Goal: Transaction & Acquisition: Purchase product/service

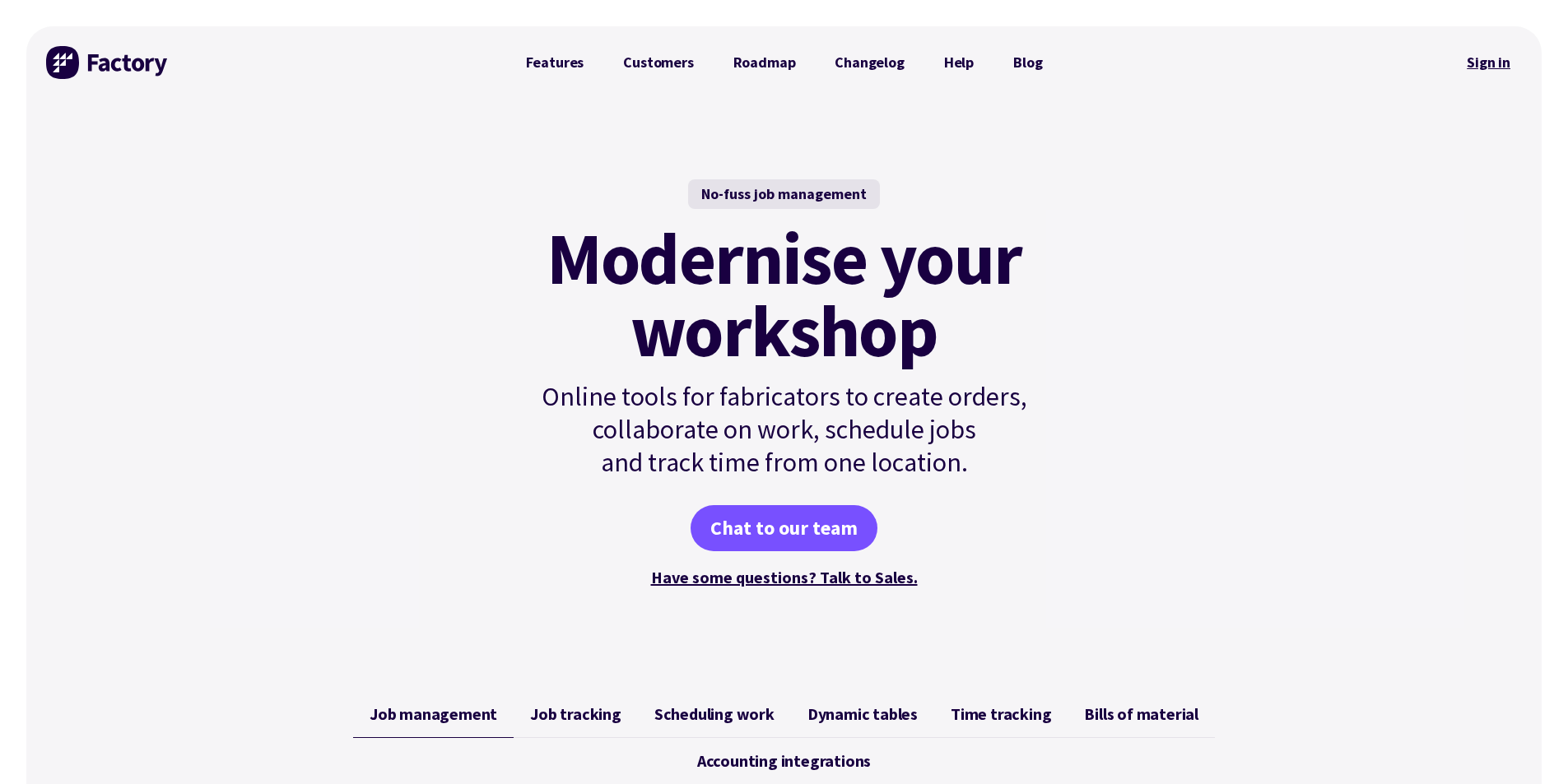
click at [1471, 64] on link "Sign in" at bounding box center [1489, 62] width 67 height 37
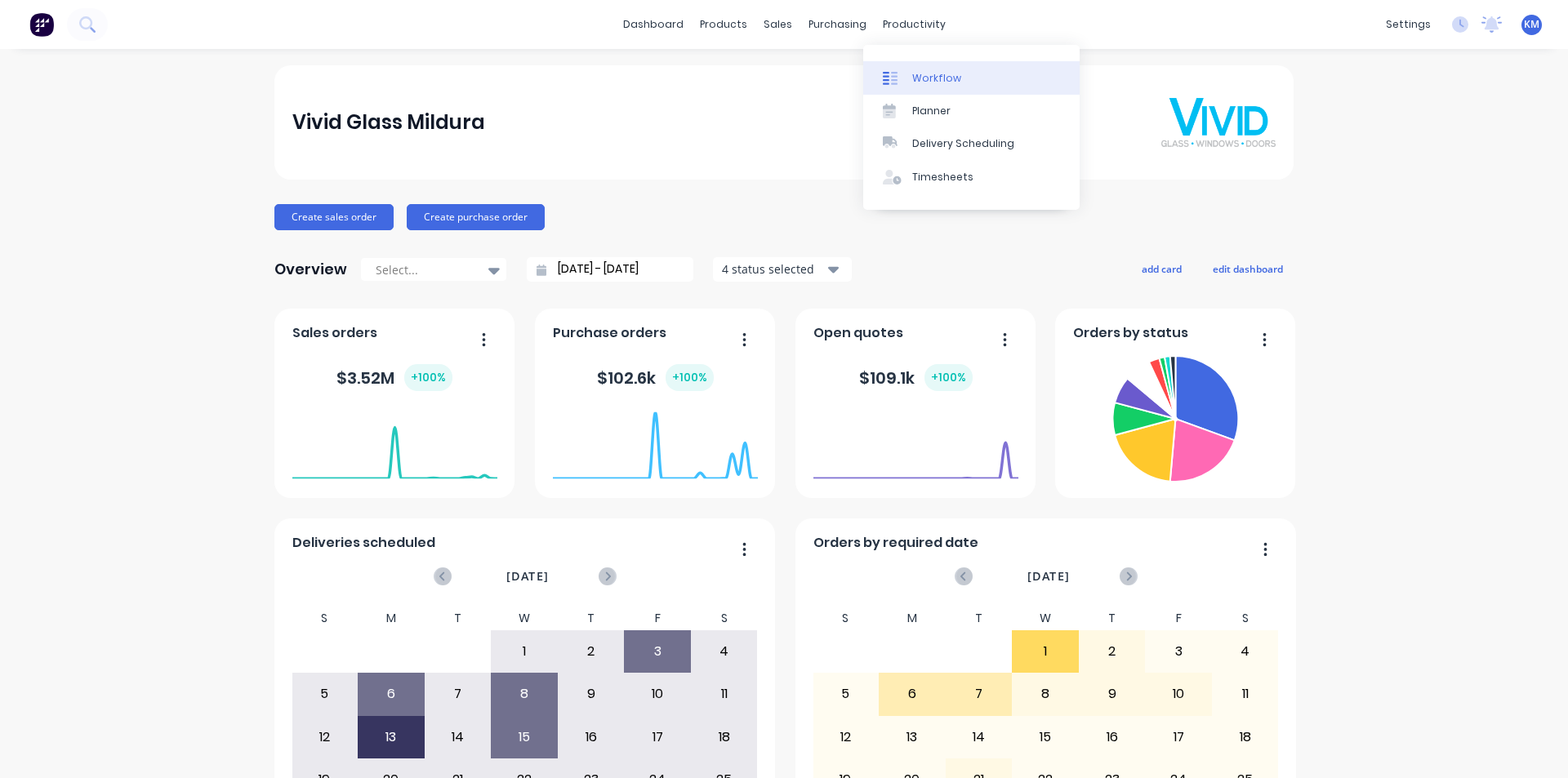
click at [930, 78] on div "Workflow" at bounding box center [936, 78] width 49 height 15
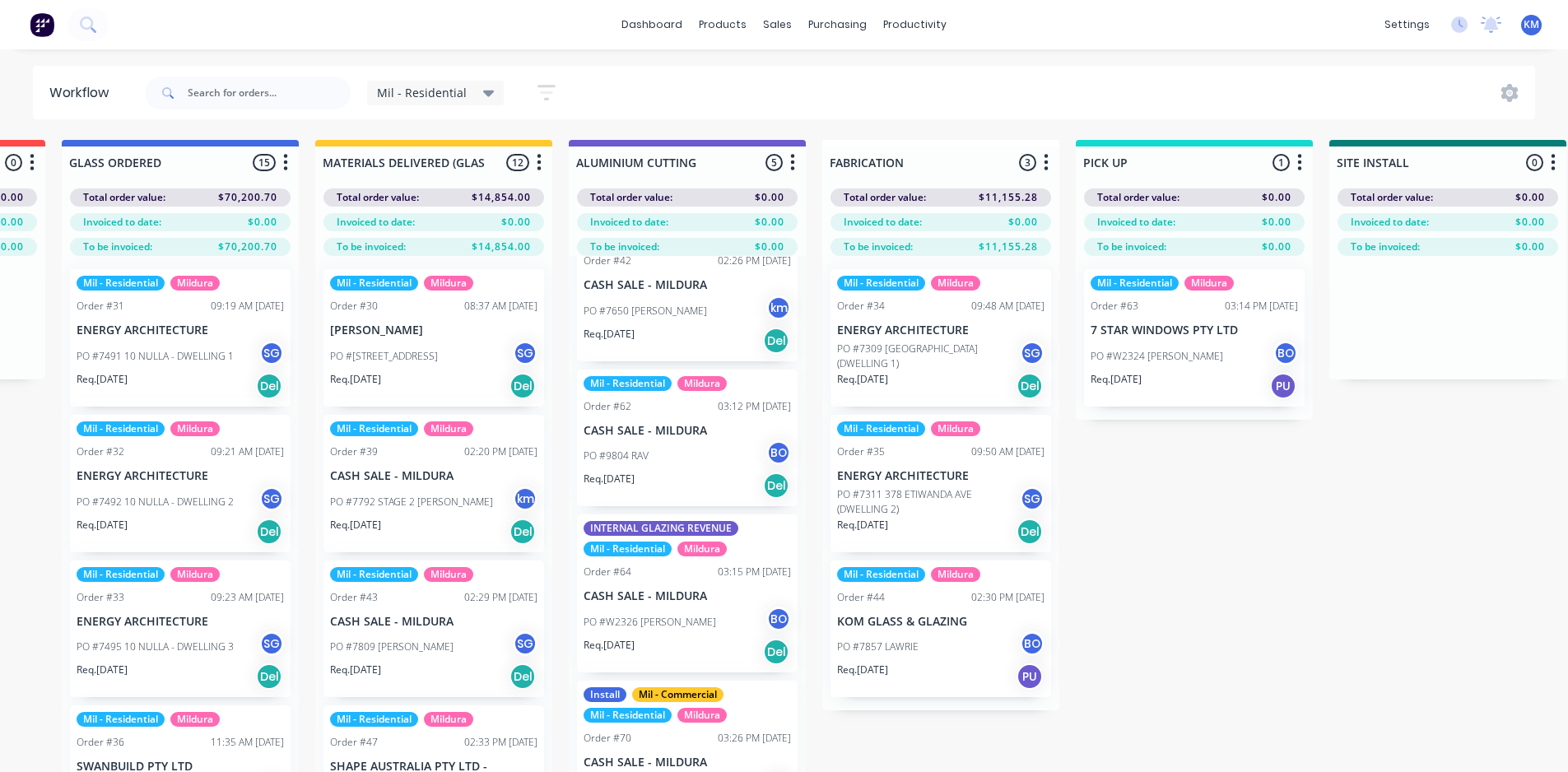
scroll to position [200, 0]
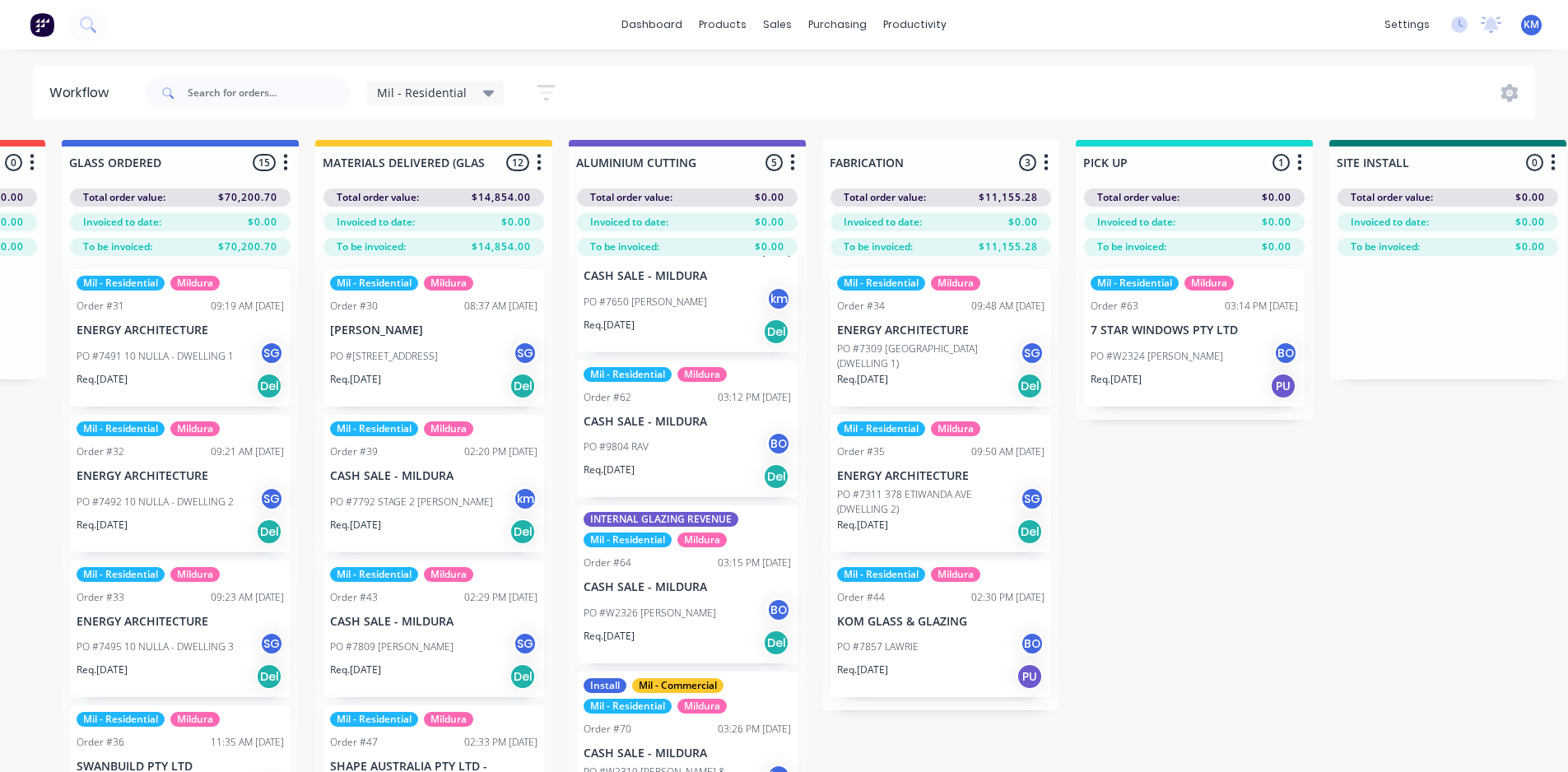
drag, startPoint x: 737, startPoint y: 467, endPoint x: 1162, endPoint y: 687, distance: 478.6
click at [1188, 688] on div "Submitted 1 Status colour #273444 hex #273444 Save Cancel Summaries Total order…" at bounding box center [850, 485] width 3700 height 690
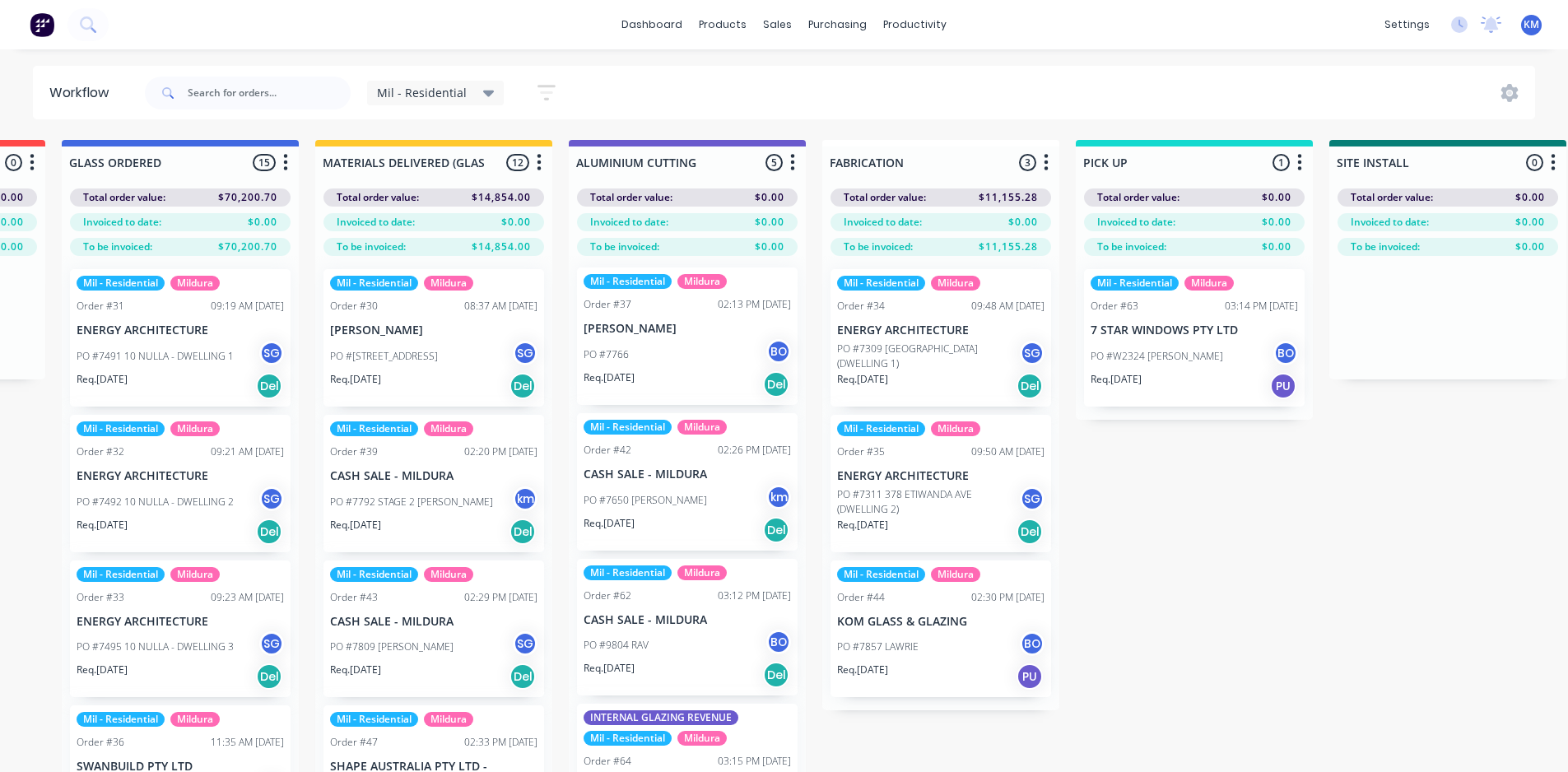
scroll to position [0, 0]
click at [1312, 626] on div "Submitted 1 Status colour #273444 hex #273444 Save Cancel Summaries Total order…" at bounding box center [850, 485] width 3700 height 690
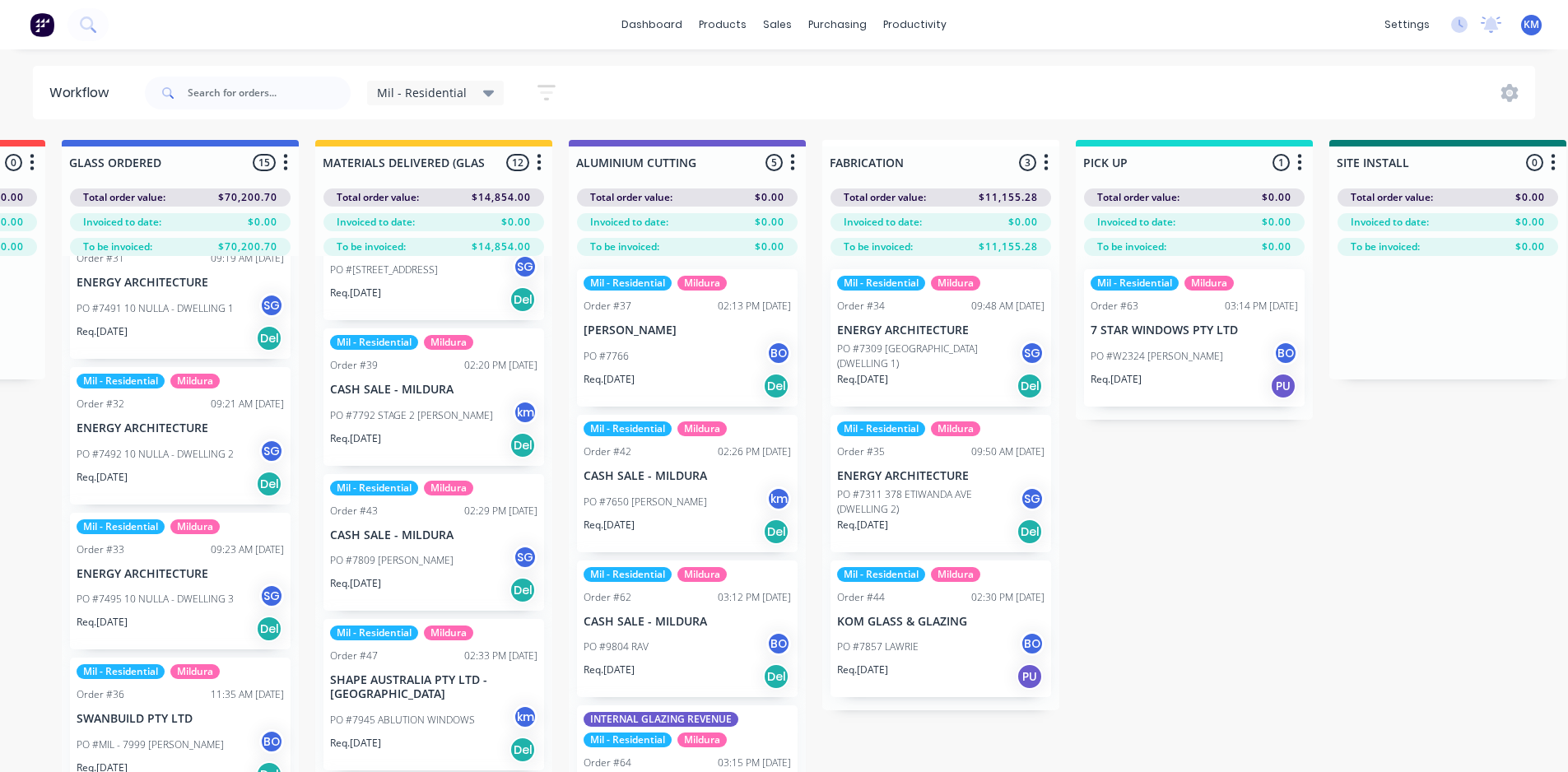
scroll to position [115, 0]
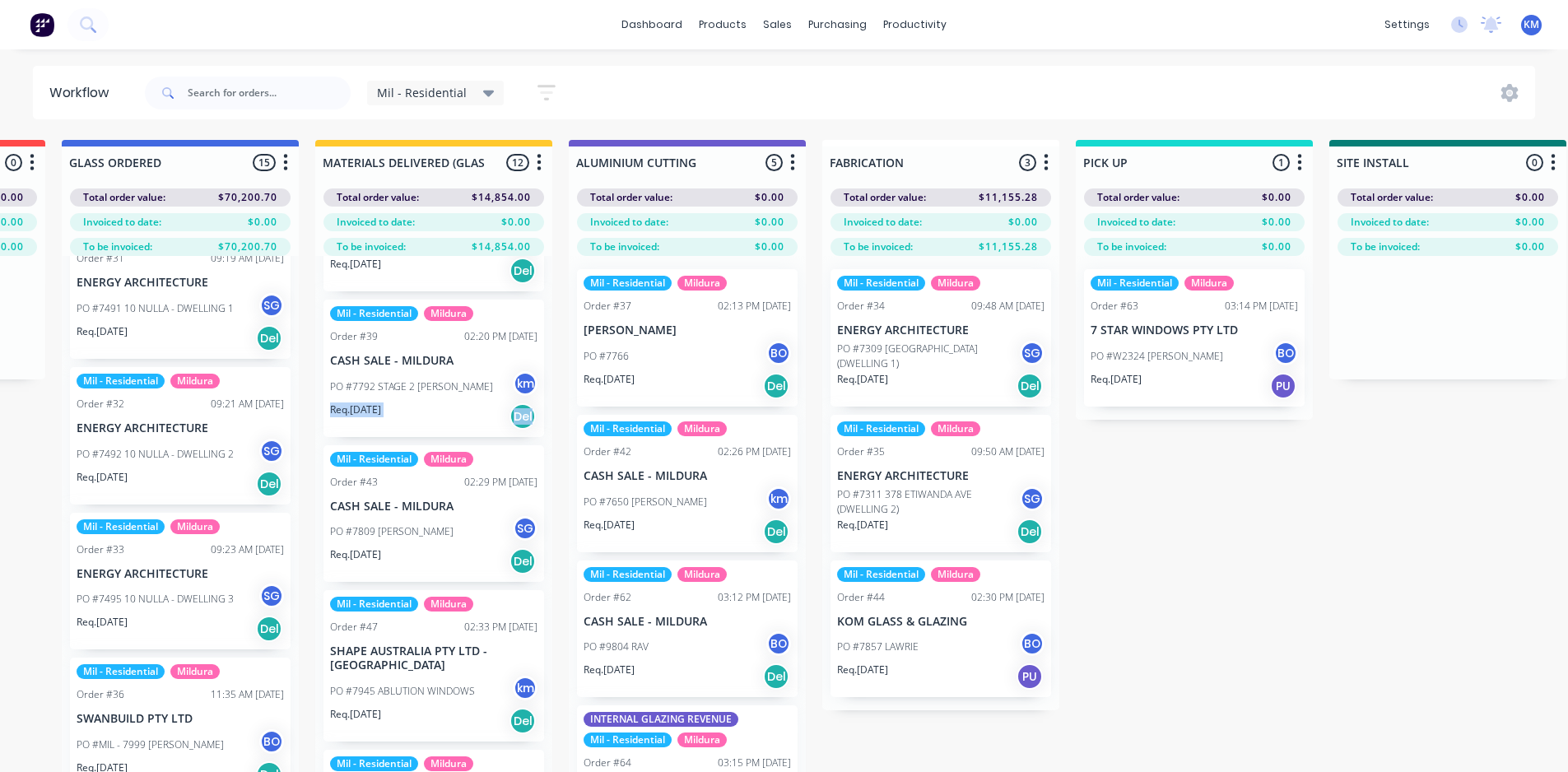
drag, startPoint x: 554, startPoint y: 393, endPoint x: 557, endPoint y: 429, distance: 36.1
click at [557, 429] on div "Submitted 1 Status colour #273444 hex #273444 Save Cancel Summaries Total order…" at bounding box center [850, 485] width 3700 height 690
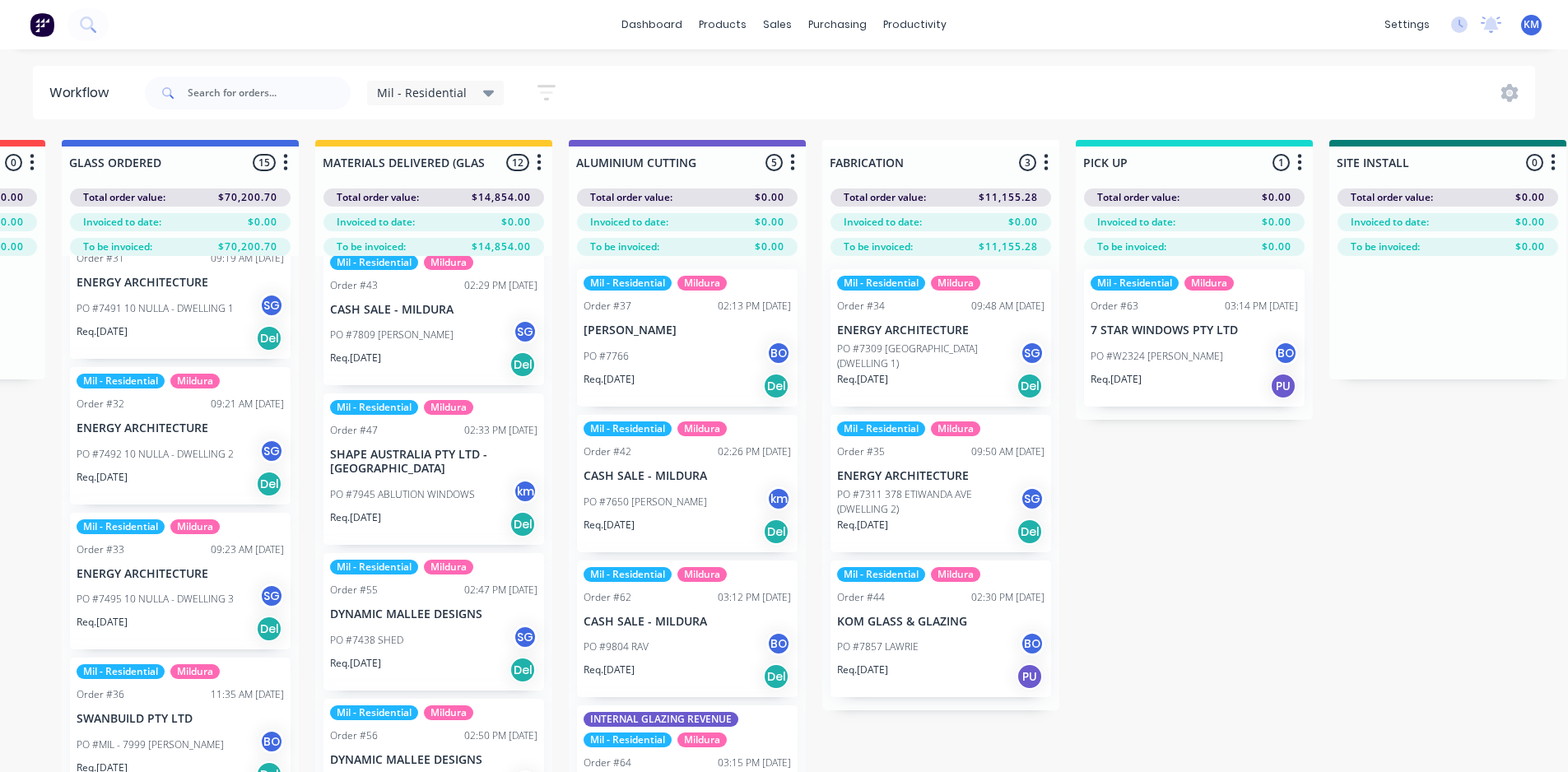
scroll to position [0, 0]
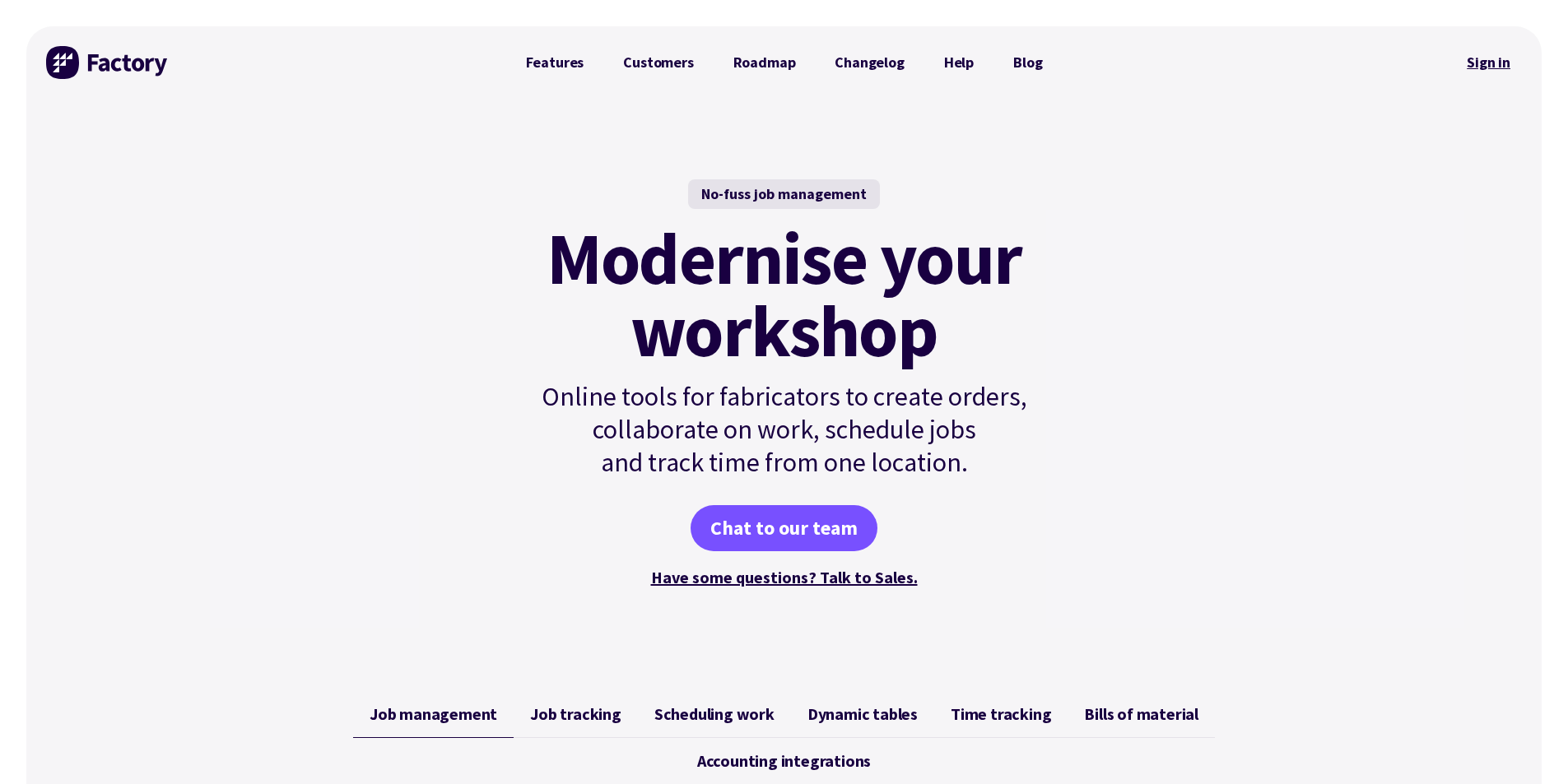
click at [1469, 59] on link "Sign in" at bounding box center [1489, 62] width 67 height 37
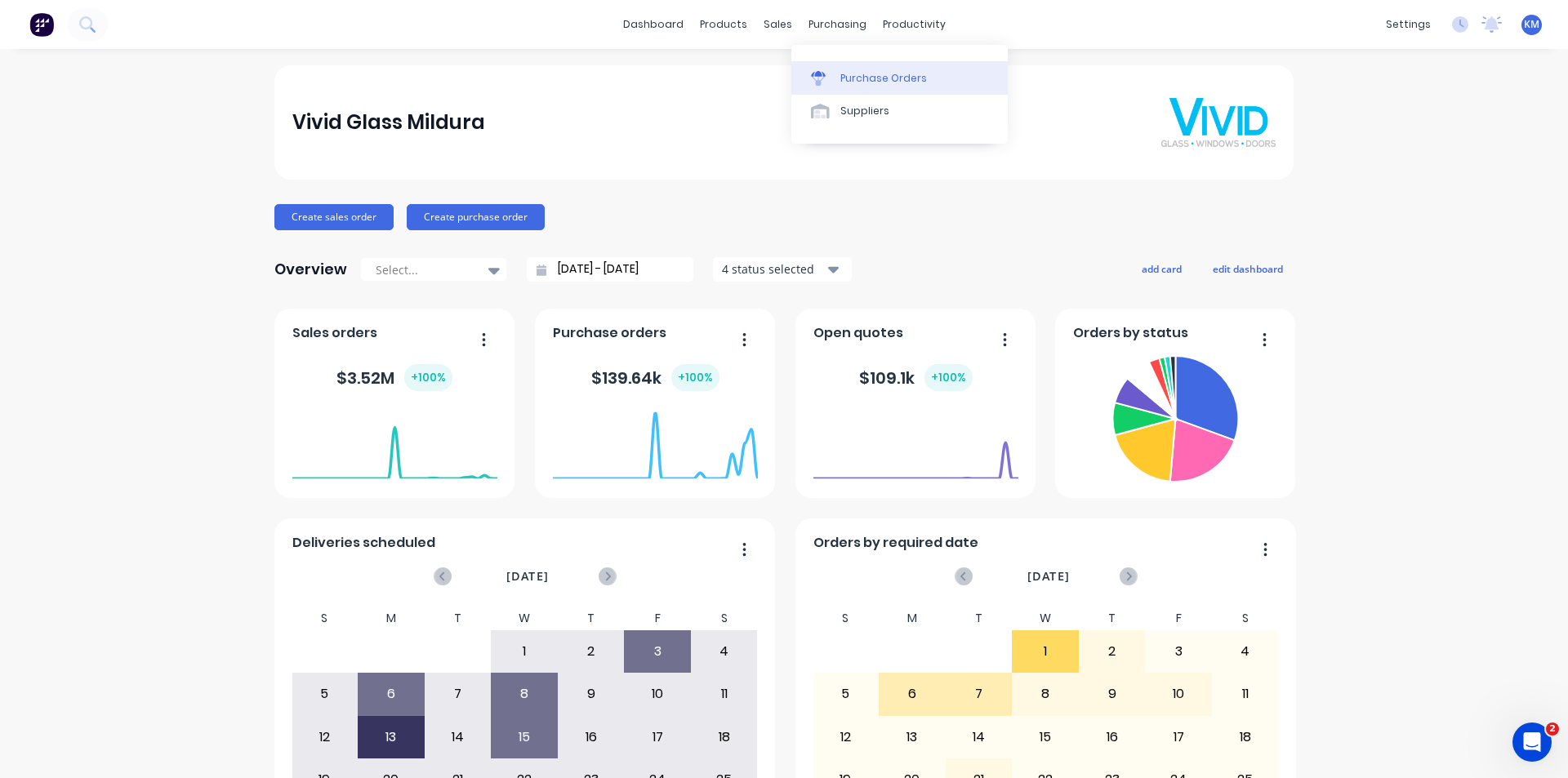
click at [869, 80] on div "Purchase Orders" at bounding box center [883, 78] width 86 height 15
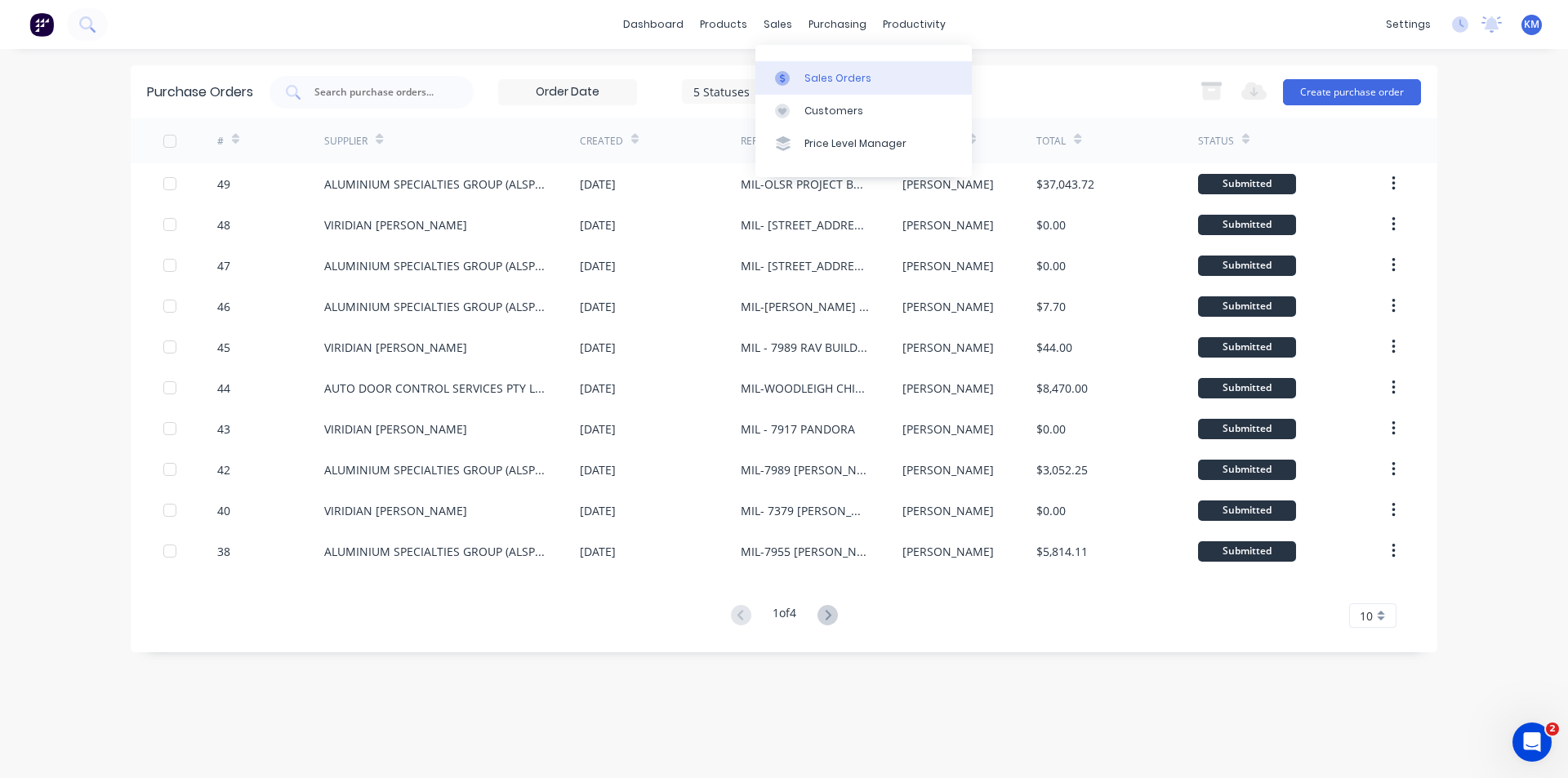
click at [826, 79] on div "Sales Orders" at bounding box center [838, 78] width 67 height 15
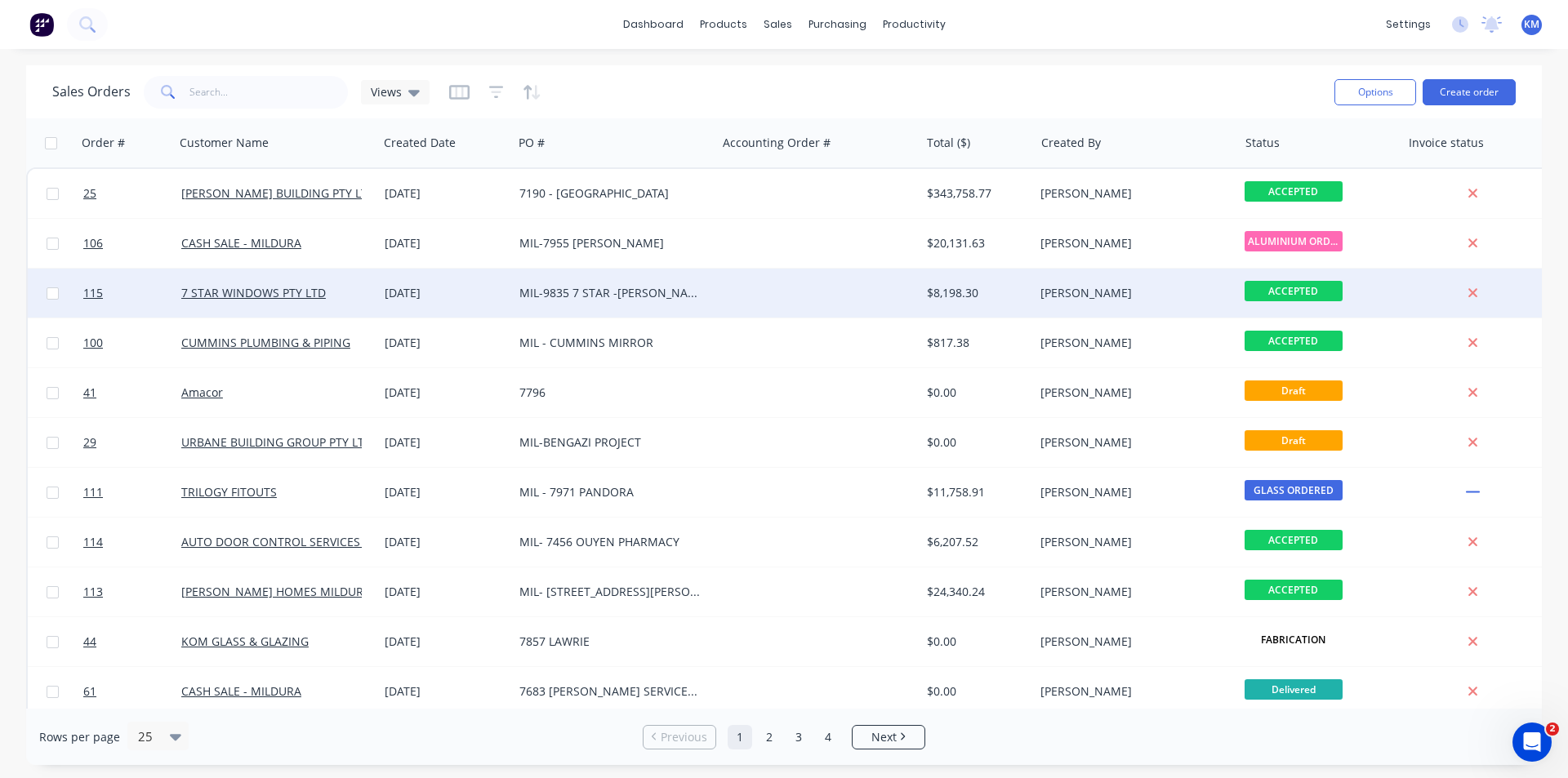
click at [678, 293] on div "MIL-9835 7 STAR -[PERSON_NAME]" at bounding box center [610, 293] width 181 height 16
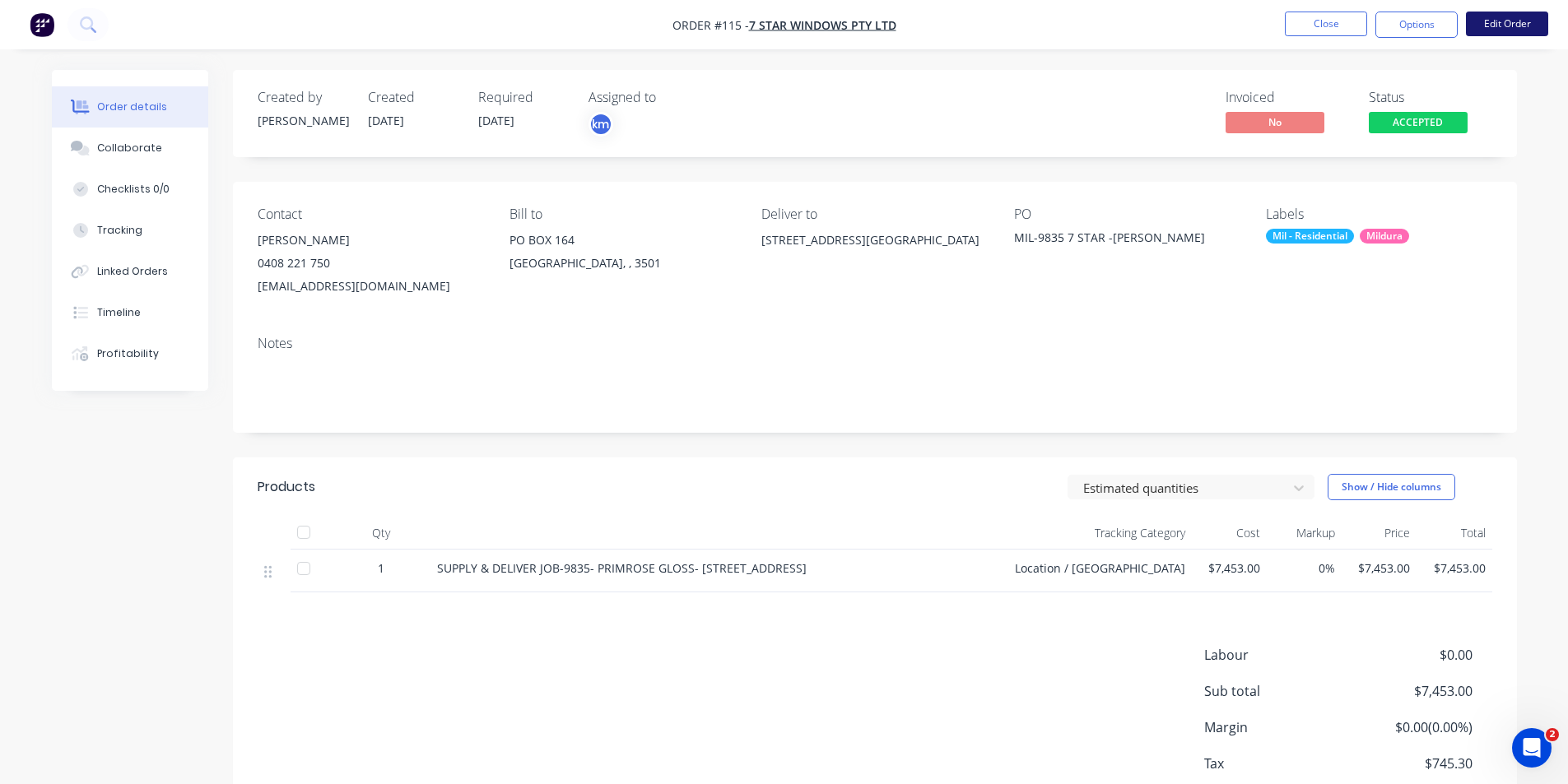
click at [1498, 21] on button "Edit Order" at bounding box center [1507, 23] width 83 height 24
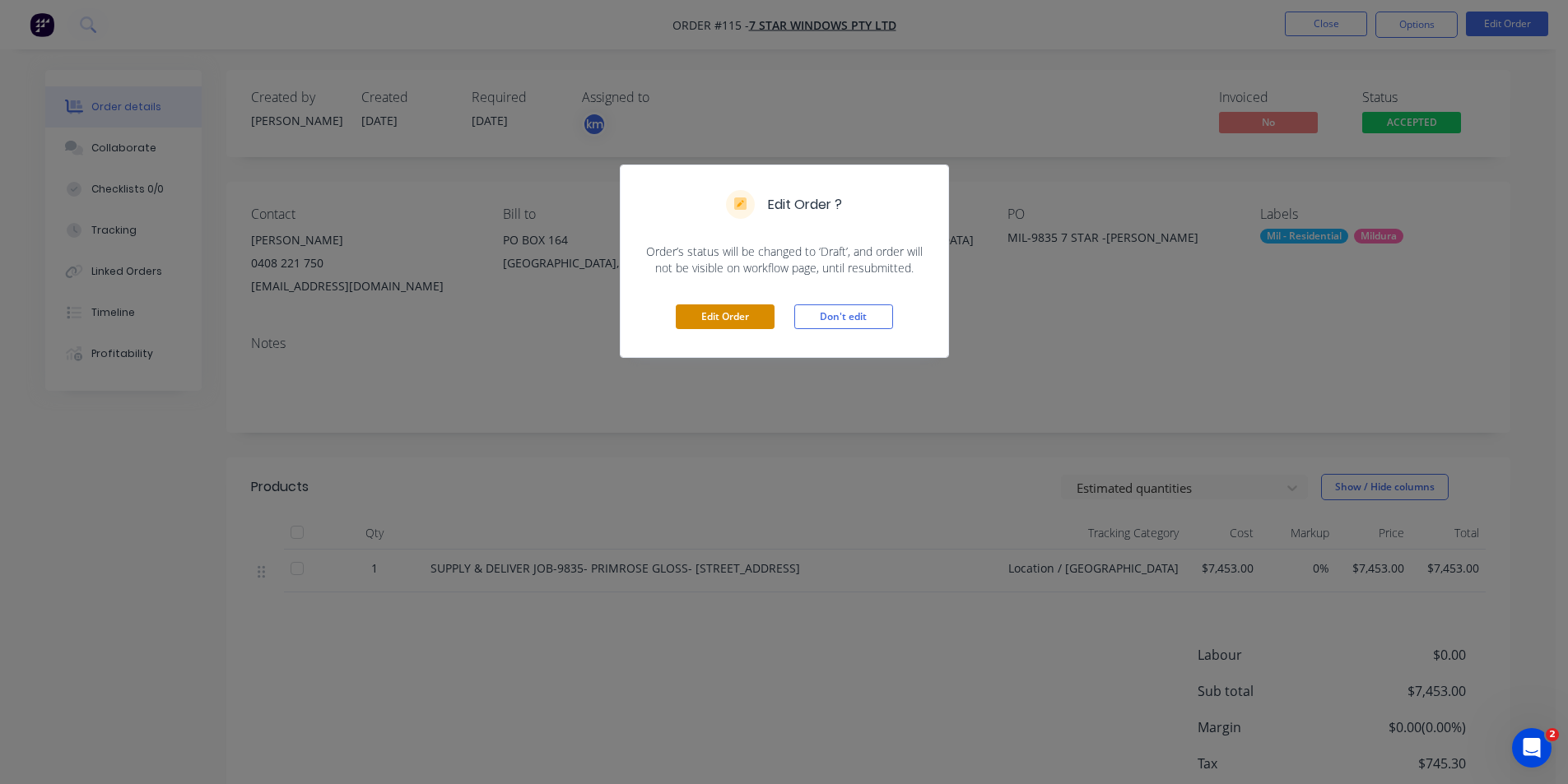
click at [728, 316] on button "Edit Order" at bounding box center [724, 317] width 98 height 24
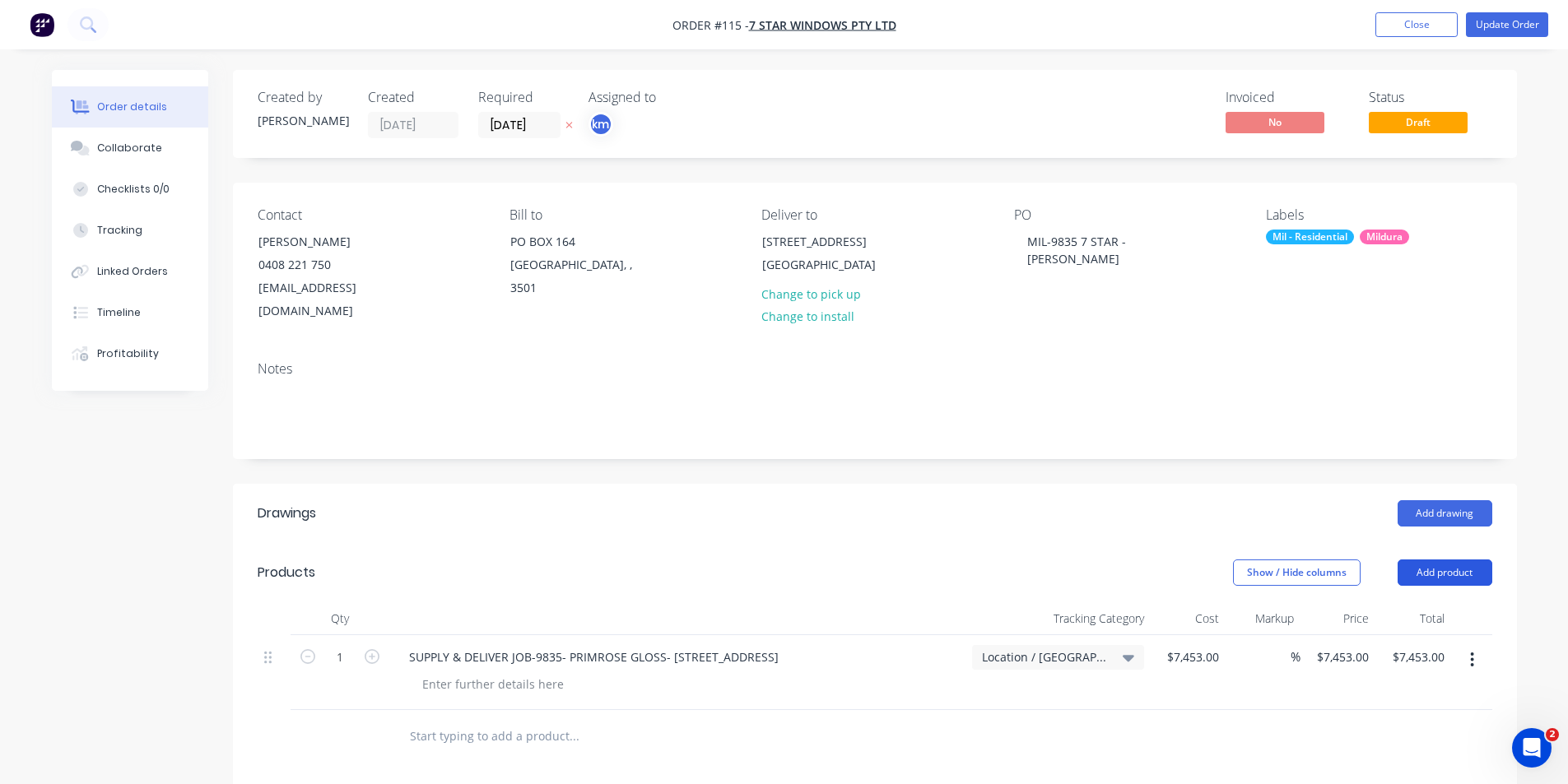
click at [1466, 560] on button "Add product" at bounding box center [1445, 573] width 95 height 26
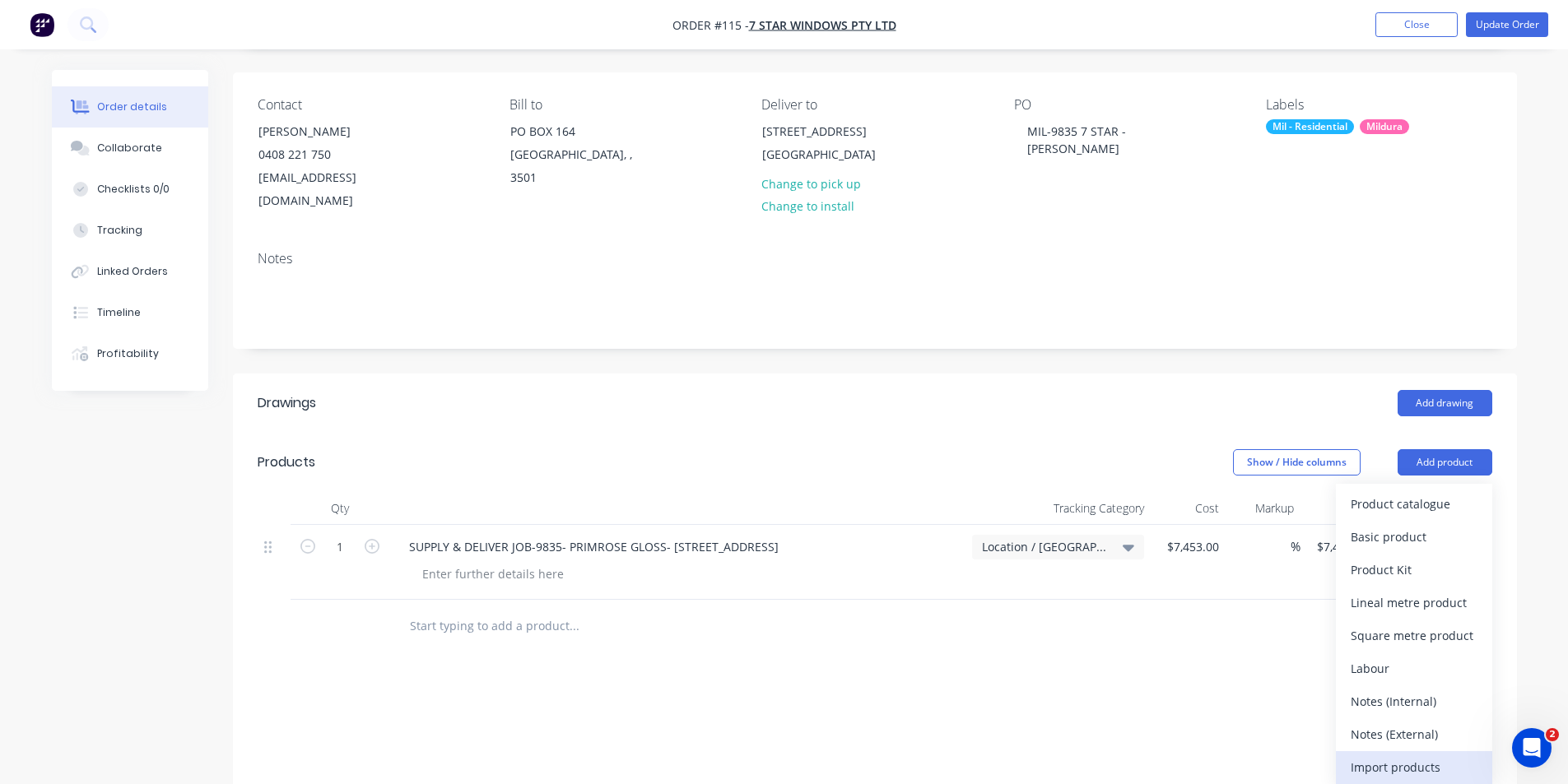
scroll to position [134, 0]
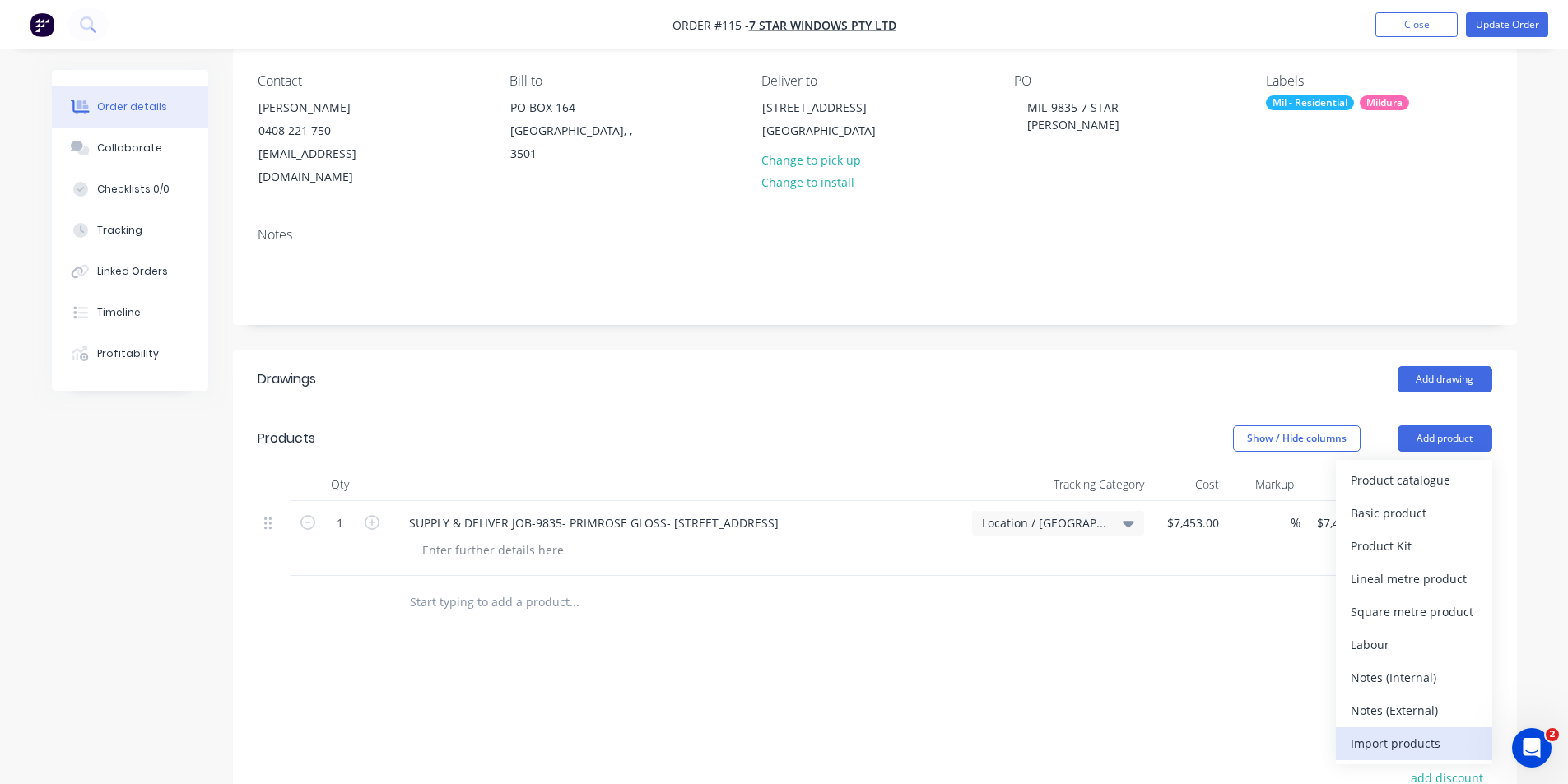
click at [1416, 732] on div "Import products" at bounding box center [1415, 743] width 127 height 23
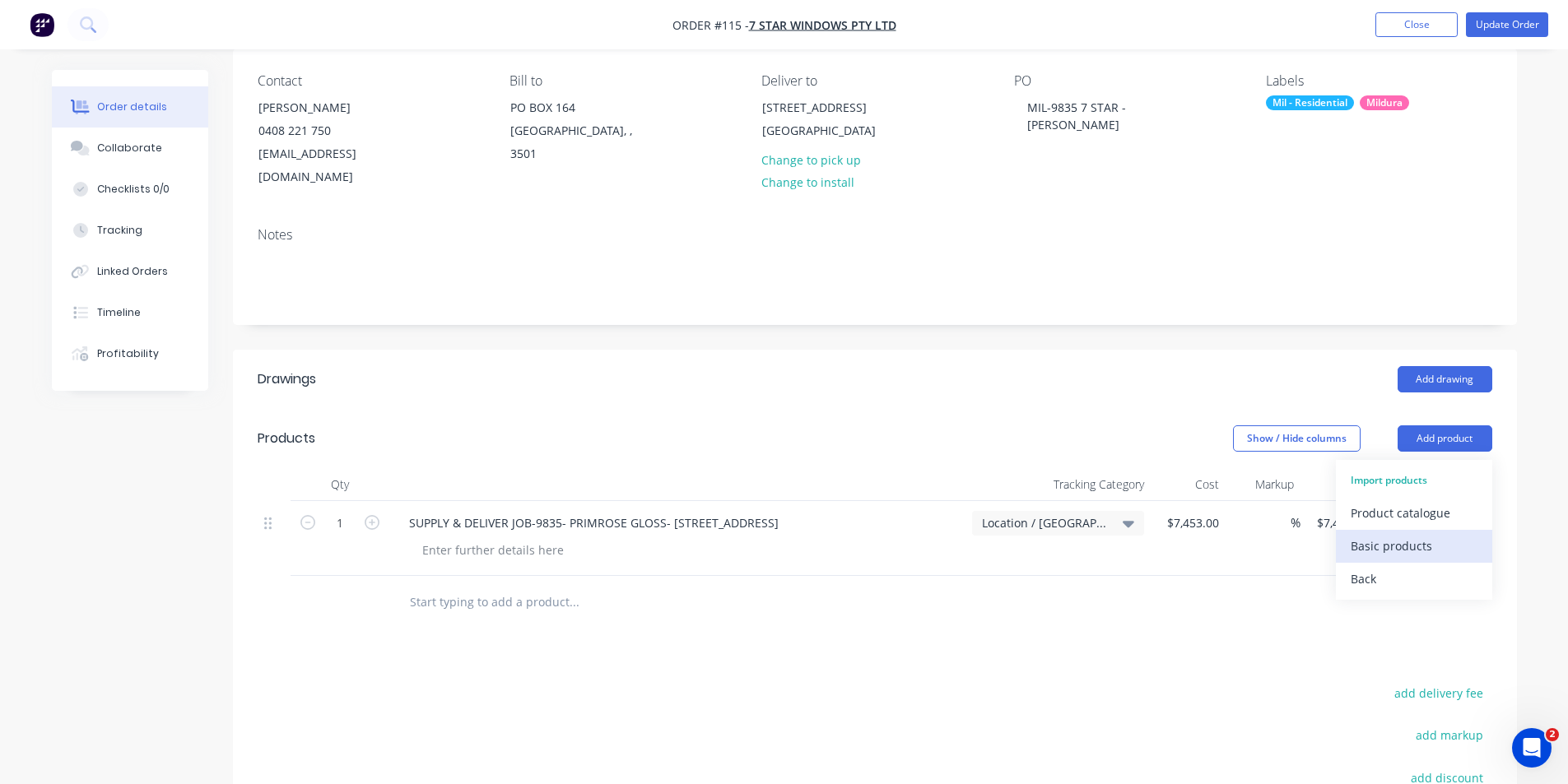
click at [1413, 534] on div "Basic products" at bounding box center [1415, 546] width 127 height 23
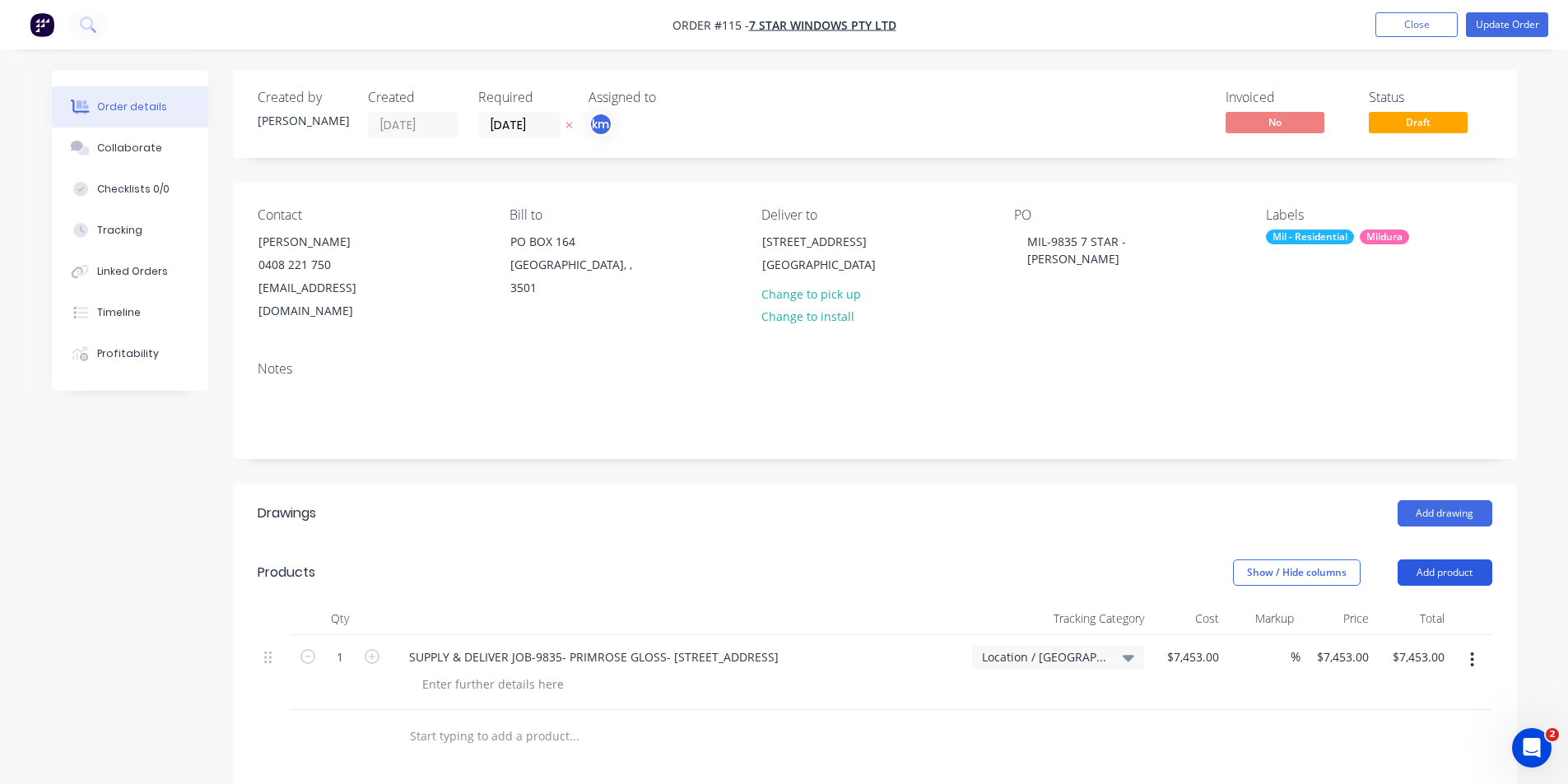
click at [1451, 560] on button "Add product" at bounding box center [1445, 573] width 95 height 26
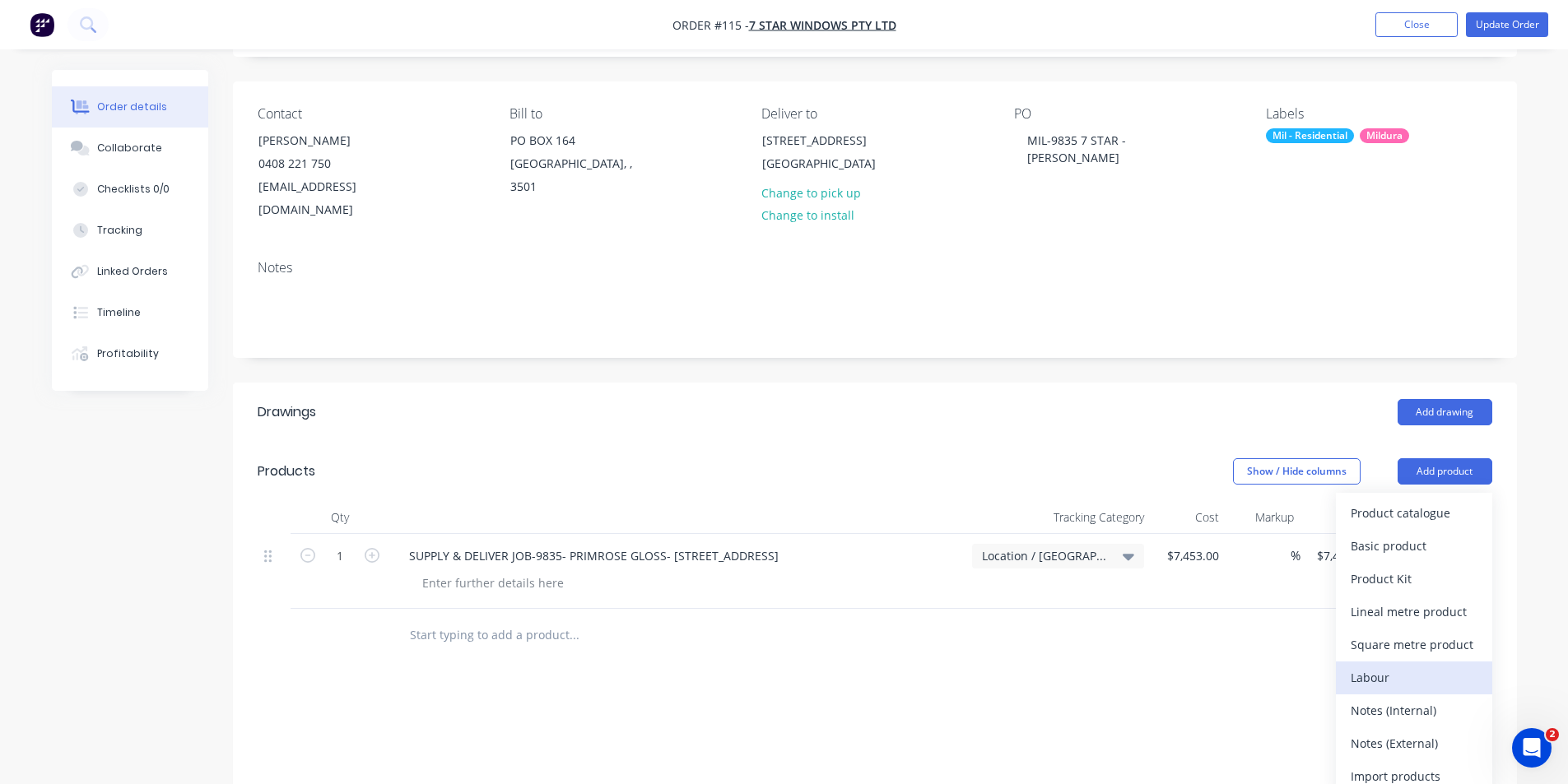
scroll to position [135, 0]
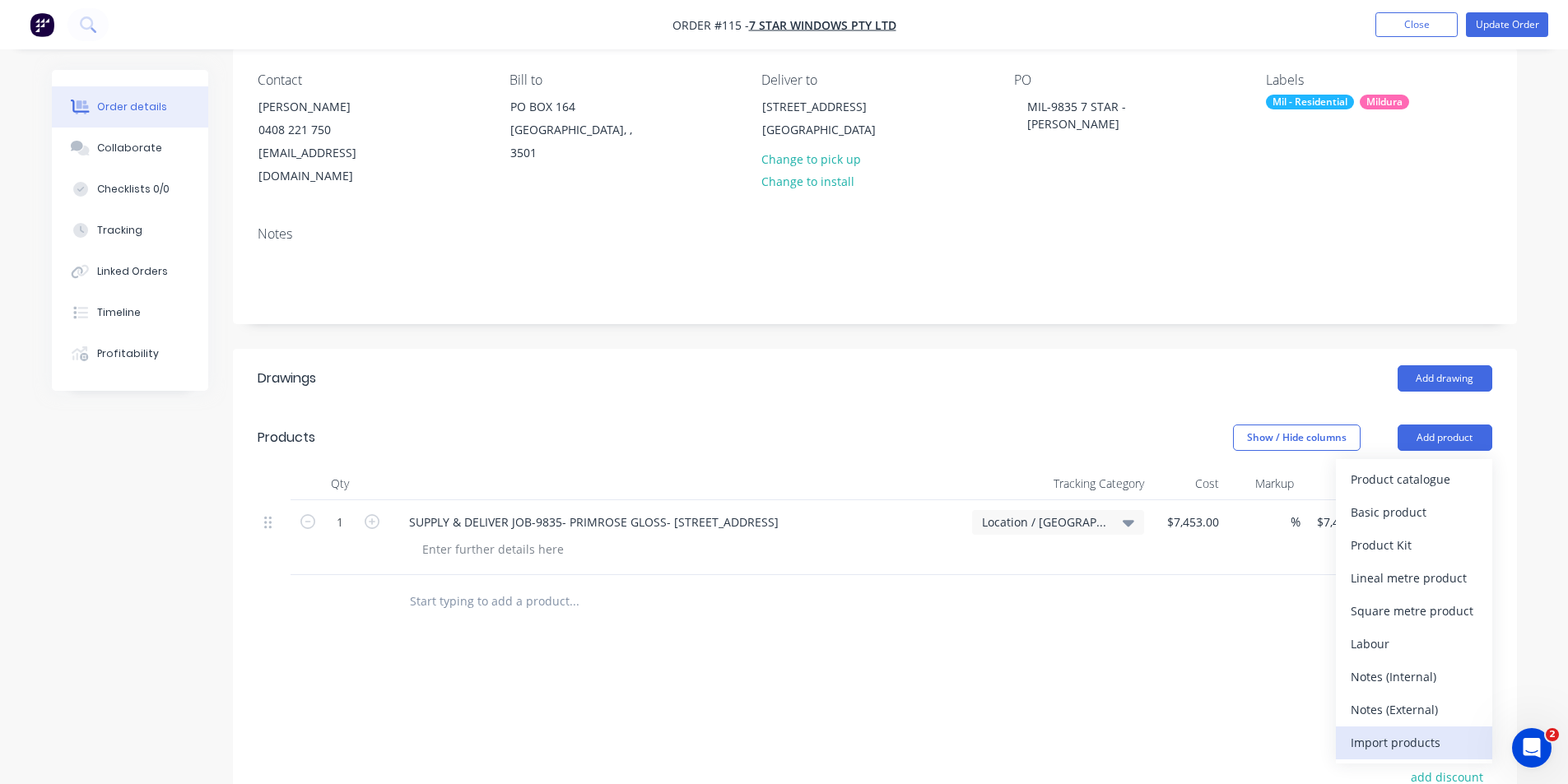
click at [1428, 731] on div "Import products" at bounding box center [1415, 742] width 127 height 23
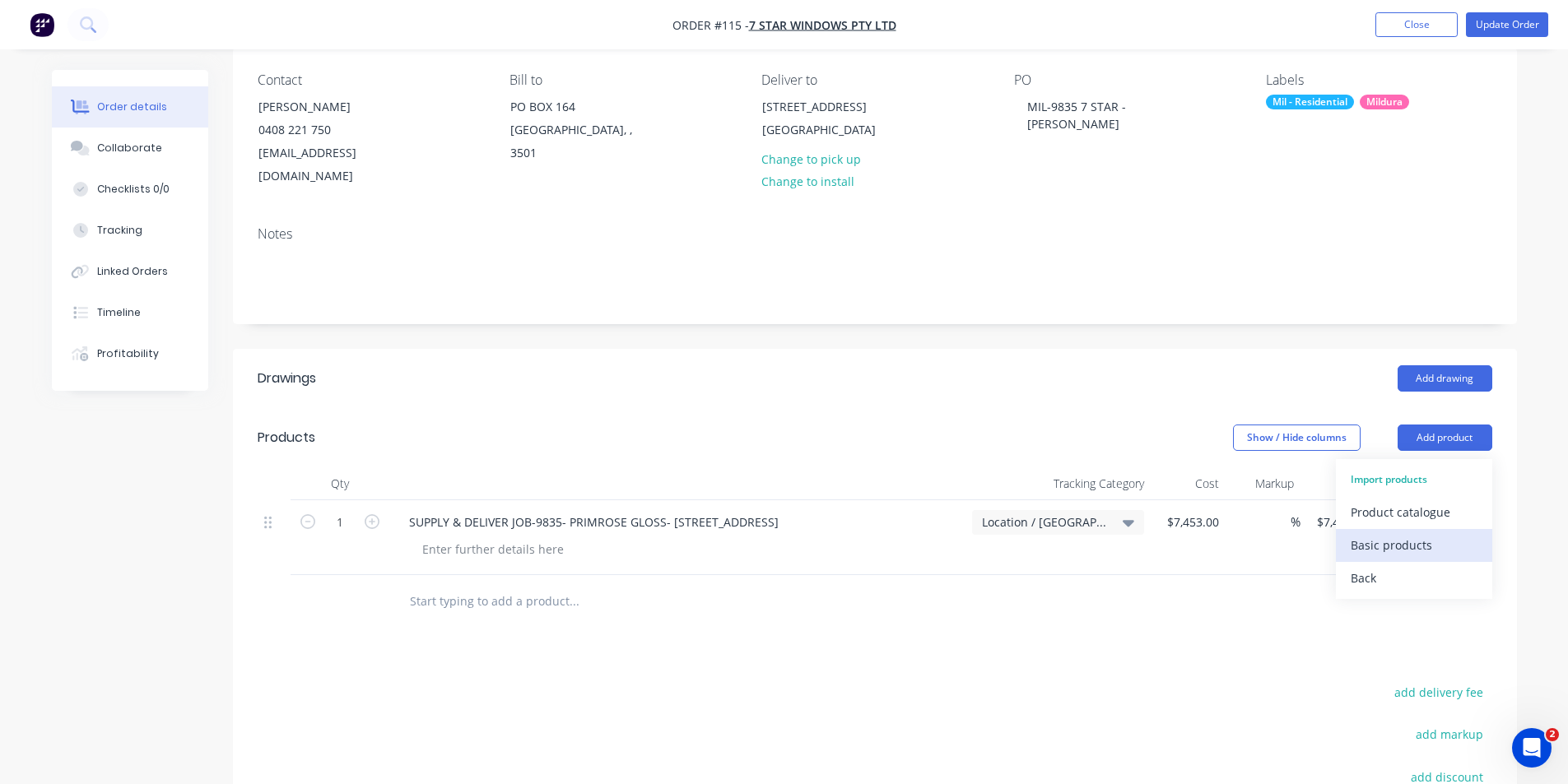
click at [1410, 533] on div "Basic products" at bounding box center [1415, 545] width 127 height 23
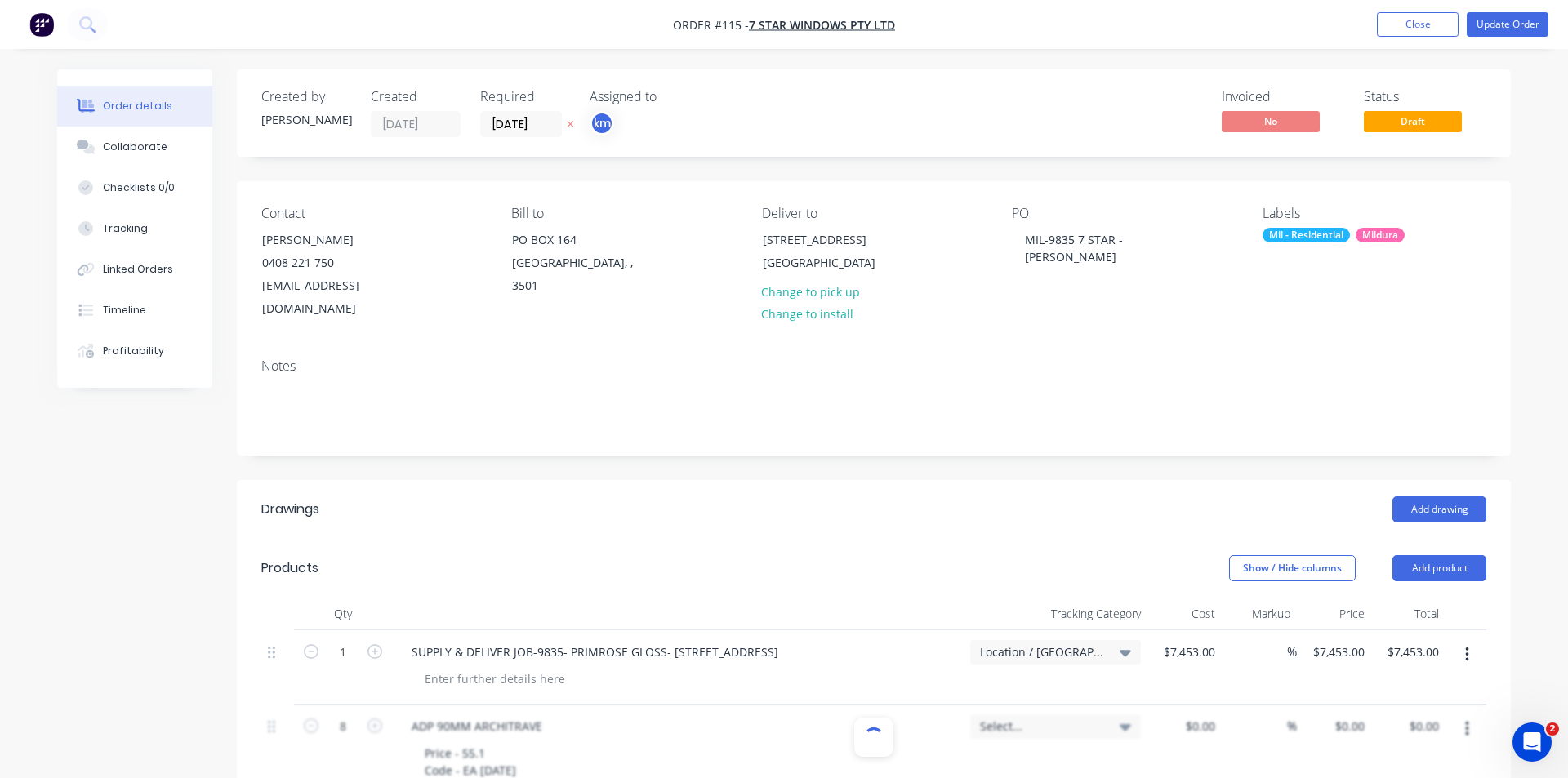
type input "3"
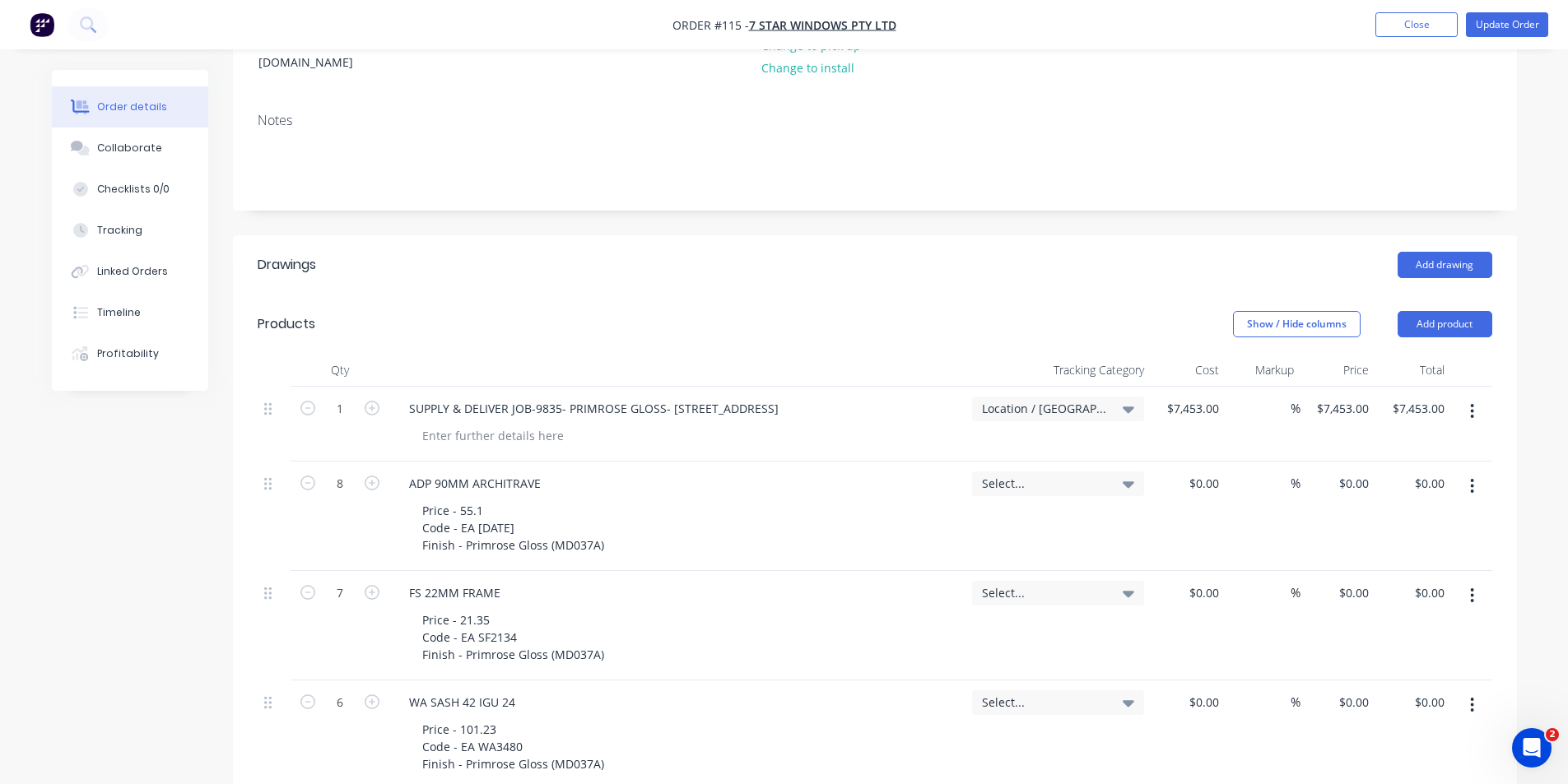
scroll to position [241, 0]
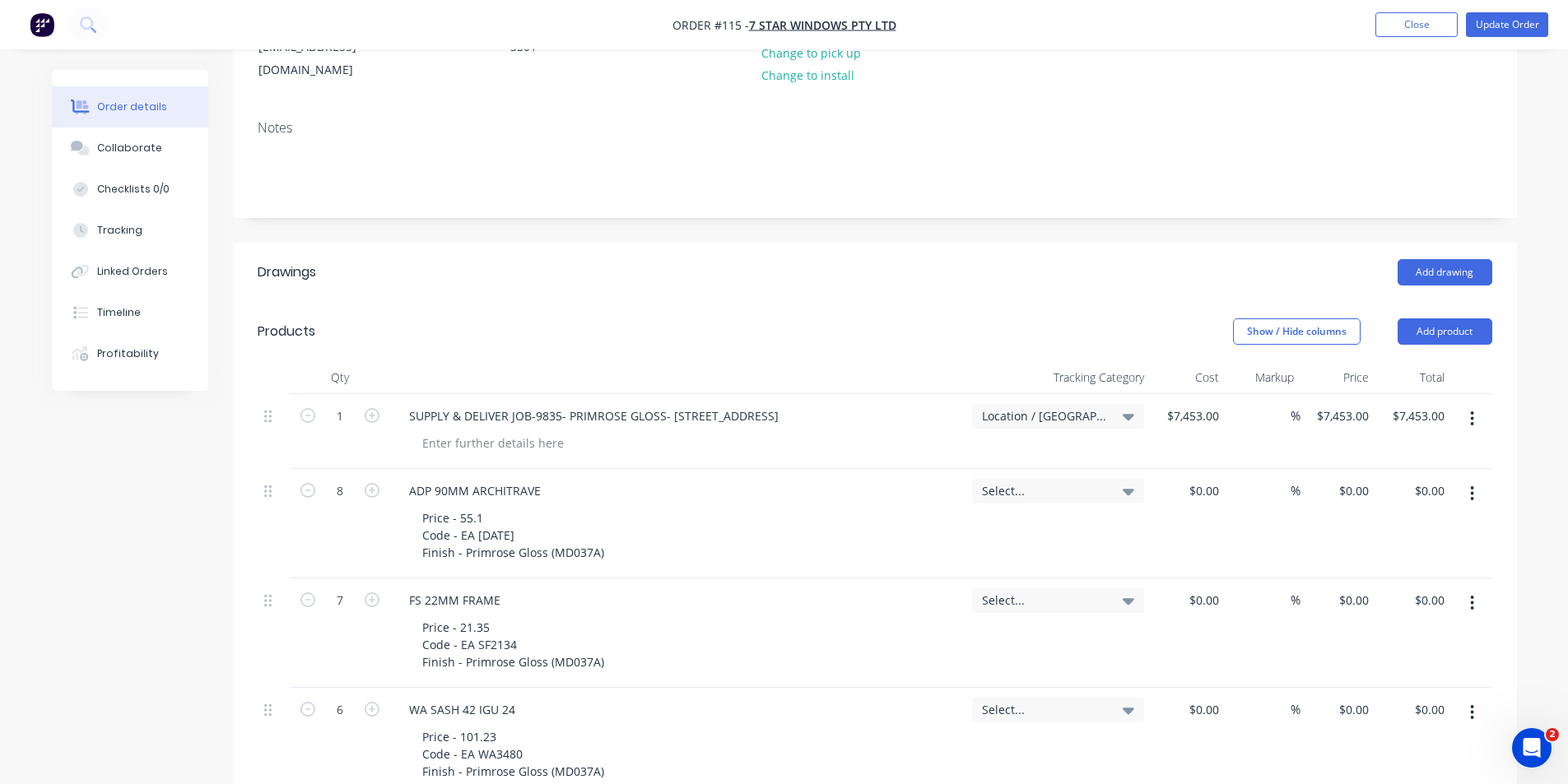
click at [1120, 484] on div "Select..." at bounding box center [1058, 491] width 152 height 15
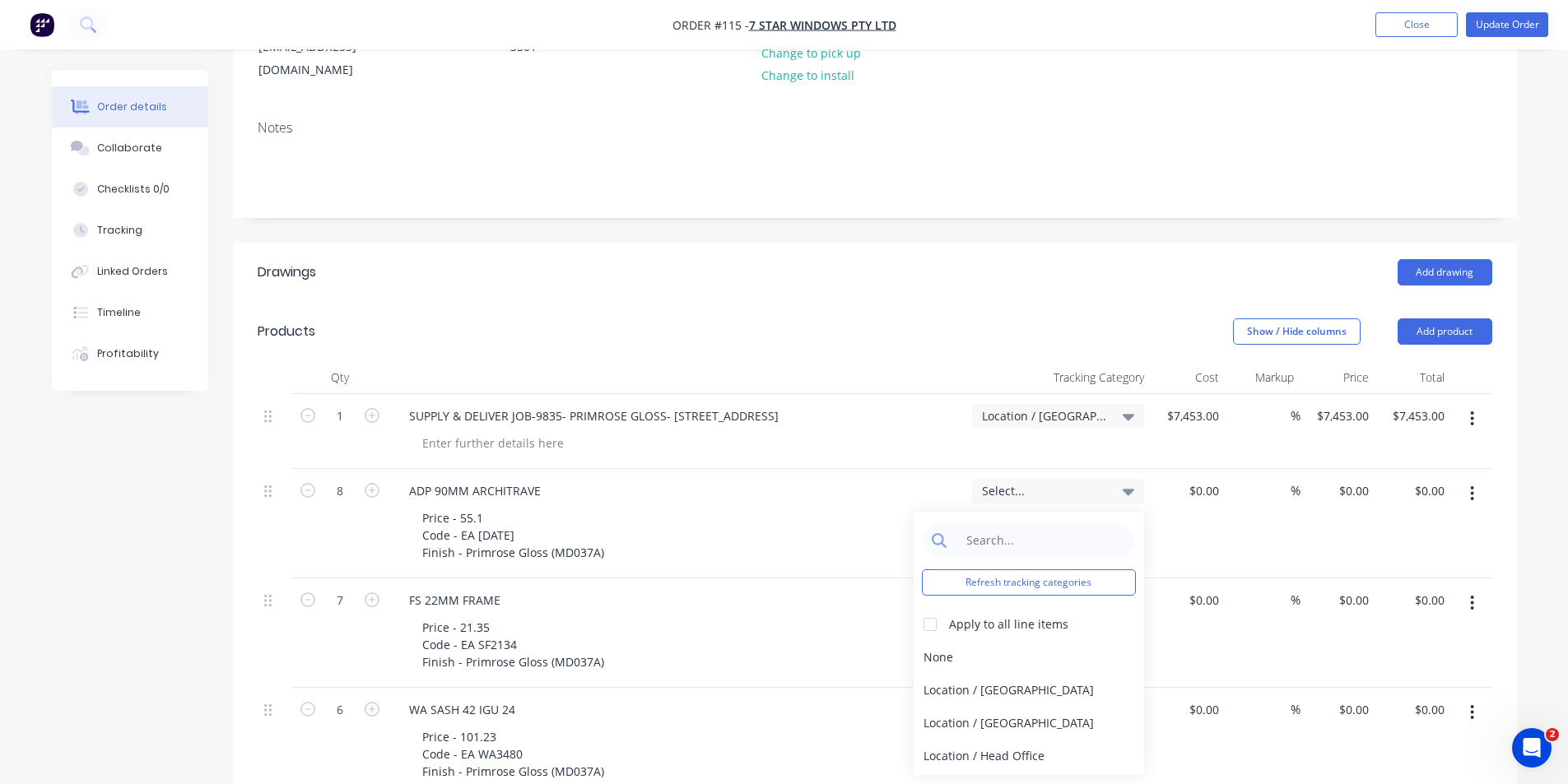
click at [1128, 489] on icon at bounding box center [1128, 493] width 11 height 7
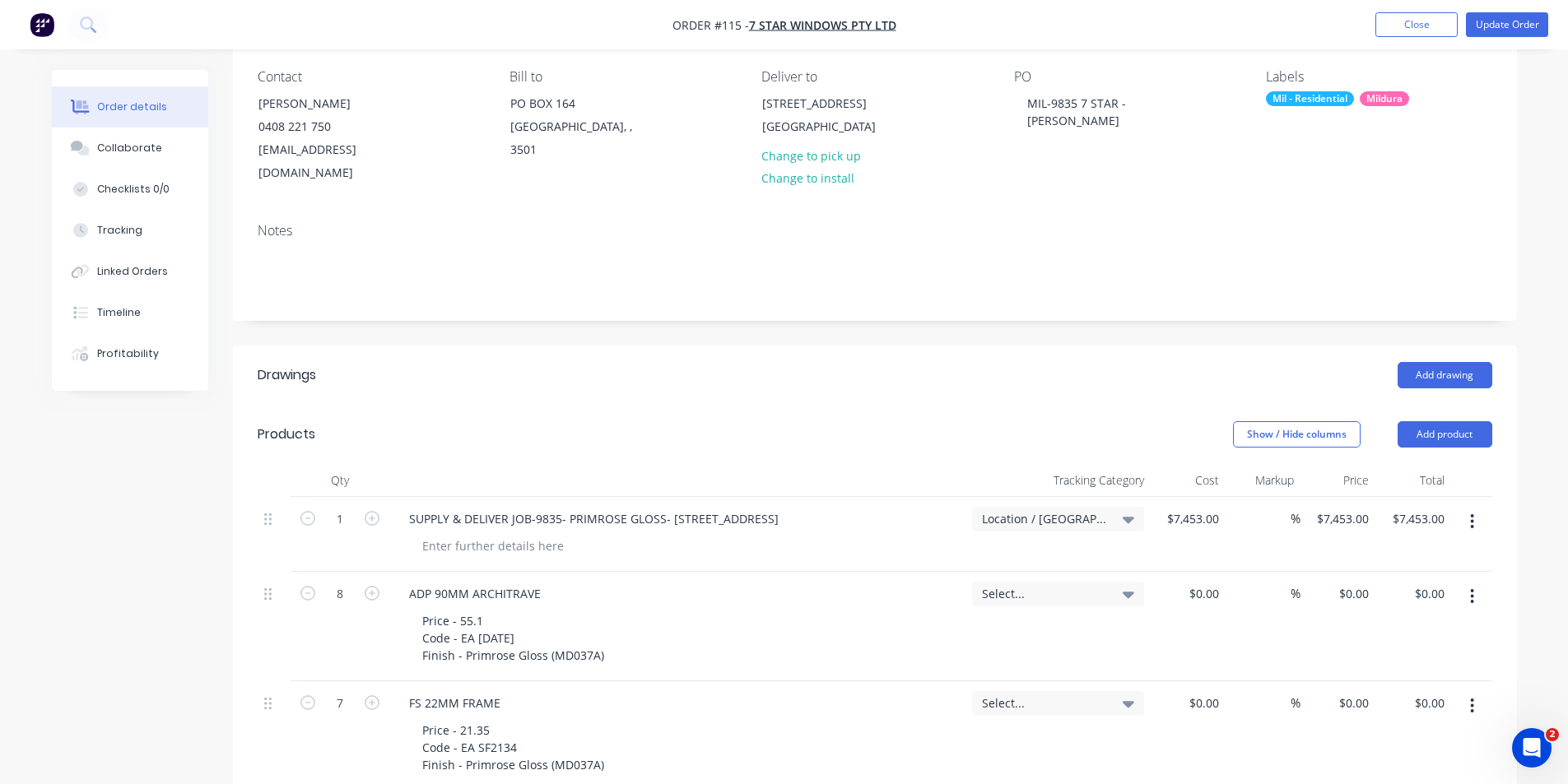
scroll to position [113, 0]
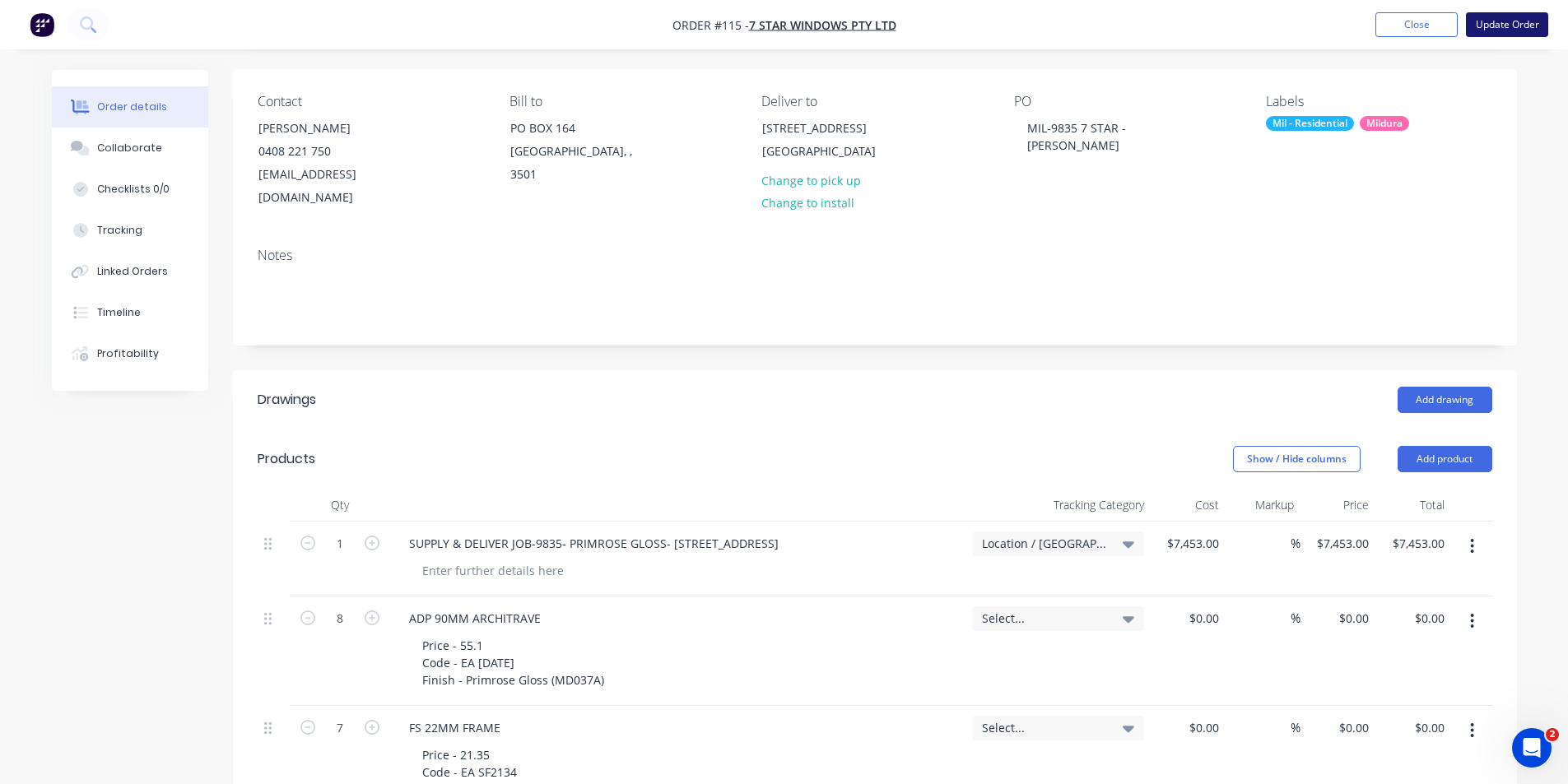
click at [1500, 24] on button "Update Order" at bounding box center [1507, 24] width 83 height 24
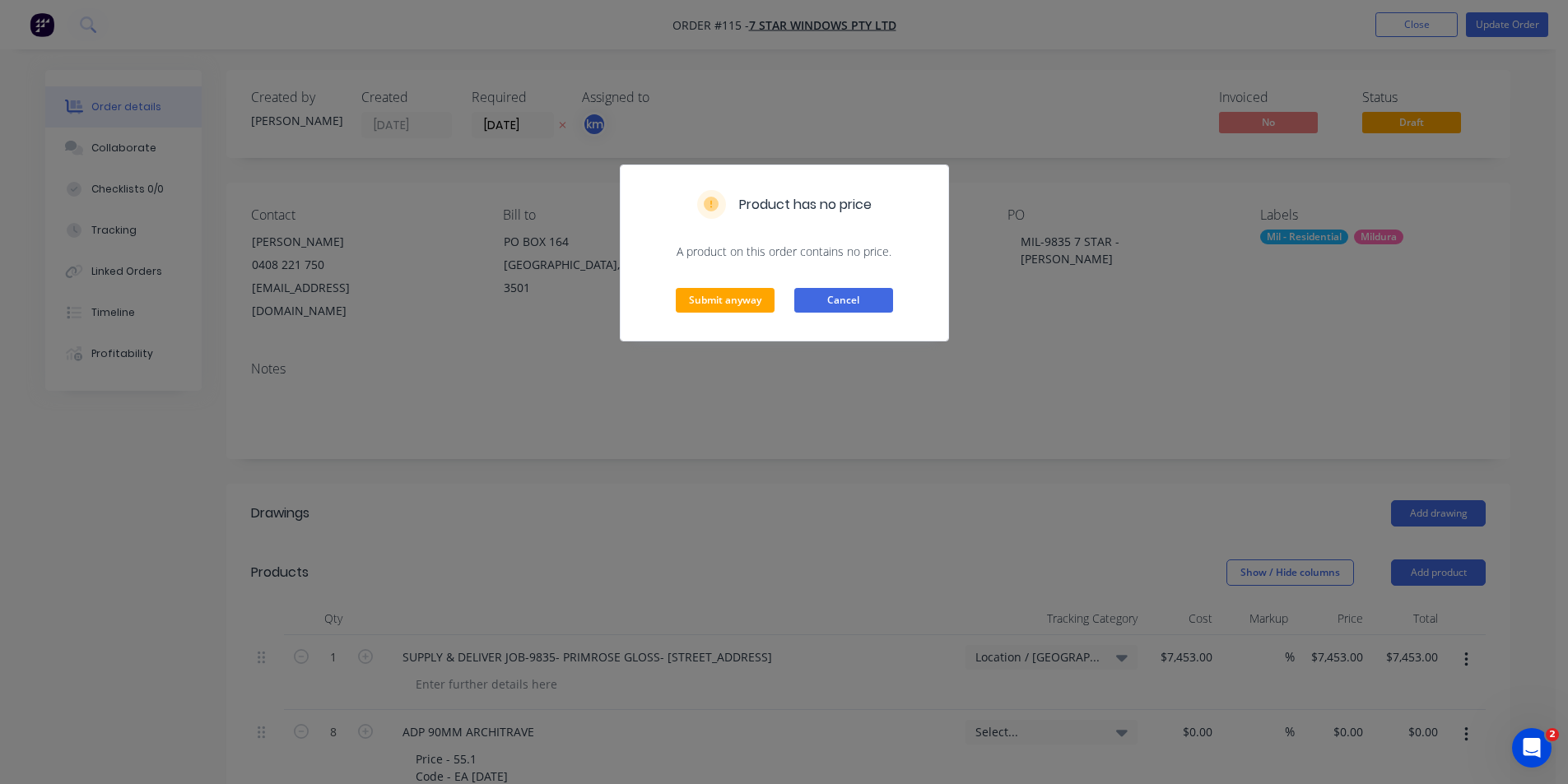
click at [824, 303] on button "Cancel" at bounding box center [844, 300] width 98 height 24
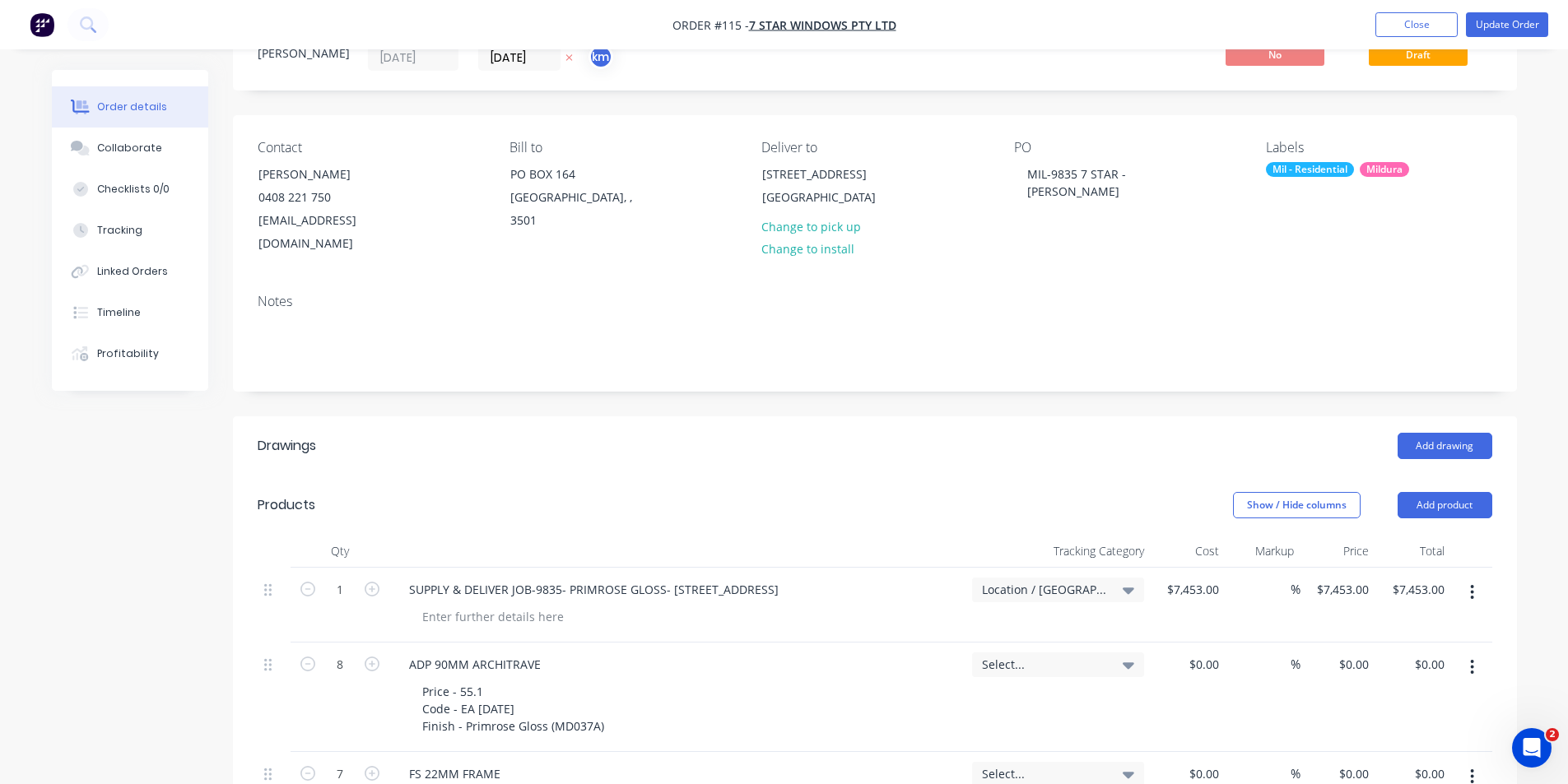
scroll to position [86, 0]
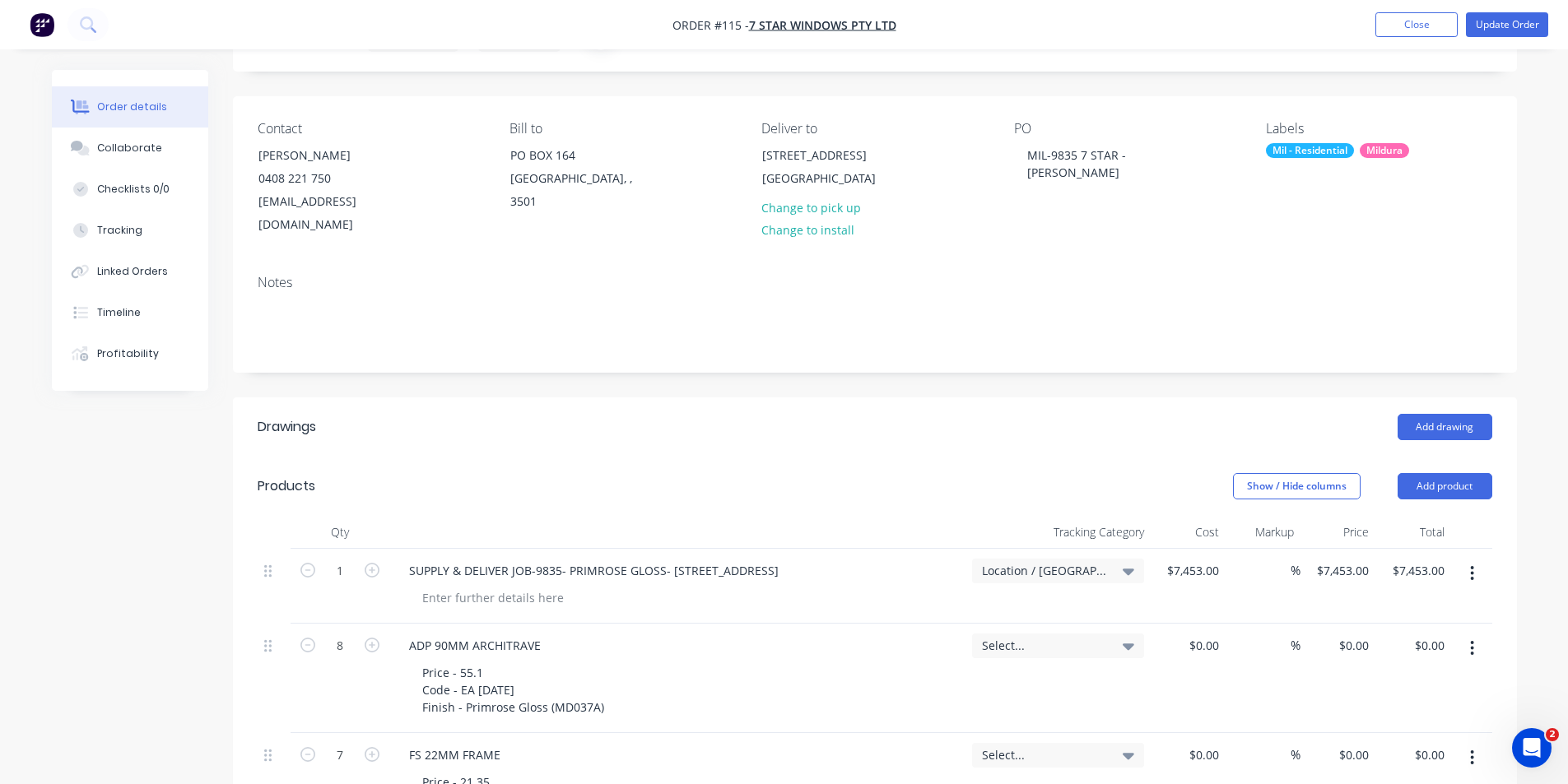
click at [1467, 647] on div at bounding box center [1471, 679] width 41 height 110
click at [1474, 641] on icon "button" at bounding box center [1473, 648] width 3 height 15
click at [1097, 414] on div "Add drawing" at bounding box center [1006, 427] width 972 height 26
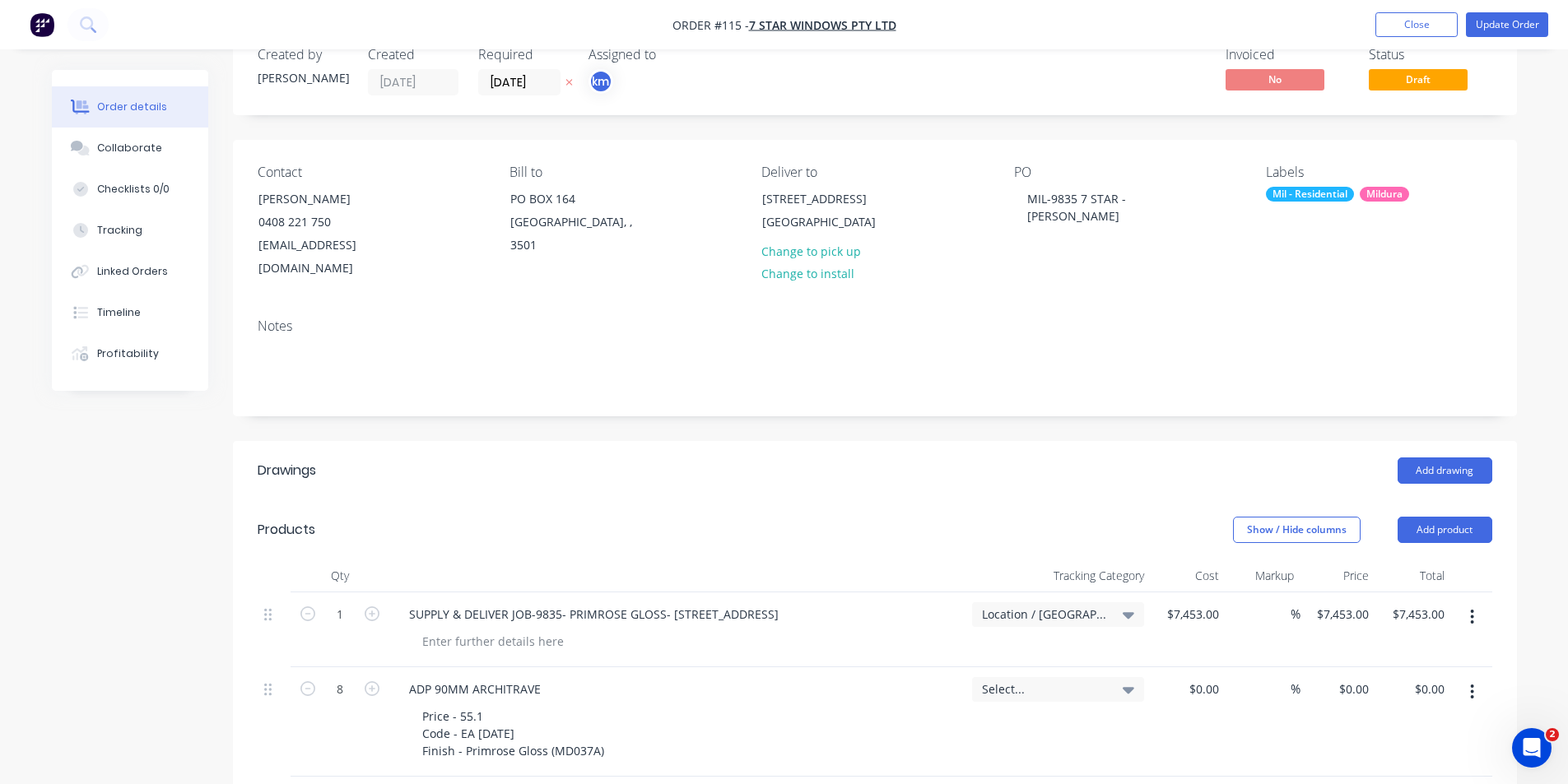
scroll to position [0, 0]
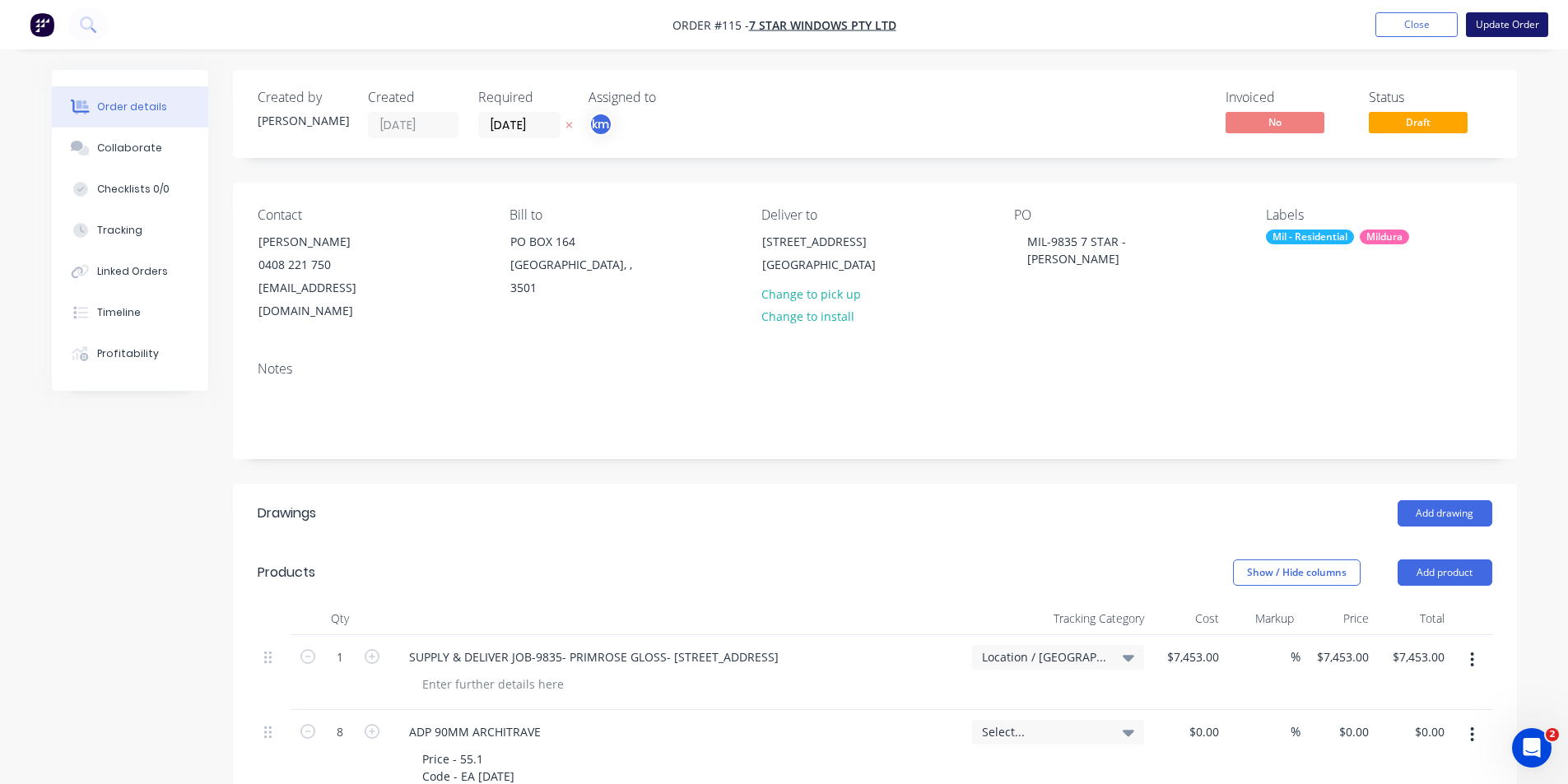
click at [1475, 25] on button "Update Order" at bounding box center [1507, 24] width 83 height 24
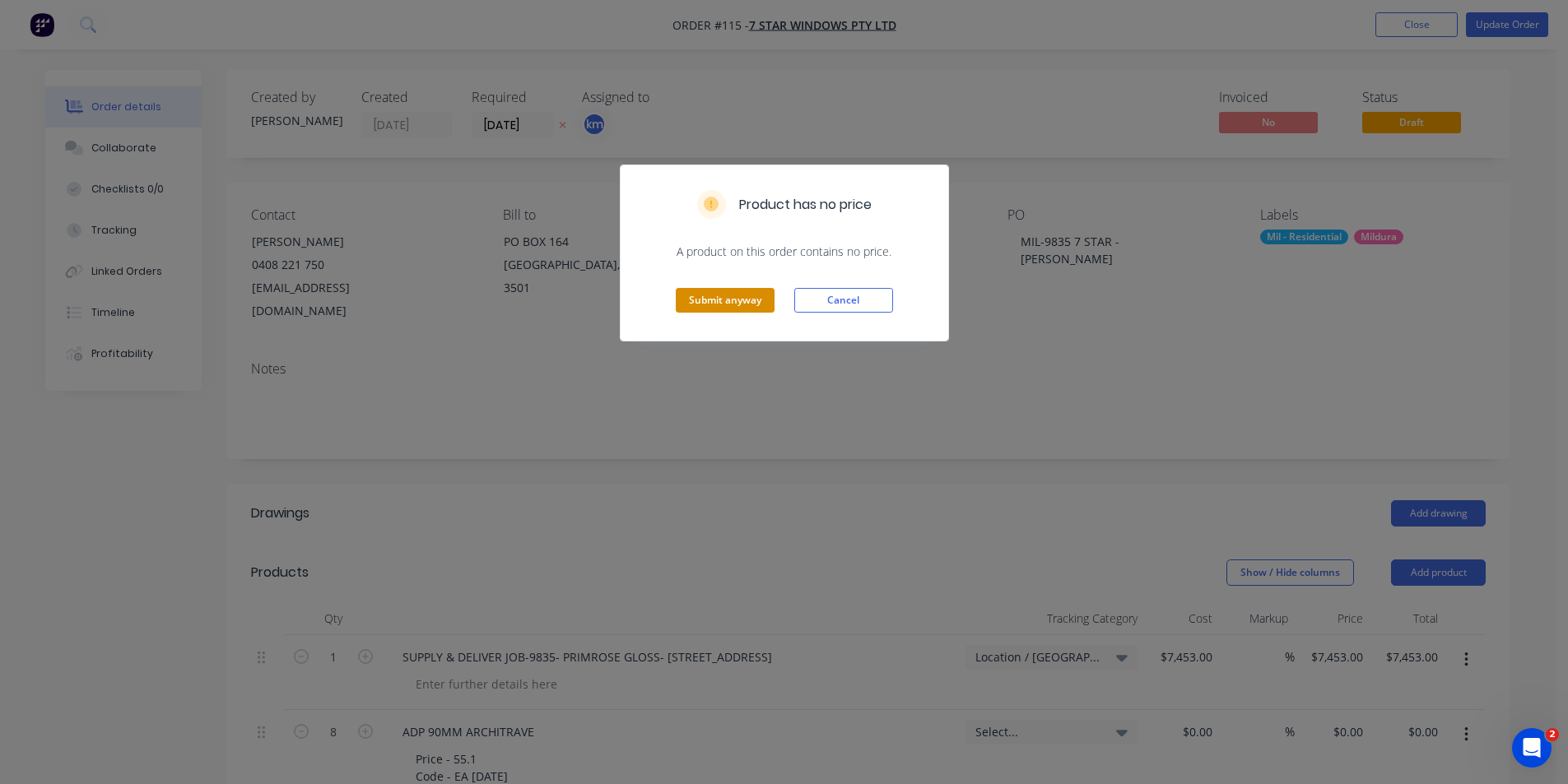
click at [748, 297] on button "Submit anyway" at bounding box center [724, 300] width 98 height 24
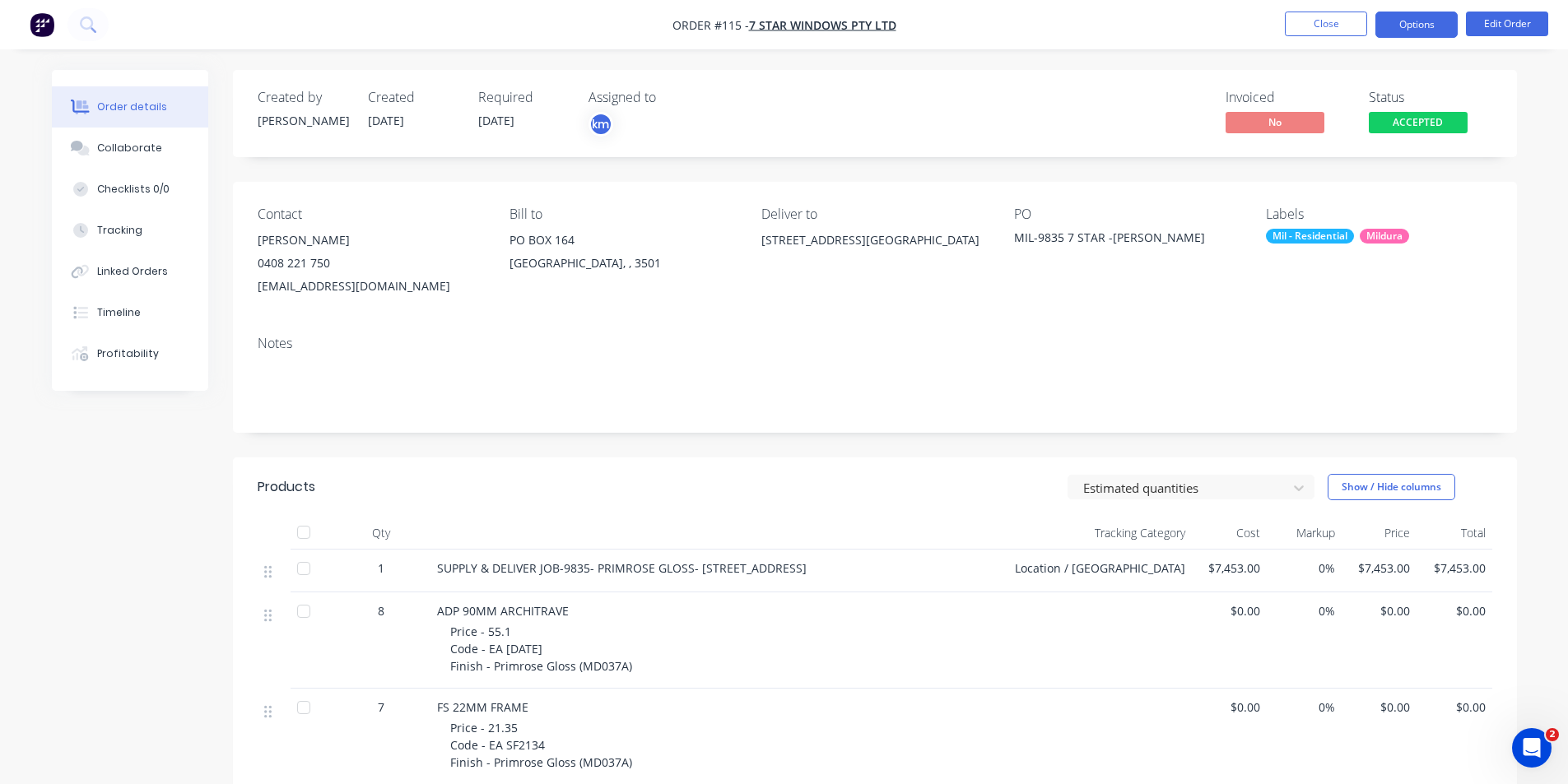
click at [1417, 31] on button "Options" at bounding box center [1417, 24] width 83 height 26
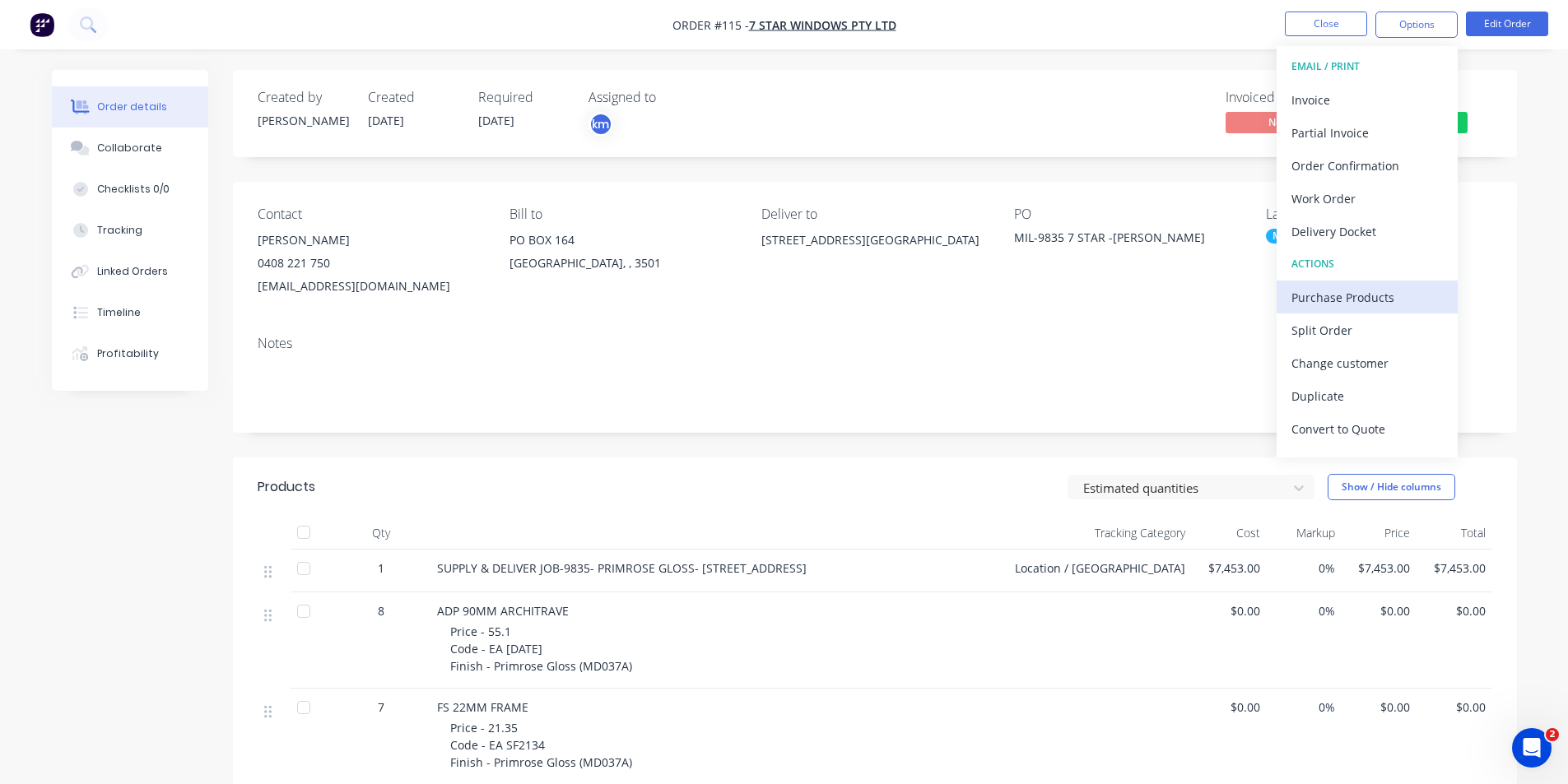
click at [1371, 298] on div "Purchase Products" at bounding box center [1368, 297] width 151 height 23
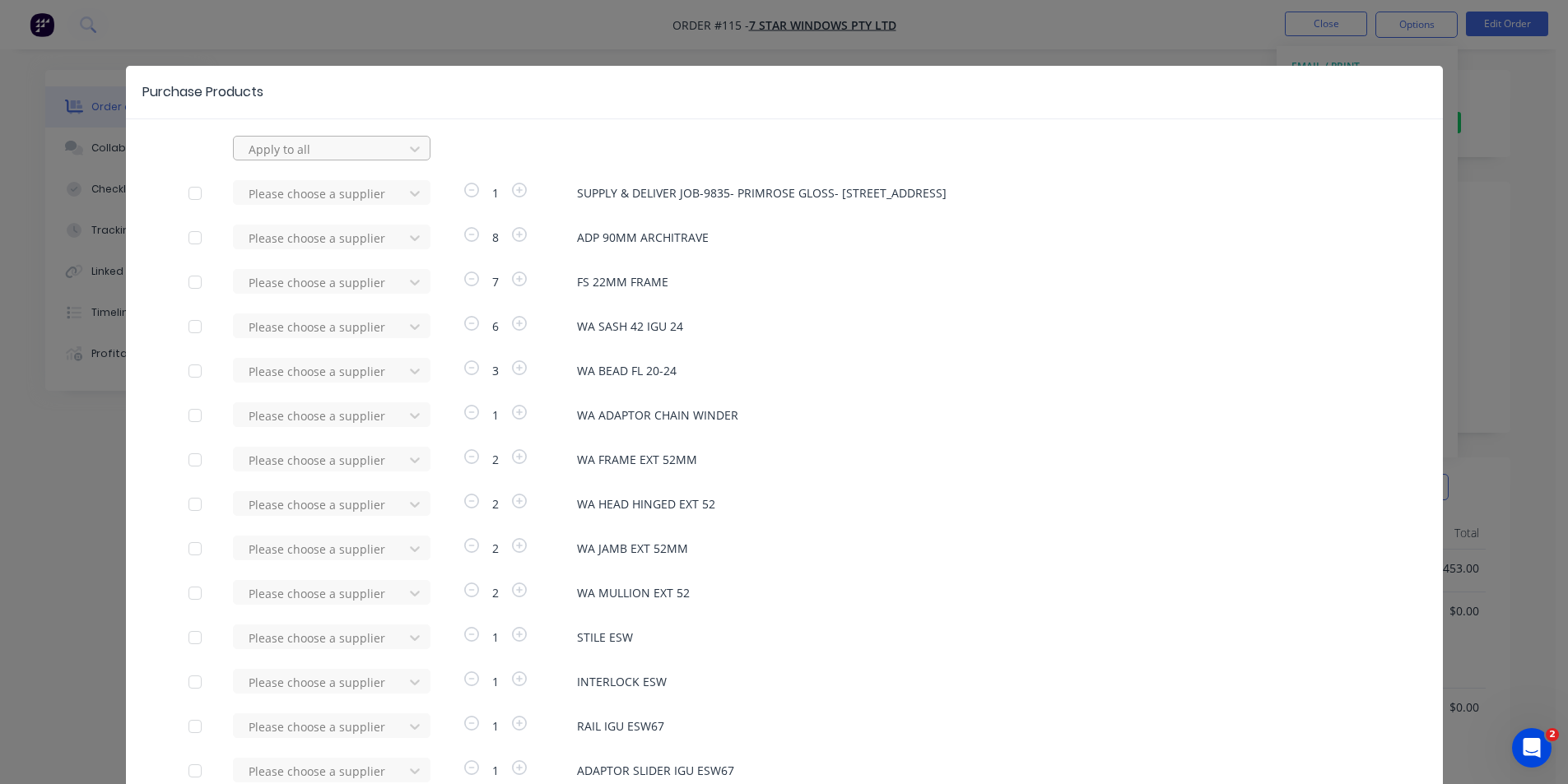
click at [312, 155] on div at bounding box center [321, 150] width 148 height 21
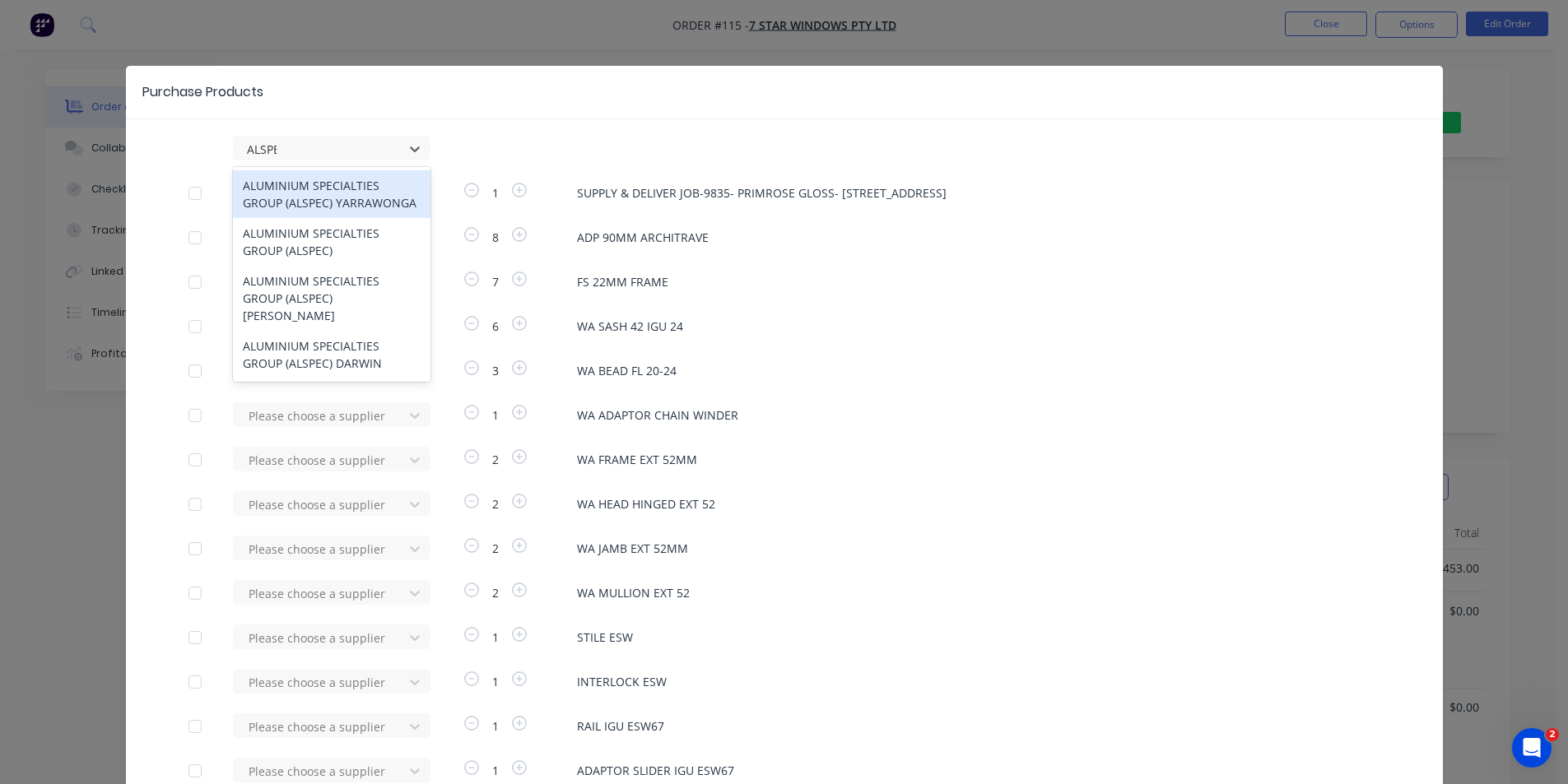
type input "ALSPEC"
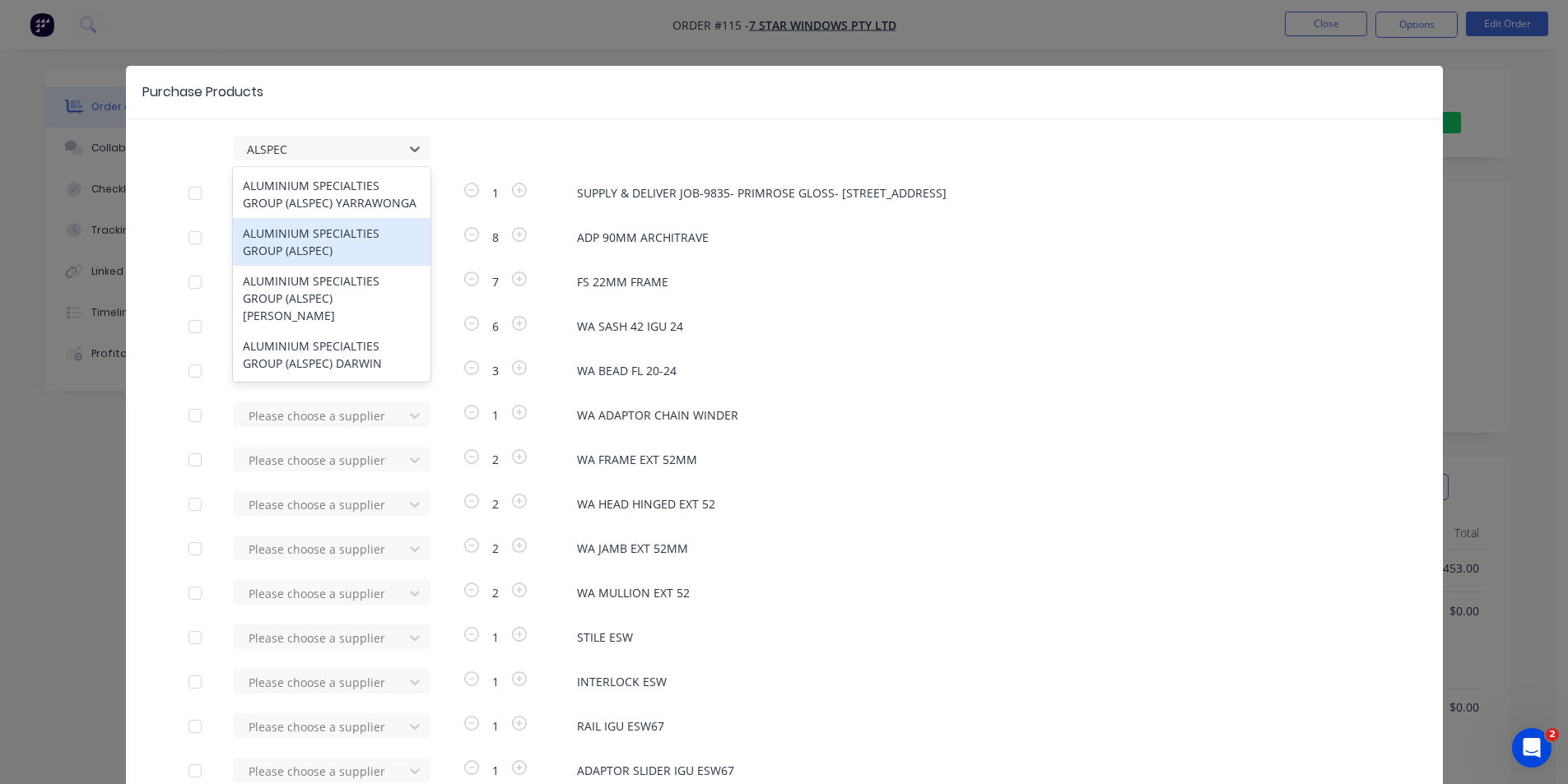
click at [326, 247] on div "ALUMINIUM SPECIALTIES GROUP (ALSPEC)" at bounding box center [332, 242] width 198 height 48
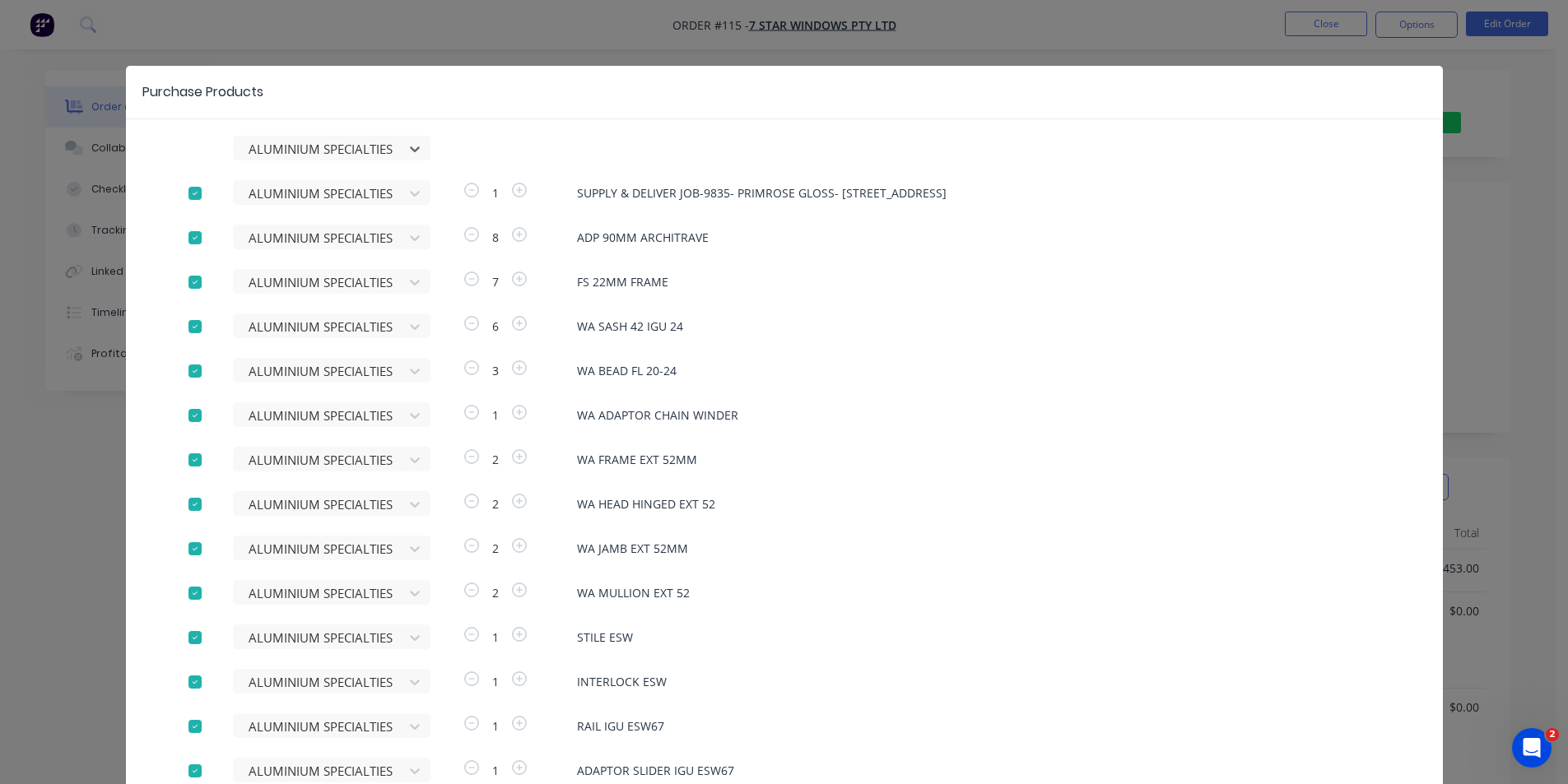
click at [188, 192] on div at bounding box center [195, 193] width 33 height 33
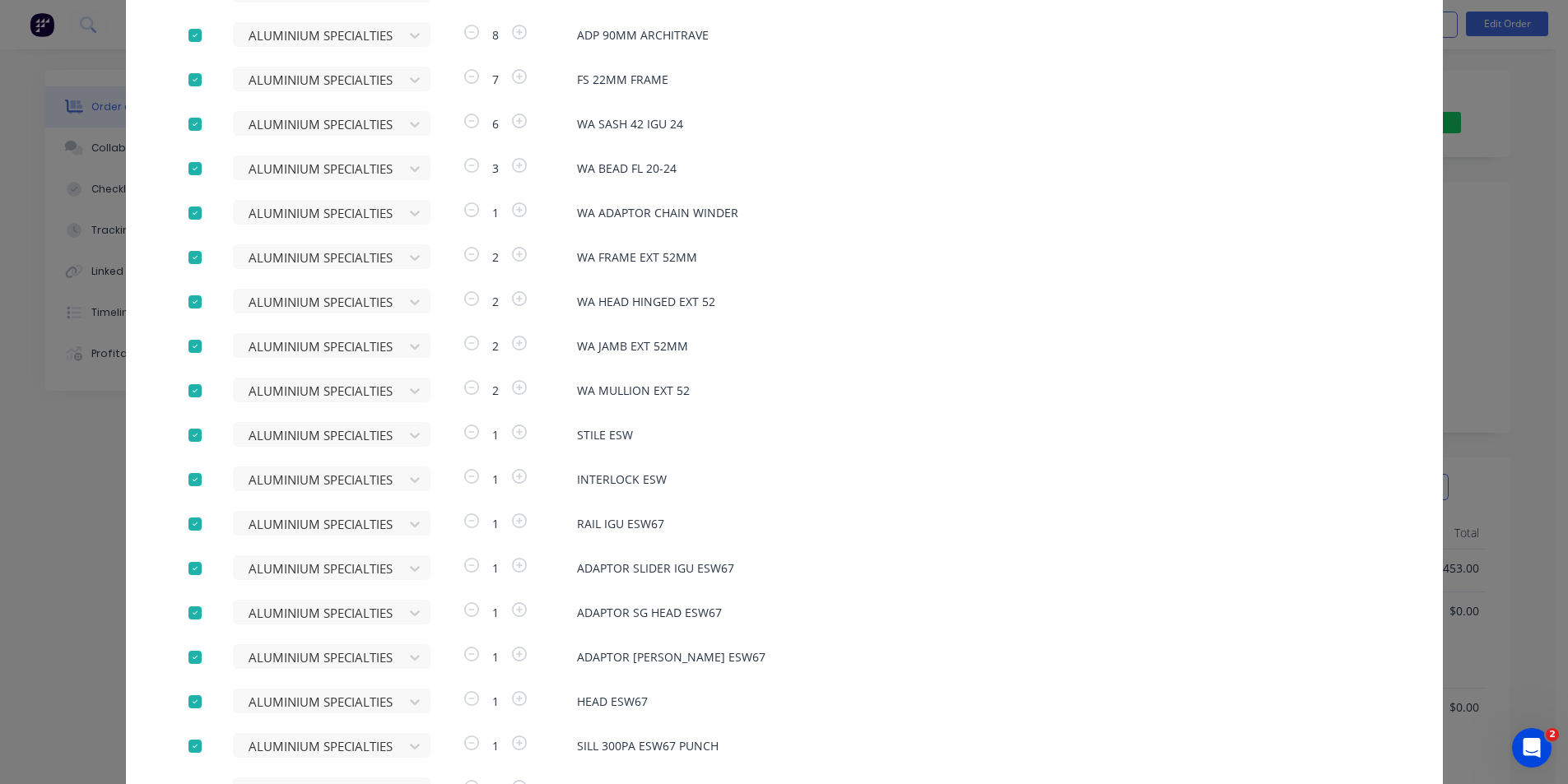
drag, startPoint x: 1038, startPoint y: 252, endPoint x: 916, endPoint y: 700, distance: 464.3
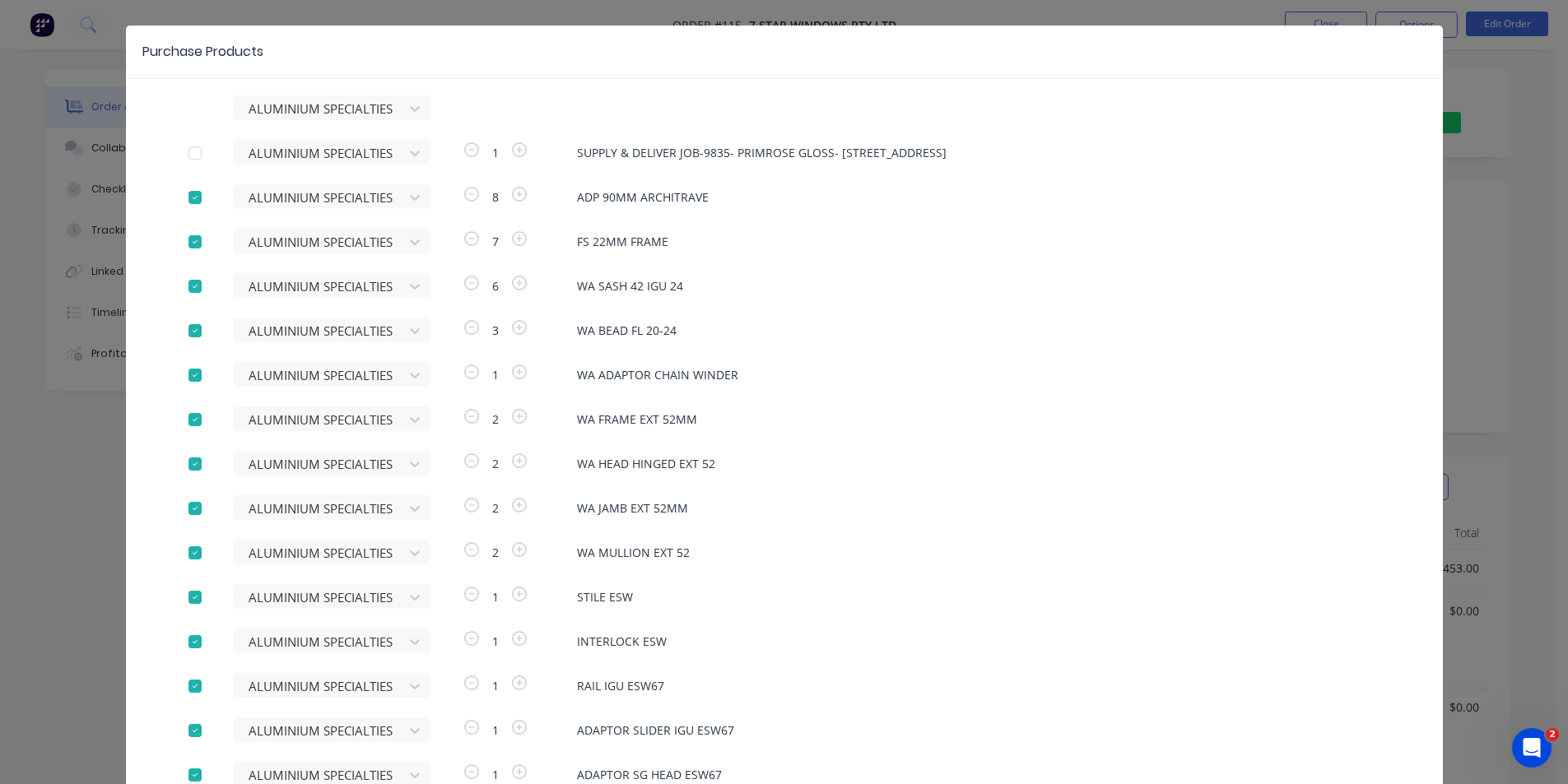
scroll to position [26, 0]
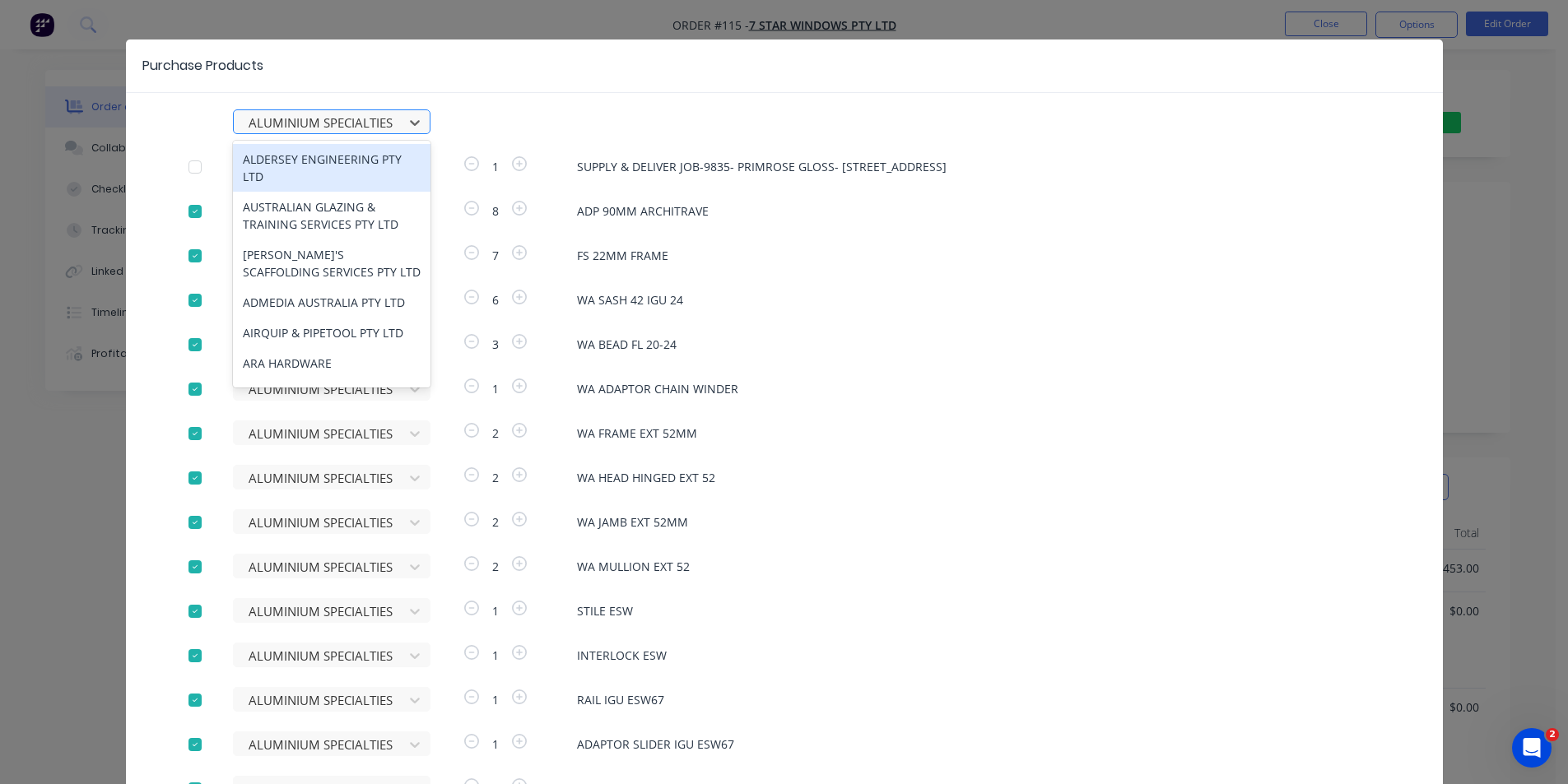
click at [364, 127] on div at bounding box center [321, 124] width 148 height 21
type input "BRADN"
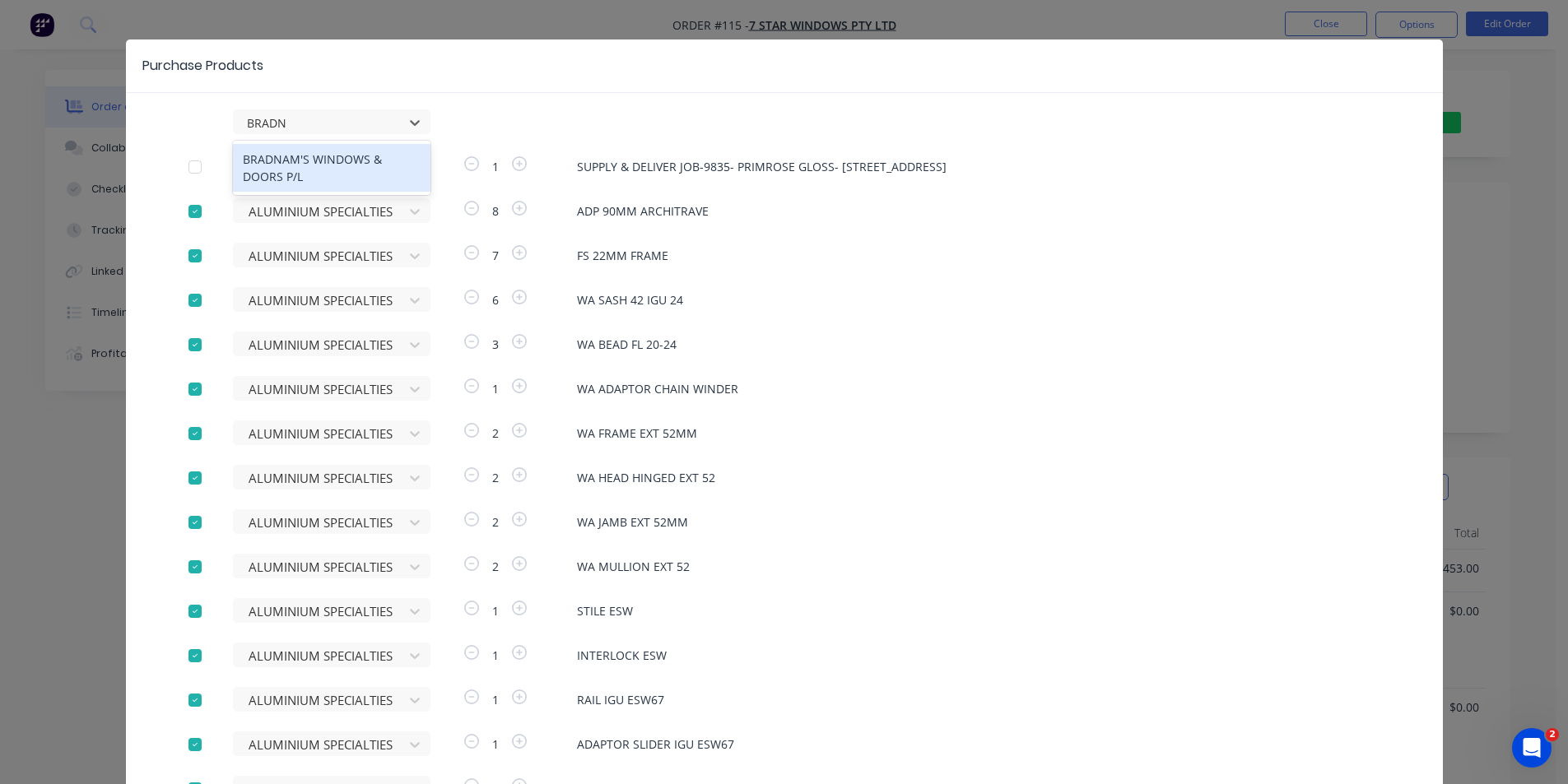
click at [340, 168] on div "BRADNAM'S WINDOWS & DOORS P/L" at bounding box center [332, 167] width 198 height 48
click at [183, 164] on div at bounding box center [195, 167] width 33 height 33
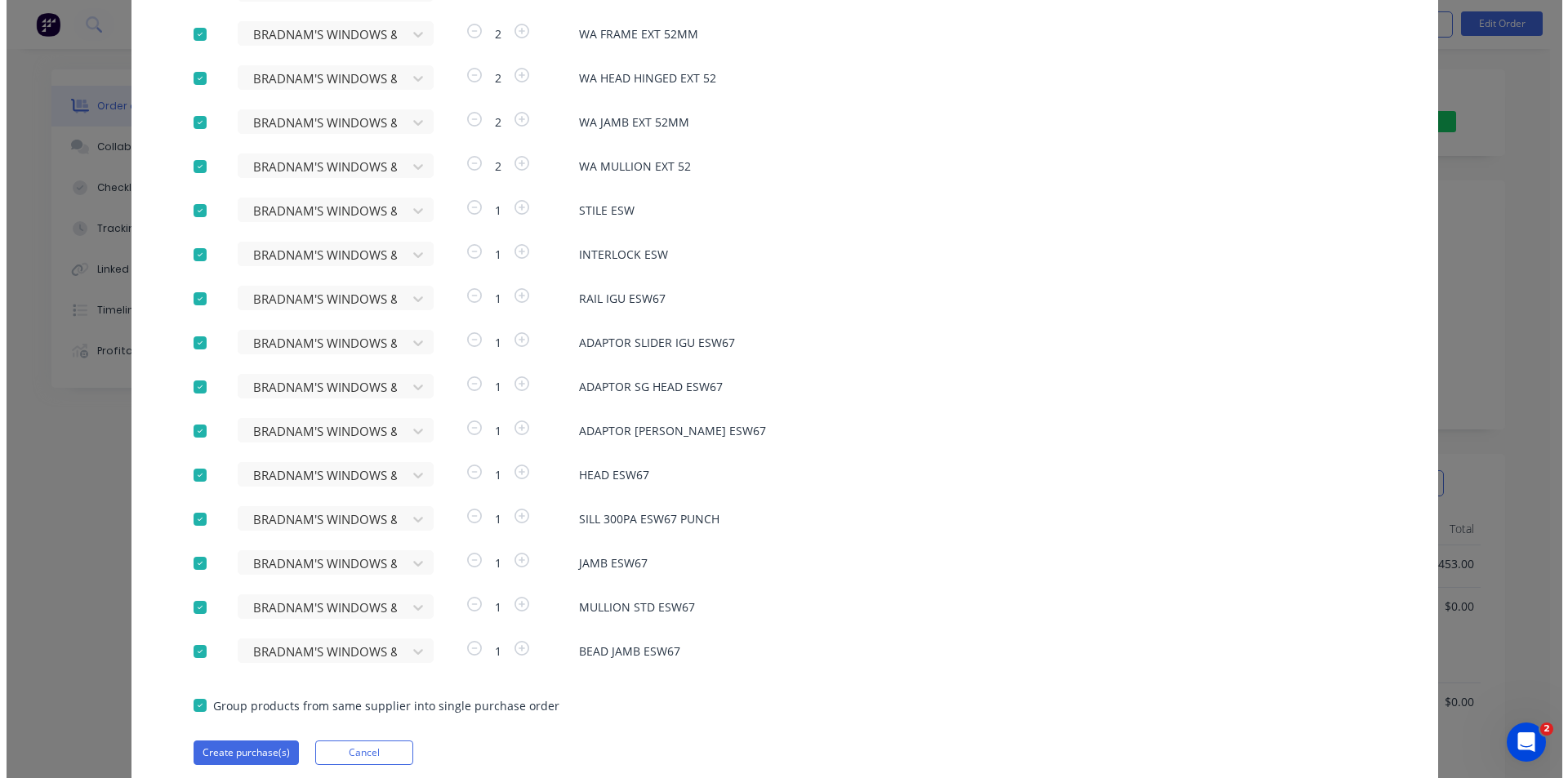
scroll to position [439, 0]
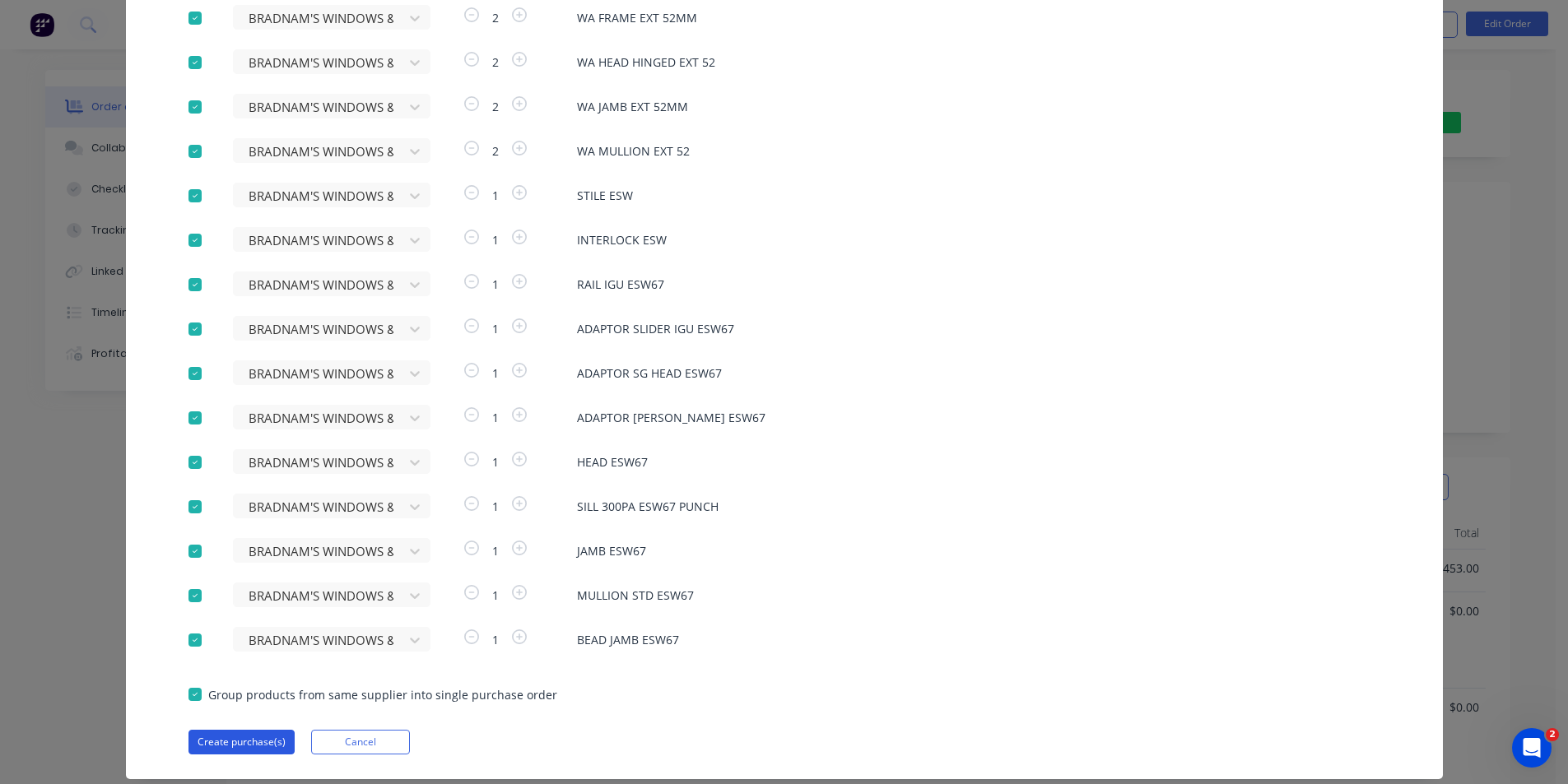
click at [239, 740] on button "Create purchase(s)" at bounding box center [242, 742] width 106 height 24
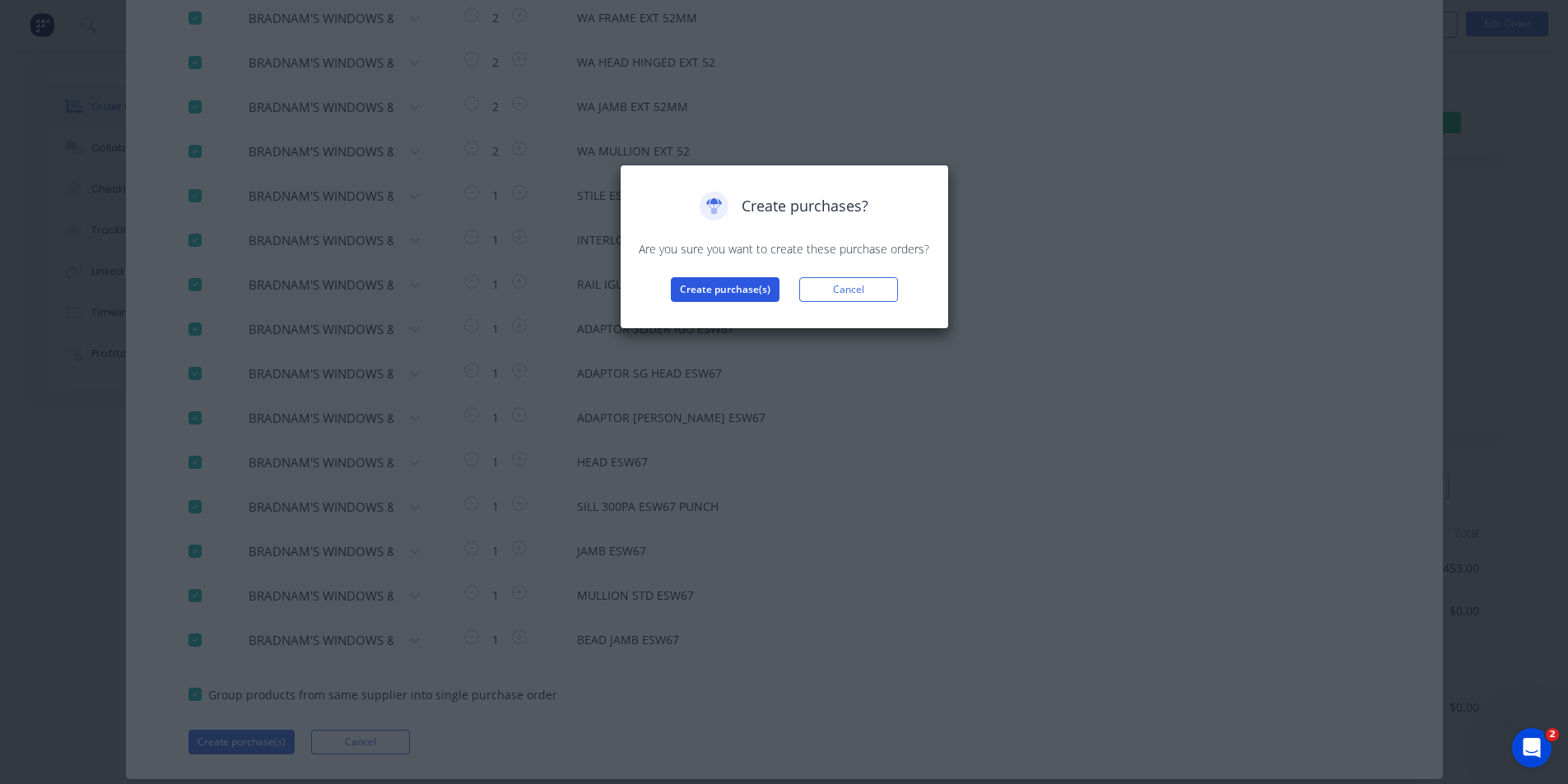
click at [737, 280] on button "Create purchase(s)" at bounding box center [725, 290] width 109 height 24
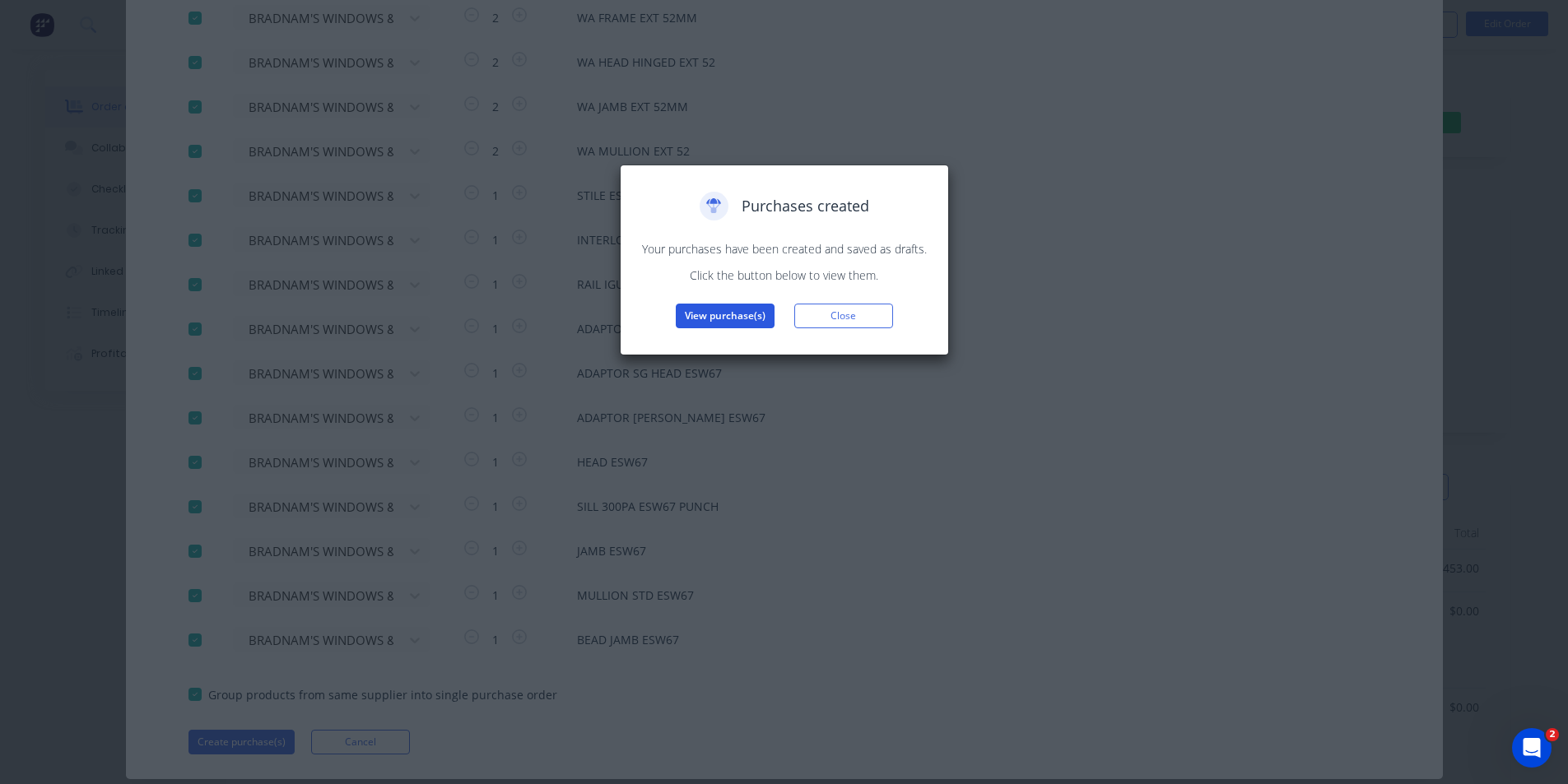
click at [705, 310] on button "View purchase(s)" at bounding box center [724, 316] width 98 height 24
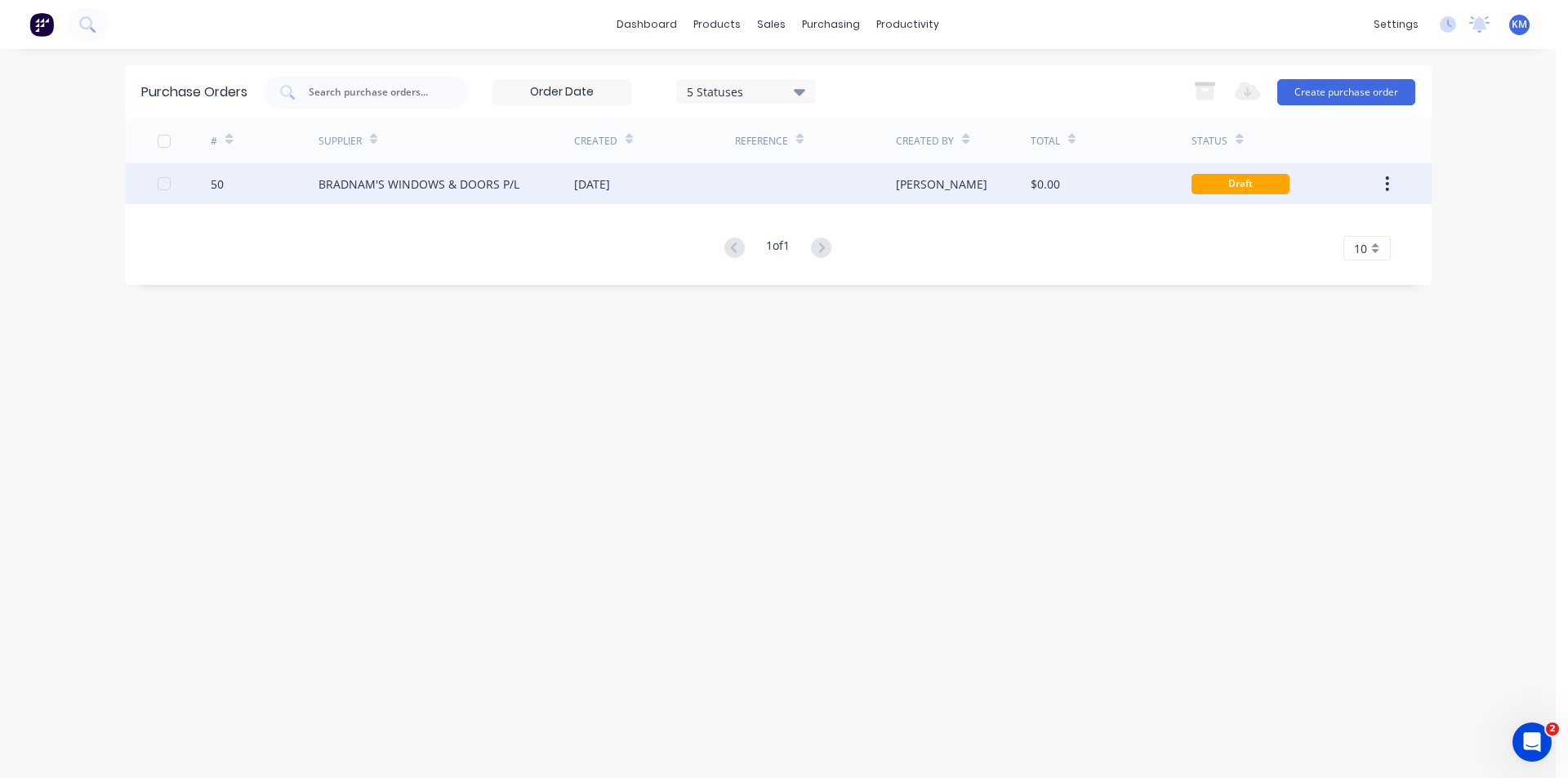
click at [1395, 186] on button "button" at bounding box center [1387, 184] width 38 height 29
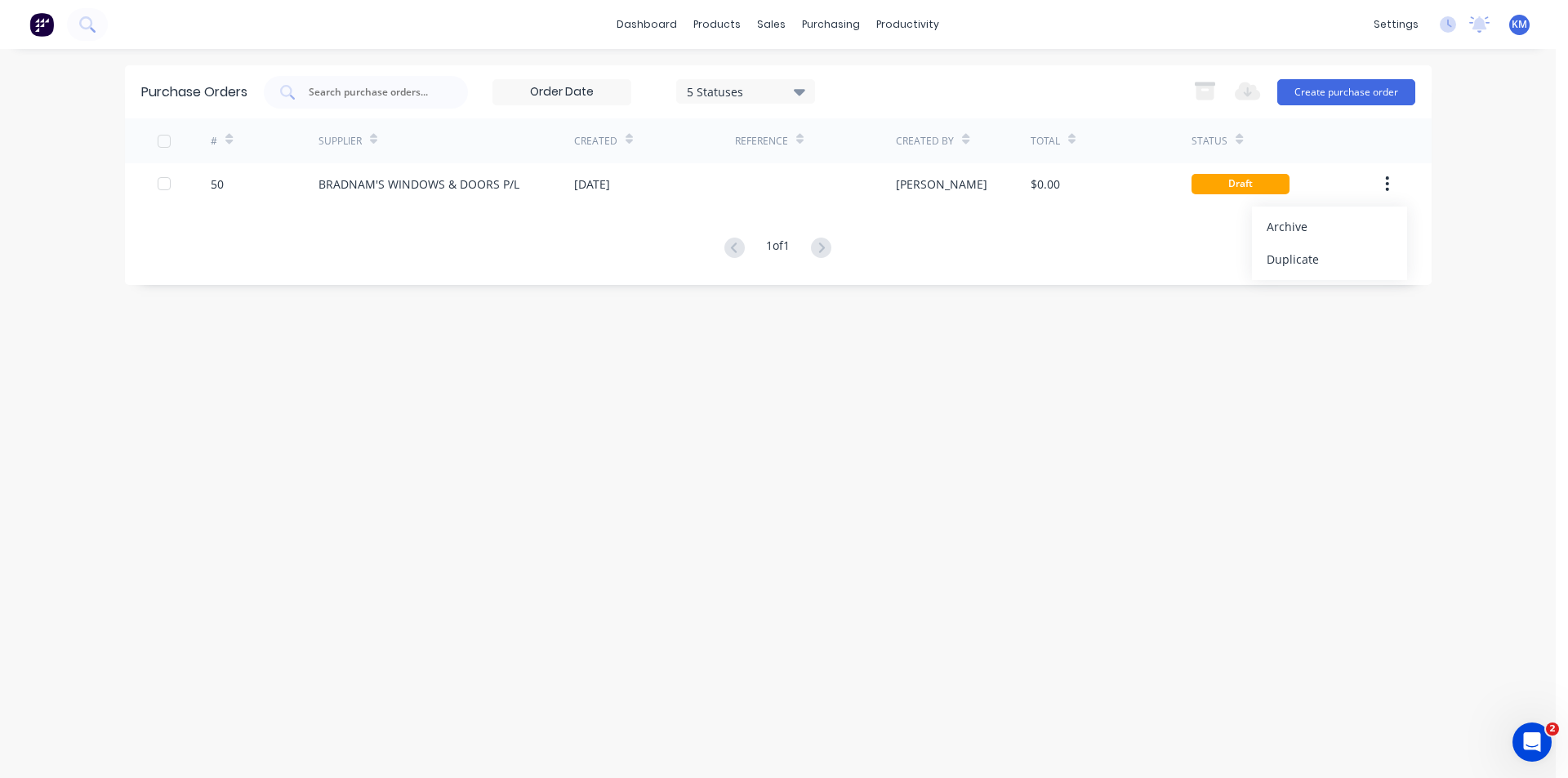
click at [1278, 434] on div "Purchase Orders 5 Statuses 5 Statuses Export to Excel (XLSX) Create purchase or…" at bounding box center [778, 414] width 1306 height 697
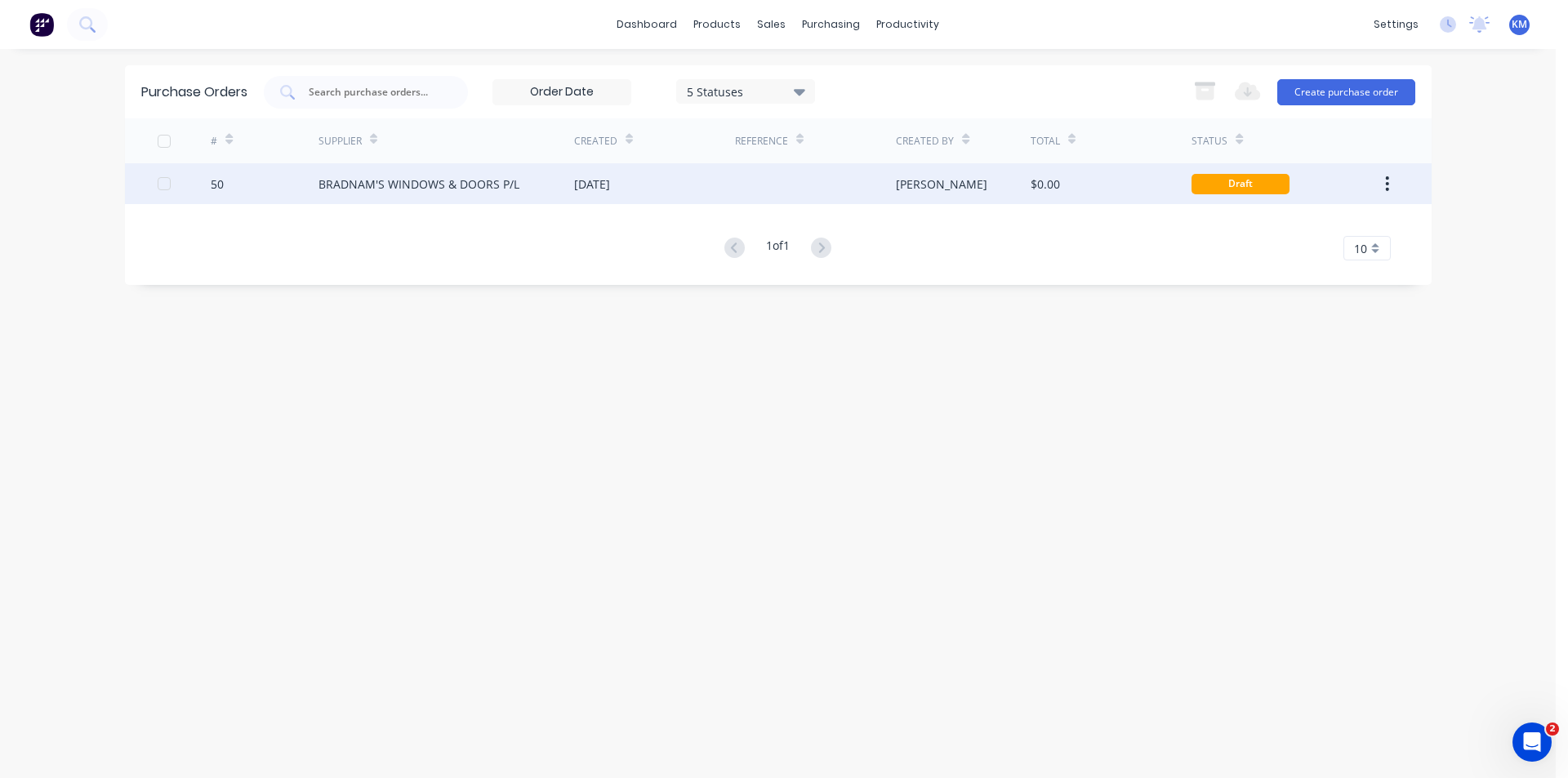
click at [773, 187] on div at bounding box center [815, 183] width 161 height 41
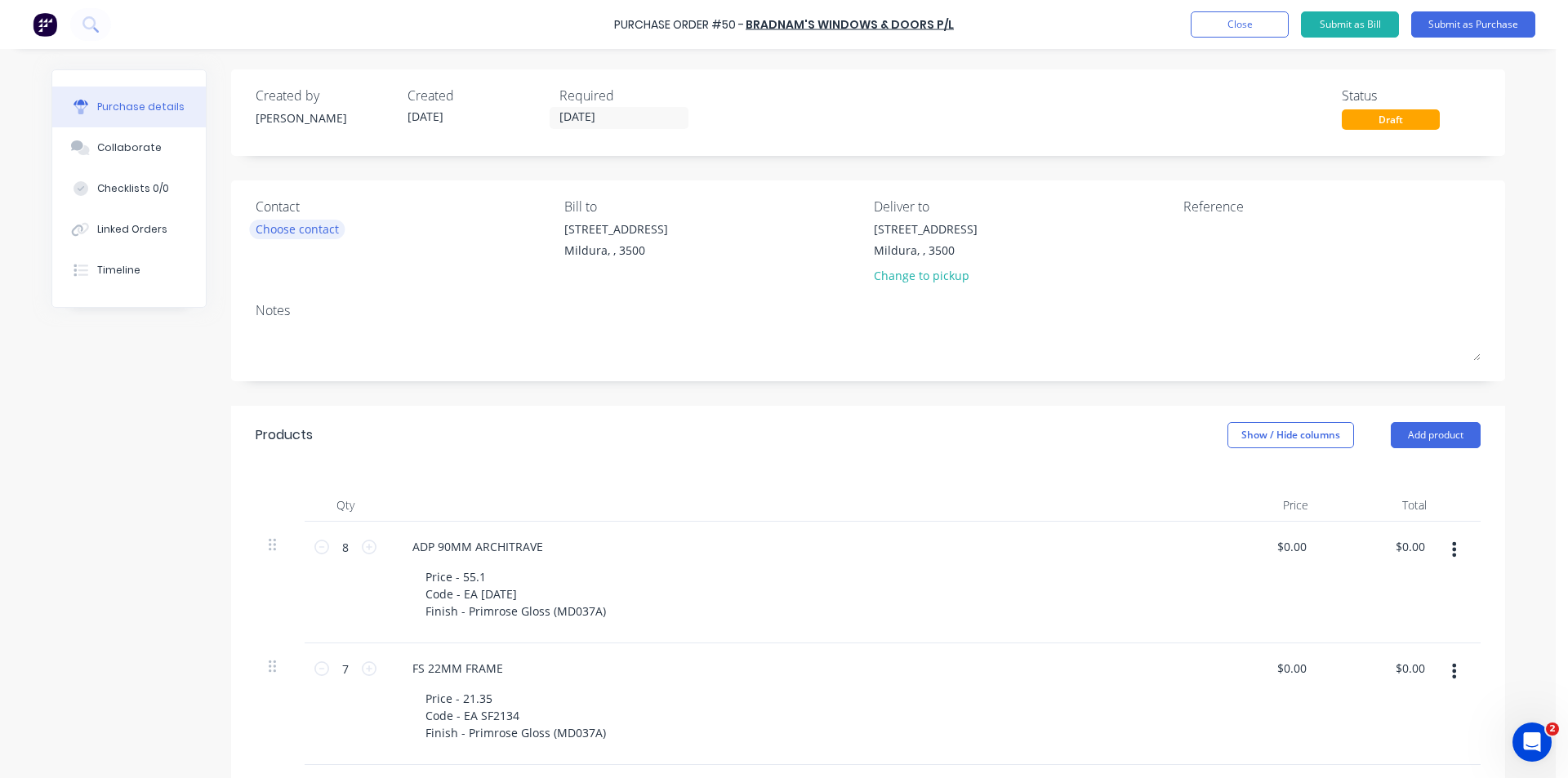
click at [309, 231] on div "Choose contact" at bounding box center [297, 229] width 83 height 17
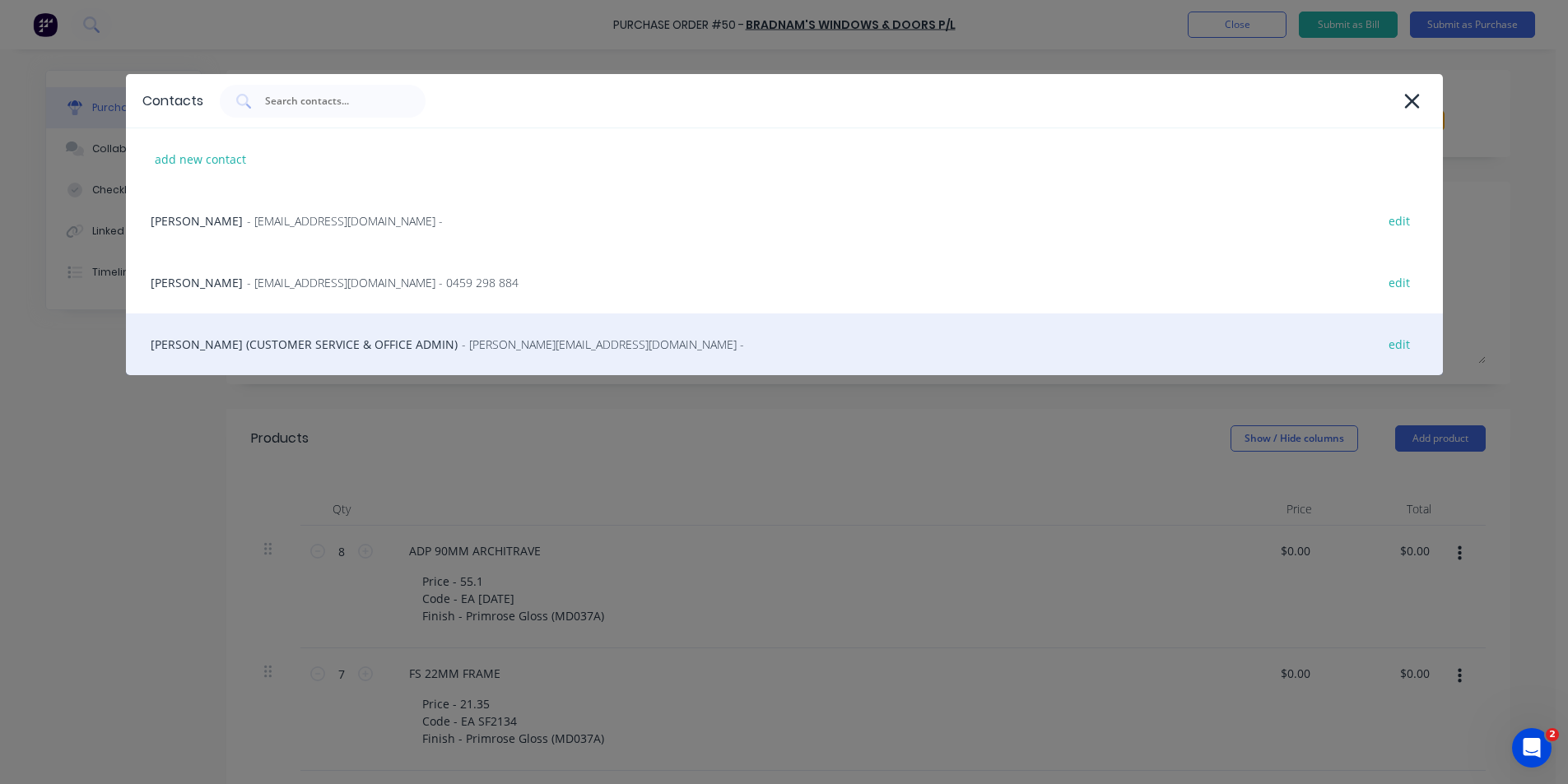
click at [307, 340] on div "[PERSON_NAME] (CUSTOMER SERVICE & OFFICE ADMIN) - [PERSON_NAME][EMAIL_ADDRESS][…" at bounding box center [784, 344] width 1317 height 62
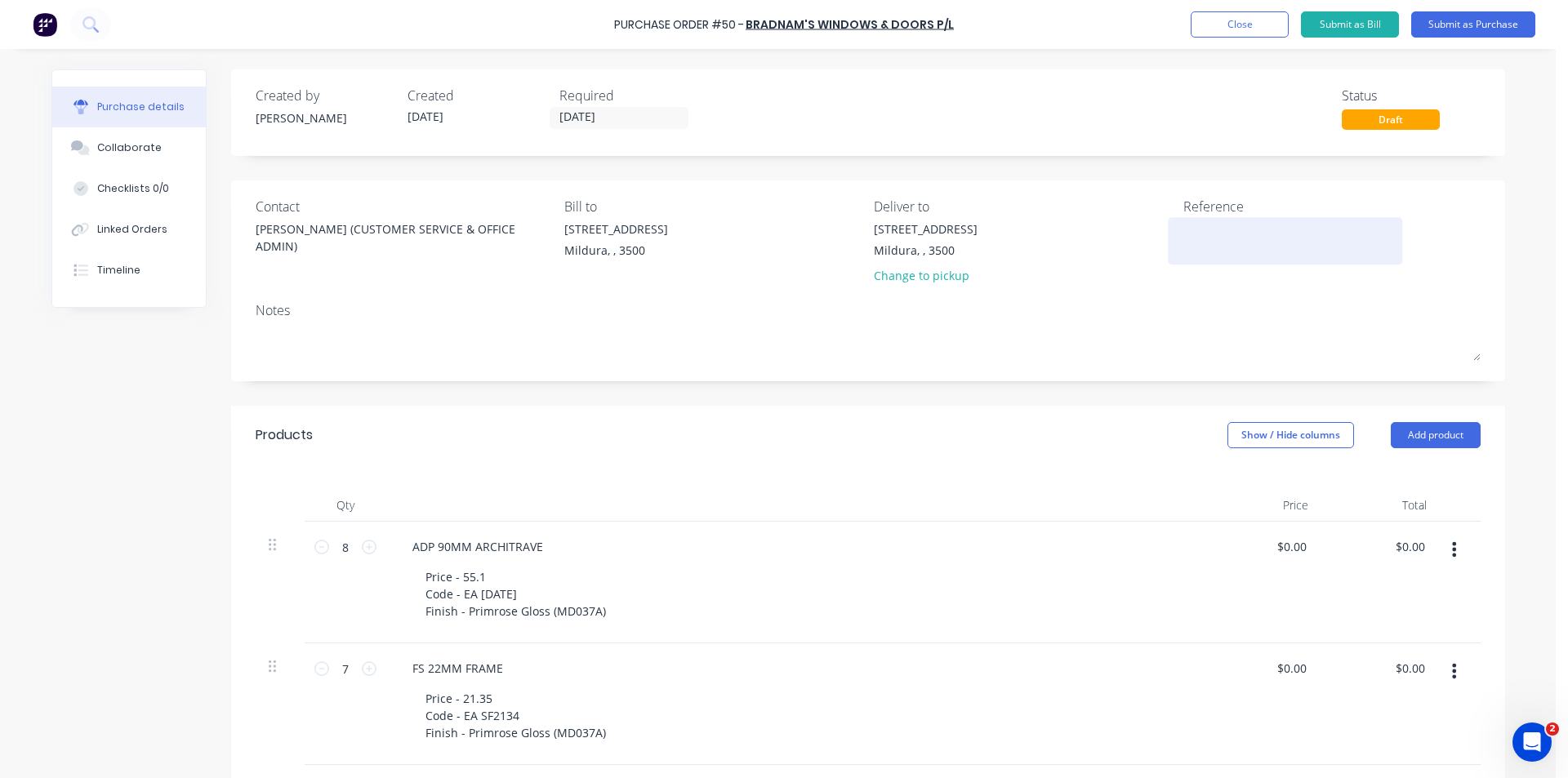
click at [1259, 224] on textarea at bounding box center [1285, 238] width 204 height 37
type textarea "MIL-W2339 7 STAR- A"
type textarea "x"
type textarea "MIL-W2339 7 STAR-"
type textarea "x"
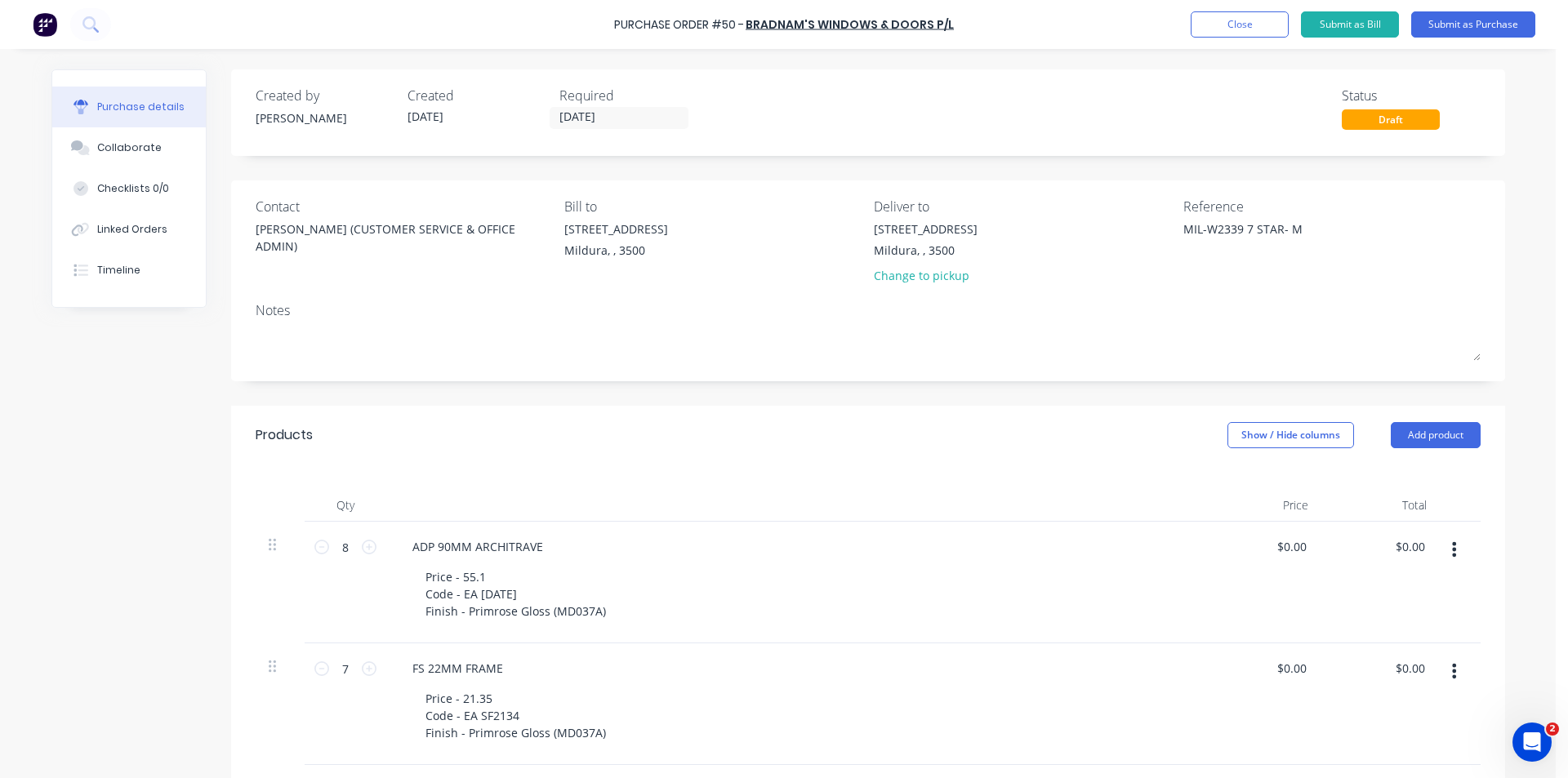
type textarea "MIL-W2339 7 STAR- MA"
type textarea "x"
type textarea "MIL-W2339 7 STAR- MAR"
type textarea "x"
type textarea "MIL-W2339 7 STAR- MARK"
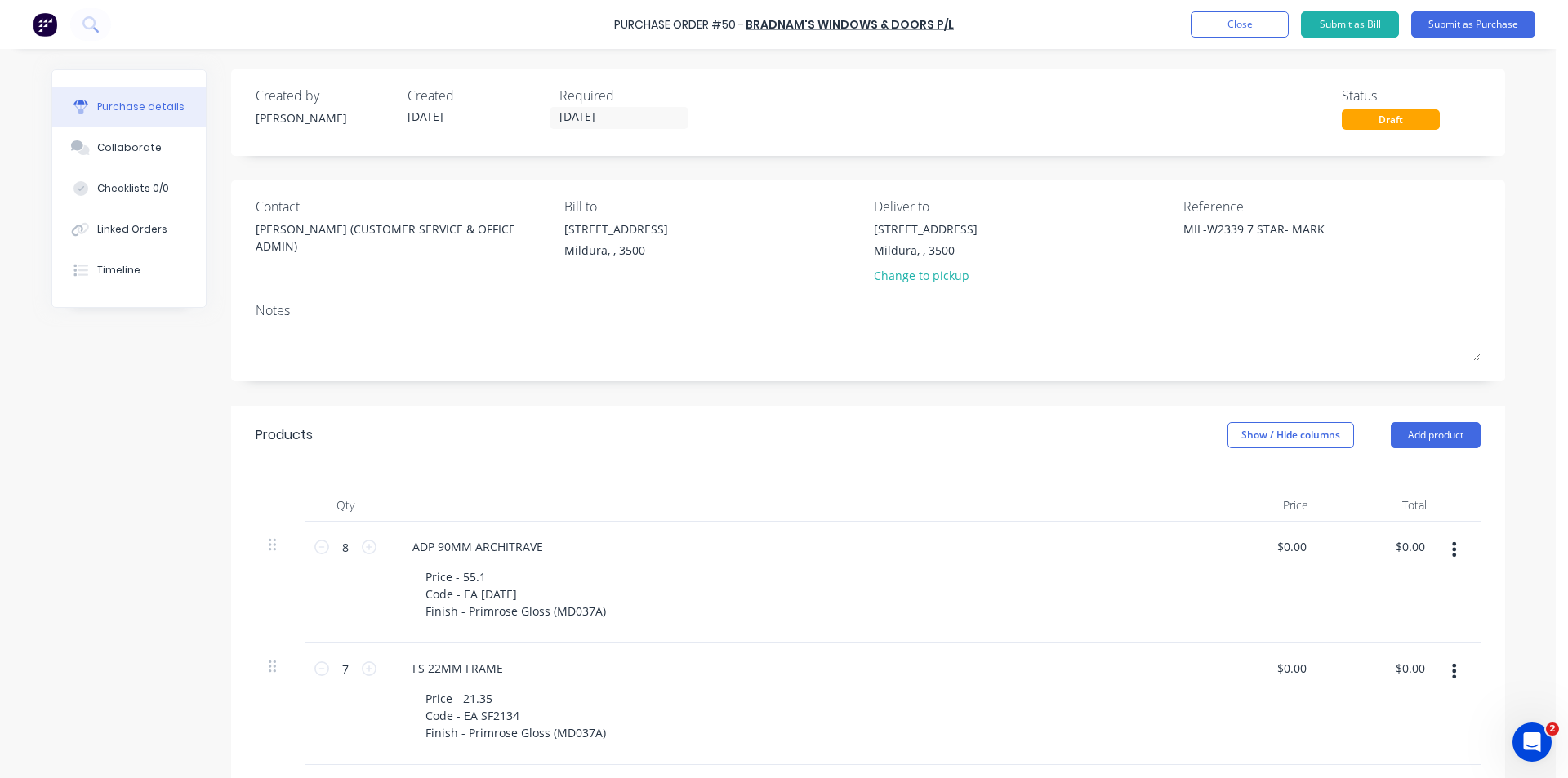
type textarea "x"
type textarea "MIL-W2339 7 STAR- MARK"
type textarea "x"
type textarea "MIL-W2339 7 STAR- [PERSON_NAME]"
type textarea "x"
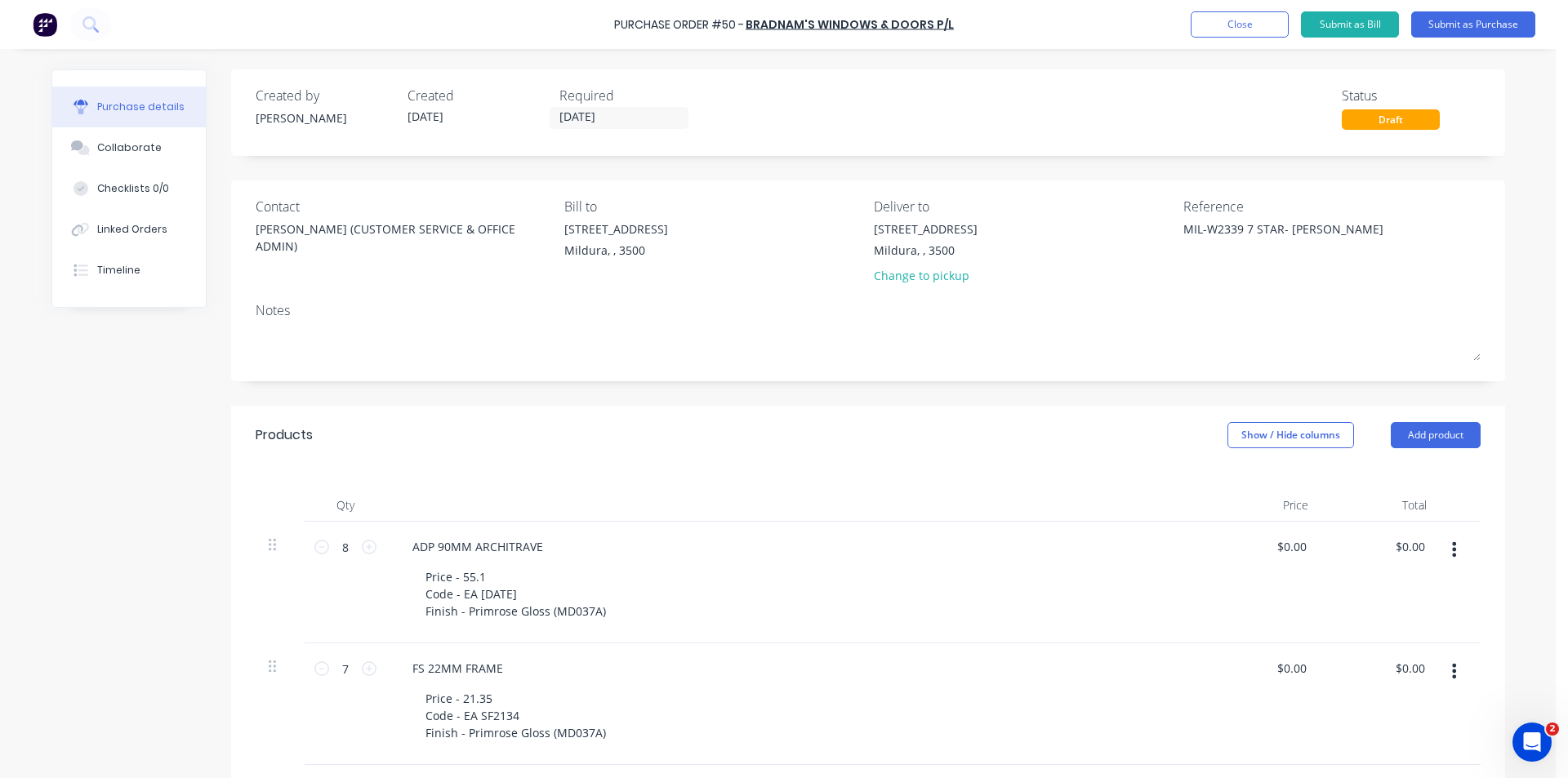
type textarea "MIL-W2339 7 STAR- [PERSON_NAME] [PERSON_NAME]"
type textarea "x"
type textarea "MIL-W2339 7 STAR- [PERSON_NAME]"
type textarea "x"
type textarea "MIL-W2339 7 STAR- [PERSON_NAME]"
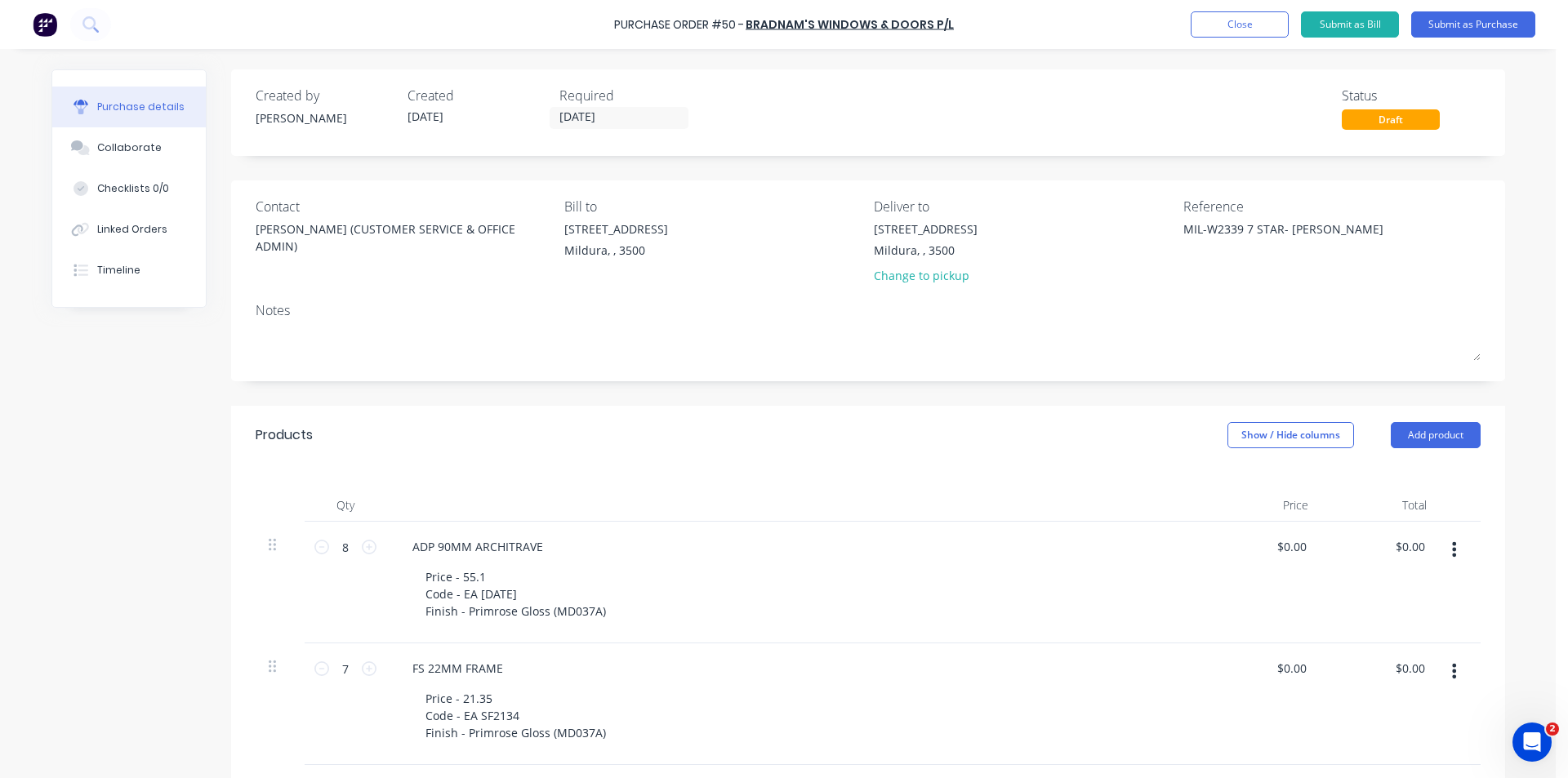
type textarea "x"
type textarea "MIL-W2339 7 STAR- [PERSON_NAME]"
click at [1508, 29] on button "Submit as Purchase" at bounding box center [1473, 24] width 124 height 26
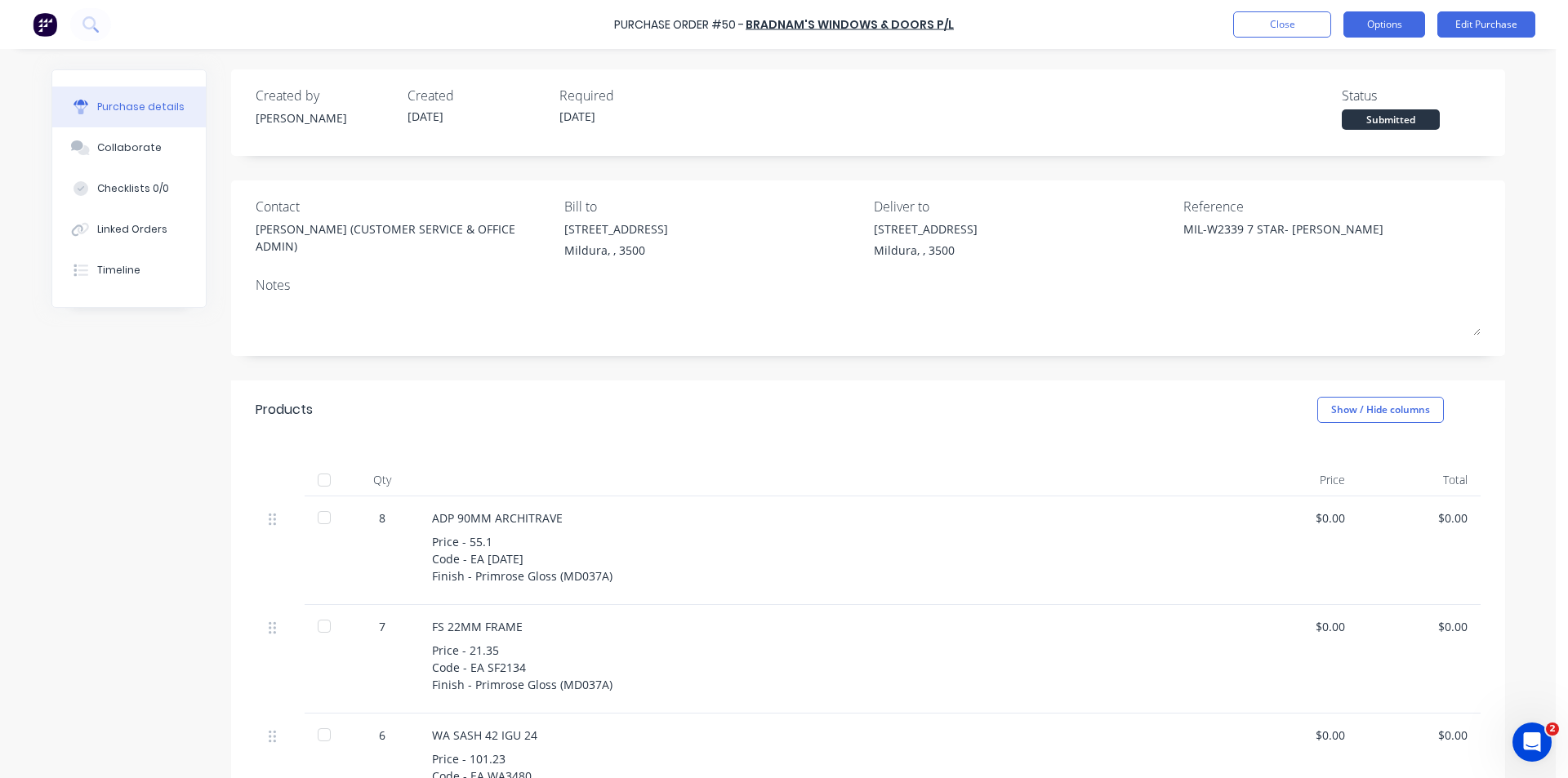
click at [1381, 30] on button "Options" at bounding box center [1384, 24] width 82 height 26
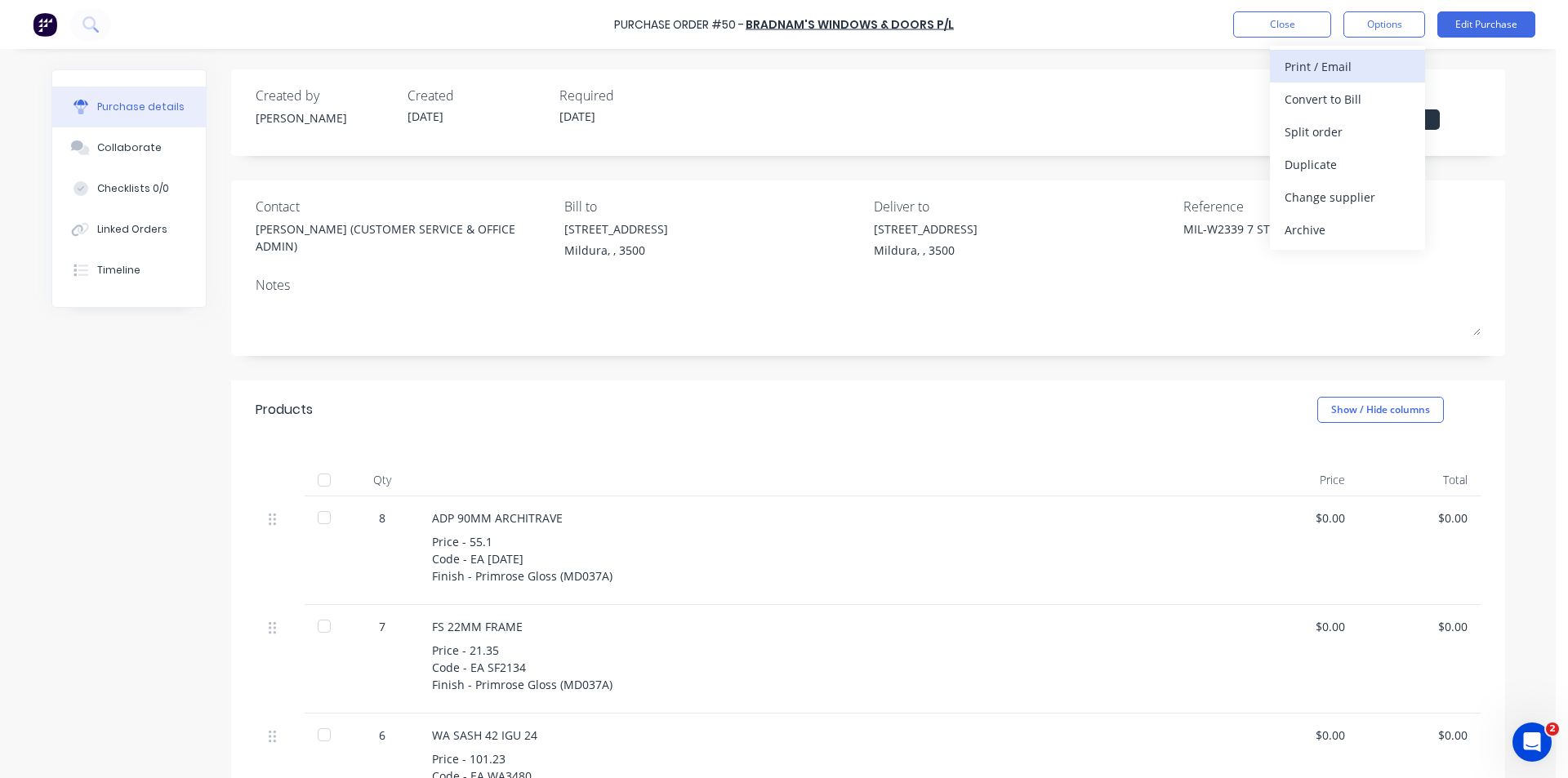
click at [1349, 64] on div "Print / Email" at bounding box center [1347, 66] width 126 height 23
click at [1360, 104] on div "With pricing" at bounding box center [1347, 98] width 126 height 23
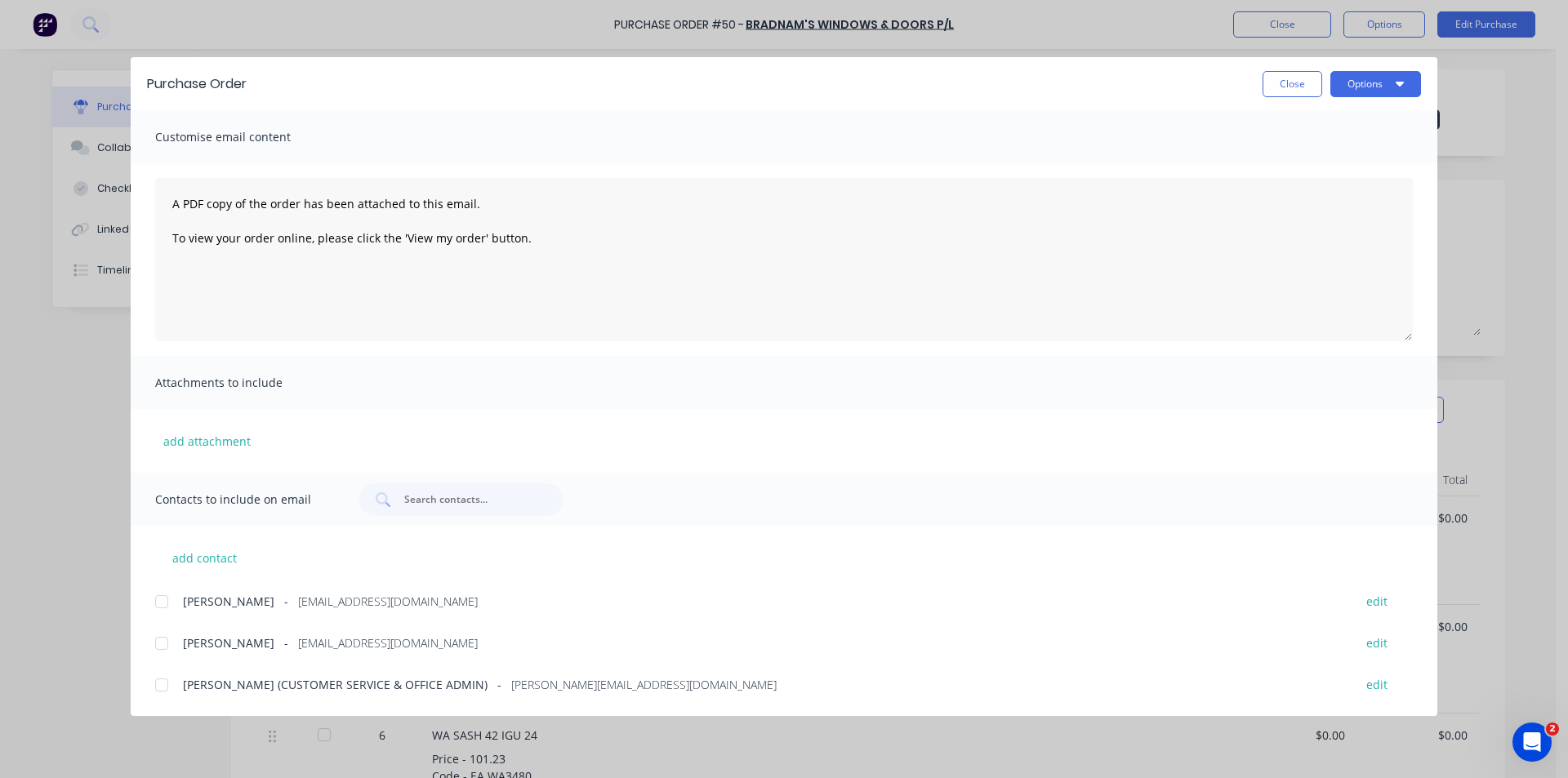
click at [161, 680] on div at bounding box center [161, 685] width 33 height 33
click at [160, 642] on div at bounding box center [161, 643] width 33 height 33
click at [241, 444] on button "add attachment" at bounding box center [207, 440] width 104 height 24
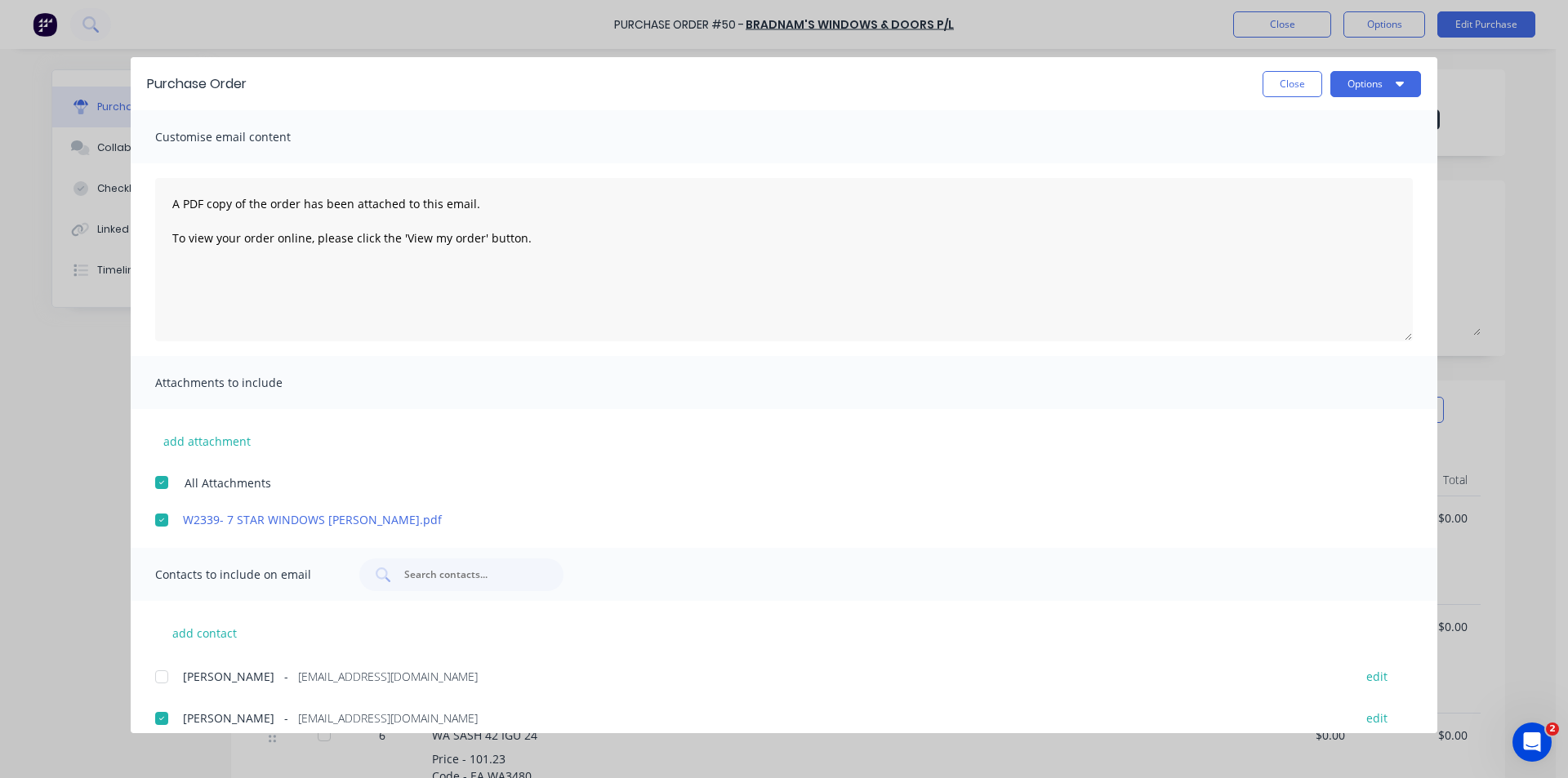
click at [161, 478] on div at bounding box center [161, 483] width 33 height 33
click at [166, 516] on div at bounding box center [161, 520] width 33 height 33
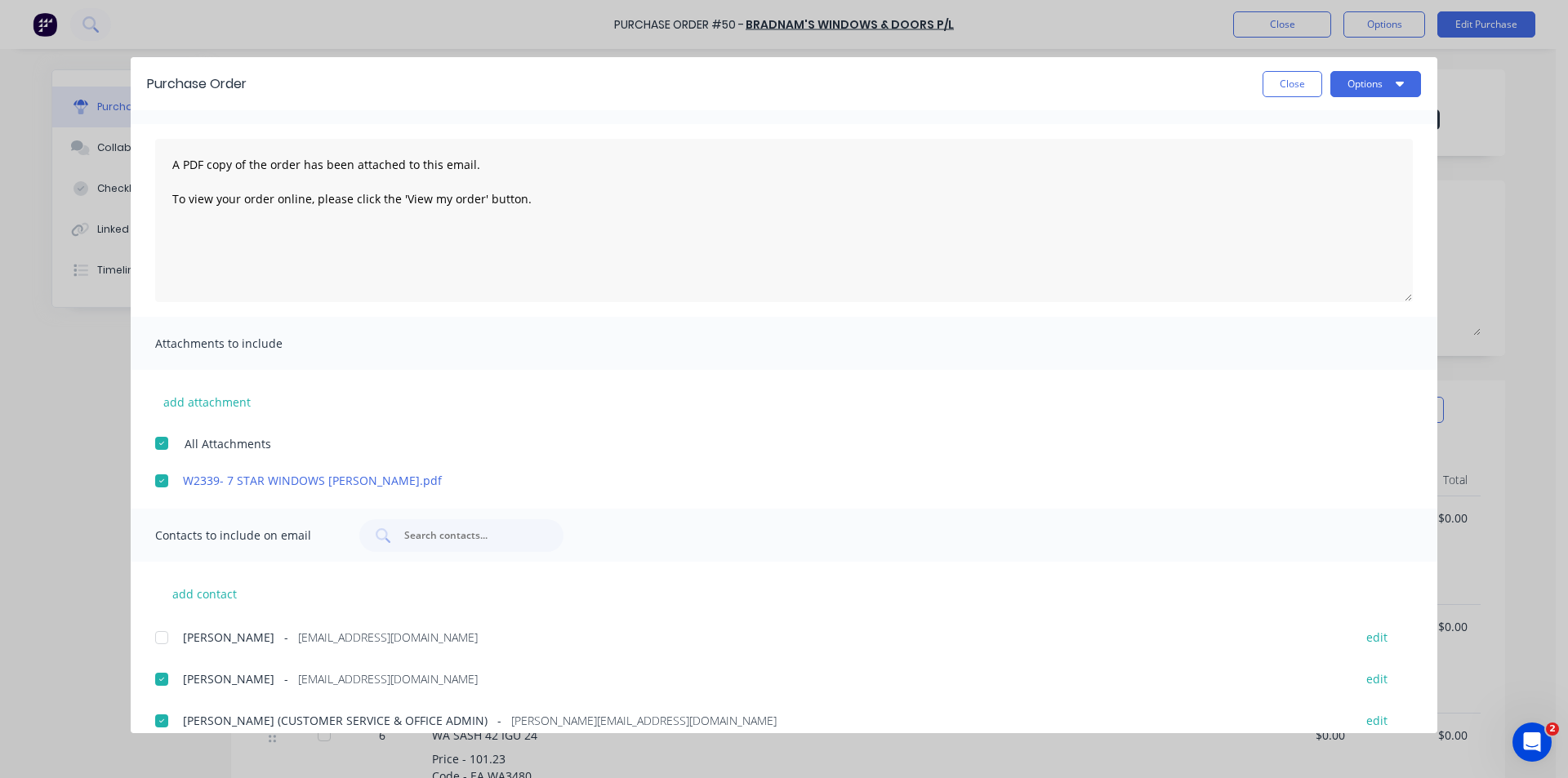
scroll to position [16, 0]
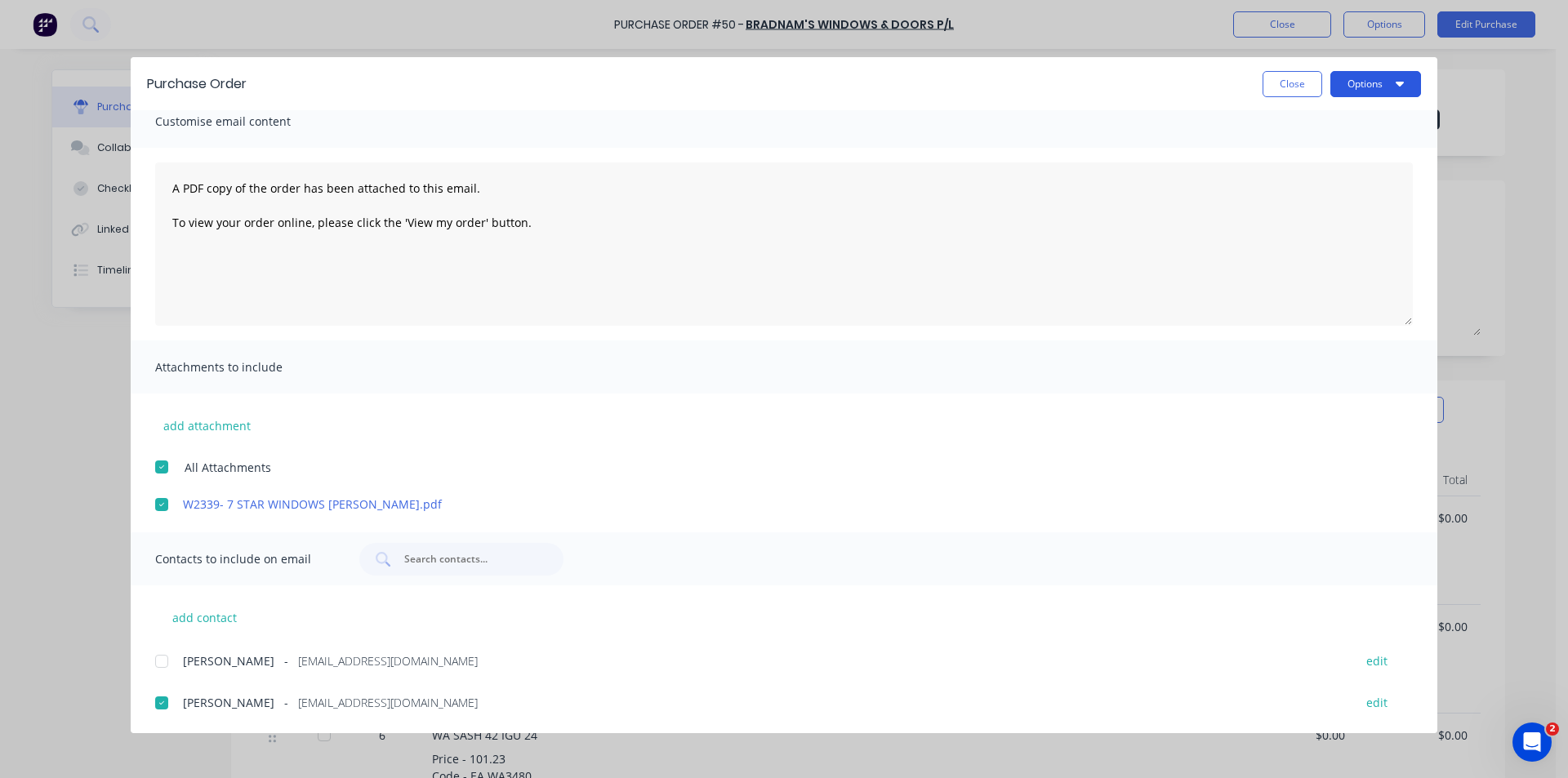
click at [1382, 83] on button "Options" at bounding box center [1375, 84] width 91 height 26
click at [1323, 187] on div "Email" at bounding box center [1344, 190] width 126 height 23
click at [1392, 81] on button "Options" at bounding box center [1375, 84] width 91 height 26
click at [1399, 84] on icon "button" at bounding box center [1399, 85] width 8 height 5
click at [1399, 83] on icon "button" at bounding box center [1399, 85] width 8 height 5
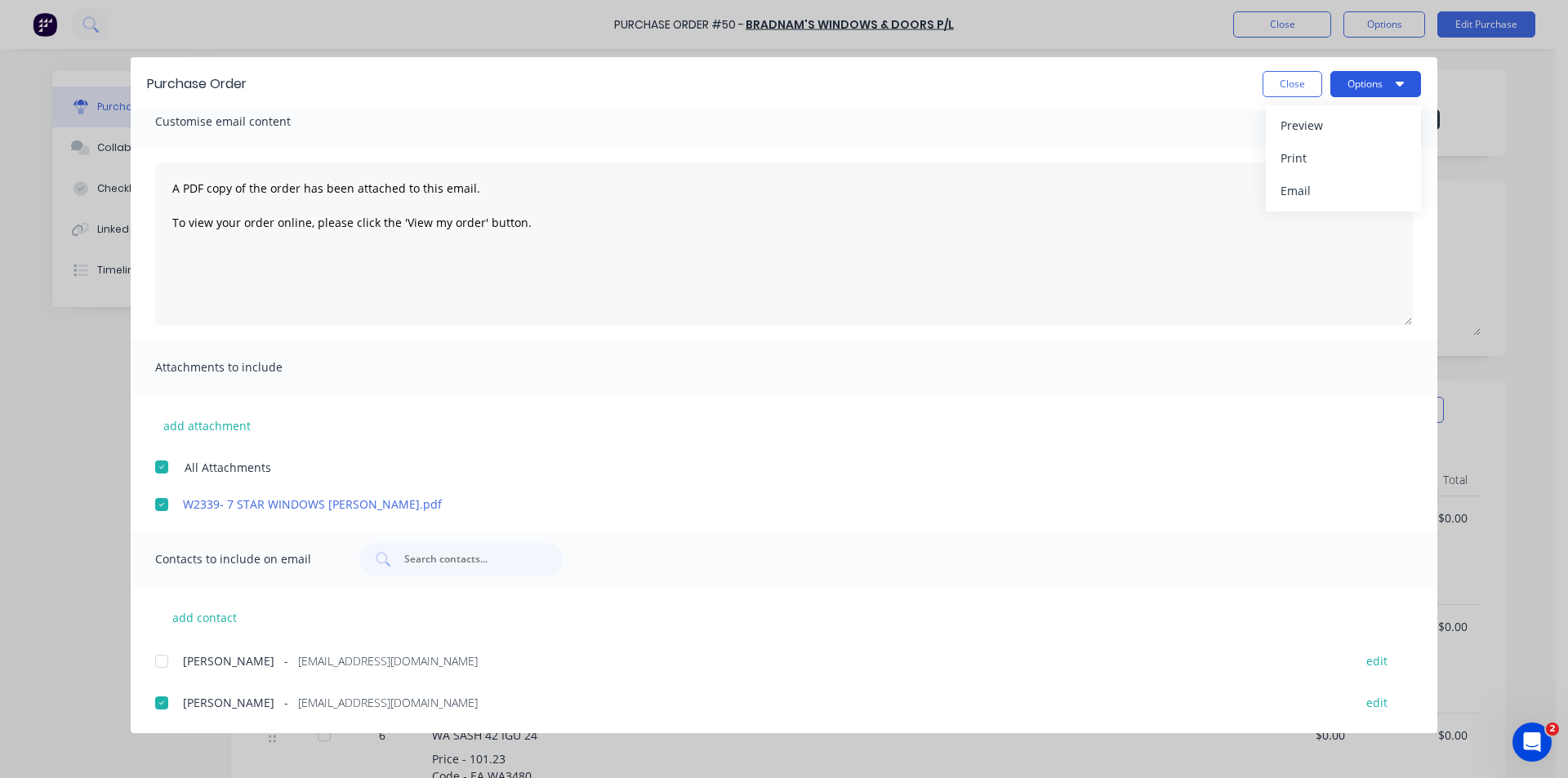
click at [1367, 82] on button "Options" at bounding box center [1375, 84] width 91 height 26
click at [1374, 98] on div "Purchase Order Close Options" at bounding box center [783, 83] width 1306 height 53
click at [1307, 88] on button "Close" at bounding box center [1292, 84] width 60 height 26
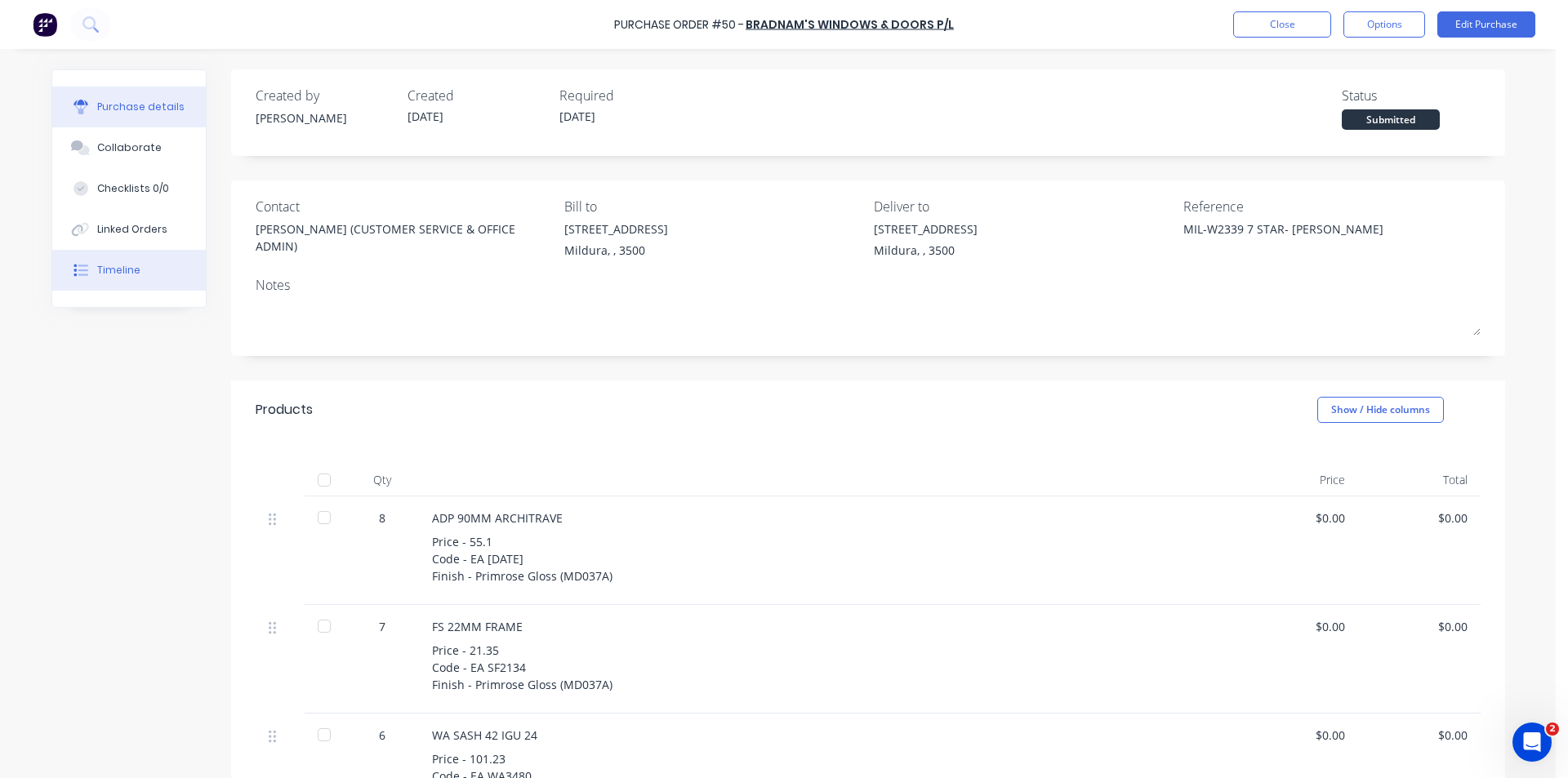
click at [122, 269] on div "Timeline" at bounding box center [119, 269] width 43 height 15
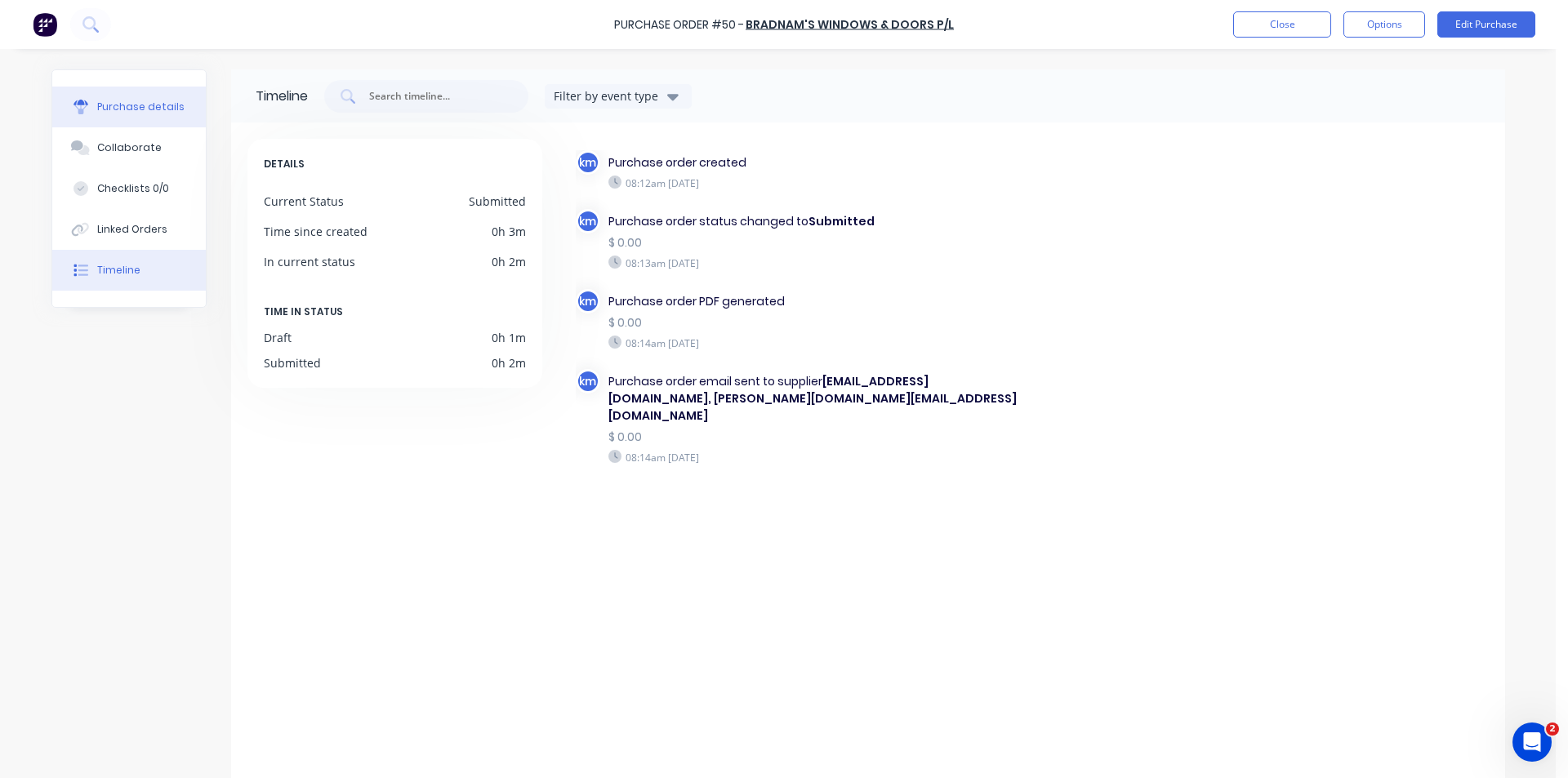
click at [148, 113] on div "Purchase details" at bounding box center [141, 106] width 87 height 15
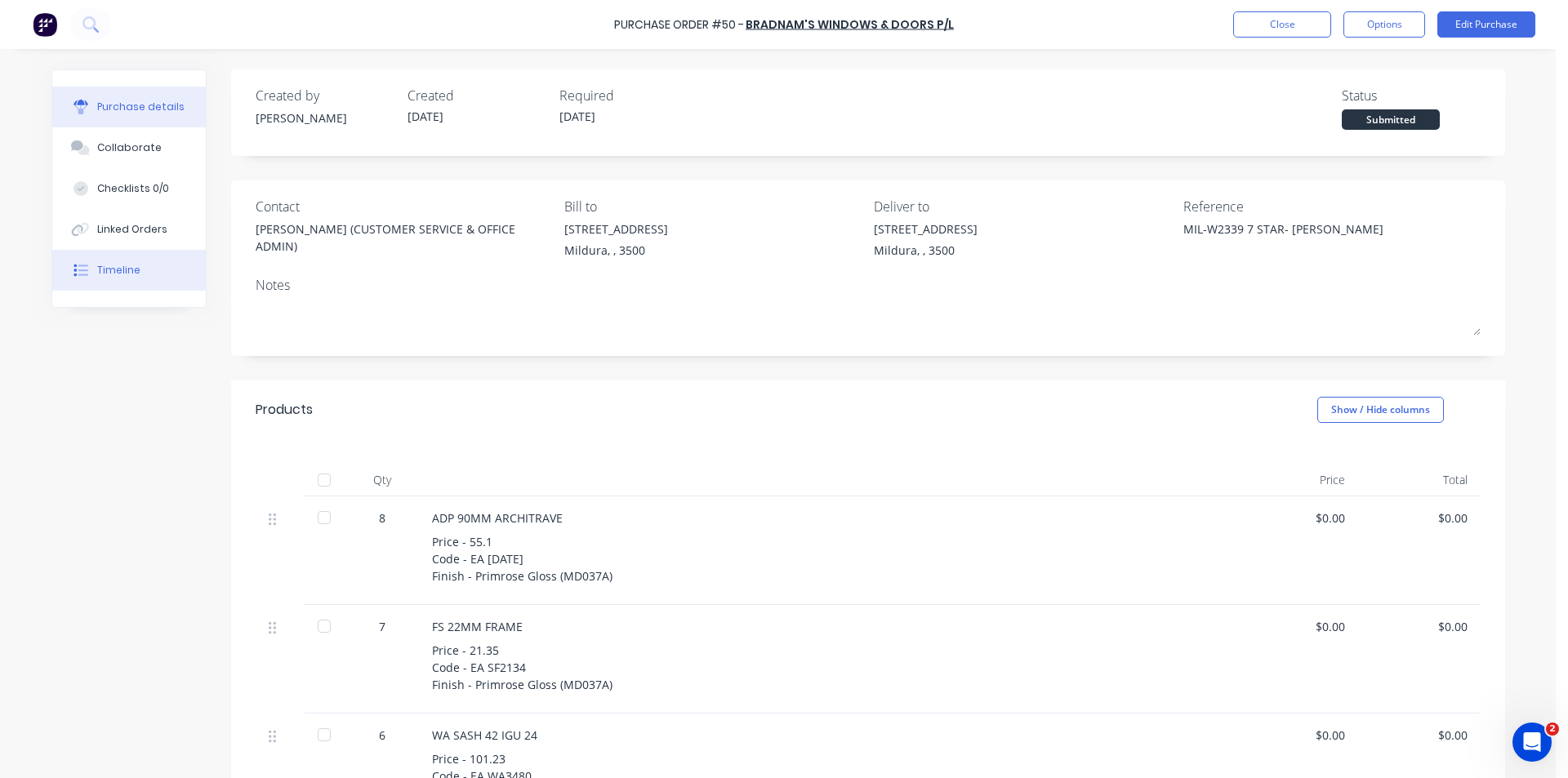
click at [142, 269] on button "Timeline" at bounding box center [130, 269] width 154 height 41
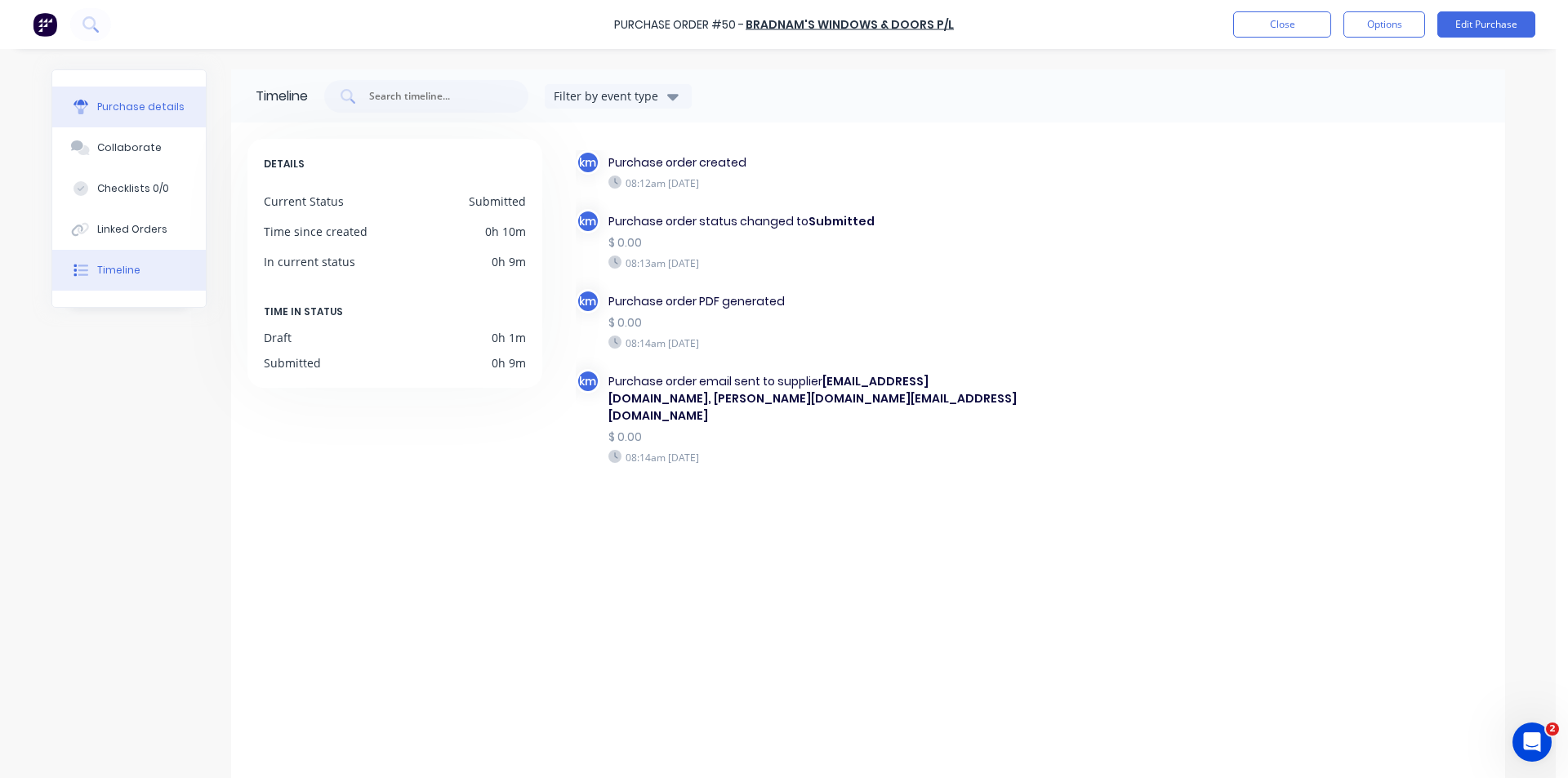
click at [133, 113] on div "Purchase details" at bounding box center [141, 106] width 87 height 15
type textarea "x"
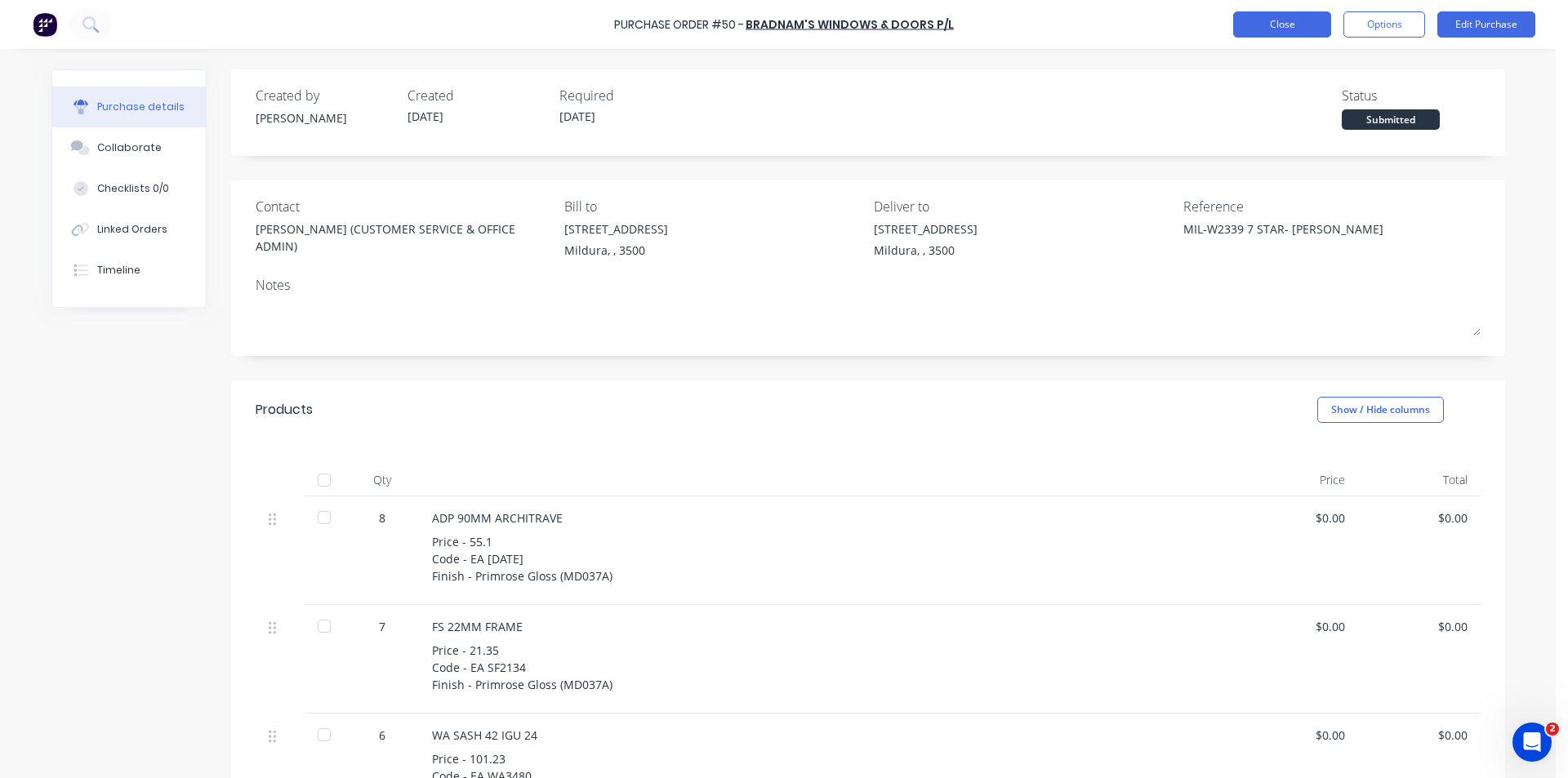
click at [1276, 24] on button "Close" at bounding box center [1281, 24] width 98 height 26
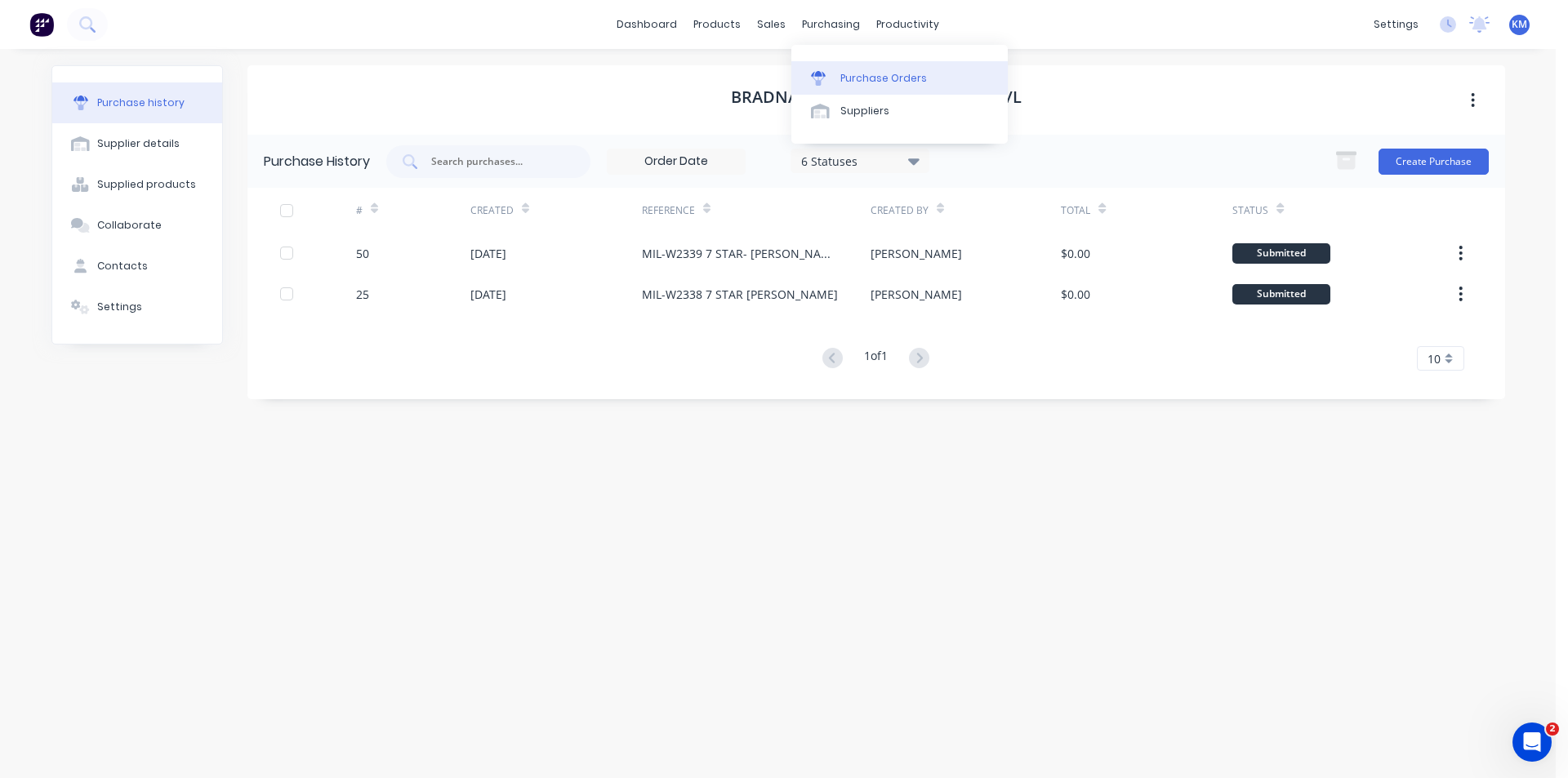
click at [853, 80] on div "Purchase Orders" at bounding box center [883, 78] width 86 height 15
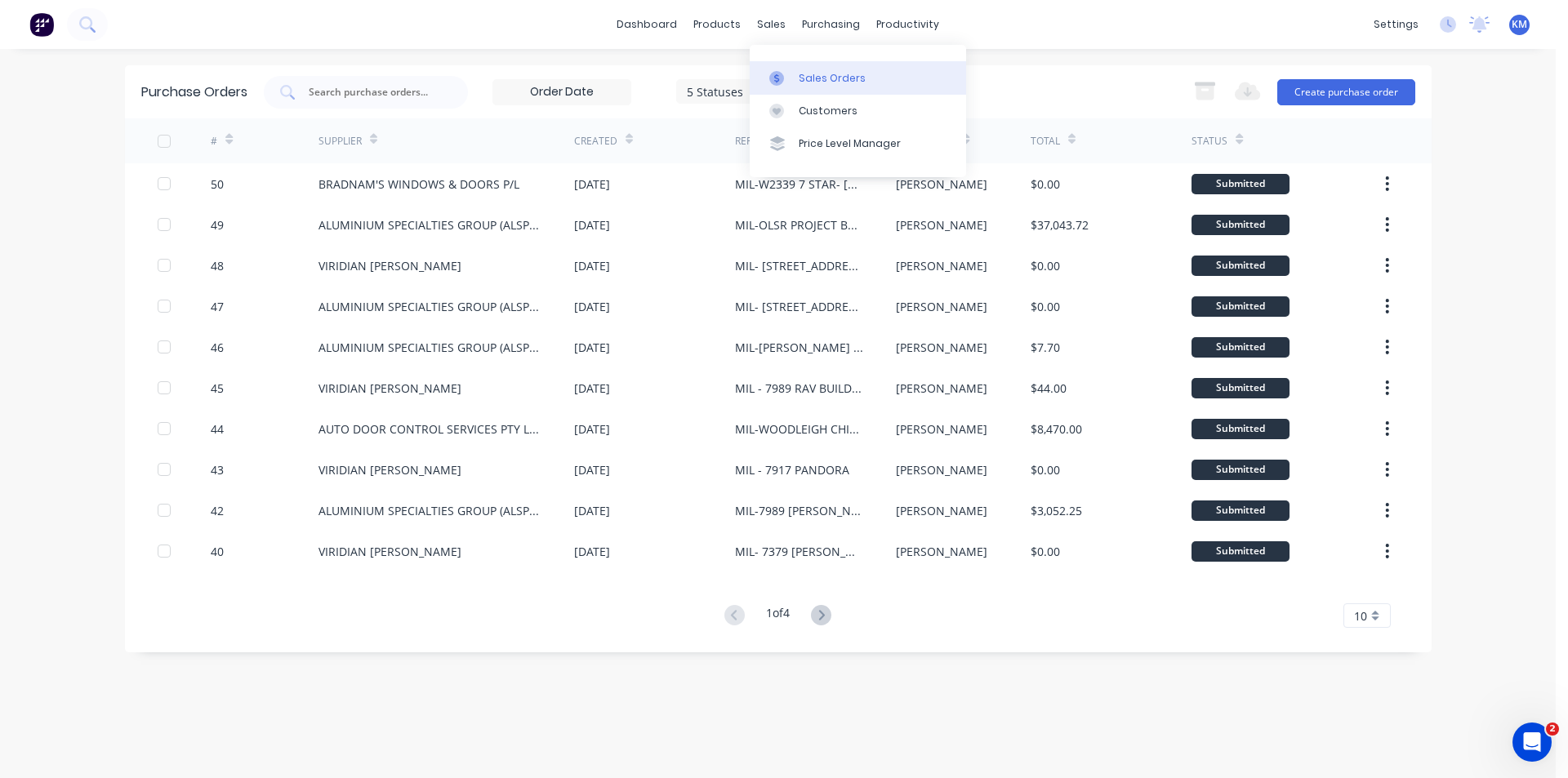
click at [820, 82] on div "Sales Orders" at bounding box center [832, 78] width 67 height 15
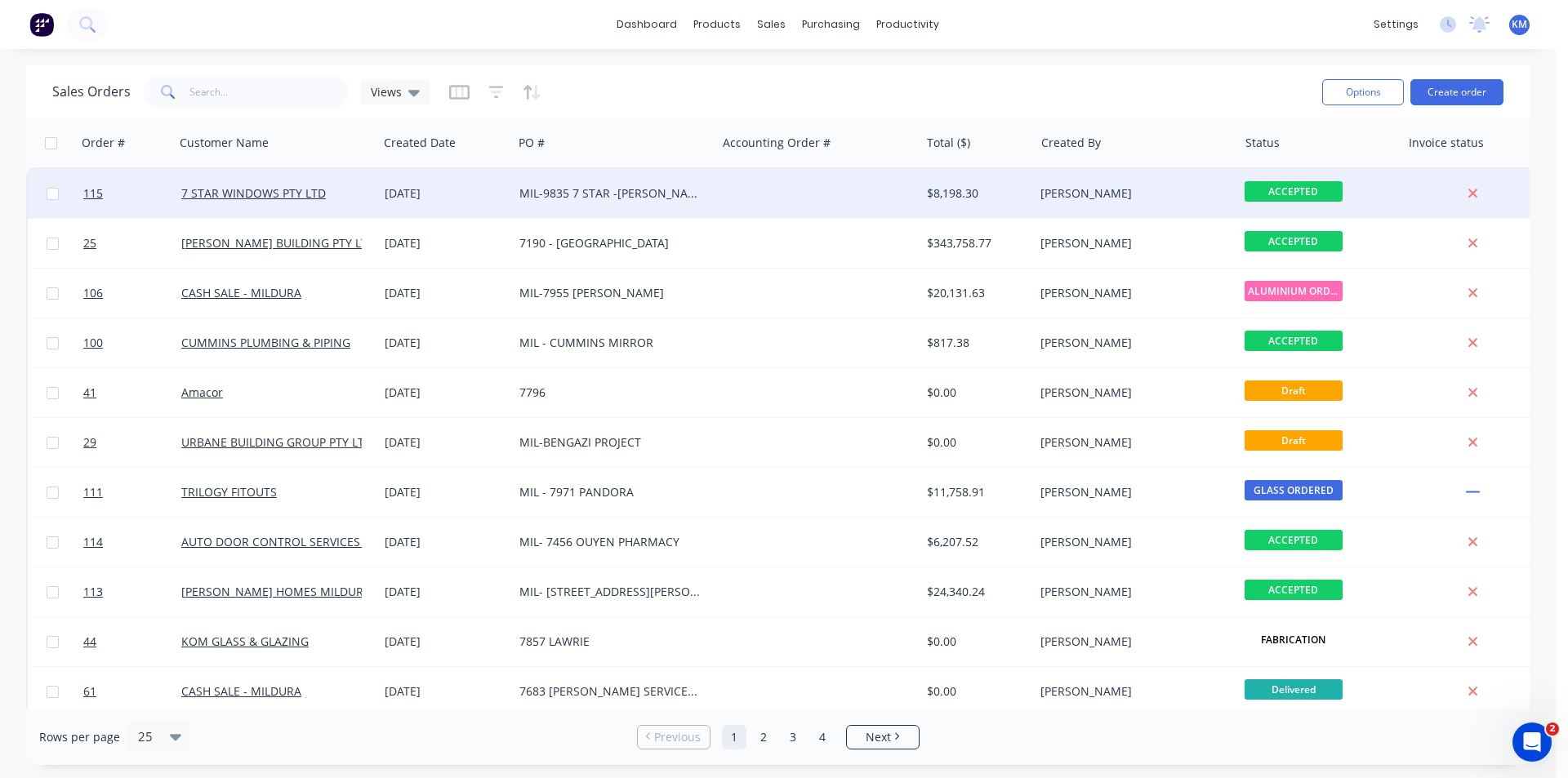
click at [650, 197] on div "MIL-9835 7 STAR -[PERSON_NAME]" at bounding box center [610, 193] width 181 height 16
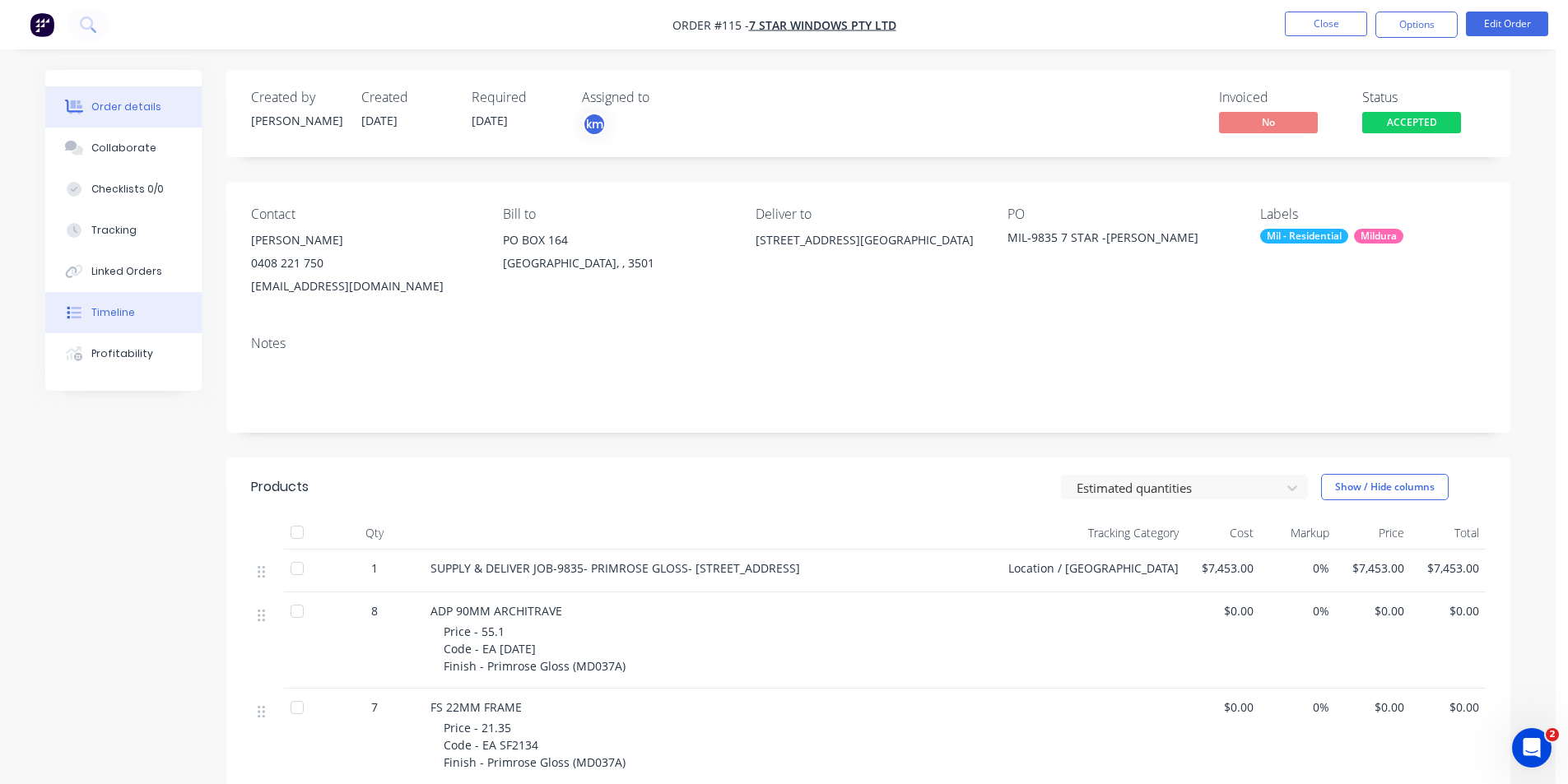
click at [124, 309] on div "Timeline" at bounding box center [113, 312] width 44 height 15
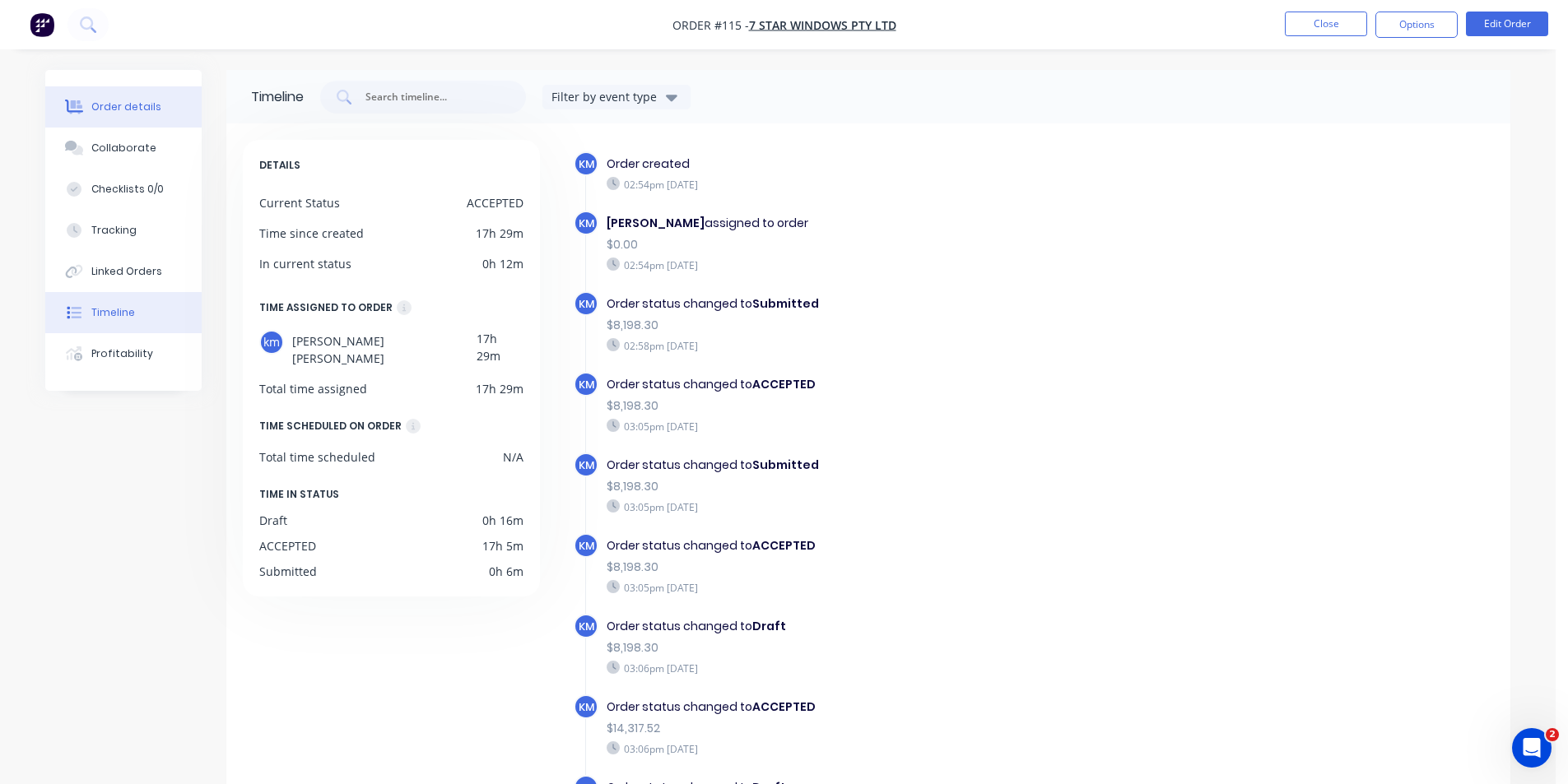
click at [143, 111] on div "Order details" at bounding box center [126, 106] width 70 height 15
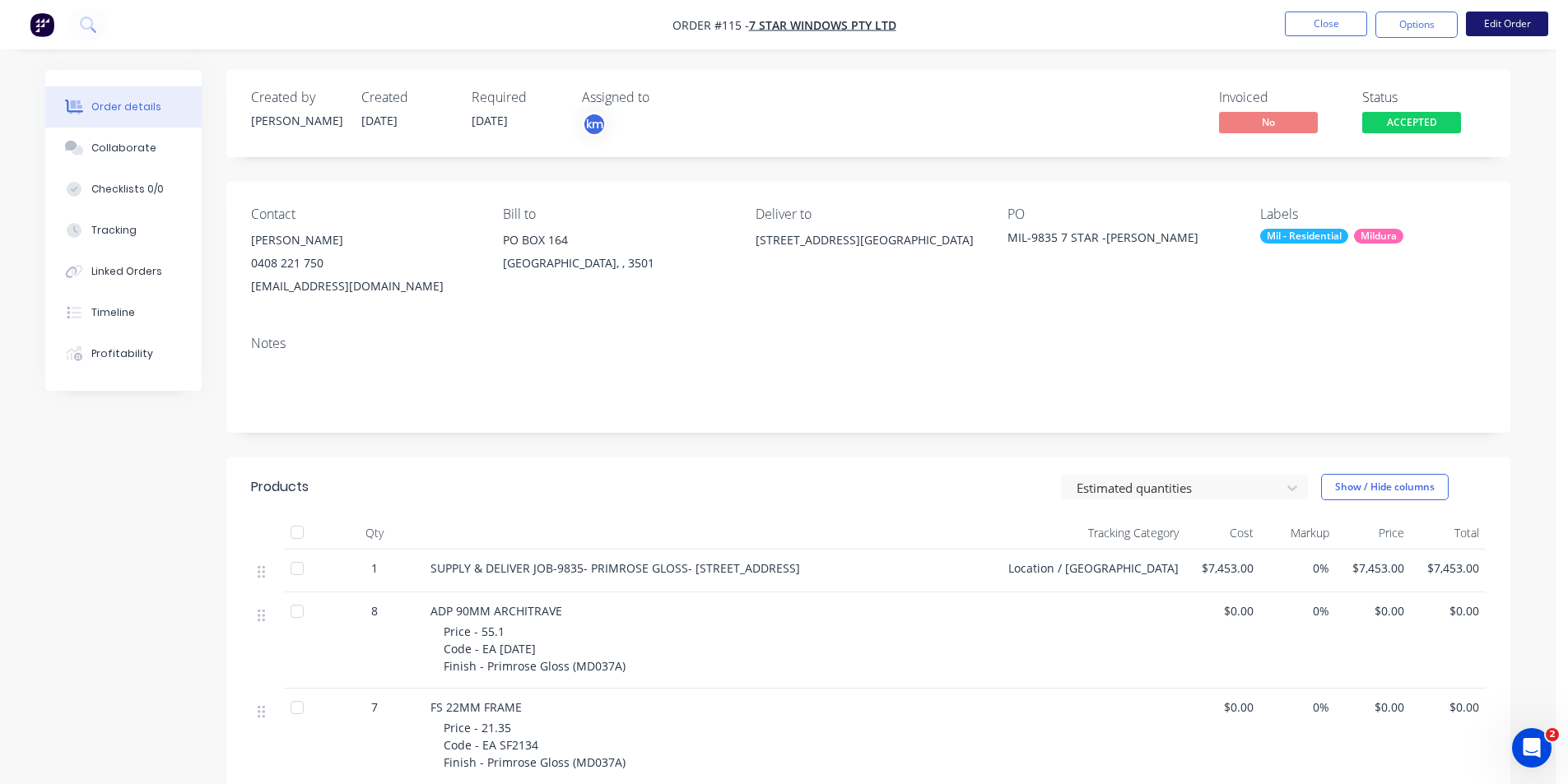
click at [1504, 25] on button "Edit Order" at bounding box center [1507, 23] width 83 height 24
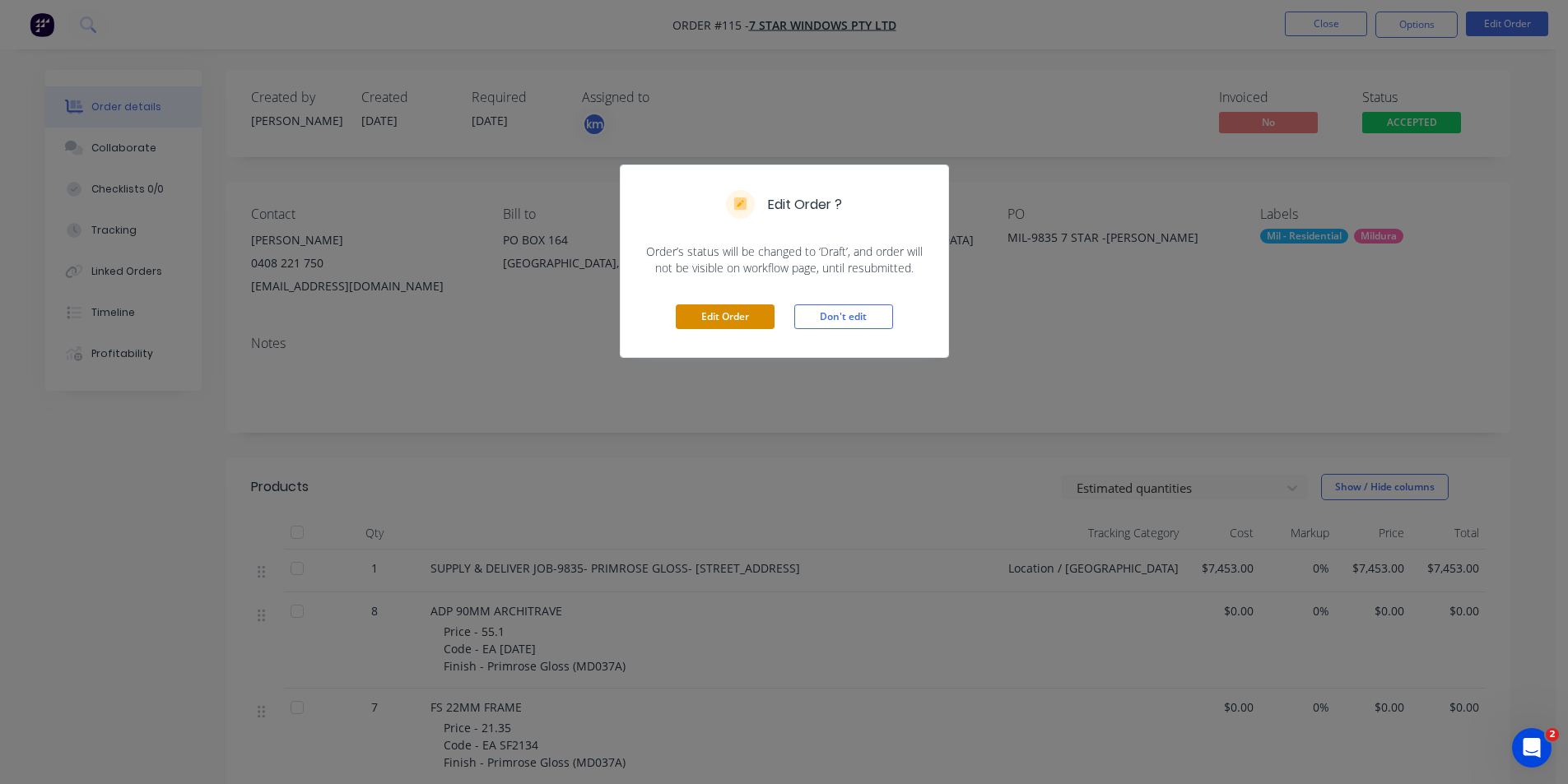
click at [755, 312] on button "Edit Order" at bounding box center [724, 317] width 98 height 24
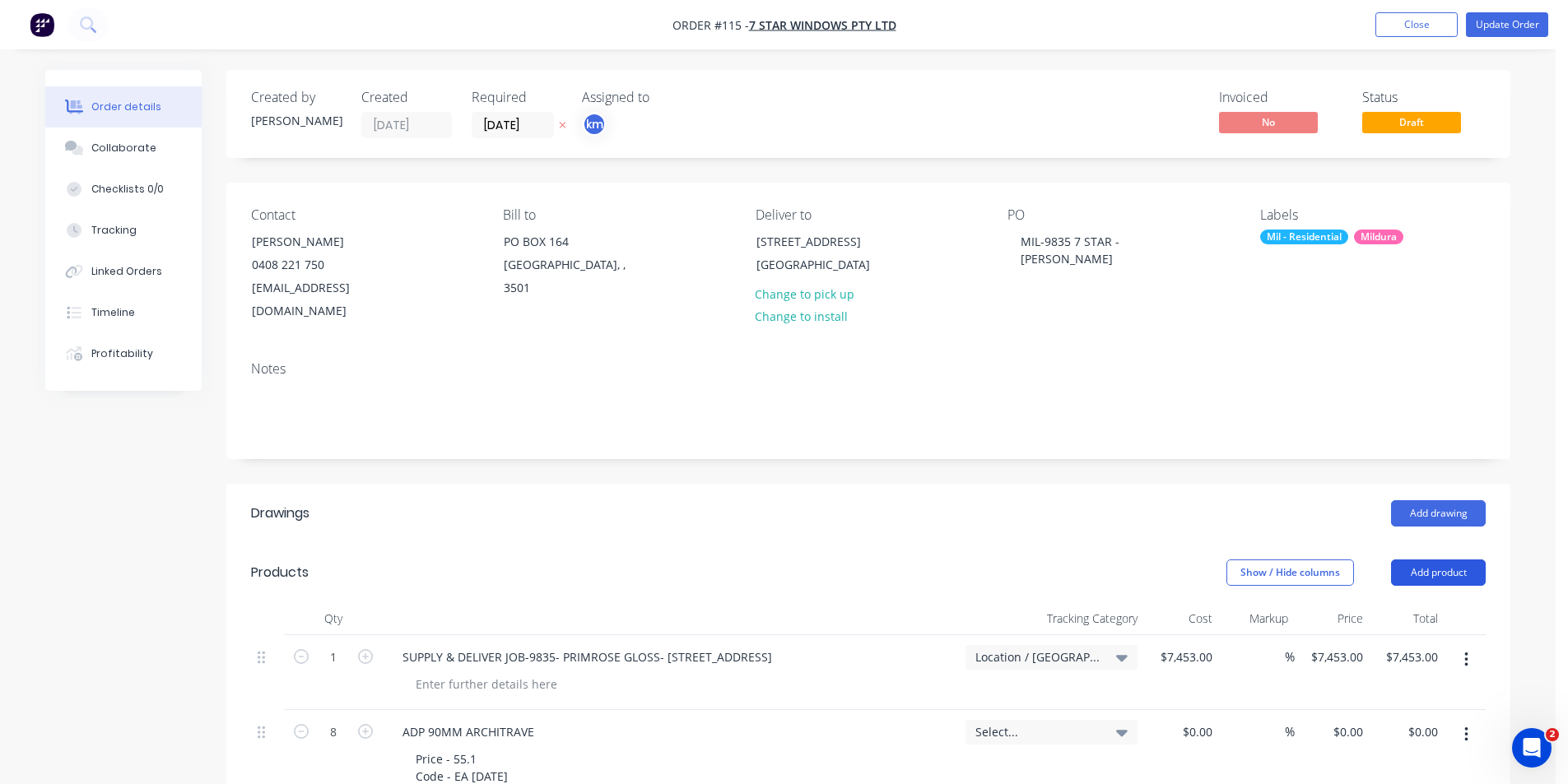
scroll to position [29, 0]
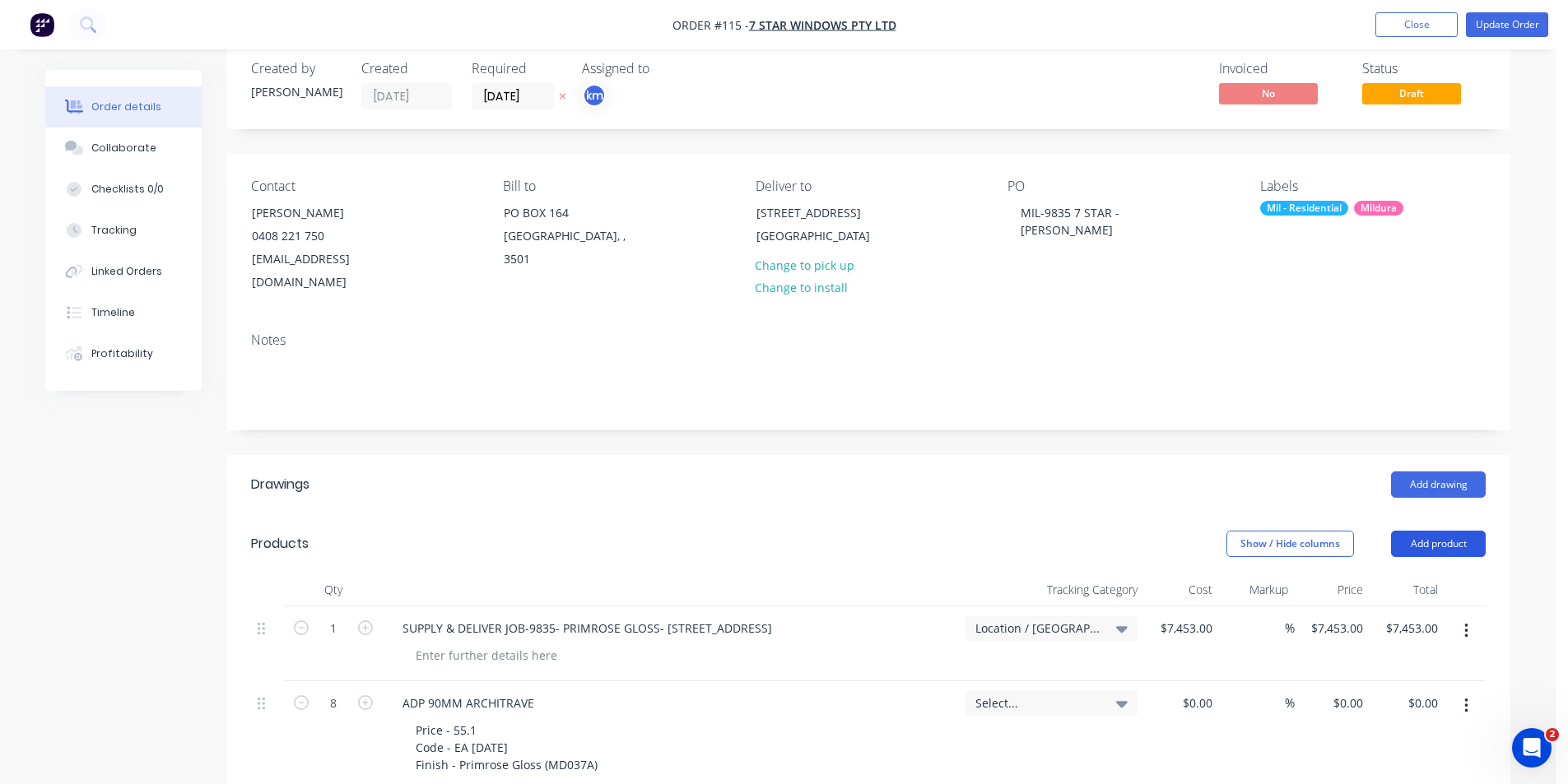
click at [1463, 531] on button "Add product" at bounding box center [1438, 544] width 95 height 26
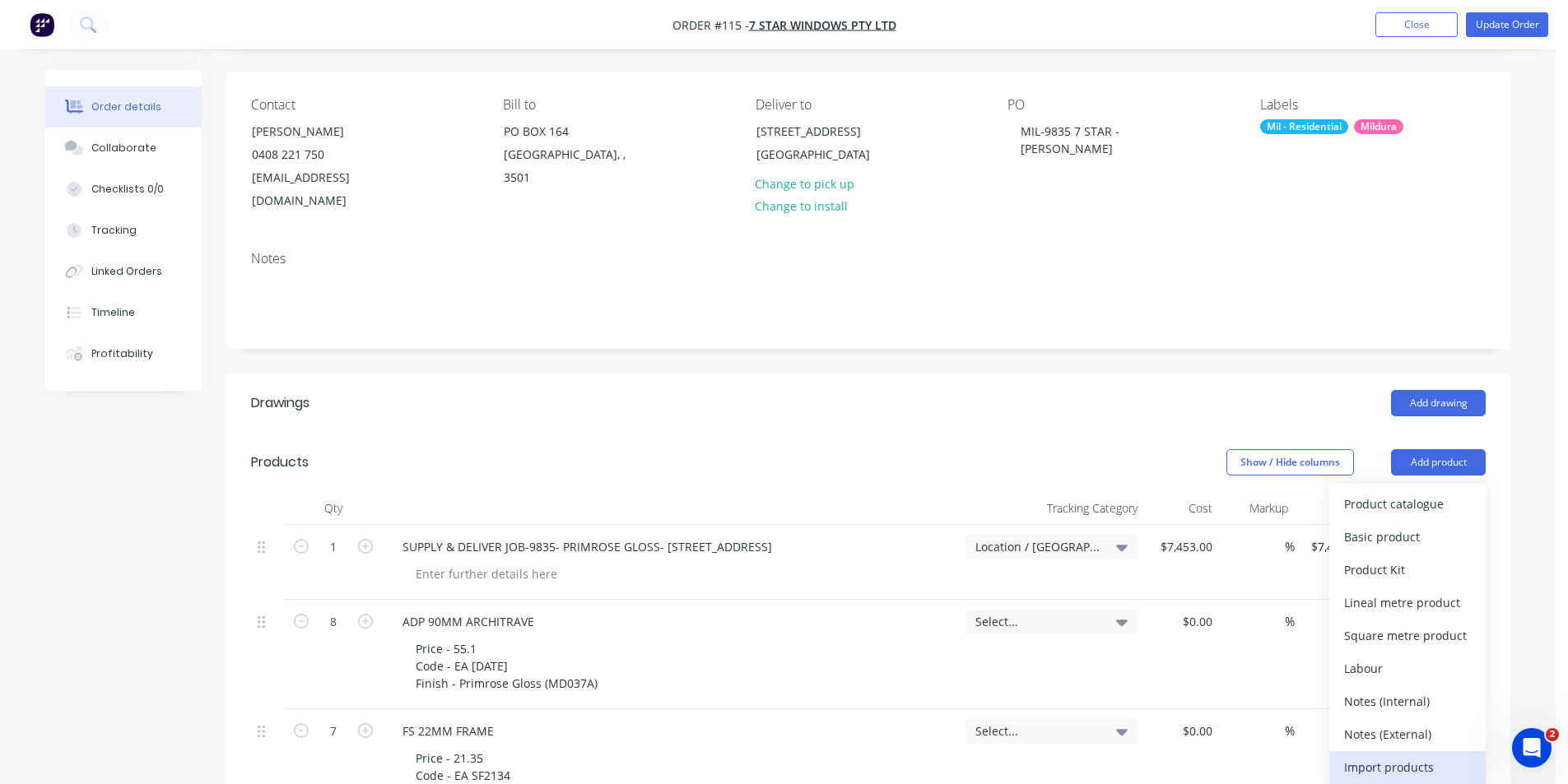
scroll to position [139, 0]
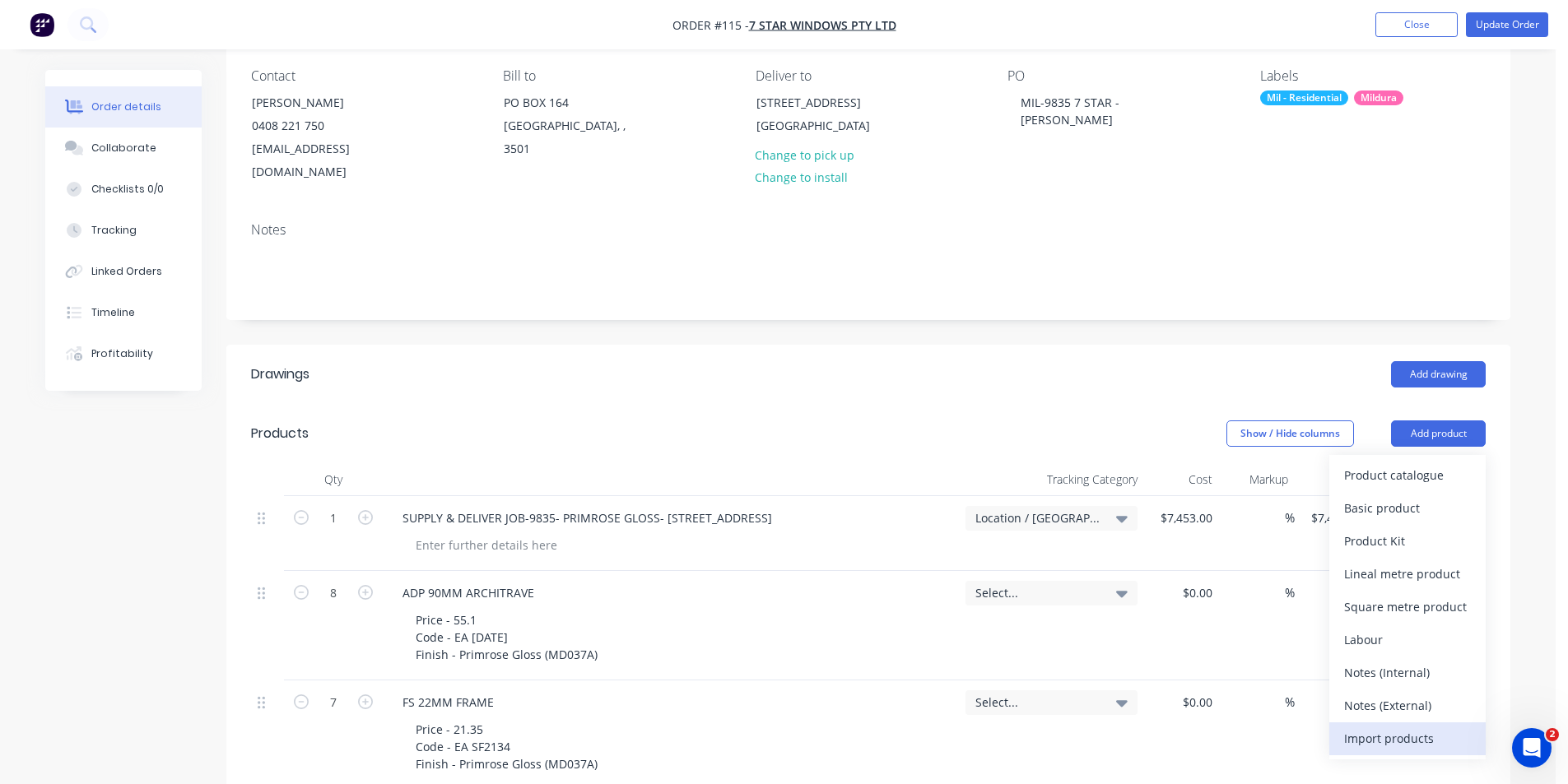
click at [1391, 727] on div "Import products" at bounding box center [1408, 738] width 127 height 23
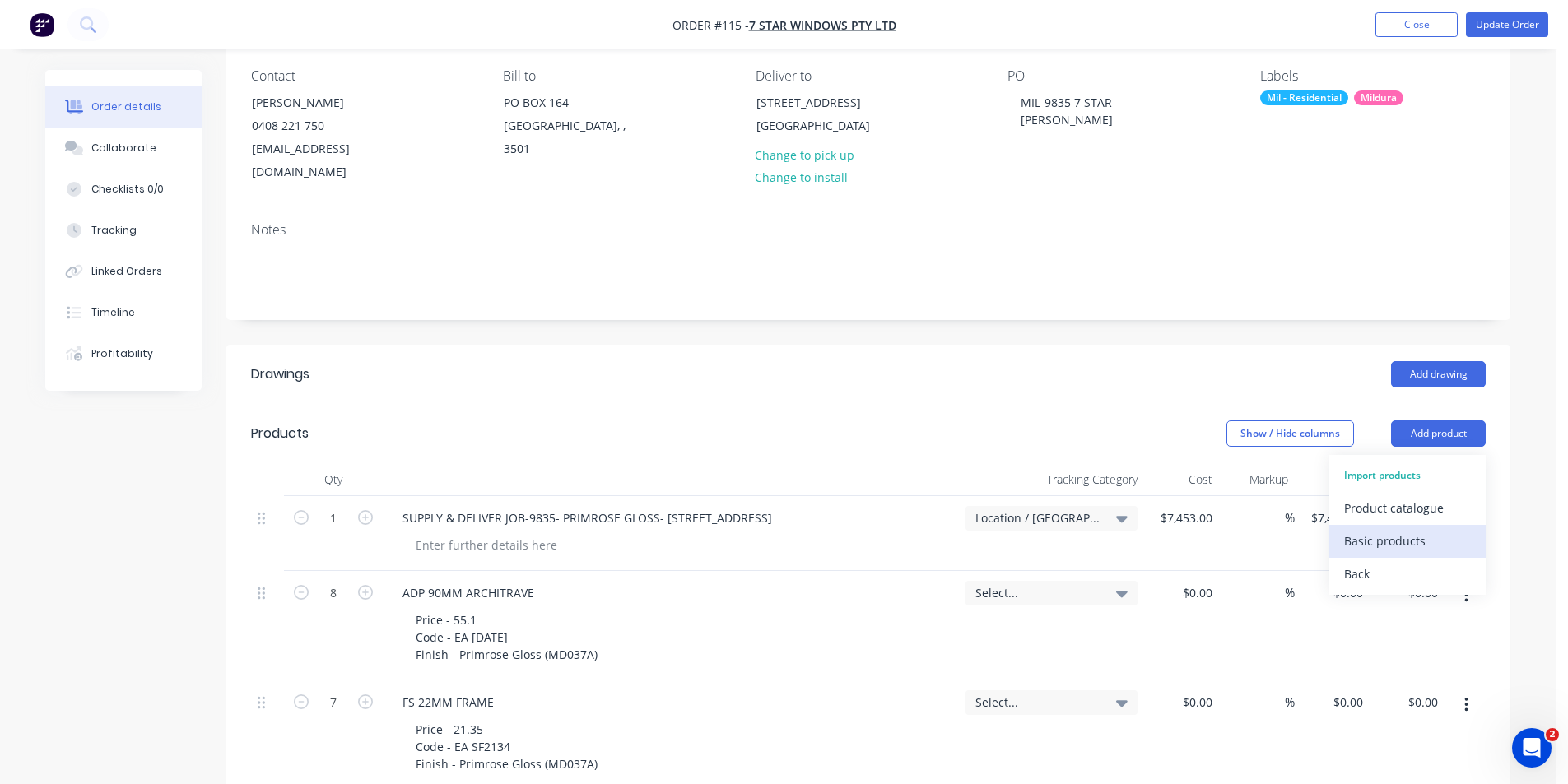
click at [1430, 529] on div "Basic products" at bounding box center [1408, 540] width 127 height 23
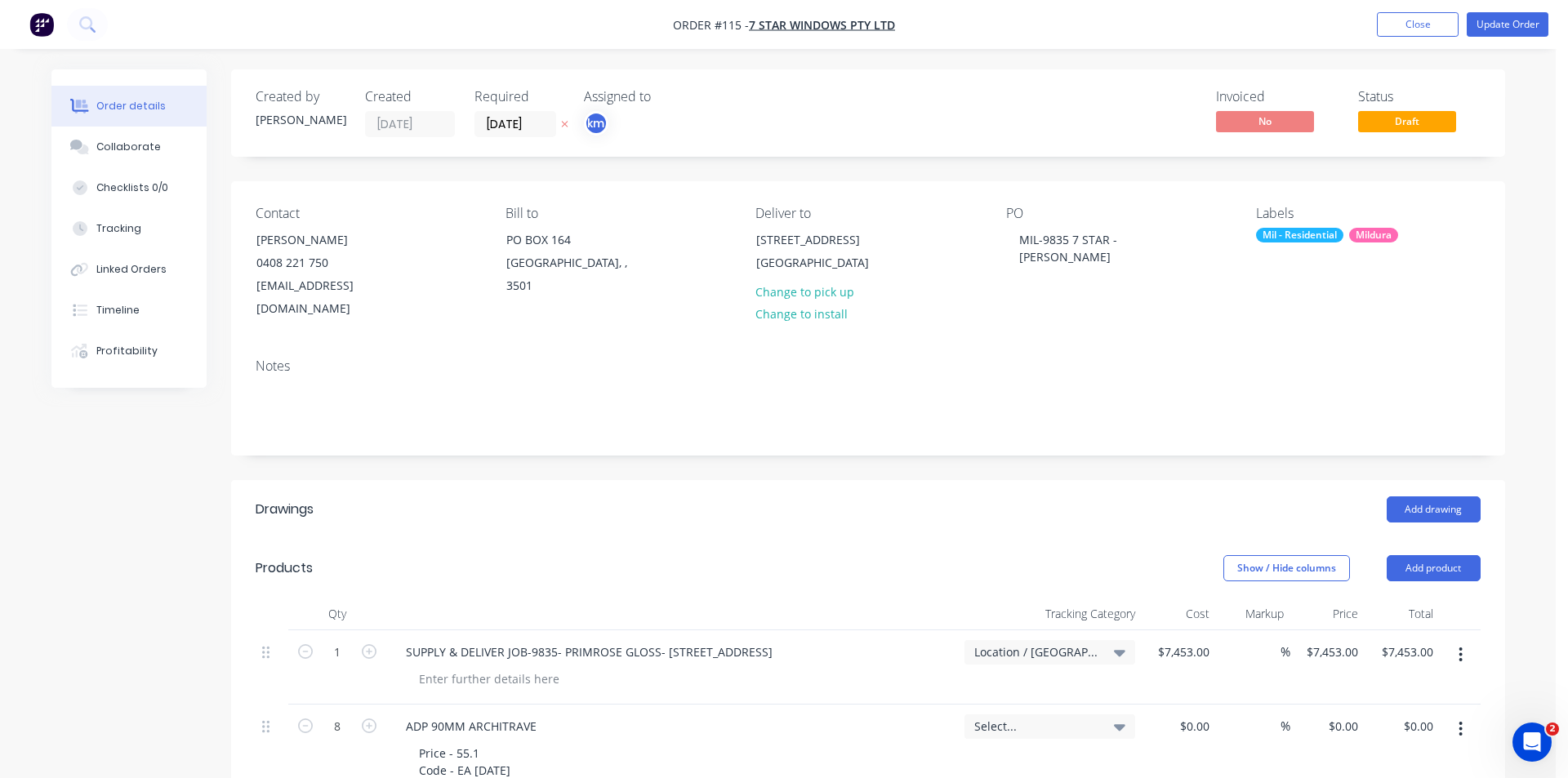
type input "1"
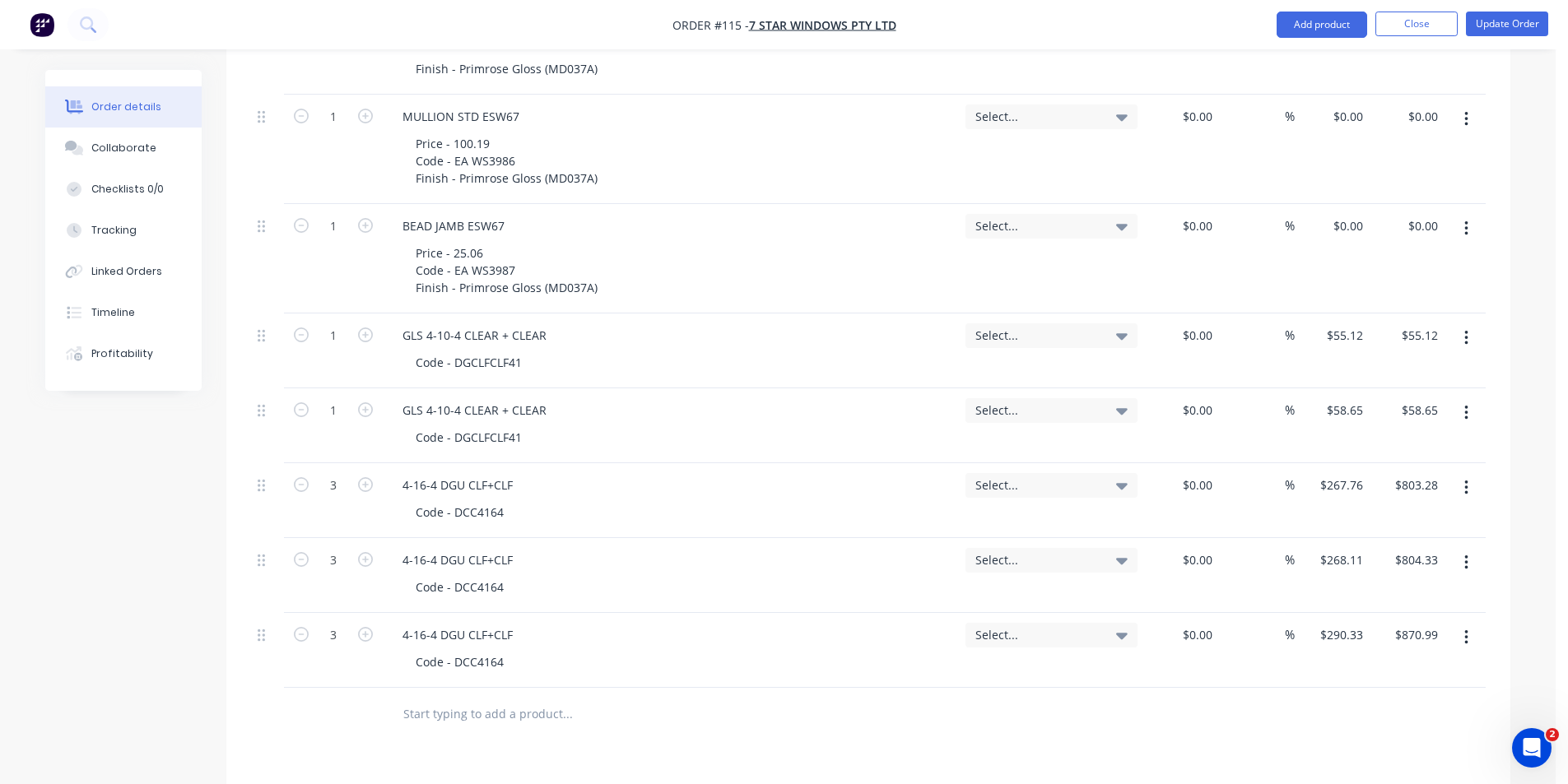
scroll to position [2570, 0]
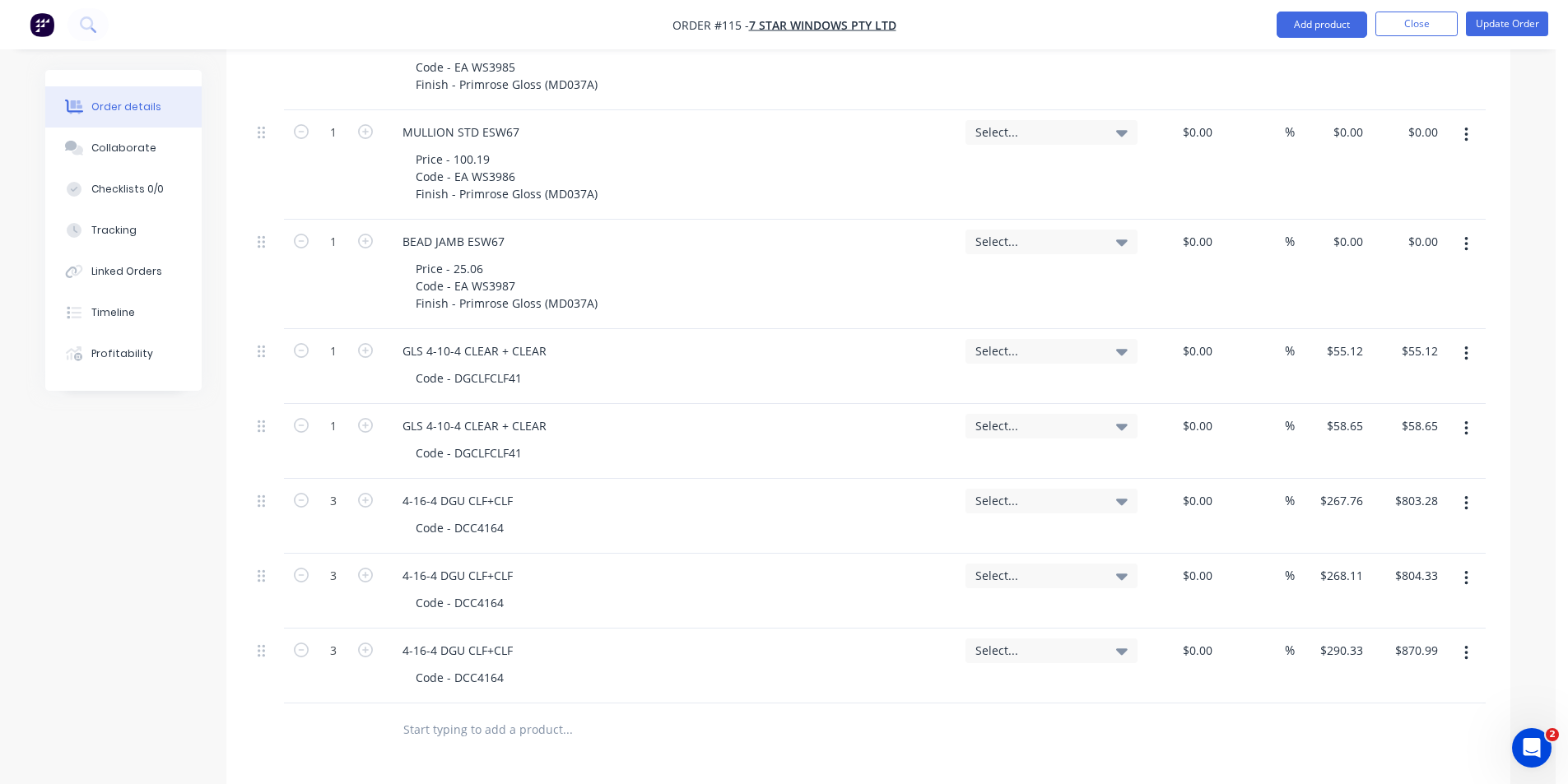
click at [1467, 345] on icon "button" at bounding box center [1466, 353] width 4 height 18
click at [1405, 484] on div "Delete" at bounding box center [1408, 495] width 127 height 23
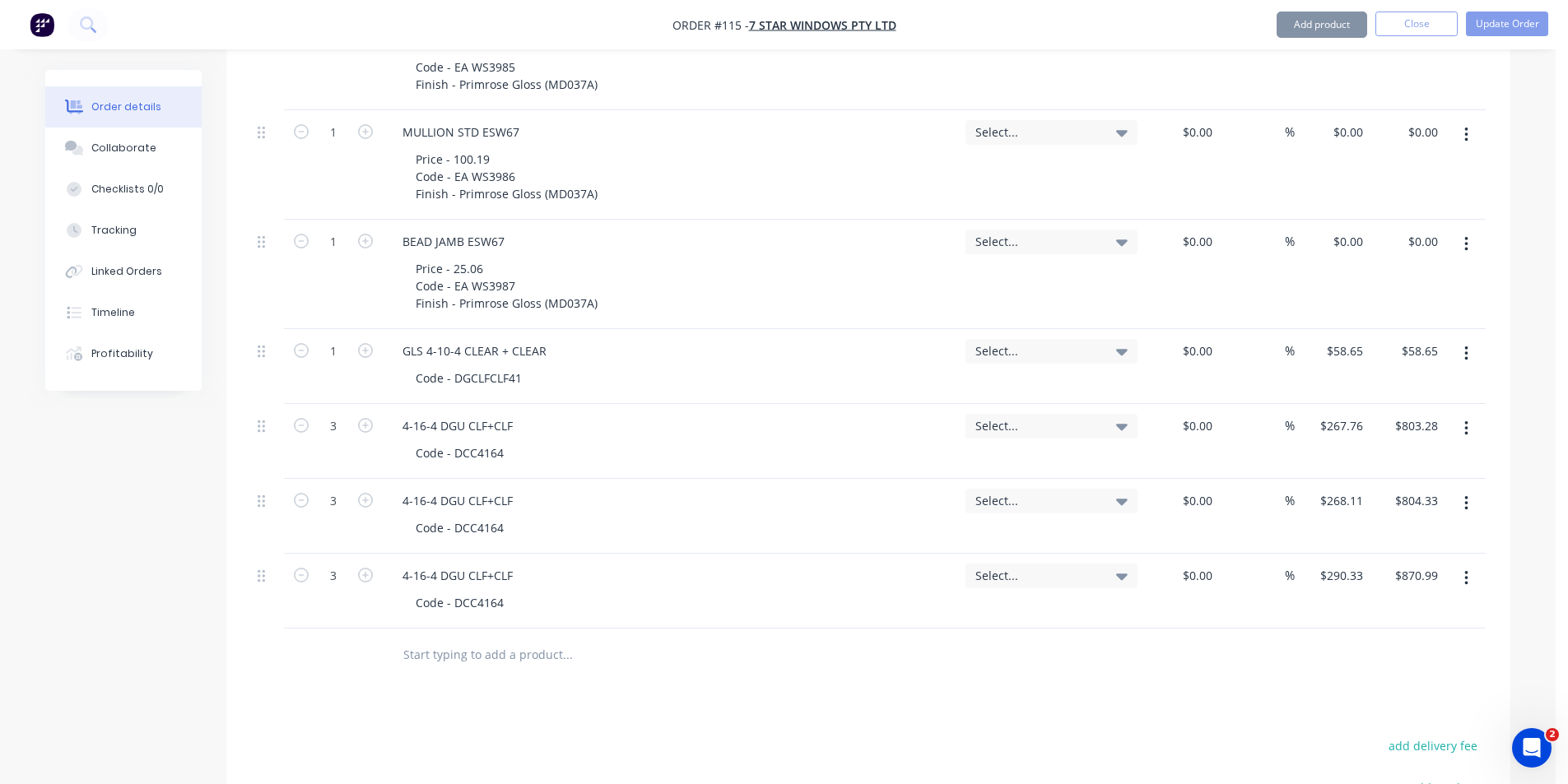
click at [1466, 345] on icon "button" at bounding box center [1466, 353] width 4 height 18
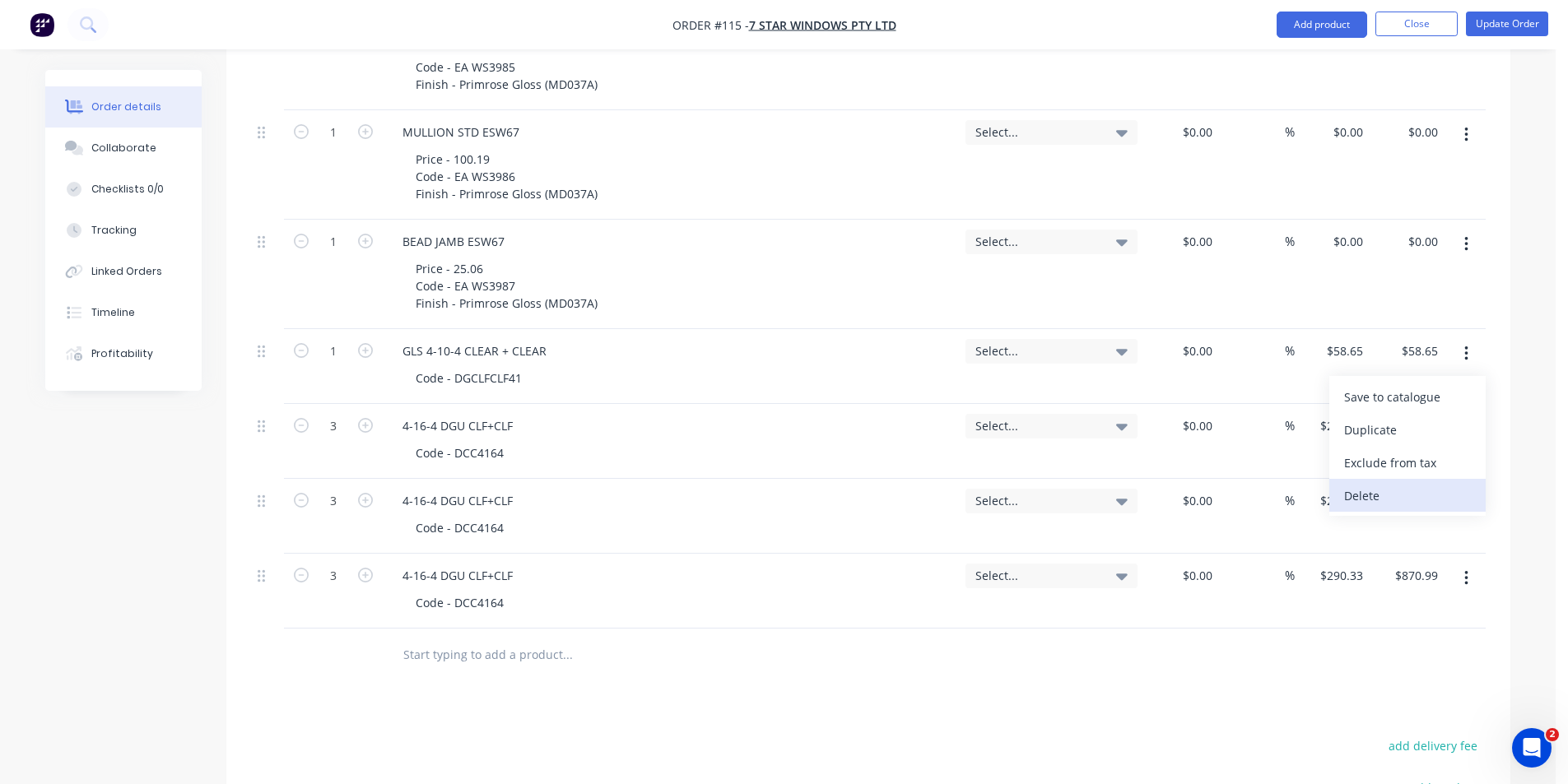
click at [1379, 484] on div "Delete" at bounding box center [1408, 495] width 127 height 23
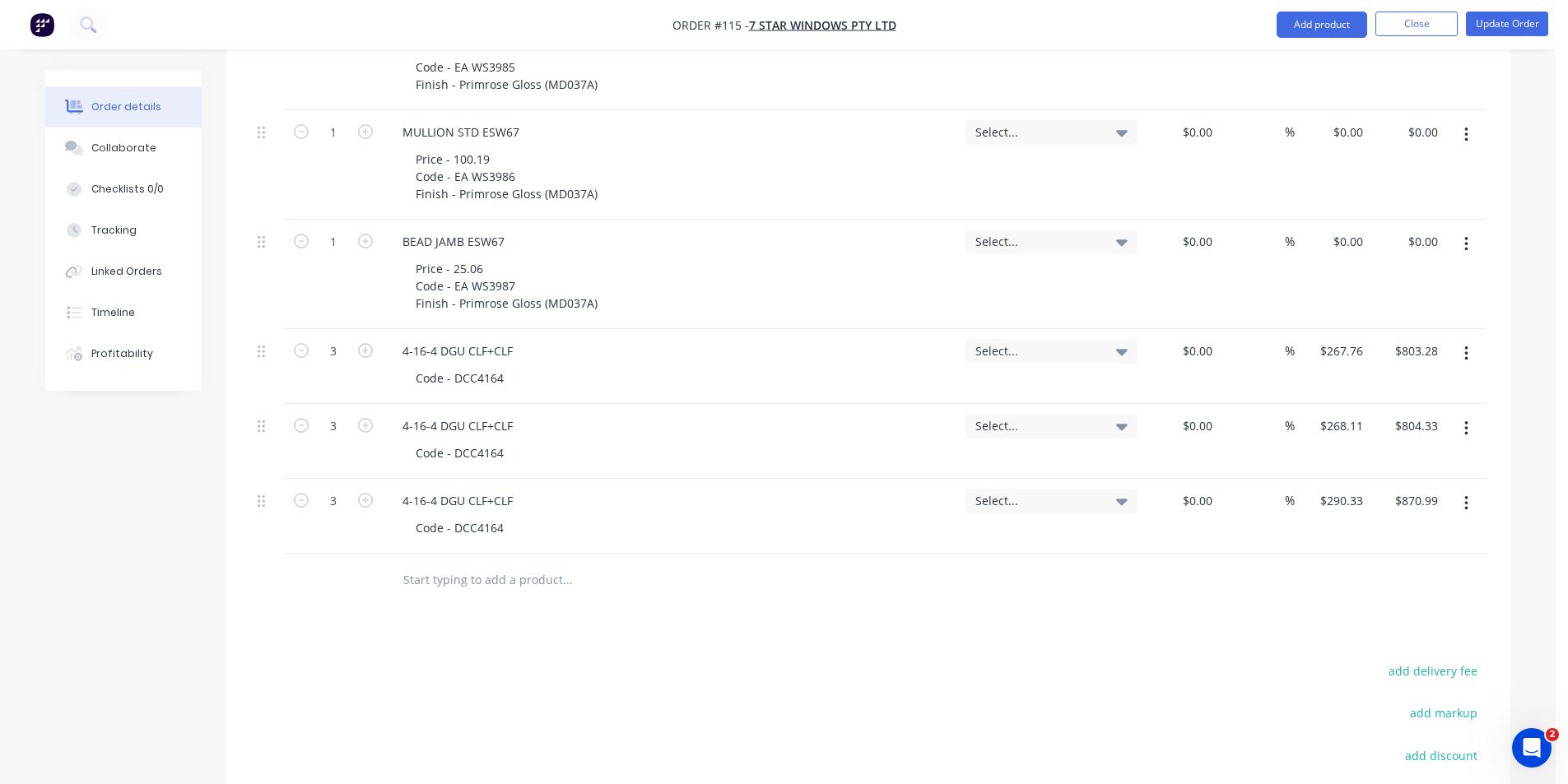
click at [1470, 339] on button "button" at bounding box center [1466, 354] width 38 height 30
click at [1369, 484] on div "Delete" at bounding box center [1408, 495] width 127 height 23
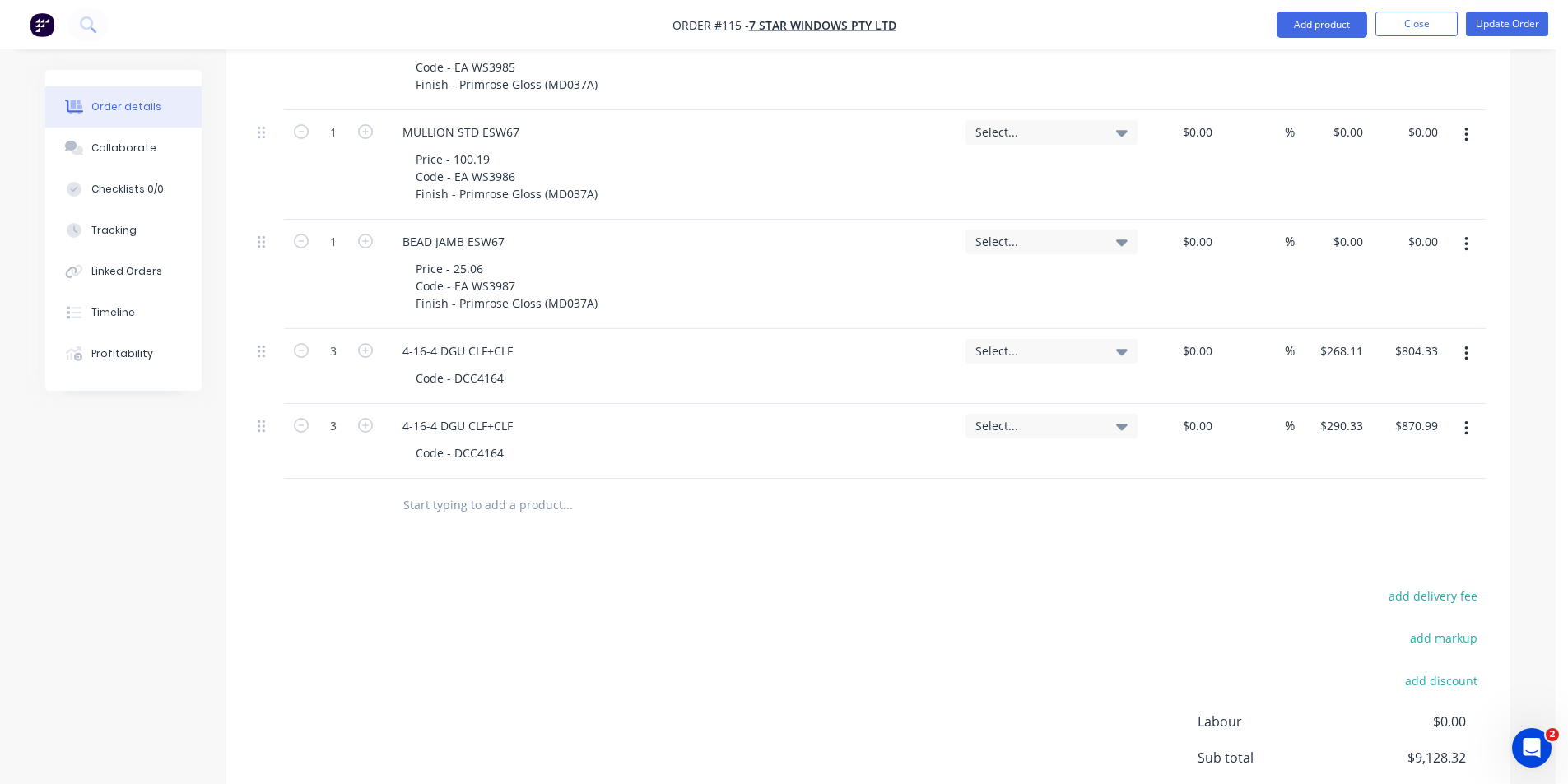
click at [1459, 339] on button "button" at bounding box center [1466, 354] width 38 height 30
click at [1400, 484] on div "Delete" at bounding box center [1408, 495] width 127 height 23
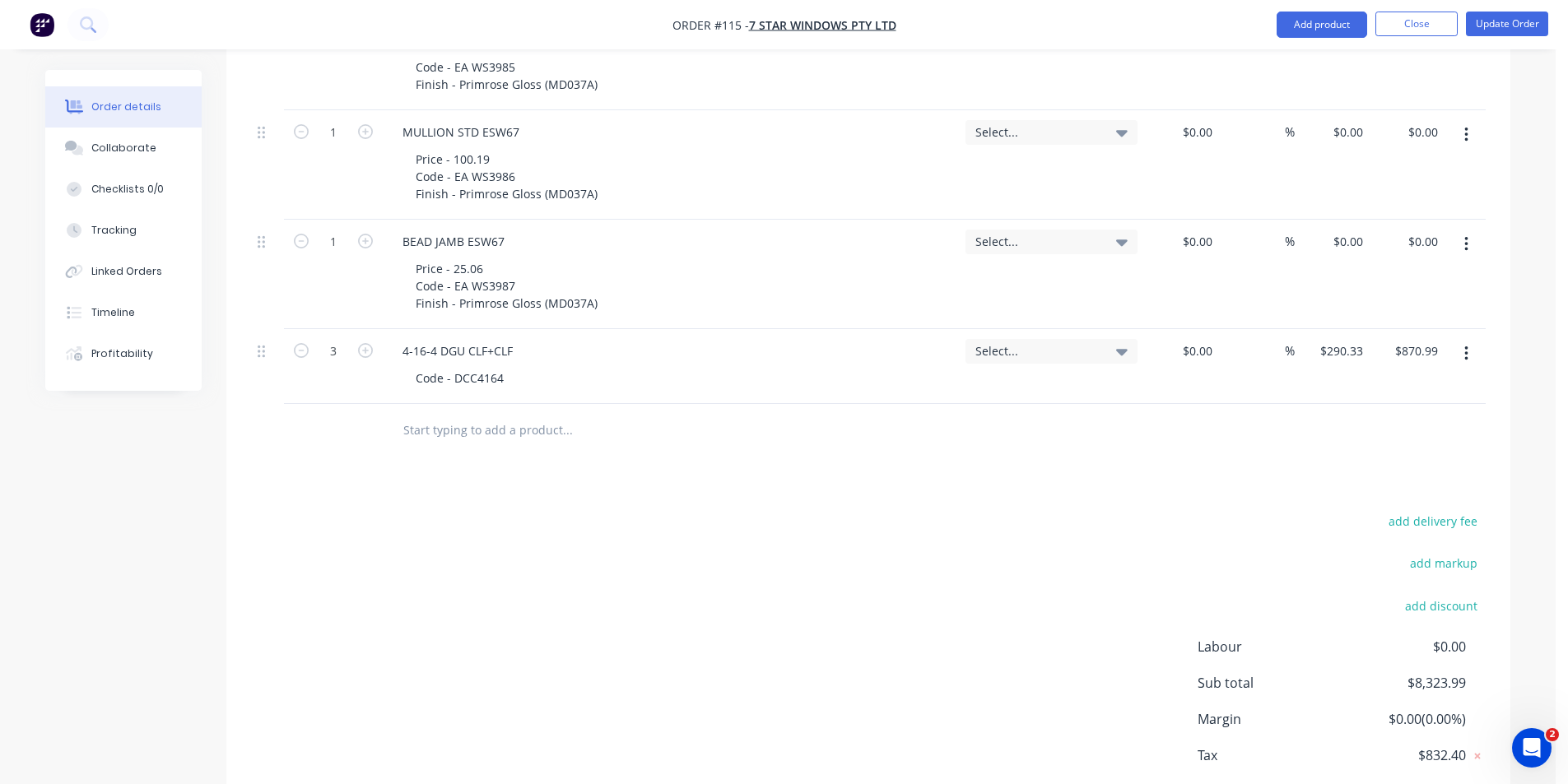
click at [1457, 339] on button "button" at bounding box center [1466, 354] width 38 height 30
click at [1386, 484] on div "Delete" at bounding box center [1408, 495] width 127 height 23
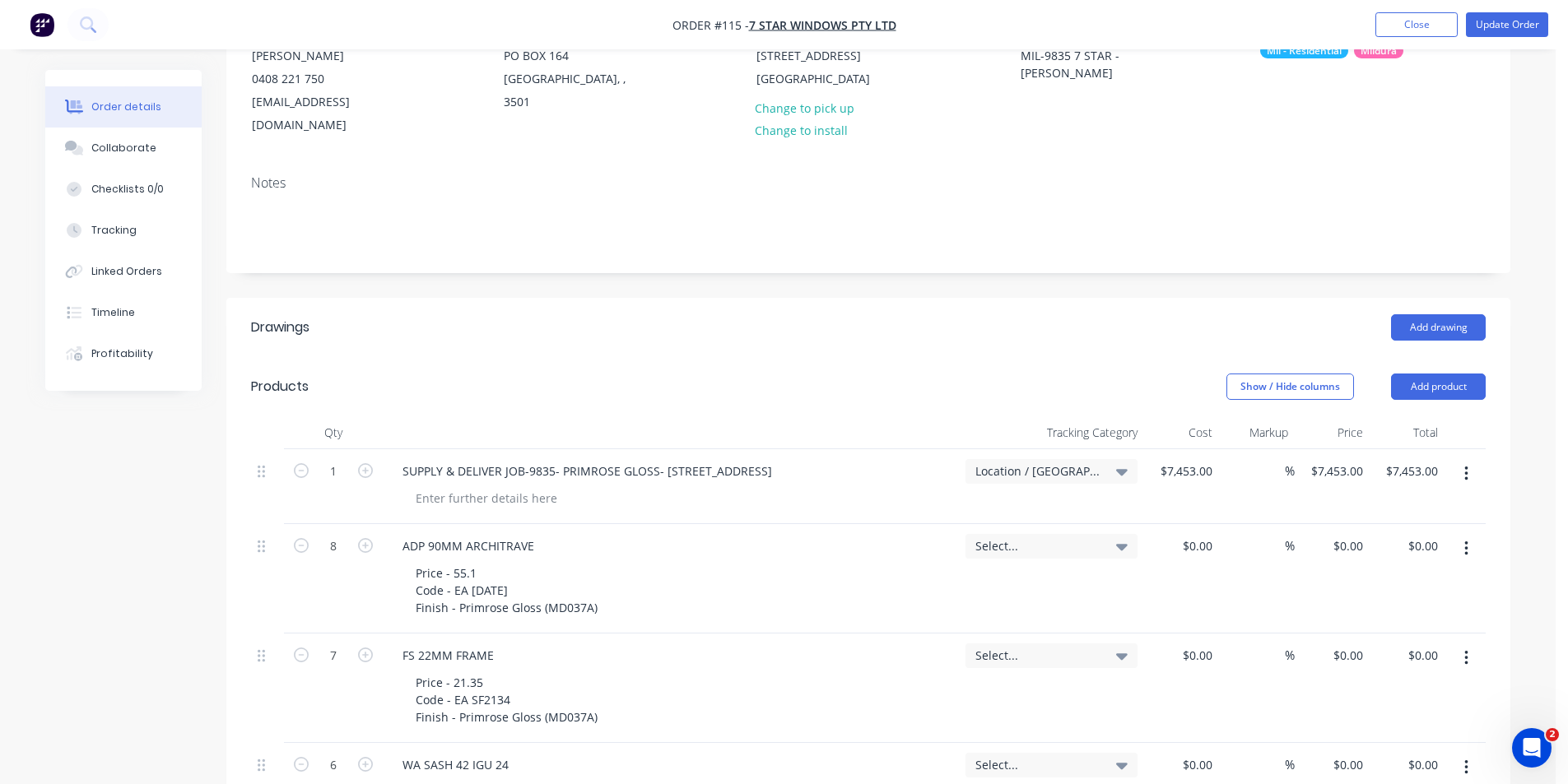
scroll to position [0, 0]
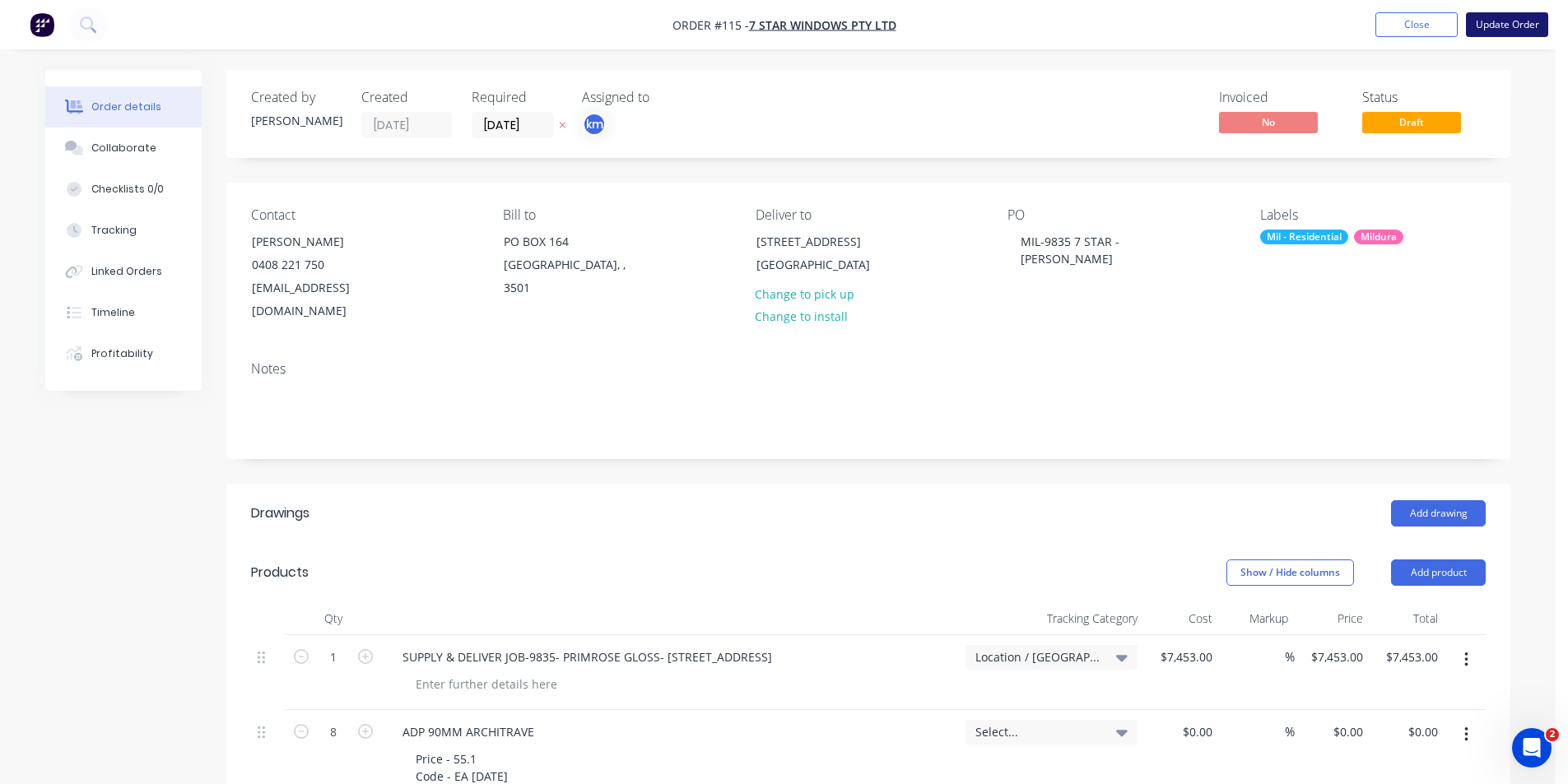
click at [1491, 17] on button "Update Order" at bounding box center [1507, 24] width 83 height 24
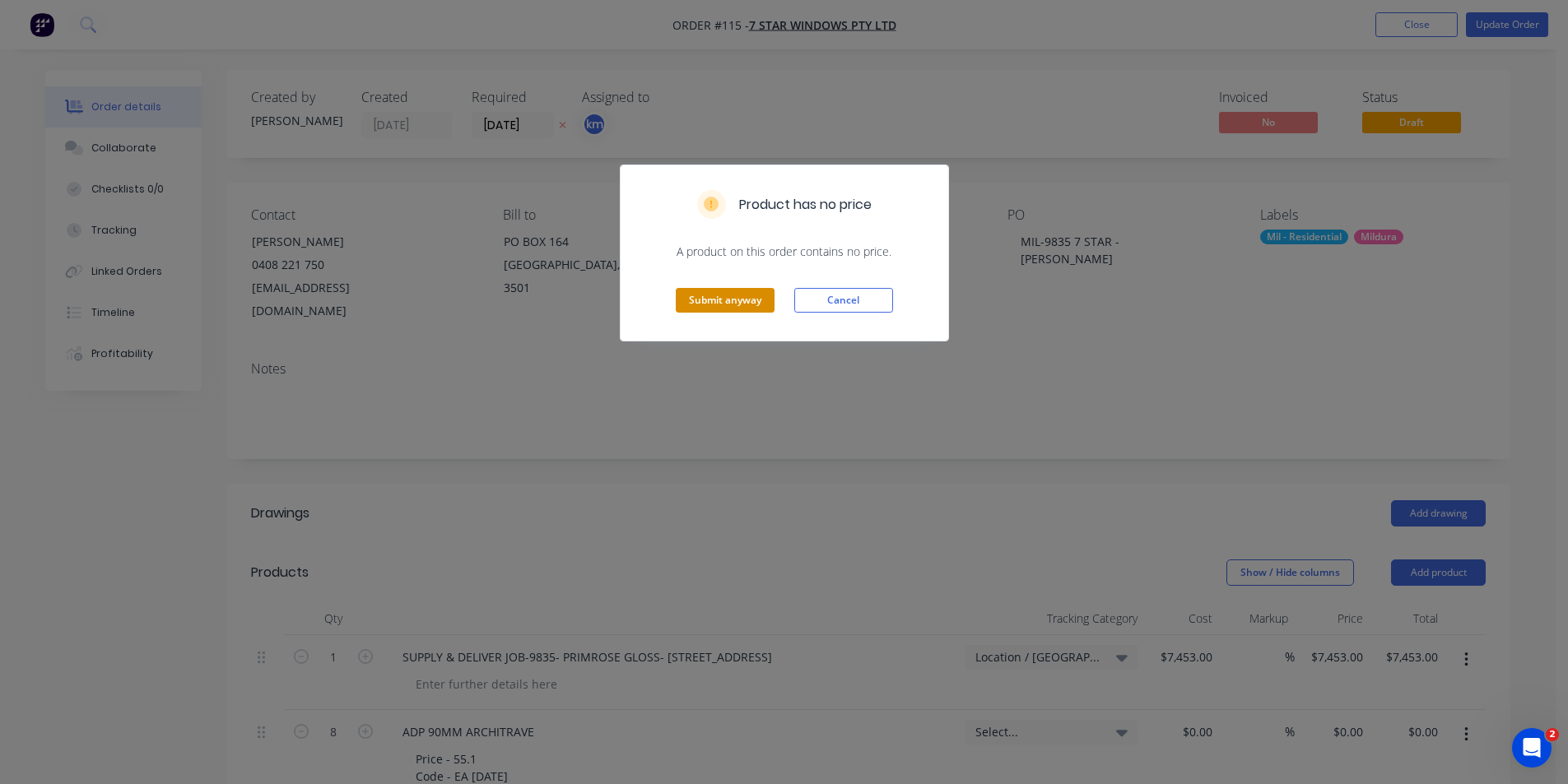
click at [723, 295] on button "Submit anyway" at bounding box center [724, 300] width 98 height 24
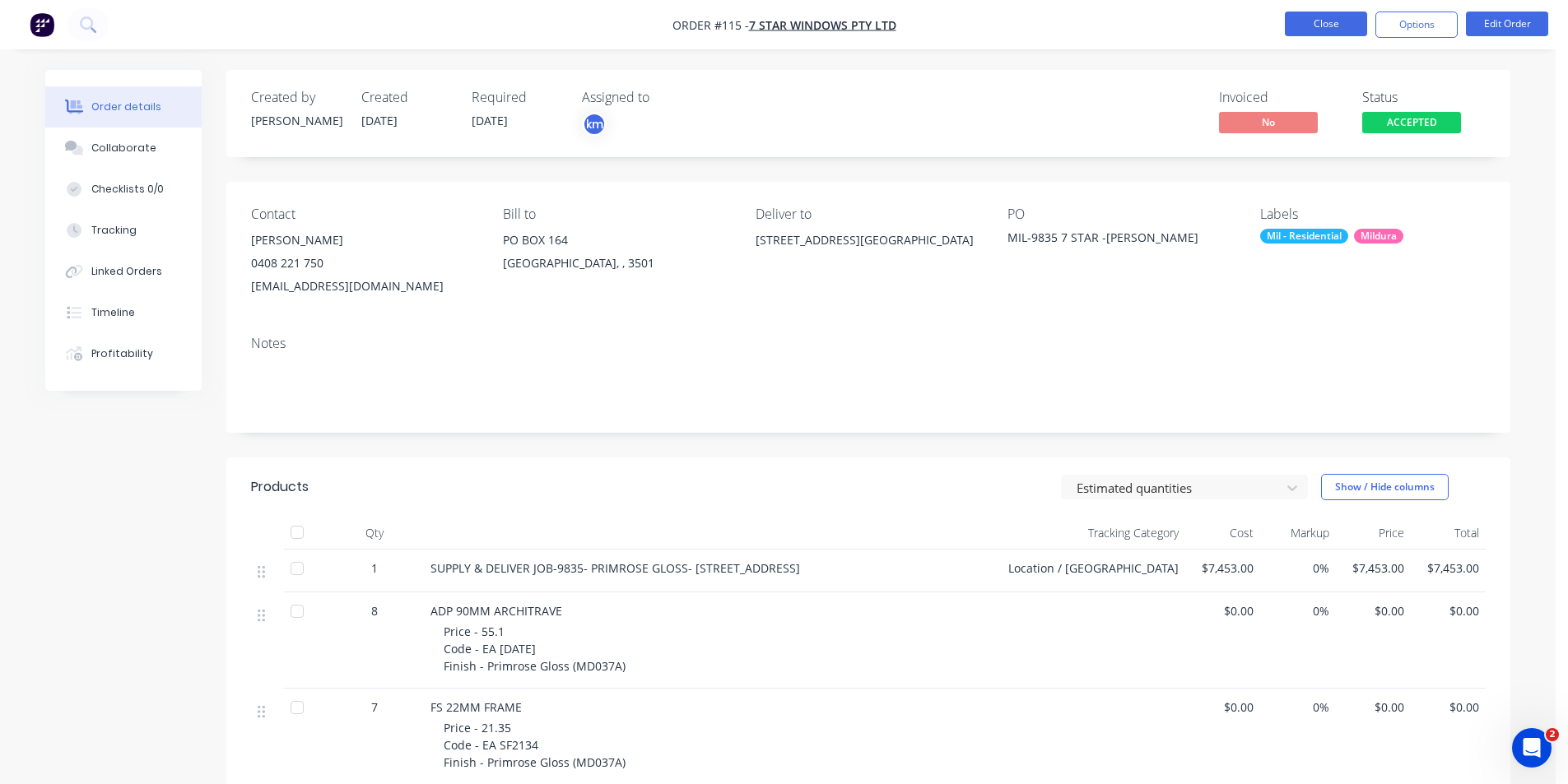
click at [1293, 26] on button "Close" at bounding box center [1326, 23] width 83 height 24
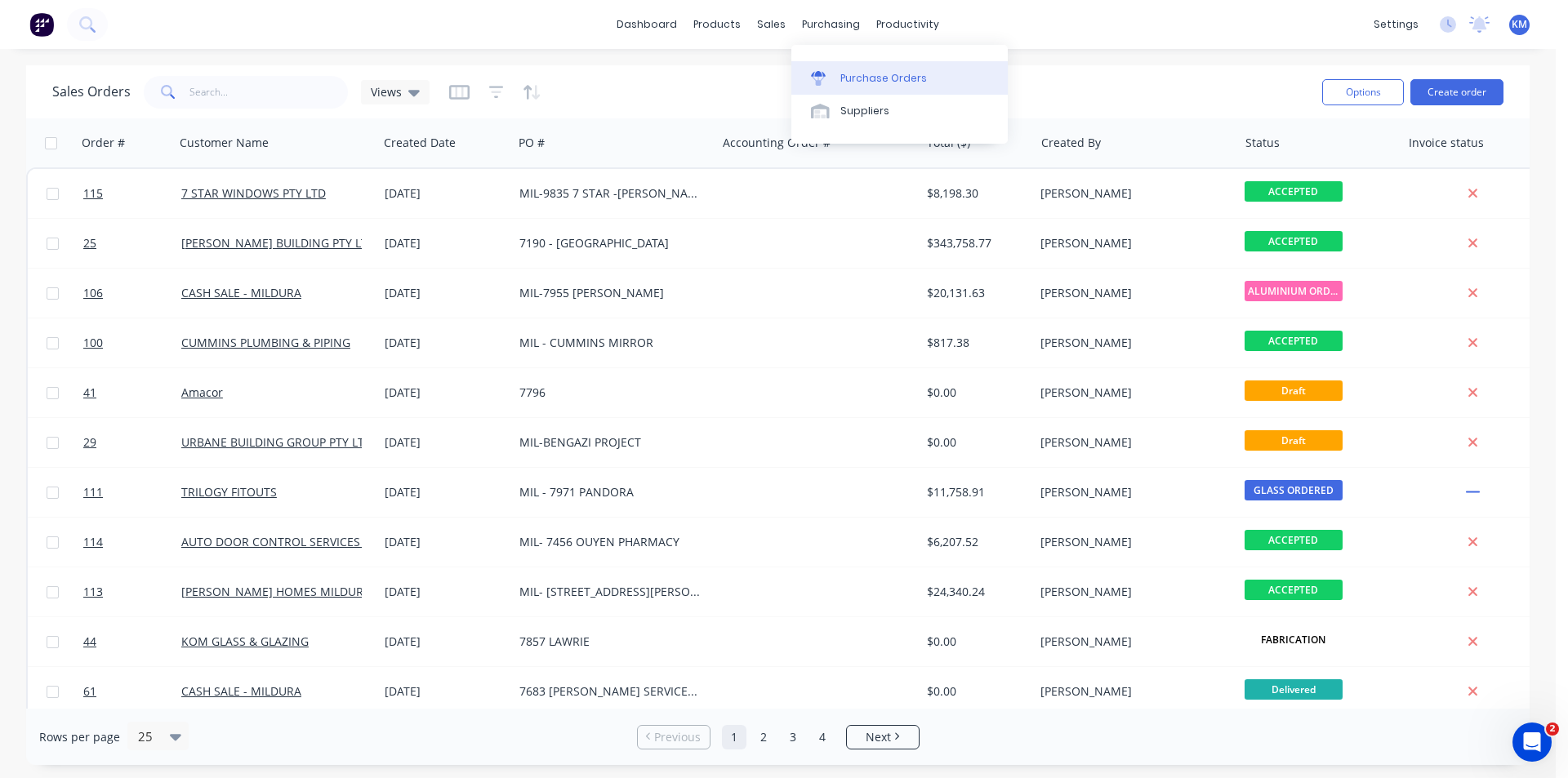
click at [876, 81] on div "Purchase Orders" at bounding box center [883, 78] width 86 height 15
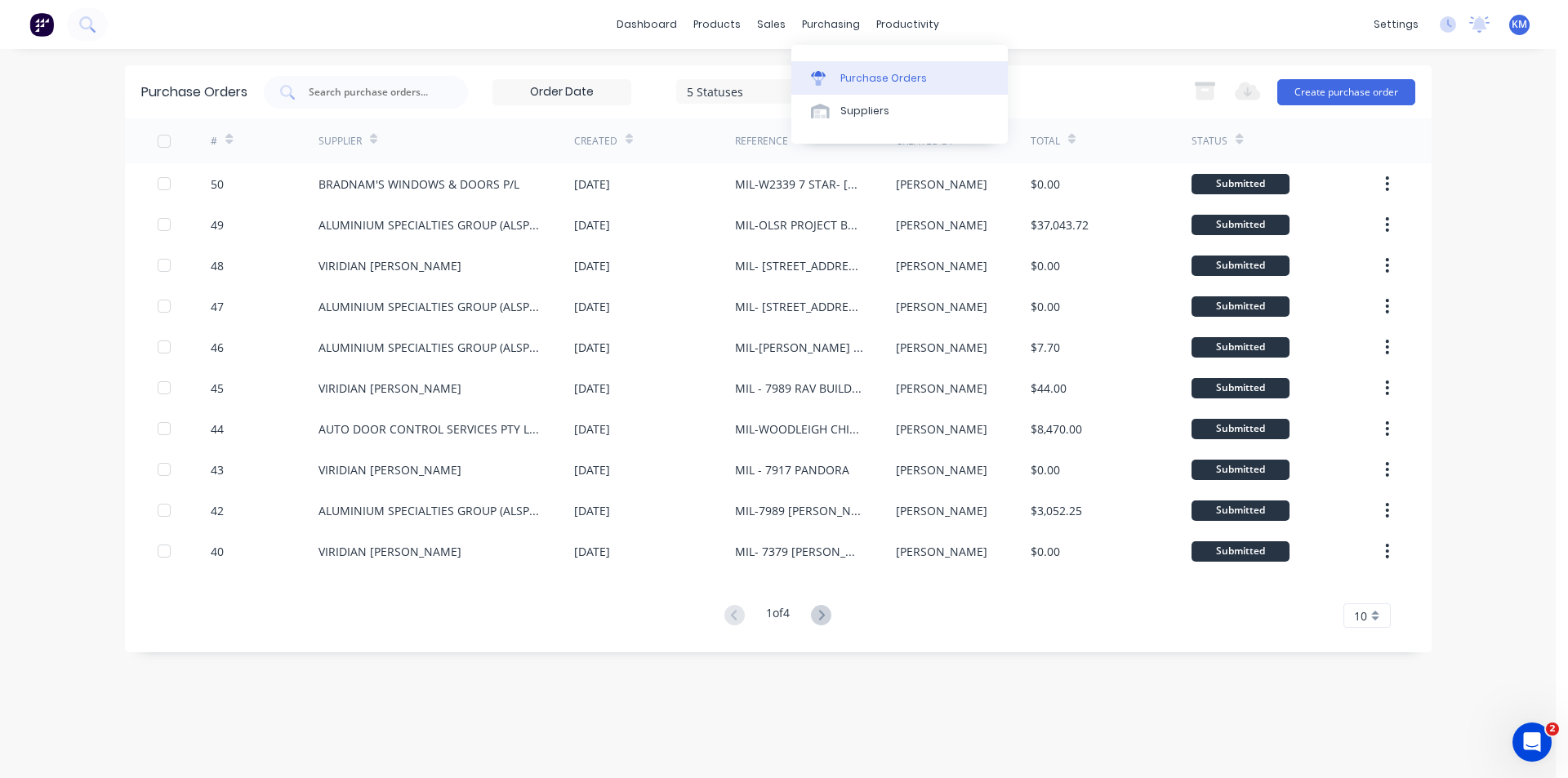
click at [862, 76] on div "Purchase Orders" at bounding box center [883, 78] width 86 height 15
click at [807, 73] on div "Sales Orders" at bounding box center [832, 78] width 67 height 15
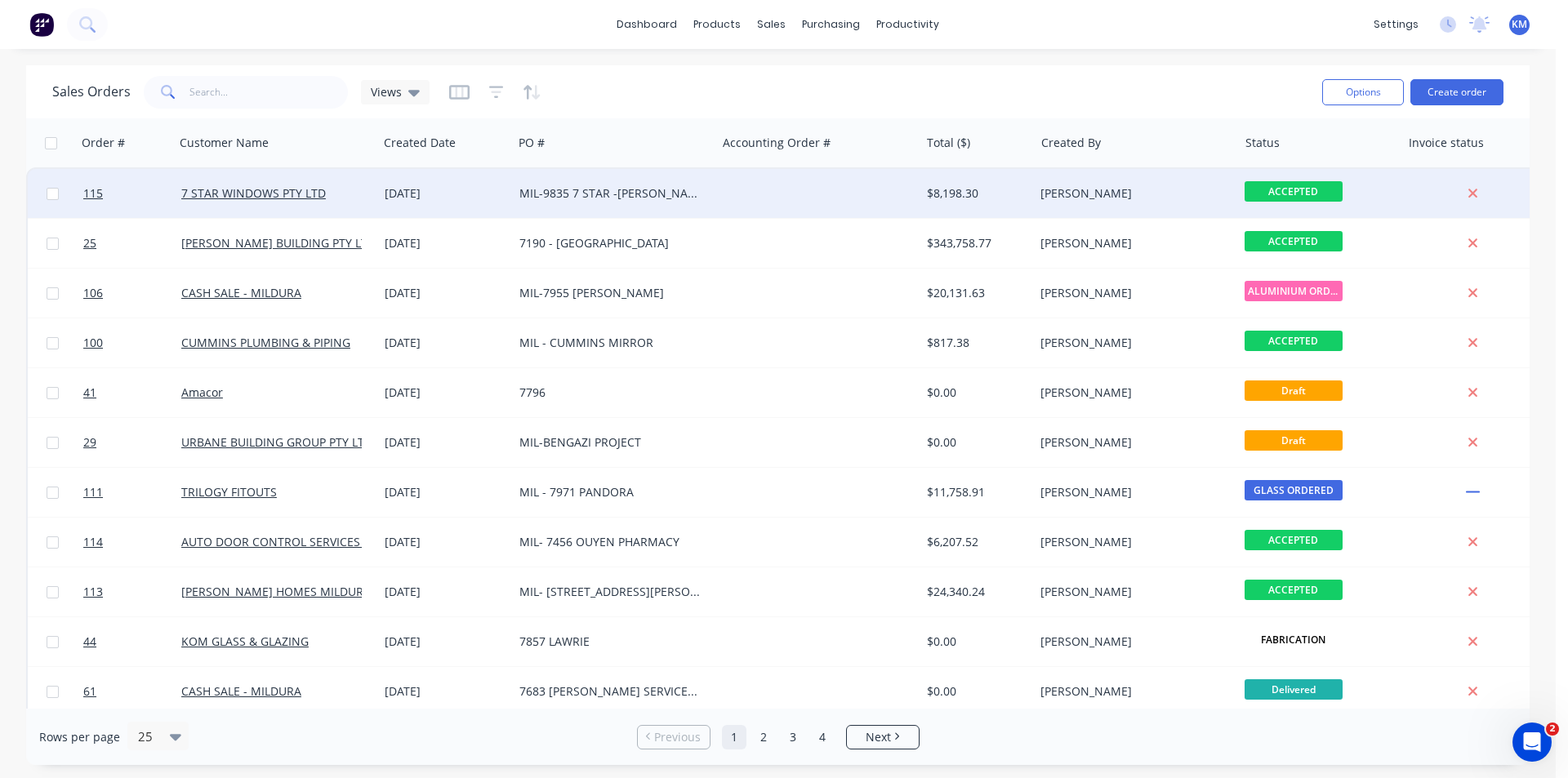
click at [638, 190] on div "MIL-9835 7 STAR -[PERSON_NAME]" at bounding box center [610, 193] width 181 height 16
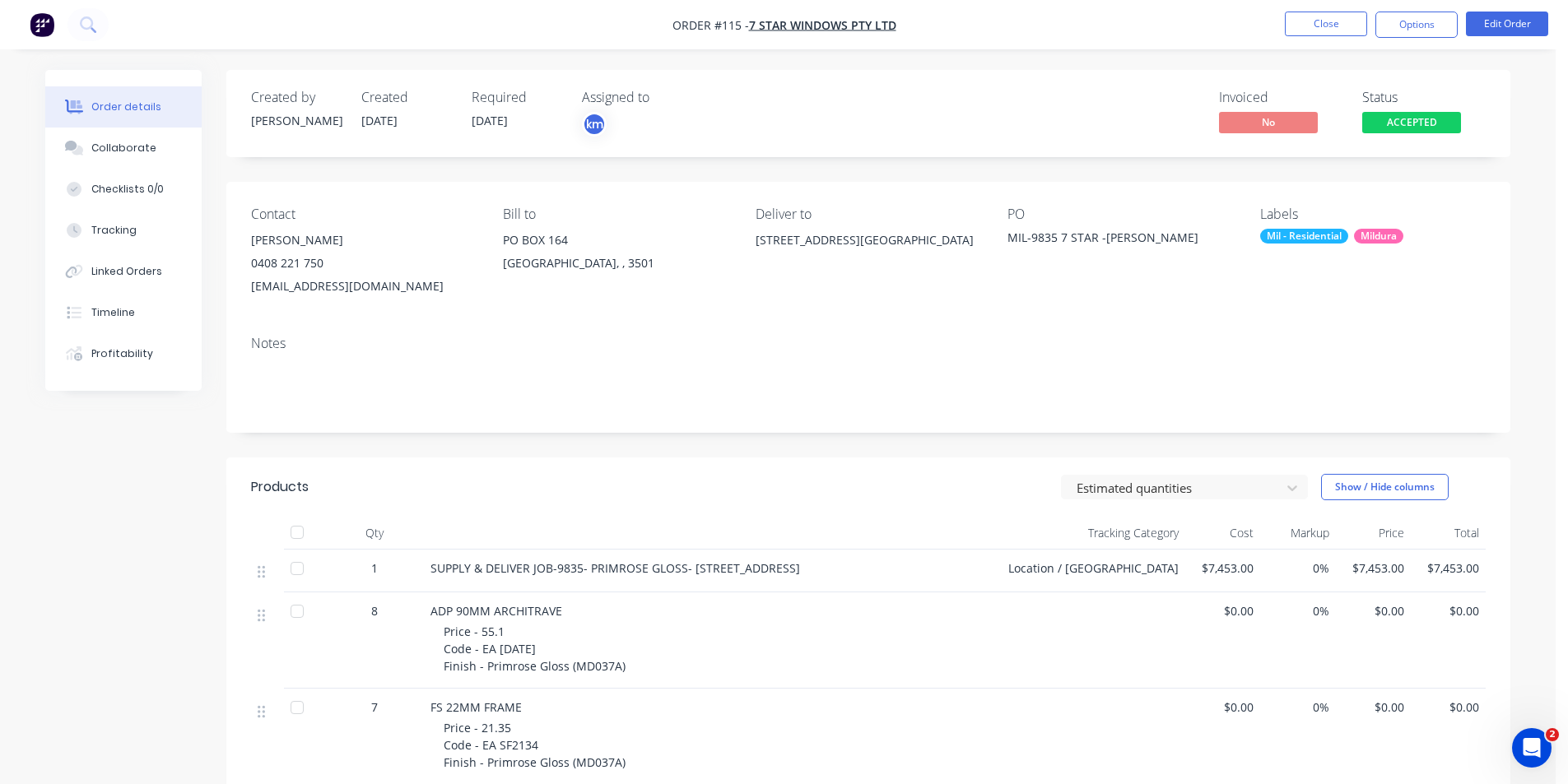
scroll to position [23, 0]
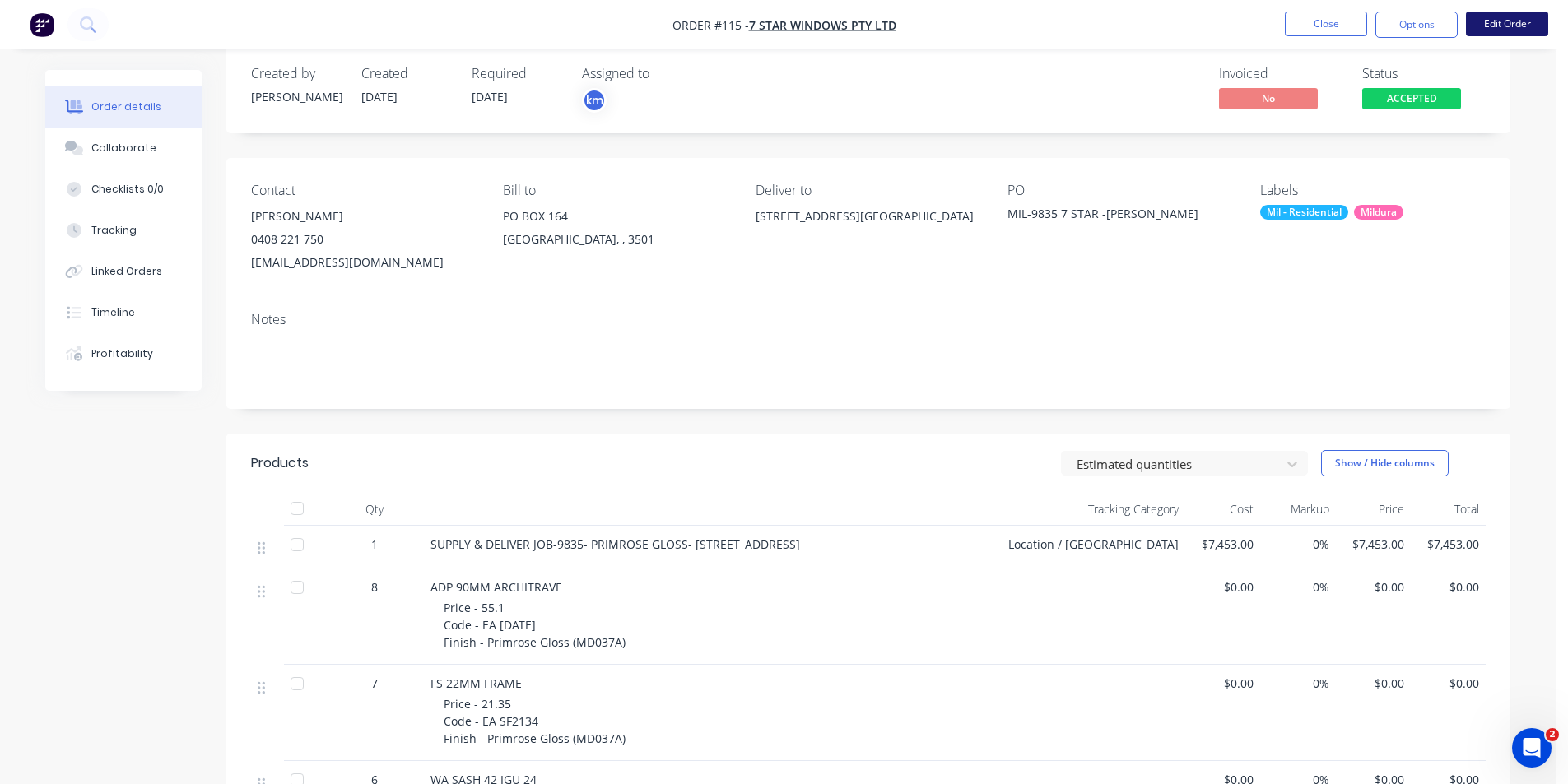
click at [1494, 25] on button "Edit Order" at bounding box center [1507, 23] width 83 height 24
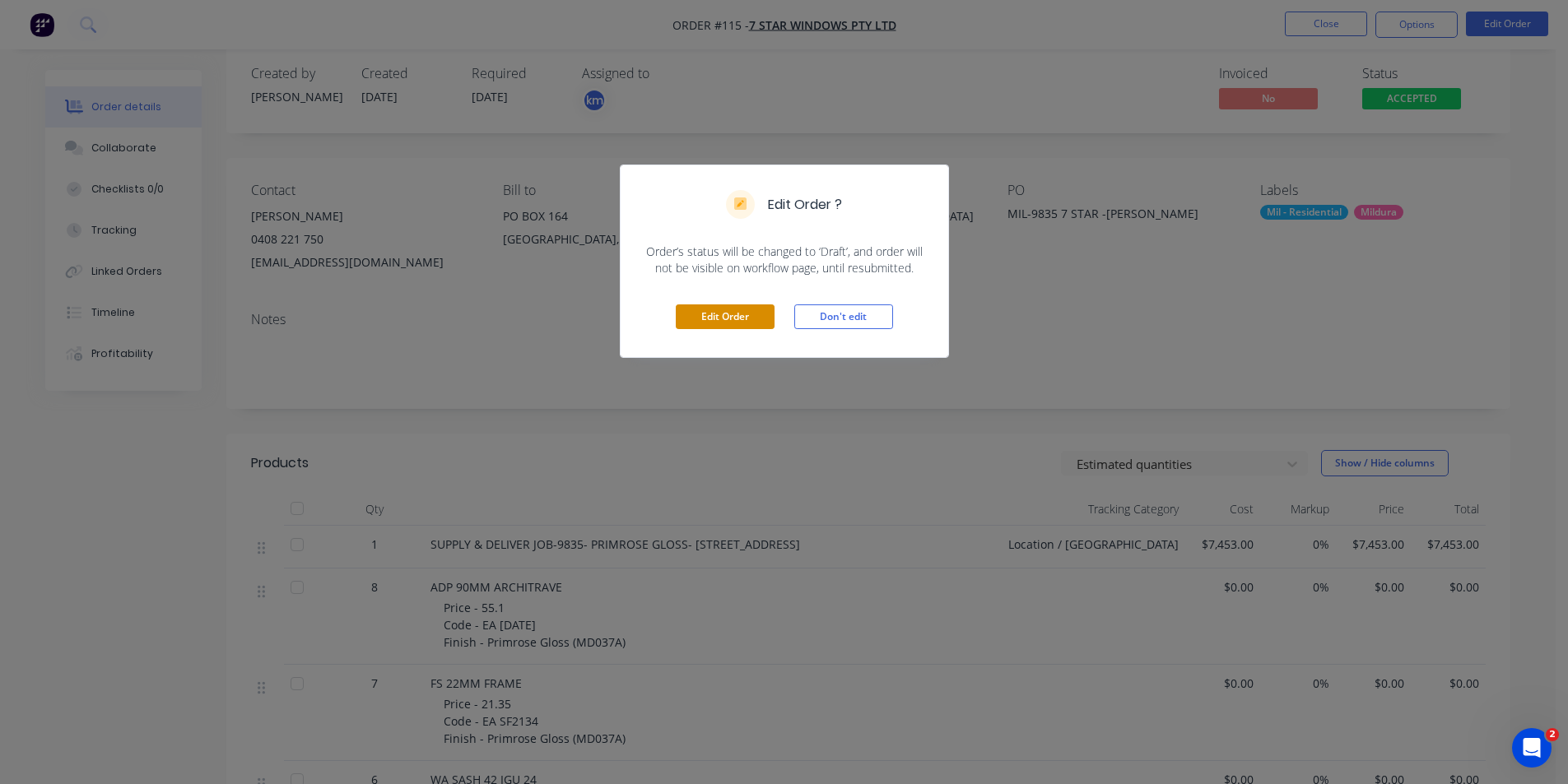
click at [755, 312] on button "Edit Order" at bounding box center [724, 317] width 98 height 24
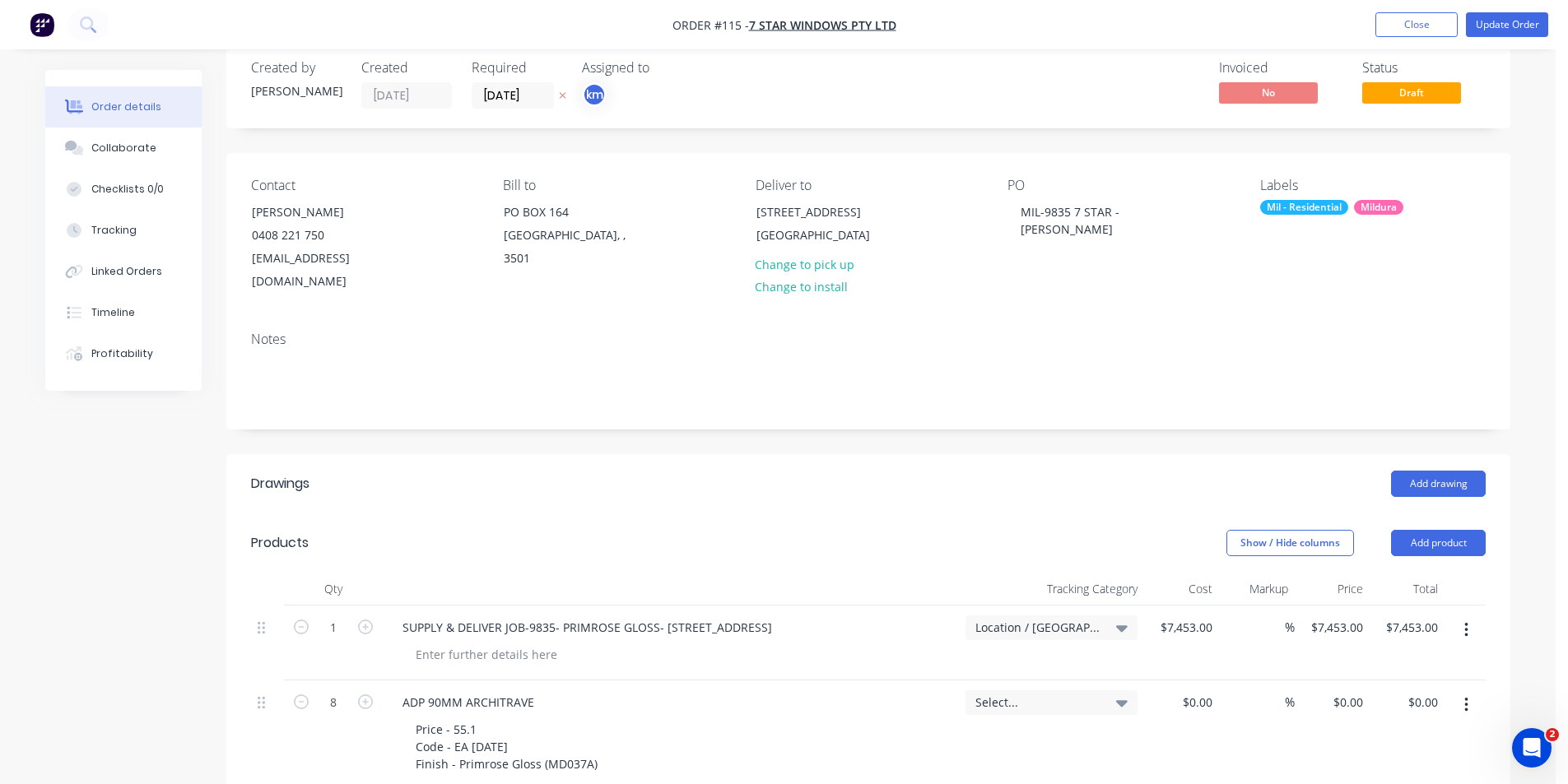
scroll to position [0, 0]
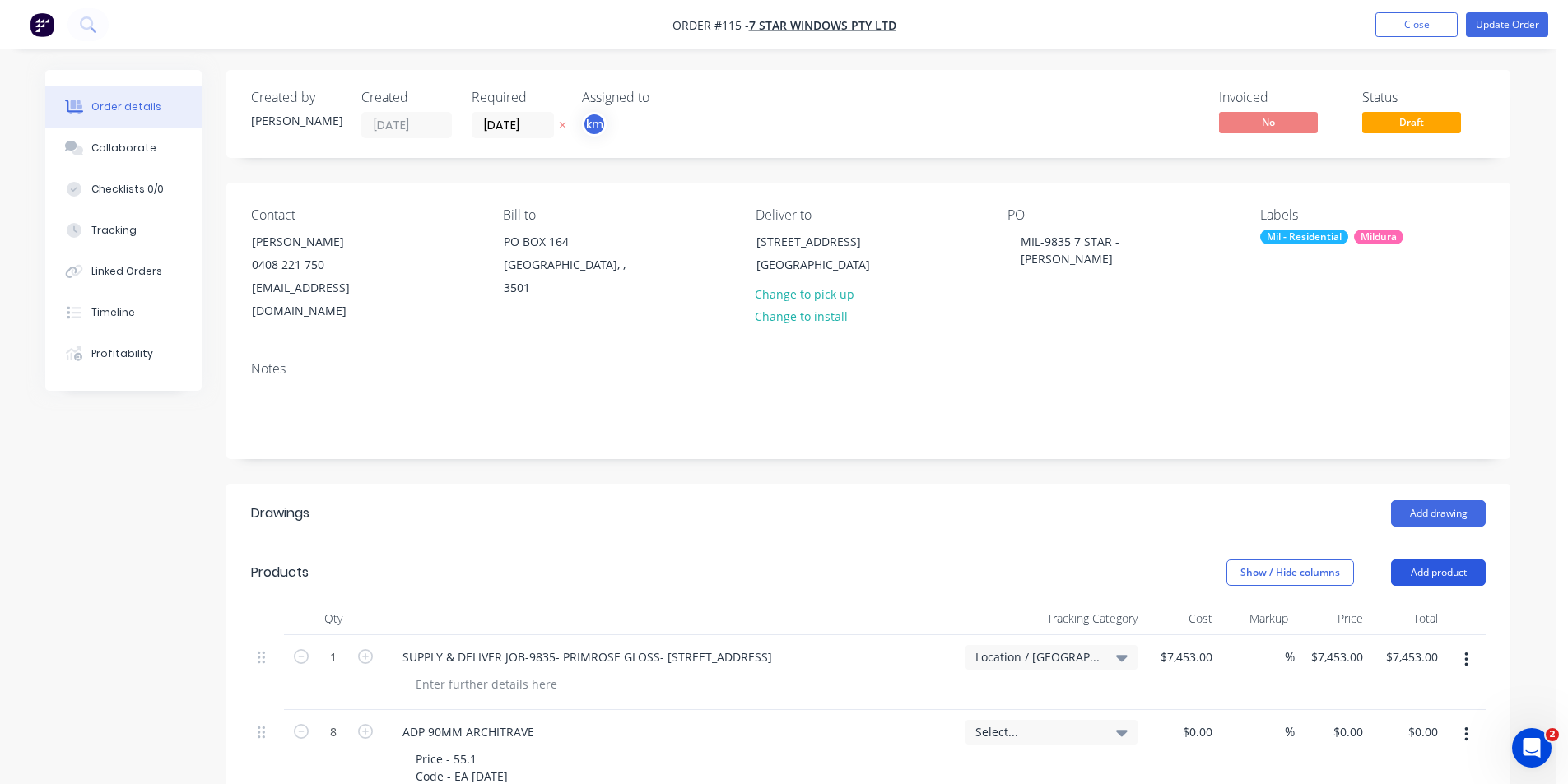
click at [1445, 560] on button "Add product" at bounding box center [1438, 573] width 95 height 26
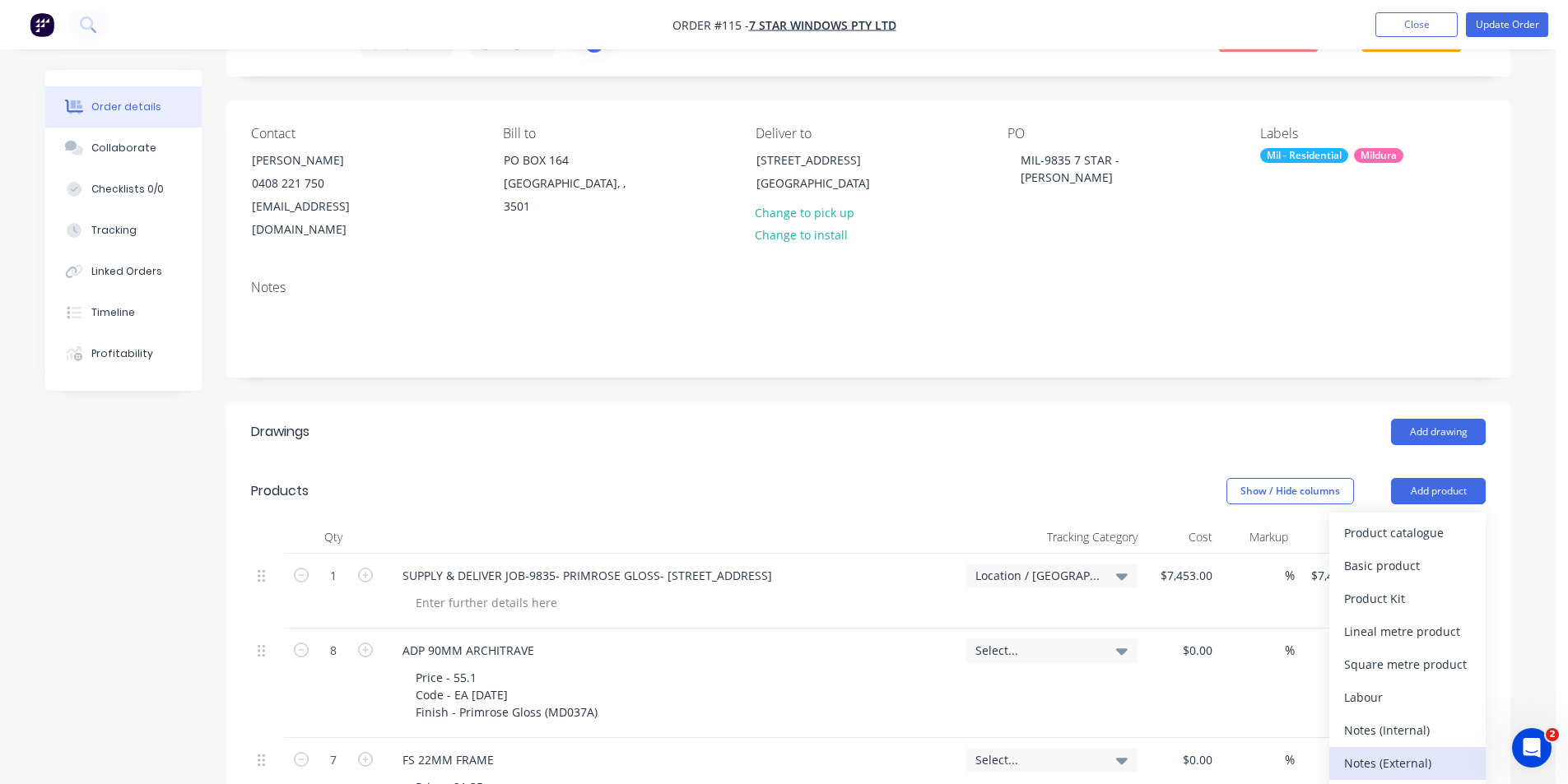
scroll to position [101, 0]
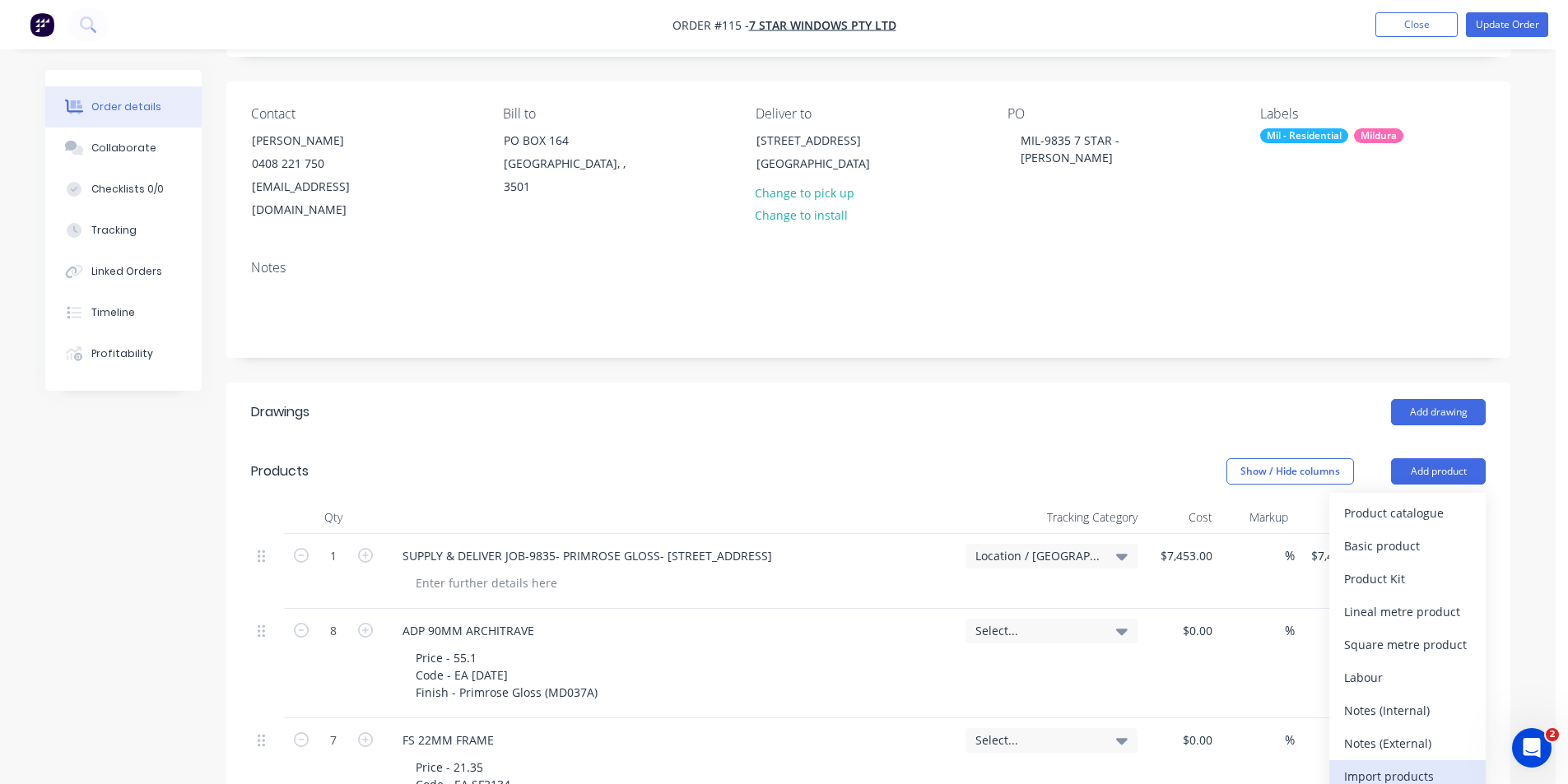
click at [1403, 764] on div "Import products" at bounding box center [1408, 775] width 127 height 23
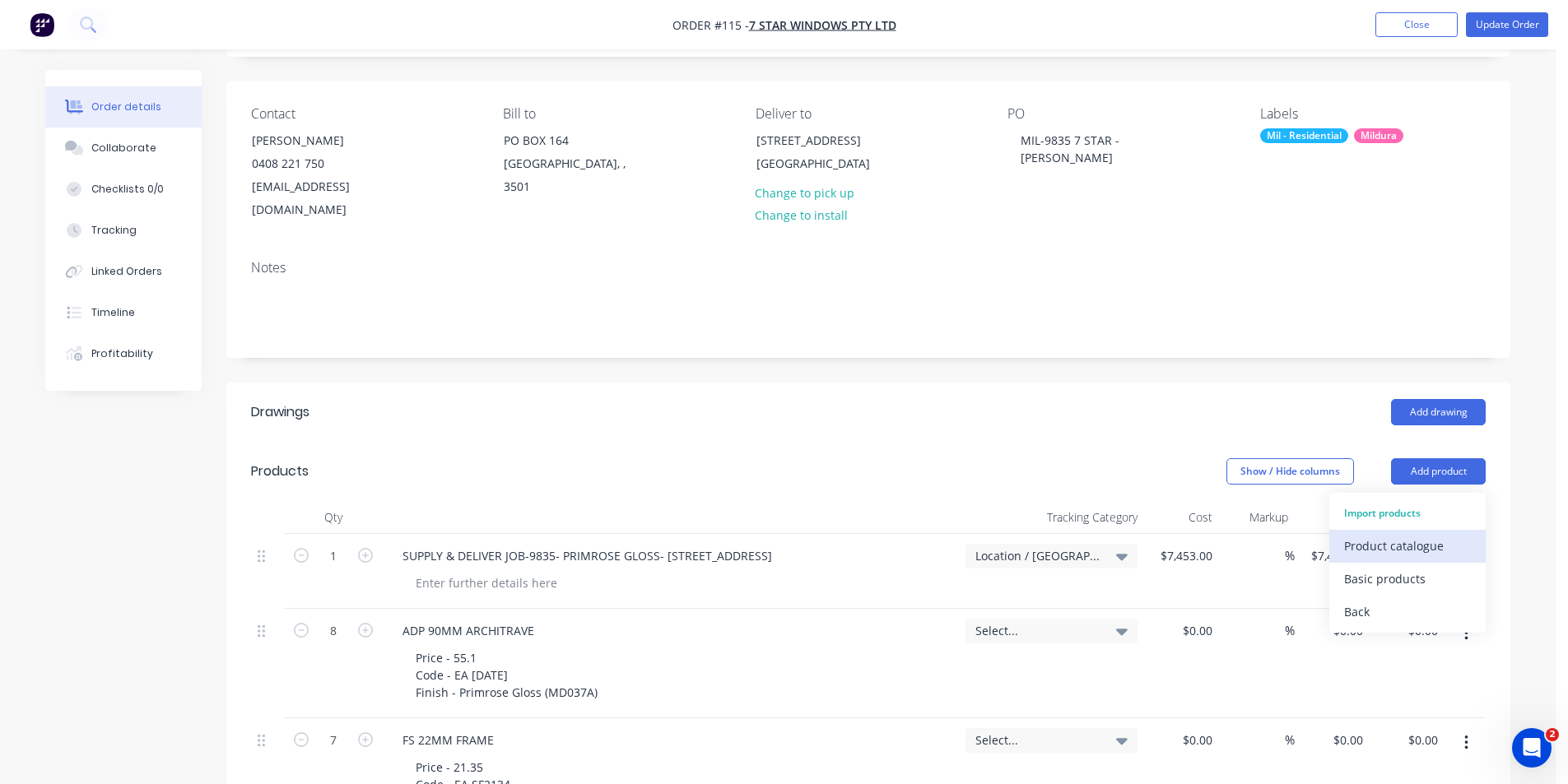
scroll to position [125, 0]
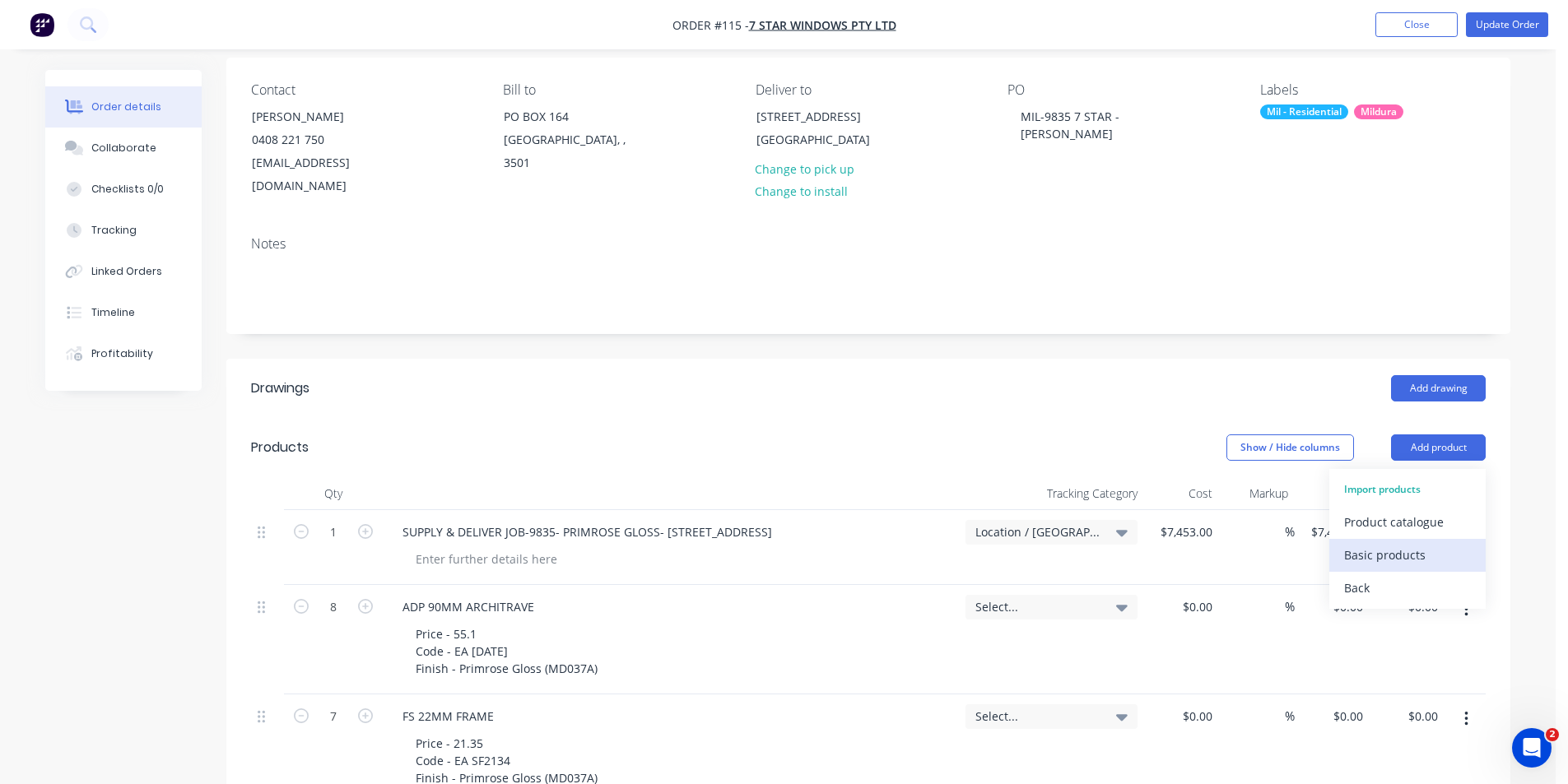
click at [1384, 543] on div "Basic products" at bounding box center [1408, 554] width 127 height 23
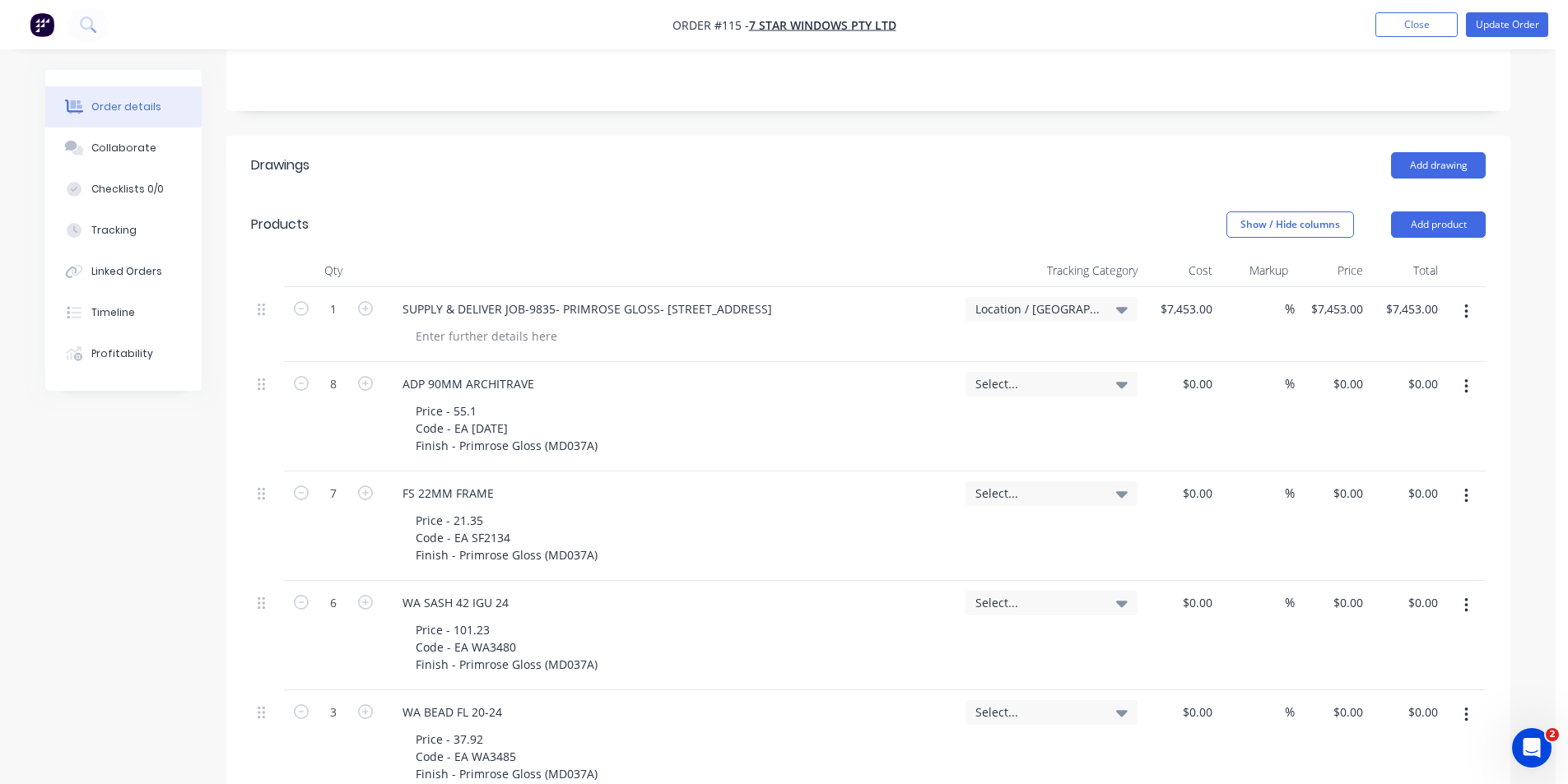
scroll to position [356, 0]
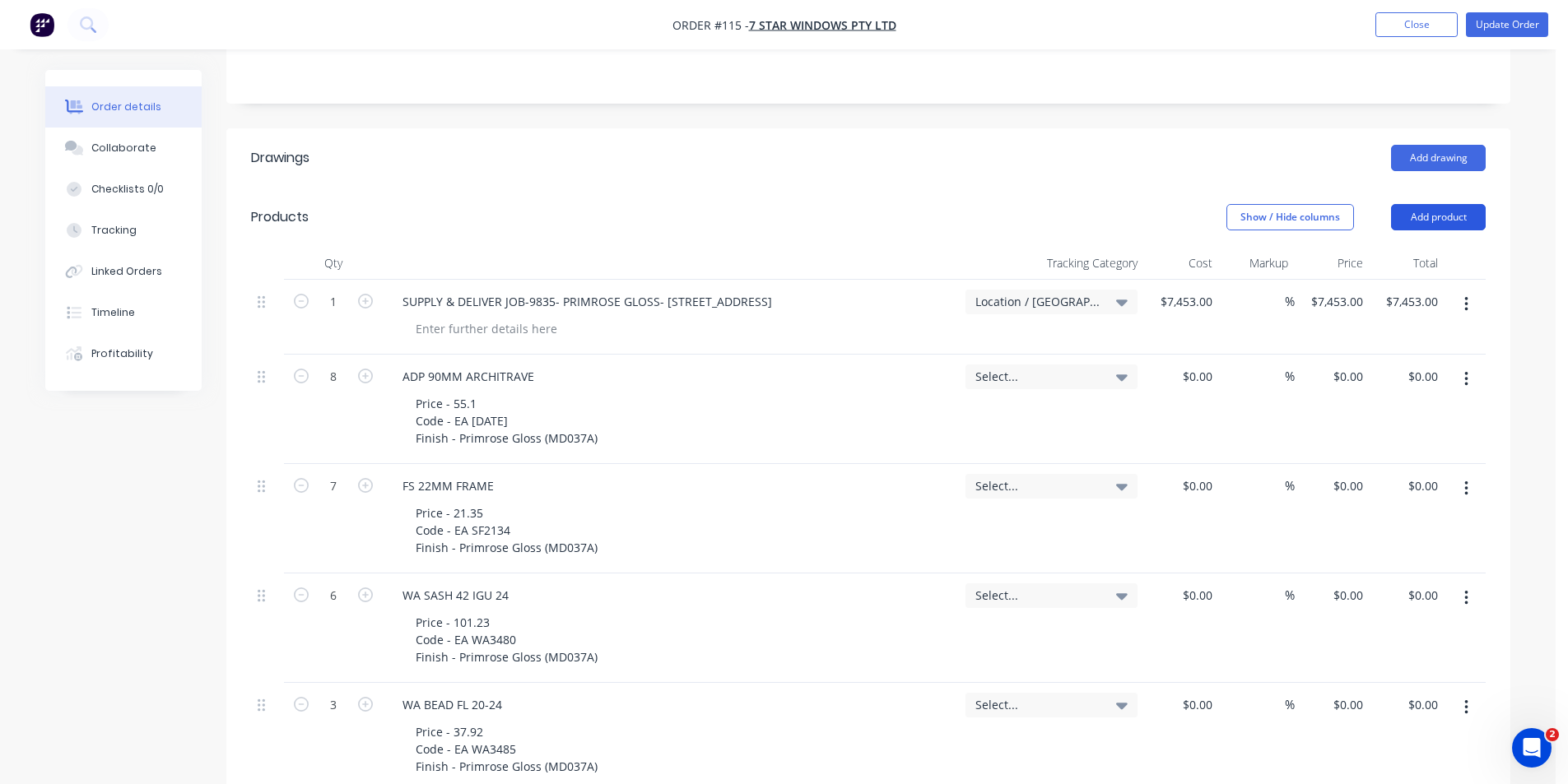
click at [1461, 204] on button "Add product" at bounding box center [1438, 218] width 95 height 26
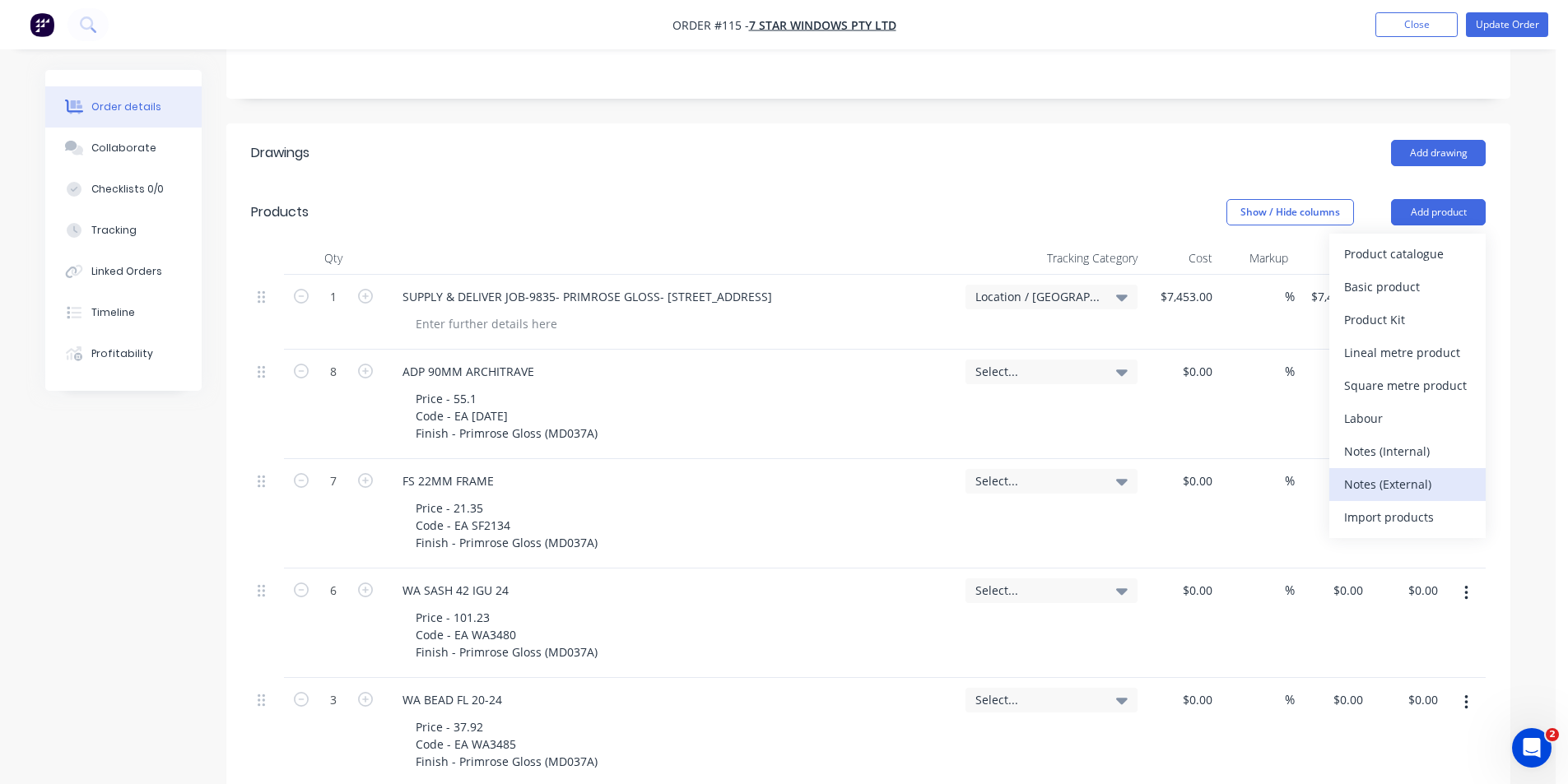
scroll to position [379, 0]
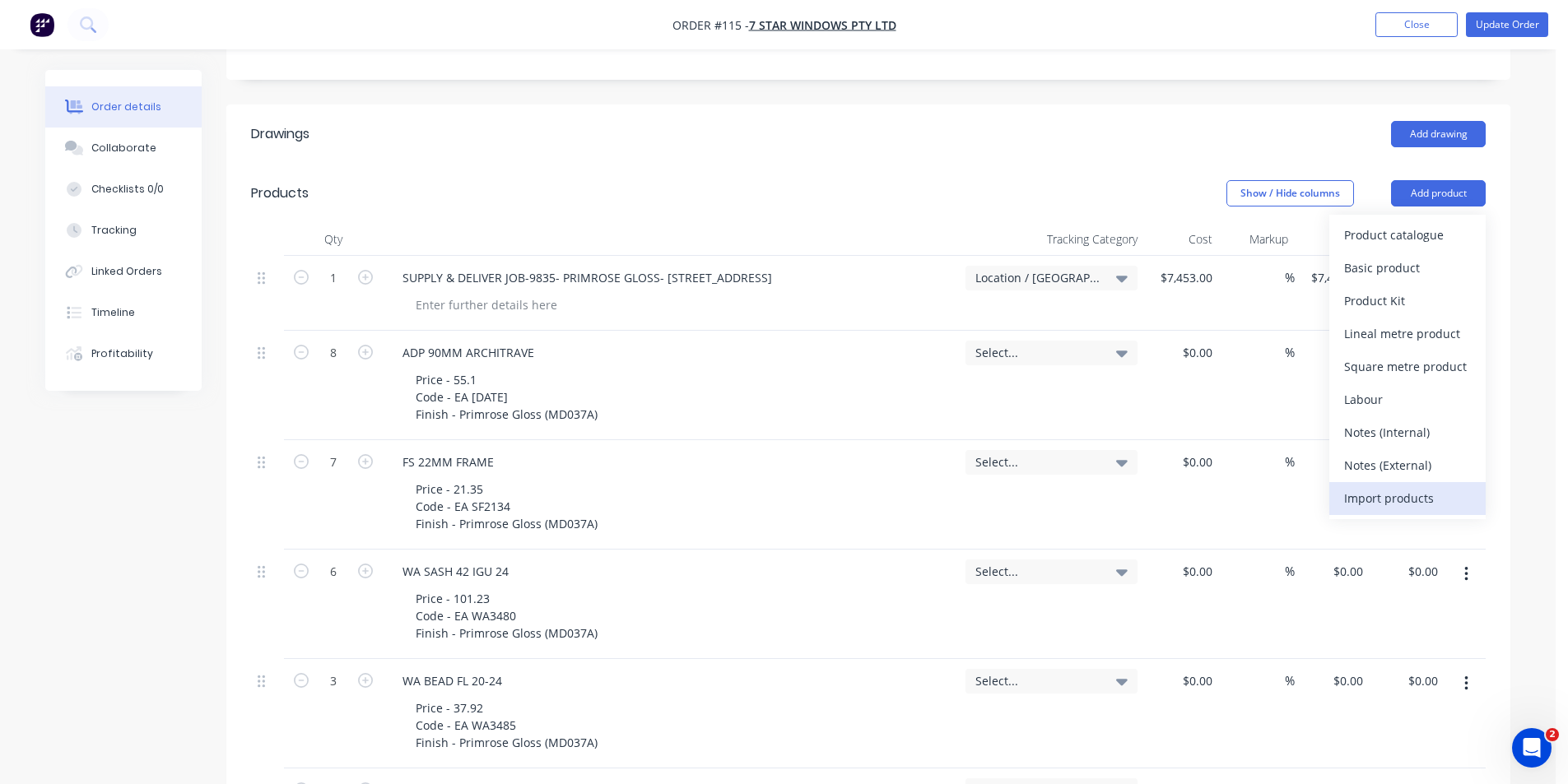
click at [1418, 486] on div "Import products" at bounding box center [1408, 498] width 127 height 23
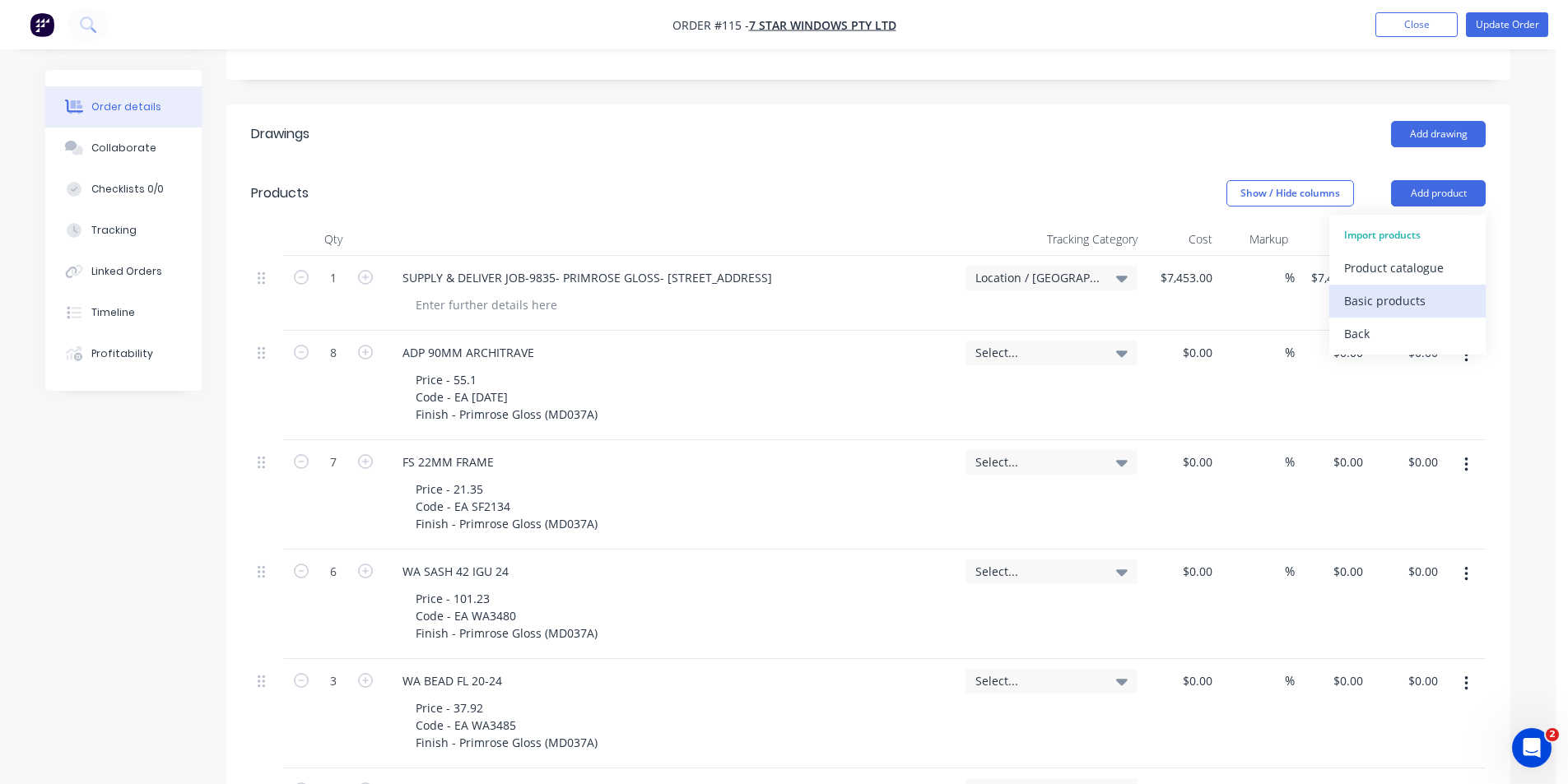
click at [1420, 289] on div "Basic products" at bounding box center [1408, 300] width 127 height 23
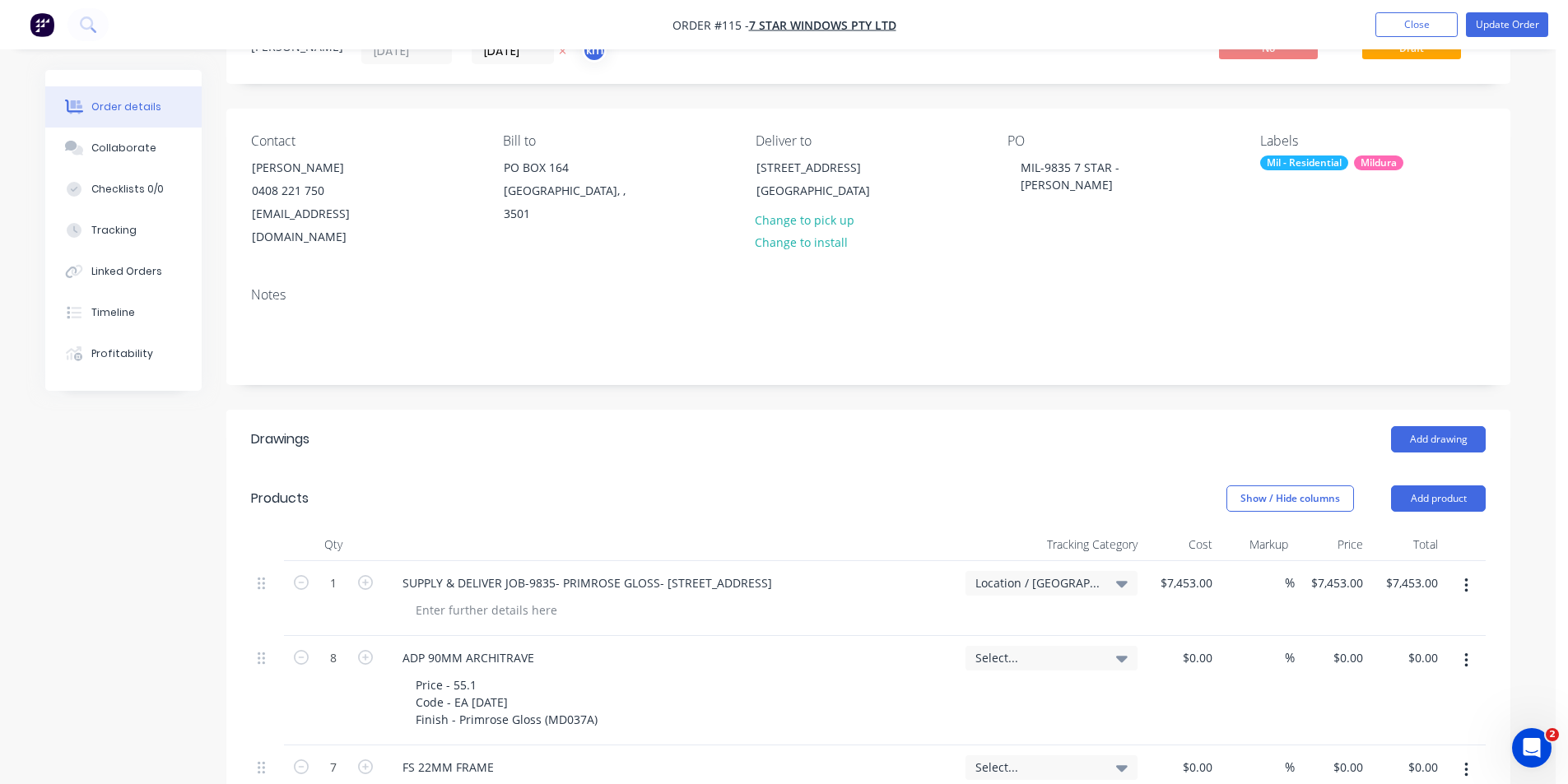
scroll to position [30, 0]
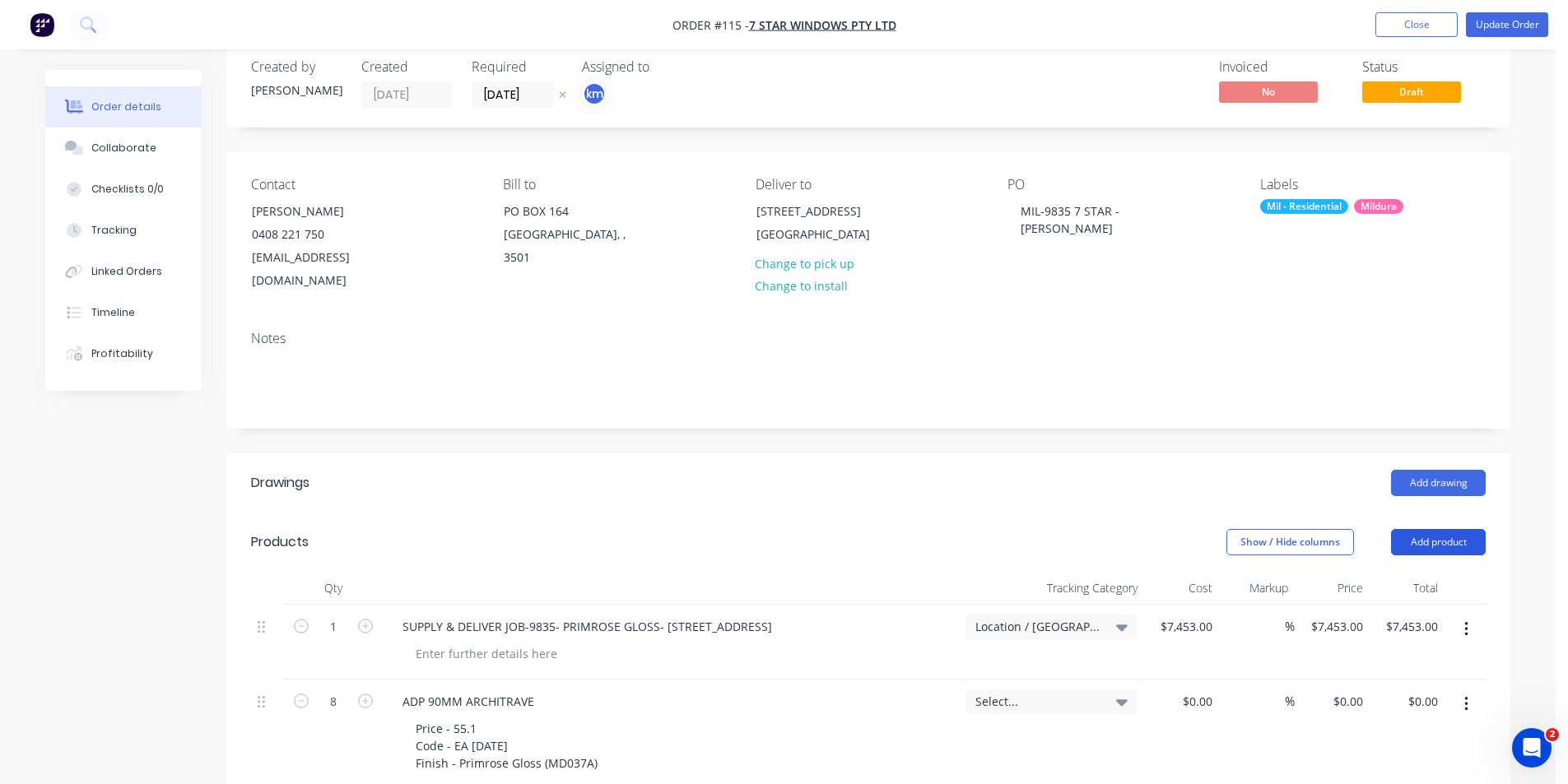
click at [1468, 529] on button "Add product" at bounding box center [1438, 542] width 95 height 26
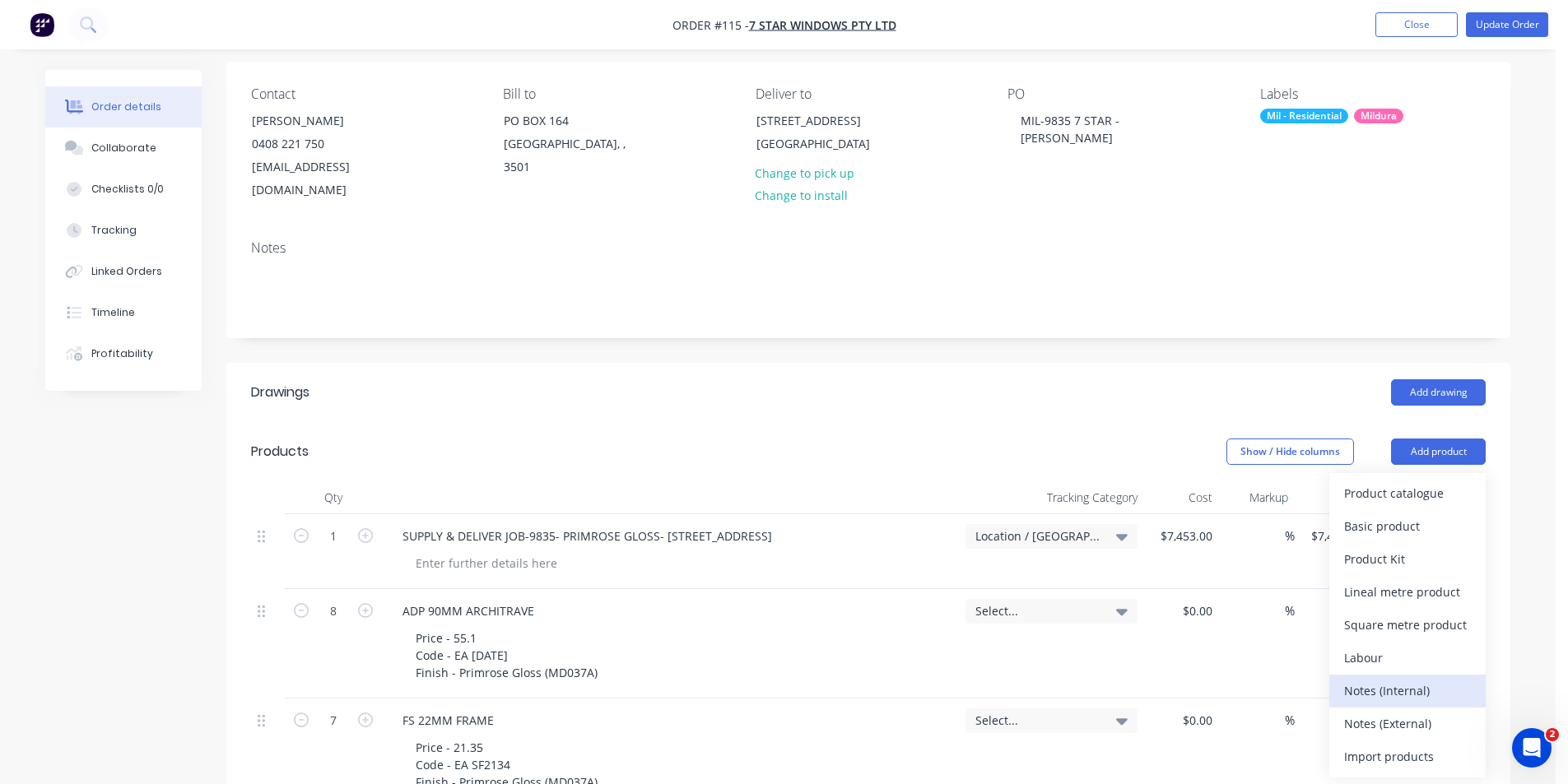
scroll to position [145, 0]
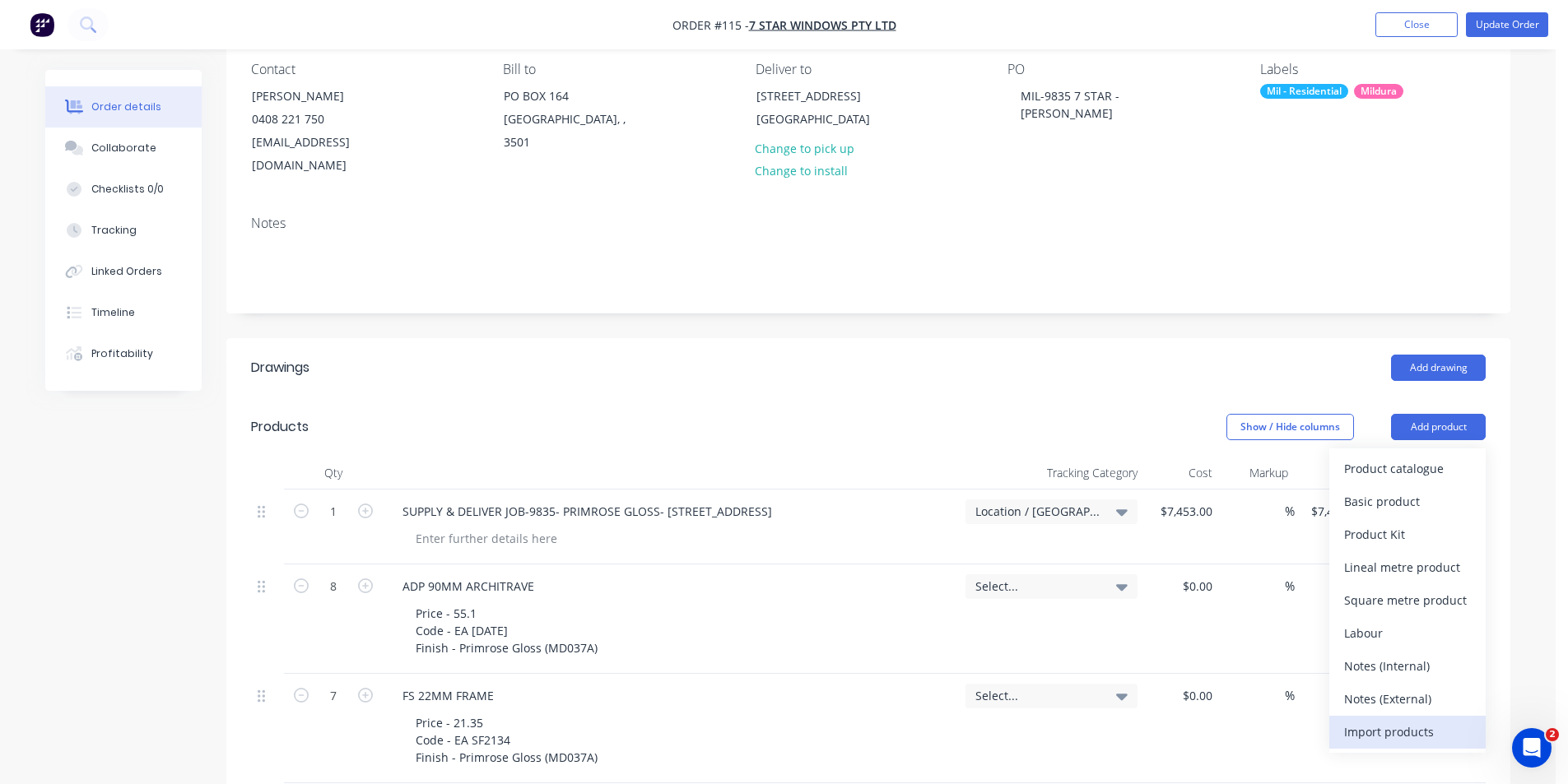
click at [1413, 720] on div "Import products" at bounding box center [1408, 731] width 127 height 23
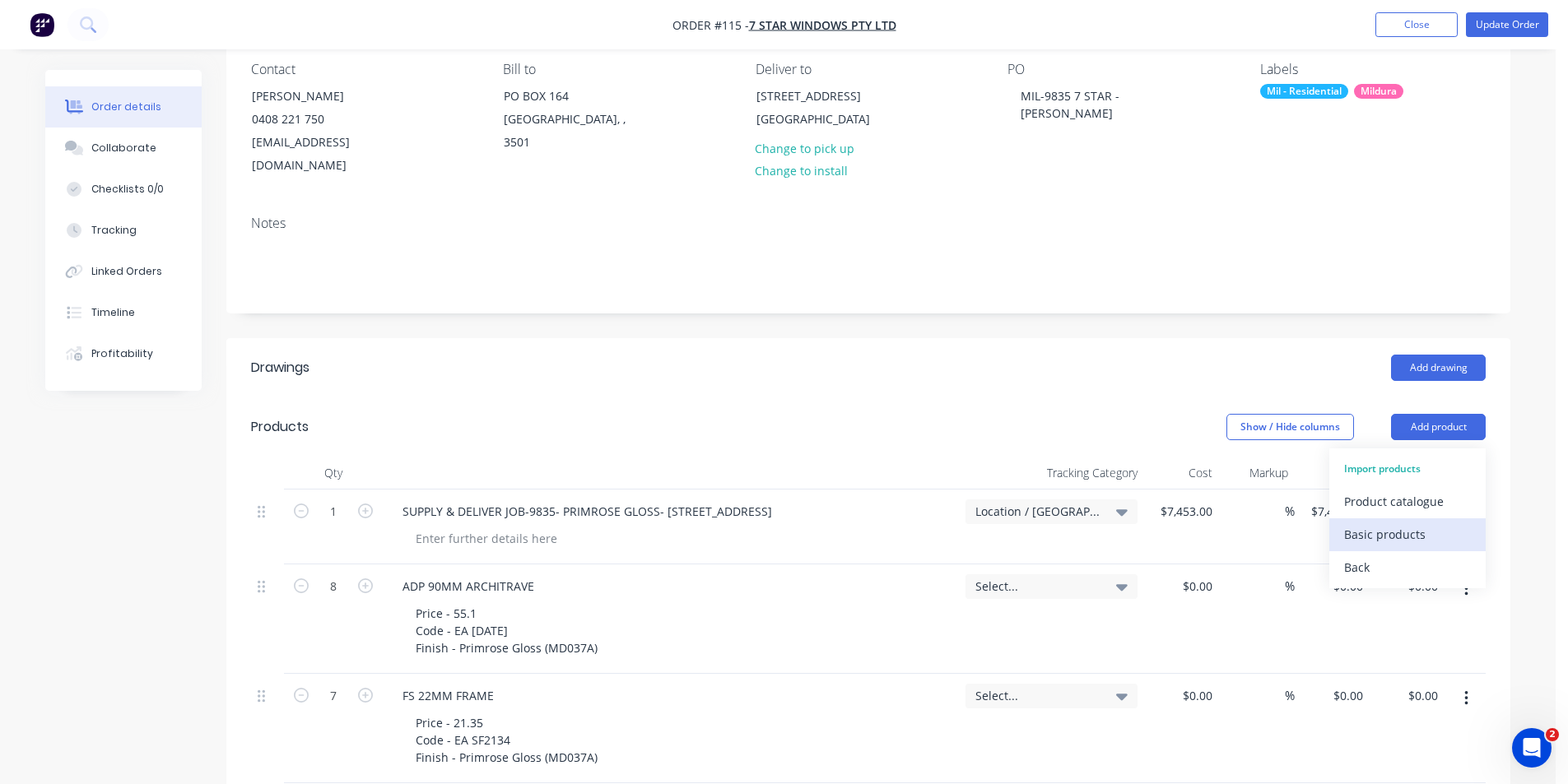
click at [1436, 522] on div "Basic products" at bounding box center [1408, 533] width 127 height 23
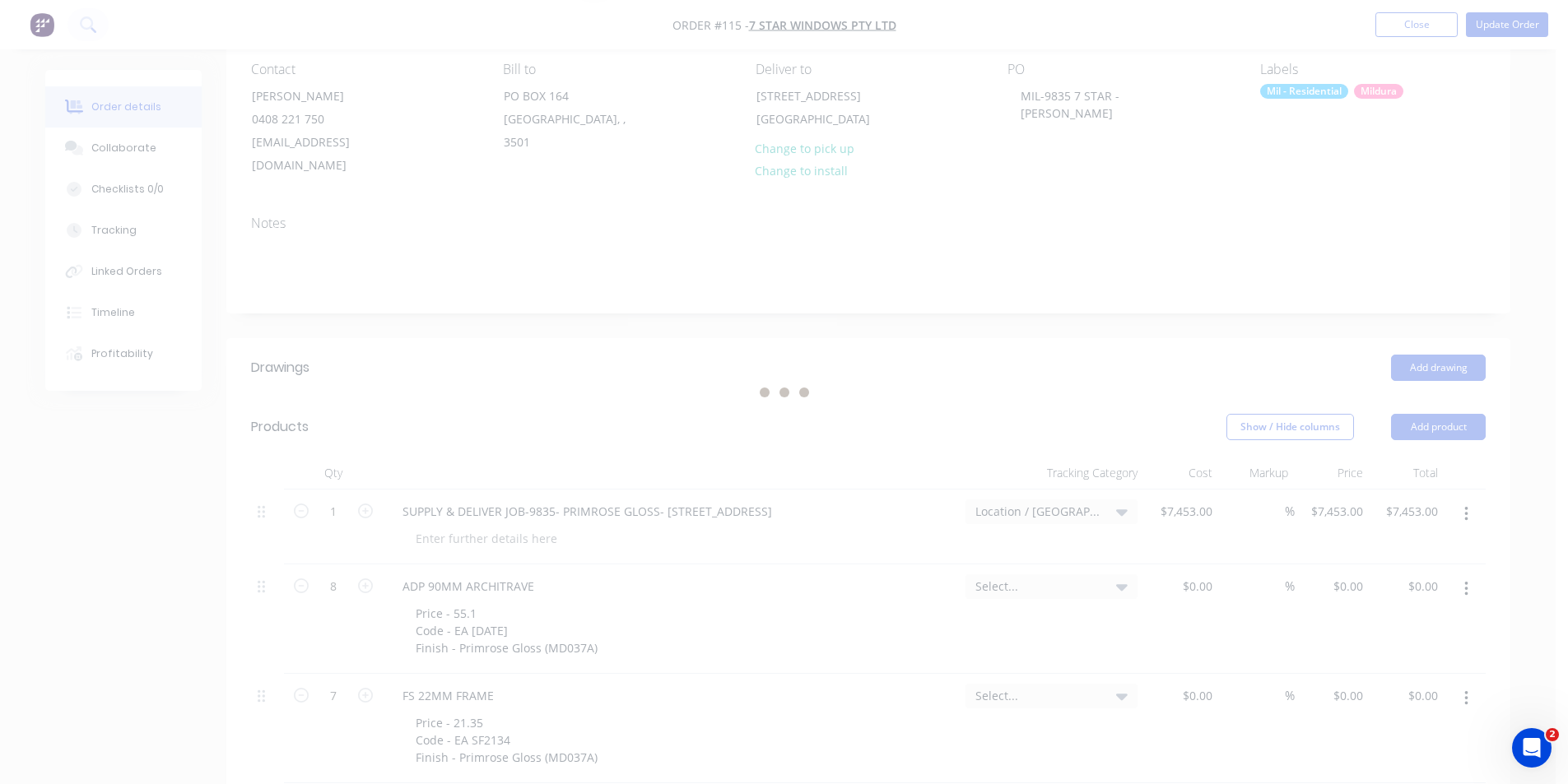
scroll to position [0, 0]
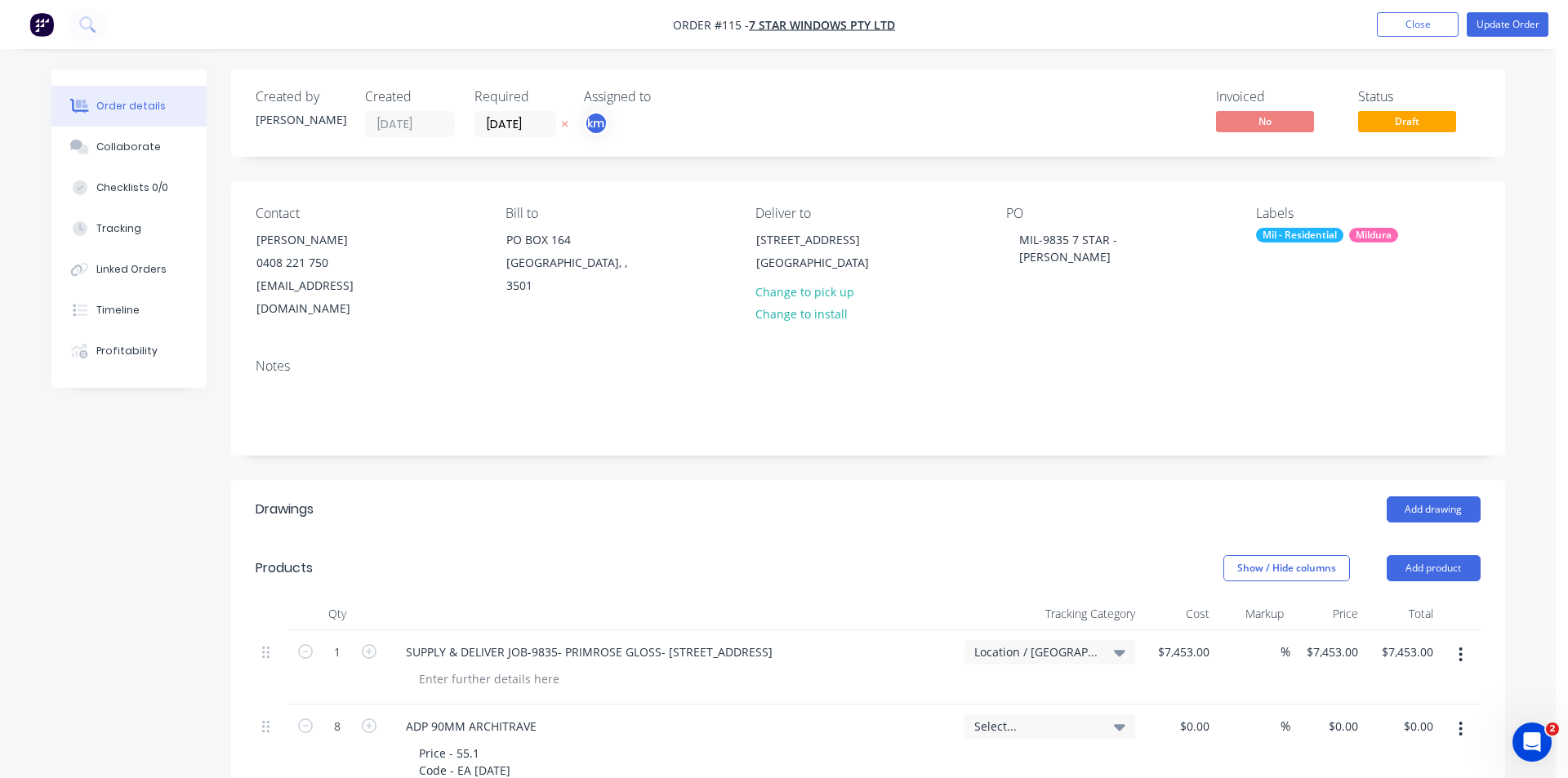
type input "$82.22"
type input "$82.23"
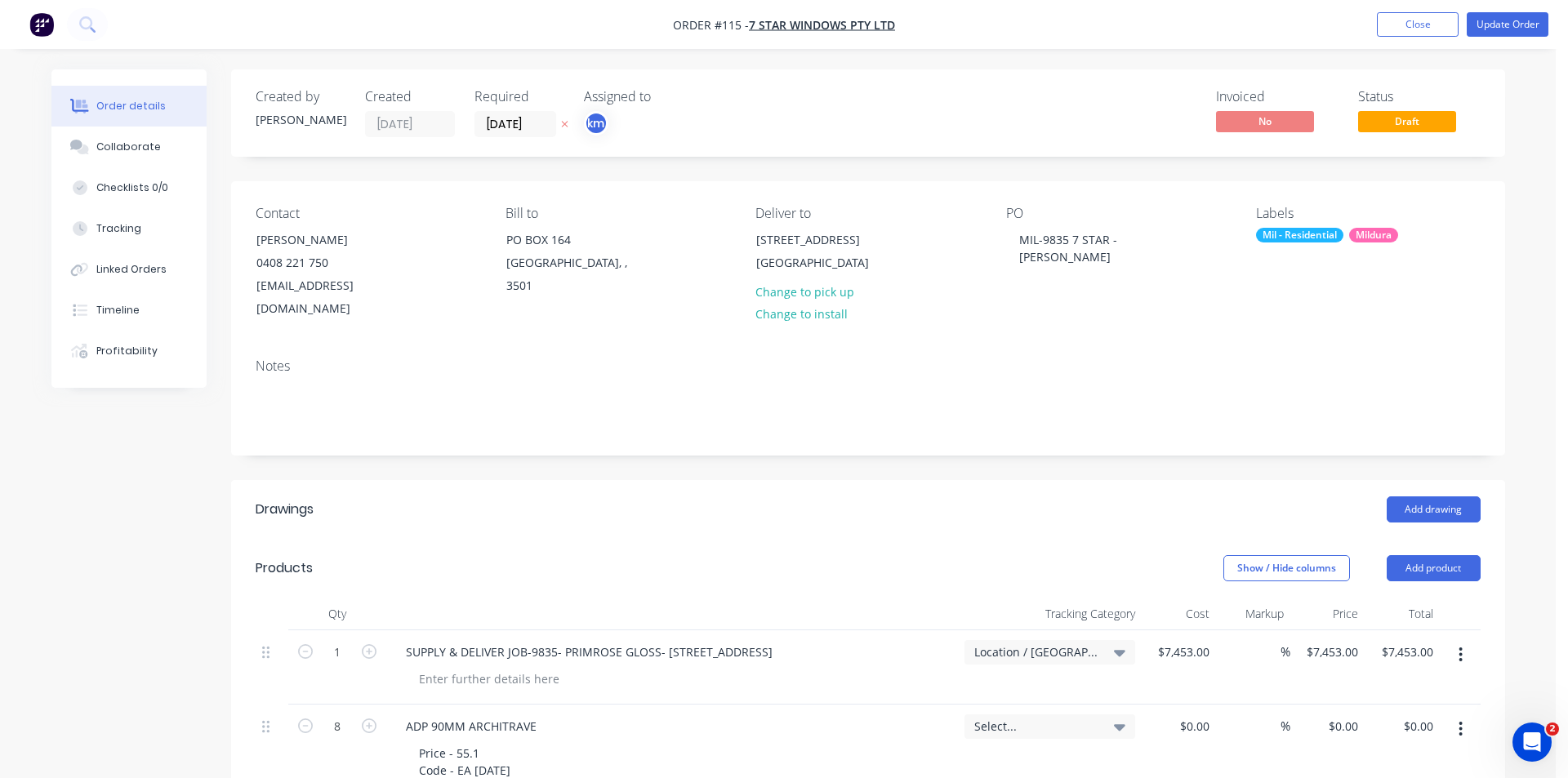
type input "$246.69"
type input "$82.23"
type input "$246.69"
type input "$82.23"
type input "$246.69"
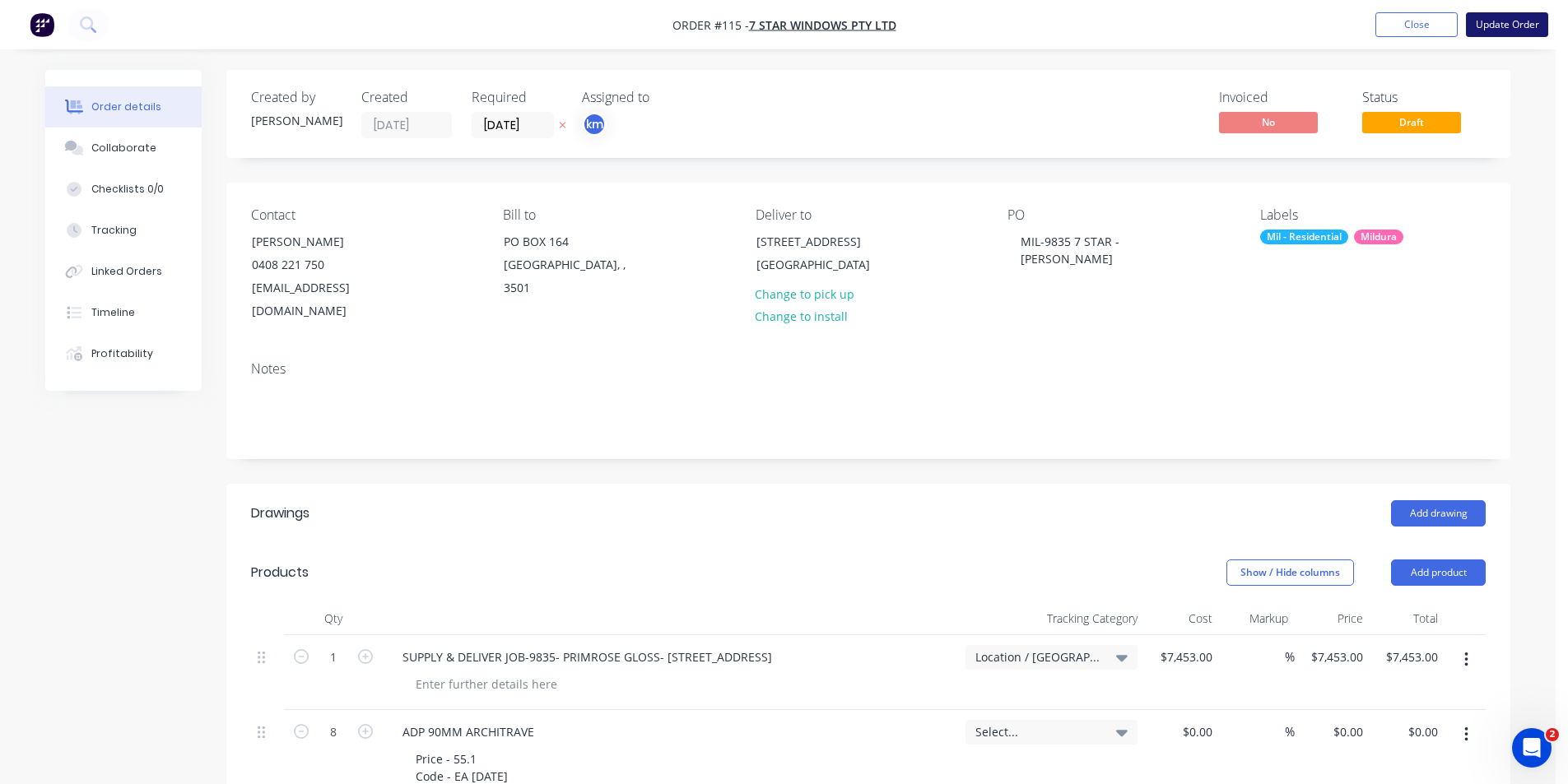
click at [1504, 25] on button "Update Order" at bounding box center [1507, 24] width 83 height 24
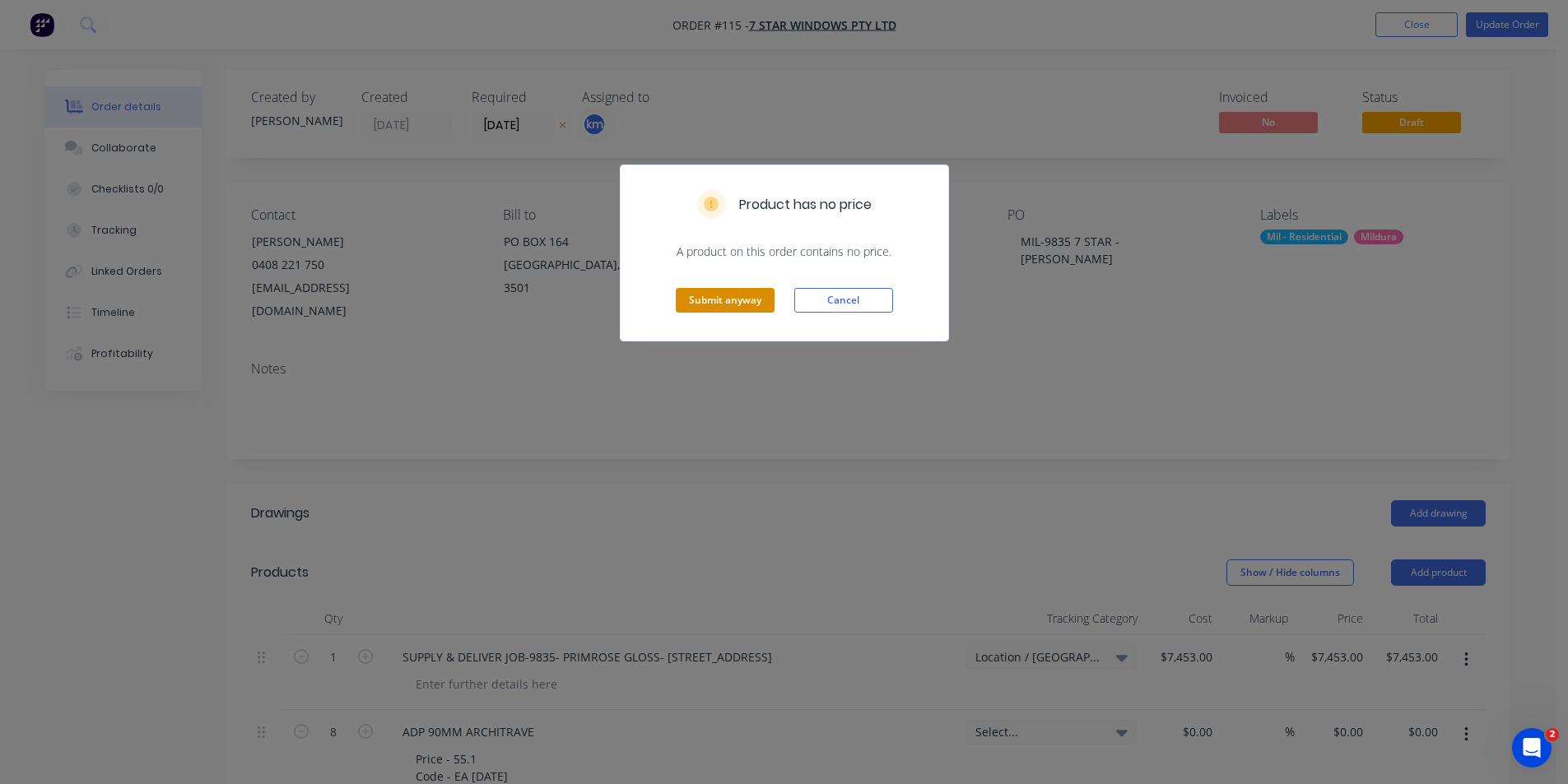
click at [749, 295] on button "Submit anyway" at bounding box center [724, 300] width 98 height 24
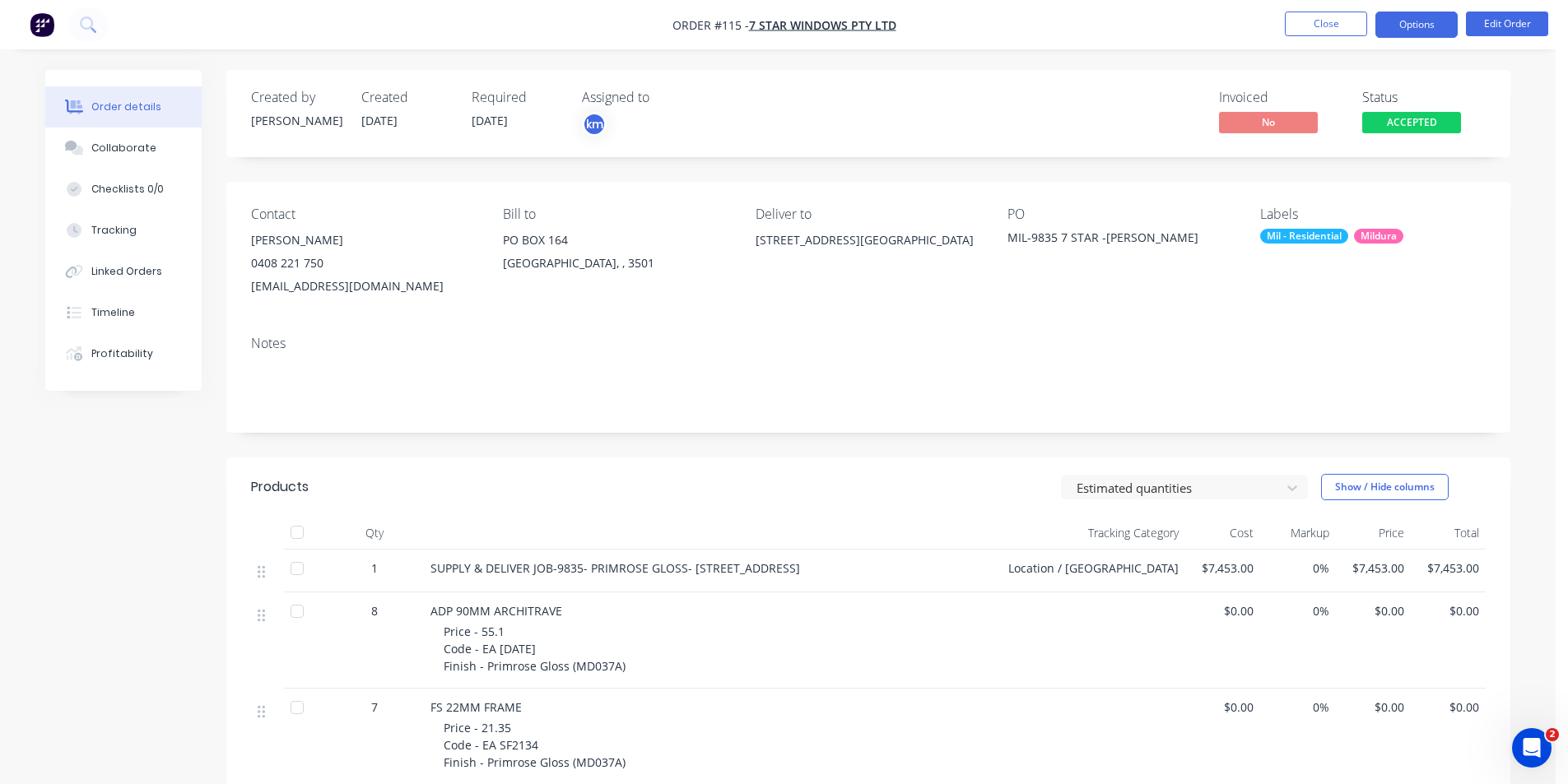
click at [1418, 24] on button "Options" at bounding box center [1417, 24] width 83 height 26
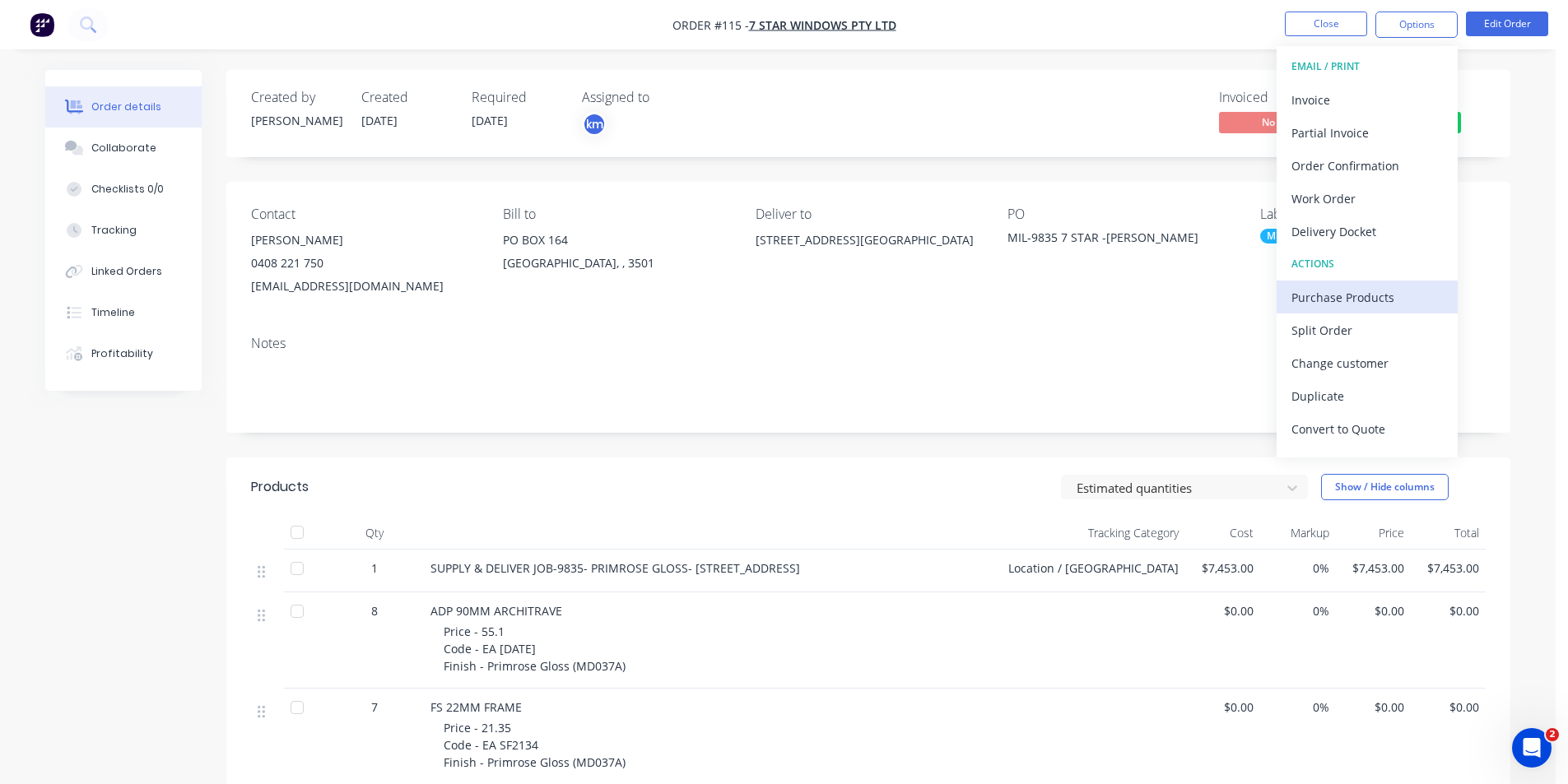
click at [1363, 289] on div "Purchase Products" at bounding box center [1368, 297] width 151 height 23
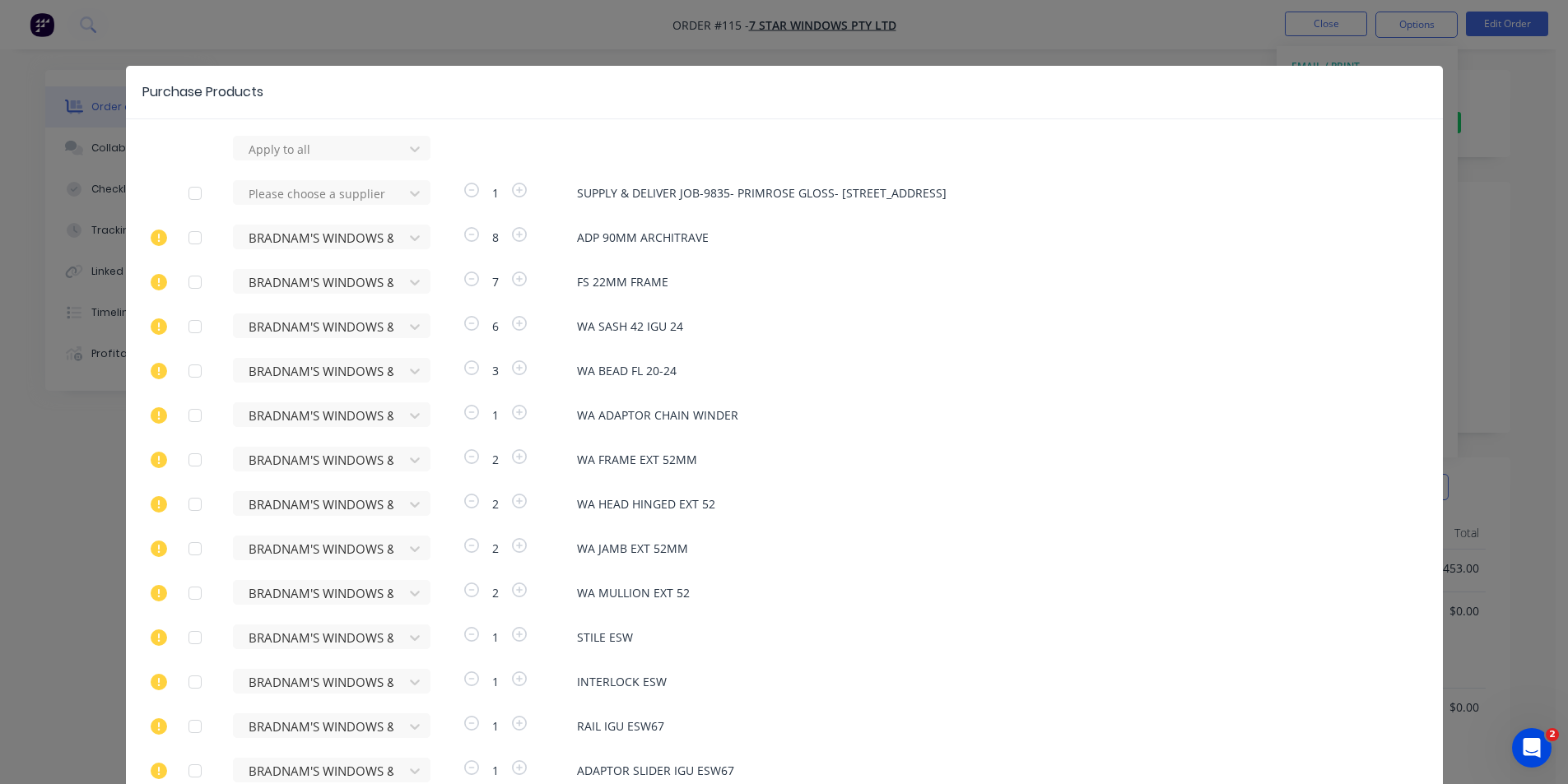
click at [158, 238] on icon at bounding box center [158, 238] width 17 height 17
click at [151, 281] on icon at bounding box center [158, 282] width 17 height 17
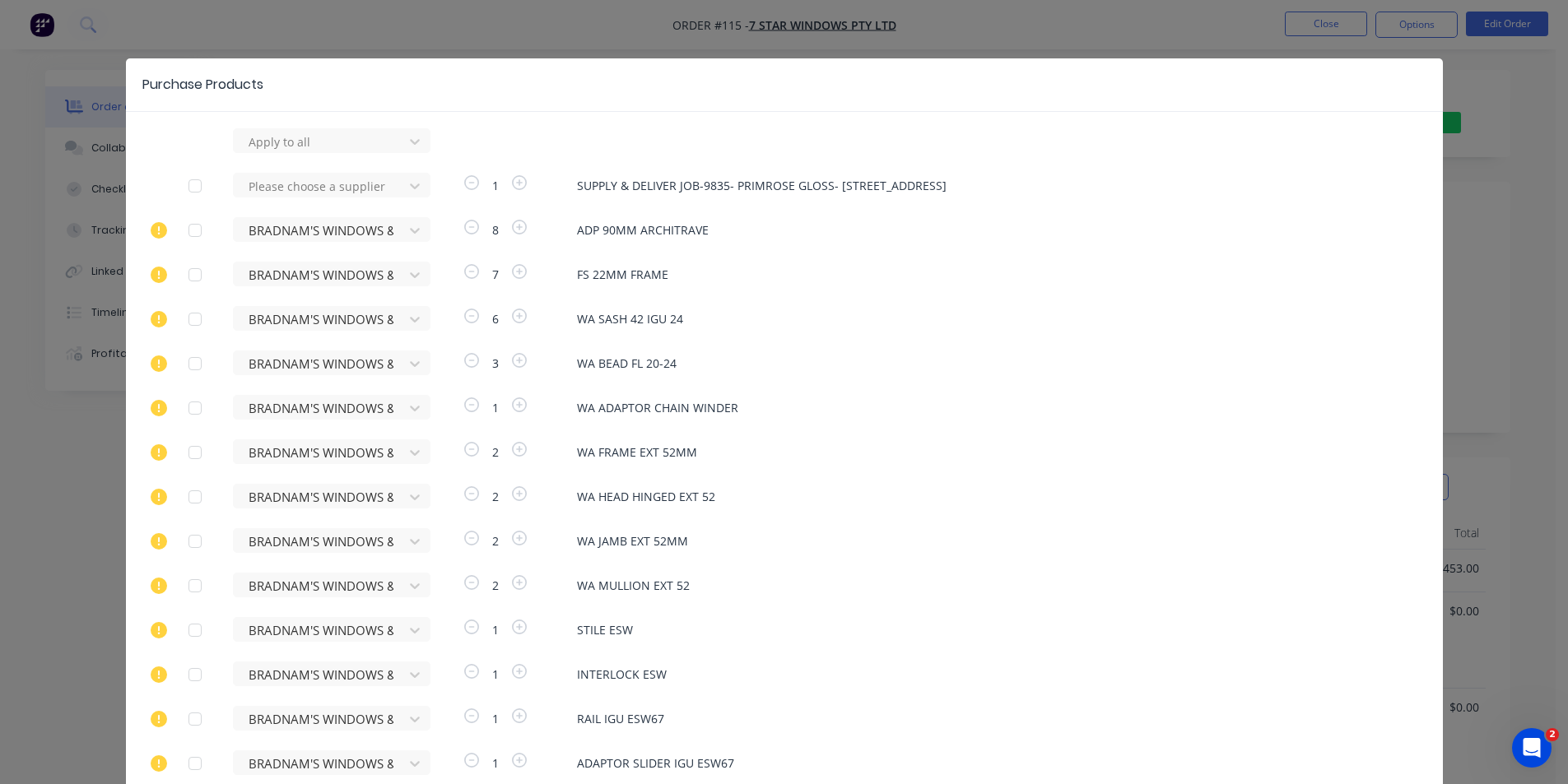
scroll to position [6, 0]
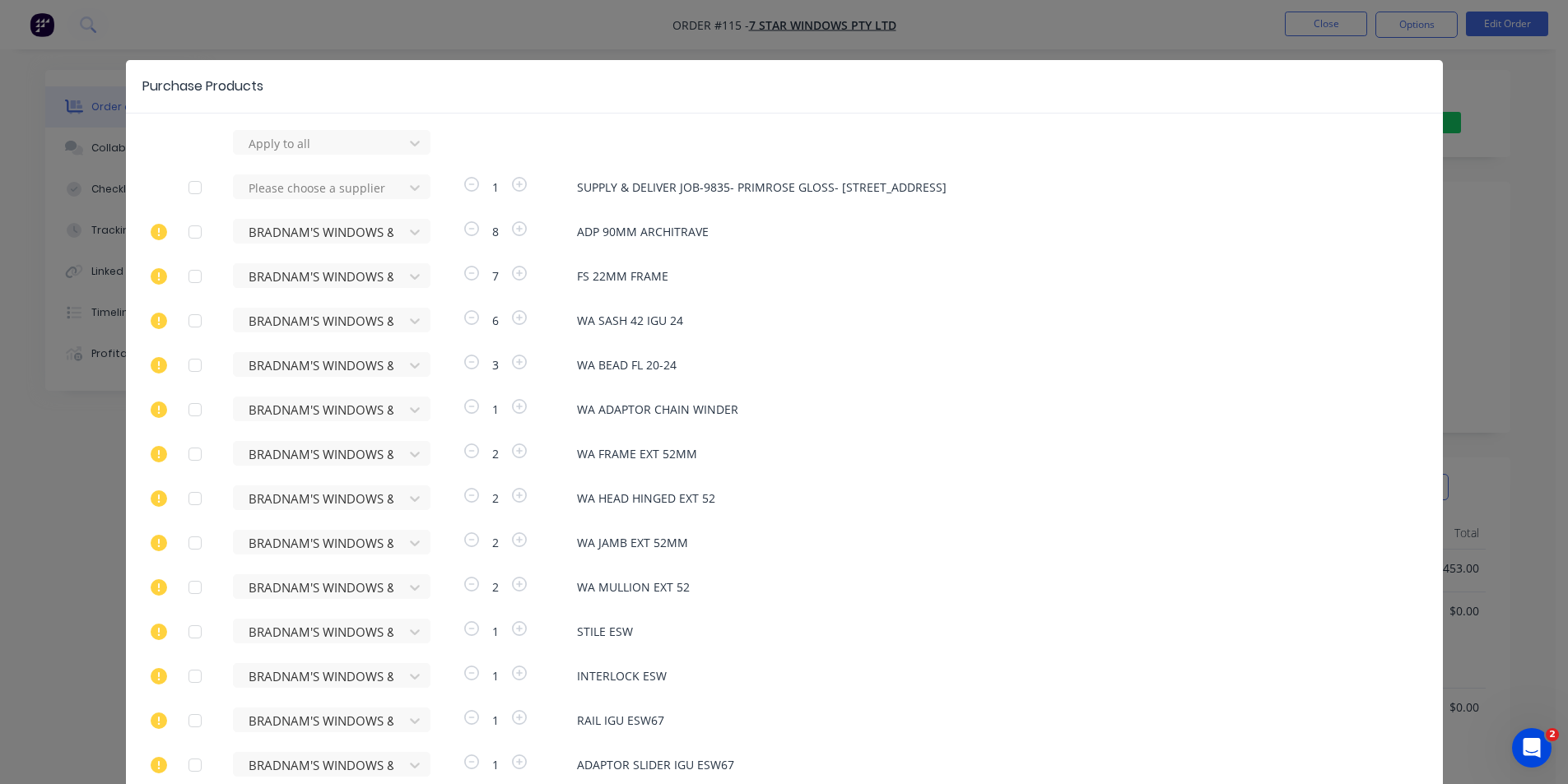
click at [326, 126] on div "Purchase Products Apply to all Please choose a supplier 1 SUPPLY & DELIVER JOB-…" at bounding box center [784, 748] width 1317 height 1377
click at [323, 147] on div at bounding box center [321, 144] width 148 height 21
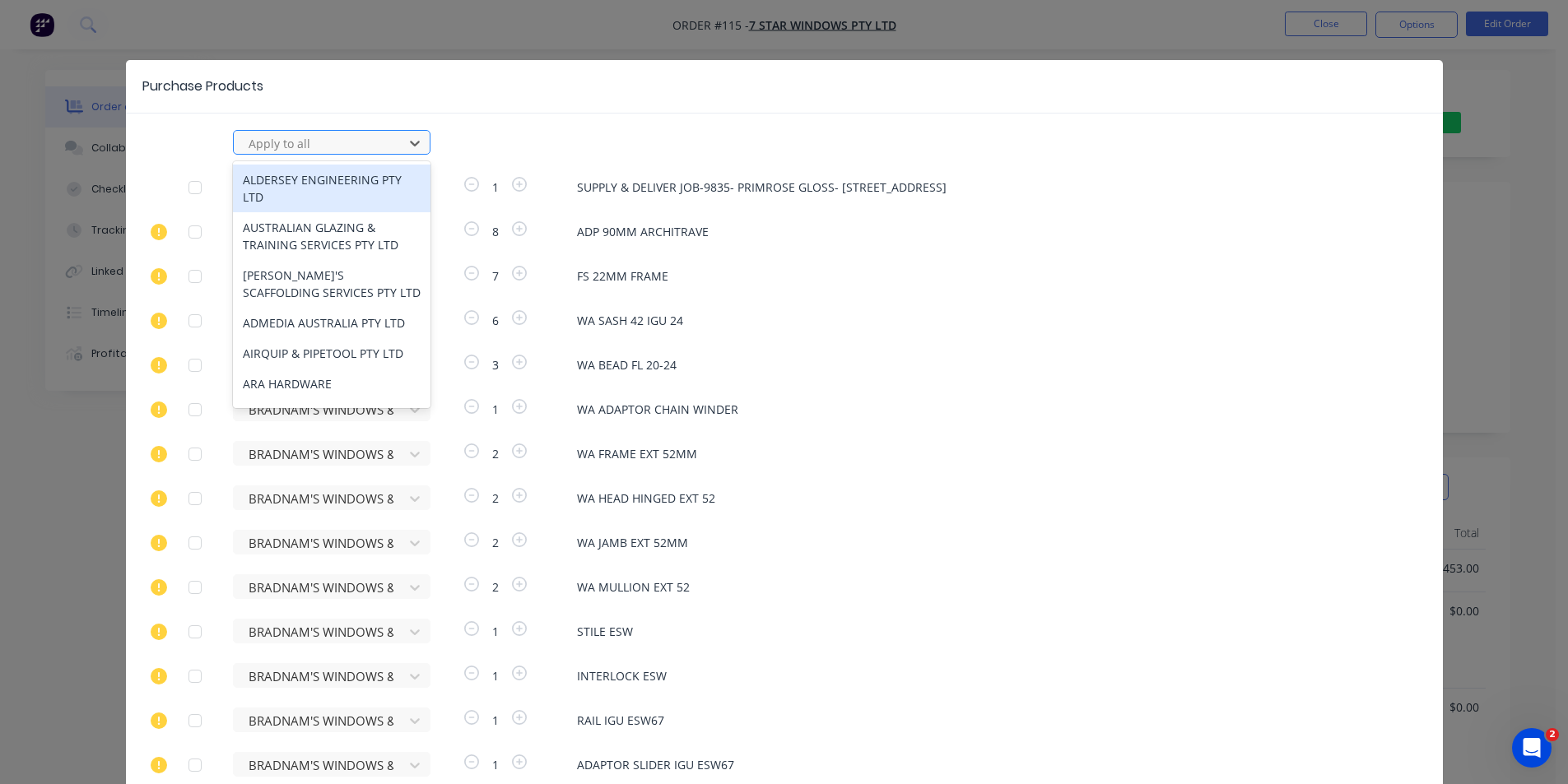
click at [336, 148] on div at bounding box center [321, 144] width 148 height 21
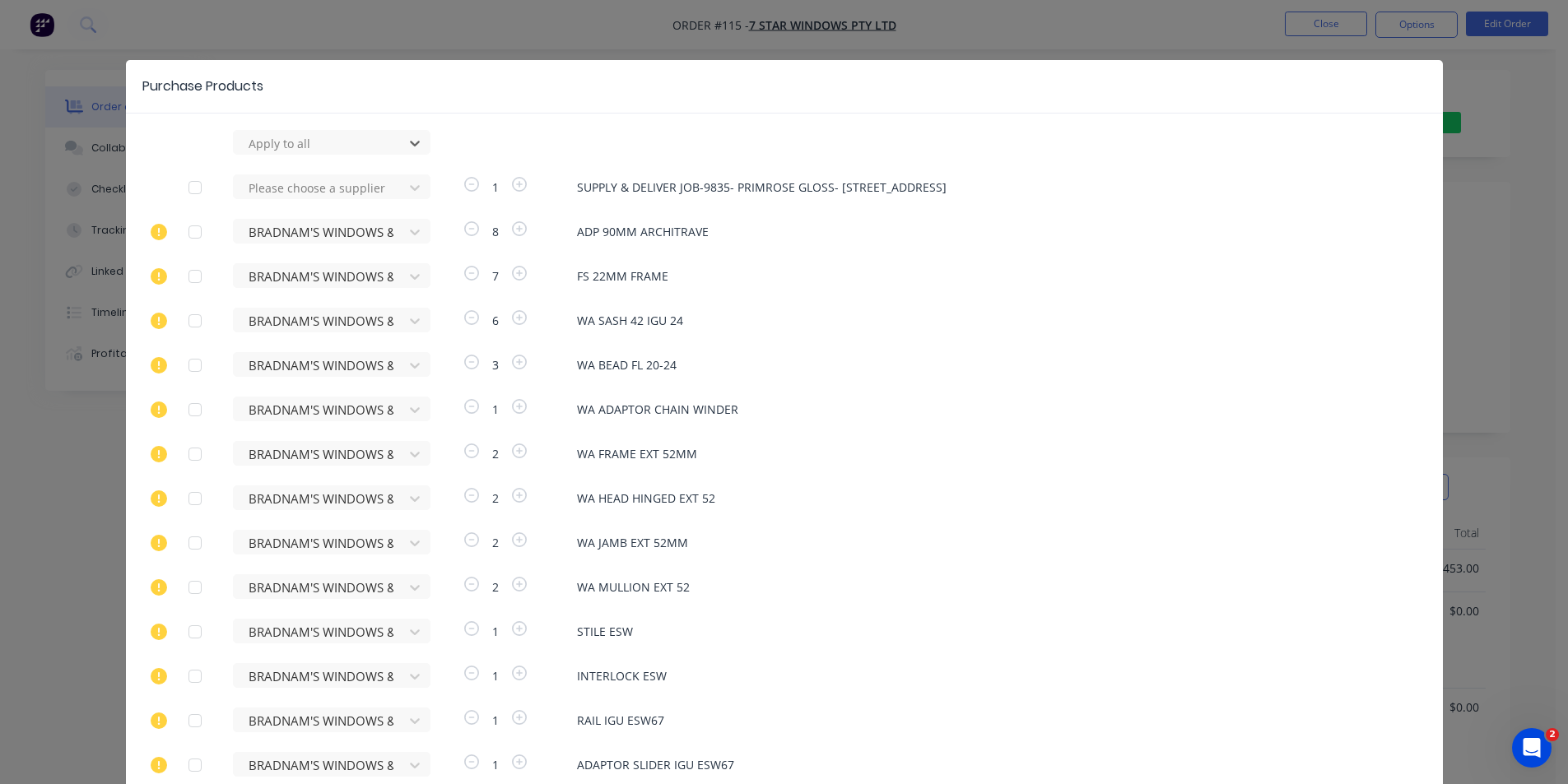
click at [192, 184] on div at bounding box center [195, 188] width 33 height 33
click at [298, 179] on div at bounding box center [321, 188] width 148 height 21
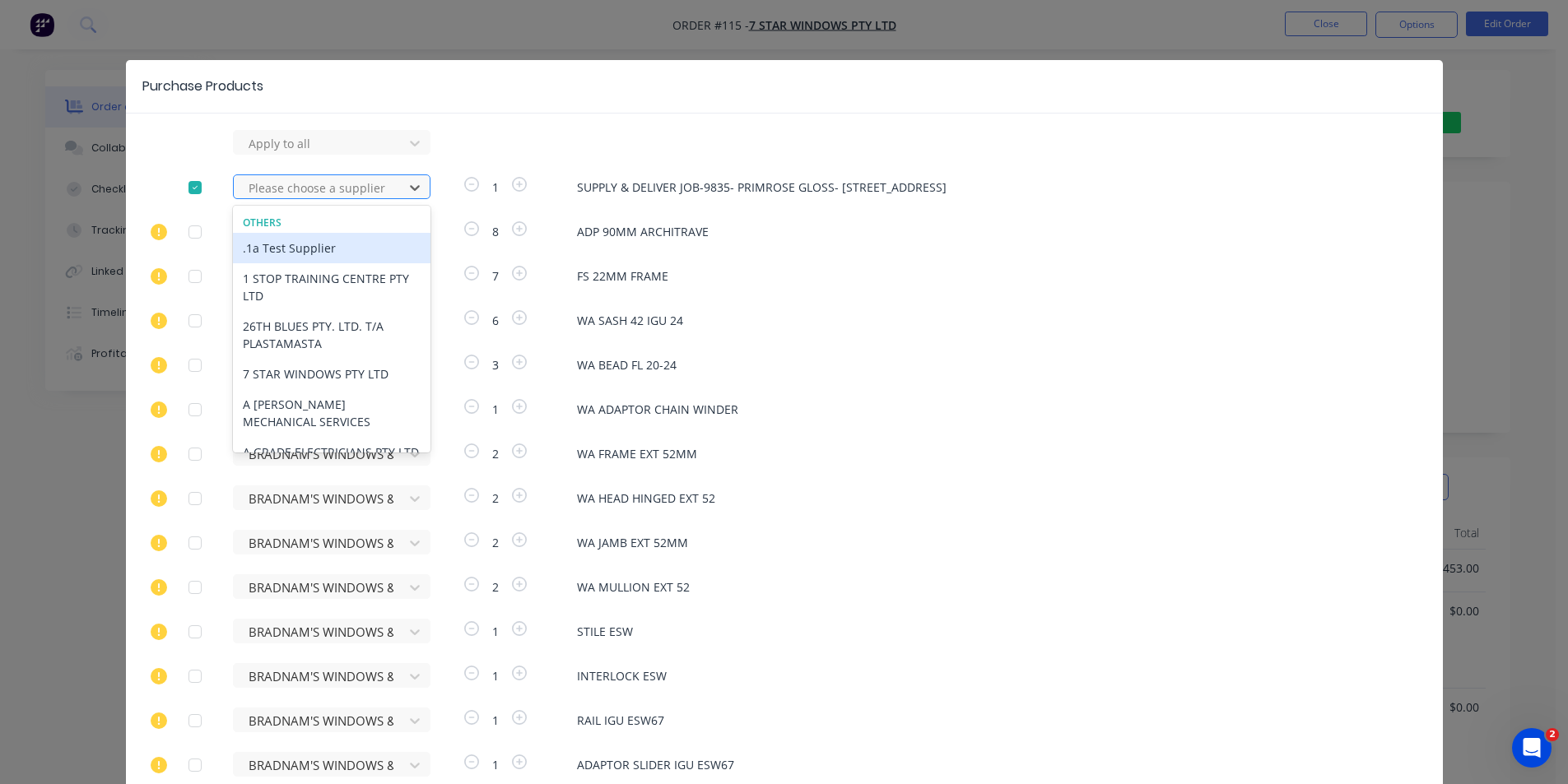
click at [280, 189] on div at bounding box center [321, 188] width 148 height 21
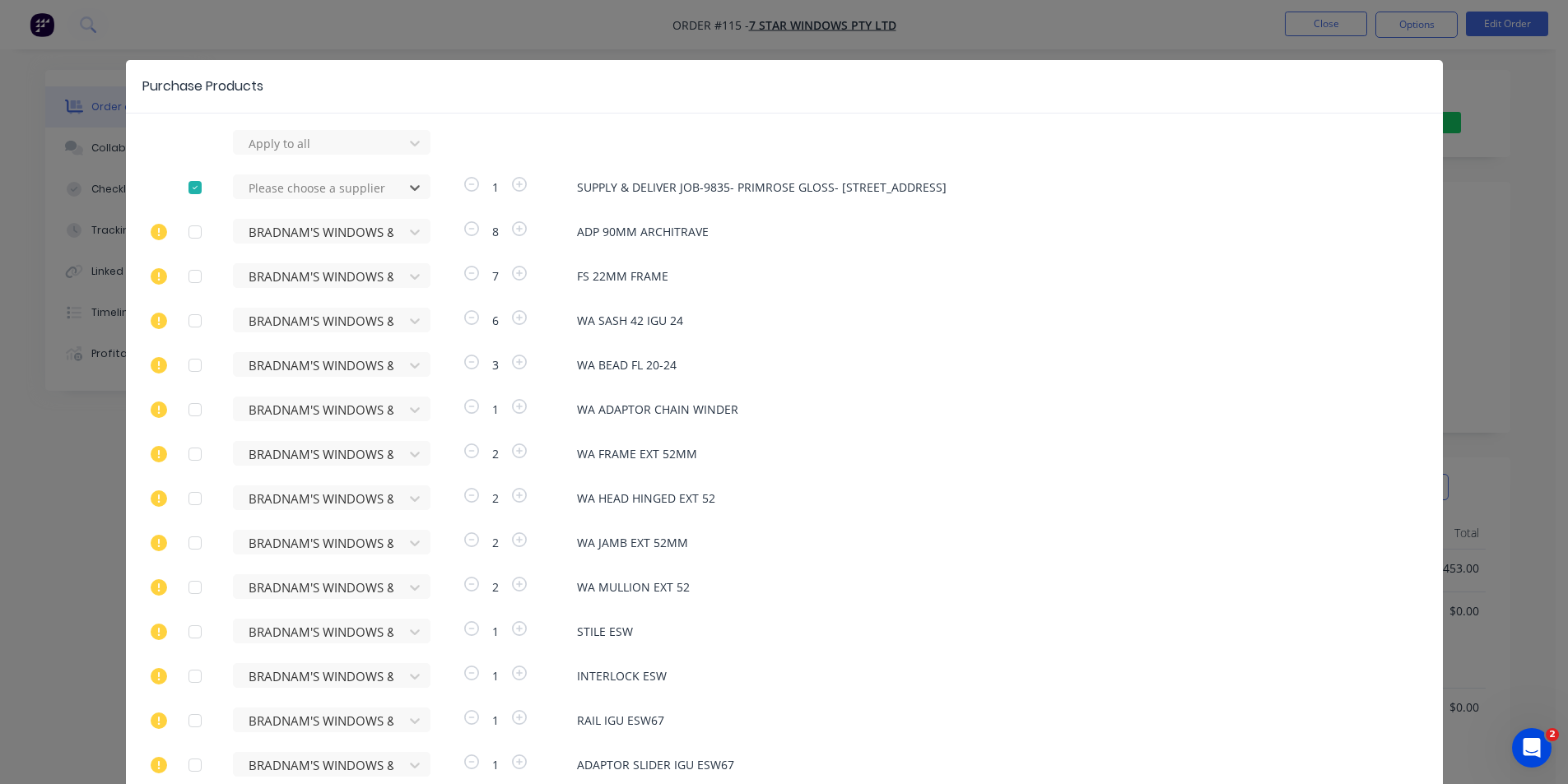
click at [192, 183] on div at bounding box center [195, 188] width 33 height 33
click at [158, 232] on icon at bounding box center [158, 231] width 17 height 17
click at [151, 226] on icon at bounding box center [158, 231] width 17 height 17
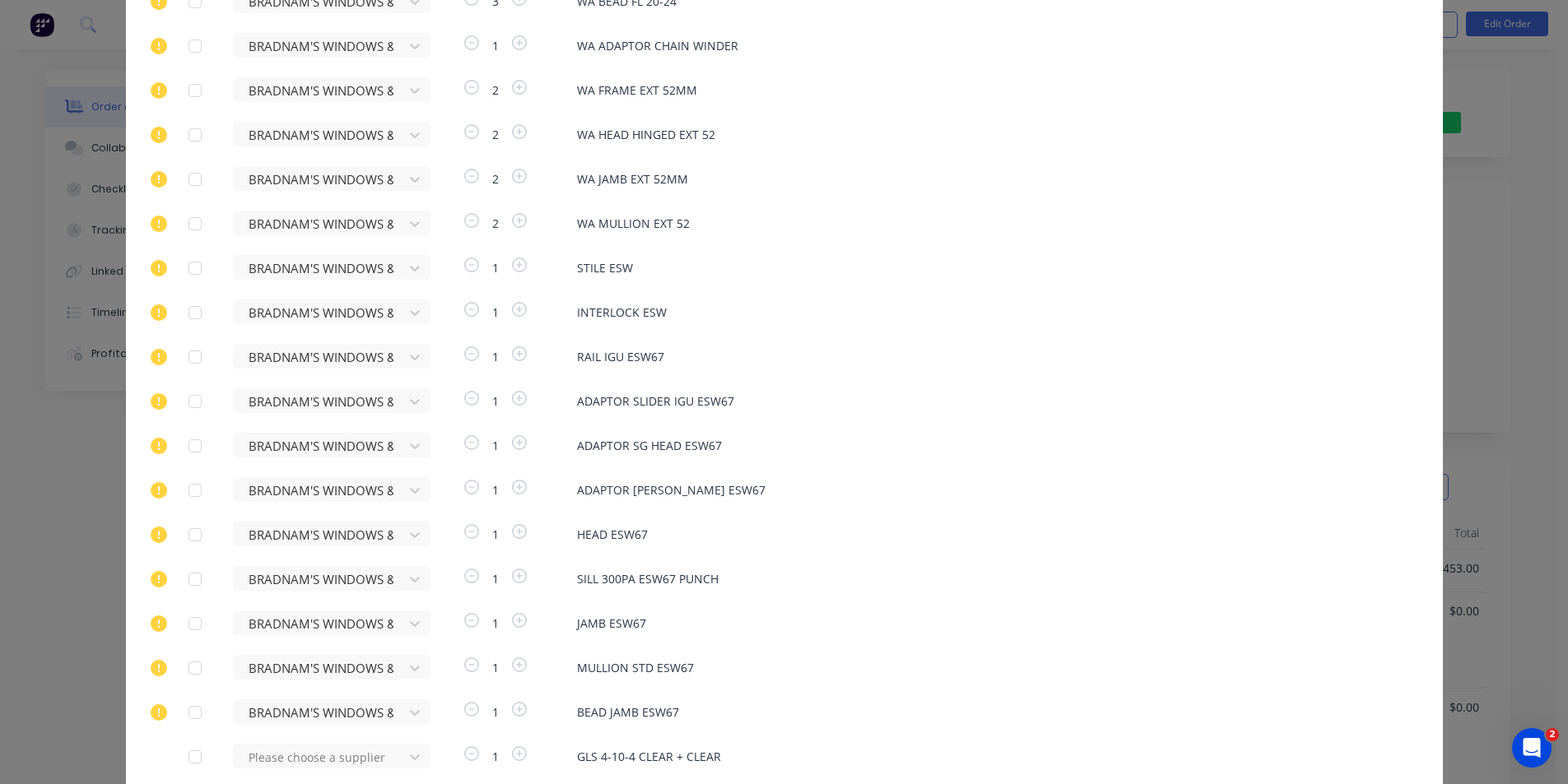
scroll to position [384, 0]
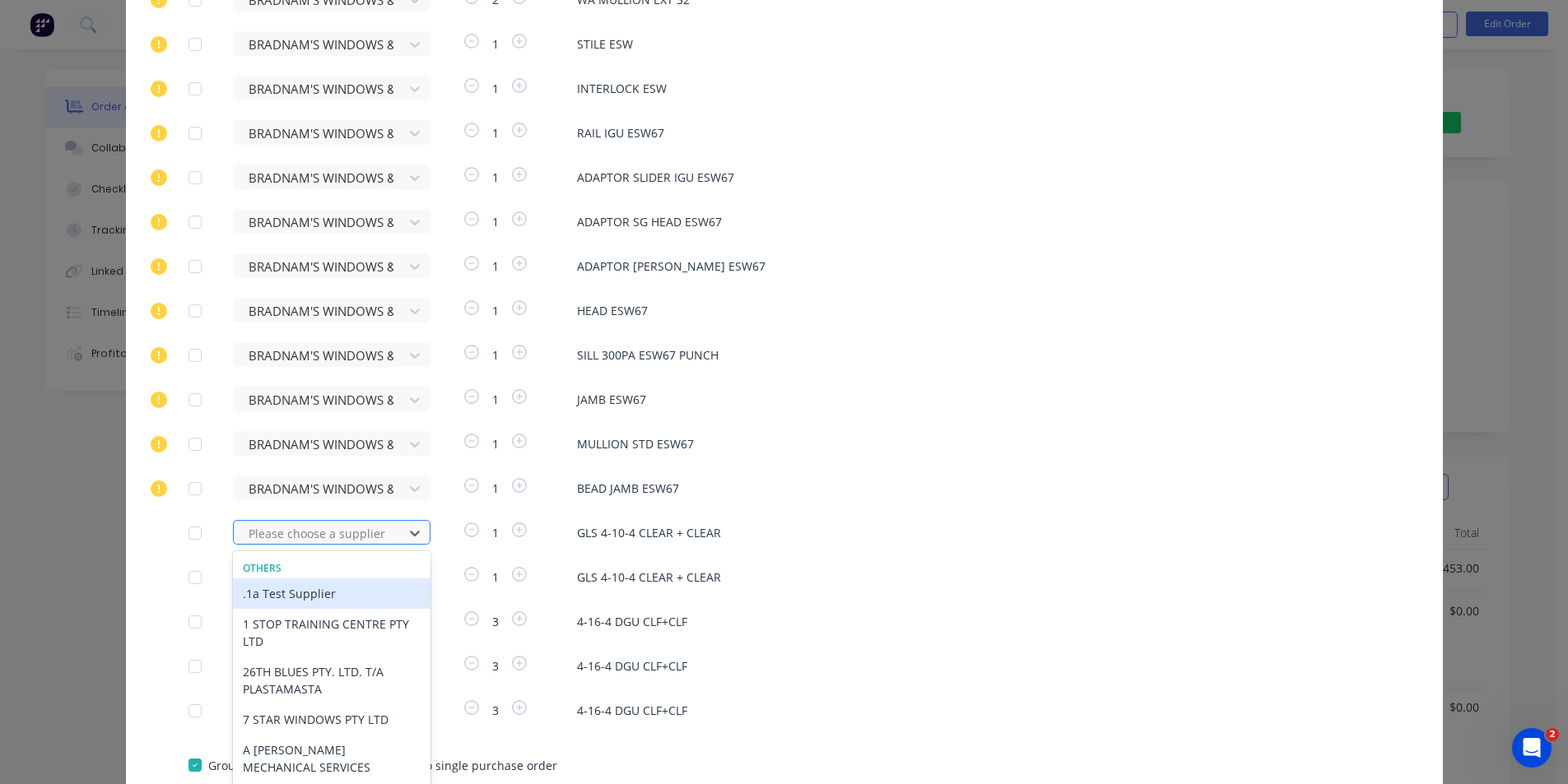
click at [356, 534] on div "122 results available. Use Up and Down to choose options, press Enter to select…" at bounding box center [324, 533] width 181 height 24
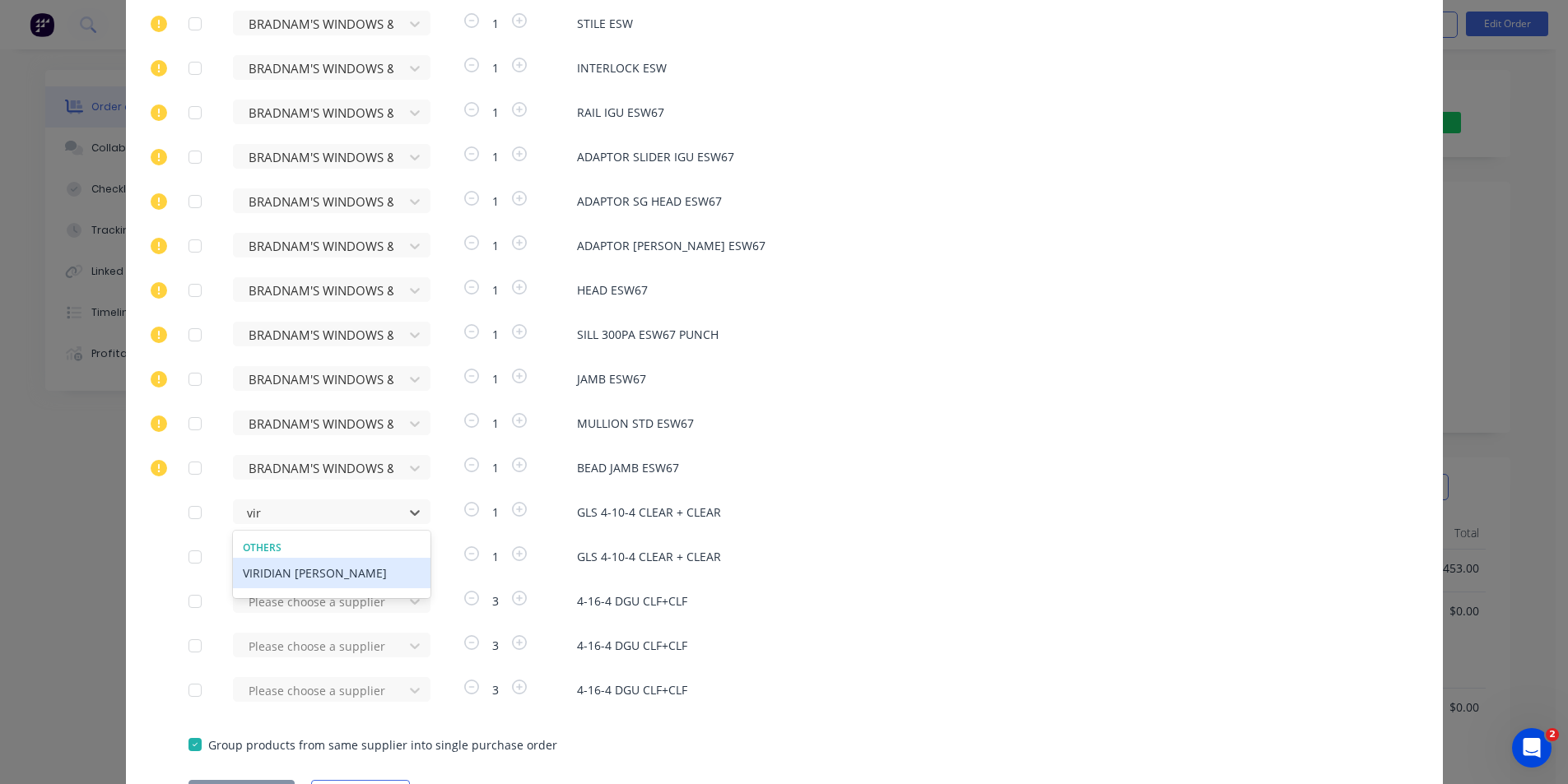
type input "viri"
click at [323, 576] on div "VIRIDIAN [PERSON_NAME]" at bounding box center [332, 573] width 198 height 30
click at [326, 557] on div "Please choose a supplier" at bounding box center [324, 556] width 181 height 24
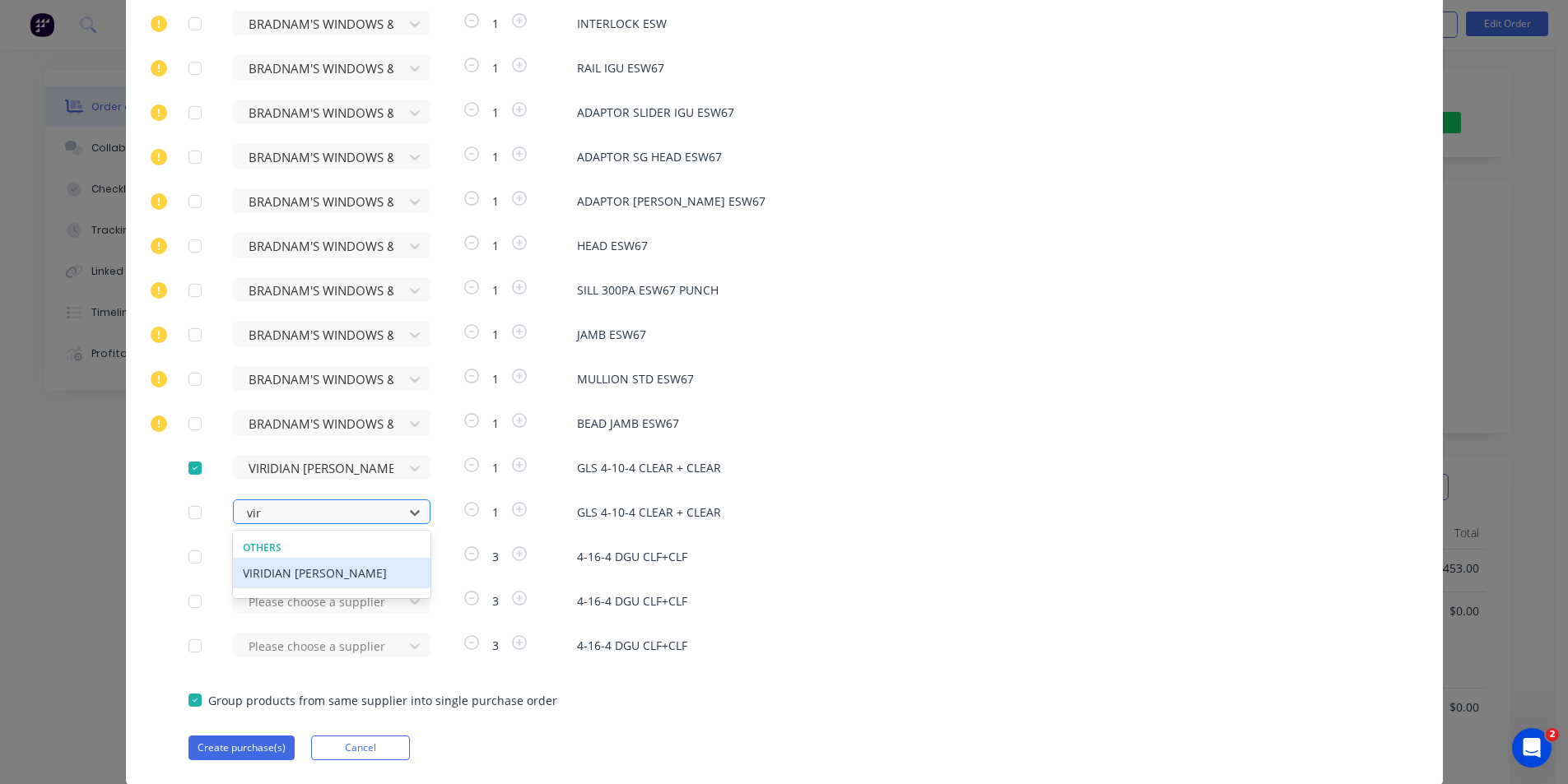
type input "viri"
click at [331, 567] on div "VIRIDIAN [PERSON_NAME]" at bounding box center [332, 573] width 198 height 30
click at [305, 563] on div "Please choose a supplier" at bounding box center [324, 556] width 181 height 24
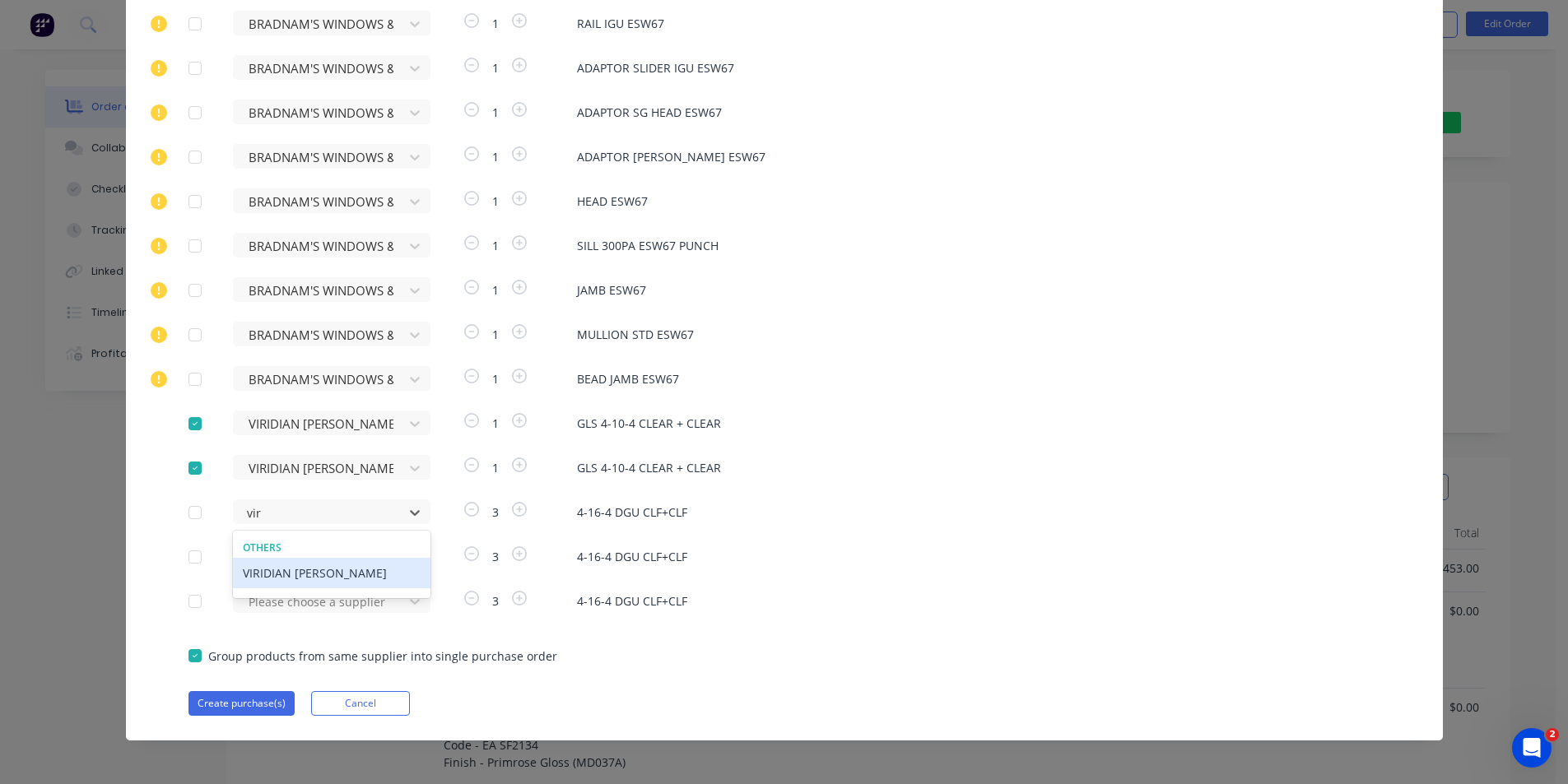
type input "viri"
click at [307, 567] on div "VIRIDIAN [PERSON_NAME]" at bounding box center [332, 573] width 198 height 30
click at [300, 554] on div "Please choose a supplier" at bounding box center [324, 556] width 181 height 24
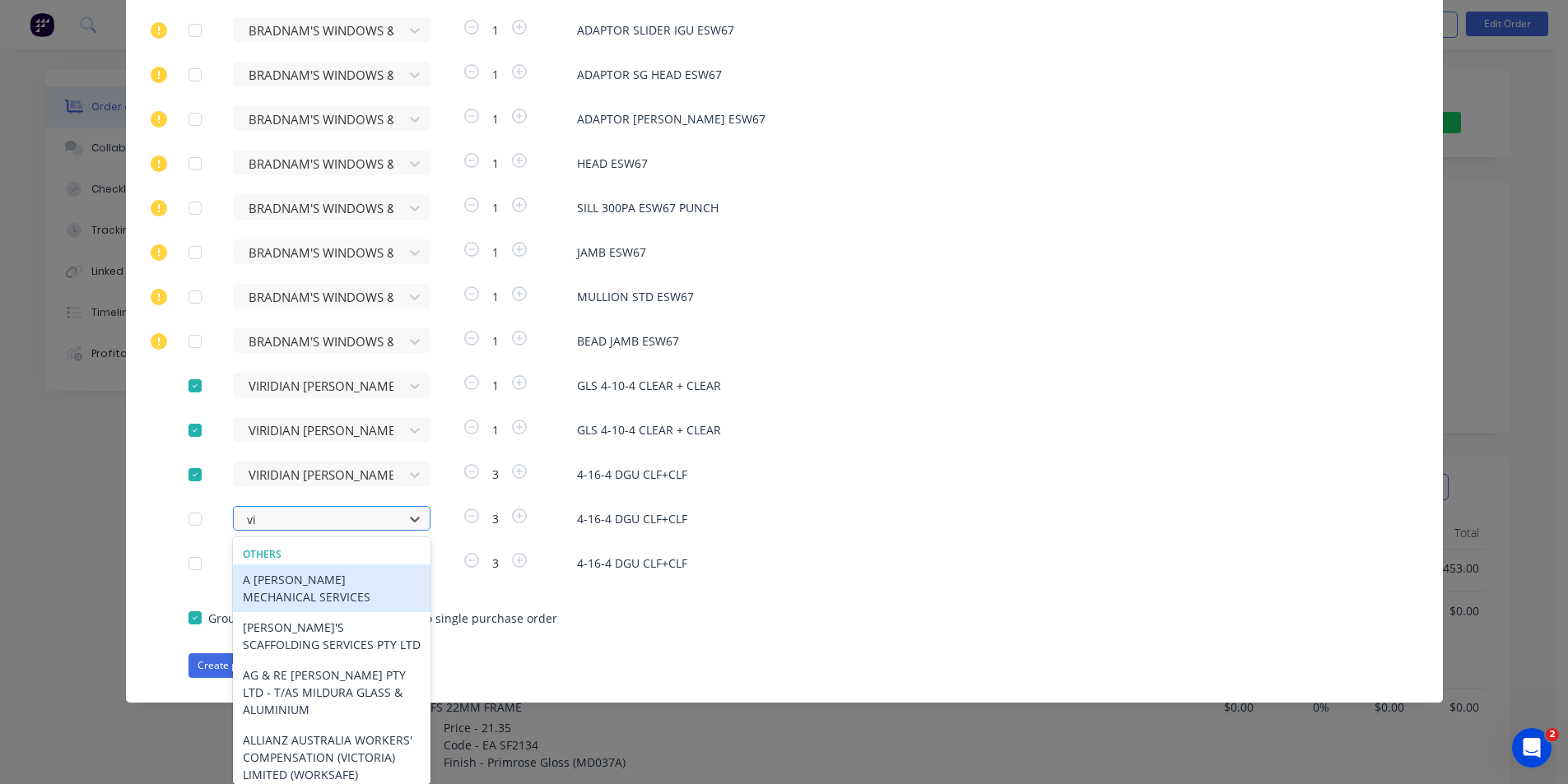
type input "vir"
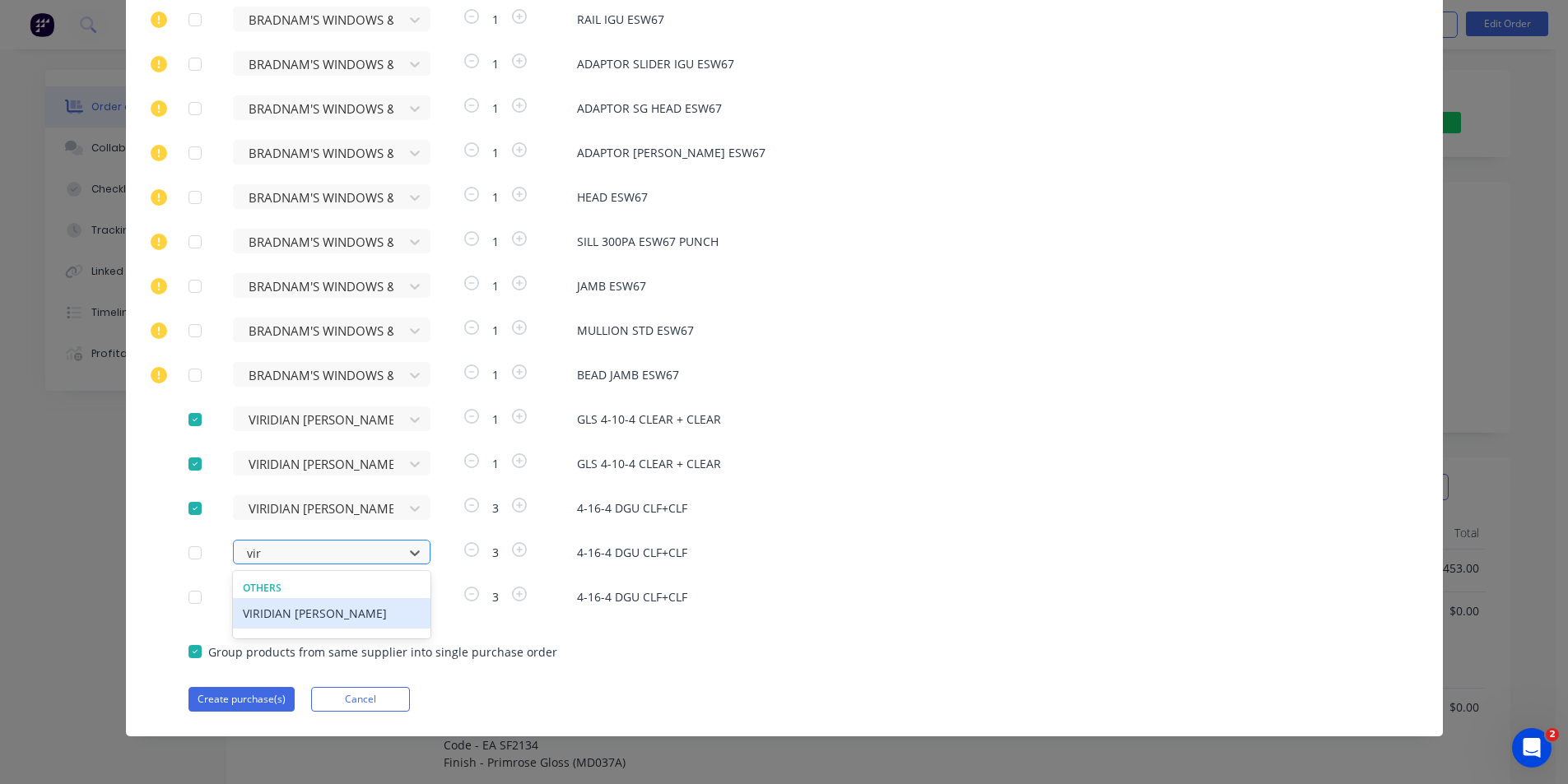
scroll to position [707, 0]
click at [308, 607] on div "VIRIDIAN [PERSON_NAME]" at bounding box center [332, 613] width 198 height 30
click at [301, 598] on div "Please choose a supplier" at bounding box center [324, 596] width 181 height 24
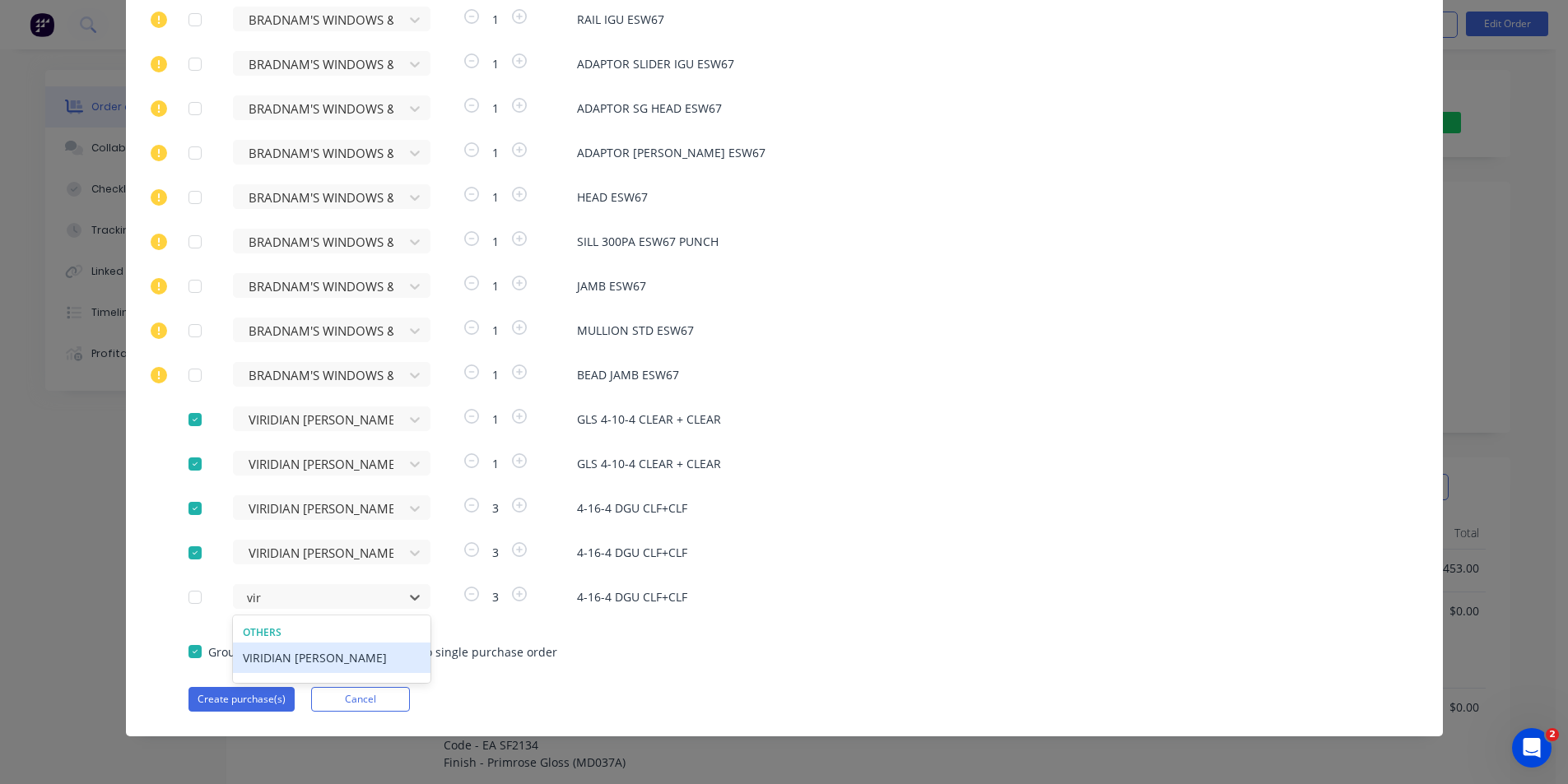
type input "viri"
click at [313, 658] on div "VIRIDIAN [PERSON_NAME]" at bounding box center [332, 658] width 198 height 30
click at [232, 702] on button "Create purchase(s)" at bounding box center [242, 700] width 106 height 24
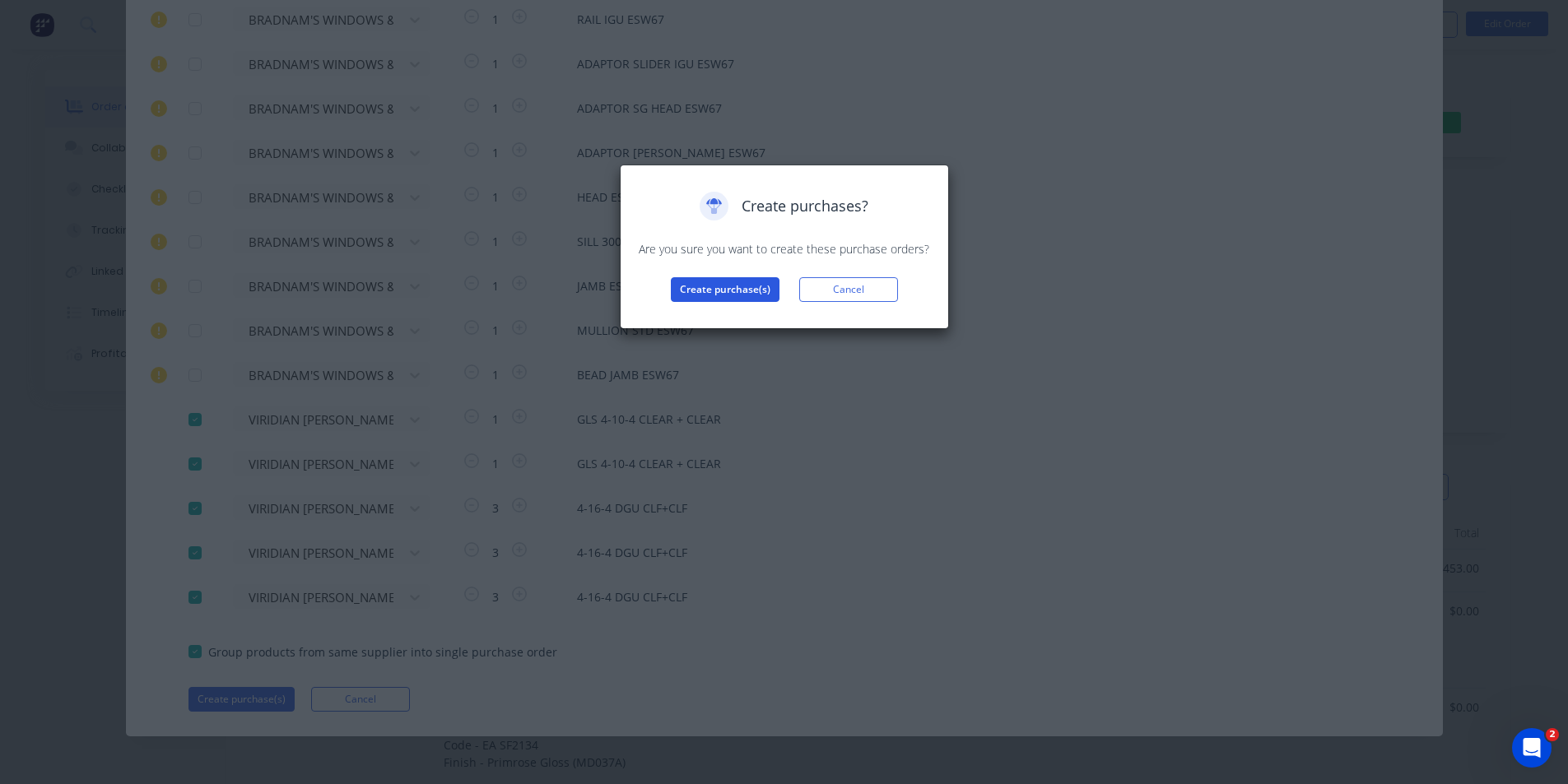
click at [770, 291] on button "Create purchase(s)" at bounding box center [725, 290] width 109 height 24
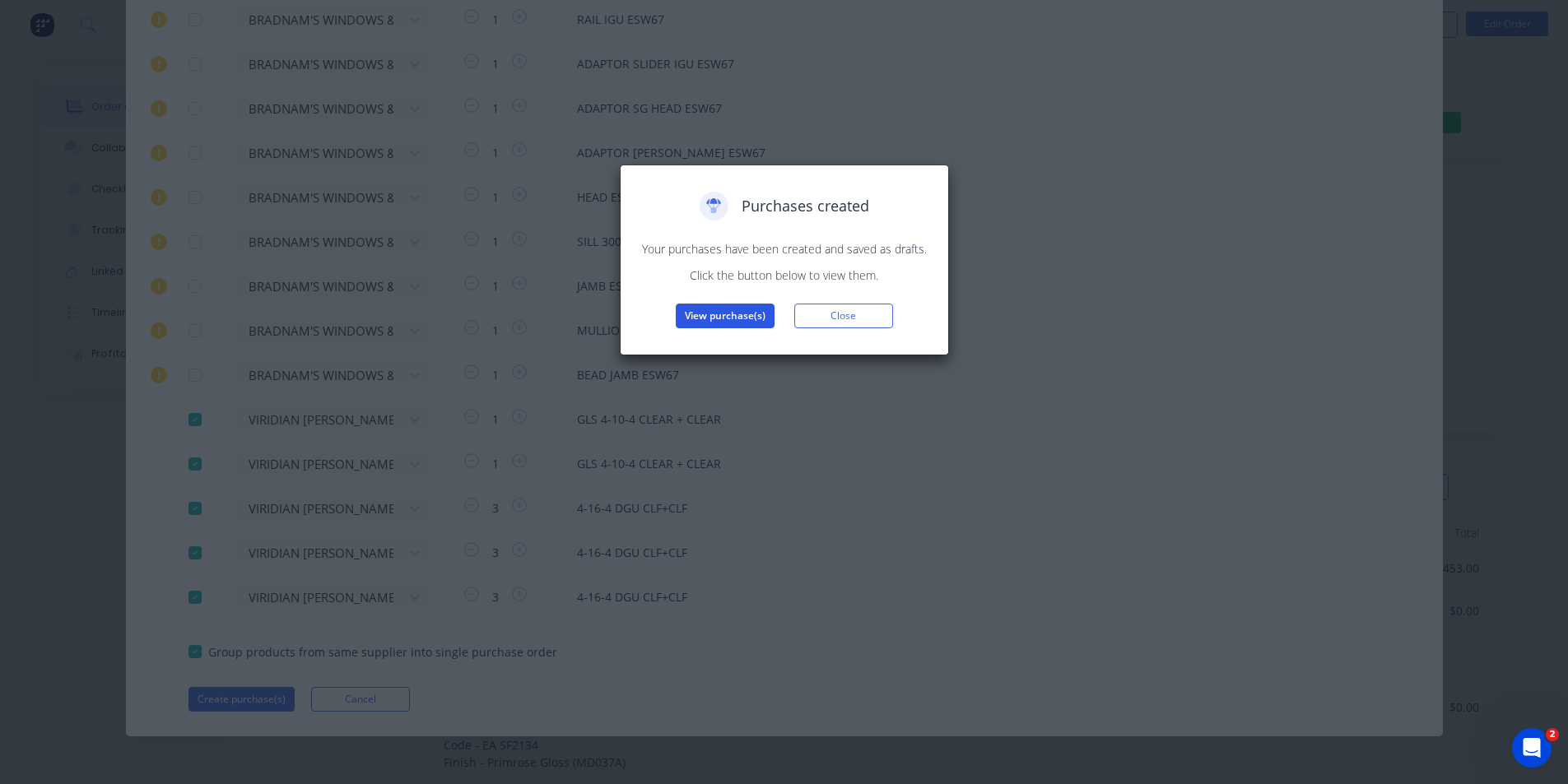
click at [749, 315] on button "View purchase(s)" at bounding box center [724, 316] width 98 height 24
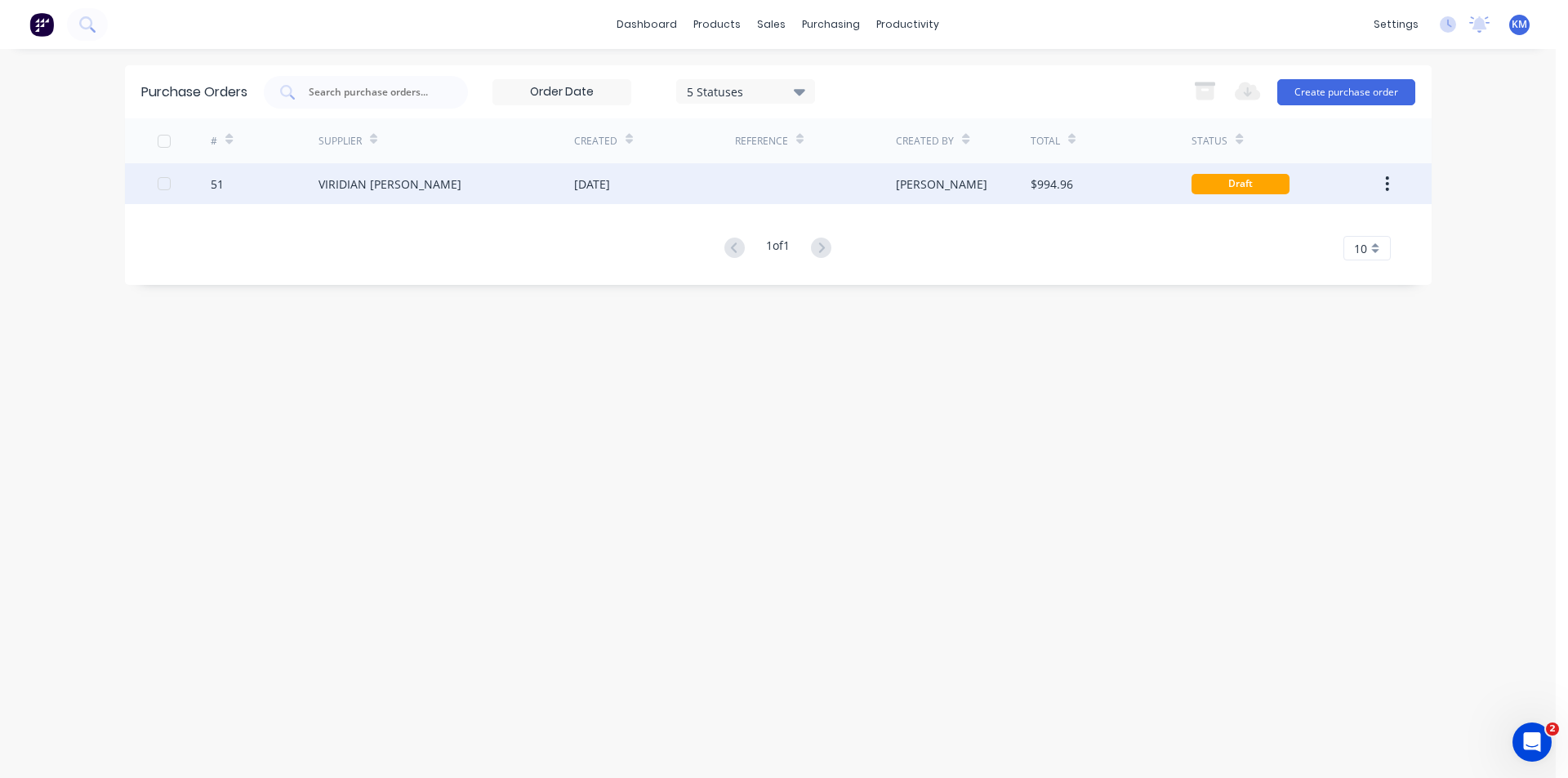
click at [758, 179] on div at bounding box center [815, 183] width 161 height 41
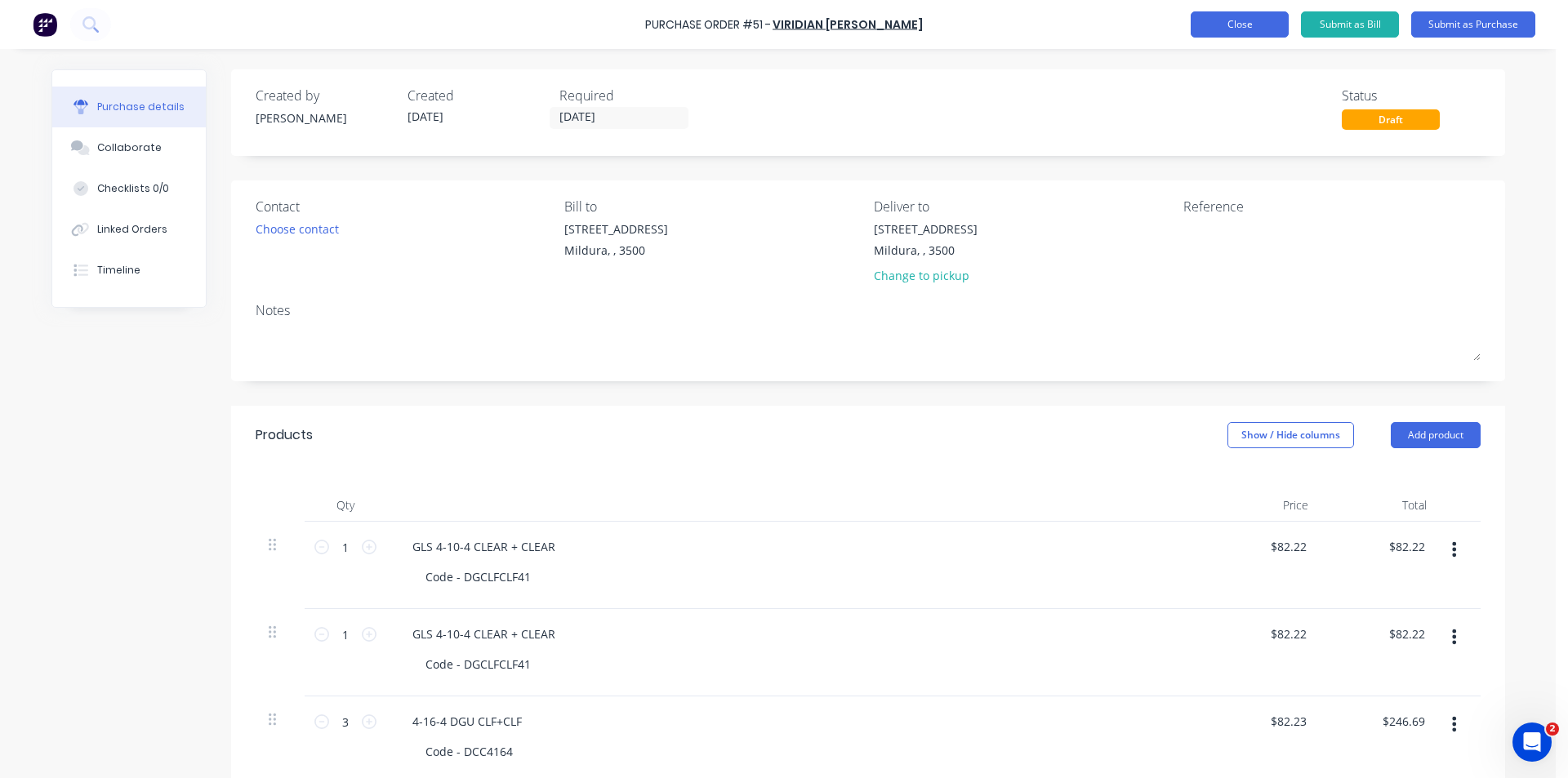
click at [1230, 27] on button "Close" at bounding box center [1239, 24] width 98 height 26
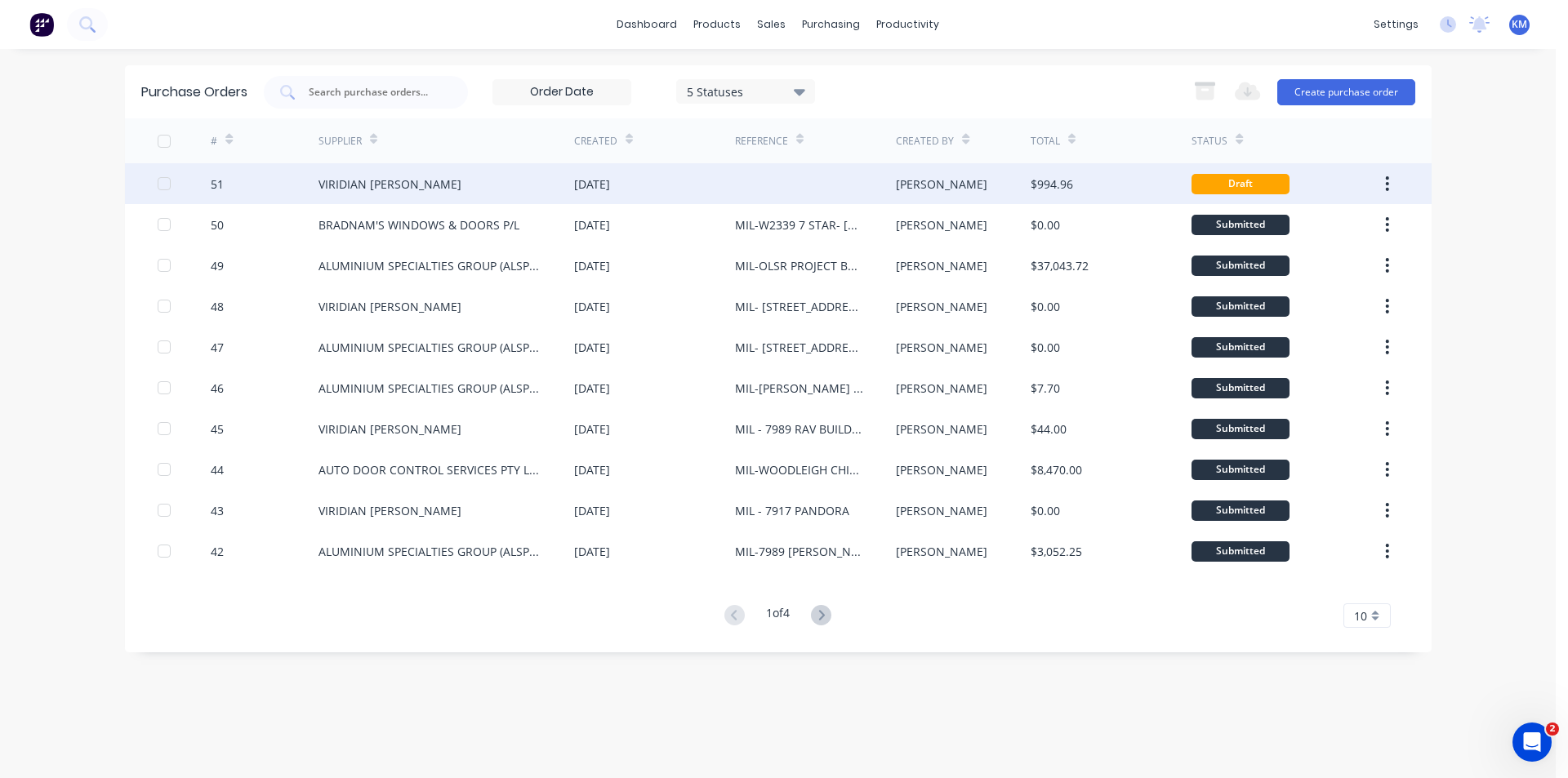
click at [1384, 186] on button "button" at bounding box center [1387, 184] width 38 height 29
click at [1293, 229] on div "Archive" at bounding box center [1330, 226] width 126 height 23
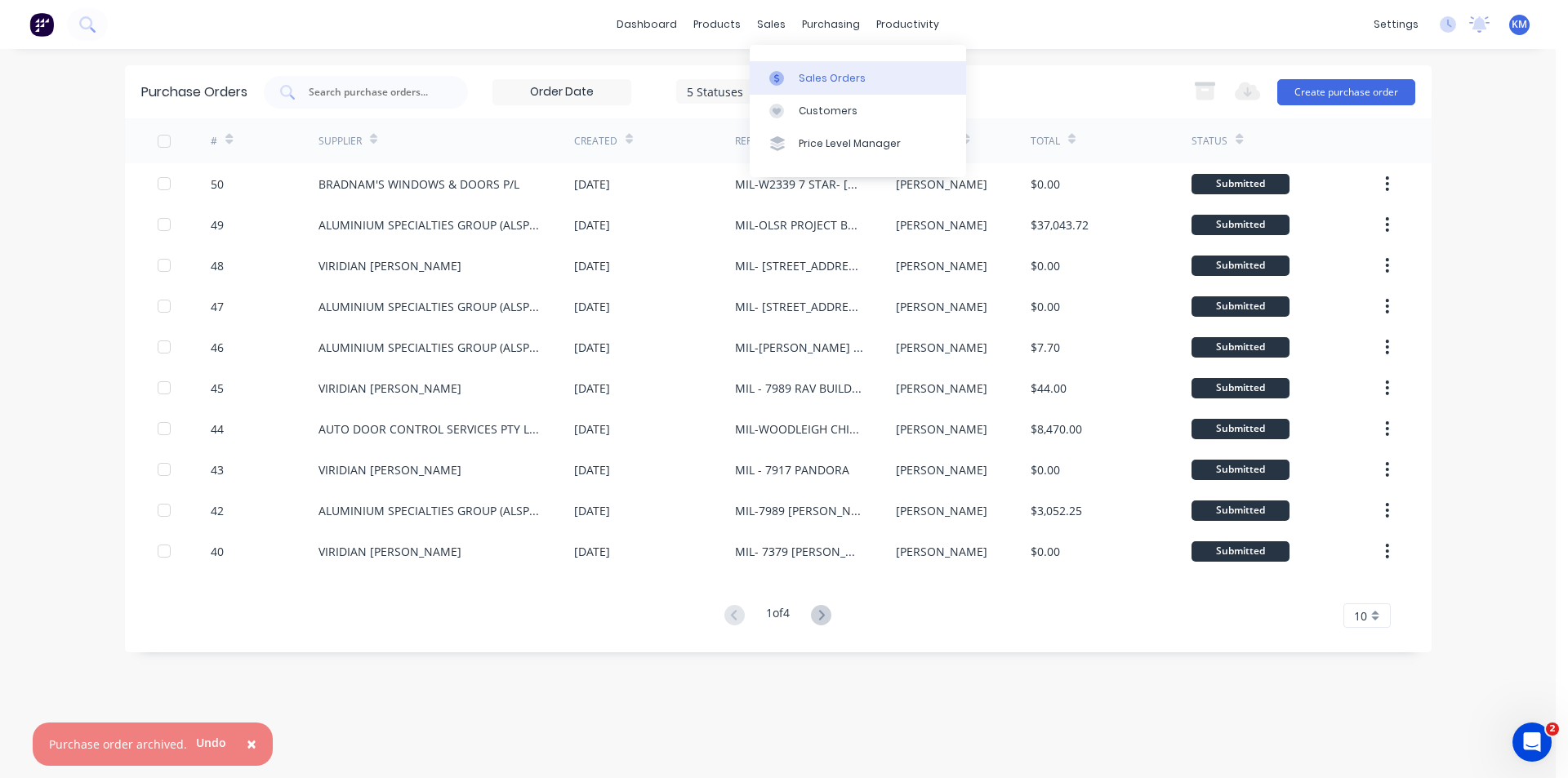
click at [825, 79] on div "Sales Orders" at bounding box center [832, 78] width 67 height 15
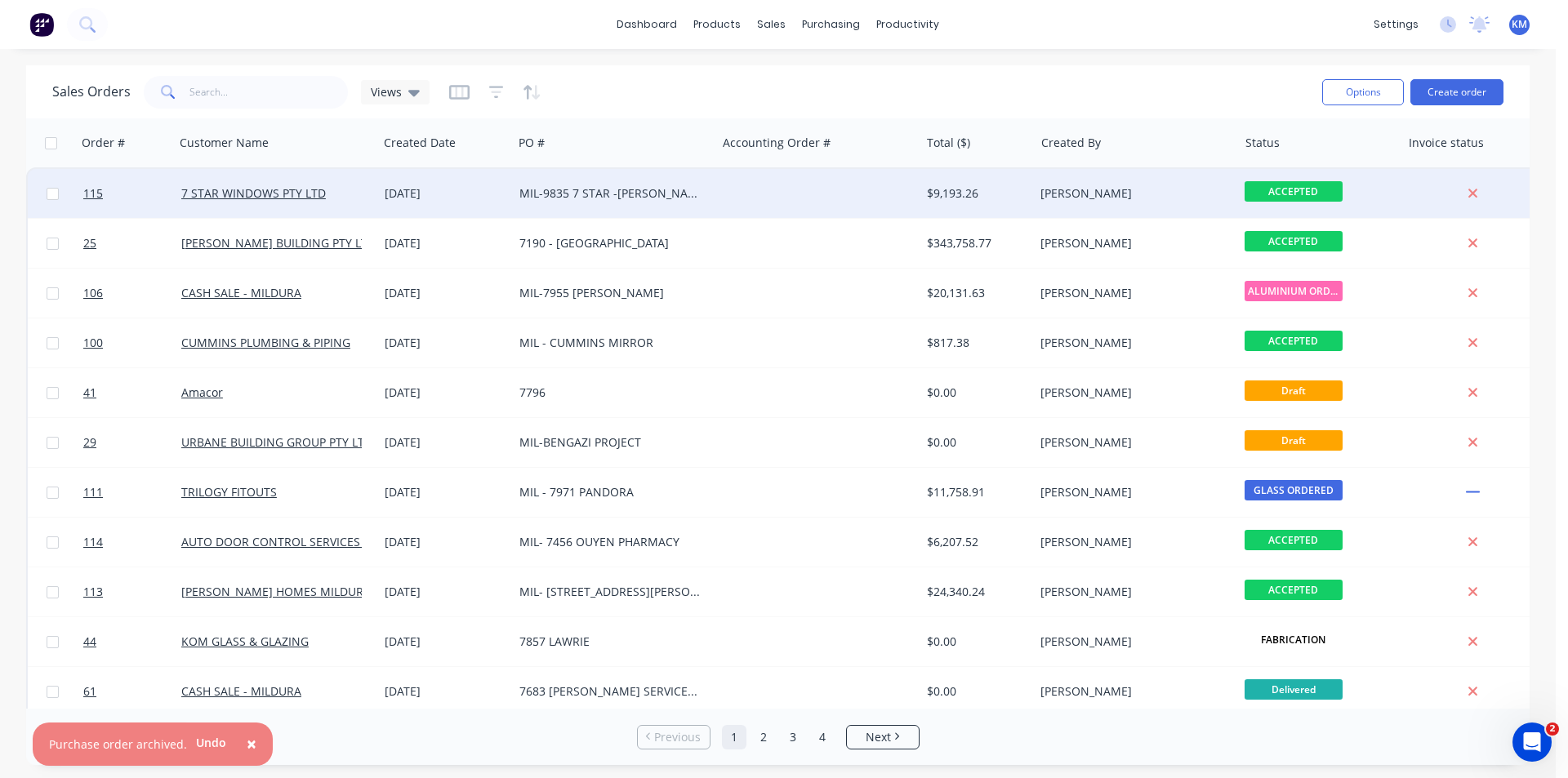
click at [744, 187] on div at bounding box center [817, 193] width 203 height 49
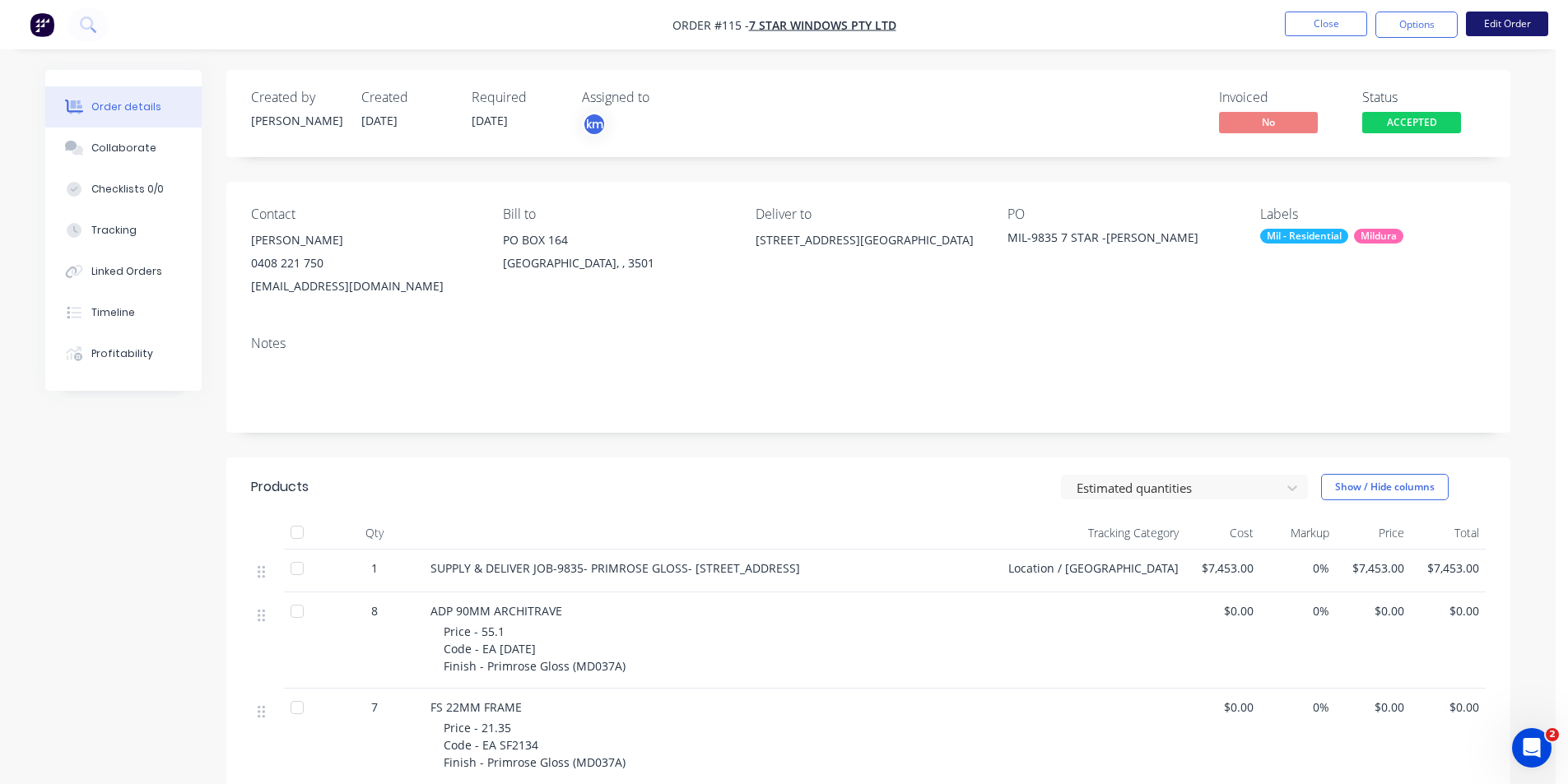
click at [1498, 27] on button "Edit Order" at bounding box center [1507, 23] width 83 height 24
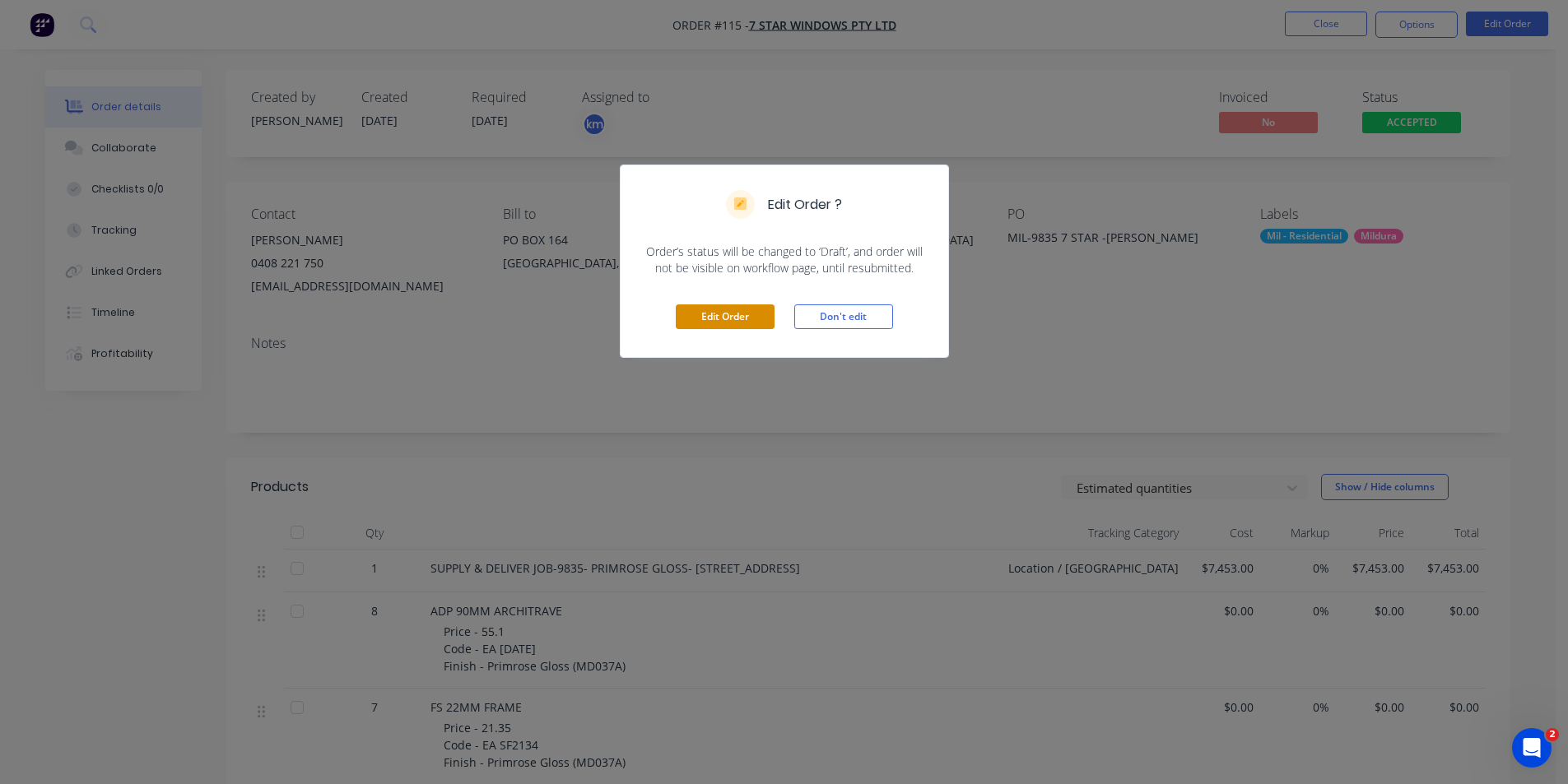
click at [721, 315] on button "Edit Order" at bounding box center [724, 317] width 98 height 24
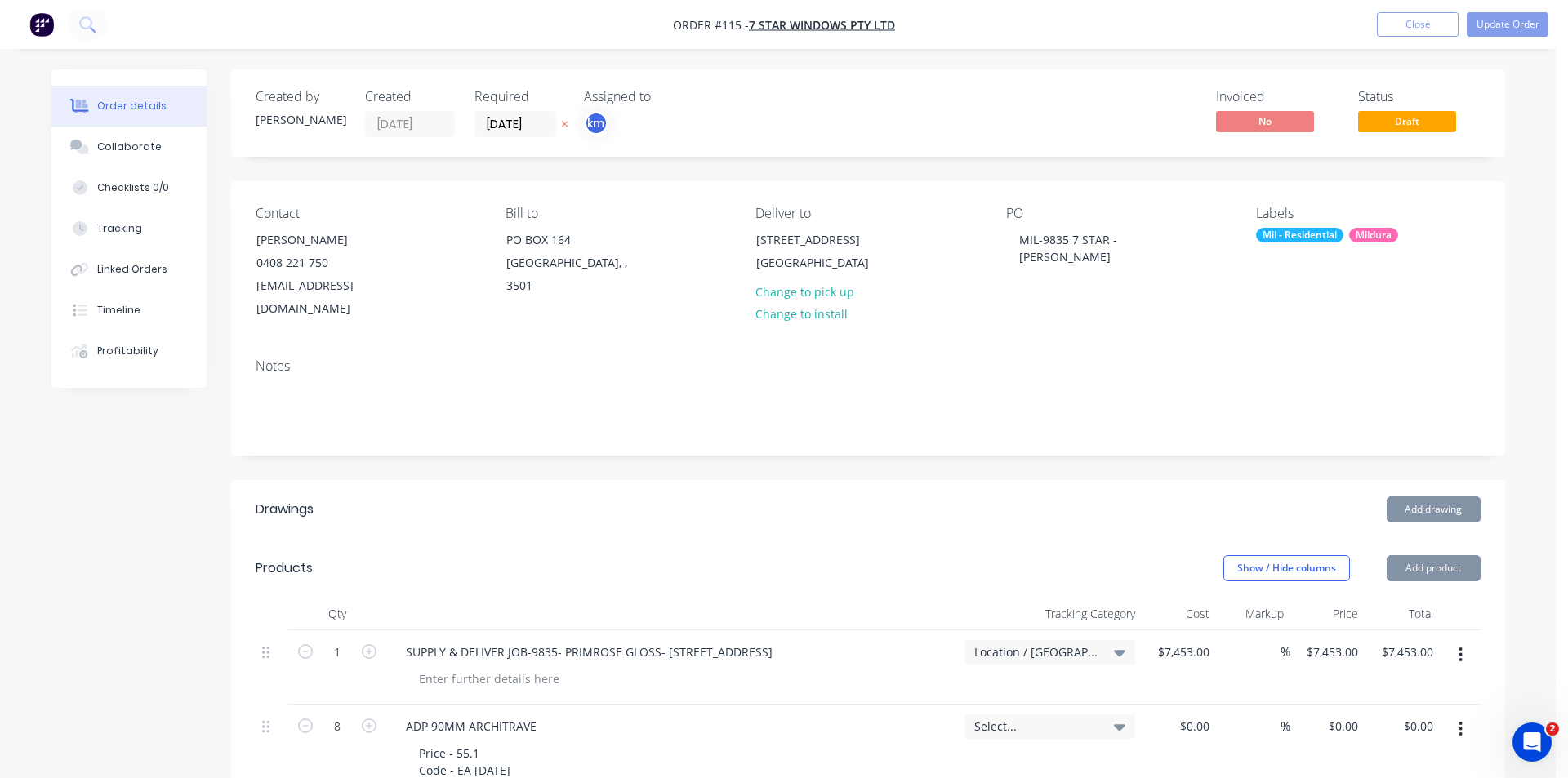
type input "$7,453.00"
type input "$82.22"
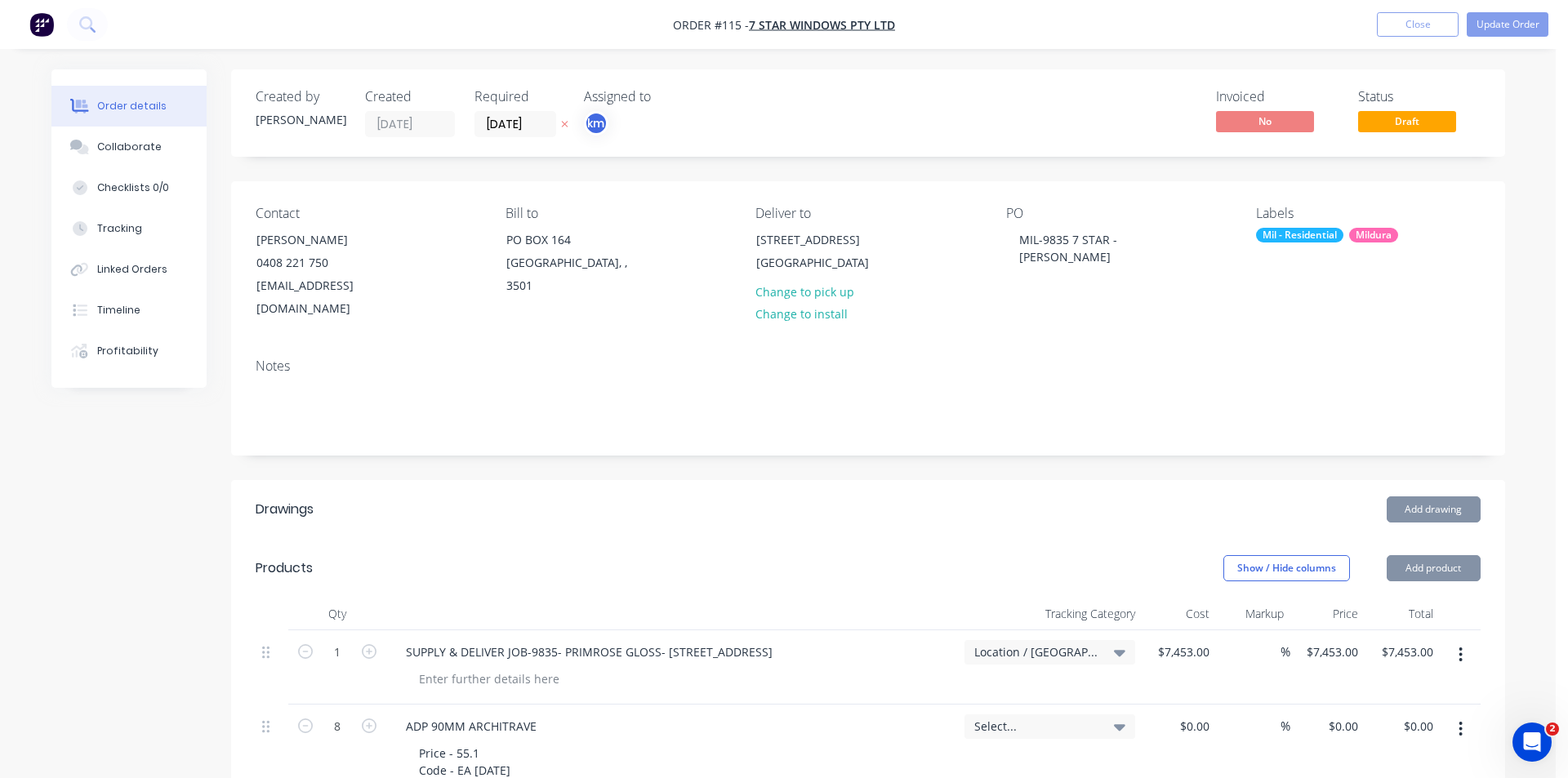
type input "$82.22"
type input "$82.23"
type input "$246.69"
type input "$82.23"
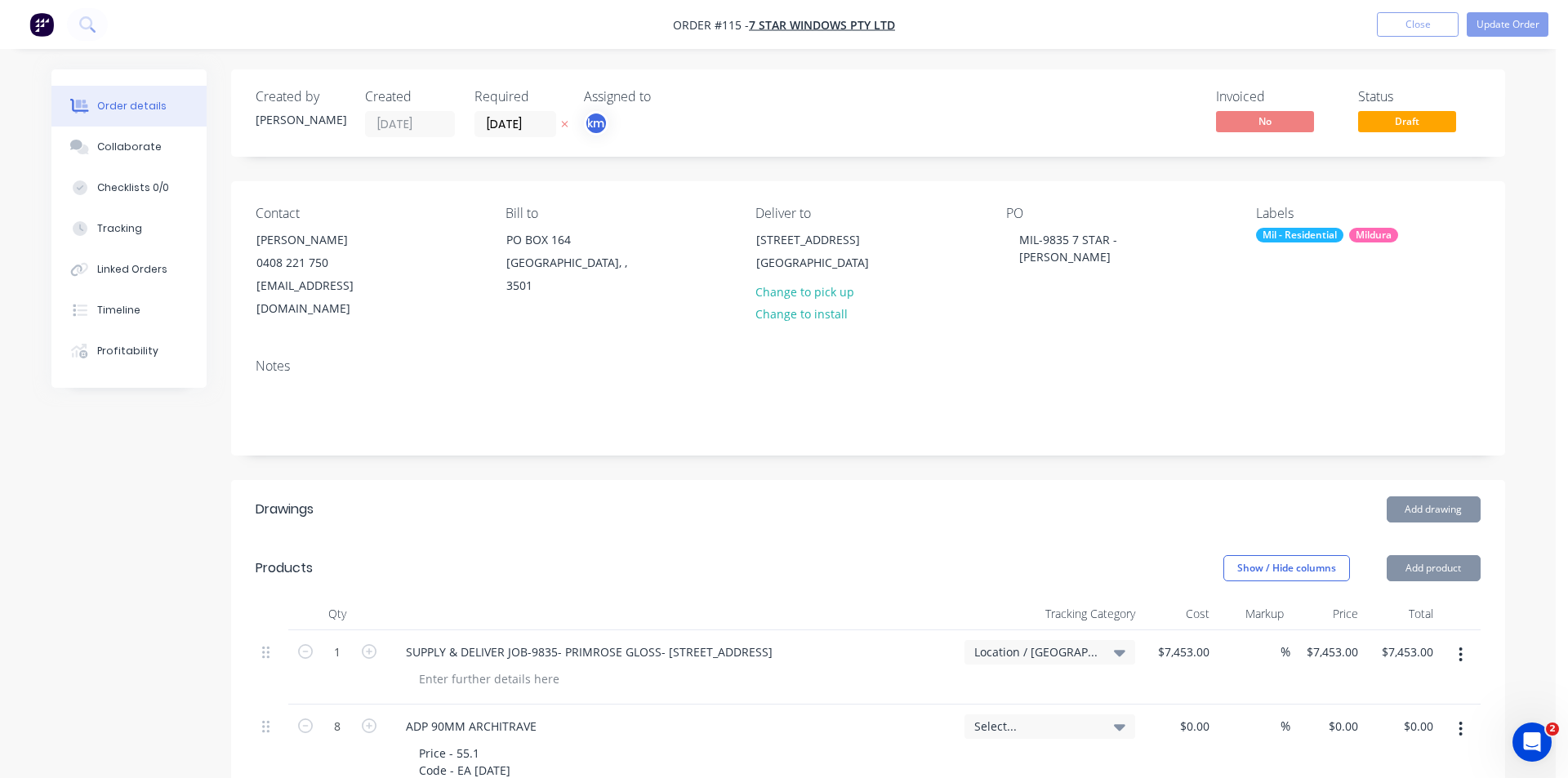
type input "$246.69"
type input "$82.23"
type input "$246.69"
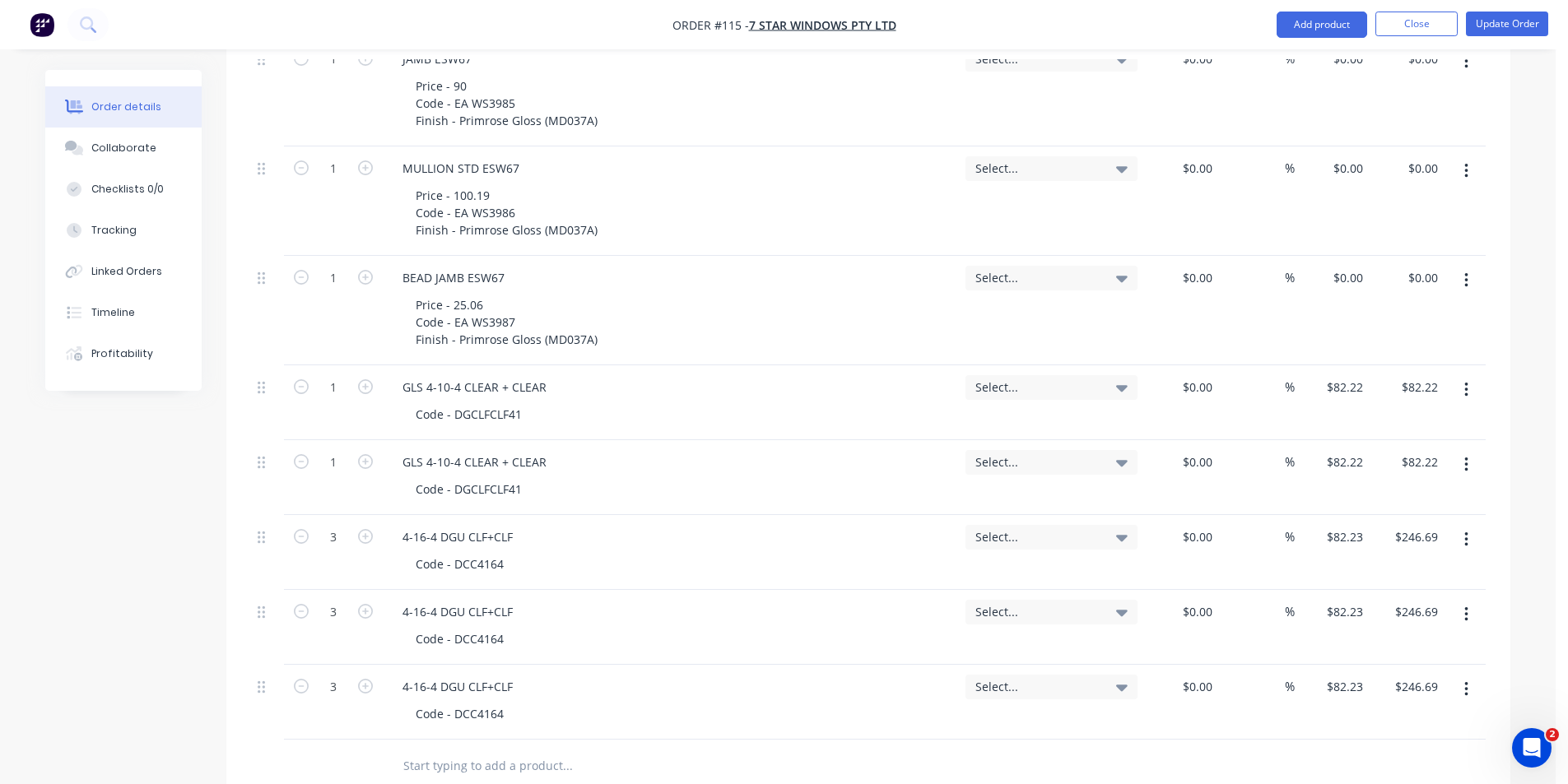
scroll to position [2541, 0]
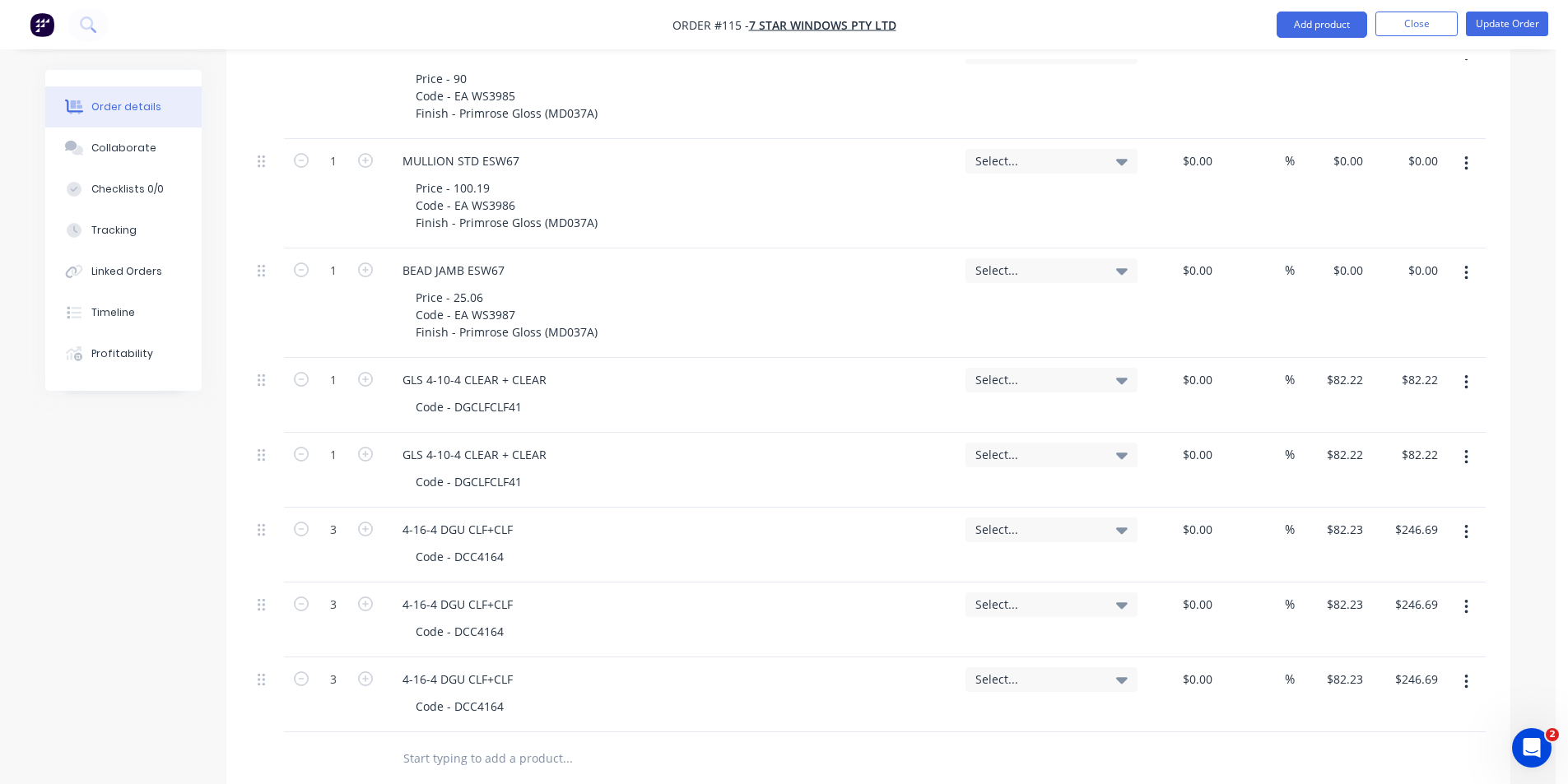
click at [1465, 373] on icon "button" at bounding box center [1466, 382] width 4 height 18
click at [1407, 513] on div "Delete" at bounding box center [1408, 524] width 127 height 23
click at [1472, 368] on button "button" at bounding box center [1466, 383] width 38 height 30
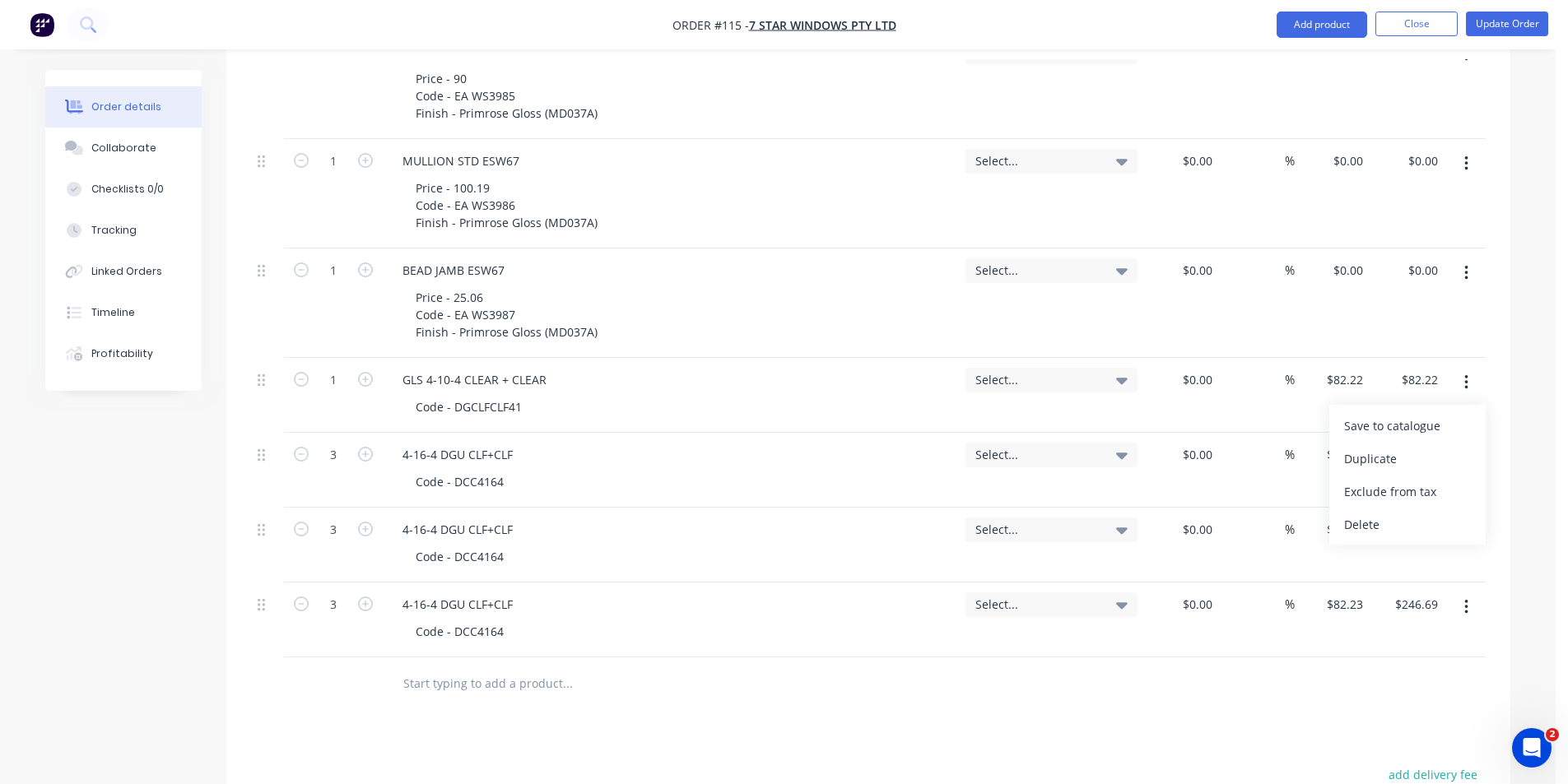
click at [1419, 513] on div "Delete" at bounding box center [1408, 524] width 127 height 23
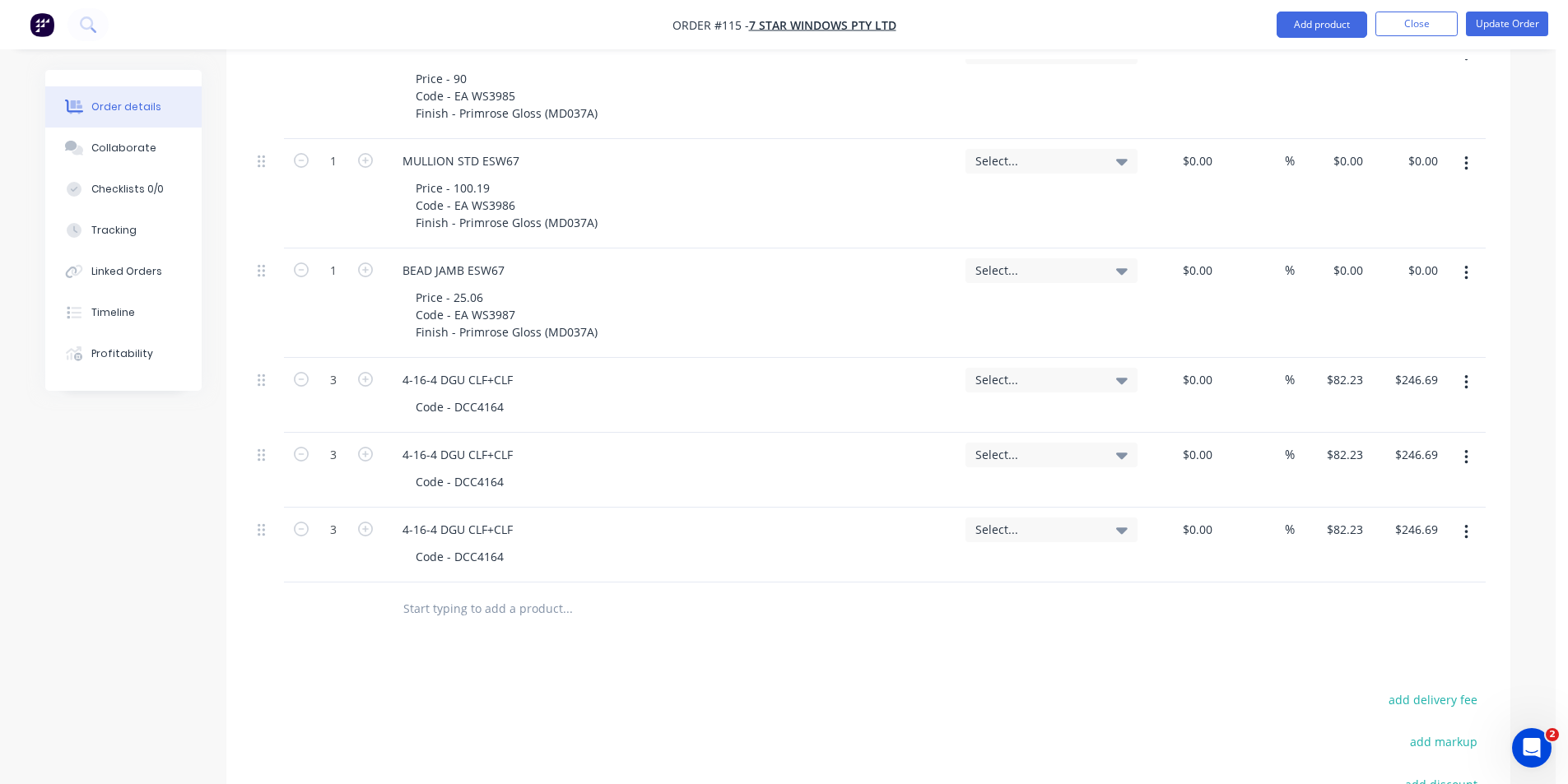
click at [1464, 373] on icon "button" at bounding box center [1466, 382] width 4 height 18
click at [1407, 513] on div "Delete" at bounding box center [1408, 524] width 127 height 23
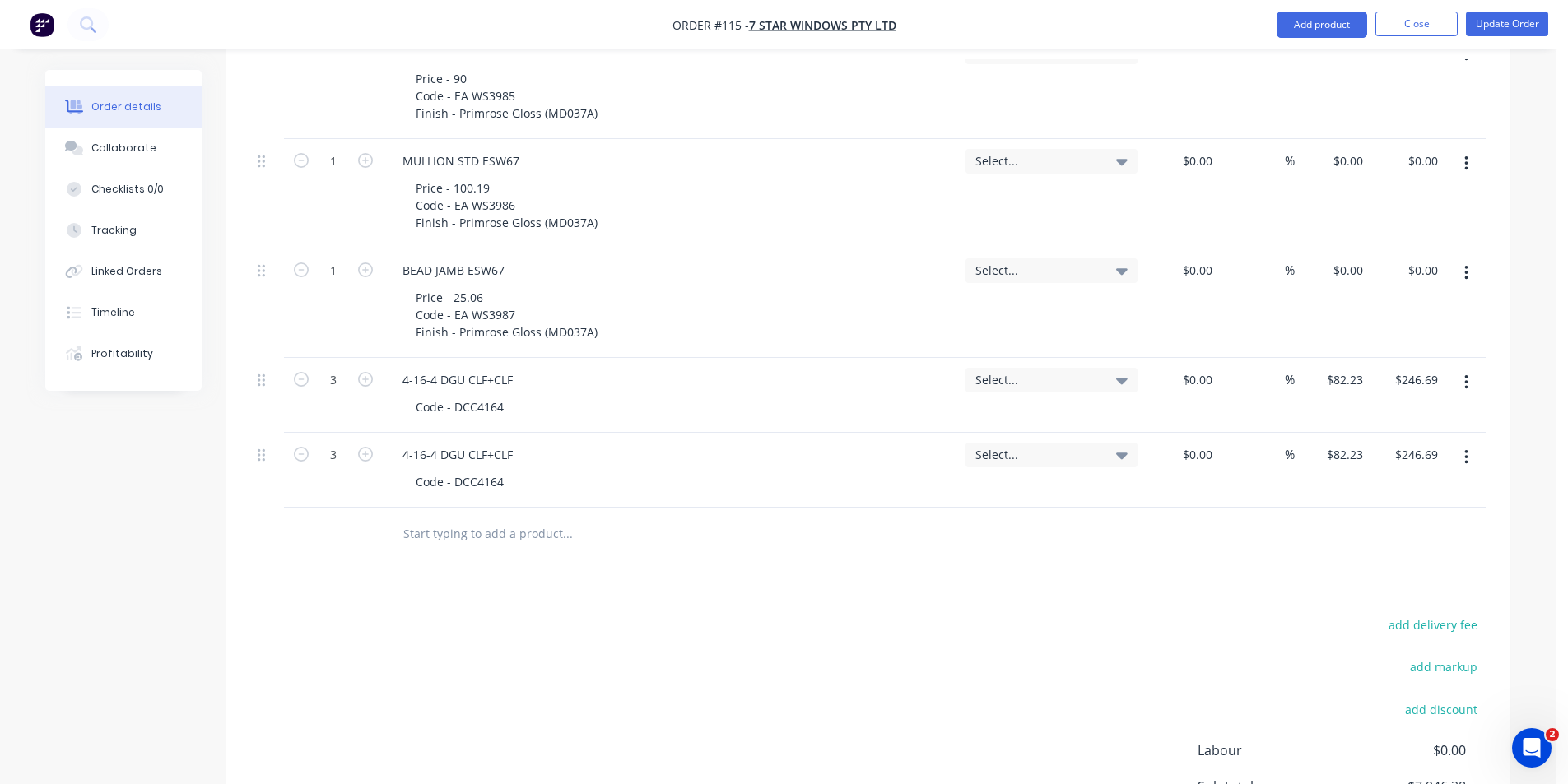
click at [1469, 368] on button "button" at bounding box center [1466, 383] width 38 height 30
click at [1385, 513] on div "Delete" at bounding box center [1408, 524] width 127 height 23
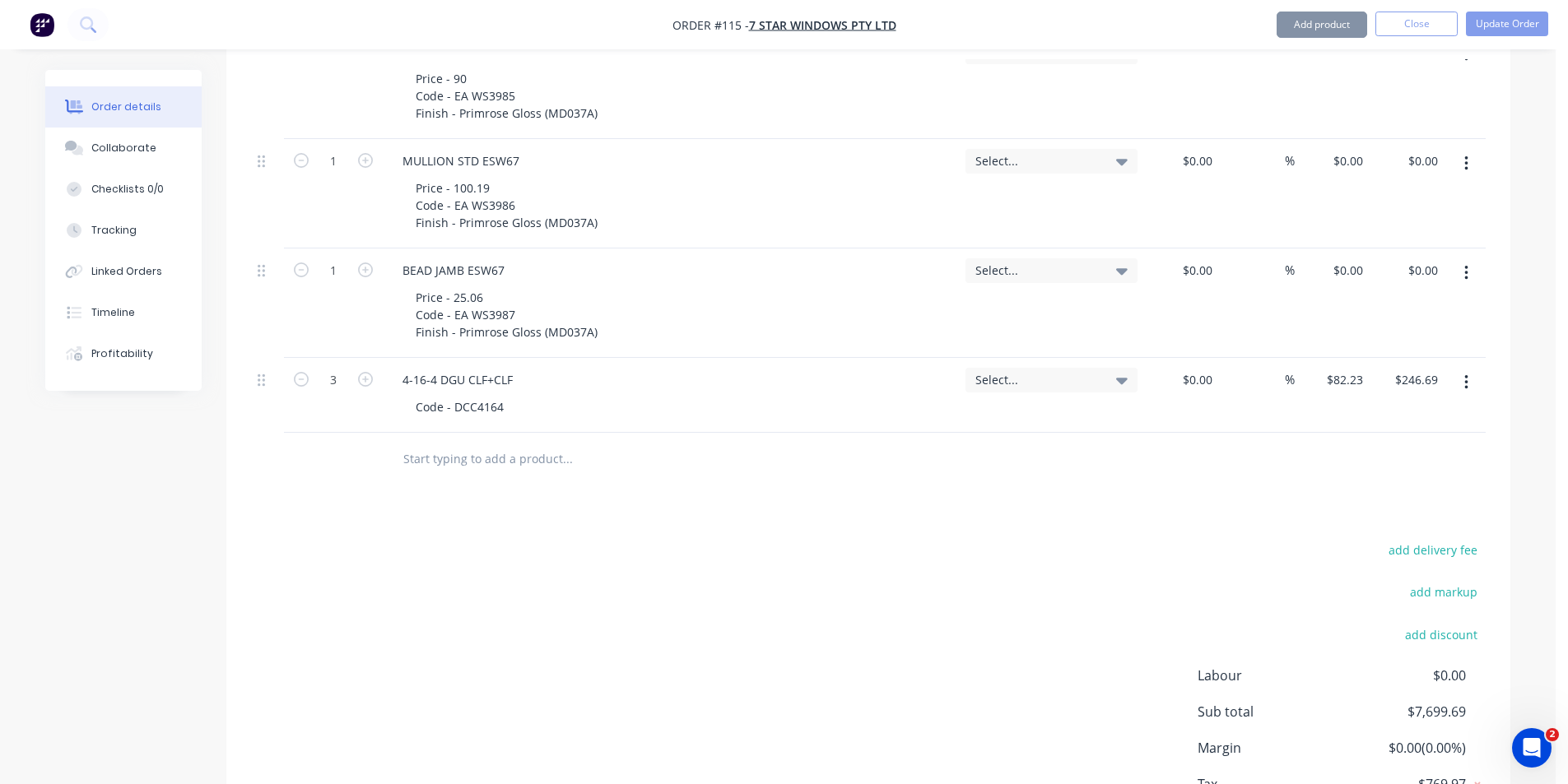
click at [1467, 375] on icon "button" at bounding box center [1466, 382] width 3 height 15
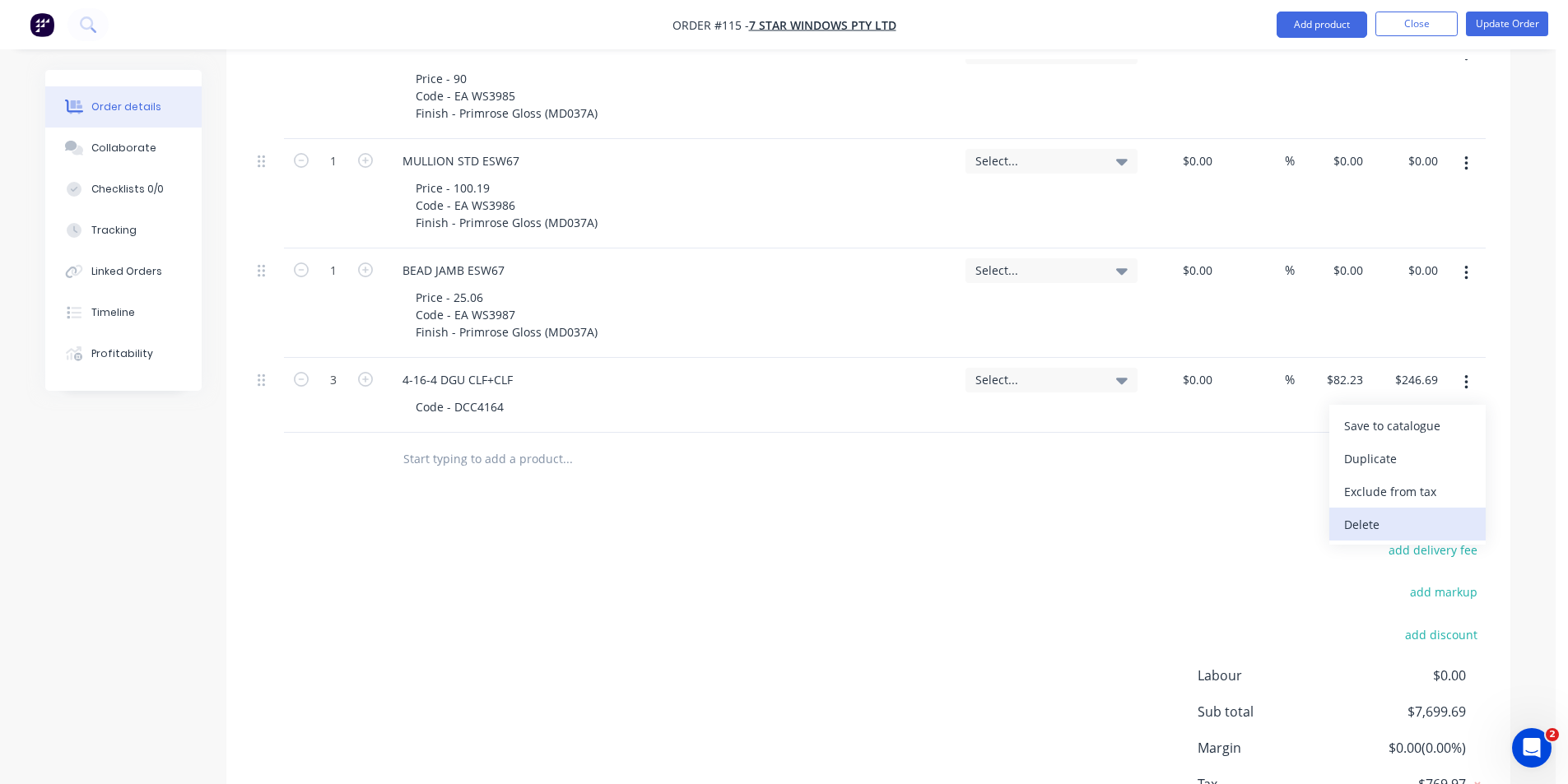
click at [1390, 513] on div "Delete" at bounding box center [1408, 524] width 127 height 23
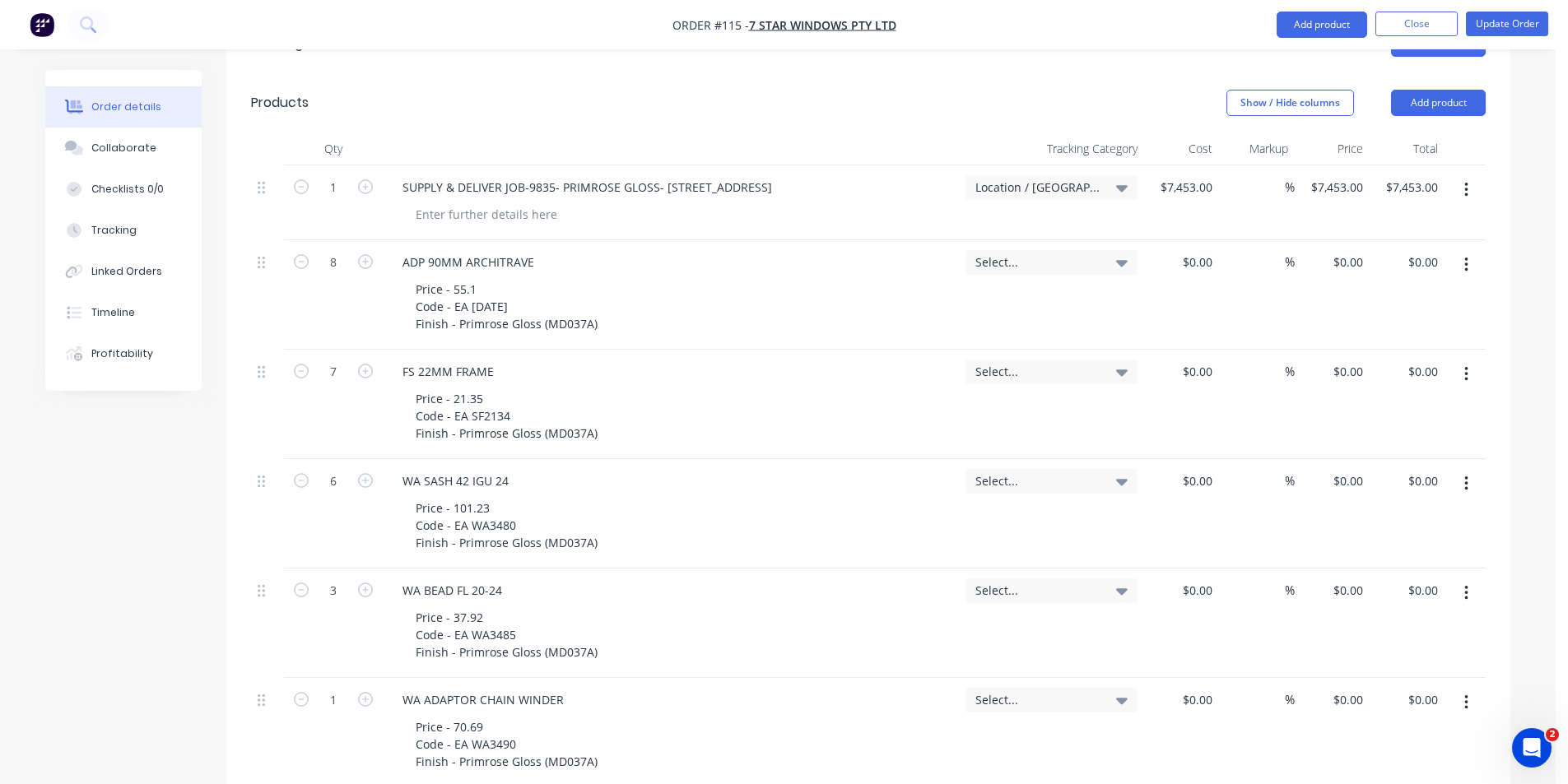
scroll to position [0, 0]
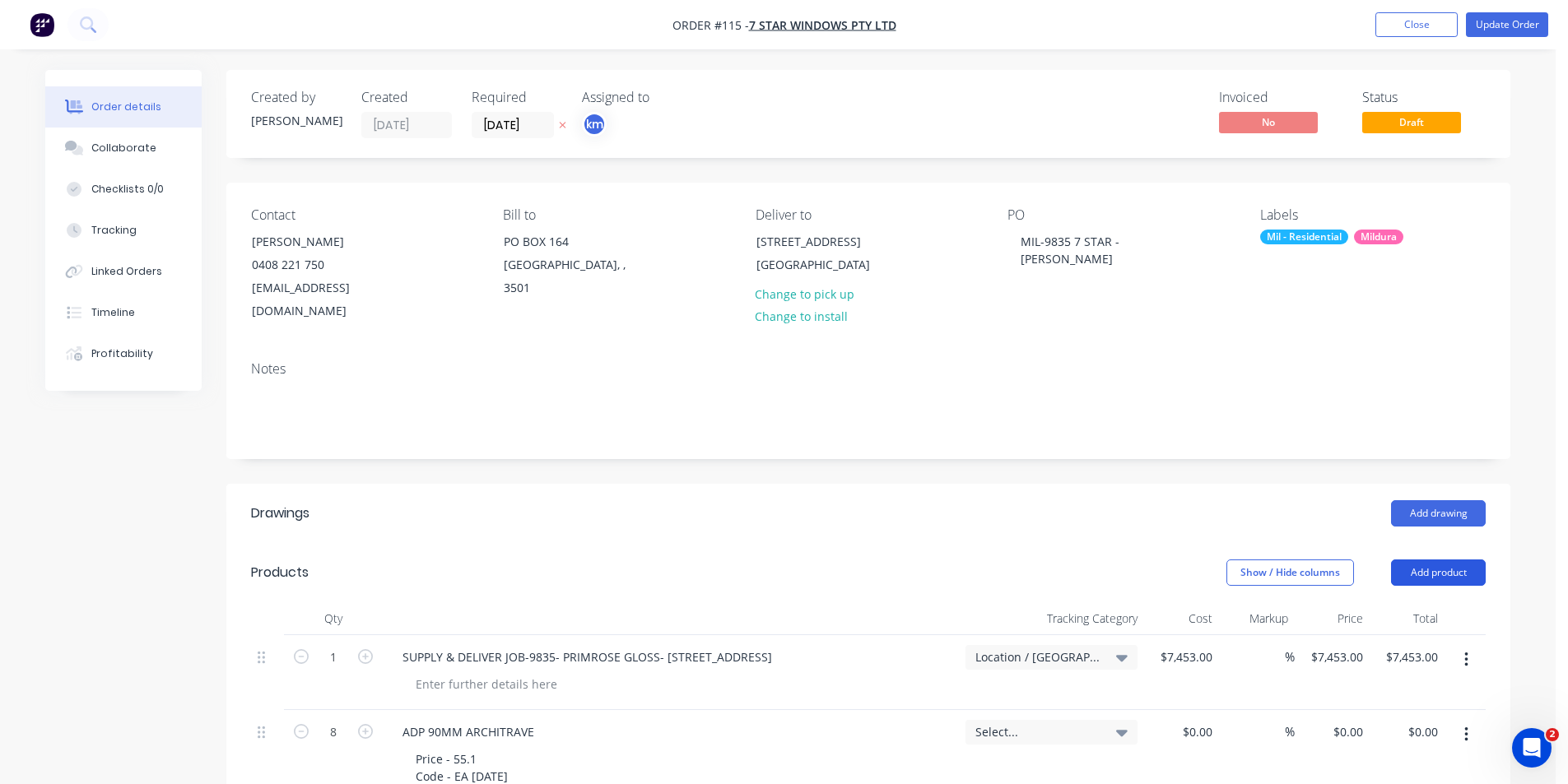
click at [1451, 560] on button "Add product" at bounding box center [1438, 573] width 95 height 26
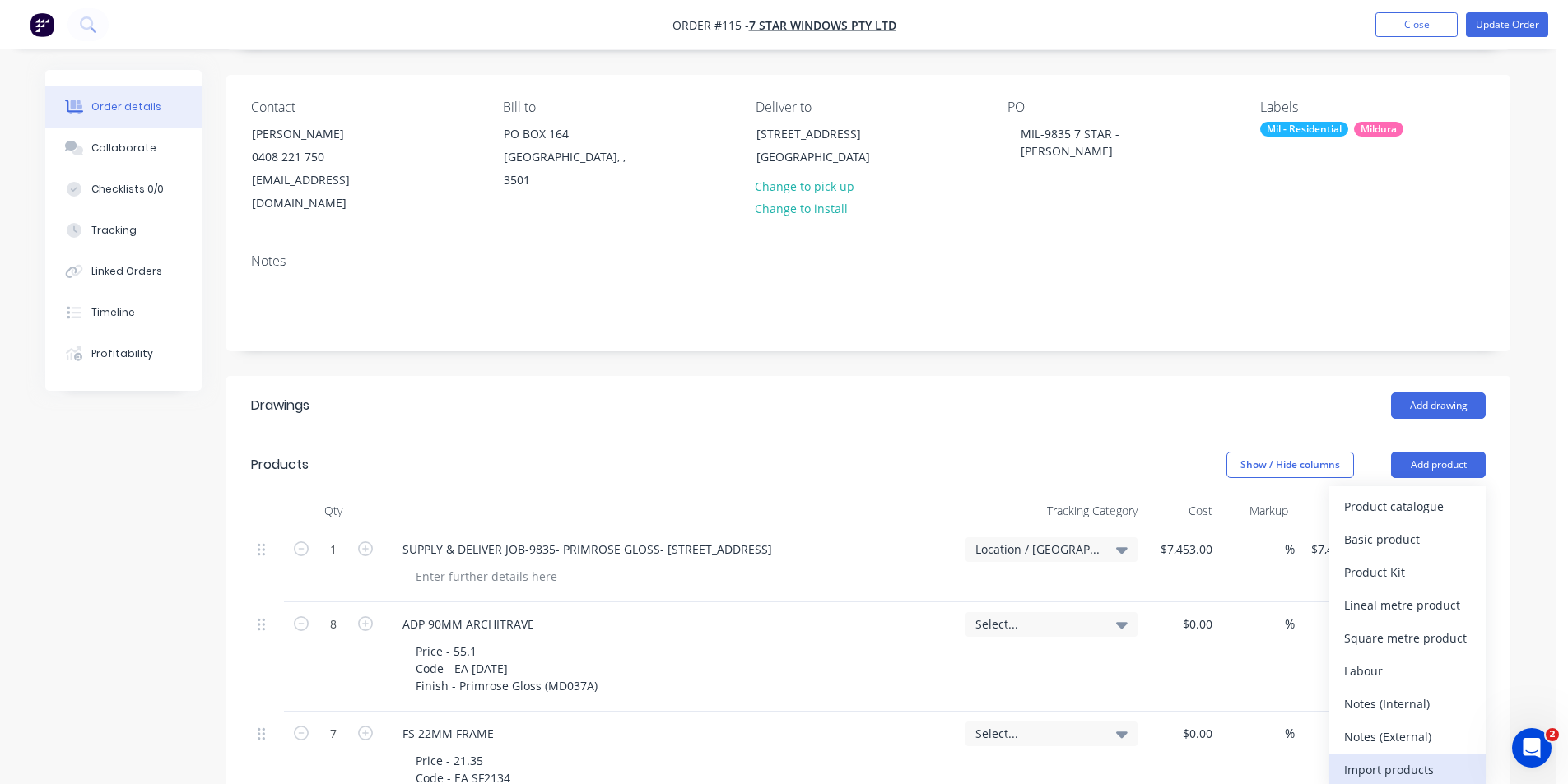
scroll to position [117, 0]
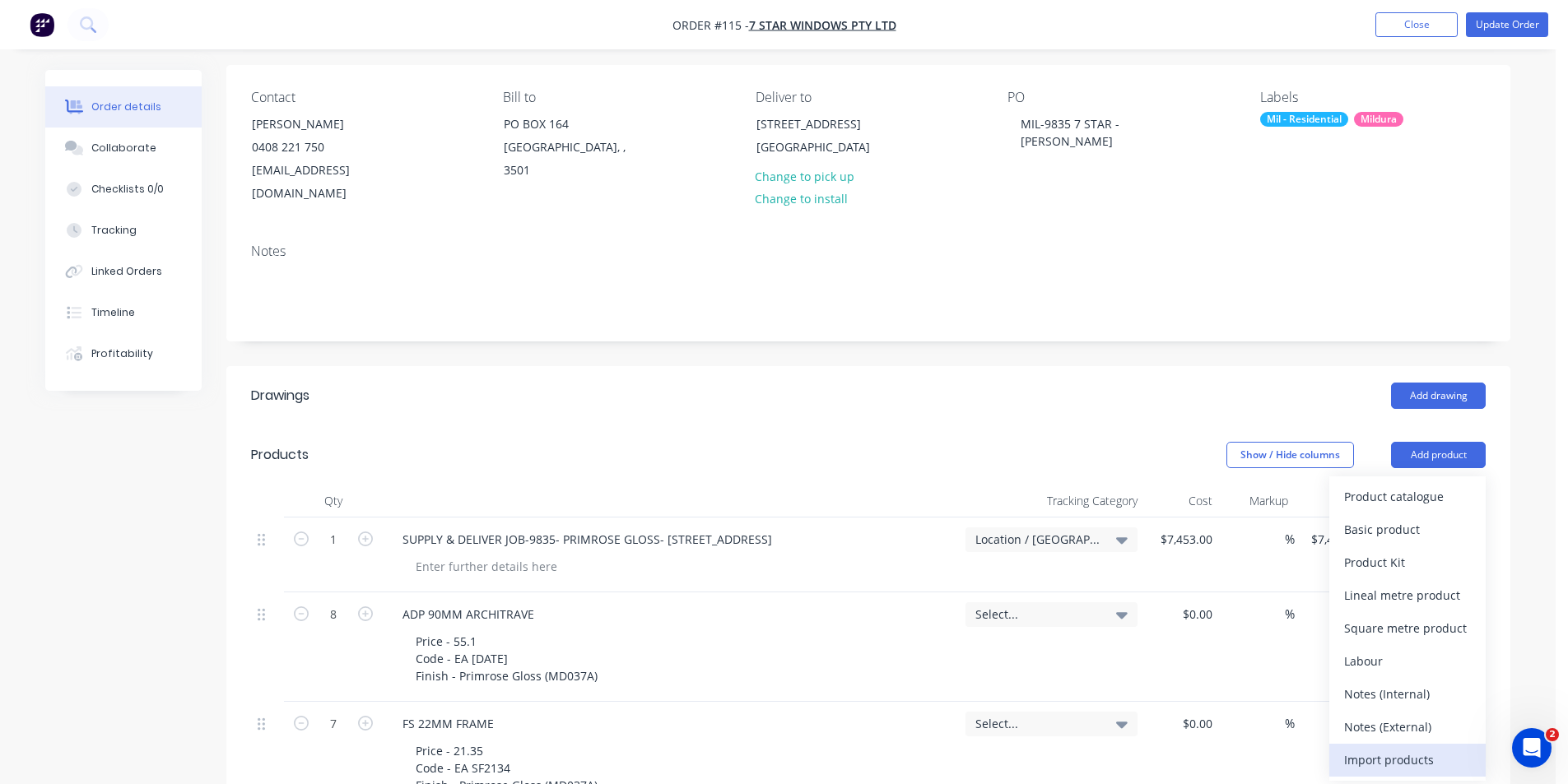
click at [1394, 748] on div "Import products" at bounding box center [1408, 760] width 127 height 23
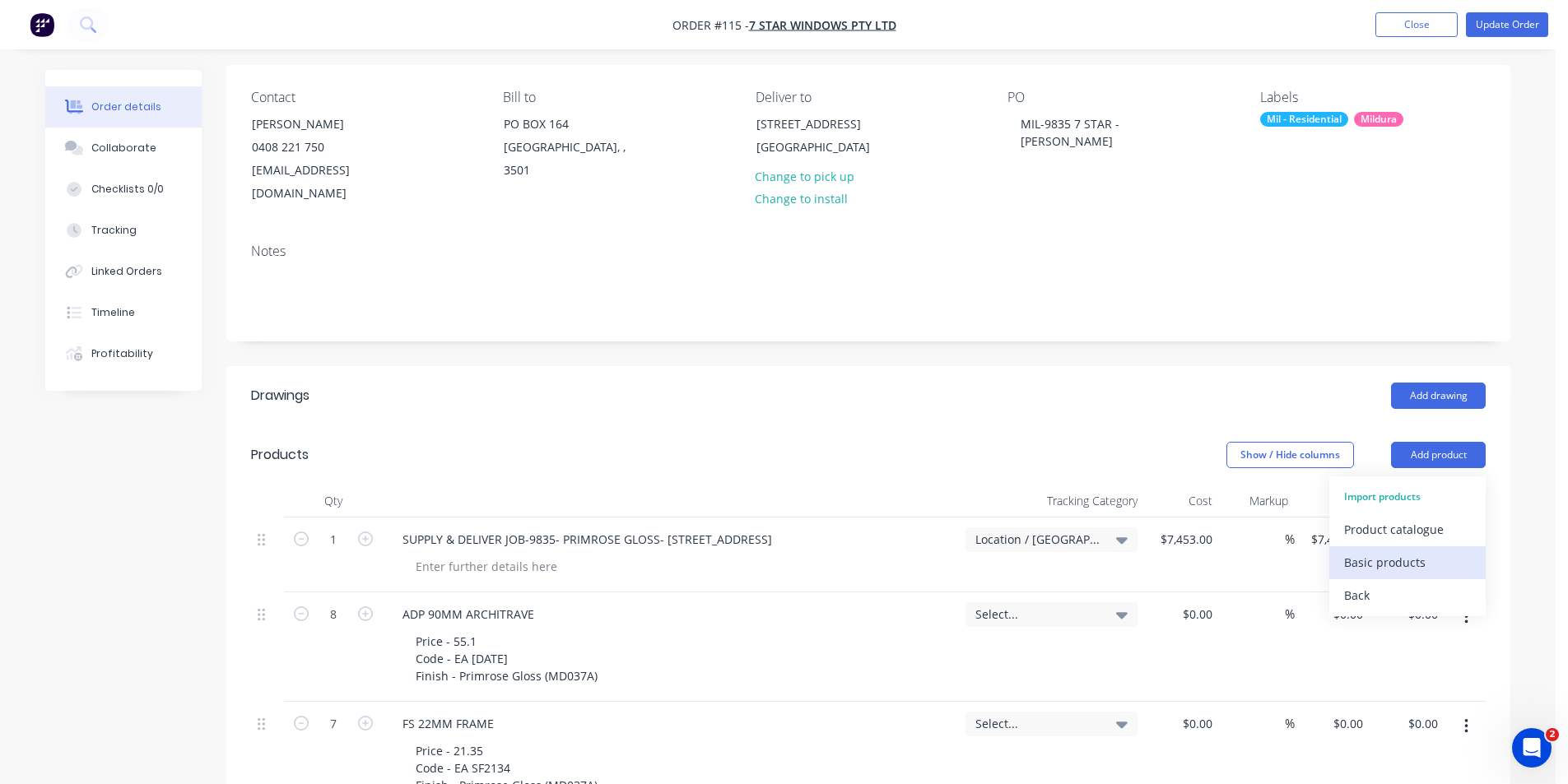
click at [1401, 551] on div "Basic products" at bounding box center [1408, 562] width 127 height 23
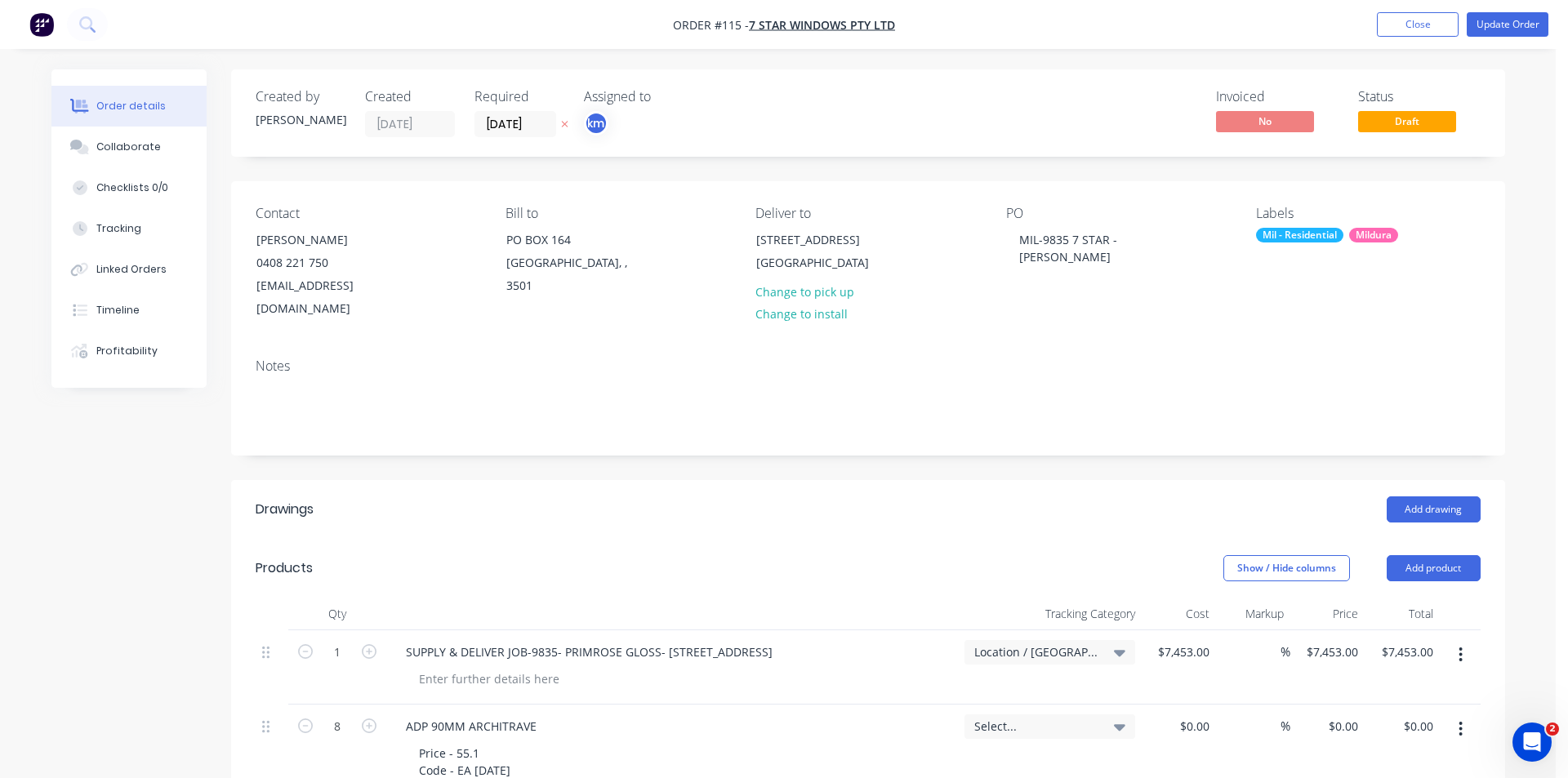
type input "$82.22"
type input "$82.23"
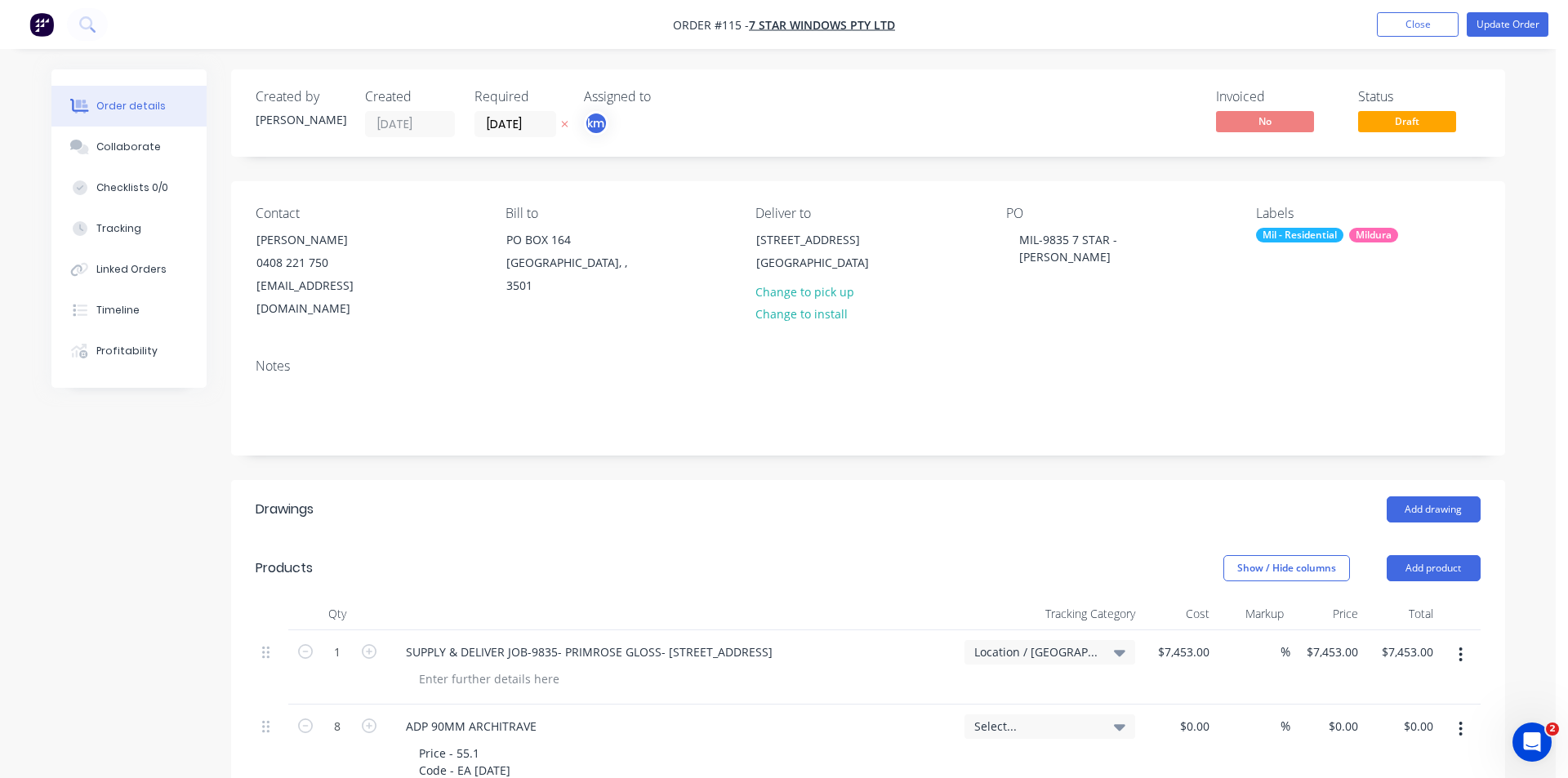
type input "$246.69"
type input "$82.23"
type input "$246.69"
type input "$82.23"
type input "$246.69"
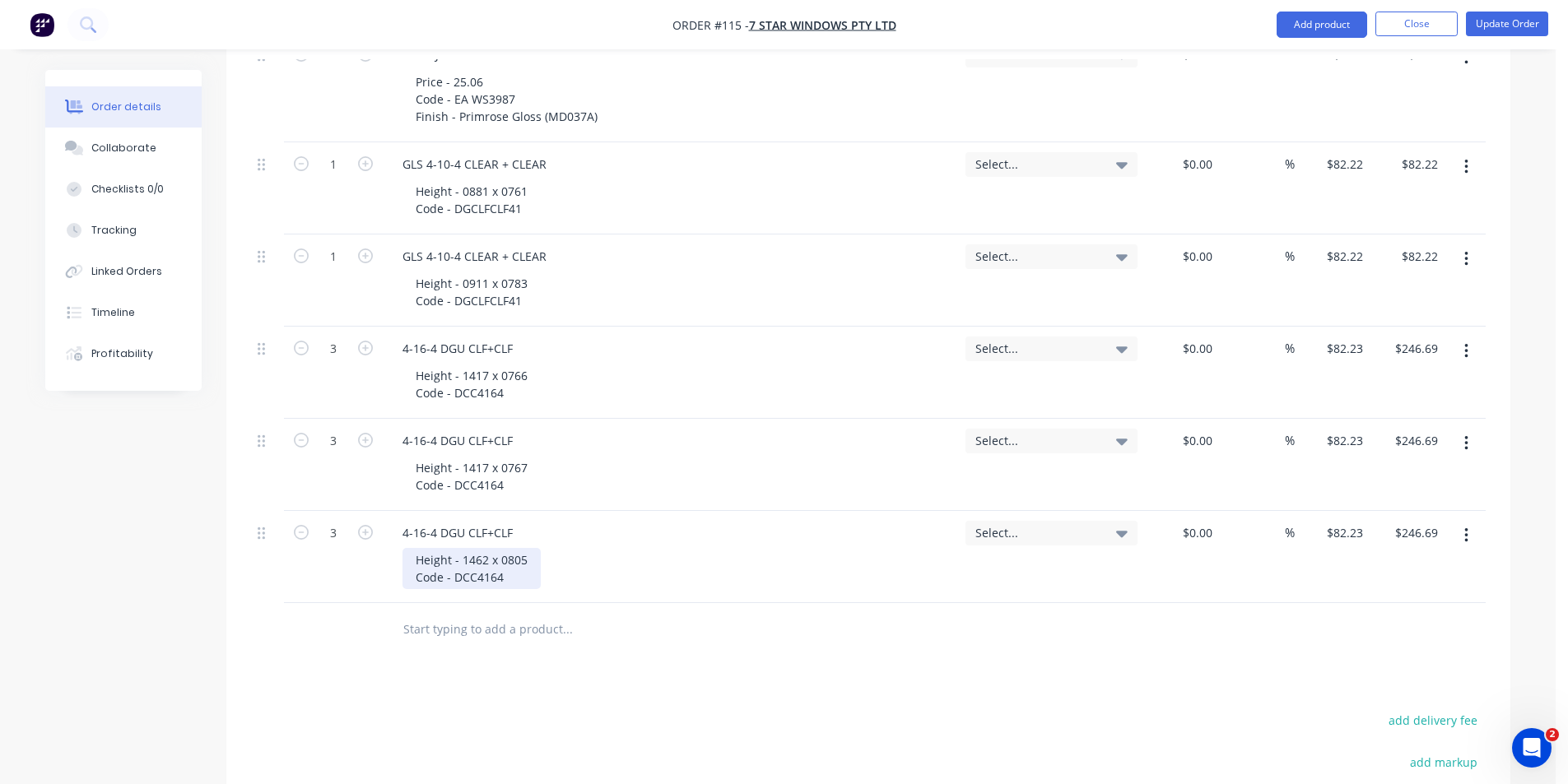
scroll to position [2744, 0]
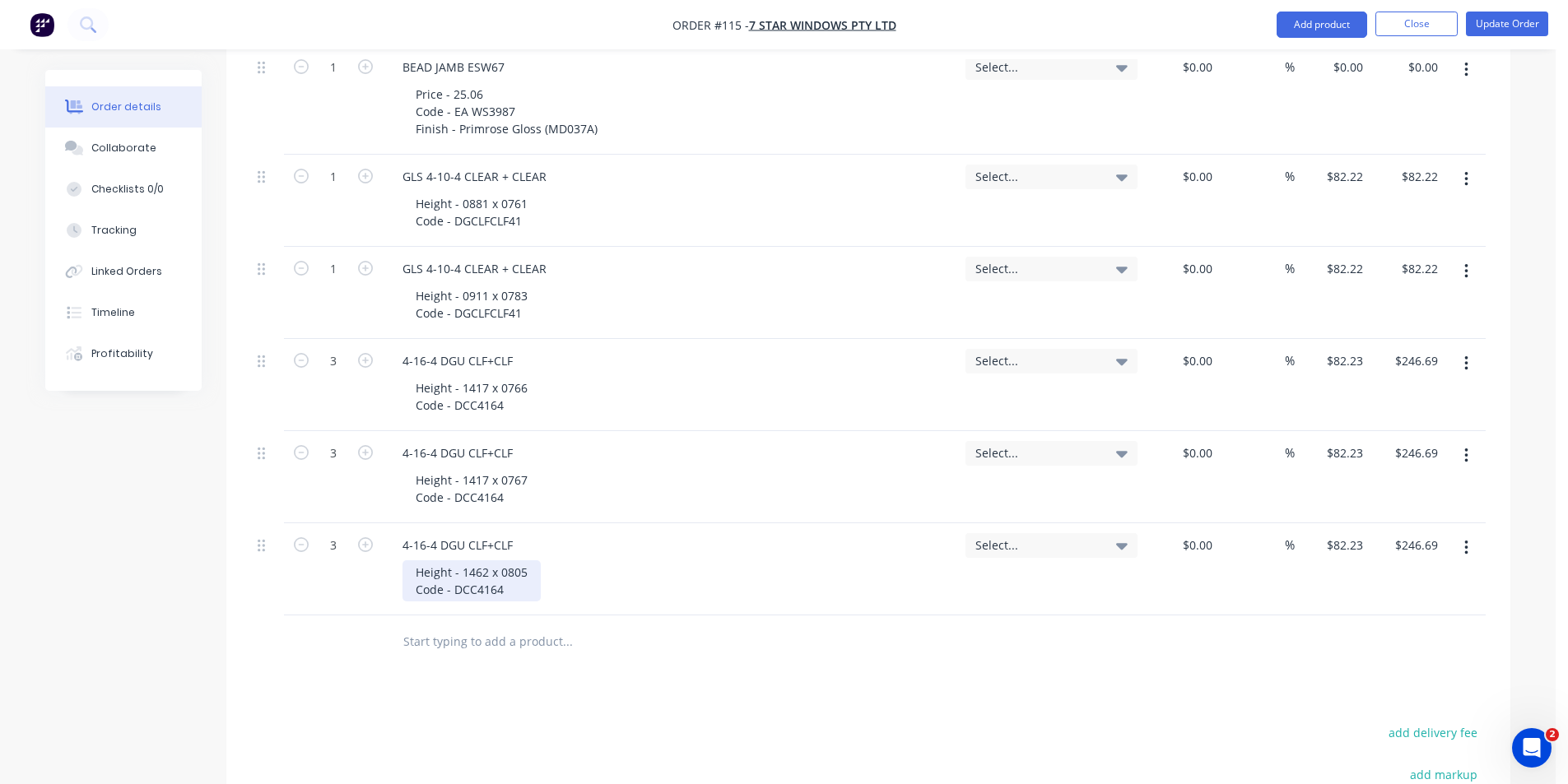
click at [454, 560] on div "Height - 1462 x 0805 Code - DCC4164" at bounding box center [471, 580] width 138 height 41
drag, startPoint x: 449, startPoint y: 546, endPoint x: 407, endPoint y: 551, distance: 42.3
click at [407, 560] on div "Height - 1462 x 0805 Code - DCC4164" at bounding box center [471, 580] width 138 height 41
click at [418, 560] on div "- 1462 x 0805 Code - DCC4164" at bounding box center [459, 580] width 114 height 41
click at [444, 468] on div "Height - 1417 x 0767 Code - DCC4164" at bounding box center [471, 488] width 138 height 41
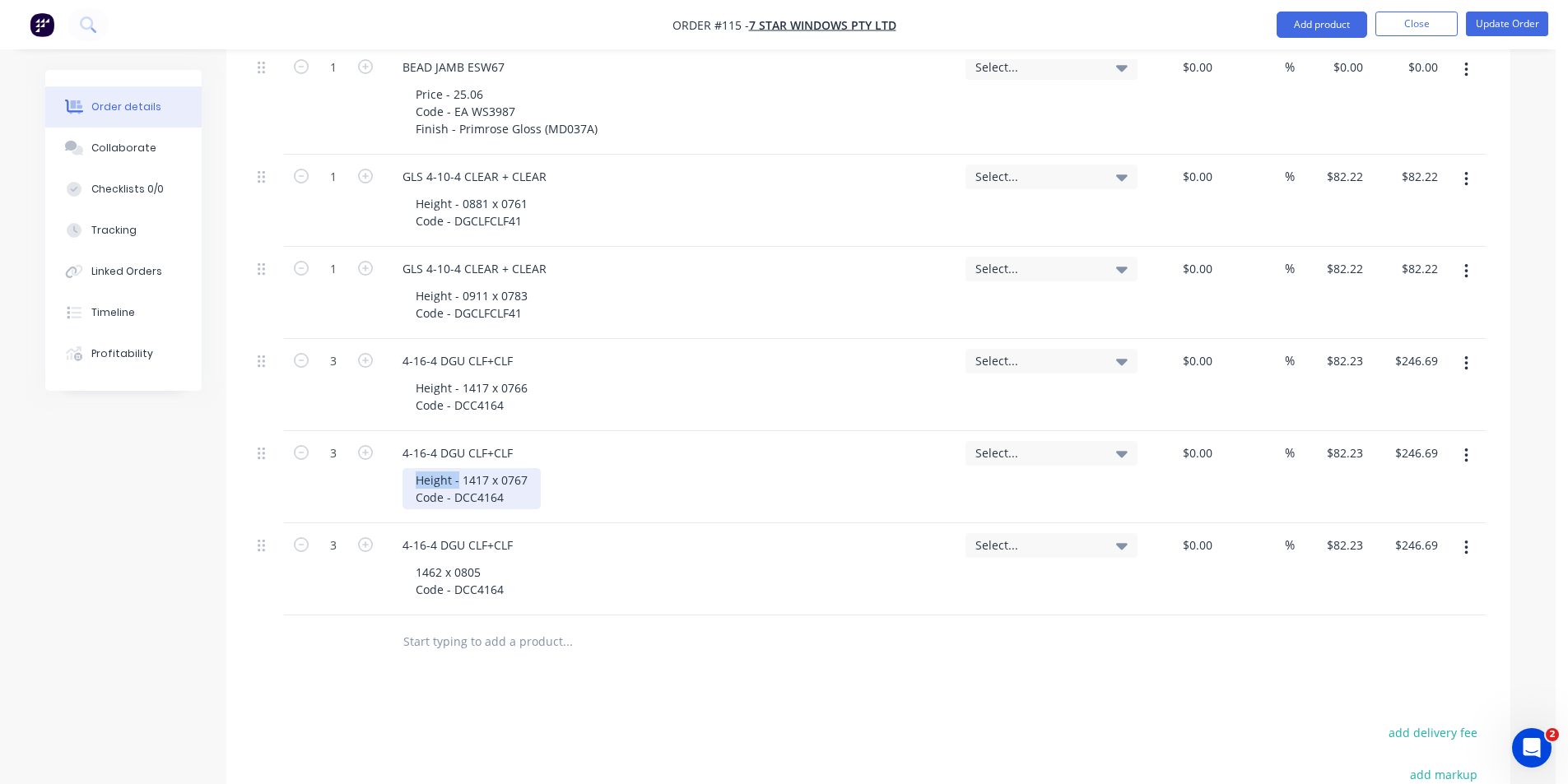
drag, startPoint x: 459, startPoint y: 457, endPoint x: 416, endPoint y: 459, distance: 43.0
click at [416, 468] on div "Height - 1417 x 0767 Code - DCC4164" at bounding box center [471, 488] width 138 height 41
drag, startPoint x: 441, startPoint y: 455, endPoint x: 398, endPoint y: 460, distance: 43.3
click at [398, 460] on div "4-16-4 DGU CLF+CLF hxw 1417 x 0767 Code - DCC4164" at bounding box center [671, 477] width 576 height 92
drag, startPoint x: 444, startPoint y: 458, endPoint x: 421, endPoint y: 458, distance: 23.0
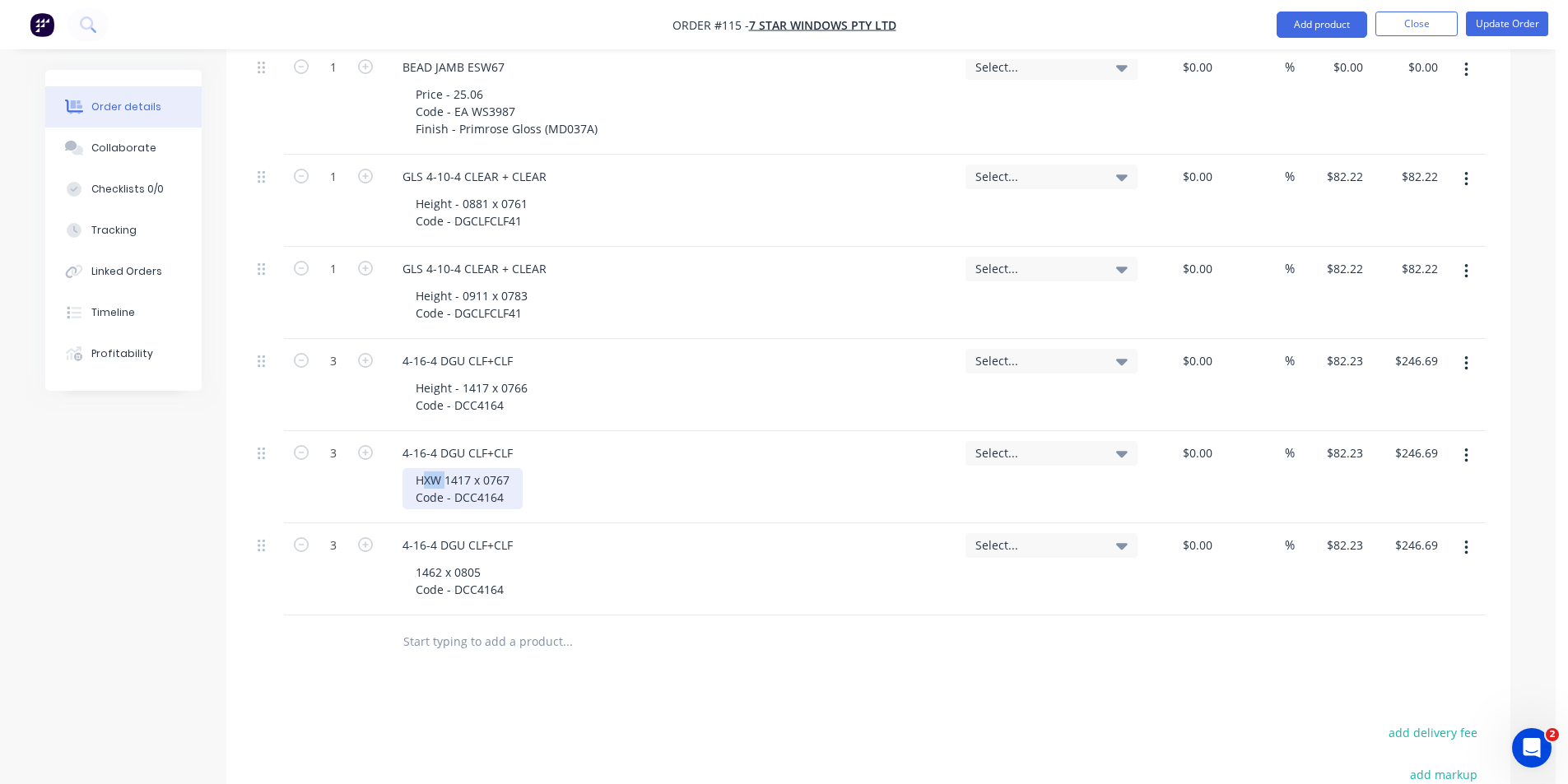
click at [421, 468] on div "HXW 1417 x 0767 Code - DCC4164" at bounding box center [462, 488] width 120 height 41
click at [447, 376] on div "Height - 1417 x 0766 Code - DCC4164" at bounding box center [471, 396] width 138 height 41
drag, startPoint x: 454, startPoint y: 365, endPoint x: 408, endPoint y: 365, distance: 46.0
click at [408, 376] on div "Height - 1417 x 0766 Code - DCC4164" at bounding box center [471, 396] width 138 height 41
drag, startPoint x: 425, startPoint y: 363, endPoint x: 402, endPoint y: 365, distance: 23.1
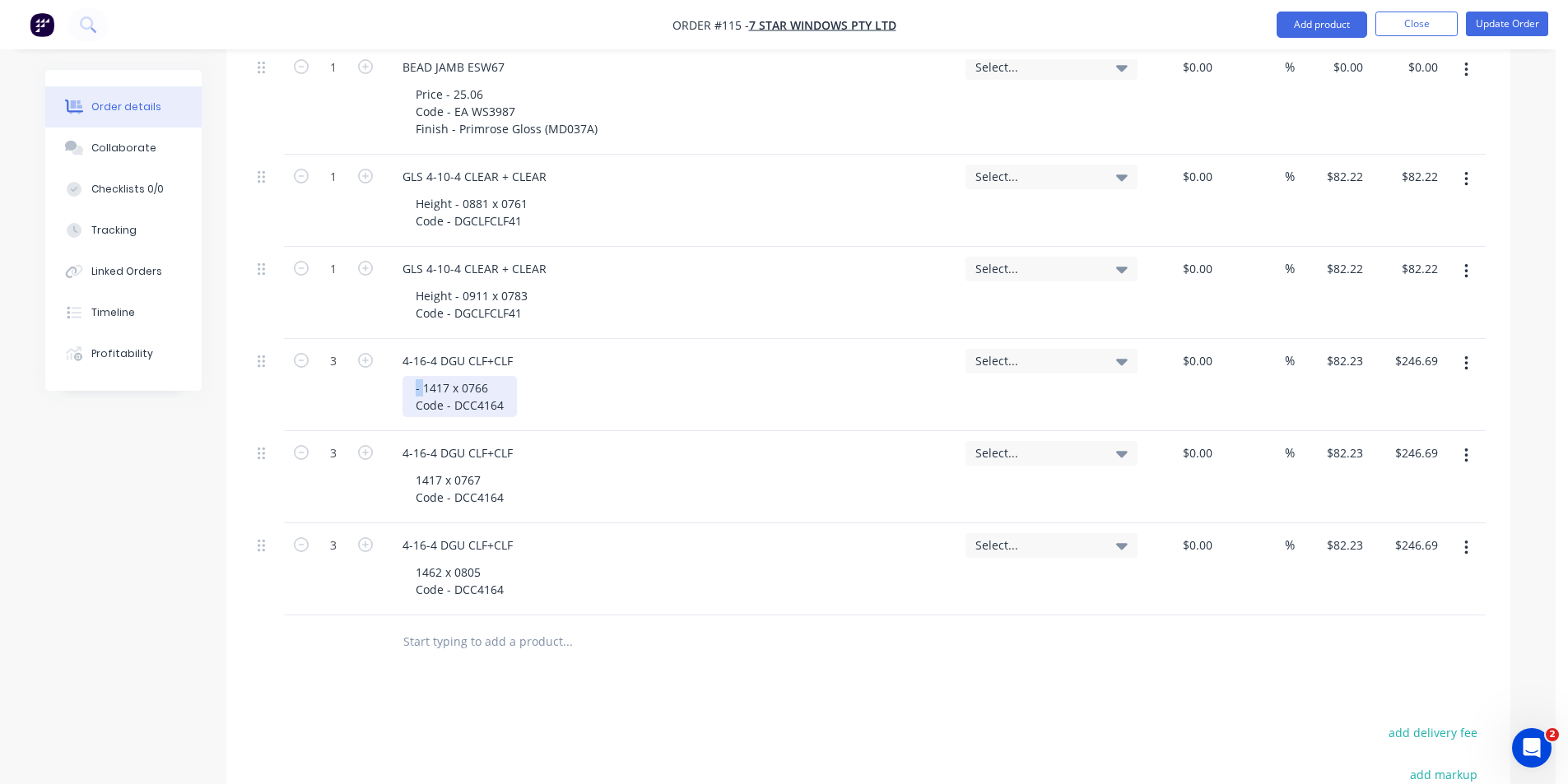
click at [402, 376] on div "- 1417 x 0766 Code - DCC4164" at bounding box center [459, 396] width 114 height 41
click at [456, 284] on div "Height - 0911 x 0783 Code - DGCLFCLF41" at bounding box center [471, 304] width 138 height 41
drag, startPoint x: 456, startPoint y: 274, endPoint x: 416, endPoint y: 279, distance: 40.3
click at [416, 284] on div "Height - 0911 x 0783 Code - DGCLFCLF41" at bounding box center [471, 304] width 138 height 41
drag, startPoint x: 457, startPoint y: 183, endPoint x: 404, endPoint y: 190, distance: 53.5
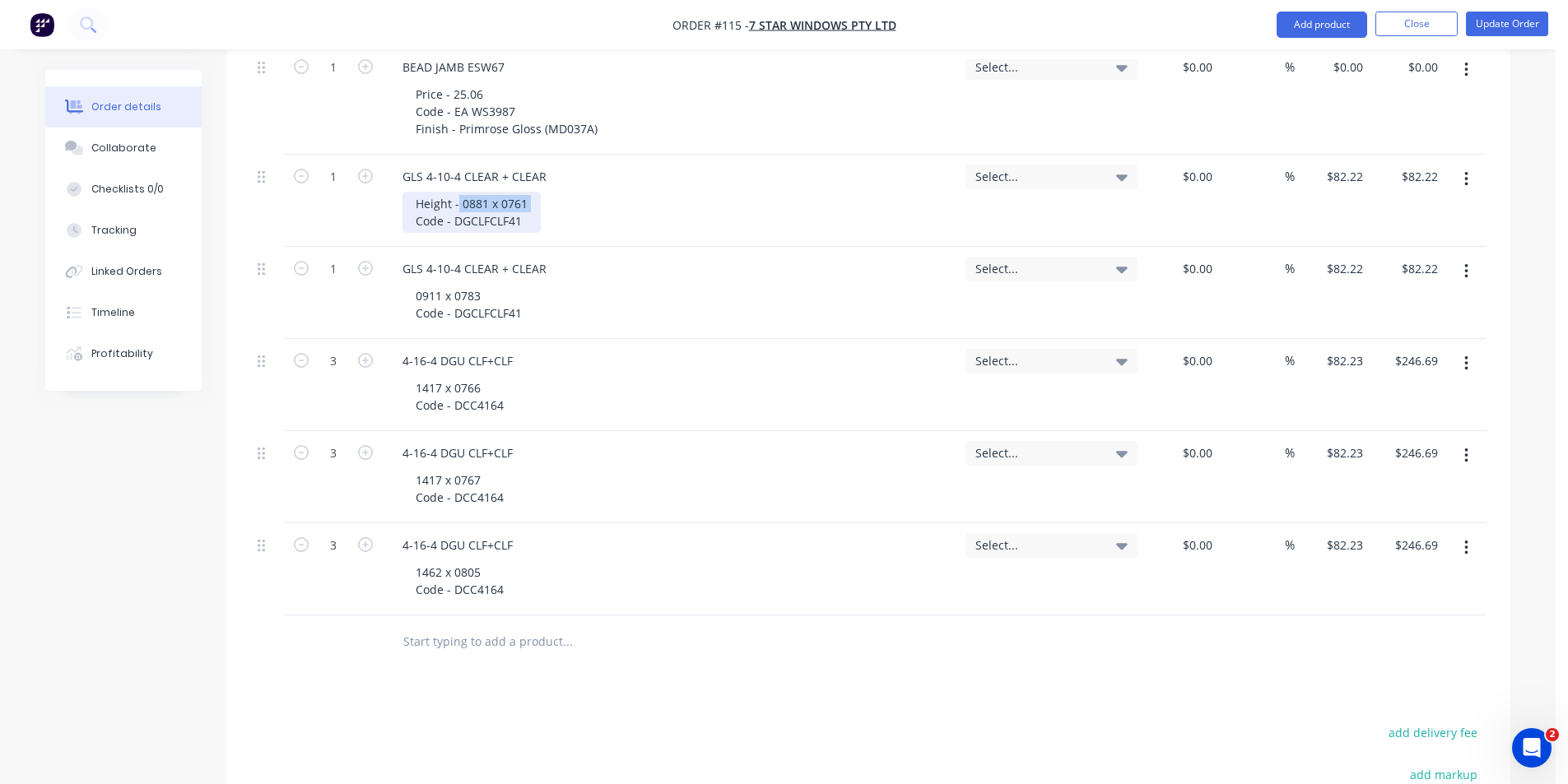
click at [404, 191] on div "Height - 0881 x 0761 Code - DGCLFCLF41" at bounding box center [471, 211] width 138 height 41
click at [455, 191] on div "Height - 0881 x 0761 Code - DGCLFCLF41" at bounding box center [471, 211] width 138 height 41
drag, startPoint x: 461, startPoint y: 183, endPoint x: 414, endPoint y: 183, distance: 47.0
click at [414, 191] on div "Height - 0881 x 0761 Code - DGCLFCLF41" at bounding box center [471, 211] width 138 height 41
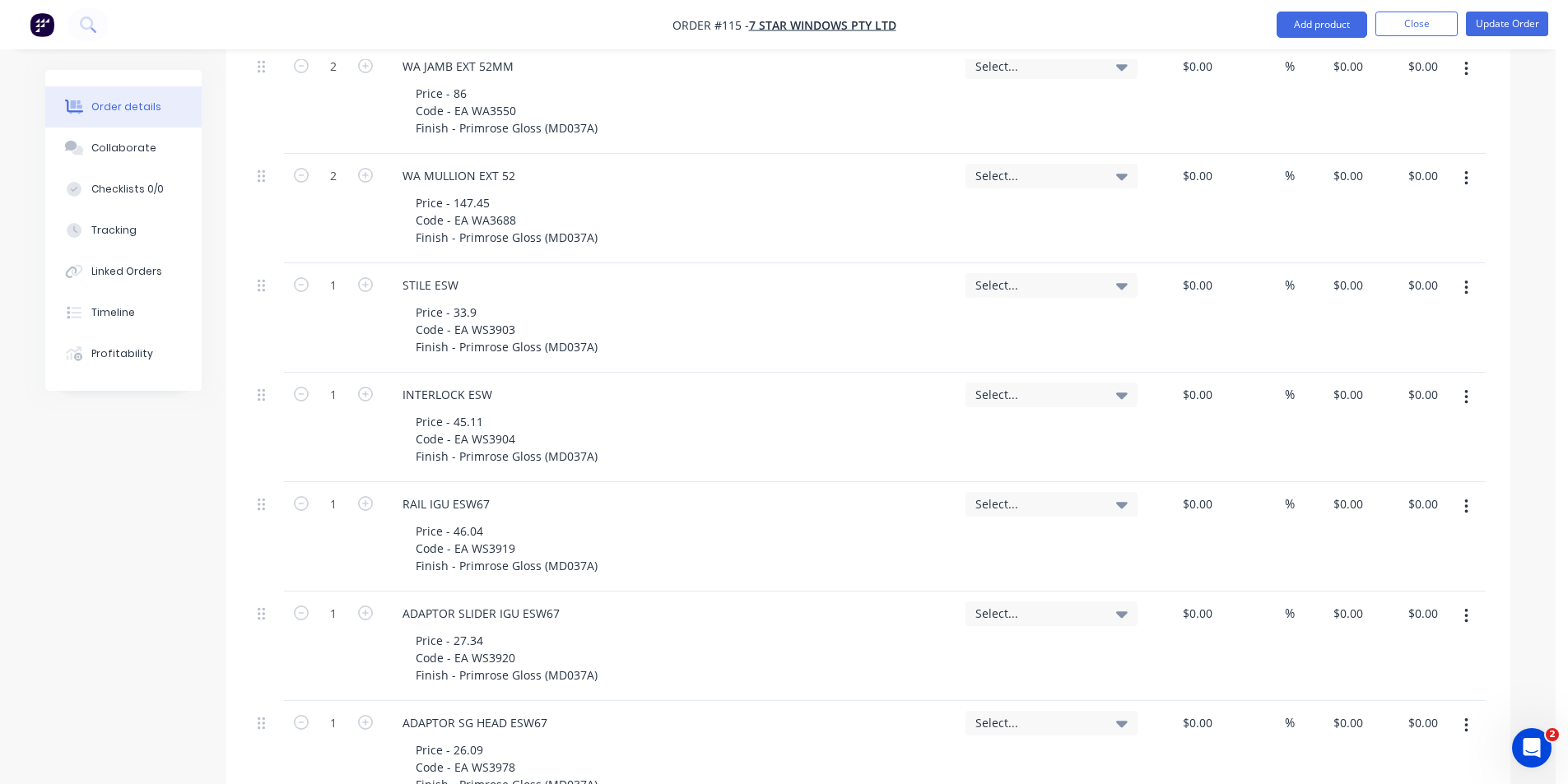
scroll to position [1290, 0]
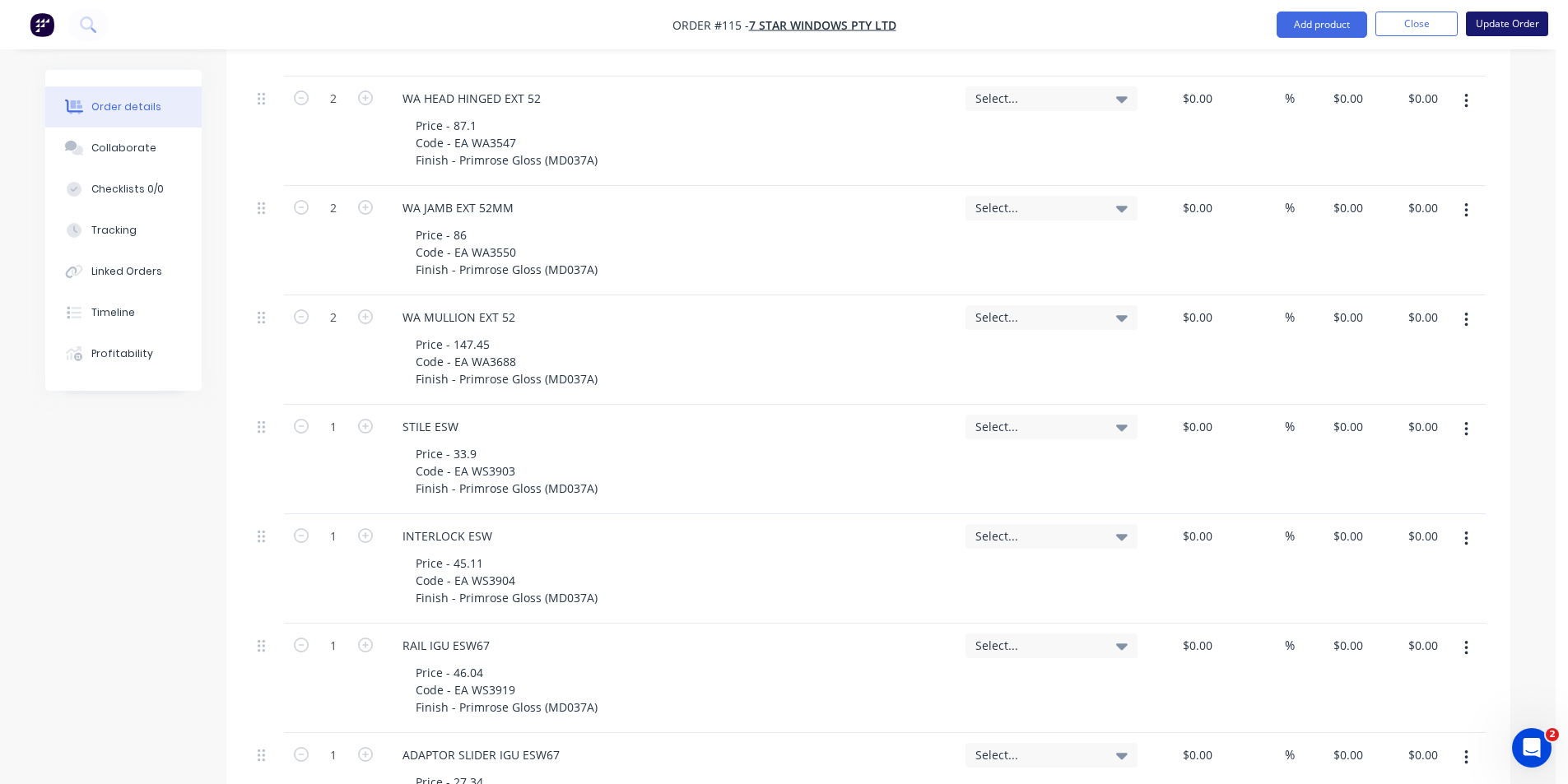
click at [1518, 26] on button "Update Order" at bounding box center [1507, 23] width 83 height 24
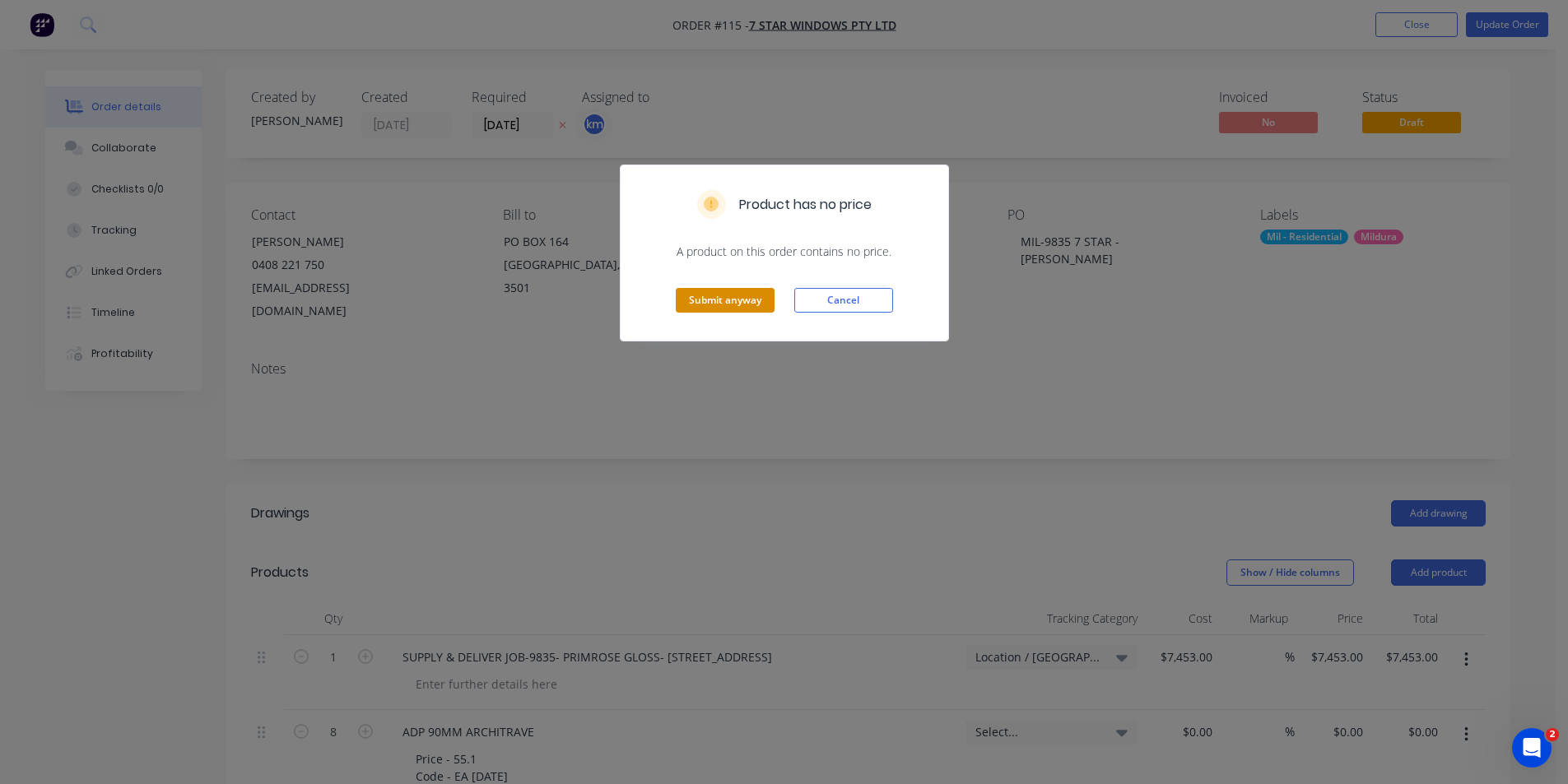
click at [752, 298] on button "Submit anyway" at bounding box center [724, 300] width 98 height 24
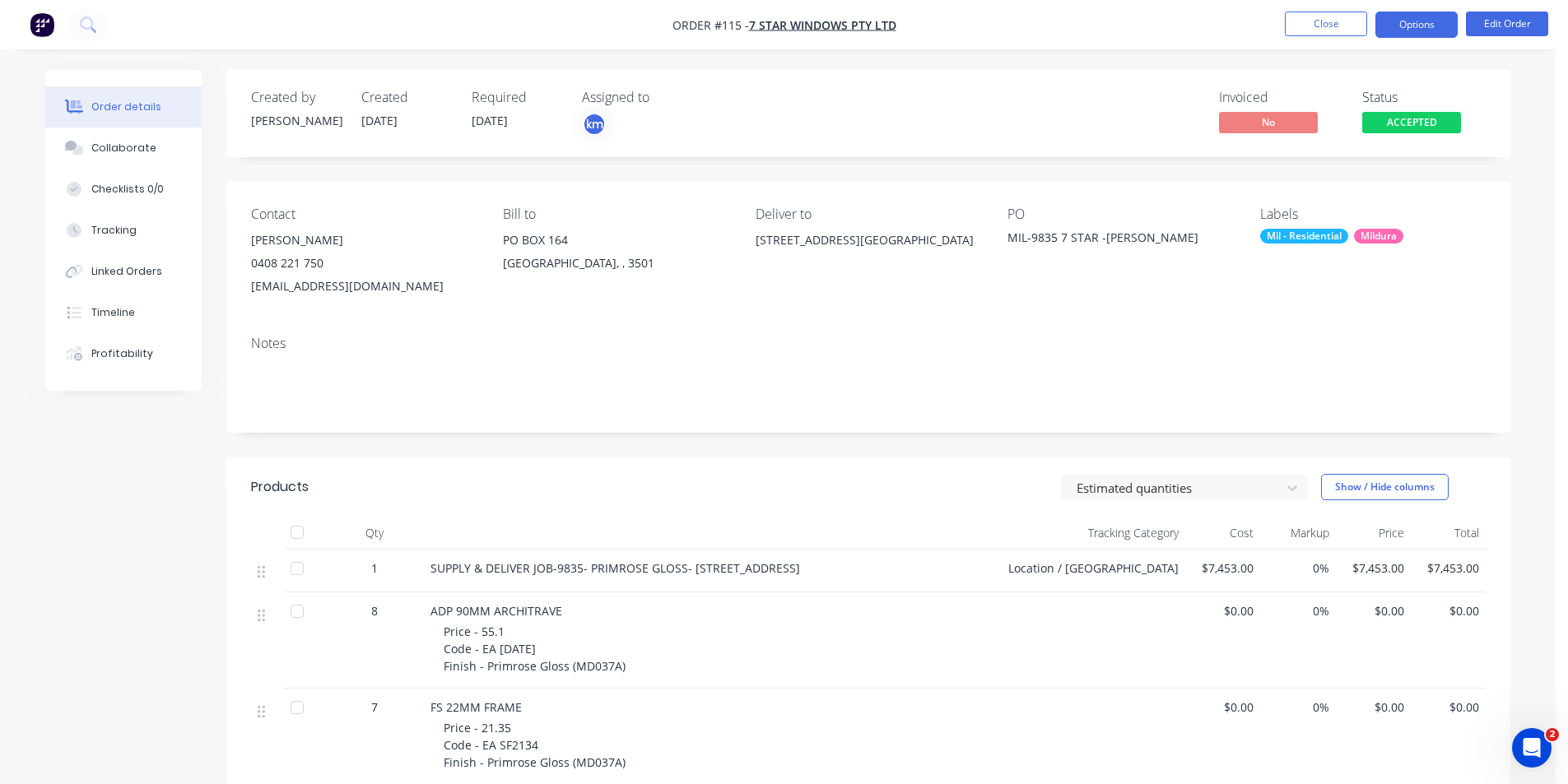
click at [1414, 29] on button "Options" at bounding box center [1417, 24] width 83 height 26
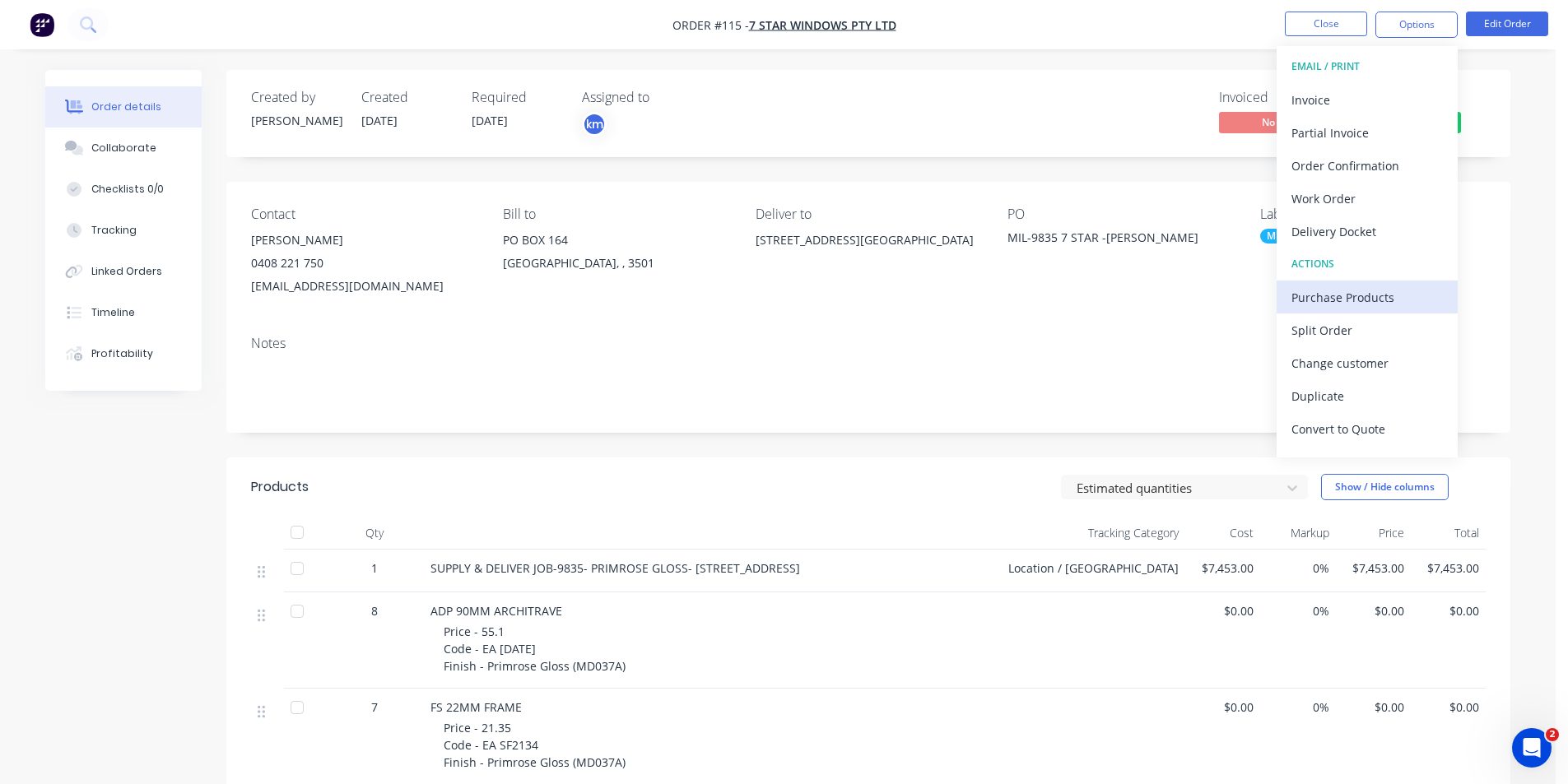
click at [1361, 298] on div "Purchase Products" at bounding box center [1368, 297] width 151 height 23
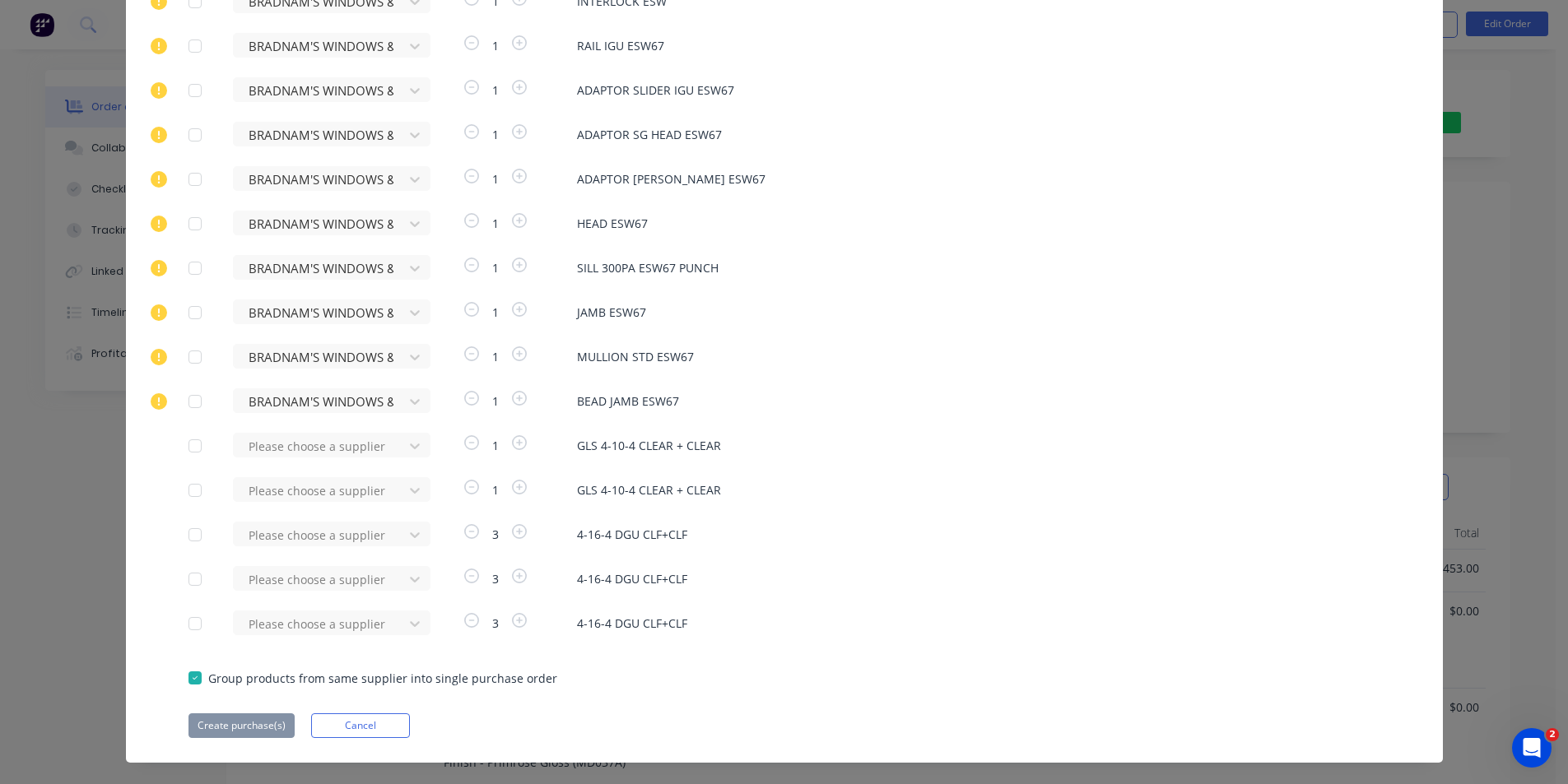
scroll to position [682, 0]
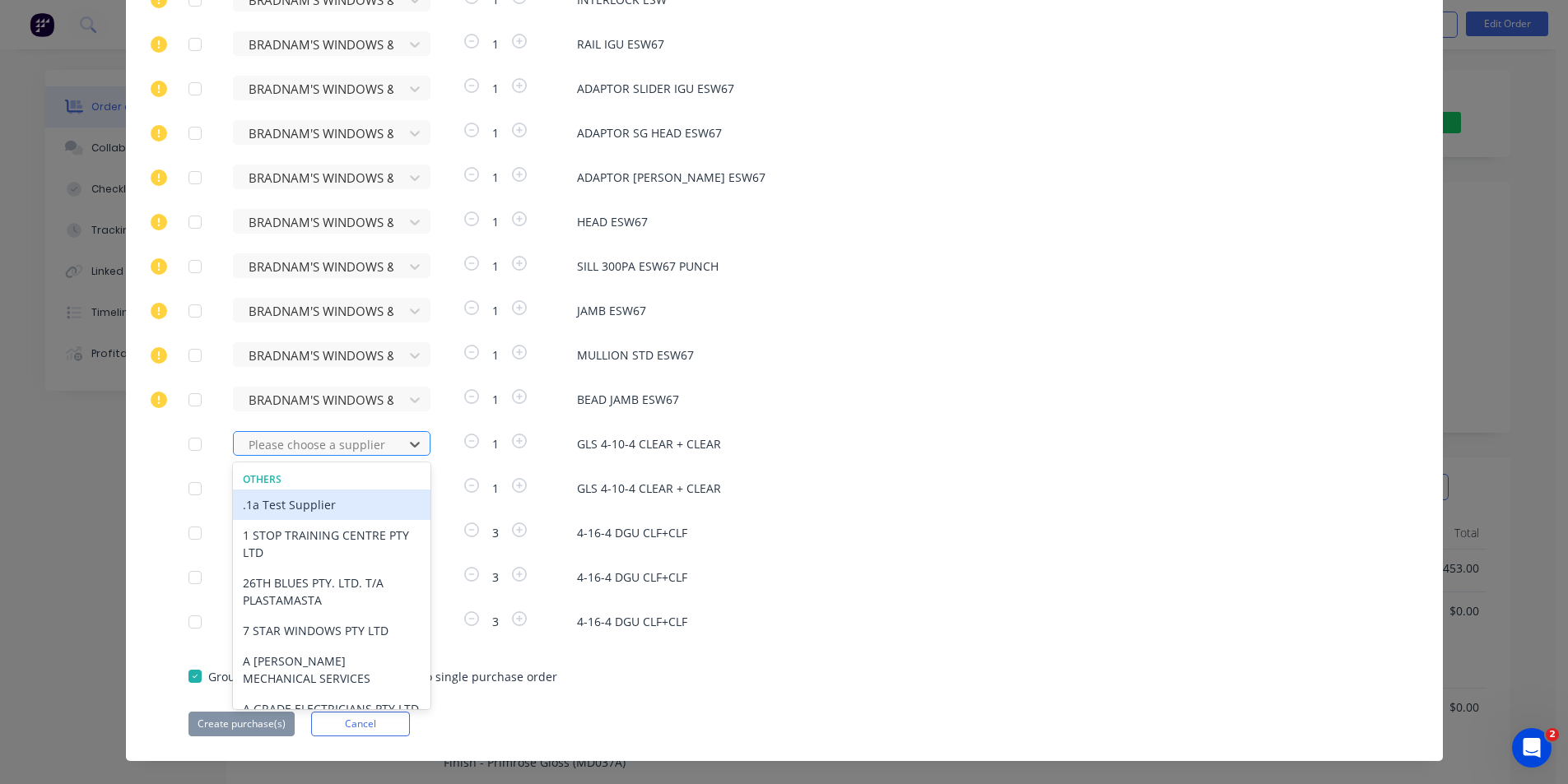
click at [362, 455] on div "Please choose a supplier" at bounding box center [321, 444] width 158 height 24
type input "VIRI"
click at [342, 501] on div "VIRIDIAN [PERSON_NAME]" at bounding box center [332, 505] width 198 height 30
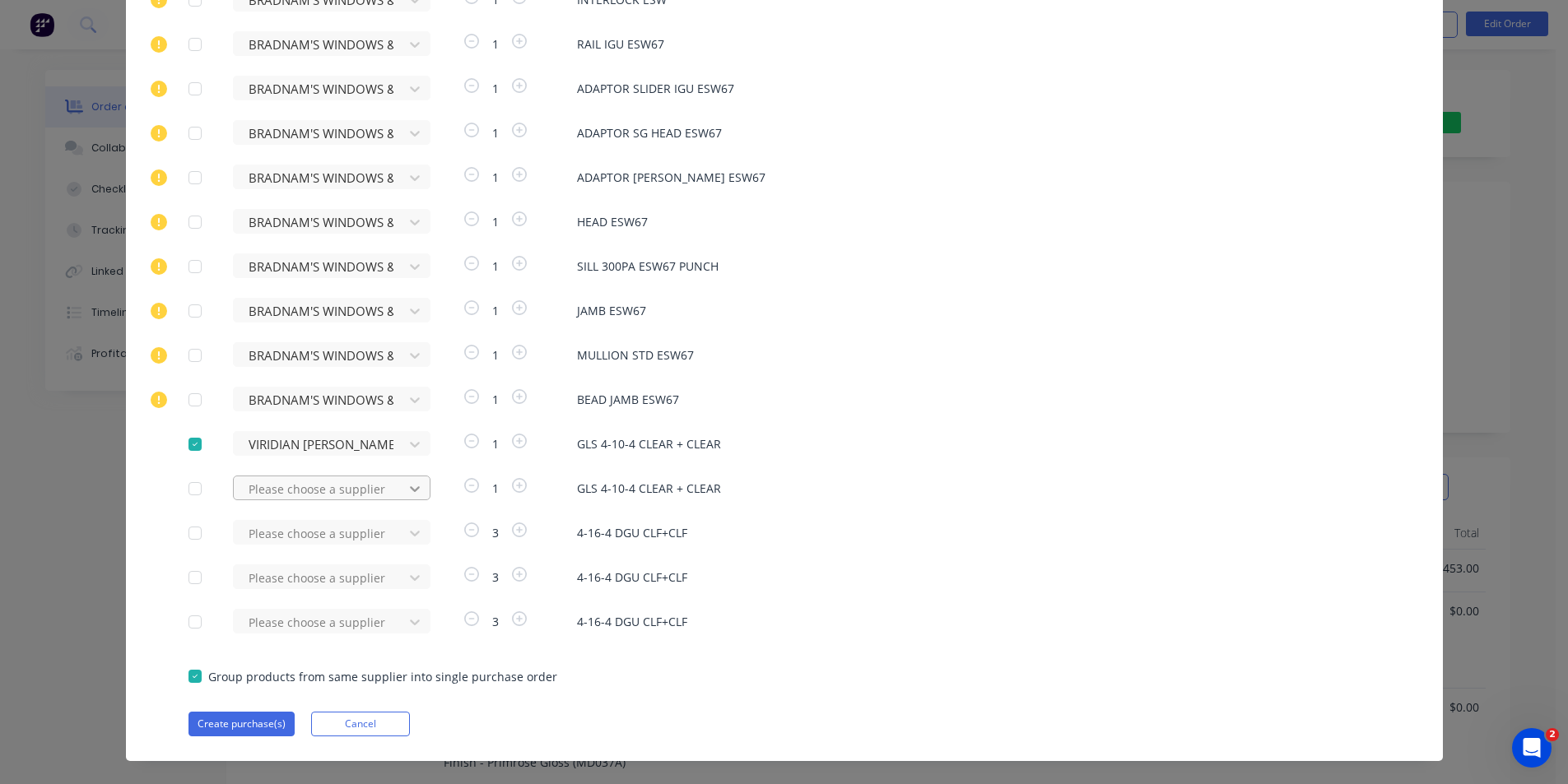
click at [400, 488] on div at bounding box center [415, 489] width 30 height 26
type input "VIRI"
click at [362, 539] on div "VIRIDIAN [PERSON_NAME]" at bounding box center [332, 549] width 198 height 30
click at [326, 540] on div "Please choose a supplier" at bounding box center [324, 533] width 181 height 24
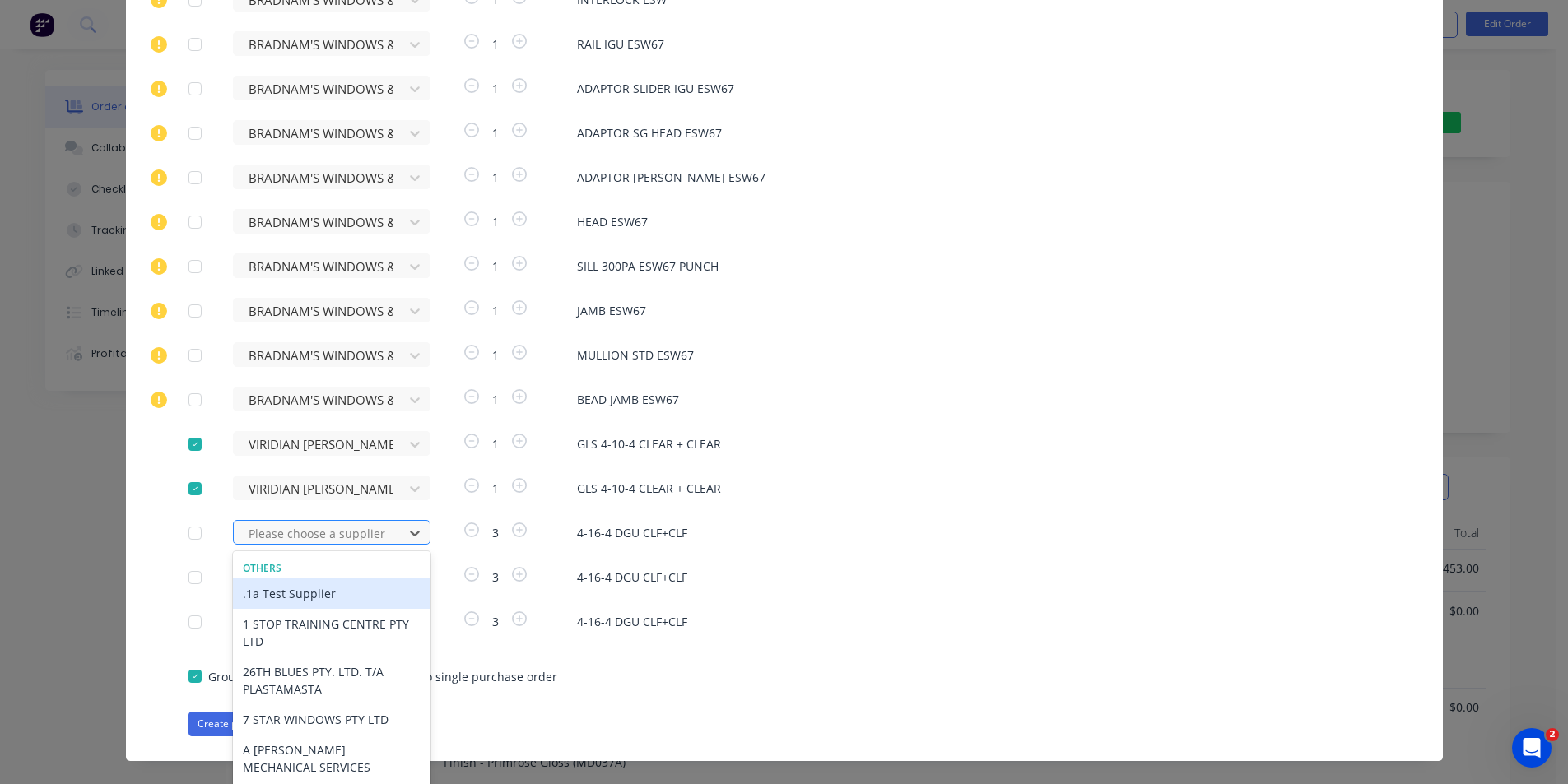
scroll to position [703, 0]
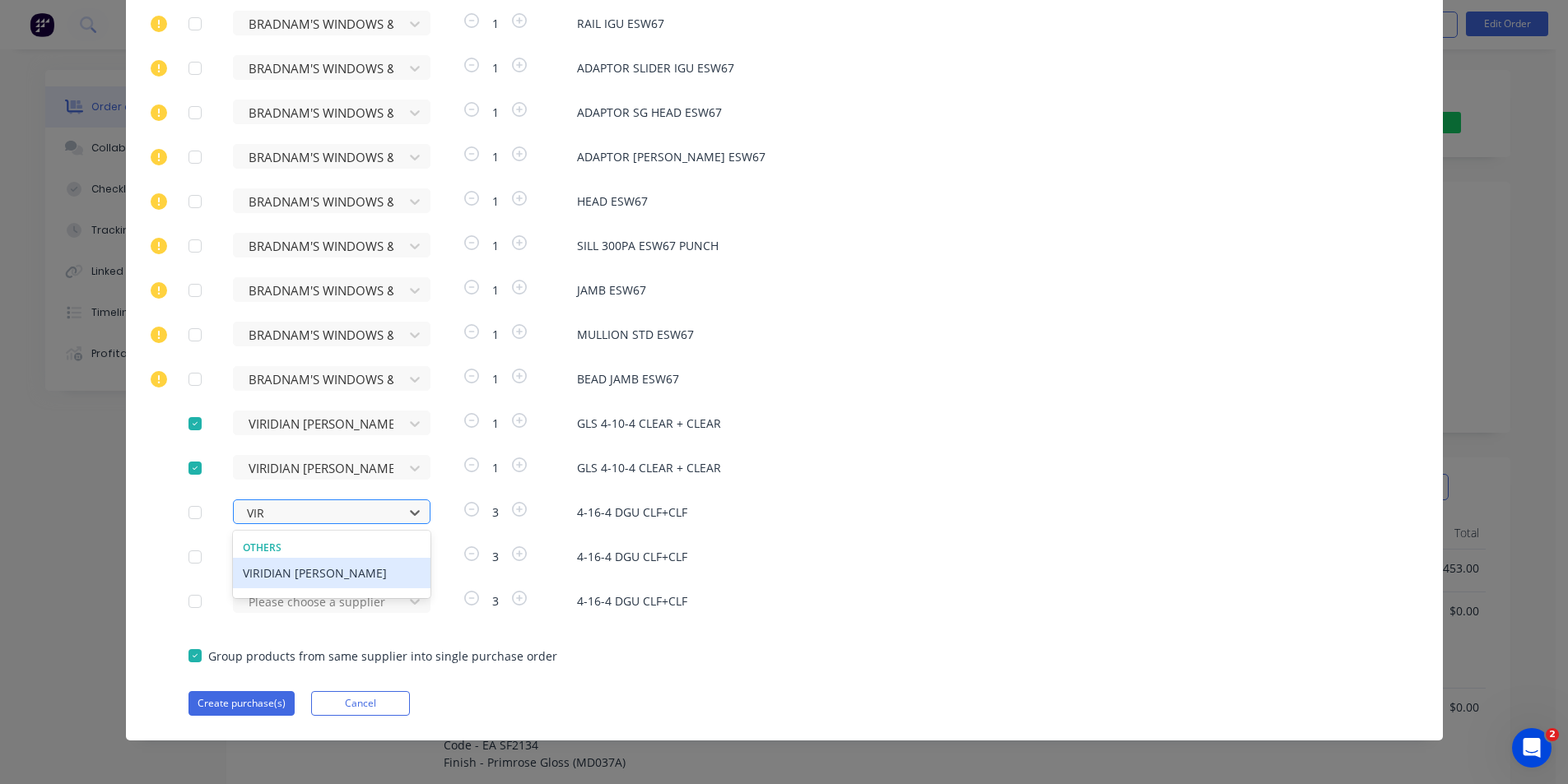
type input "VIRI"
click at [351, 571] on div "VIRIDIAN [PERSON_NAME]" at bounding box center [332, 573] width 198 height 30
click at [334, 554] on div "Please choose a supplier" at bounding box center [324, 556] width 181 height 24
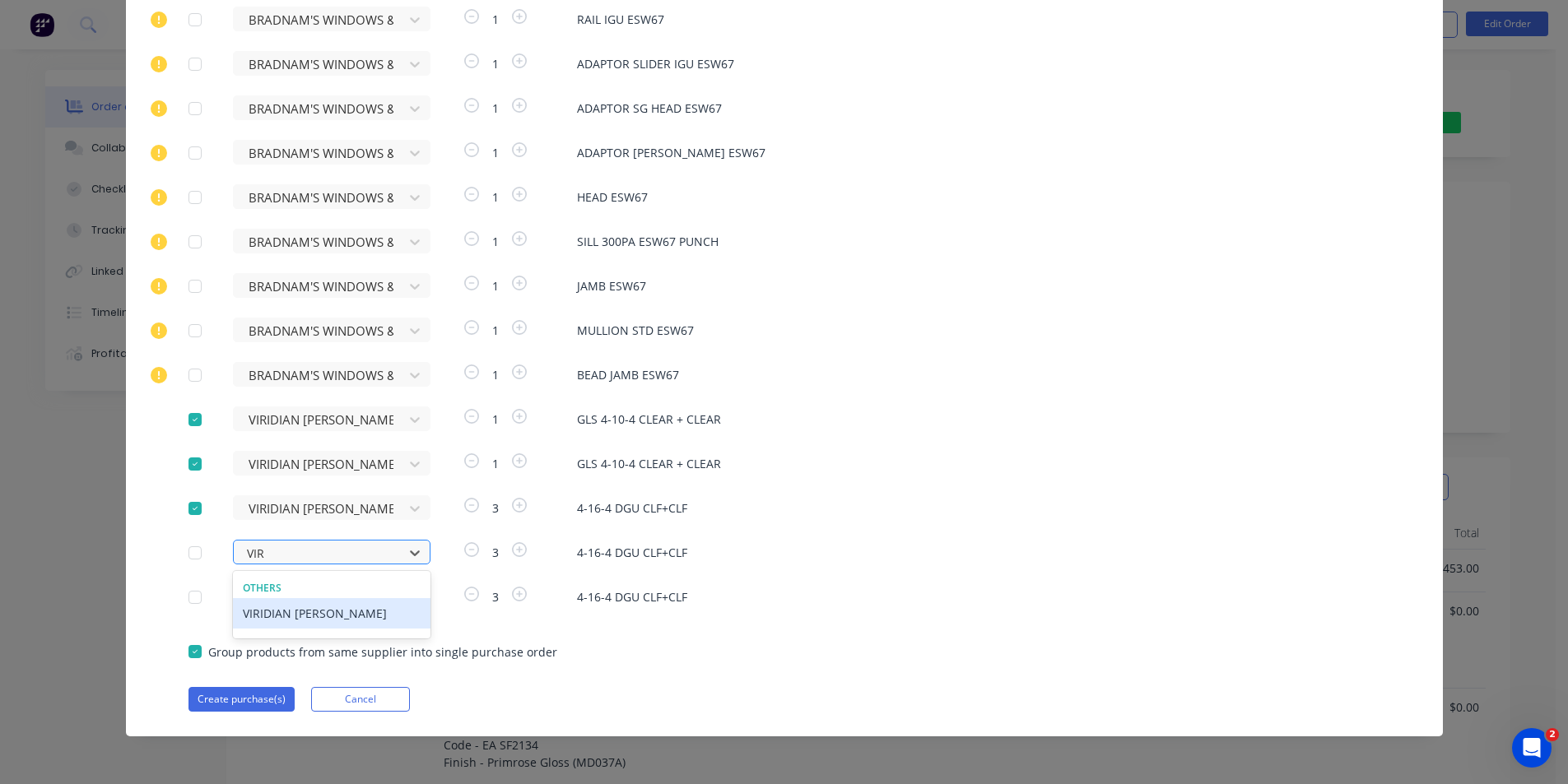
scroll to position [707, 0]
type input "VIRI"
click at [347, 606] on div "VIRIDIAN [PERSON_NAME]" at bounding box center [332, 613] width 198 height 30
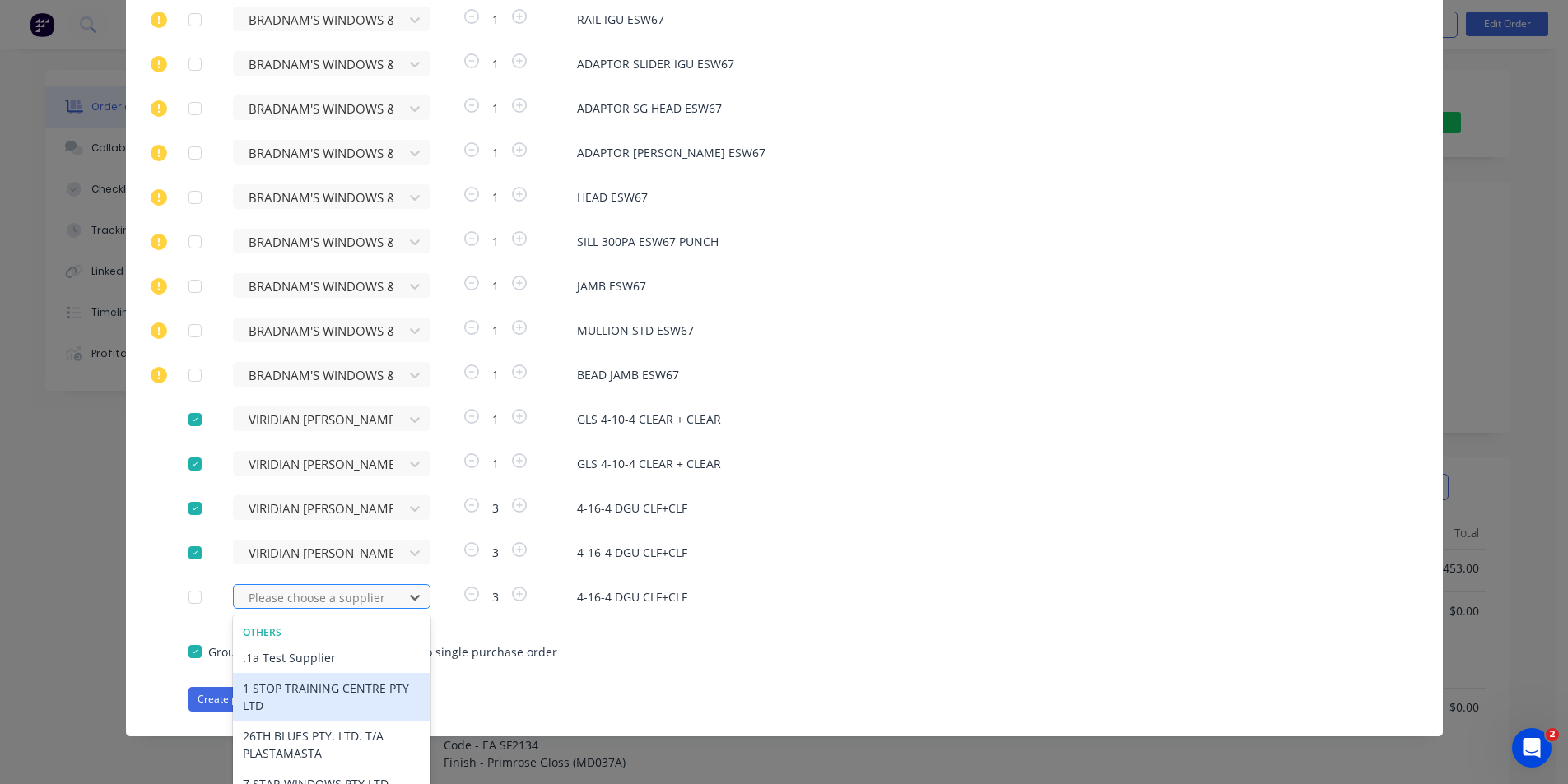
click at [325, 606] on div "122 results available. Use Up and Down to choose options, press Enter to select…" at bounding box center [324, 596] width 181 height 24
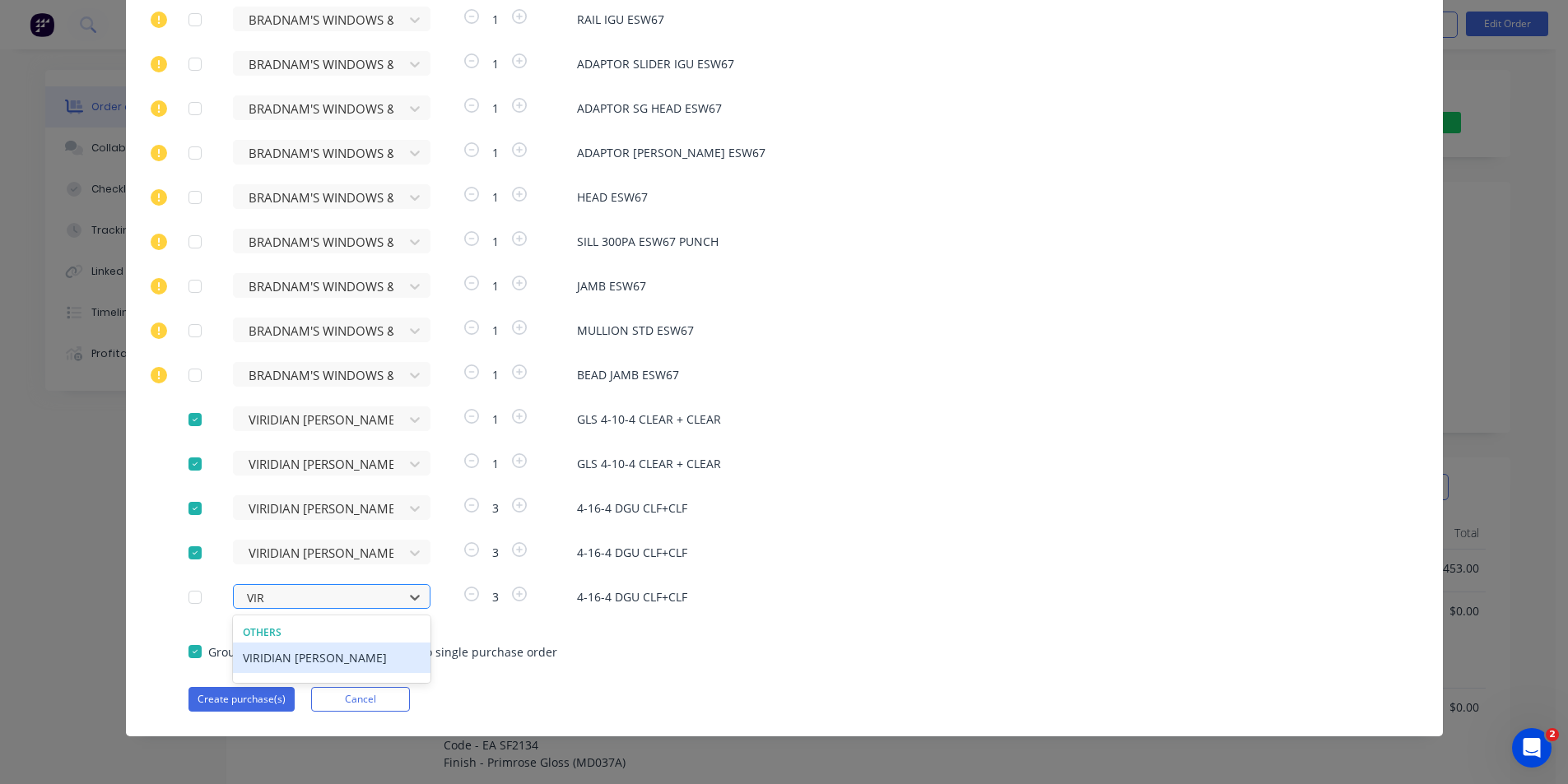
type input "VIRI"
click at [313, 652] on div "VIRIDIAN [PERSON_NAME]" at bounding box center [332, 658] width 198 height 30
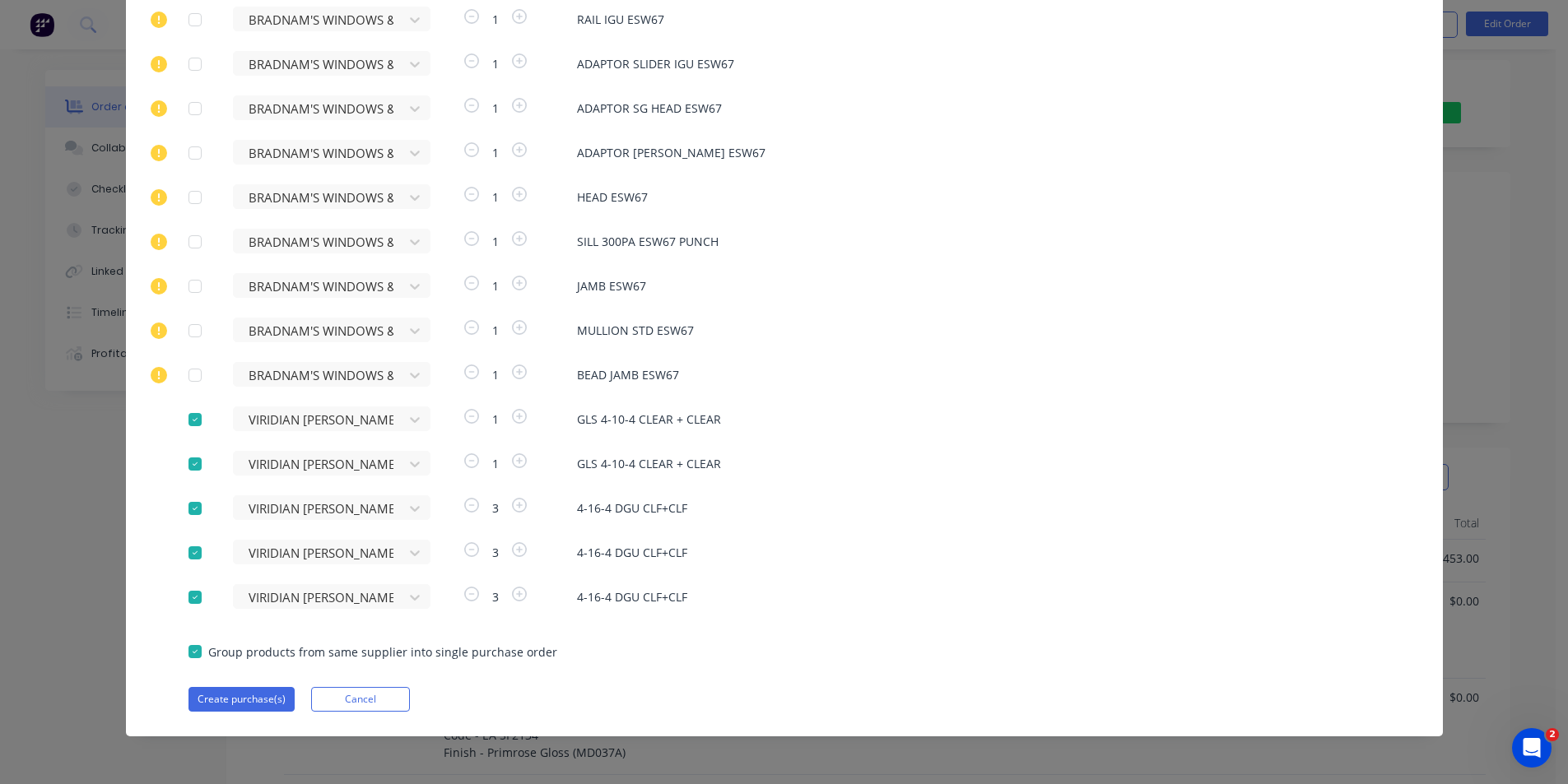
scroll to position [15, 0]
click at [252, 697] on button "Create purchase(s)" at bounding box center [242, 700] width 106 height 24
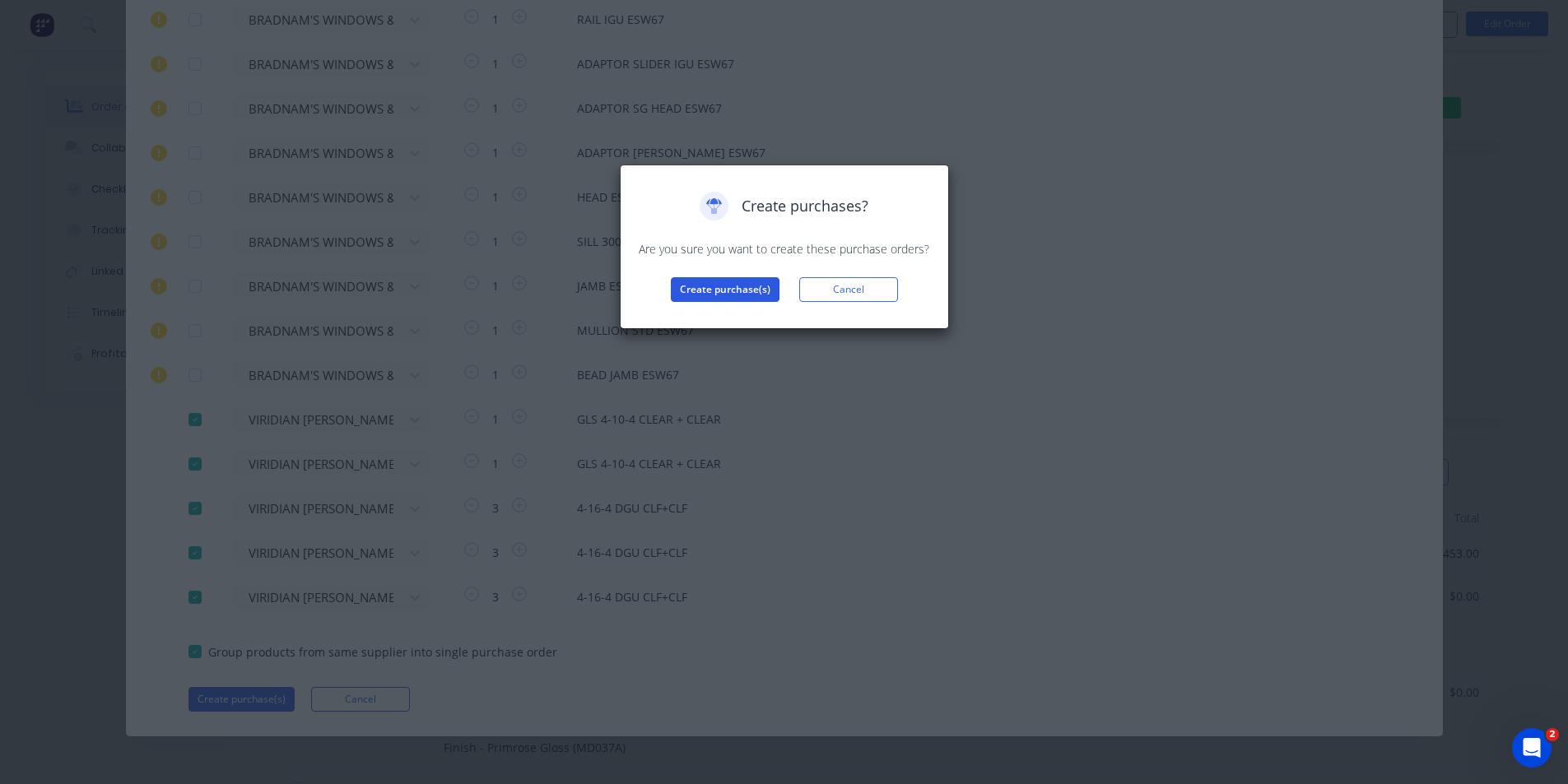
click at [738, 285] on button "Create purchase(s)" at bounding box center [725, 290] width 109 height 24
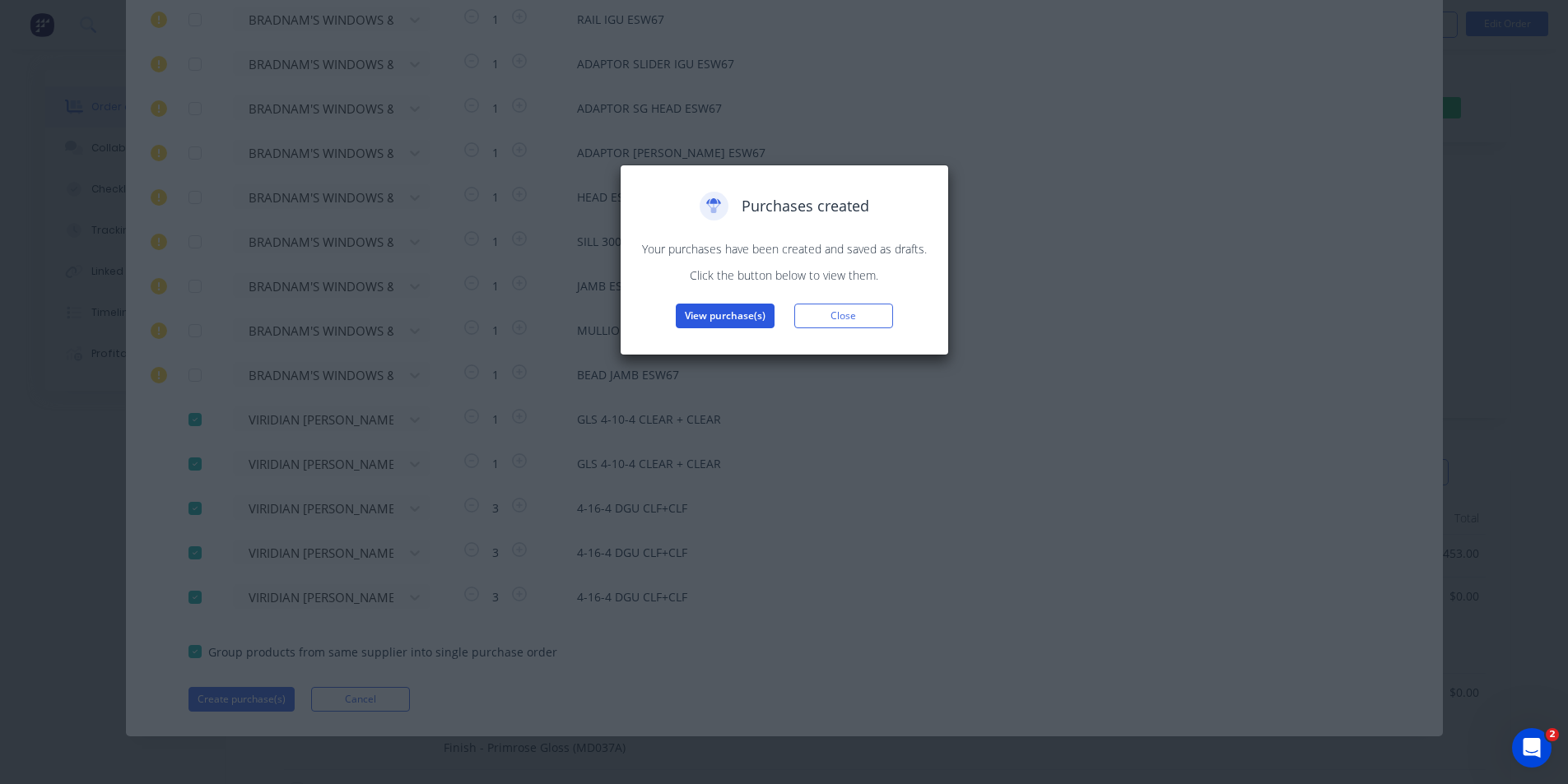
click at [745, 316] on button "View purchase(s)" at bounding box center [724, 316] width 98 height 24
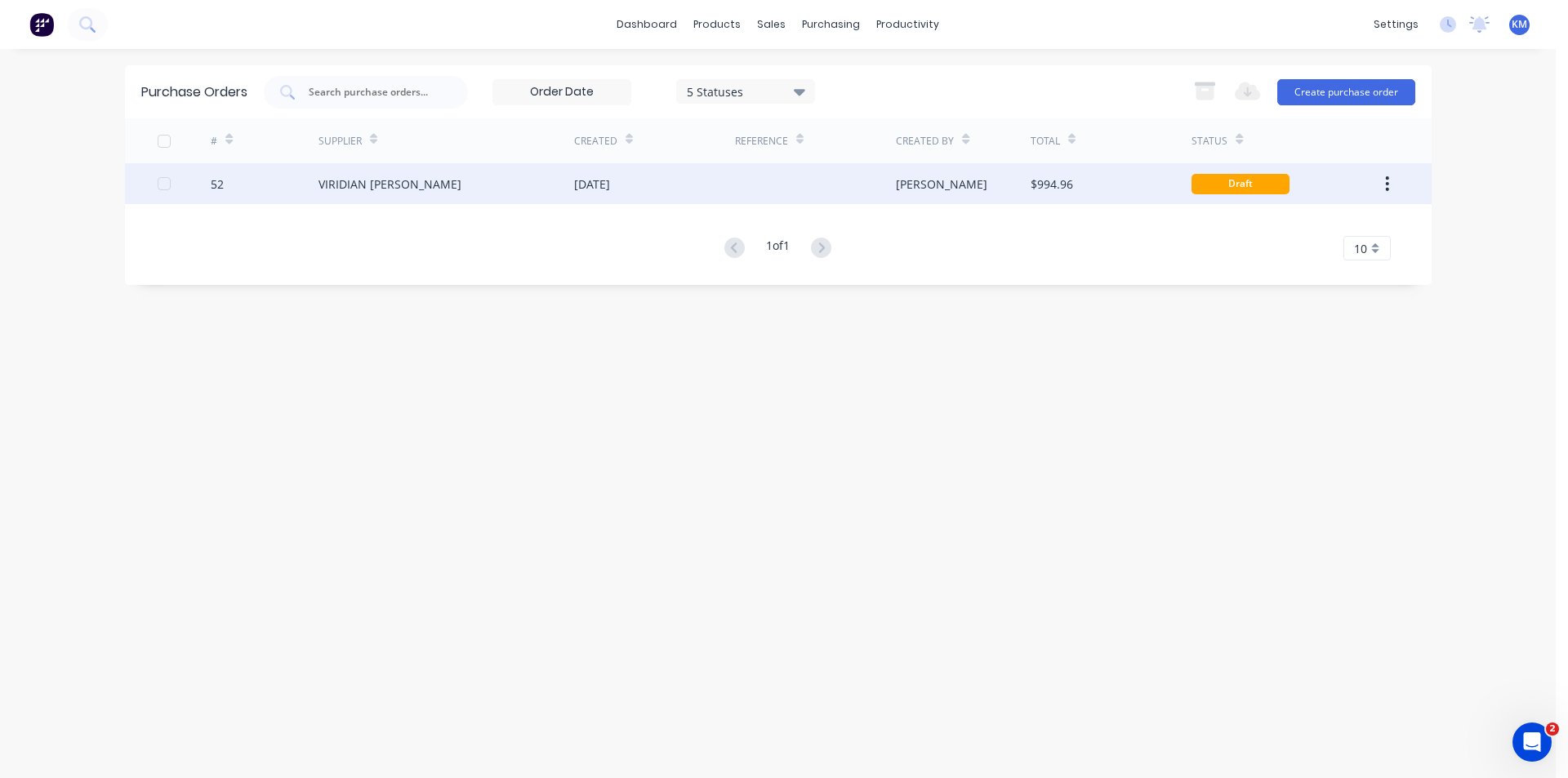
click at [992, 187] on div "[PERSON_NAME]" at bounding box center [963, 183] width 135 height 41
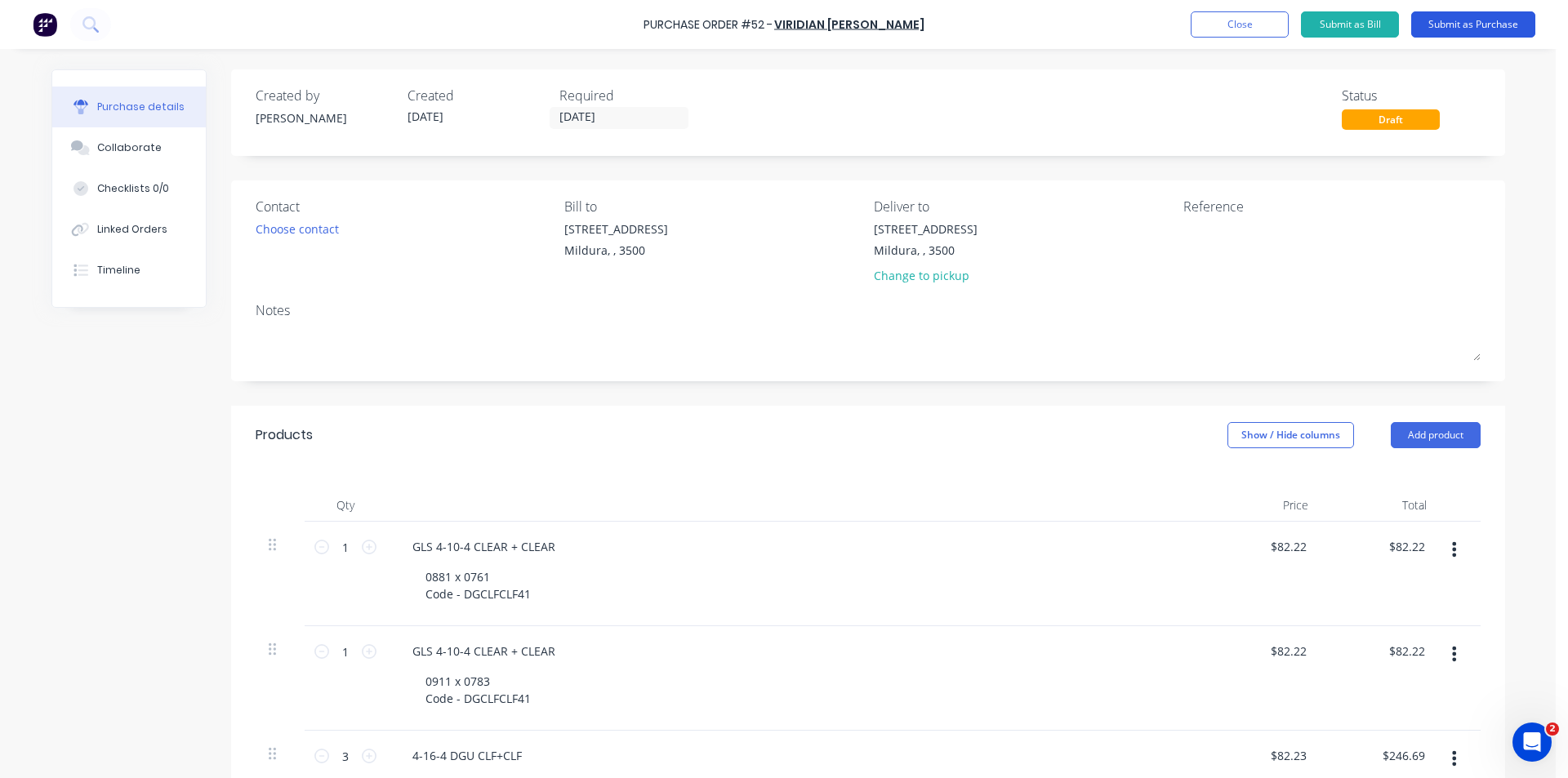
click at [1485, 25] on button "Submit as Purchase" at bounding box center [1473, 24] width 124 height 26
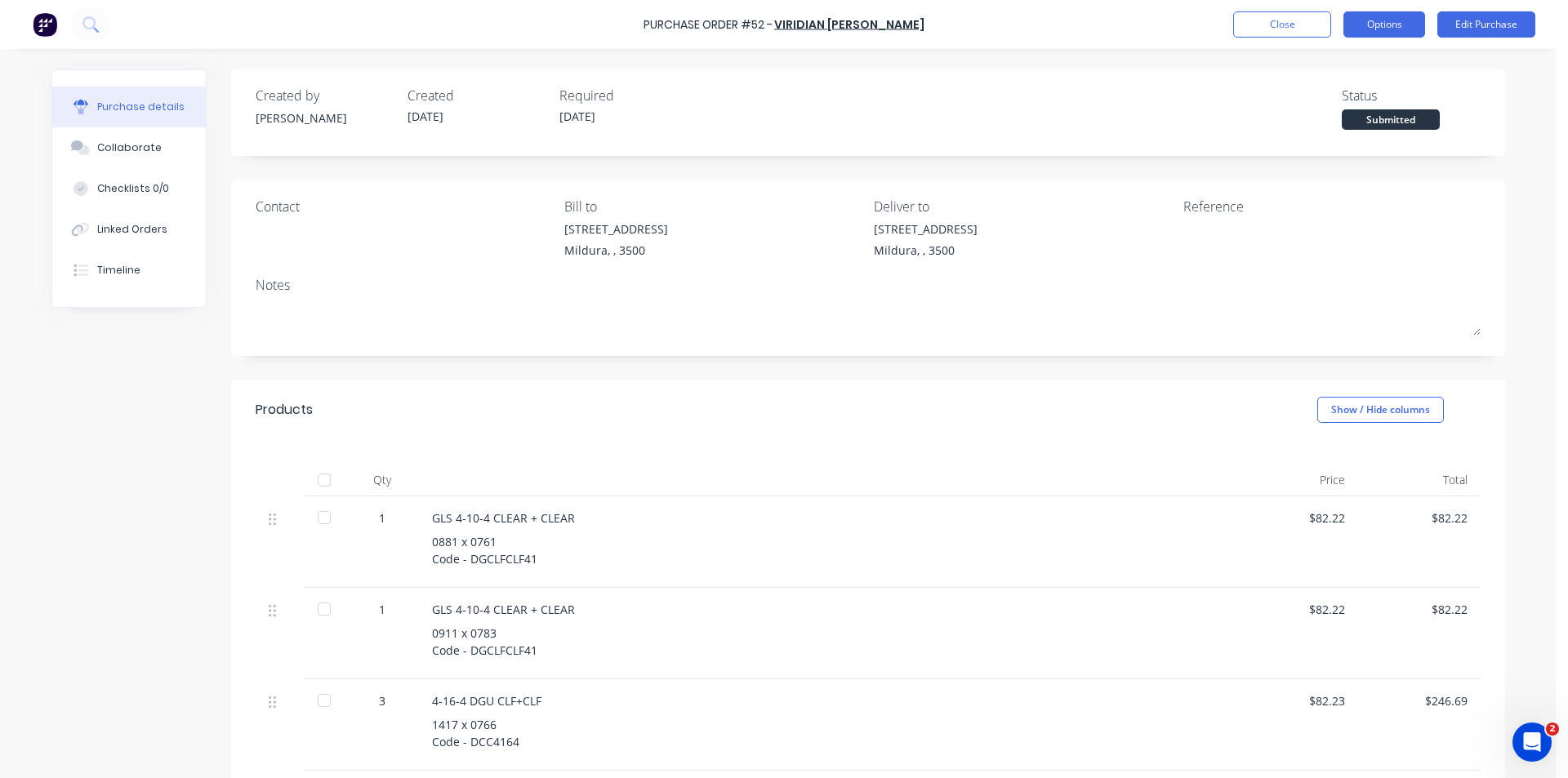
click at [1392, 22] on button "Options" at bounding box center [1384, 24] width 82 height 26
click at [1476, 24] on button "Edit Purchase" at bounding box center [1485, 24] width 98 height 26
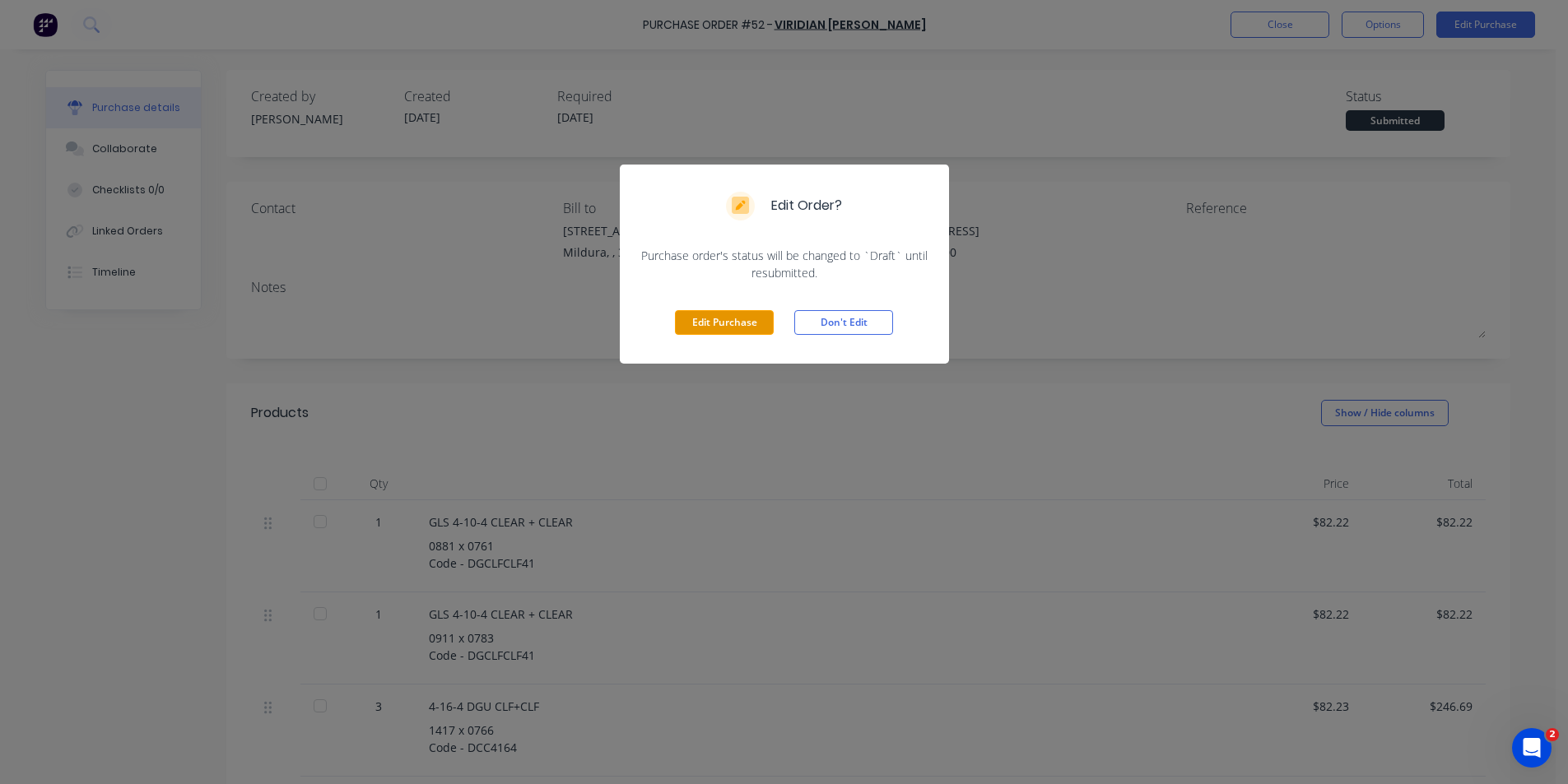
click at [738, 329] on button "Edit Purchase" at bounding box center [723, 322] width 98 height 24
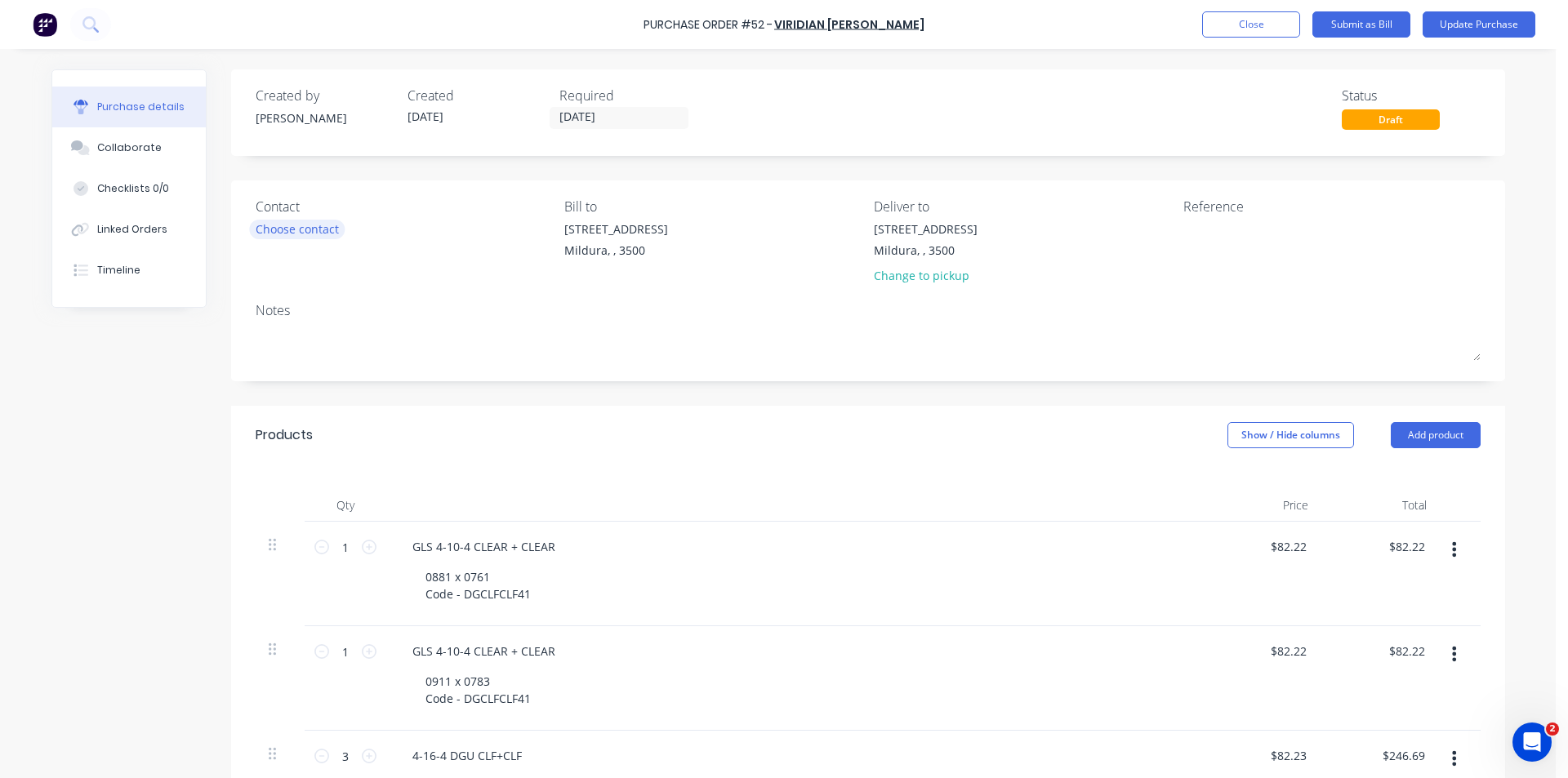
click at [321, 220] on div "Choose contact" at bounding box center [297, 229] width 83 height 17
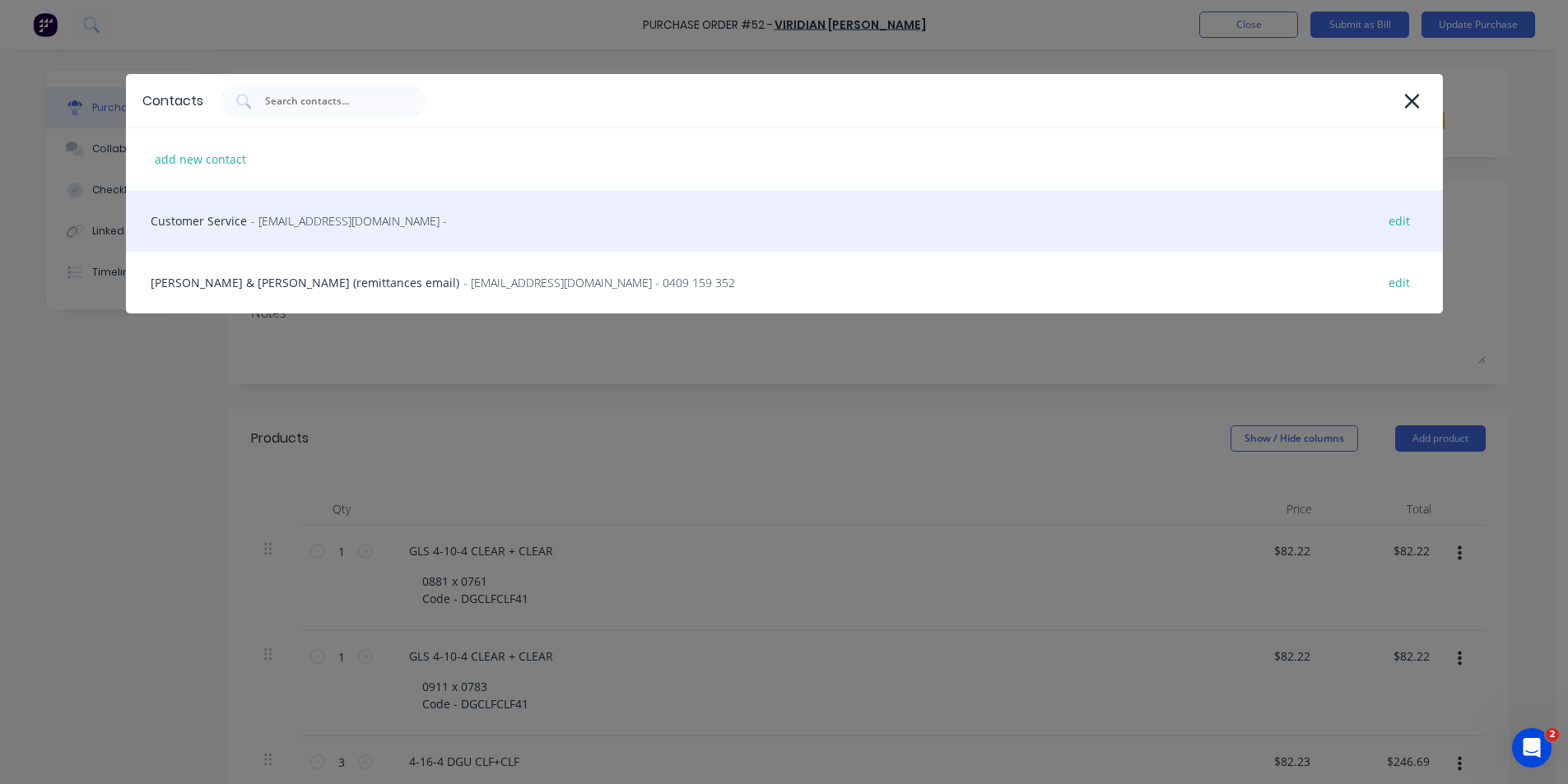
click at [308, 218] on span "- [EMAIL_ADDRESS][DOMAIN_NAME] -" at bounding box center [348, 221] width 196 height 17
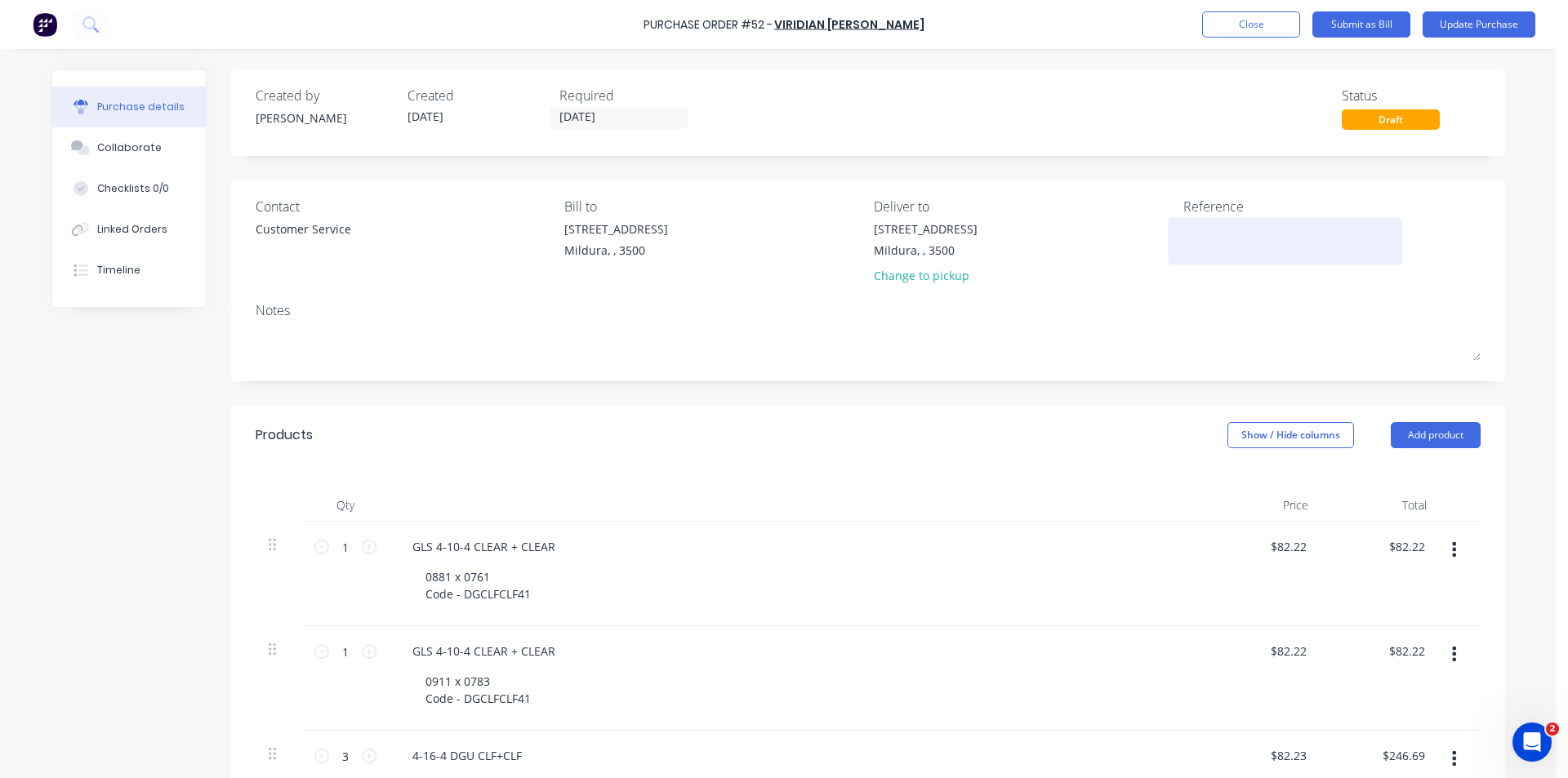
click at [1185, 231] on textarea at bounding box center [1285, 238] width 204 height 37
type textarea "MIL- W2339- 7 STAR WINDOWS M"
type textarea "x"
type textarea "MIL- W2339- 7 STAR WINDOWS MA"
type textarea "x"
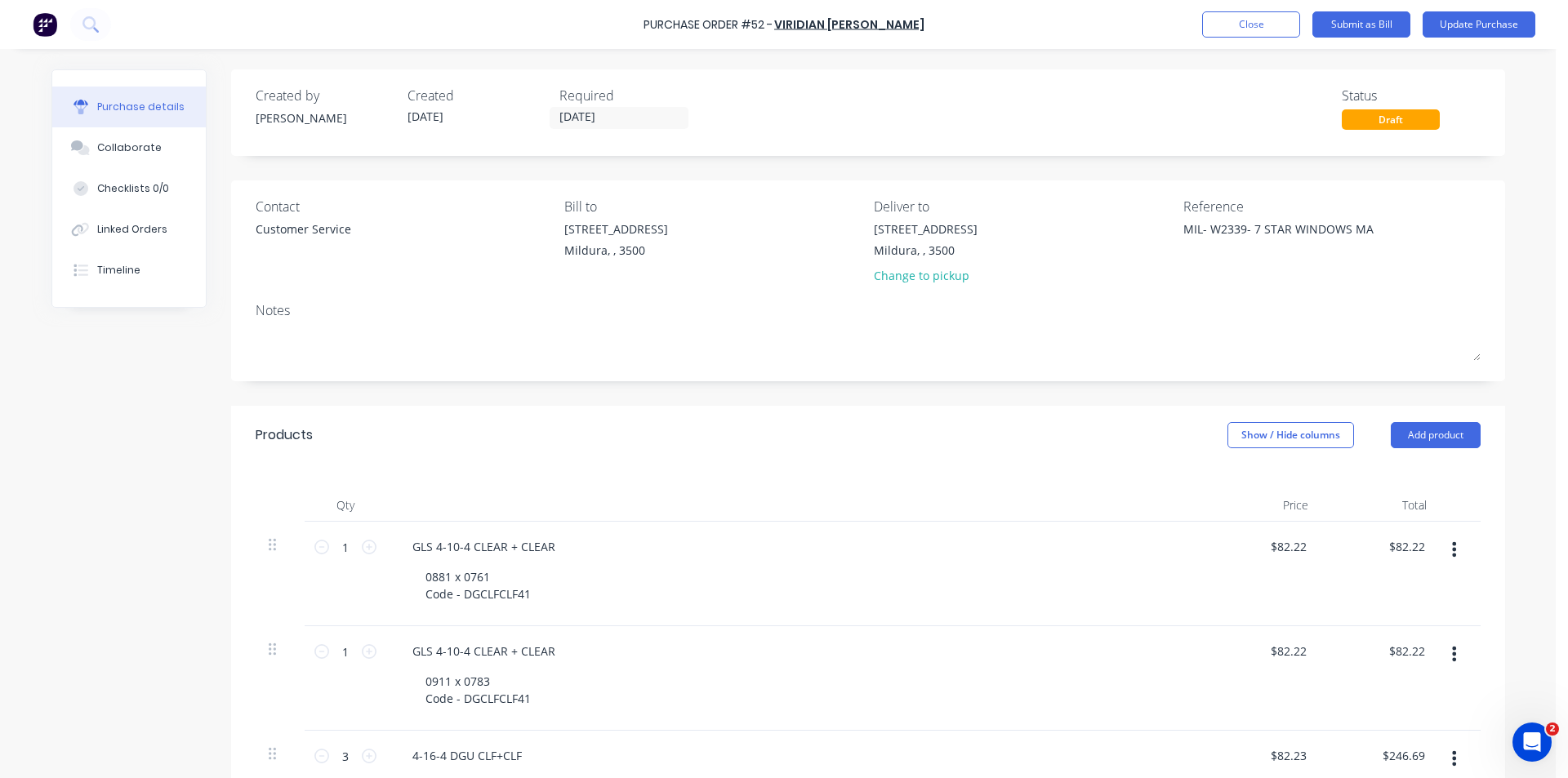
type textarea "MIL- W2339- 7 STAR WINDOWS MAR"
type textarea "x"
type textarea "MIL- W2339- 7 STAR WINDOWS MARK"
type textarea "x"
type textarea "MIL- W2339- 7 STAR WINDOWS MARK"
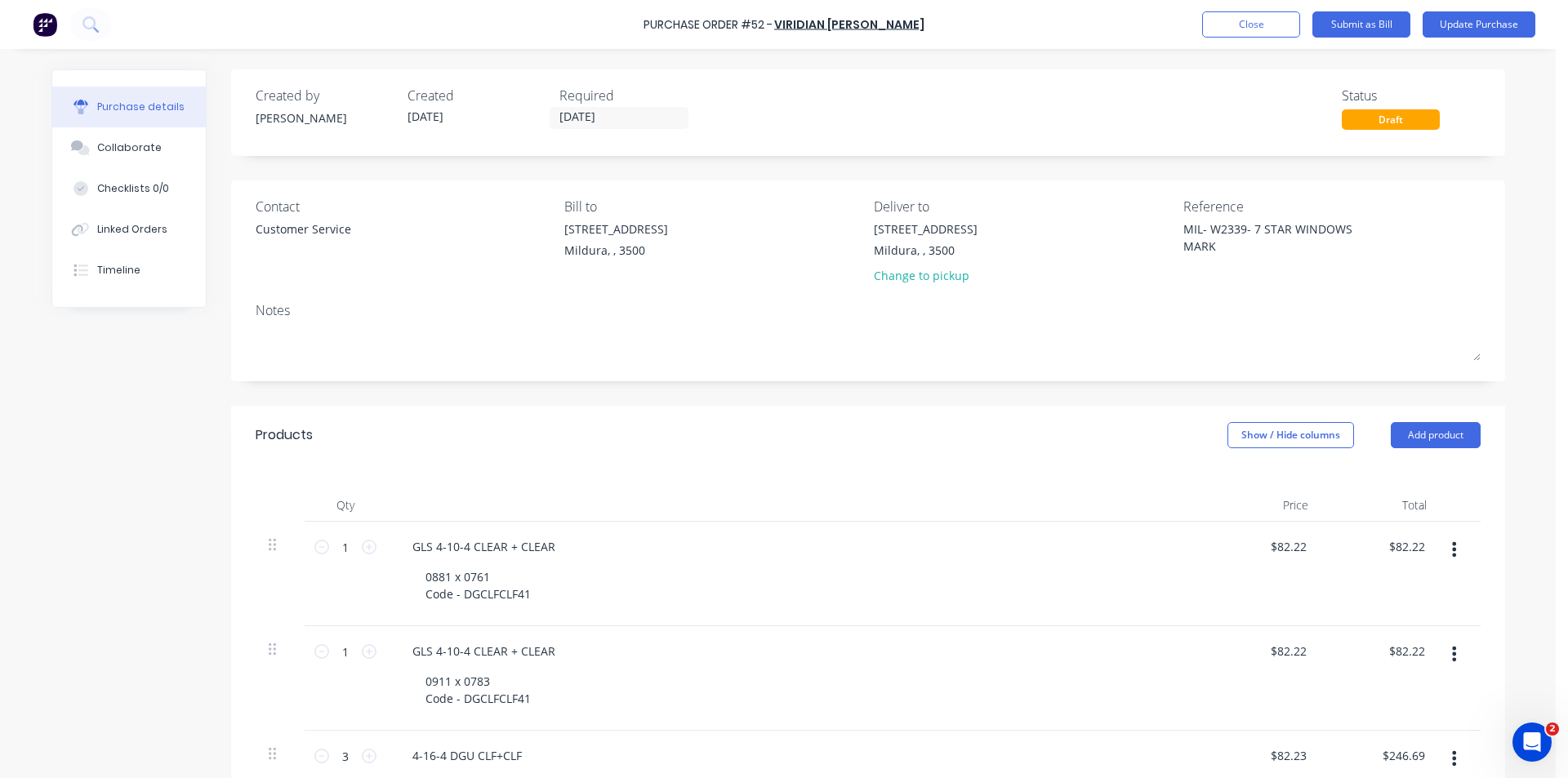
type textarea "x"
type textarea "MIL- W2339- 7 STAR WINDOWS [PERSON_NAME]"
type textarea "x"
type textarea "MIL- W2339- 7 STAR WINDOWS MARK"
type textarea "x"
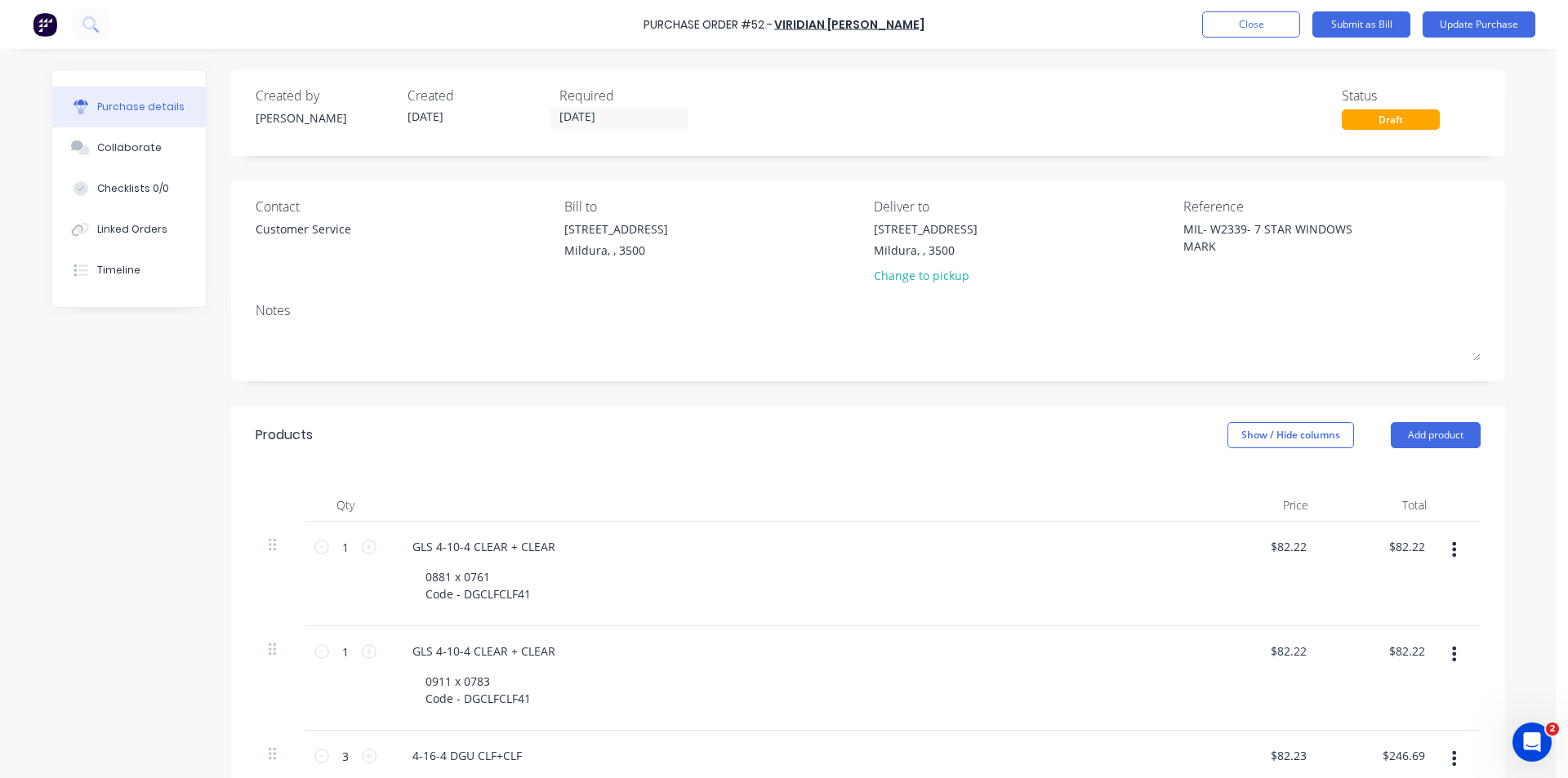
type textarea "MIL- W2339- 7 STAR WINDOWS [PERSON_NAME]"
type textarea "x"
type textarea "MIL- W2339- 7 STAR WINDOWS [PERSON_NAME] [PERSON_NAME]"
type textarea "x"
type textarea "MIL- W2339- 7 STAR WINDOWS [PERSON_NAME]"
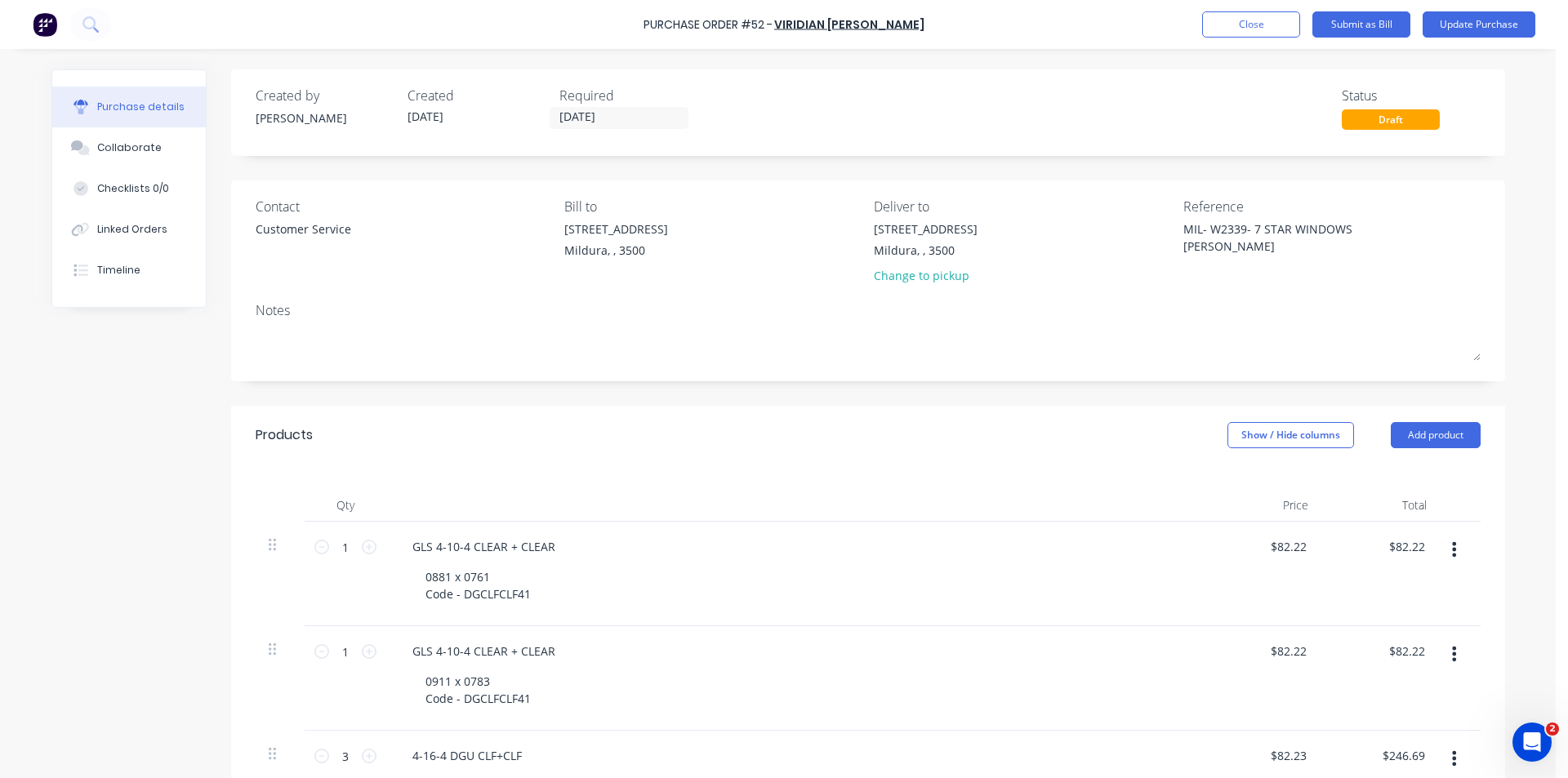
type textarea "x"
type textarea "MIL- W2339- 7 STAR WINDOWS [PERSON_NAME]"
type textarea "x"
type textarea "MIL- W2339- 7 STAR WINDOWS [PERSON_NAME]"
type textarea "x"
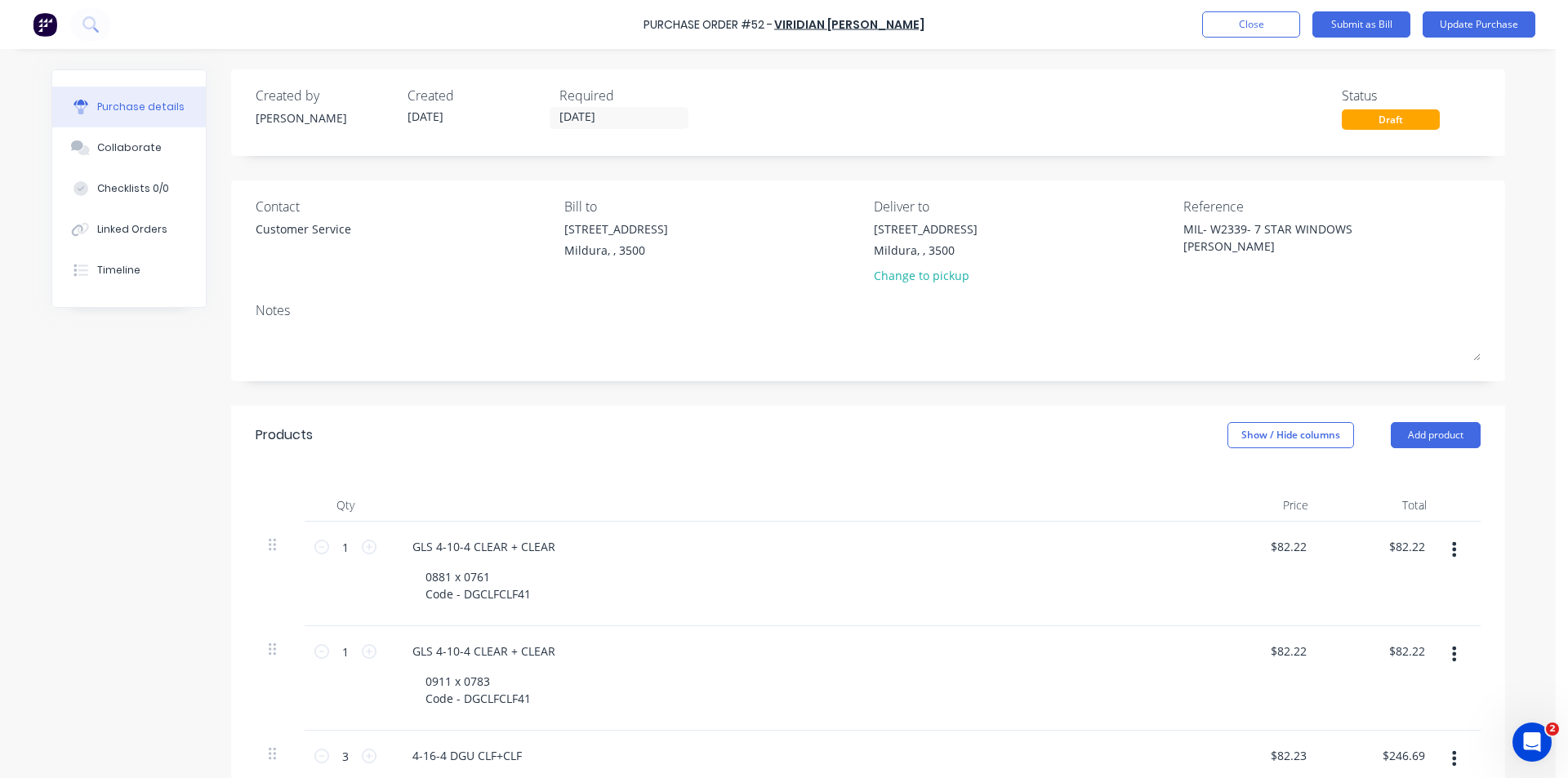
type textarea "MIL- W2339- 7 STAR WINDOWS [PERSON_NAME]"
type textarea "x"
type textarea "MIL- W2339- 7 STAR WINDOWS [PERSON_NAME]"
click at [1511, 273] on div "Purchase details Collaborate Checklists 0/0 Linked Orders Timeline Created by […" at bounding box center [778, 364] width 1486 height 697
click at [1262, 250] on textarea "MIL- W2339- 7 STAR WINDOWS [PERSON_NAME]" at bounding box center [1285, 238] width 204 height 37
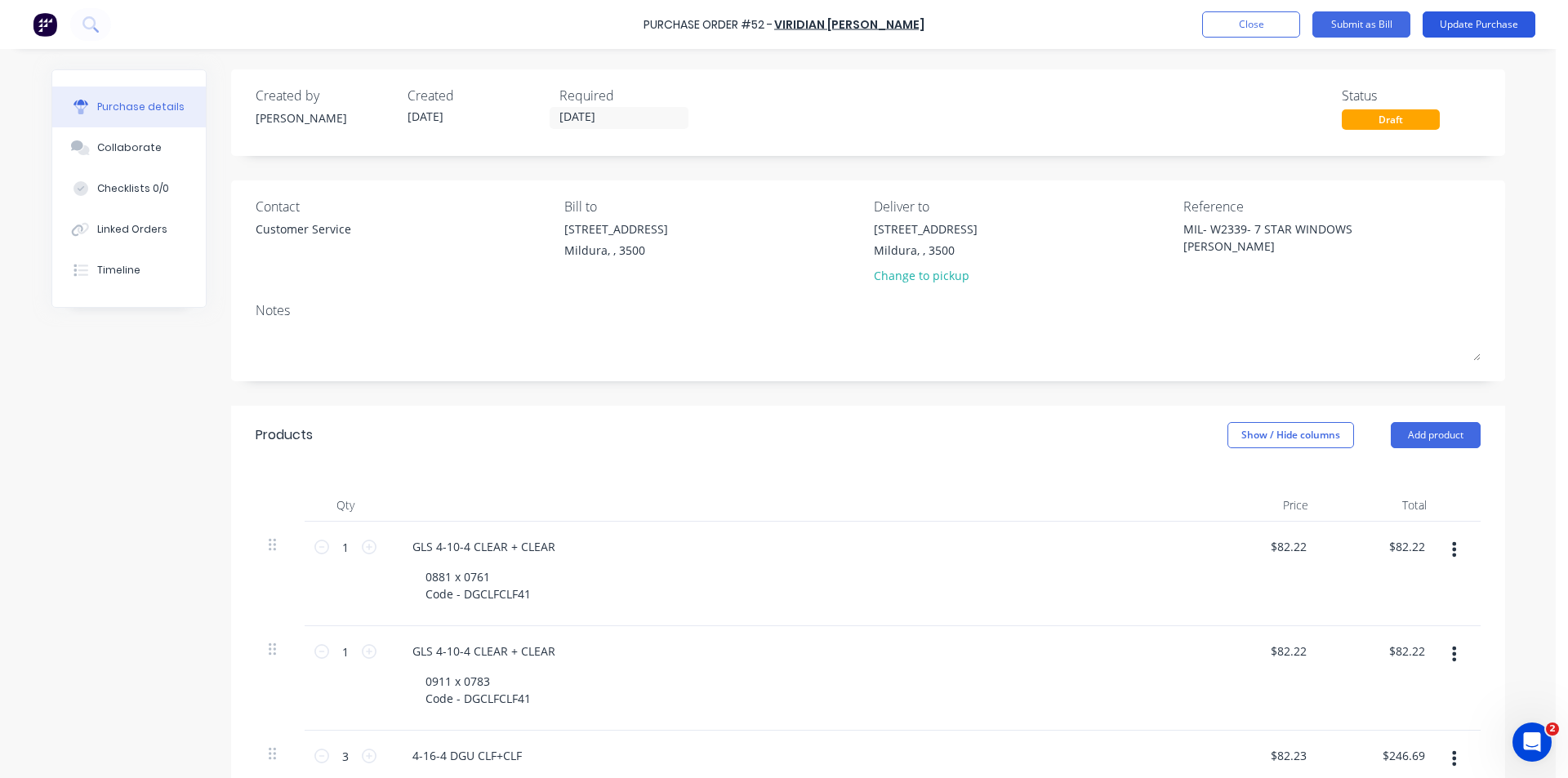
click at [1502, 21] on button "Update Purchase" at bounding box center [1478, 24] width 112 height 26
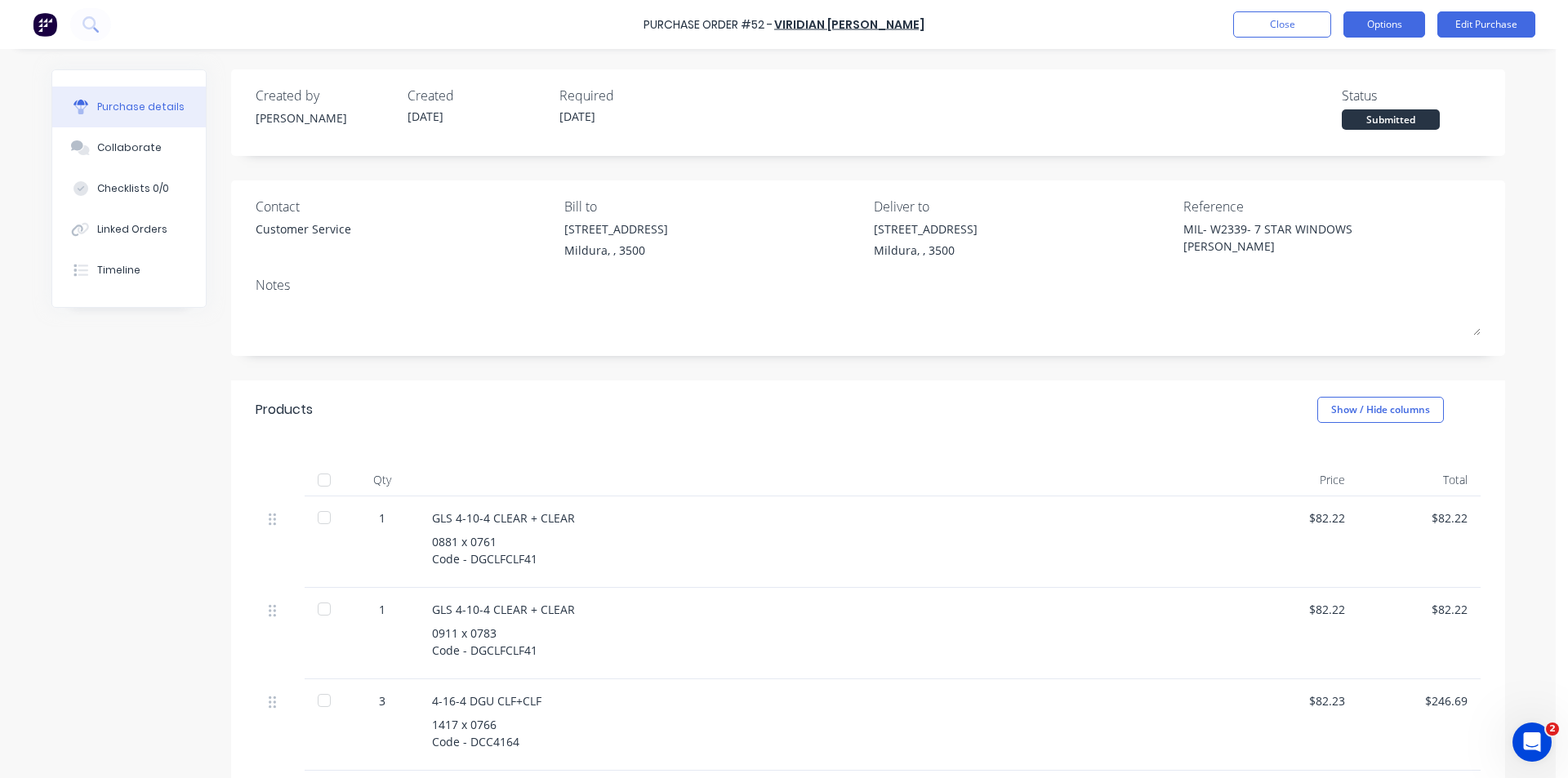
click at [1372, 17] on button "Options" at bounding box center [1384, 24] width 82 height 26
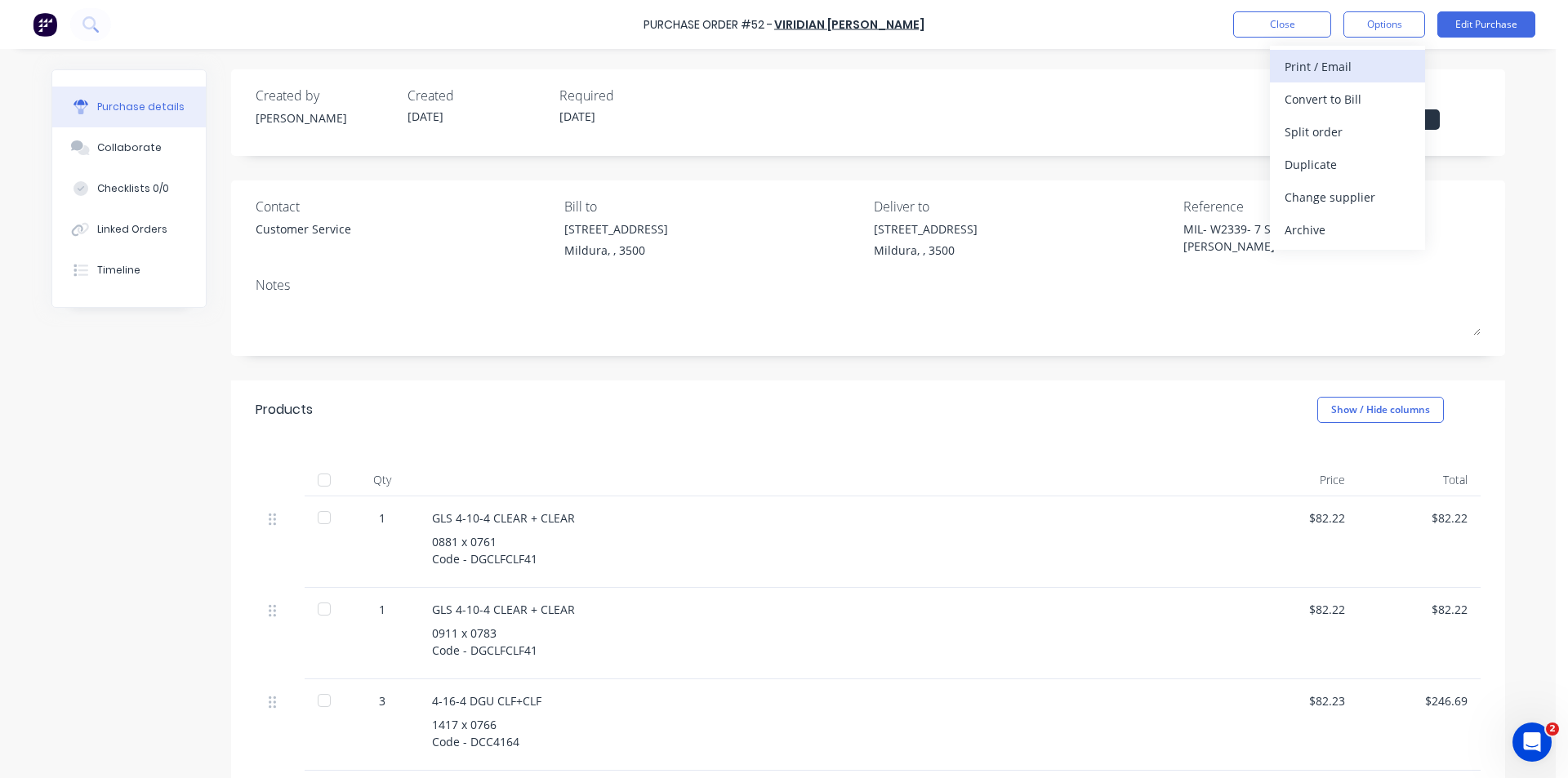
click at [1330, 67] on div "Print / Email" at bounding box center [1347, 66] width 126 height 23
click at [1344, 104] on div "With pricing" at bounding box center [1347, 98] width 126 height 23
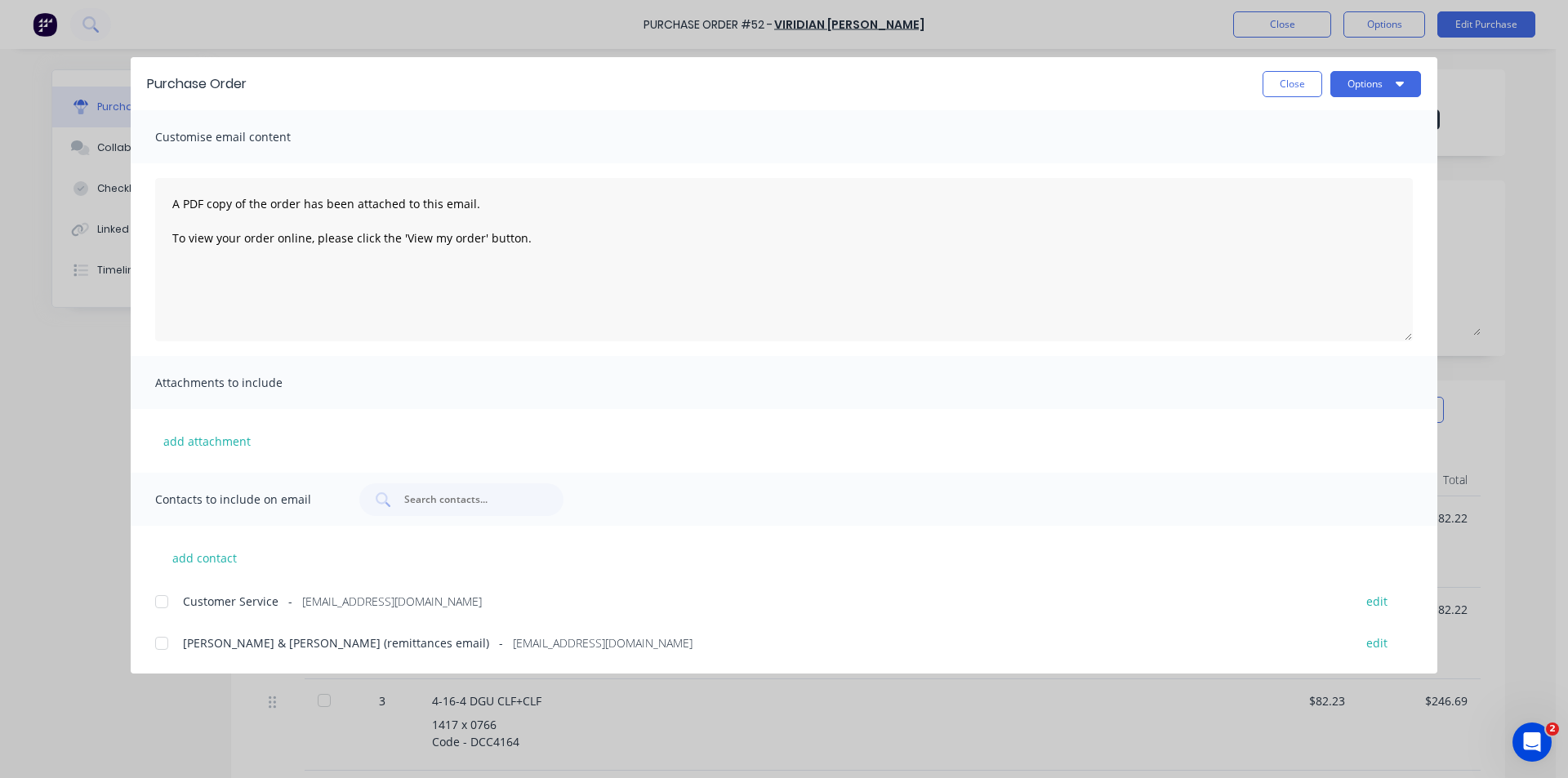
click at [158, 599] on div at bounding box center [161, 602] width 33 height 33
click at [212, 556] on button "add contact" at bounding box center [204, 558] width 98 height 24
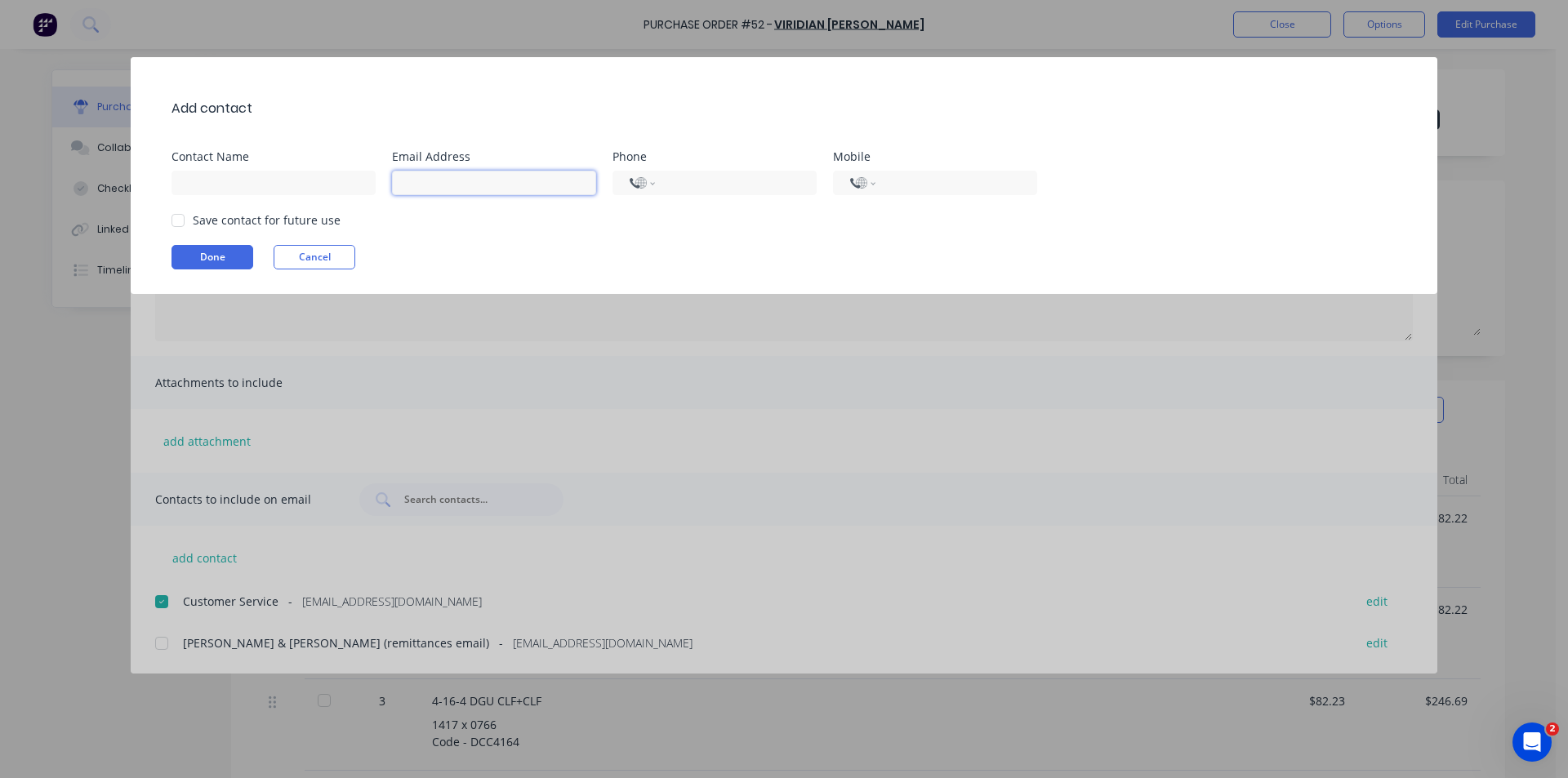
click at [490, 176] on input at bounding box center [494, 183] width 204 height 24
click at [307, 249] on button "Cancel" at bounding box center [314, 257] width 82 height 24
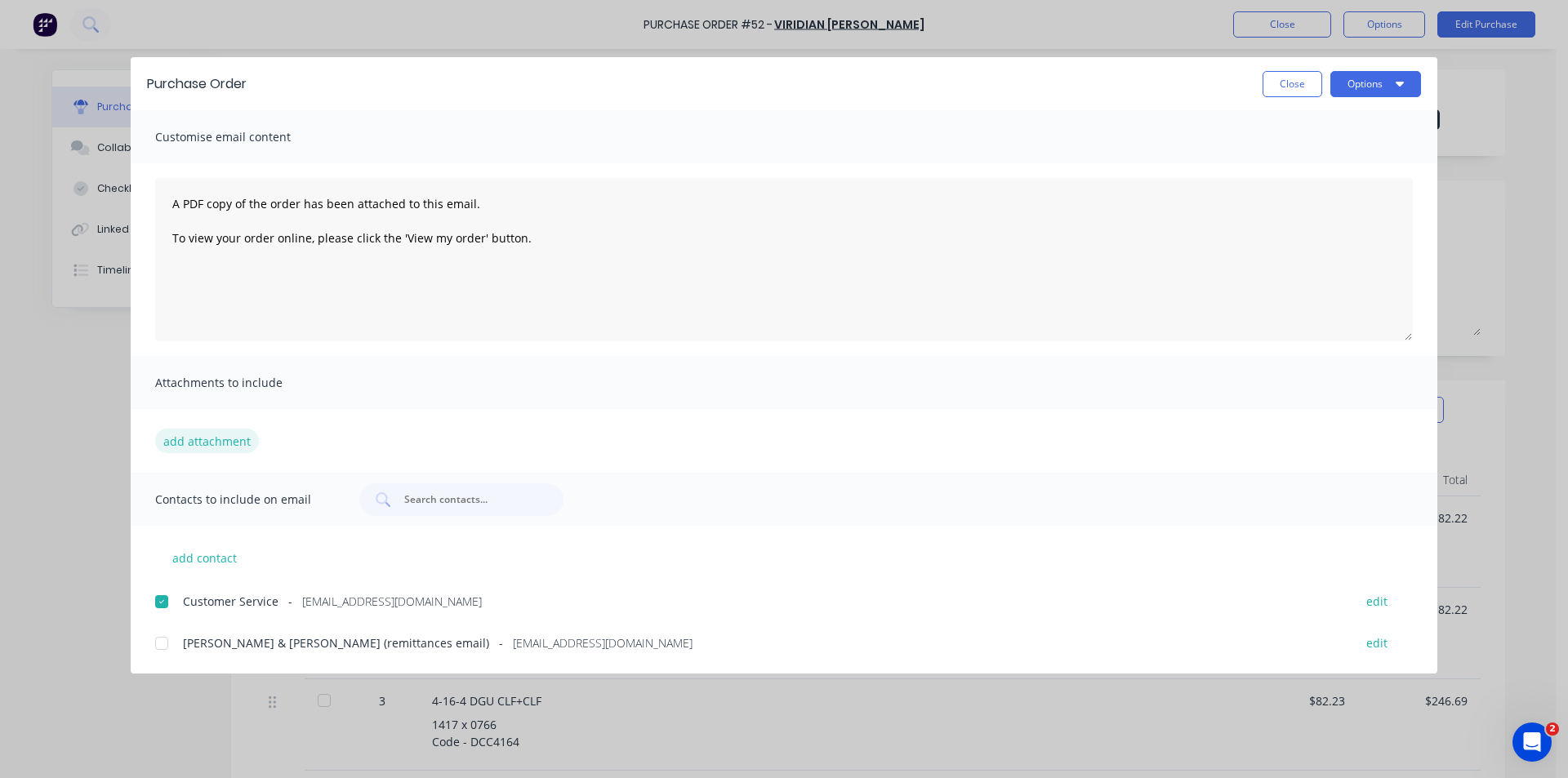
click at [214, 441] on button "add attachment" at bounding box center [207, 440] width 104 height 24
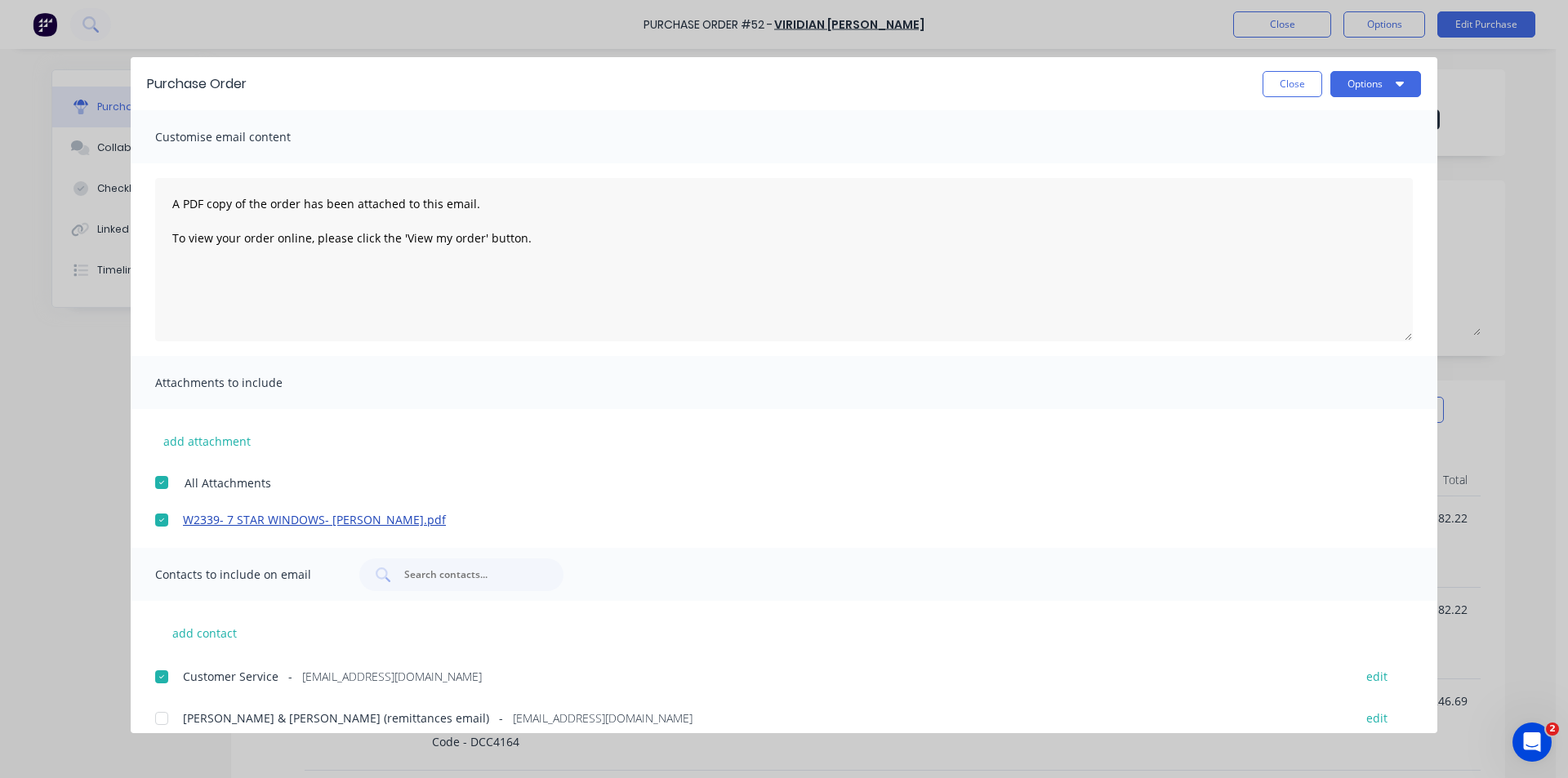
scroll to position [16, 0]
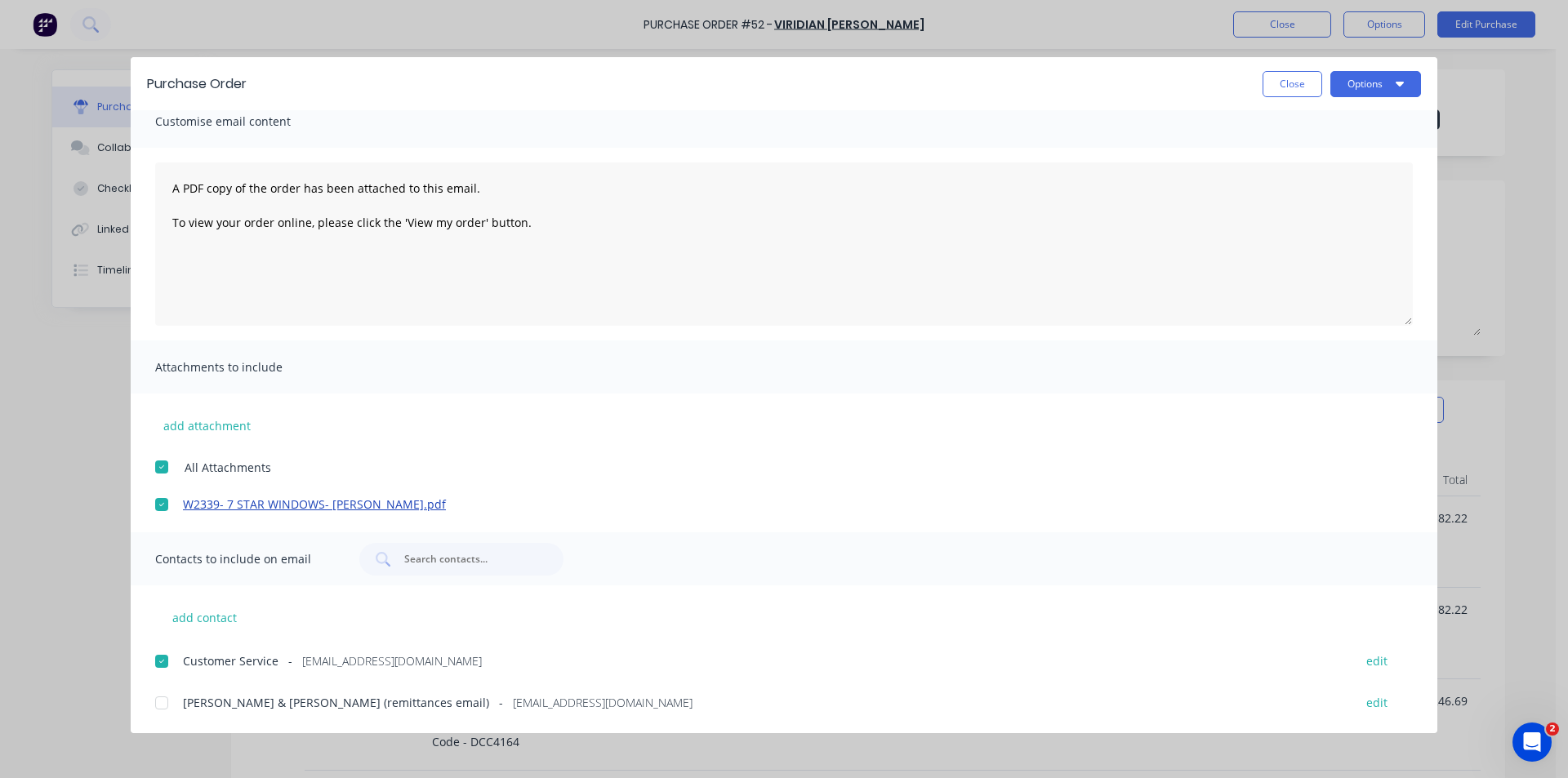
click at [379, 505] on link "W2339- 7 STAR WINDOWS- [PERSON_NAME].pdf" at bounding box center [760, 504] width 1154 height 17
click at [1363, 74] on button "Options" at bounding box center [1375, 84] width 91 height 26
click at [1305, 187] on div "Email" at bounding box center [1344, 190] width 126 height 23
click at [1272, 85] on button "Close" at bounding box center [1292, 84] width 60 height 26
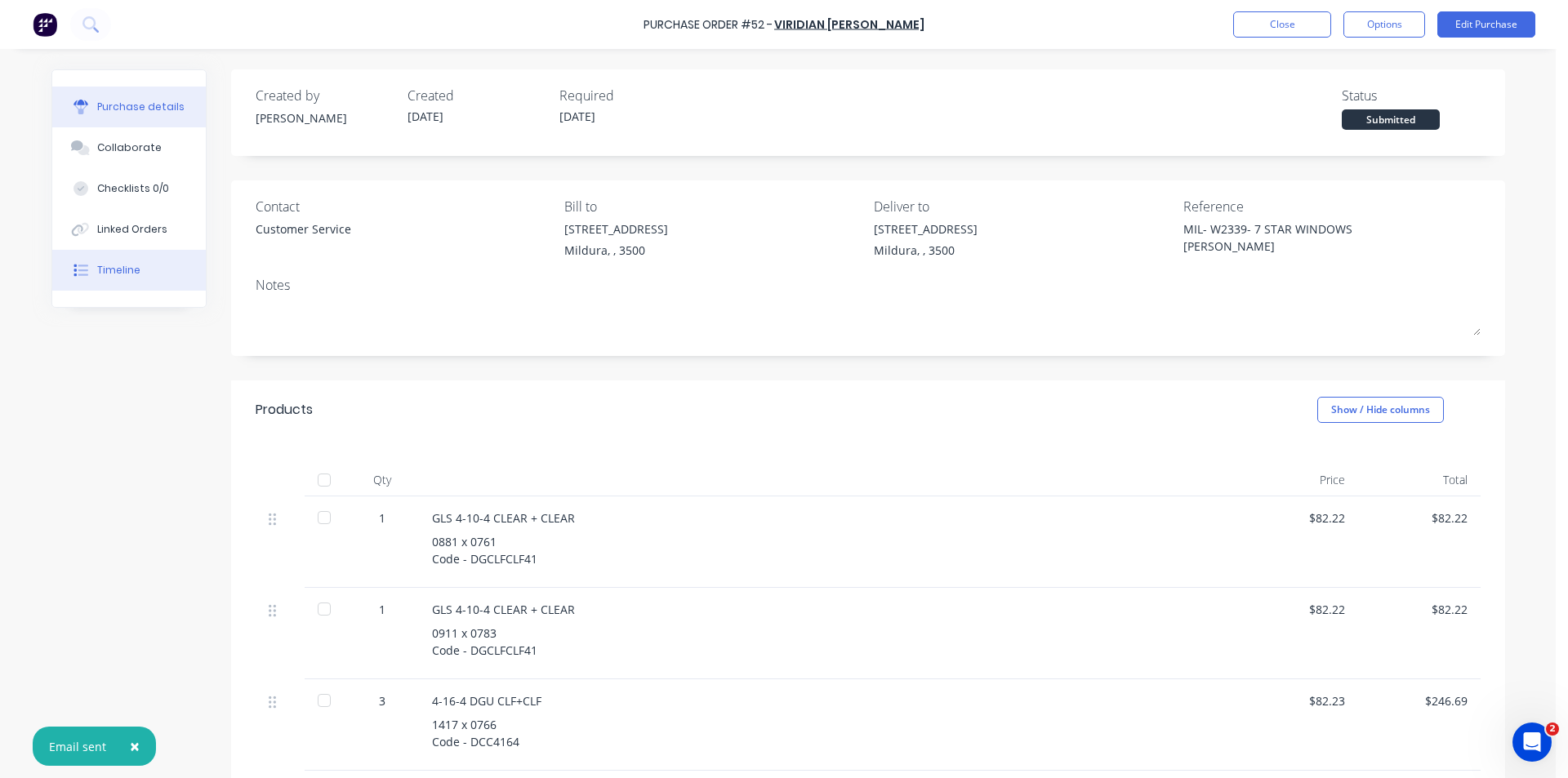
click at [142, 262] on button "Timeline" at bounding box center [130, 269] width 154 height 41
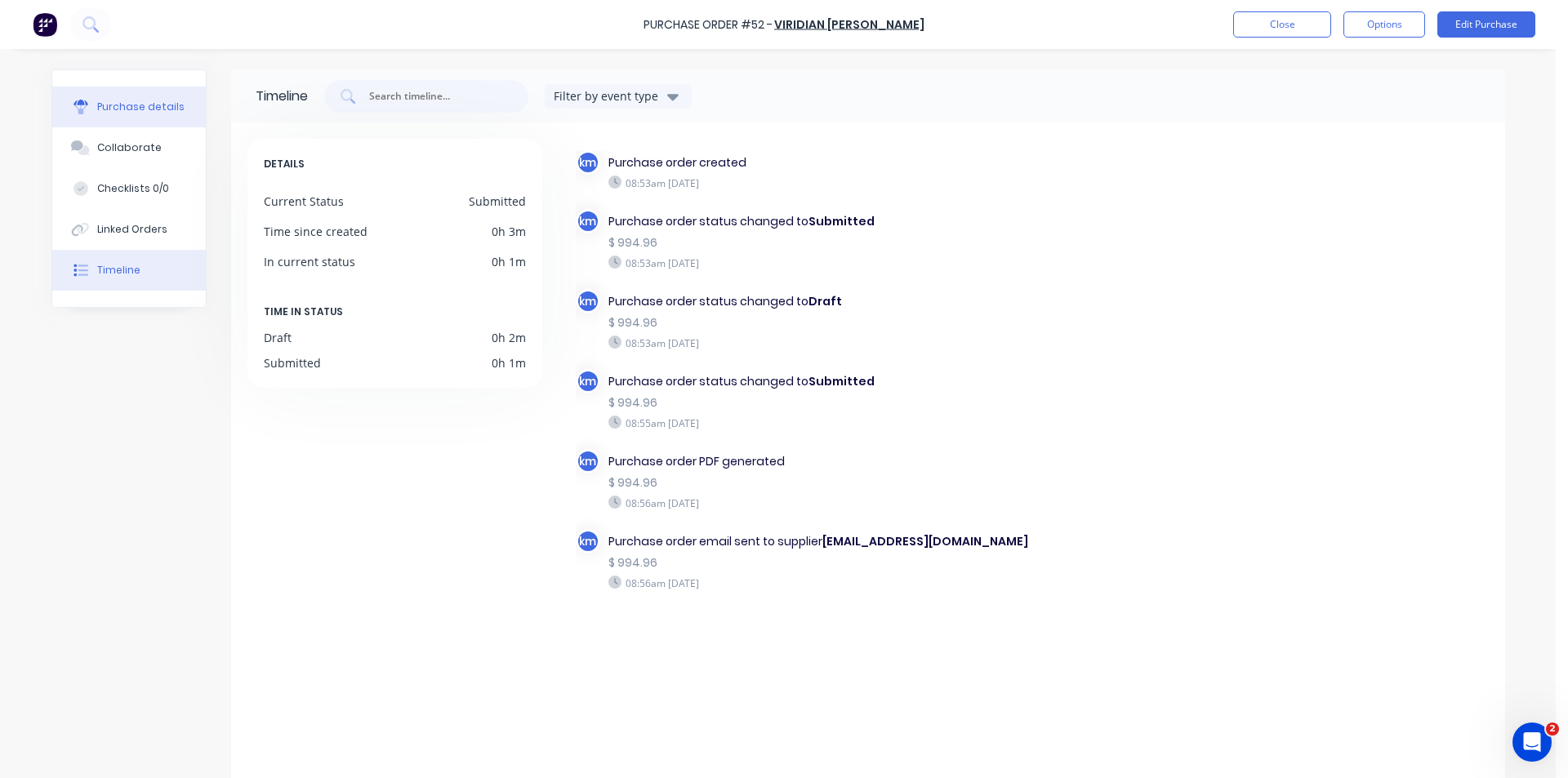
click at [132, 111] on div "Purchase details" at bounding box center [141, 106] width 87 height 15
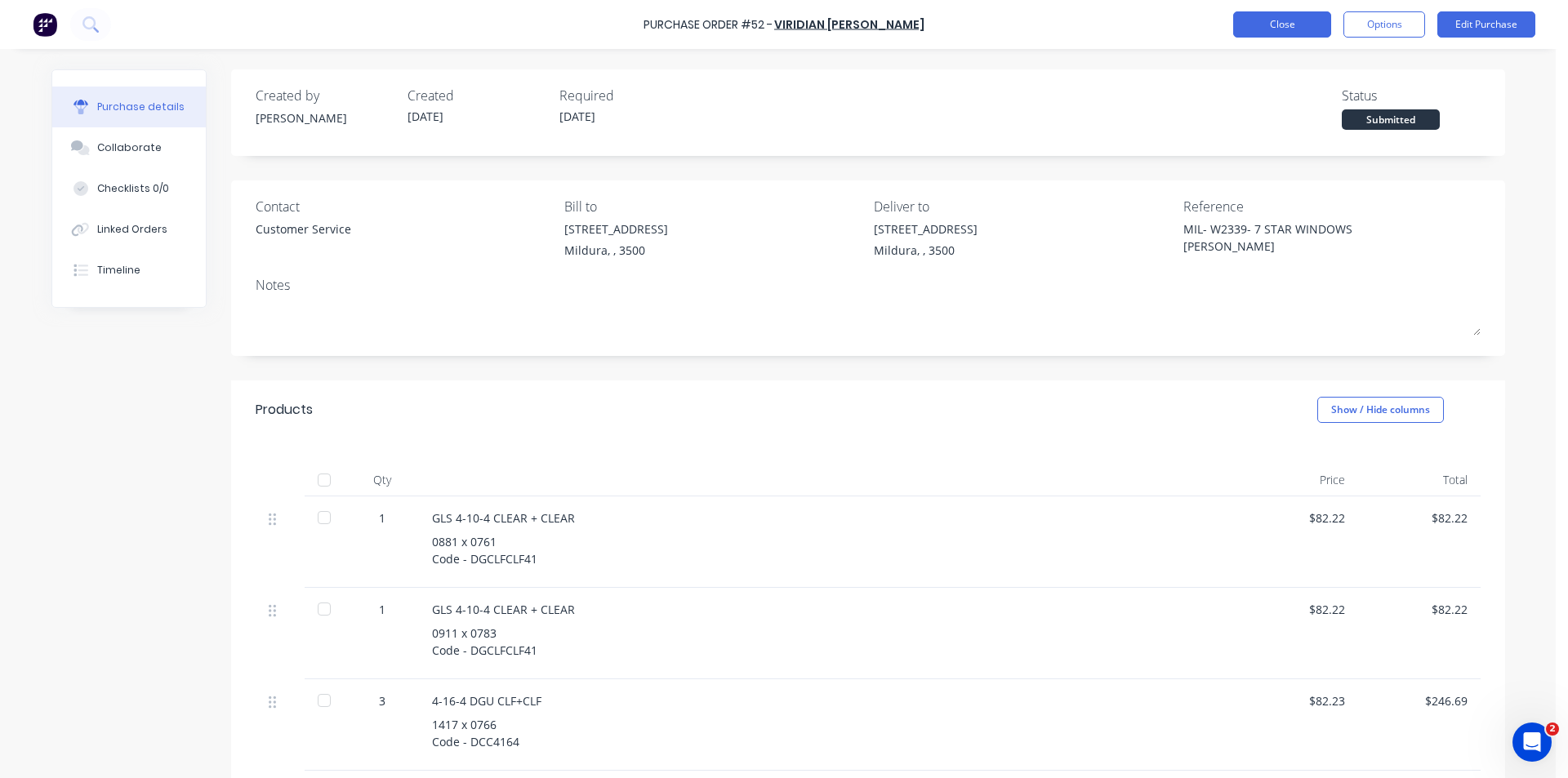
click at [1272, 27] on button "Close" at bounding box center [1281, 24] width 98 height 26
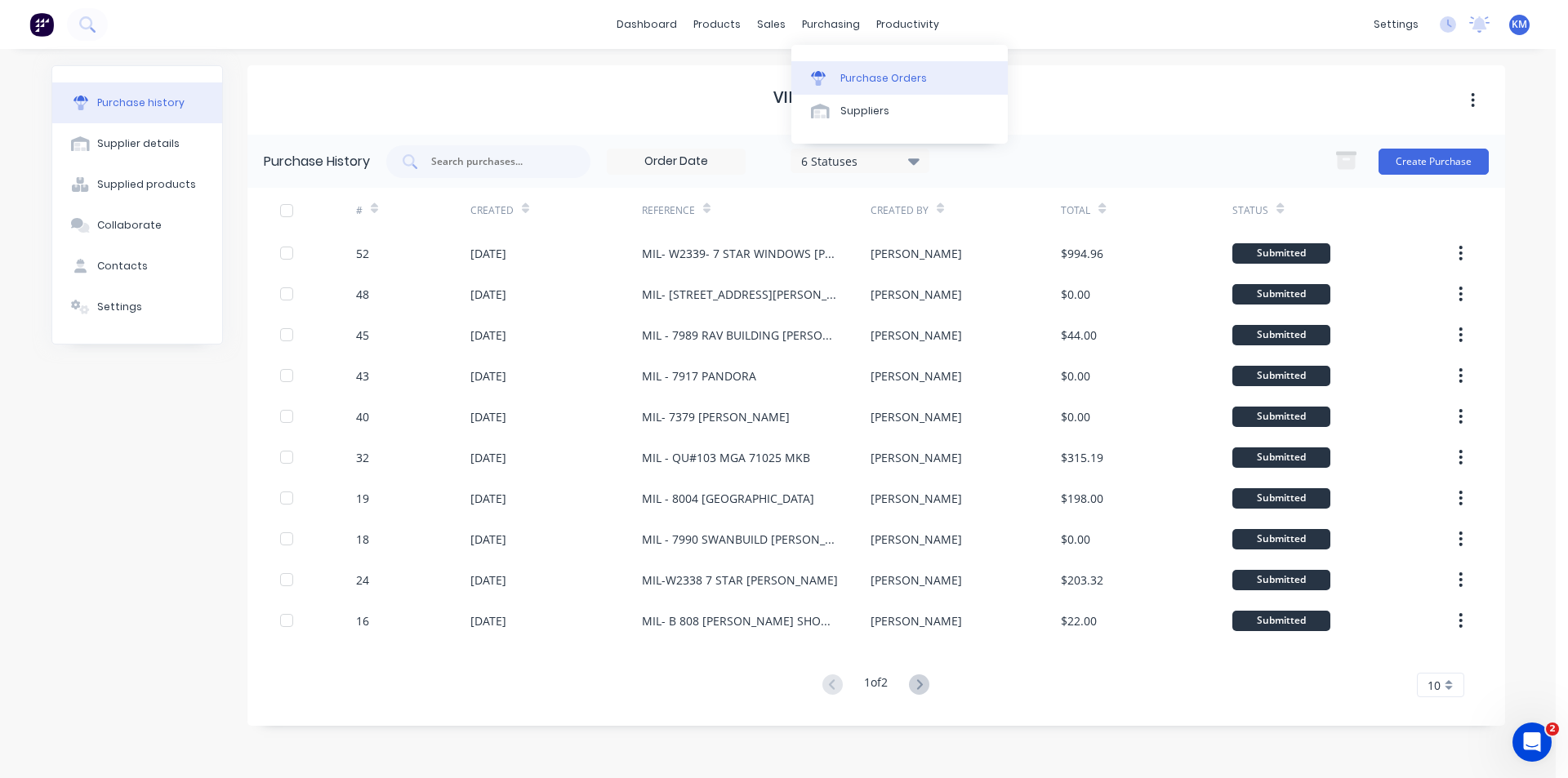
click at [858, 68] on link "Purchase Orders" at bounding box center [899, 78] width 217 height 33
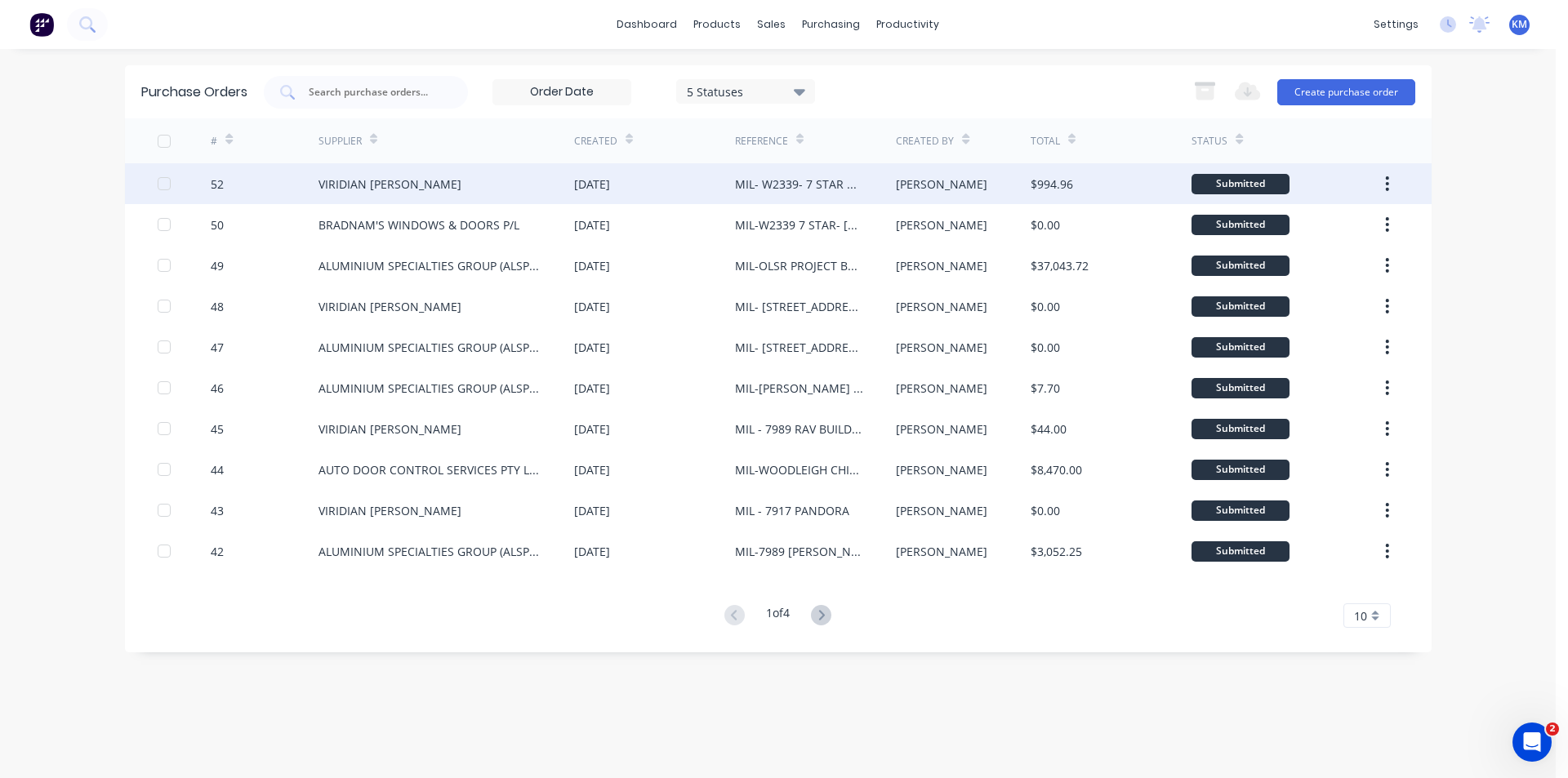
click at [657, 185] on div "[DATE]" at bounding box center [654, 183] width 161 height 41
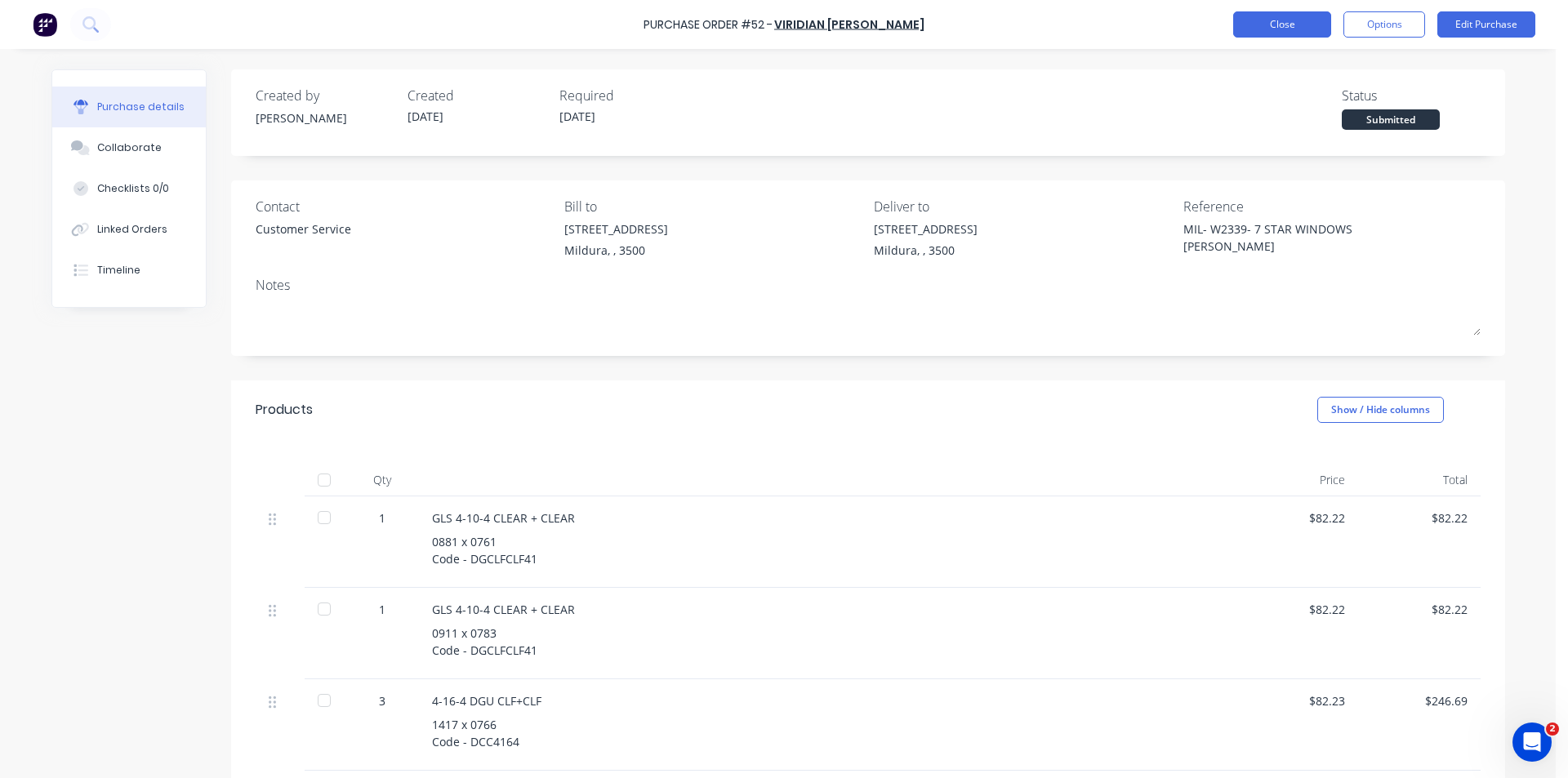
click at [1260, 29] on button "Close" at bounding box center [1281, 24] width 98 height 26
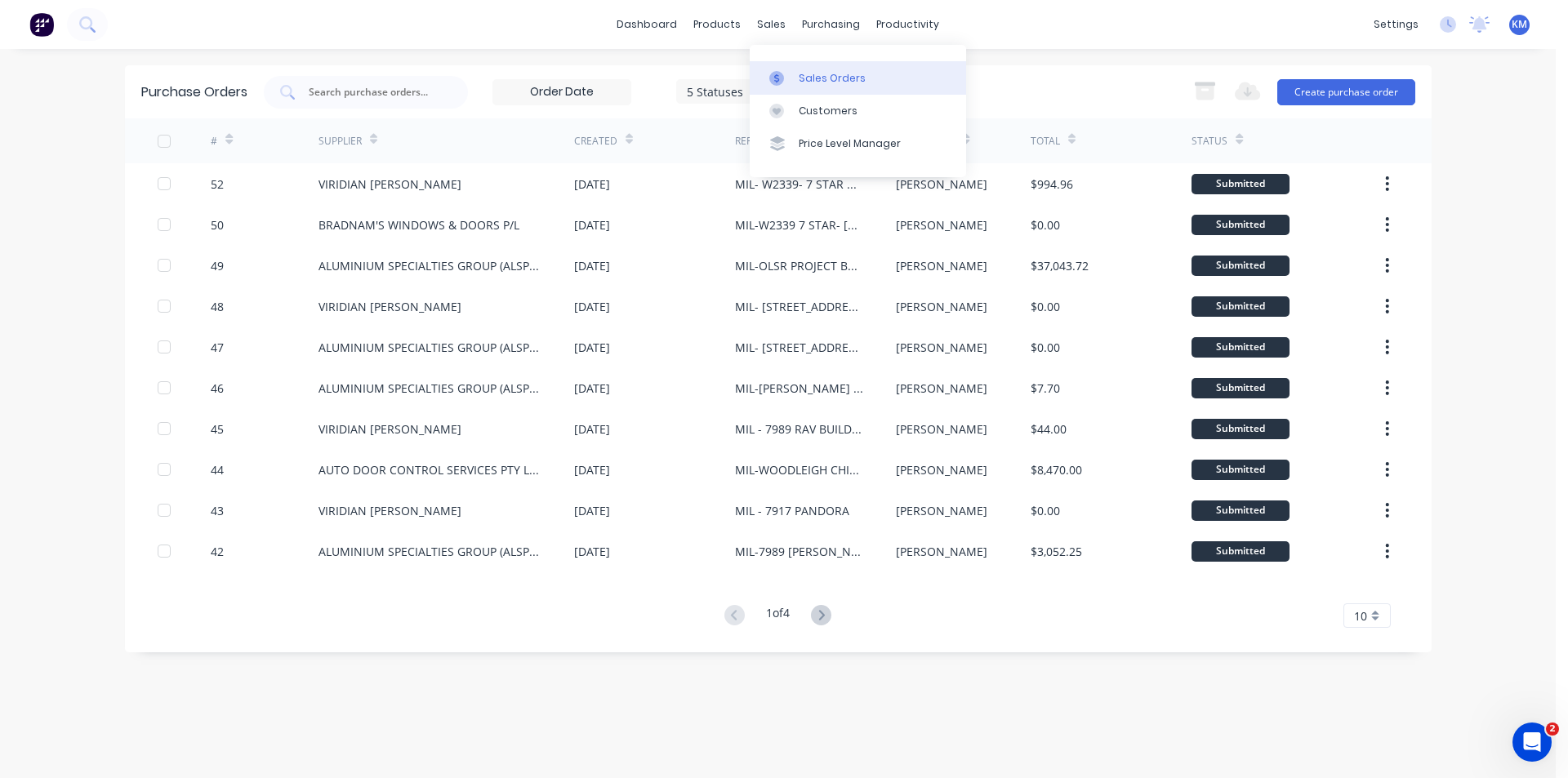
click at [813, 69] on link "Sales Orders" at bounding box center [857, 78] width 217 height 33
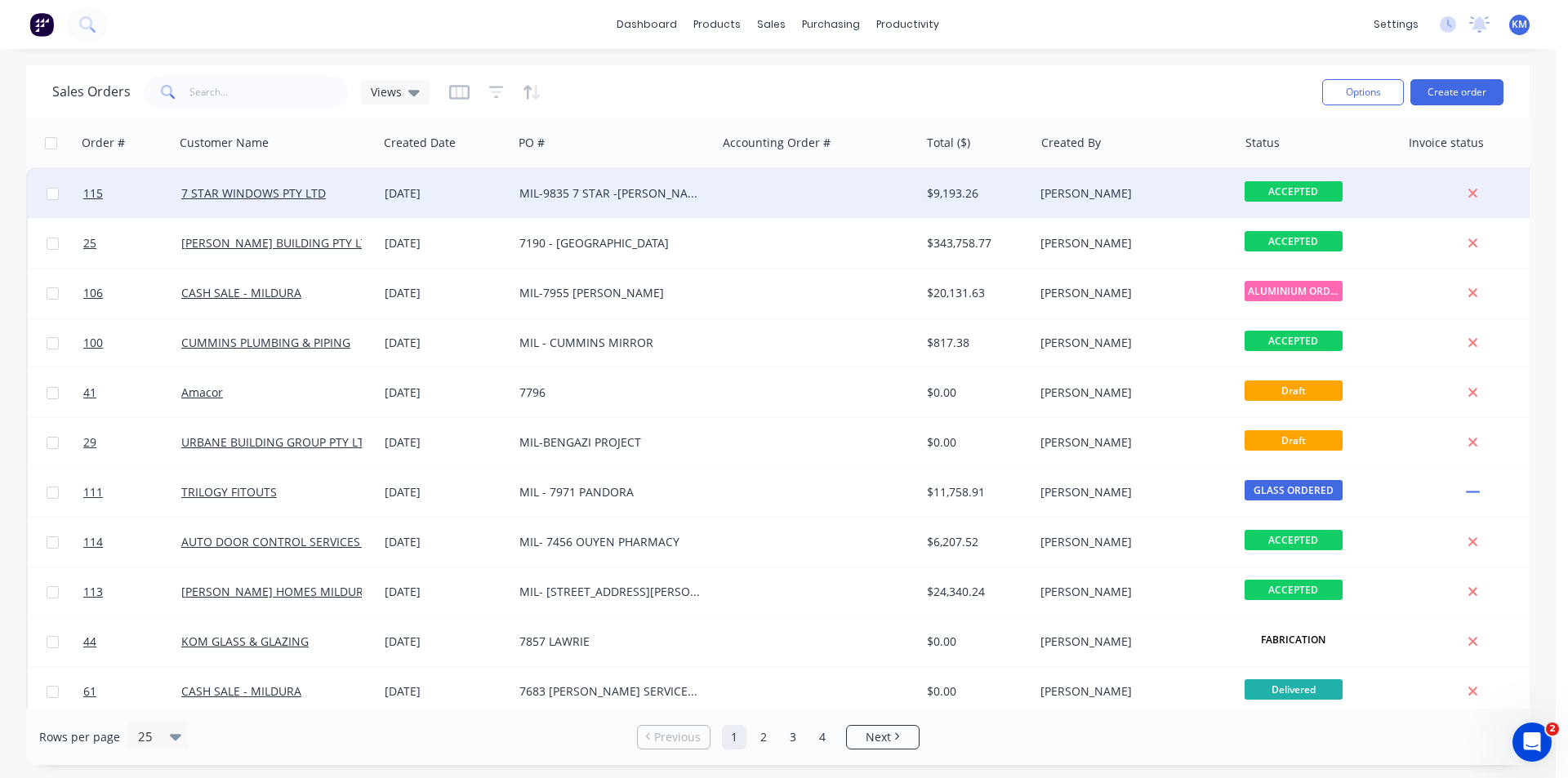
click at [605, 190] on div "MIL-9835 7 STAR -[PERSON_NAME]" at bounding box center [610, 193] width 181 height 16
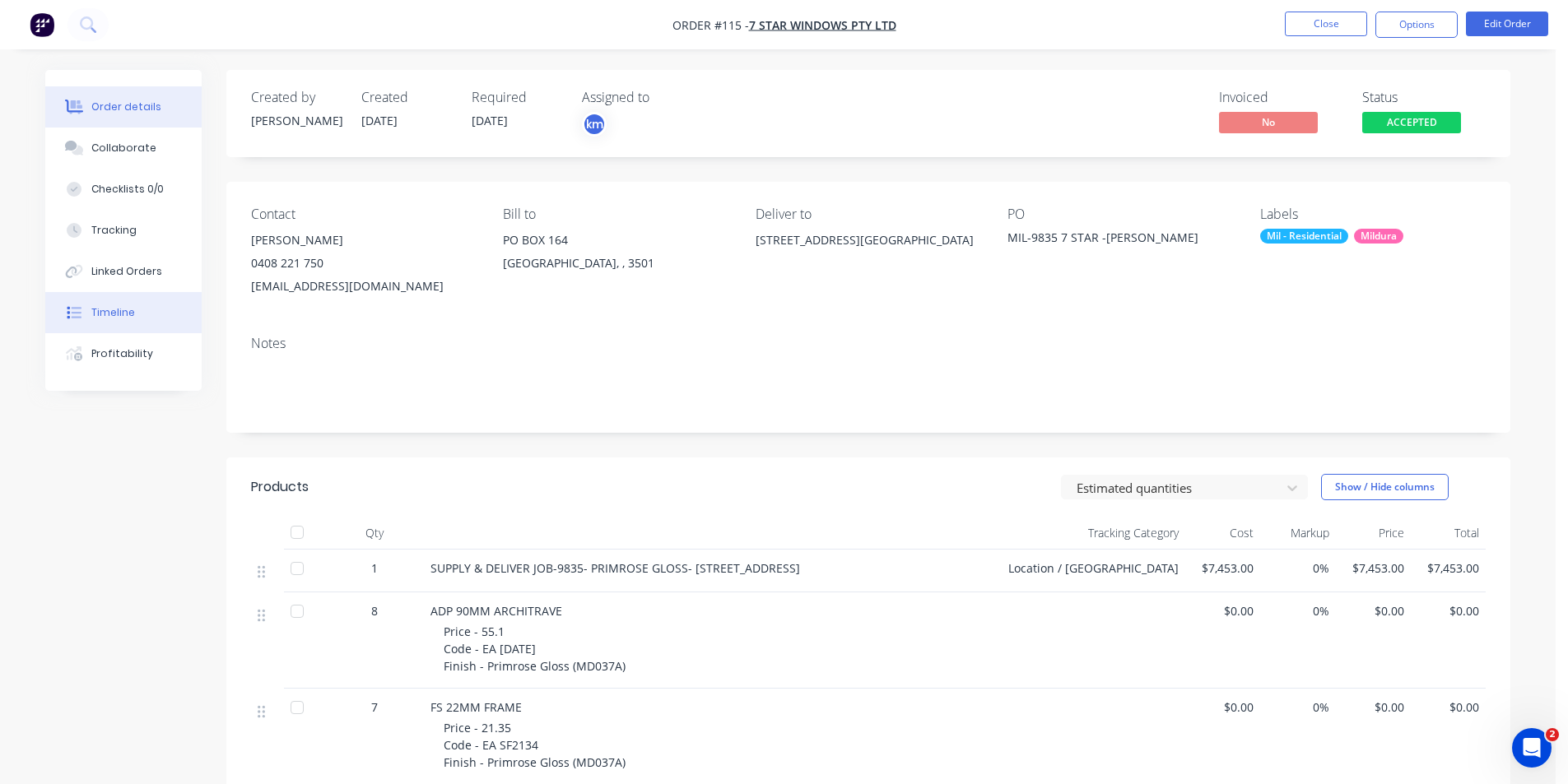
click at [136, 311] on button "Timeline" at bounding box center [124, 312] width 157 height 41
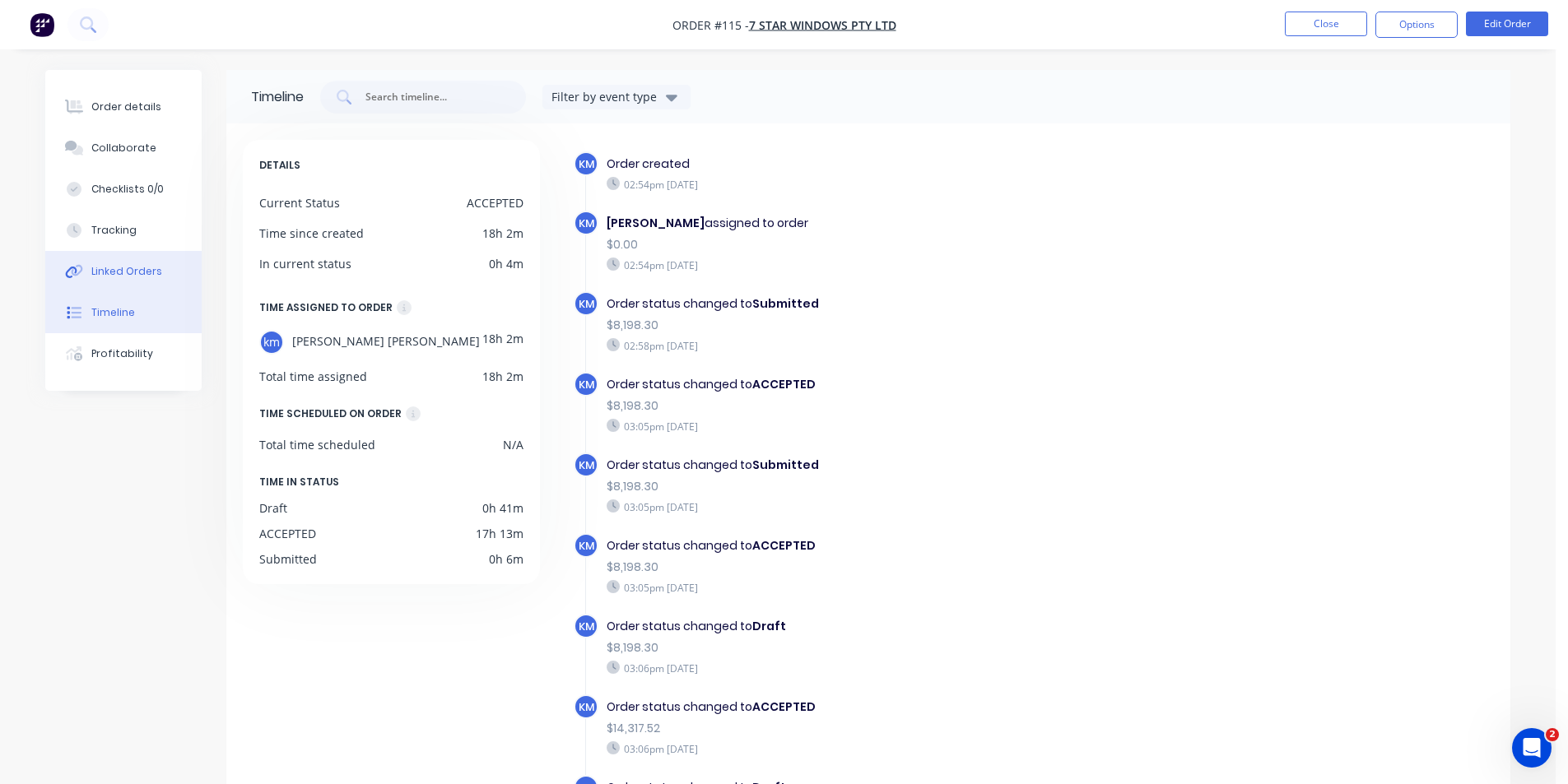
click at [142, 275] on div "Linked Orders" at bounding box center [126, 271] width 71 height 15
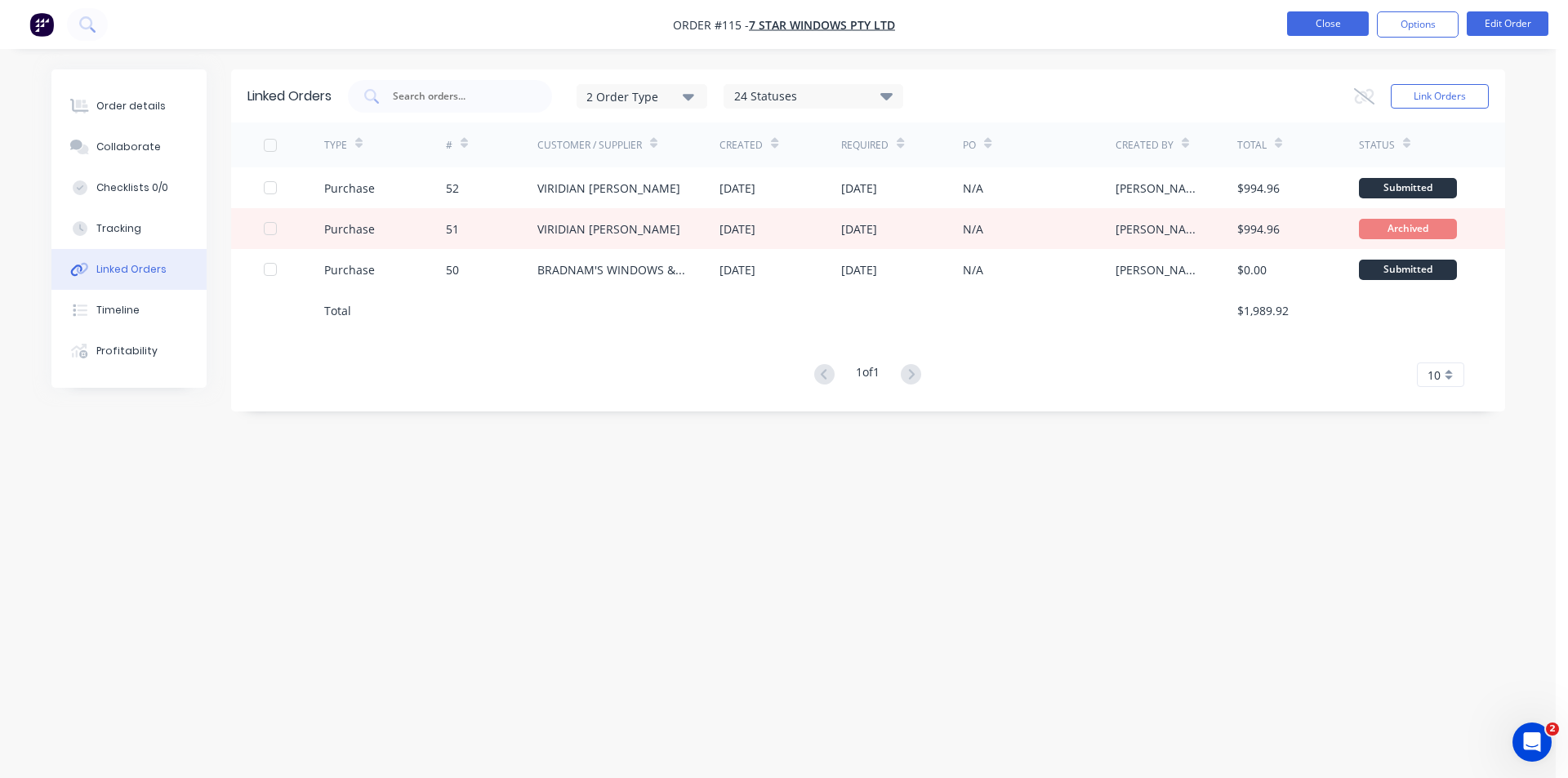
click at [1316, 26] on button "Close" at bounding box center [1327, 23] width 82 height 24
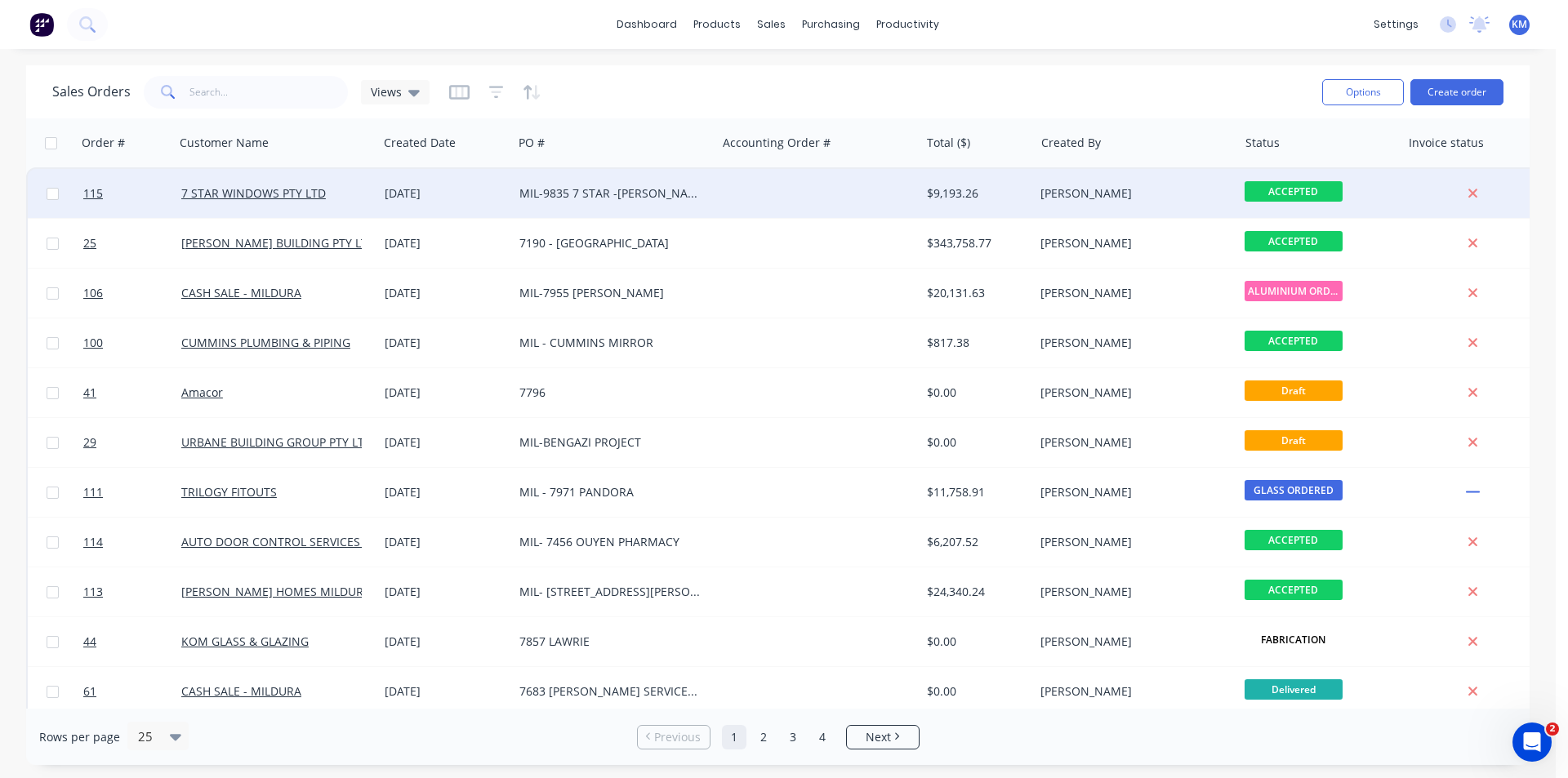
click at [602, 199] on div "MIL-9835 7 STAR -[PERSON_NAME]" at bounding box center [610, 193] width 181 height 16
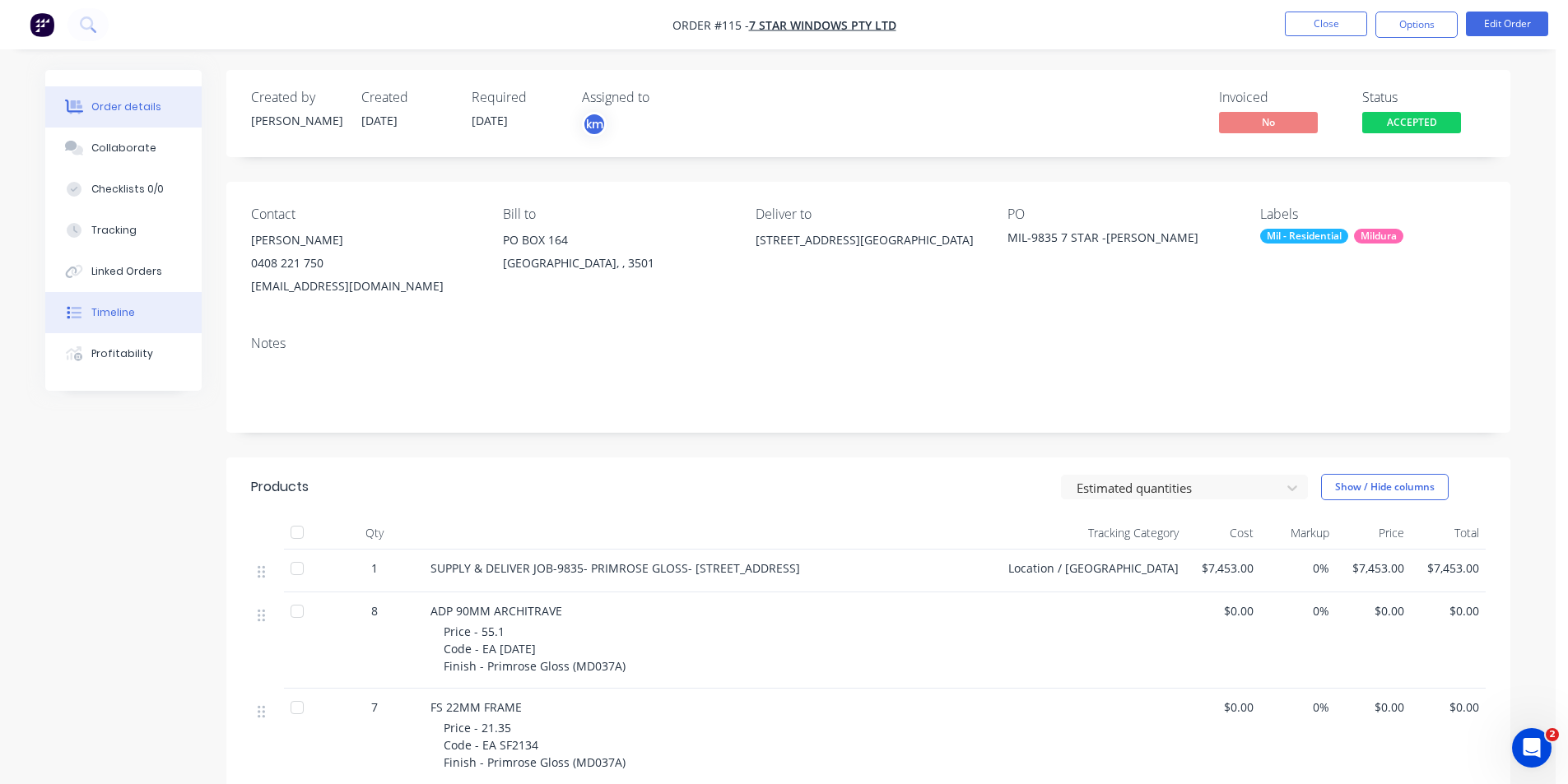
click at [137, 313] on button "Timeline" at bounding box center [124, 312] width 157 height 41
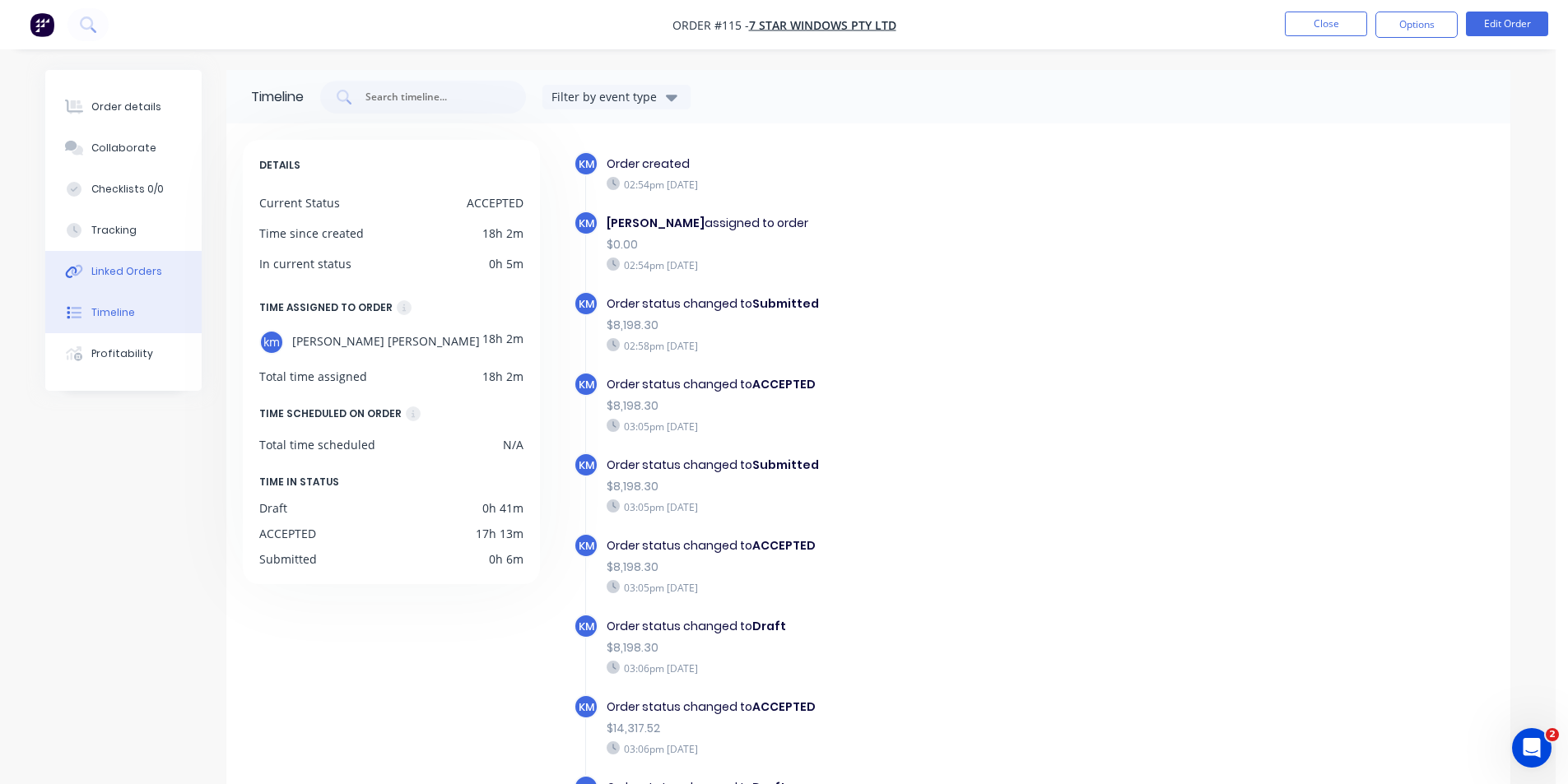
click at [135, 270] on div "Linked Orders" at bounding box center [126, 271] width 71 height 15
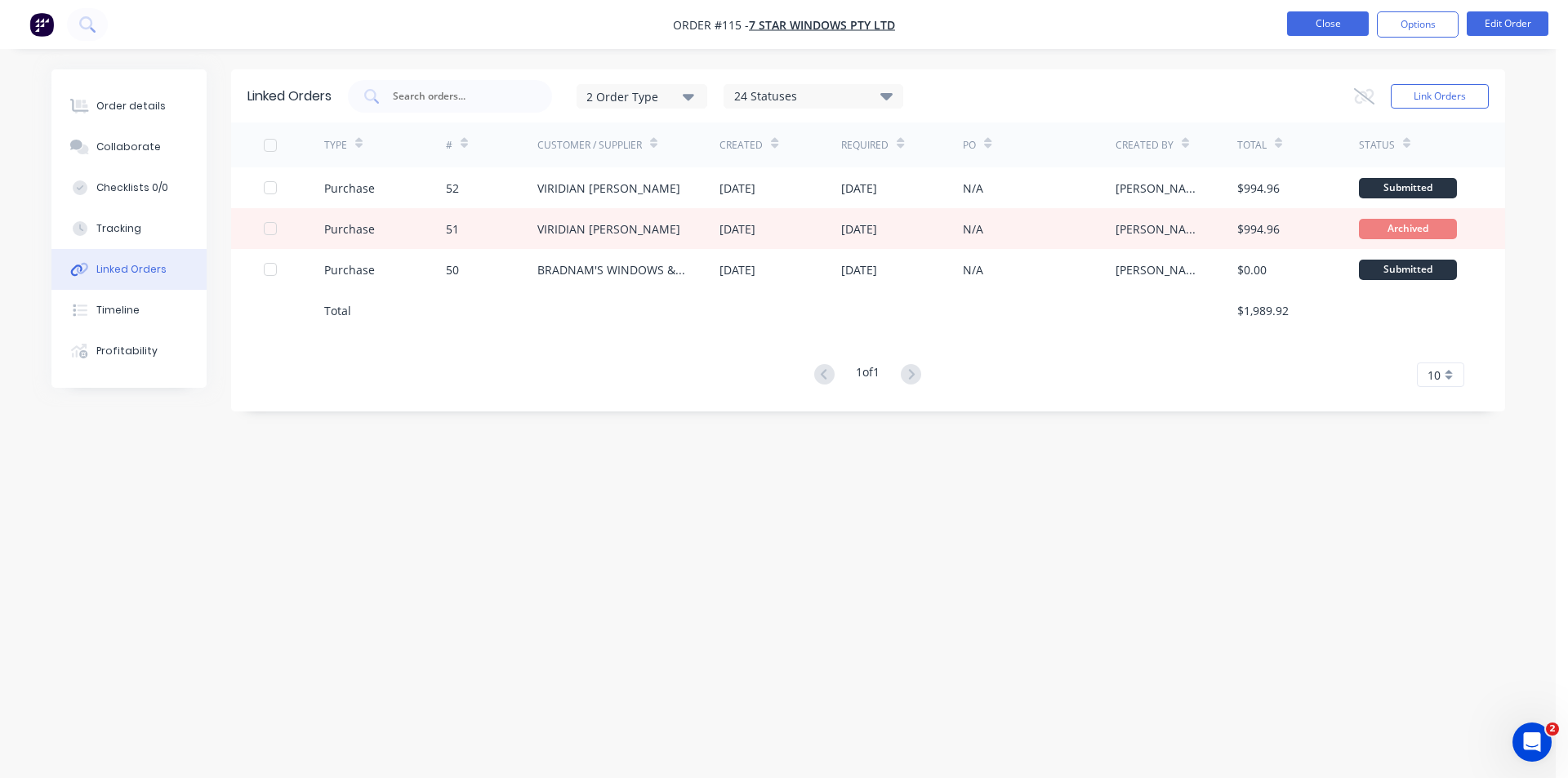
click at [1316, 23] on button "Close" at bounding box center [1327, 23] width 82 height 24
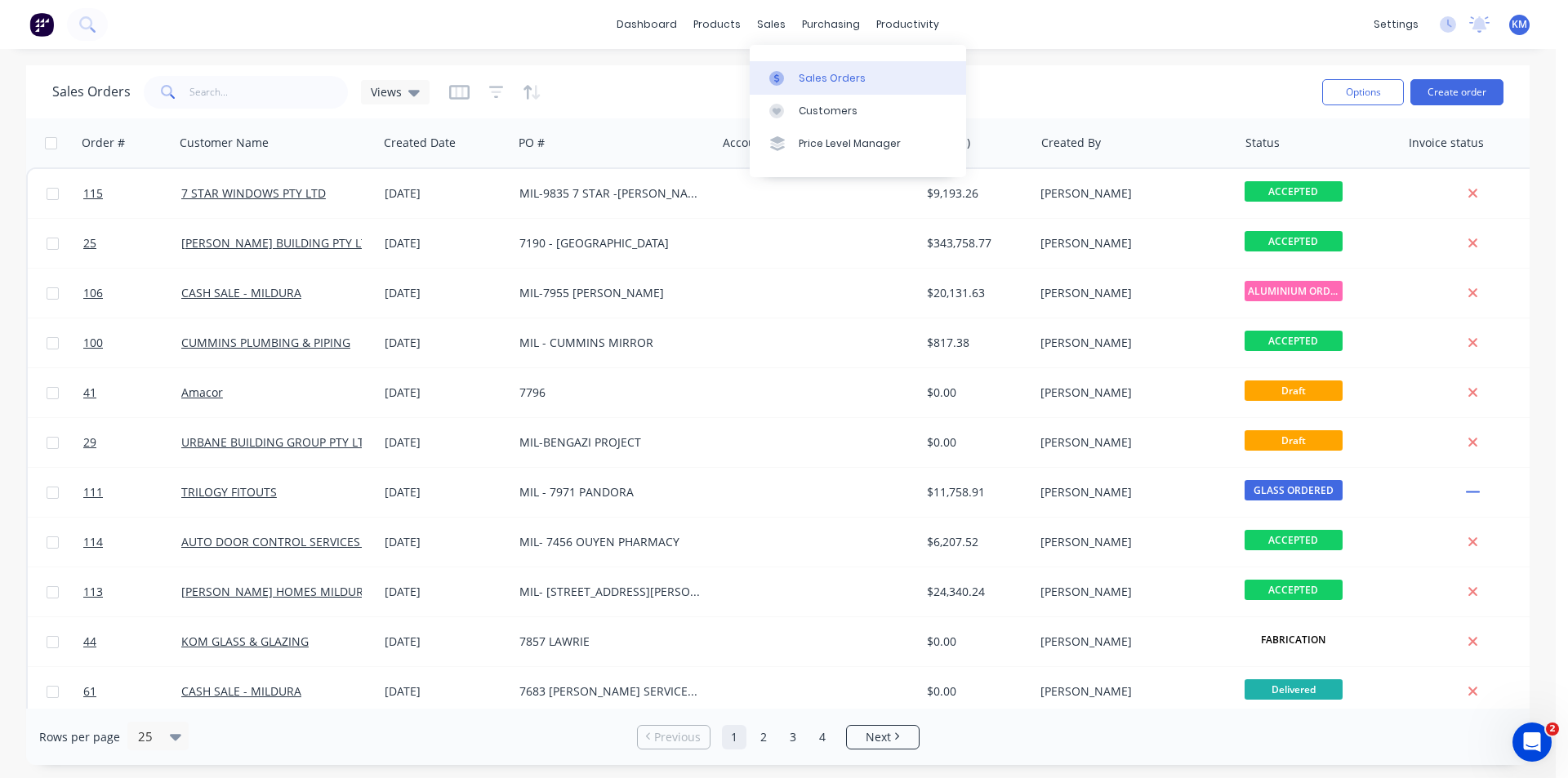
click at [812, 69] on link "Sales Orders" at bounding box center [857, 78] width 217 height 33
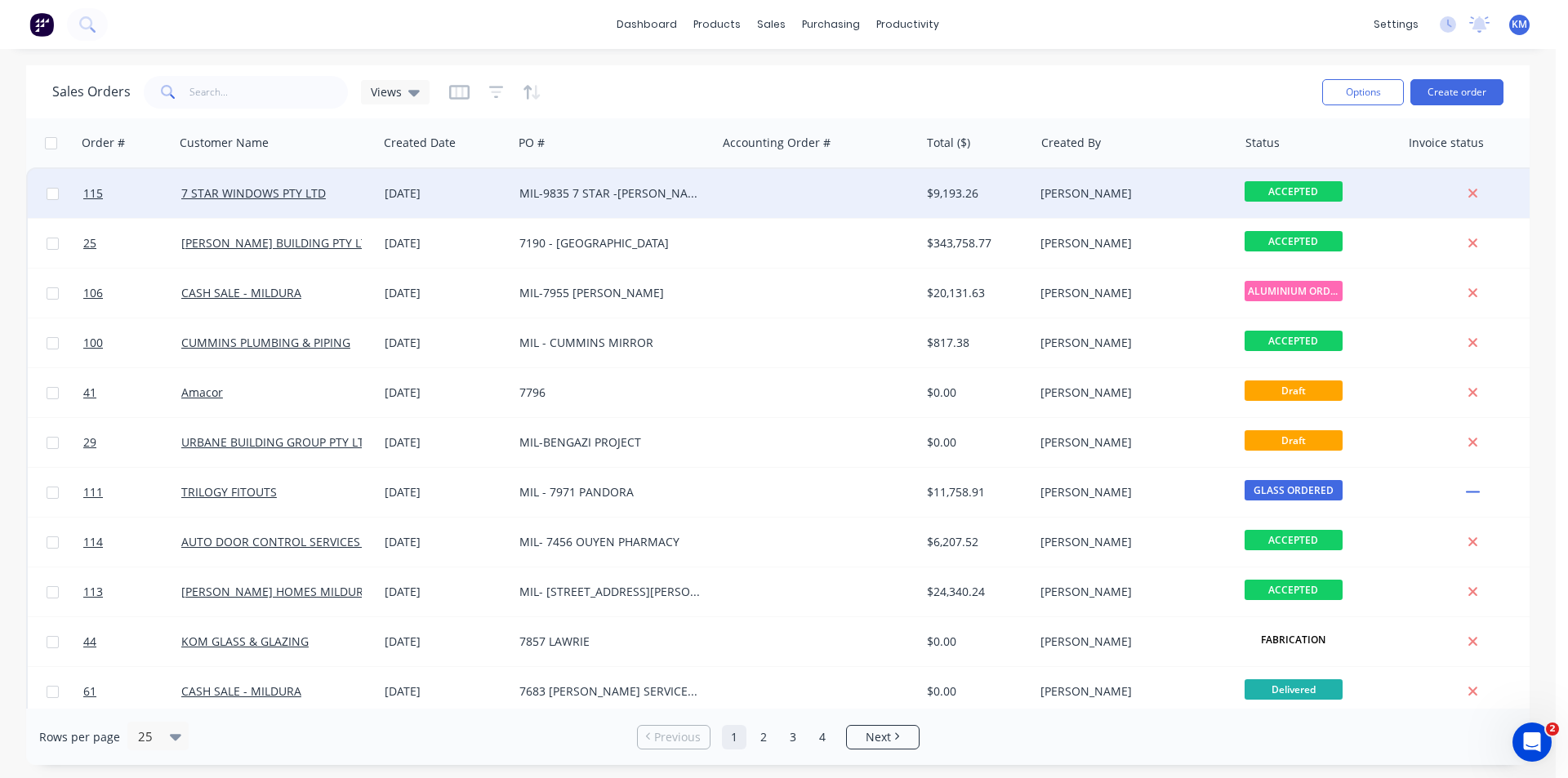
click at [690, 203] on div "MIL-9835 7 STAR -[PERSON_NAME]" at bounding box center [614, 193] width 203 height 49
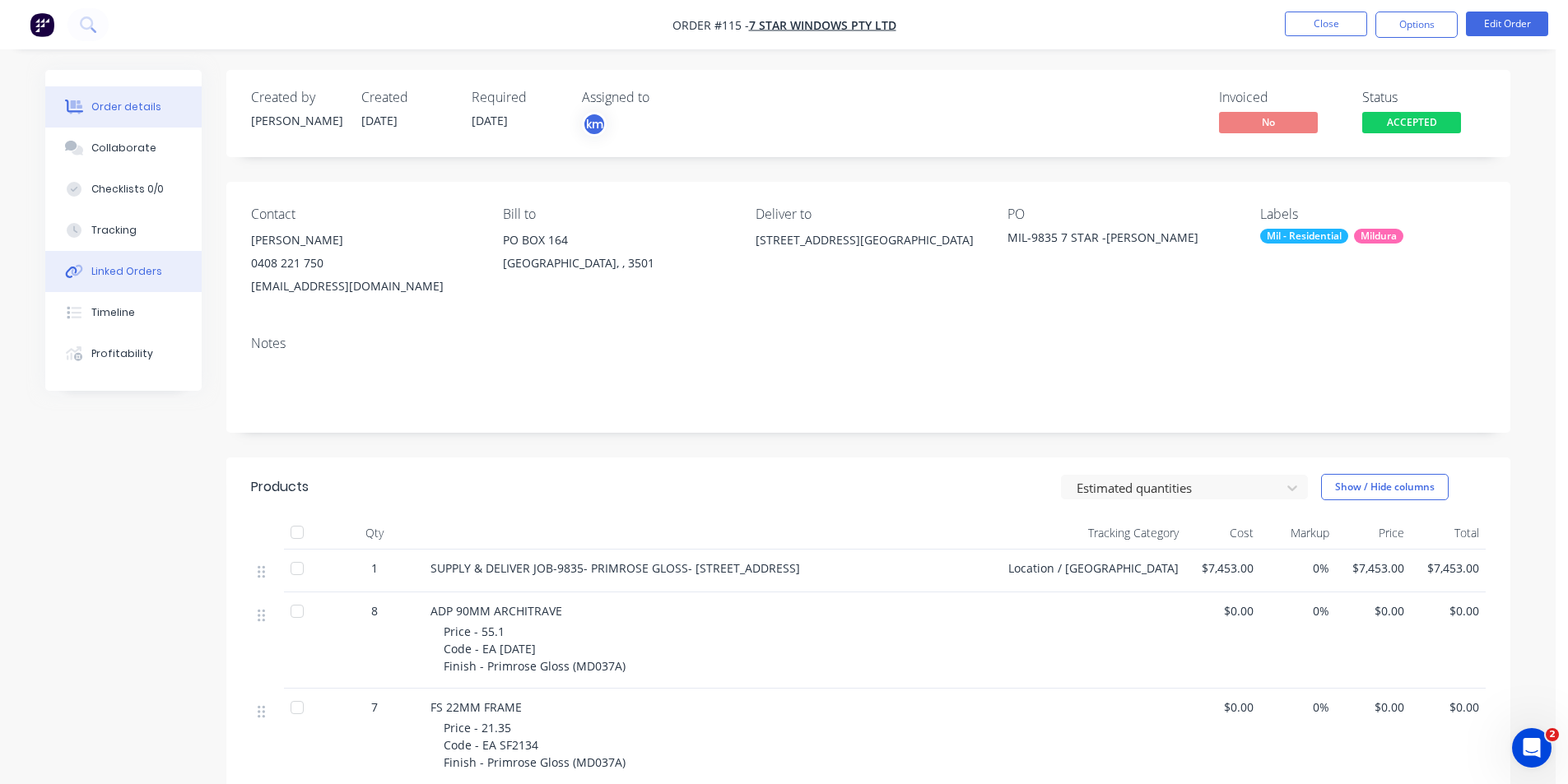
click at [124, 273] on div "Linked Orders" at bounding box center [126, 271] width 71 height 15
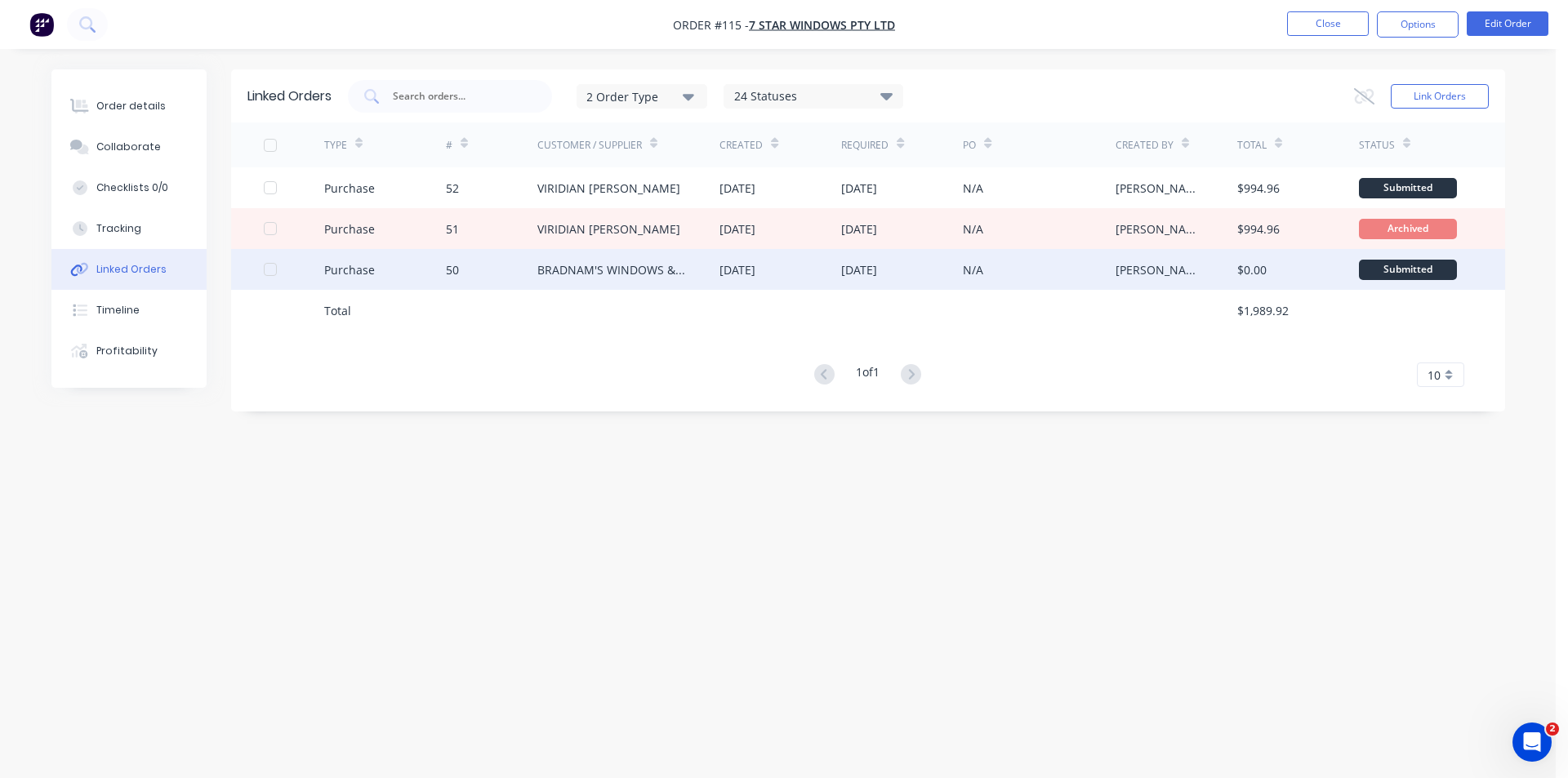
click at [649, 269] on div "BRADNAM'S WINDOWS & DOORS P/L" at bounding box center [612, 270] width 150 height 17
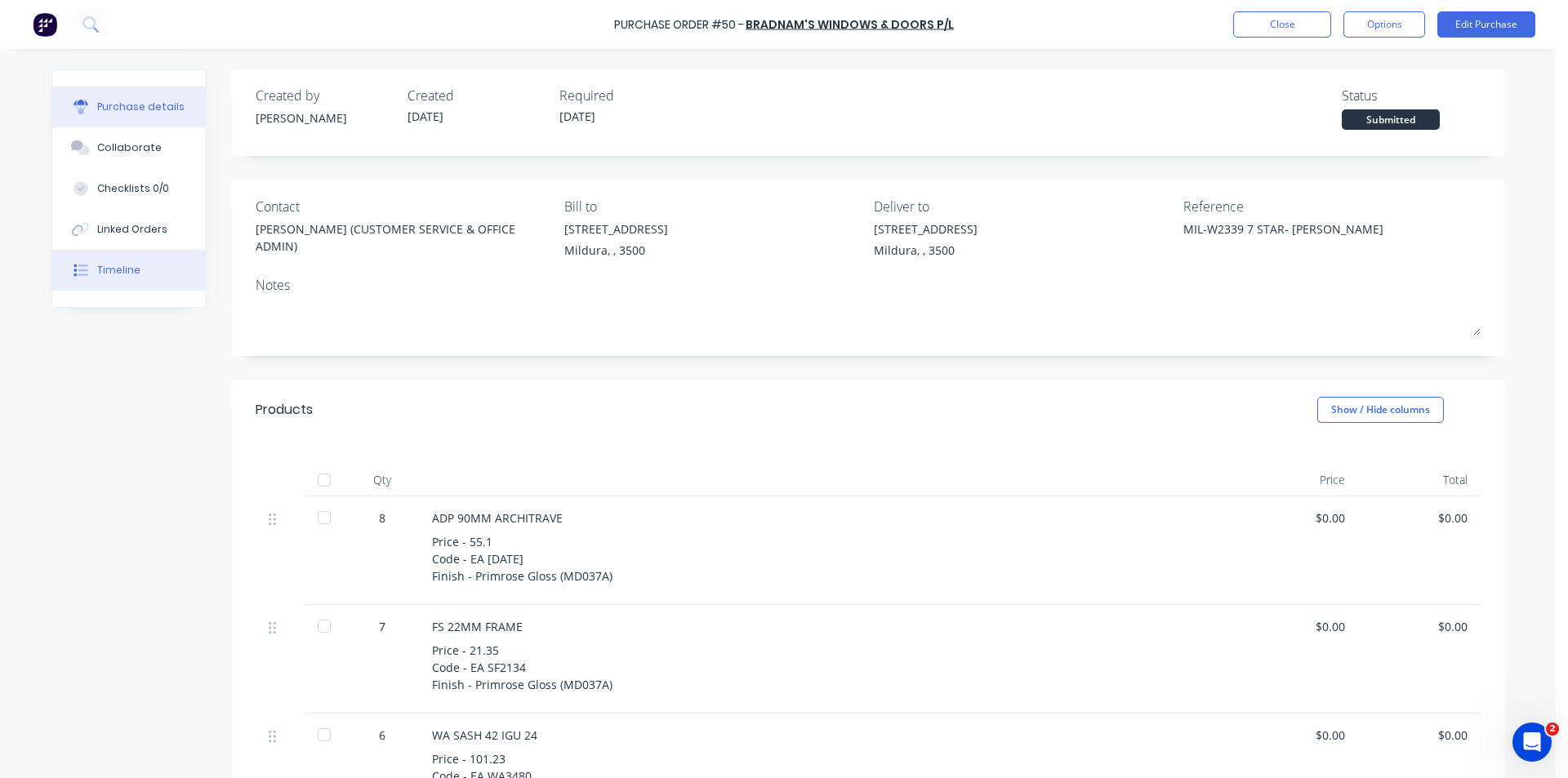
click at [135, 269] on button "Timeline" at bounding box center [130, 269] width 154 height 41
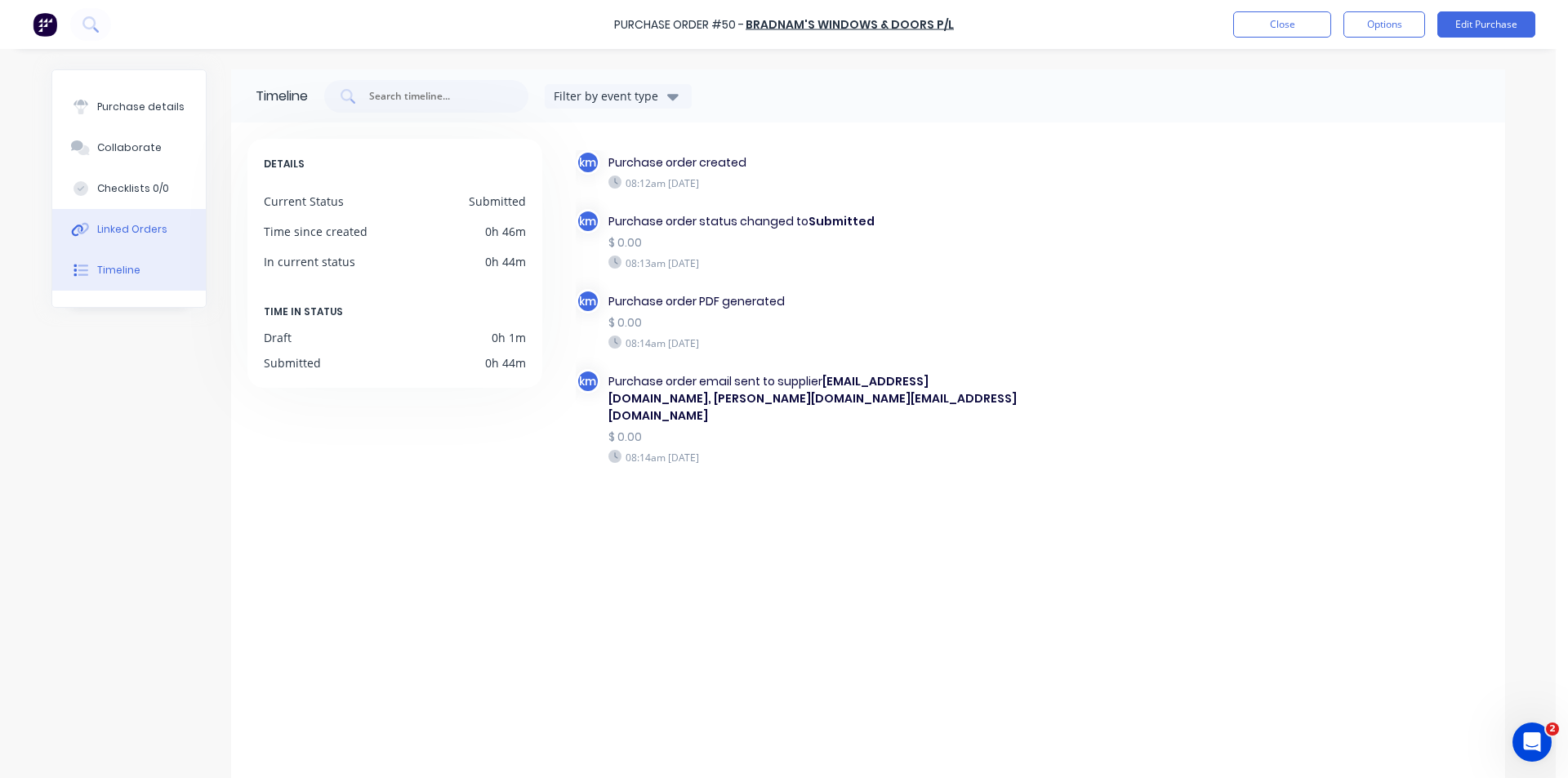
click at [146, 238] on button "Linked Orders" at bounding box center [130, 229] width 154 height 41
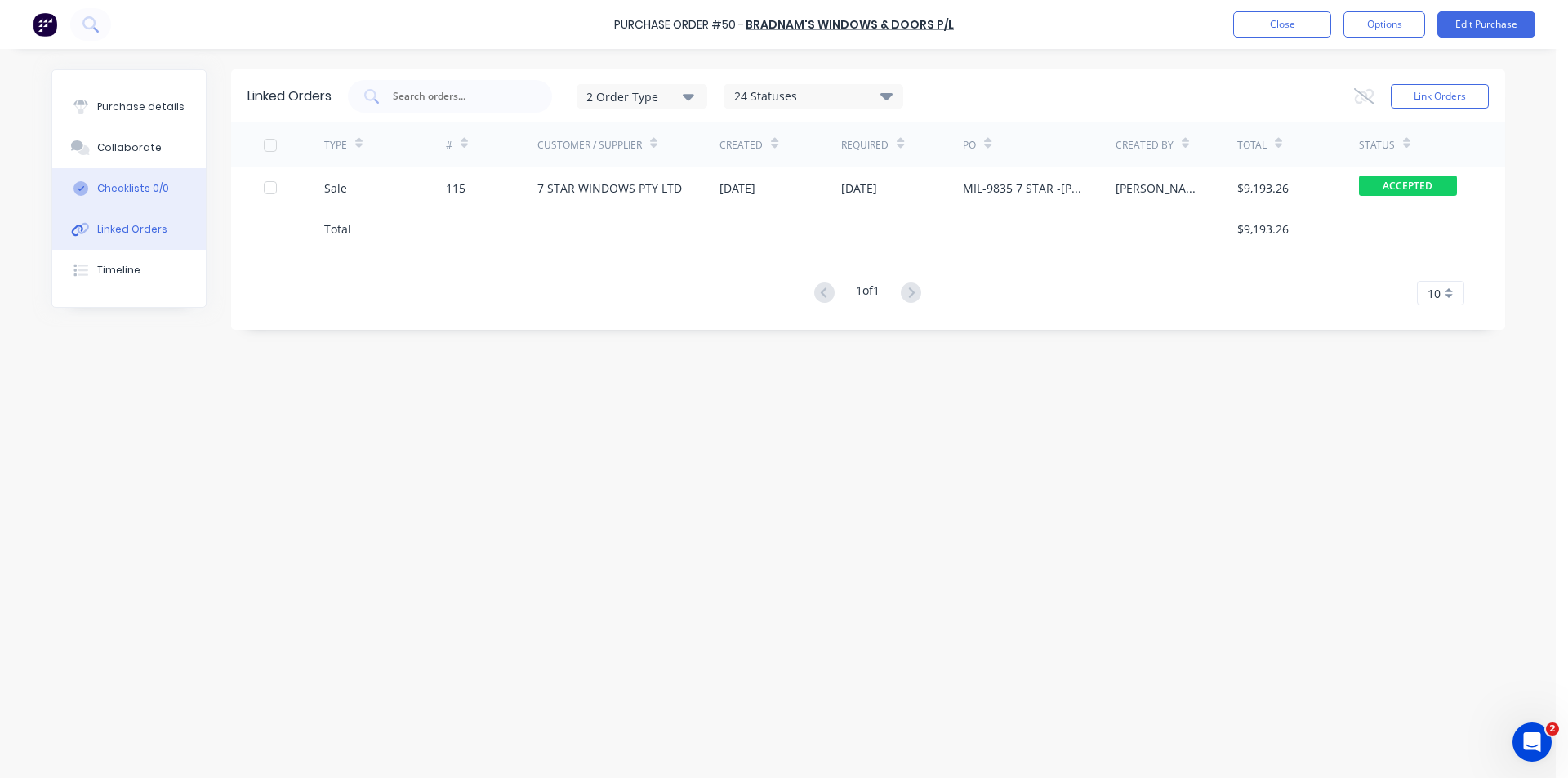
click at [155, 196] on button "Checklists 0/0" at bounding box center [130, 188] width 154 height 41
type textarea "x"
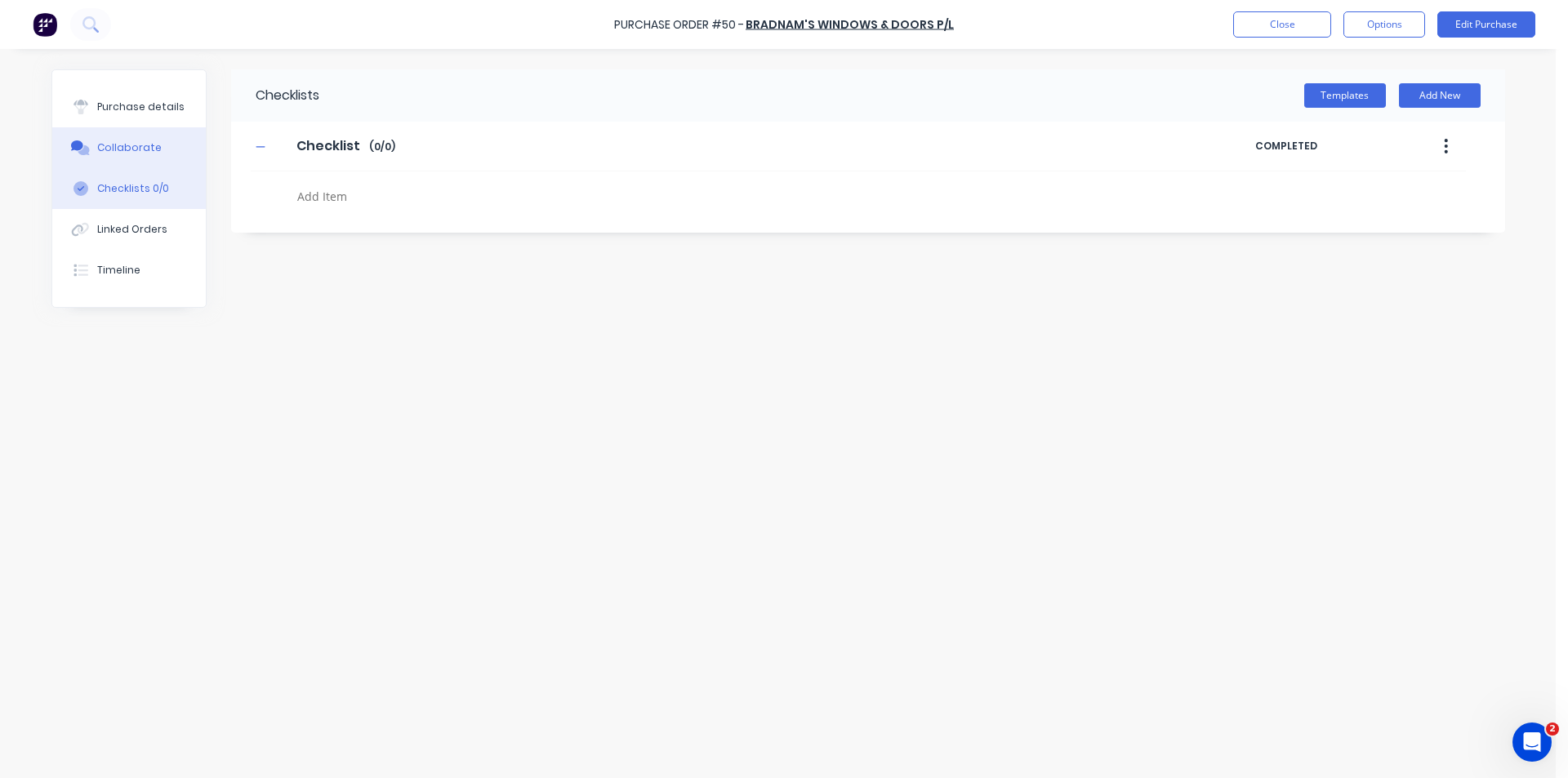
click at [140, 150] on div "Collaborate" at bounding box center [130, 148] width 65 height 15
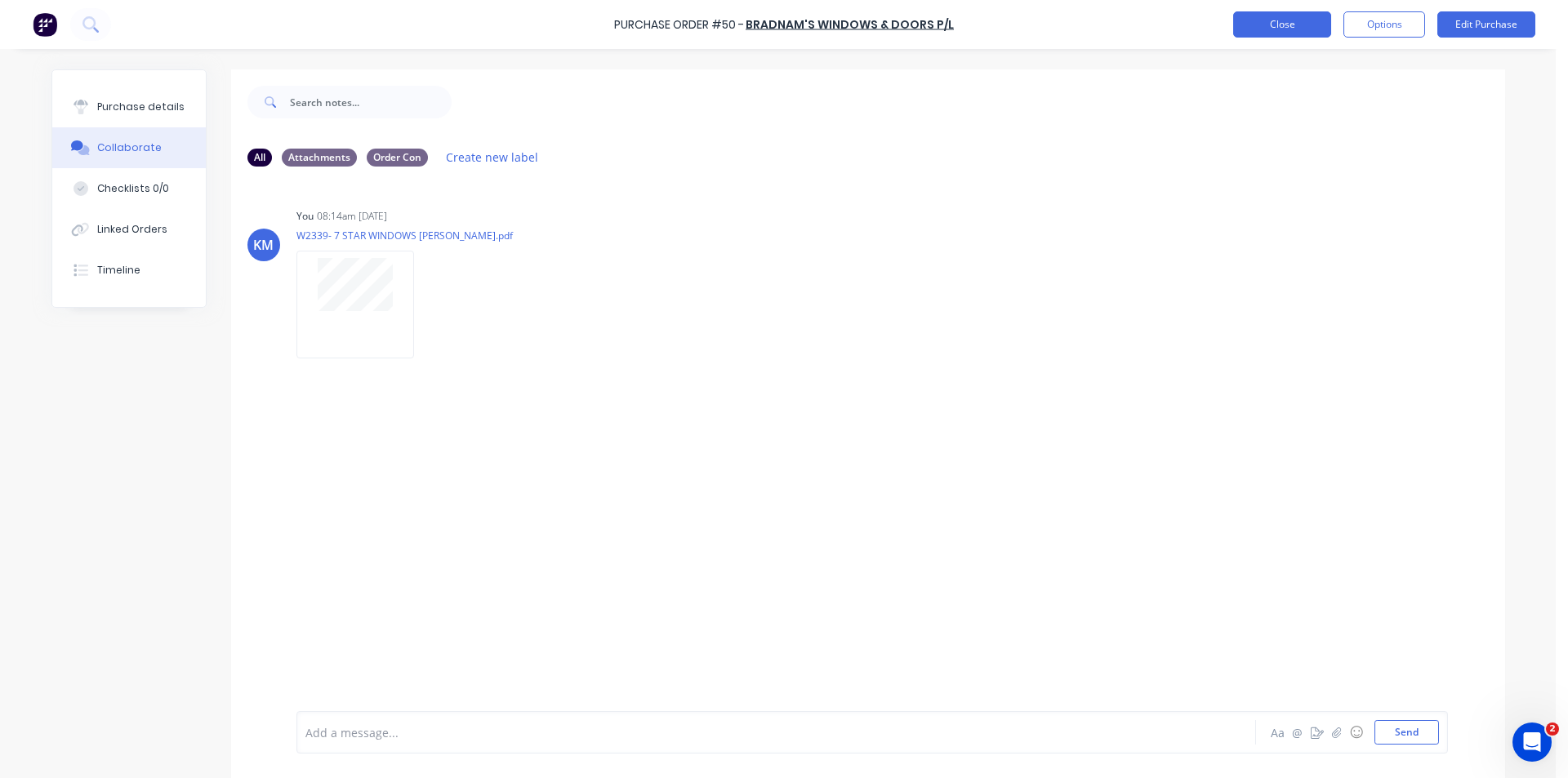
click at [1306, 29] on button "Close" at bounding box center [1281, 24] width 98 height 26
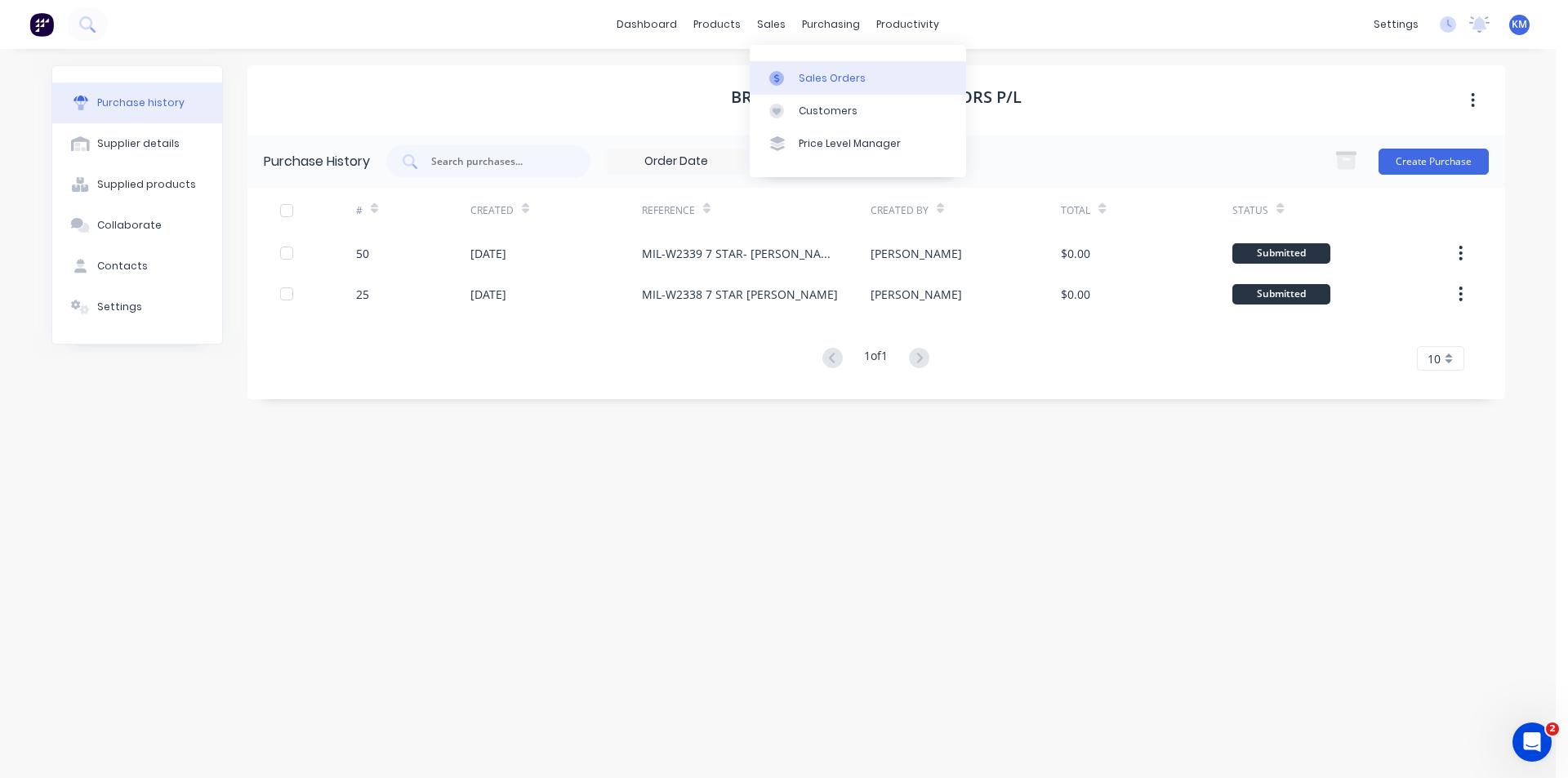
click at [835, 78] on div "Sales Orders" at bounding box center [832, 78] width 67 height 15
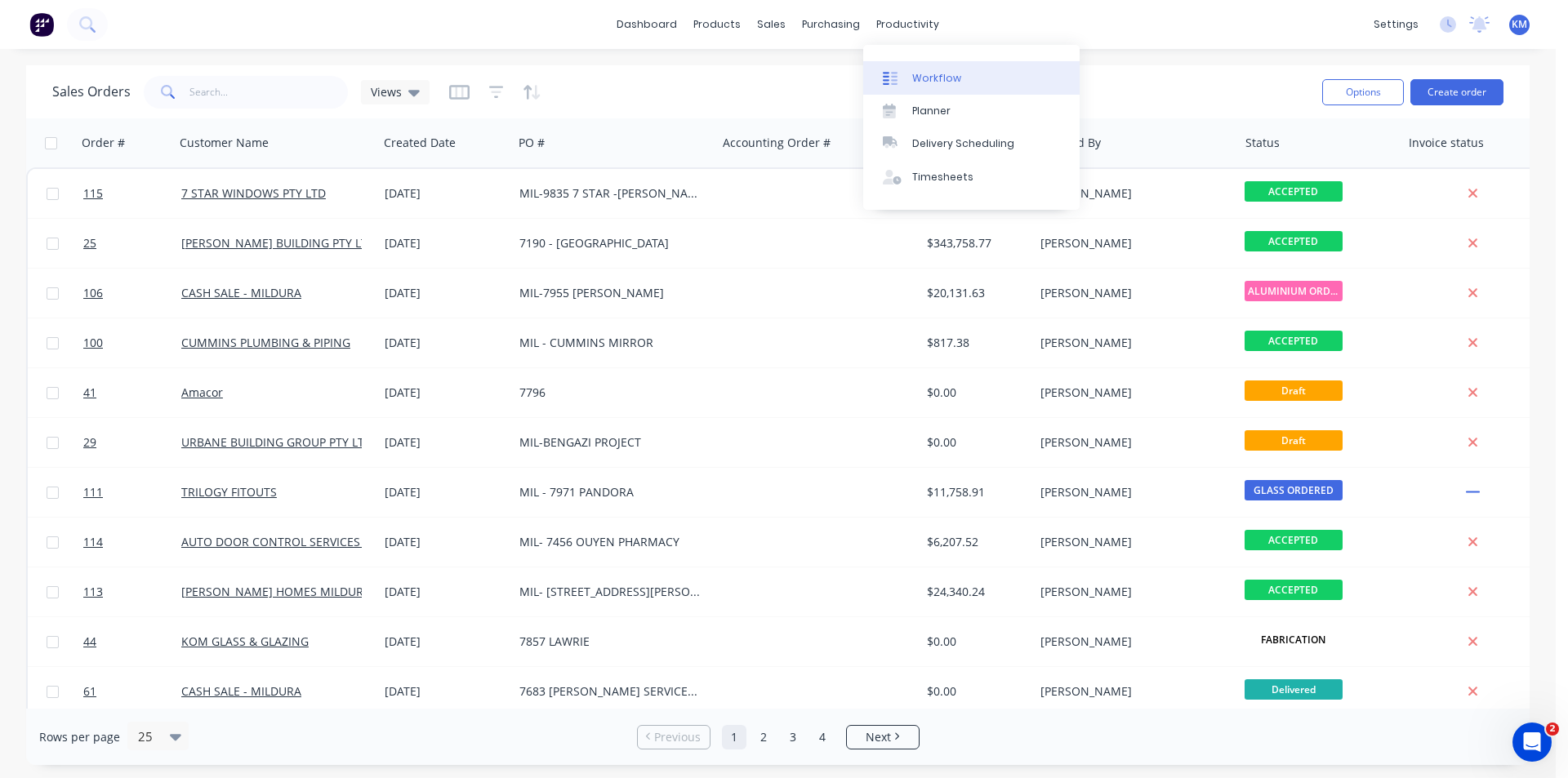
click at [927, 73] on div "Workflow" at bounding box center [936, 78] width 49 height 15
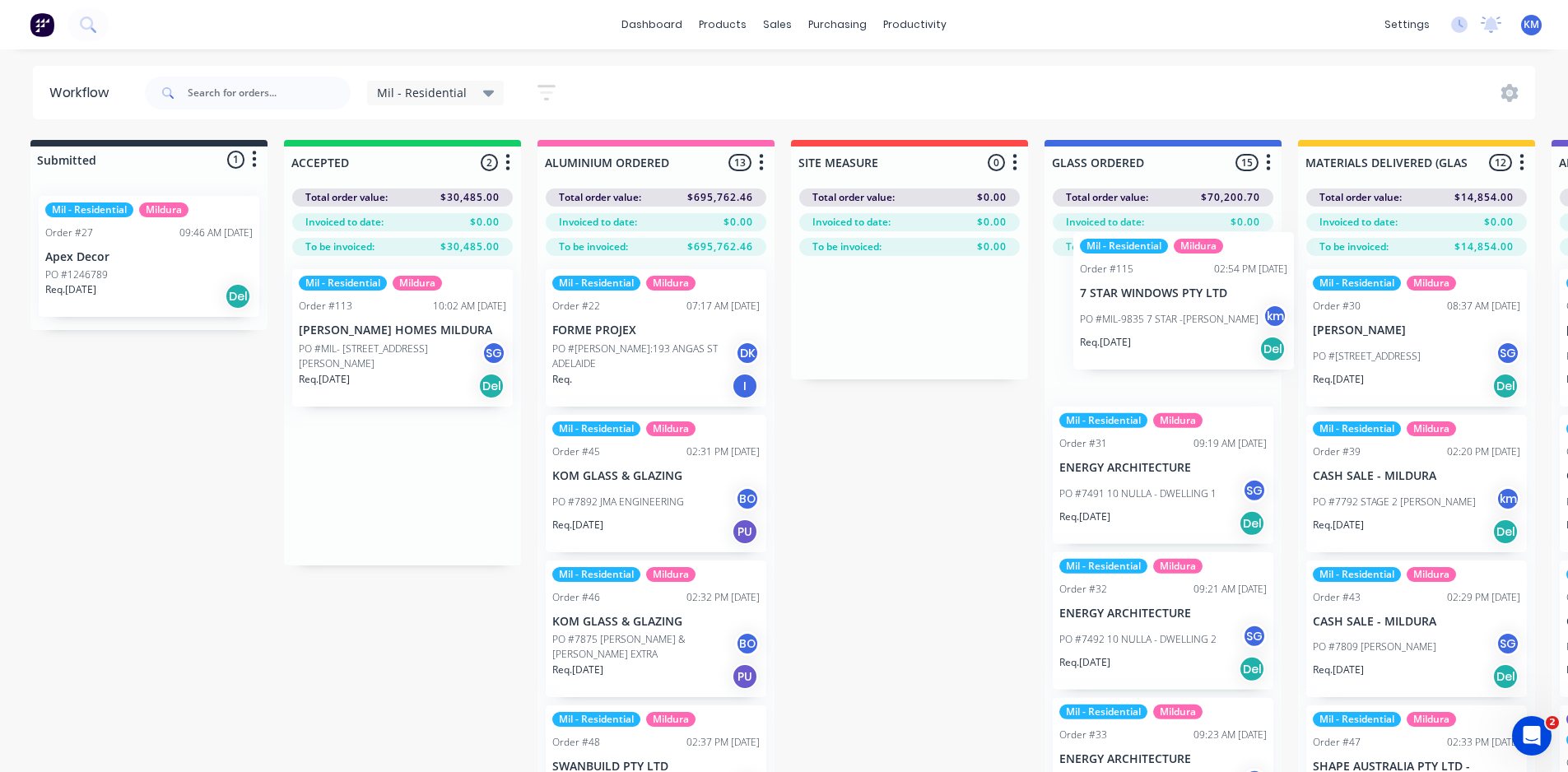
drag, startPoint x: 391, startPoint y: 501, endPoint x: 1175, endPoint y: 319, distance: 804.8
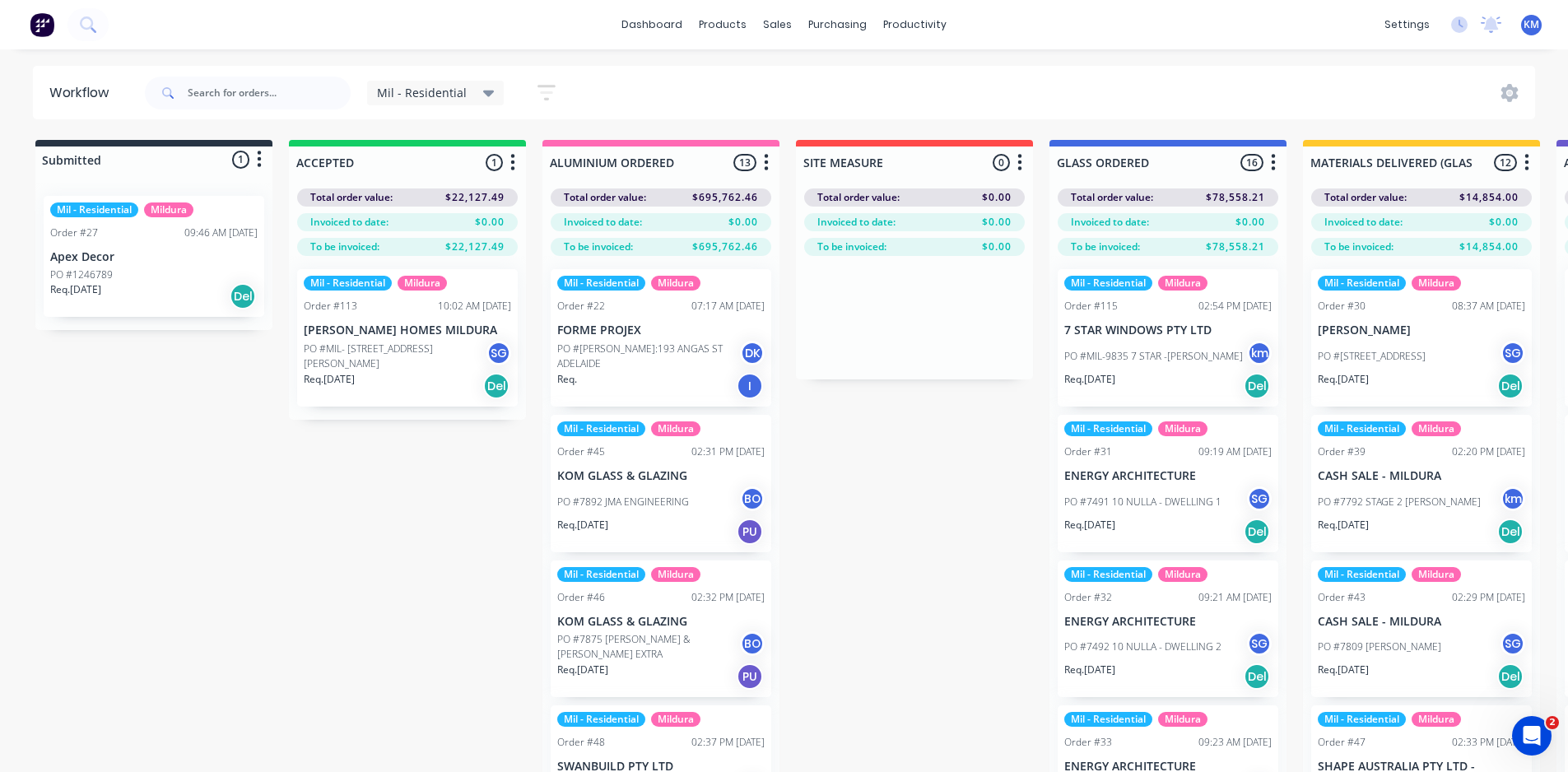
scroll to position [0, 8]
